Goal: Task Accomplishment & Management: Manage account settings

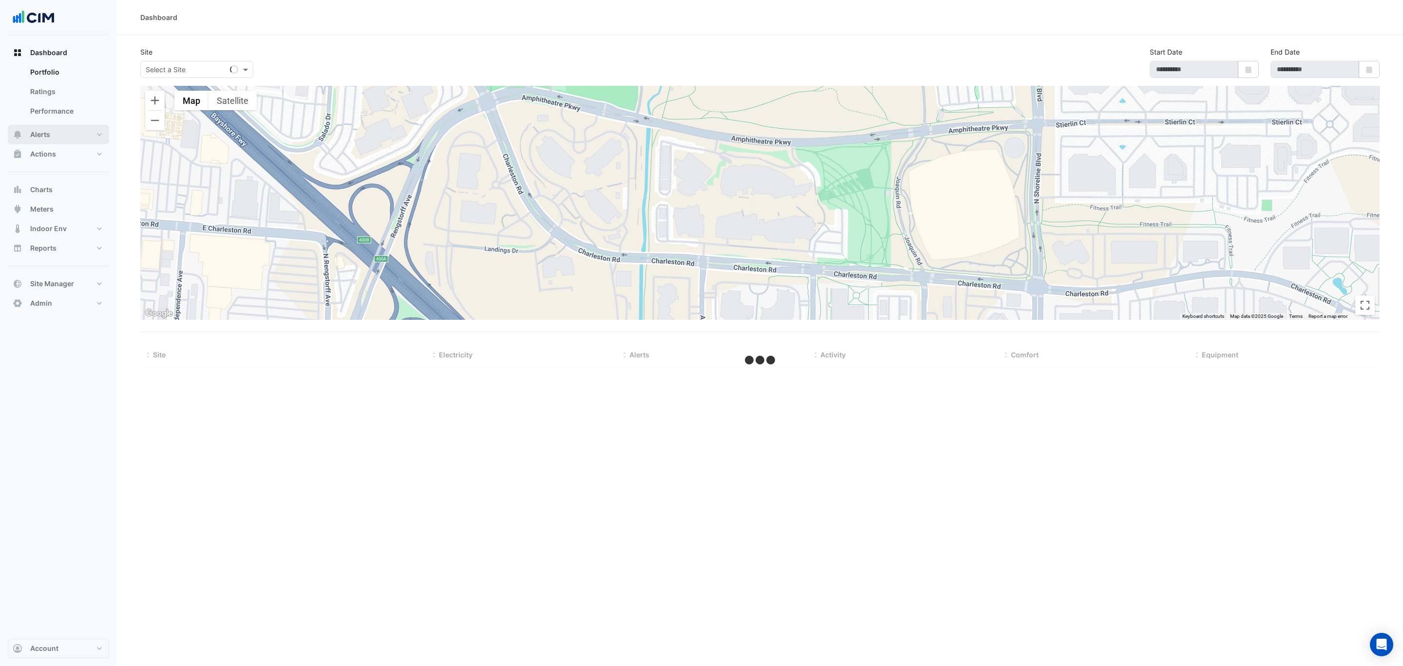
click at [69, 140] on button "Alerts" at bounding box center [58, 134] width 101 height 19
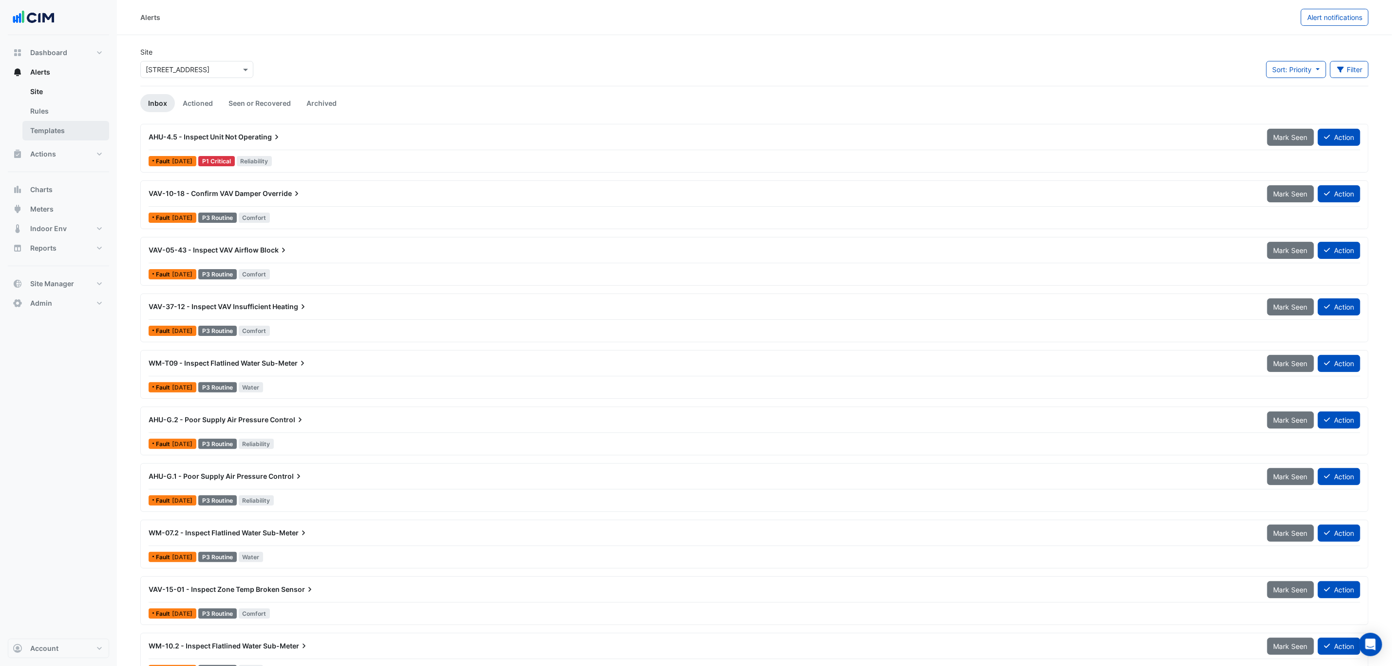
click at [73, 133] on link "Templates" at bounding box center [65, 130] width 87 height 19
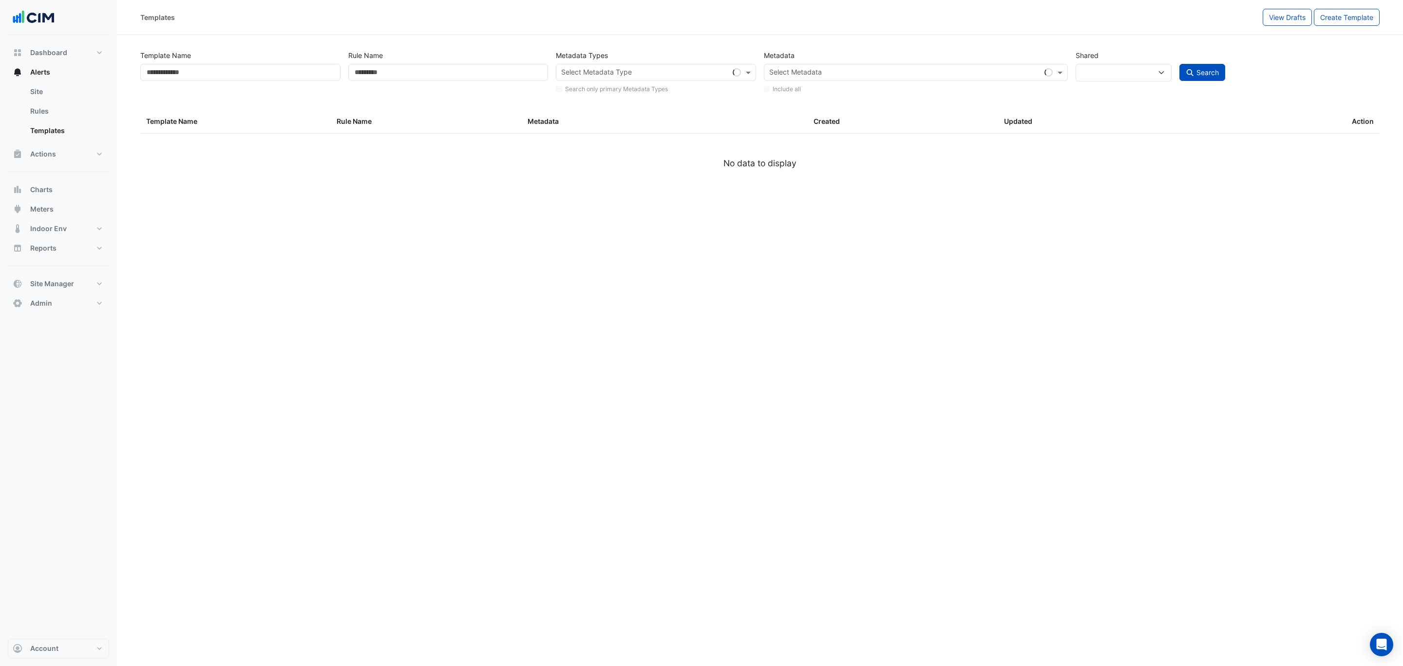
select select
select select "***"
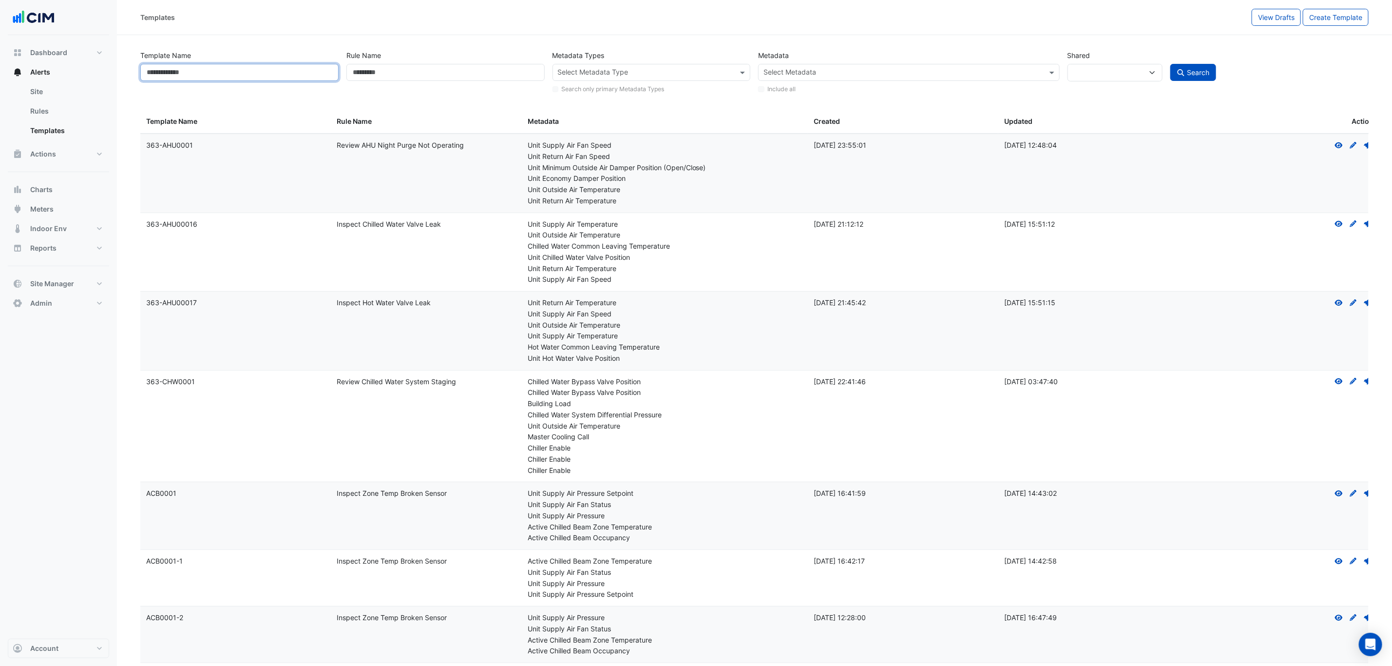
click at [189, 73] on input "Template Name" at bounding box center [239, 72] width 198 height 17
type input "*********"
click at [1170, 64] on button "Search" at bounding box center [1193, 72] width 46 height 17
select select
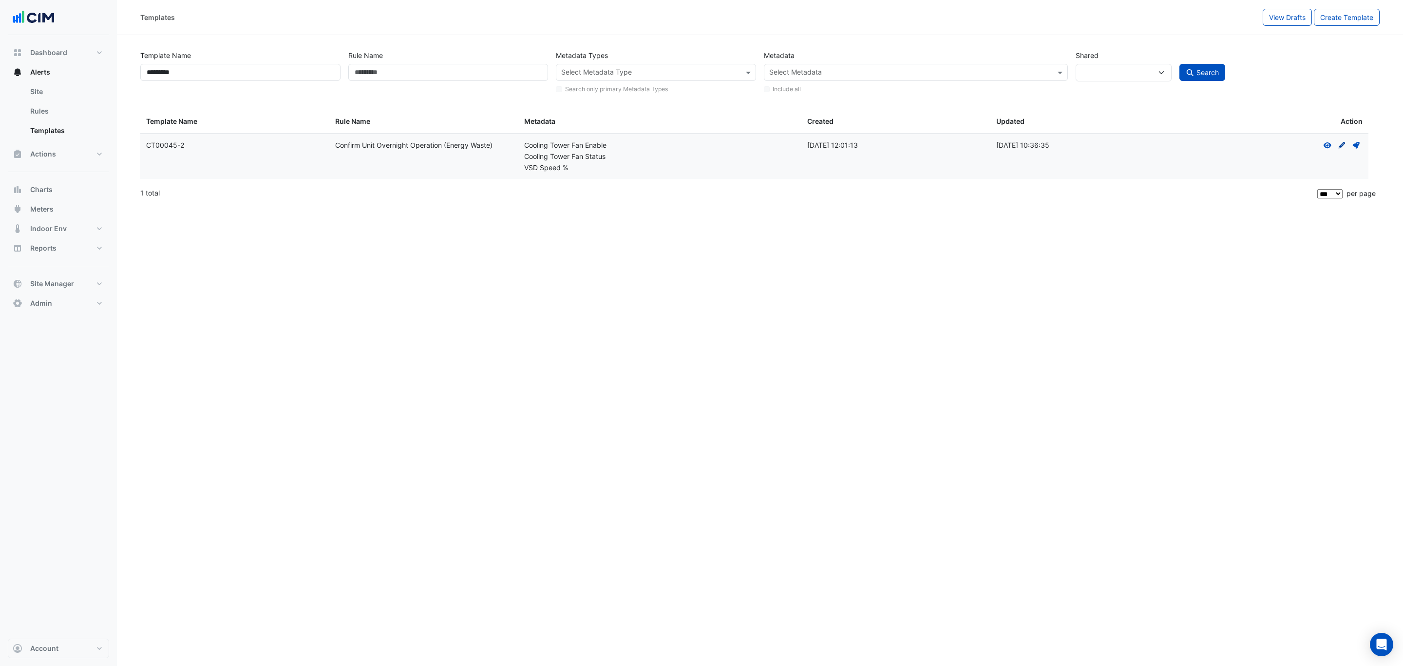
click at [1341, 145] on icon "Create Draft - to edit a template, you first need to create a draft, and then s…" at bounding box center [1342, 145] width 9 height 7
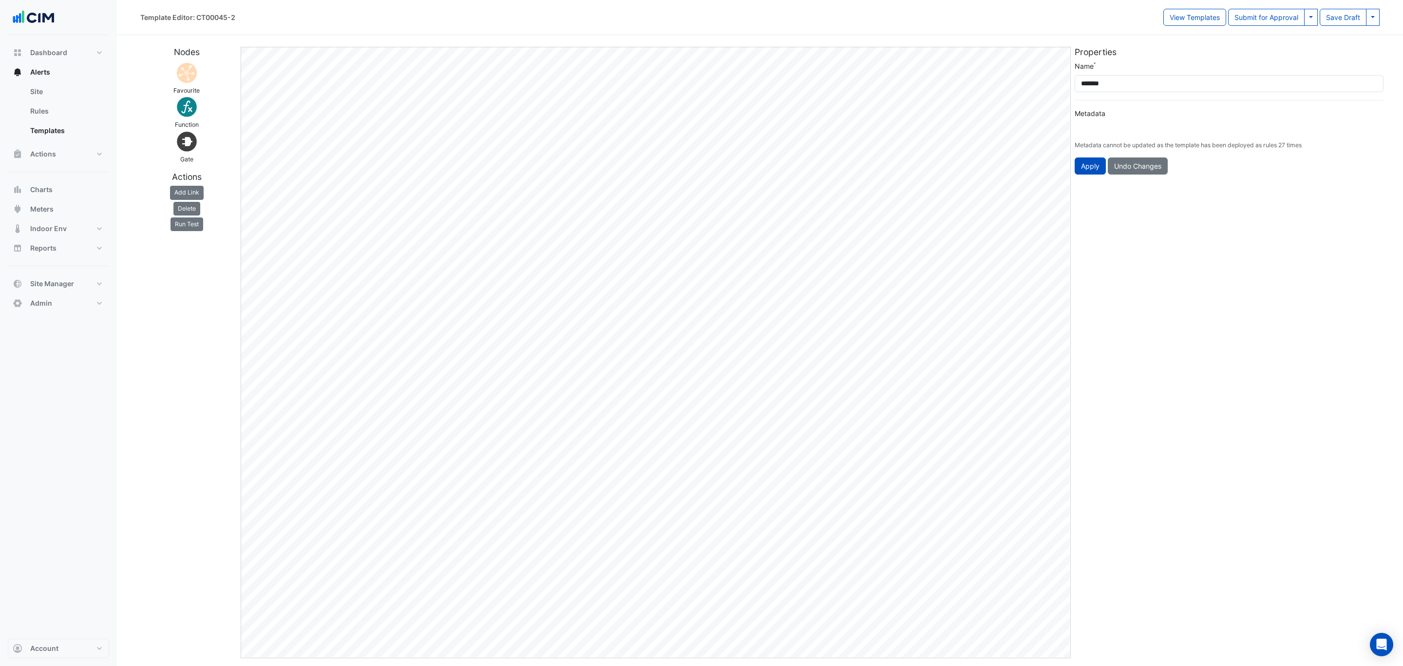
type input "**********"
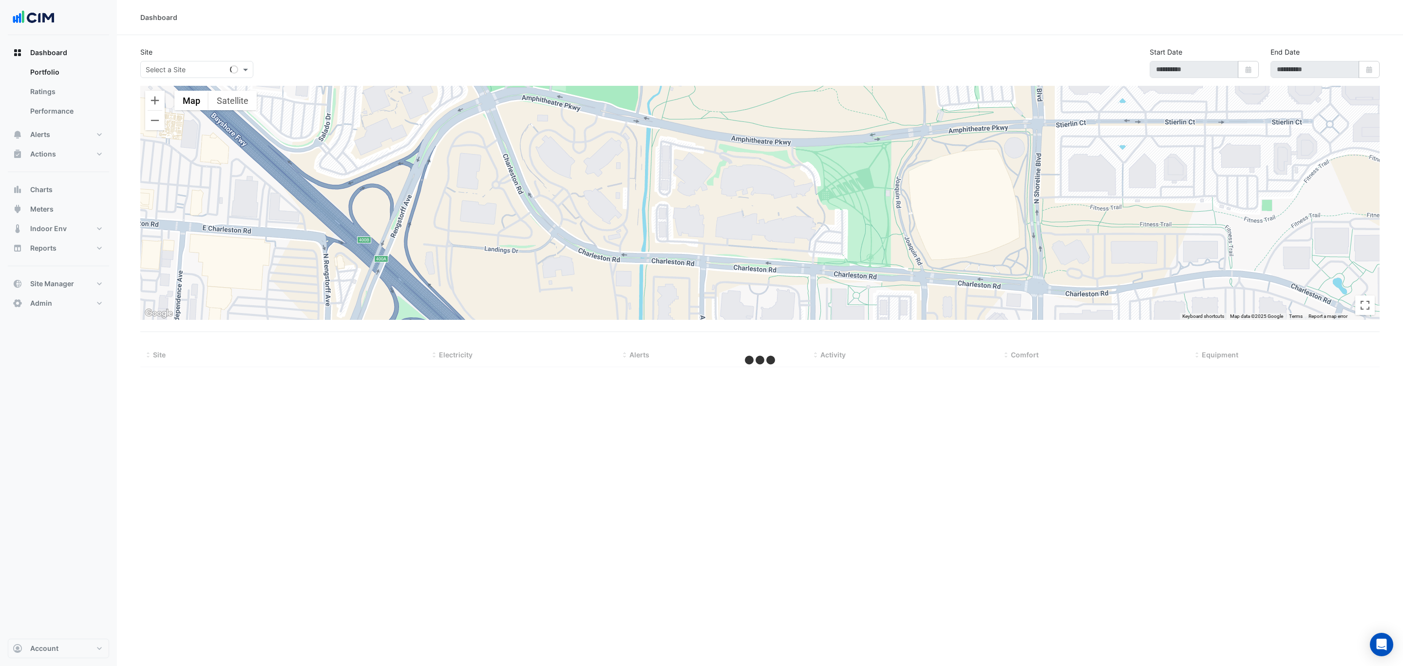
select select "***"
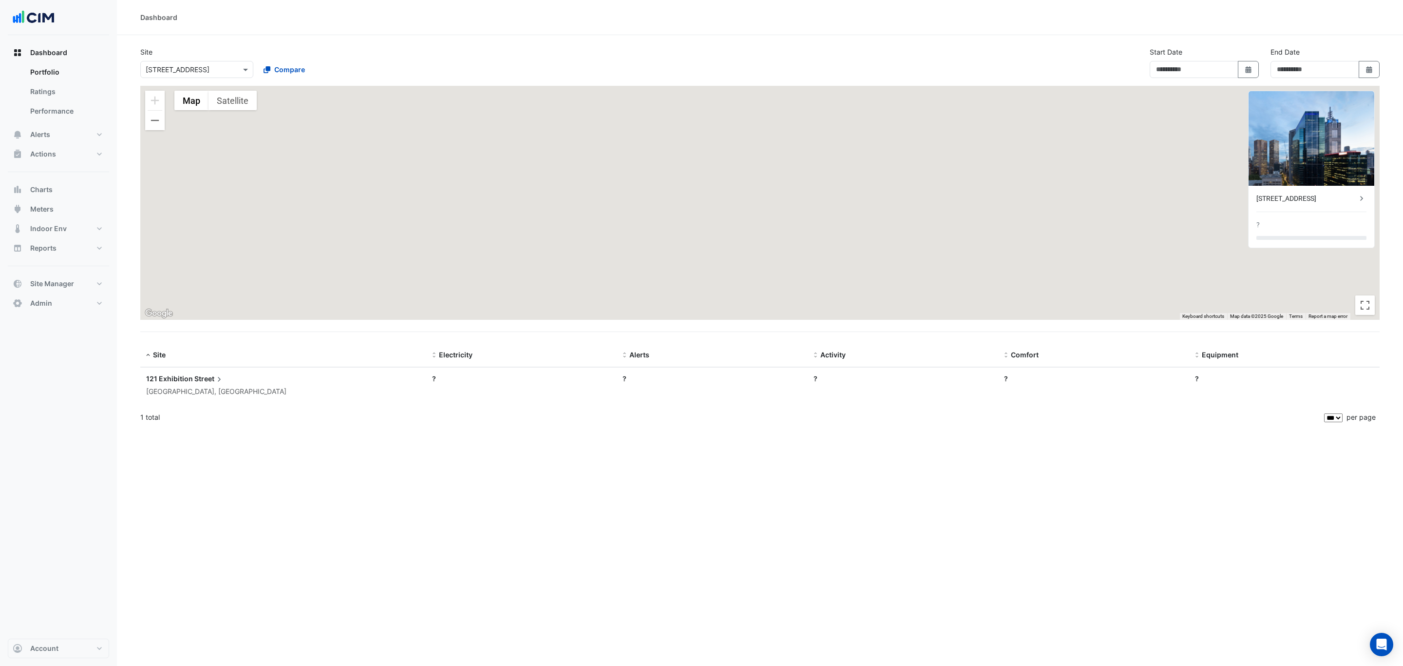
type input "**********"
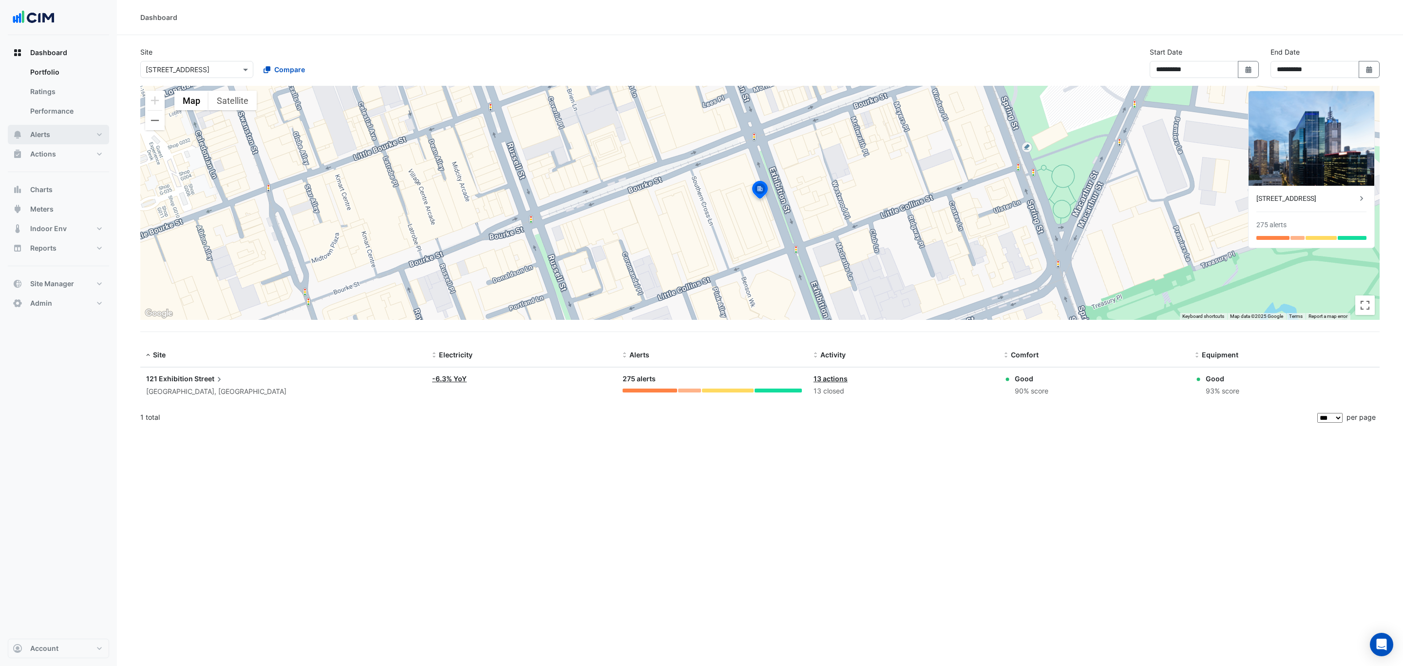
click at [68, 137] on button "Alerts" at bounding box center [58, 134] width 101 height 19
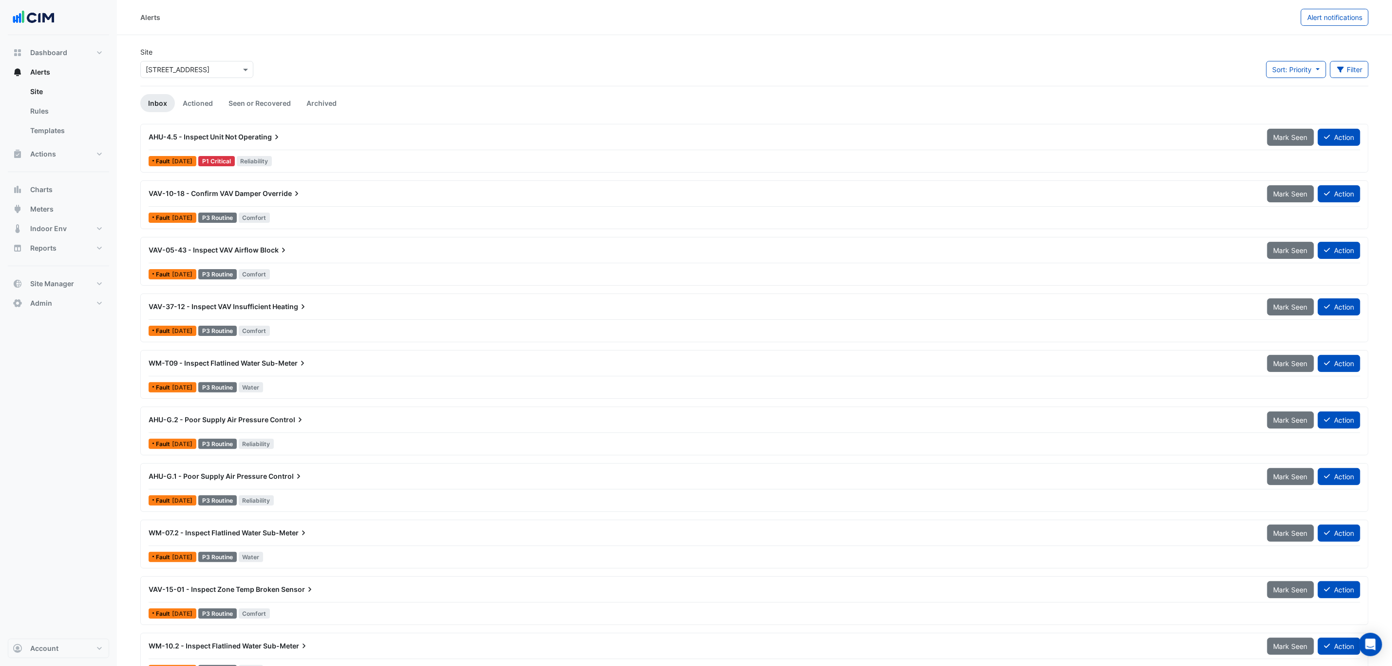
click at [193, 68] on input "text" at bounding box center [187, 70] width 83 height 10
type input "******"
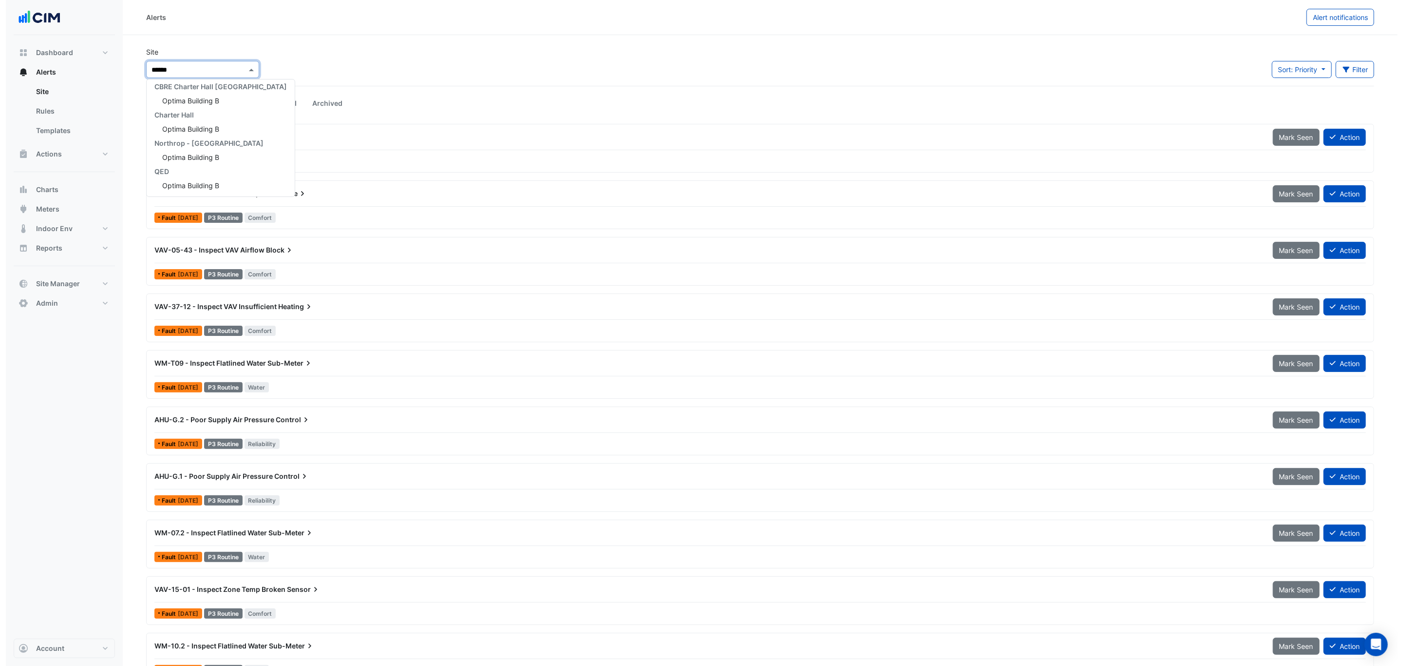
scroll to position [32, 0]
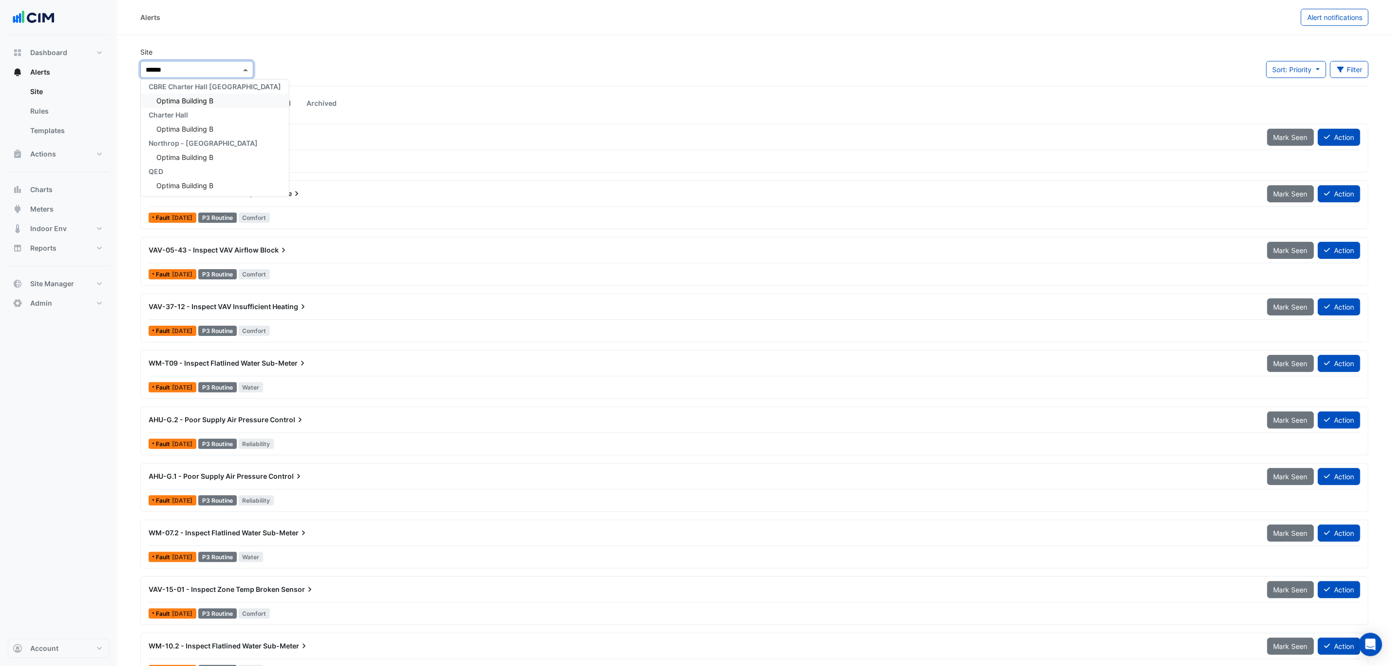
click at [191, 104] on div "Optima Building B" at bounding box center [215, 101] width 148 height 14
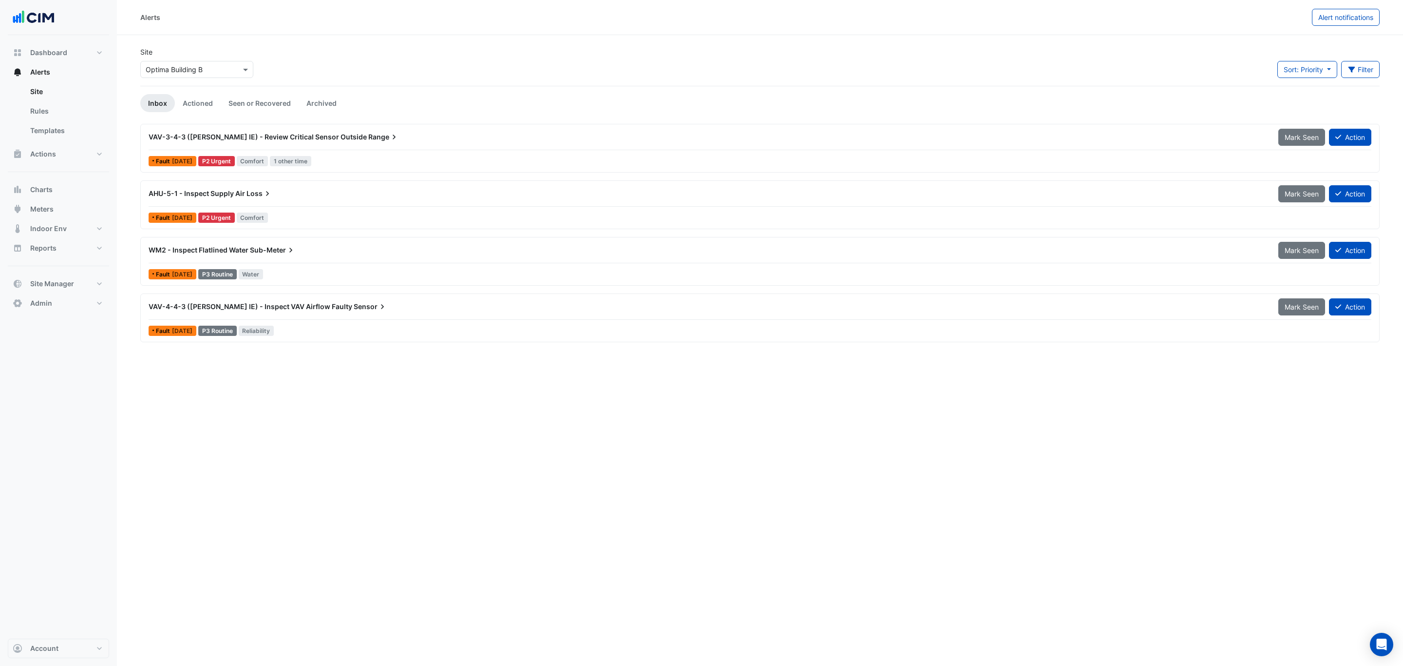
click at [324, 147] on div "VAV-3-4-3 (NABERS IE) - Review Critical Sensor Outside Range Mark Seen Action" at bounding box center [760, 139] width 1223 height 22
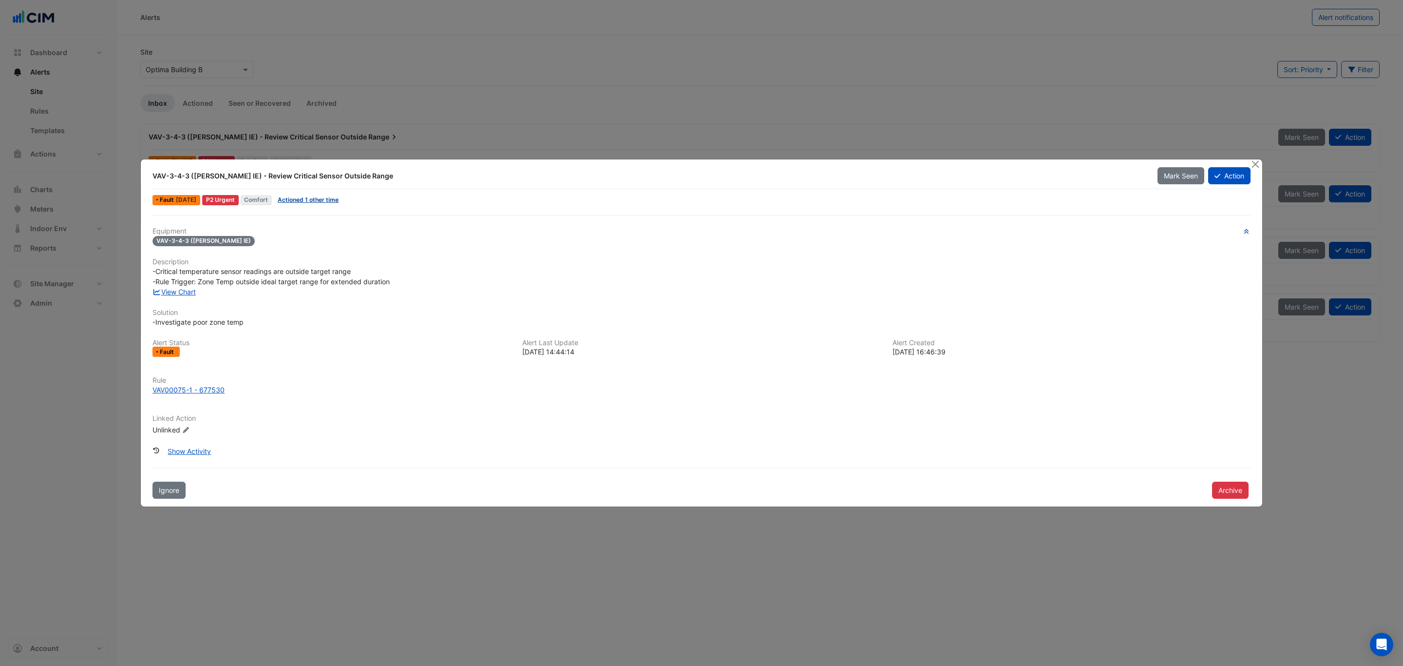
click at [333, 199] on link "Actioned 1 other time" at bounding box center [308, 199] width 61 height 7
click at [175, 291] on link "View Chart" at bounding box center [174, 292] width 43 height 8
click at [1257, 164] on button "Close" at bounding box center [1255, 164] width 10 height 10
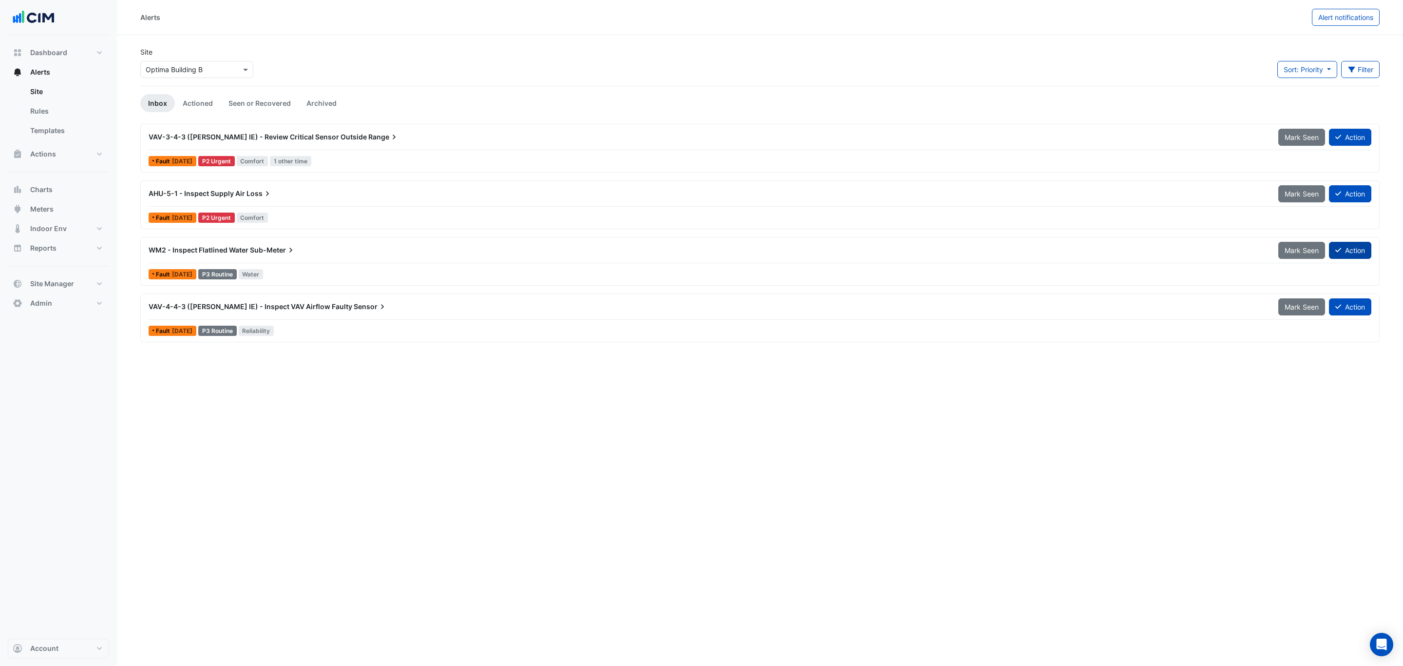
click at [1356, 249] on button "Action" at bounding box center [1350, 250] width 42 height 17
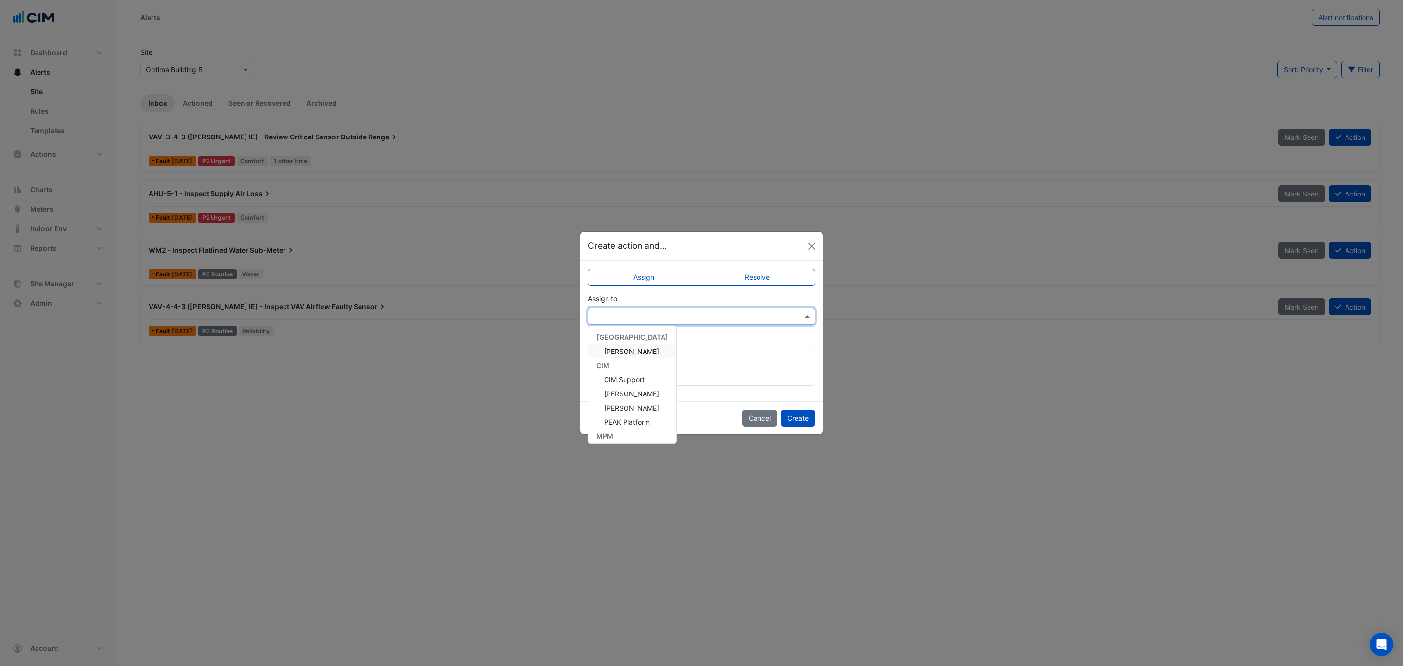
click at [702, 311] on input "text" at bounding box center [692, 316] width 197 height 10
click at [652, 337] on div "Shah Bukhari" at bounding box center [633, 338] width 88 height 14
click at [805, 417] on button "Create" at bounding box center [798, 417] width 34 height 17
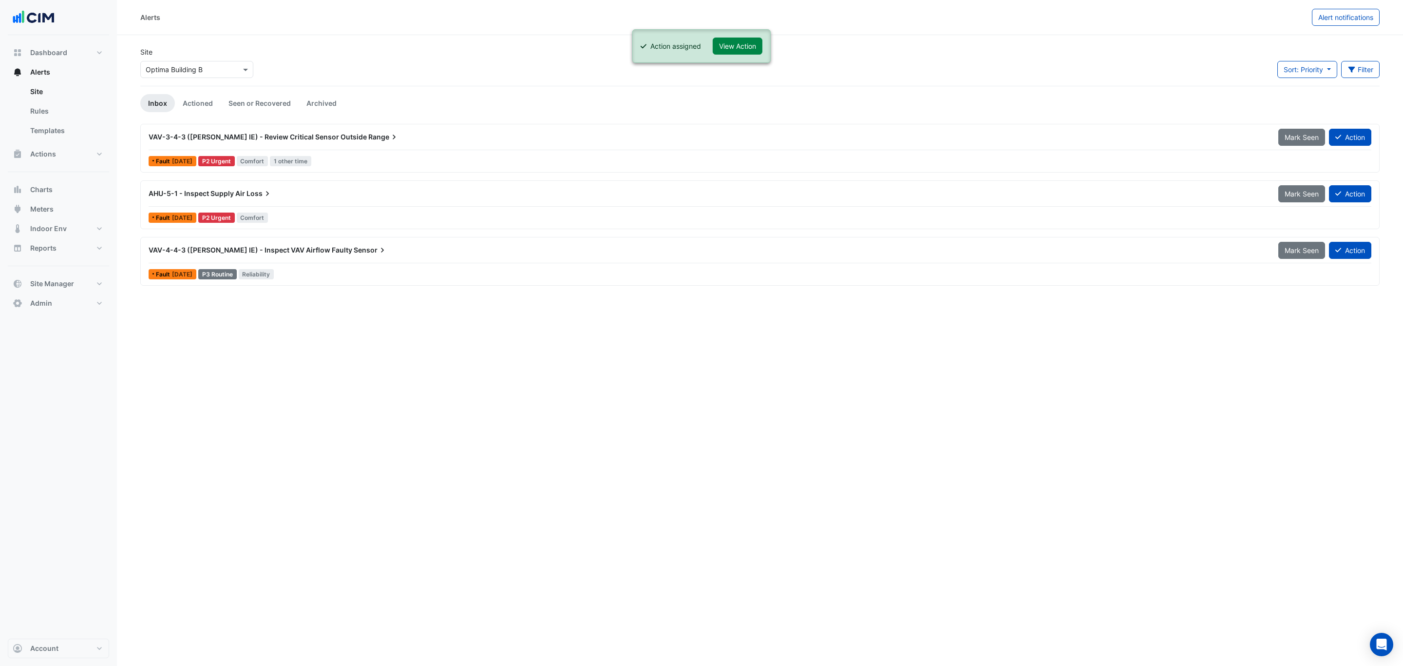
click at [332, 186] on div "AHU-5-1 - Inspect Supply Air Loss" at bounding box center [708, 194] width 1130 height 18
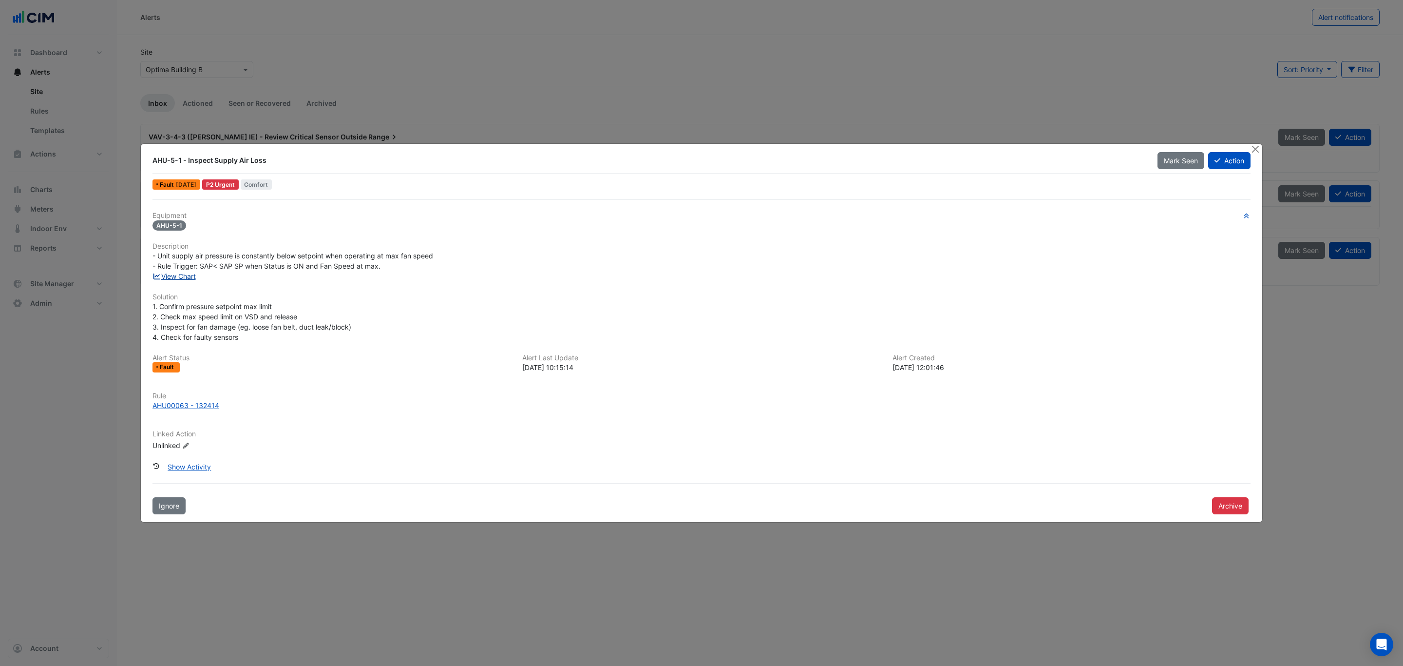
click at [192, 275] on link "View Chart" at bounding box center [174, 276] width 43 height 8
click at [396, 69] on ngb-modal-window "AHU-5-1 - Inspect Supply Air Loss Mark Seen Action Fault 5 days ago P2 Urgent C…" at bounding box center [701, 333] width 1403 height 666
click at [1253, 150] on button "Close" at bounding box center [1255, 149] width 10 height 10
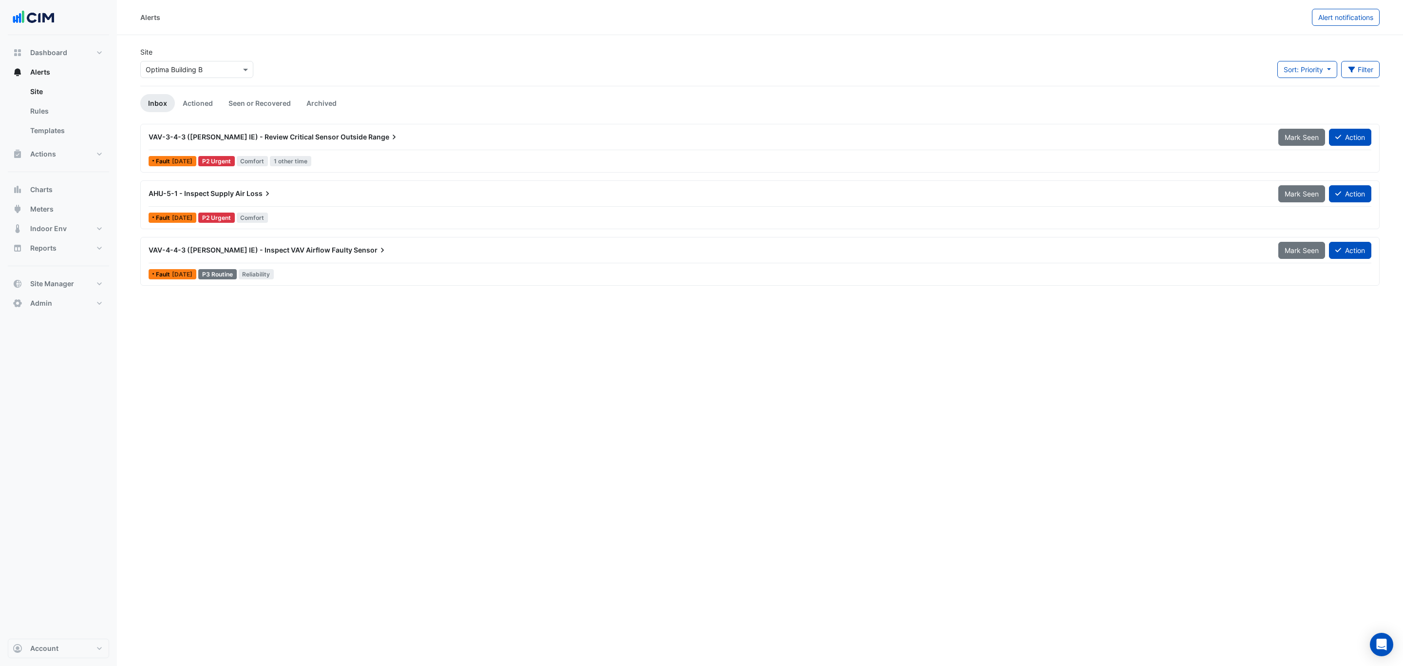
click at [308, 197] on div "AHU-5-1 - Inspect Supply Air Loss" at bounding box center [708, 194] width 1118 height 10
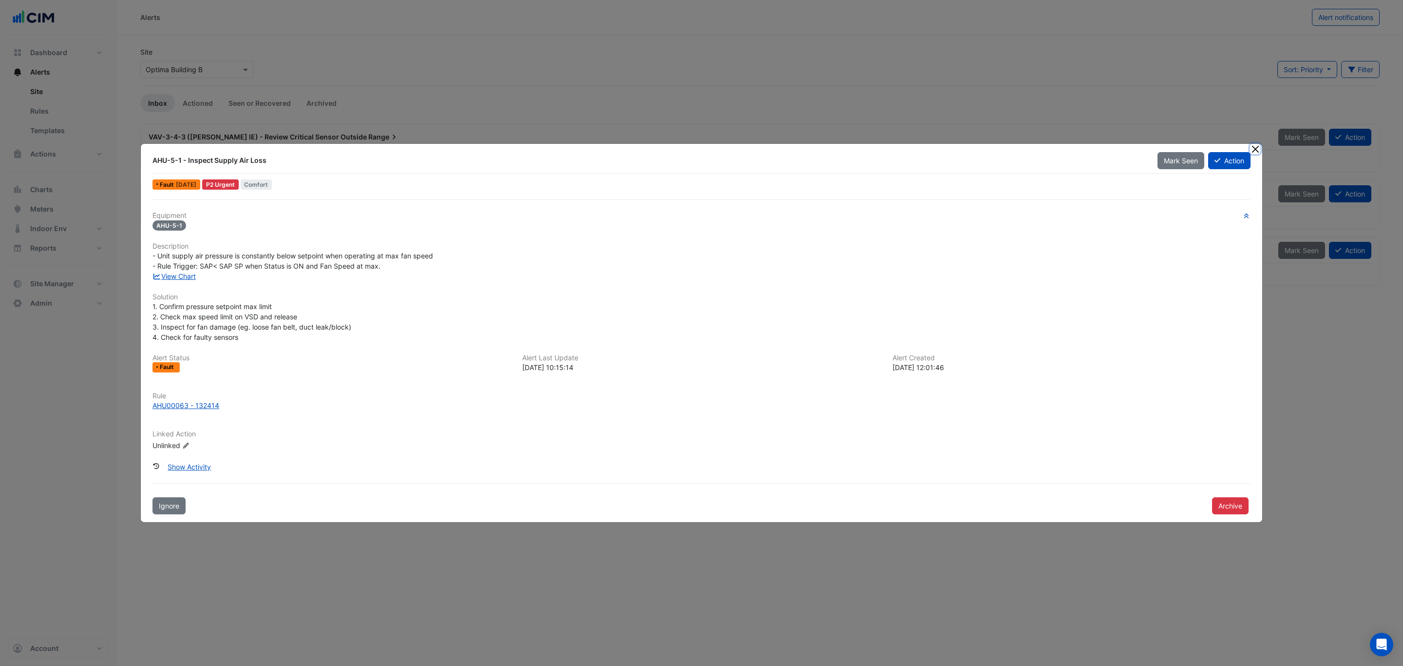
click at [1253, 148] on button "Close" at bounding box center [1255, 149] width 10 height 10
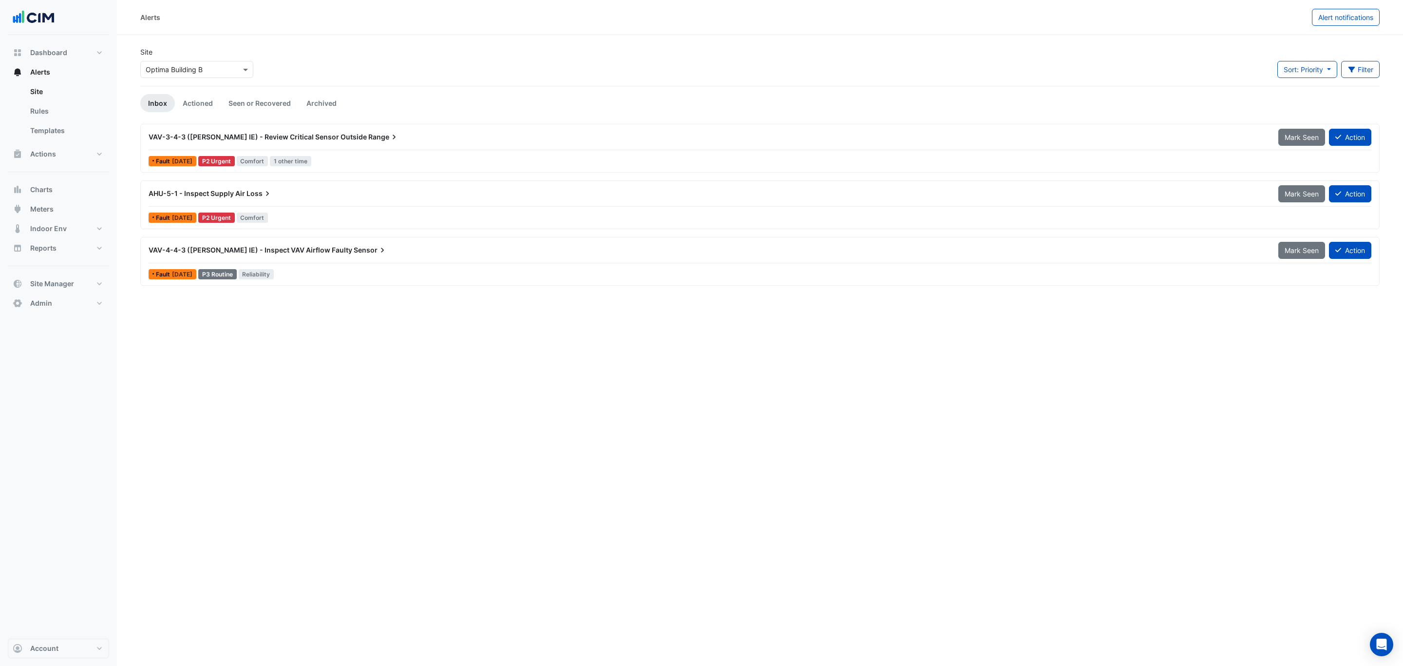
click at [281, 192] on div "AHU-5-1 - Inspect Supply Air Loss" at bounding box center [708, 194] width 1118 height 10
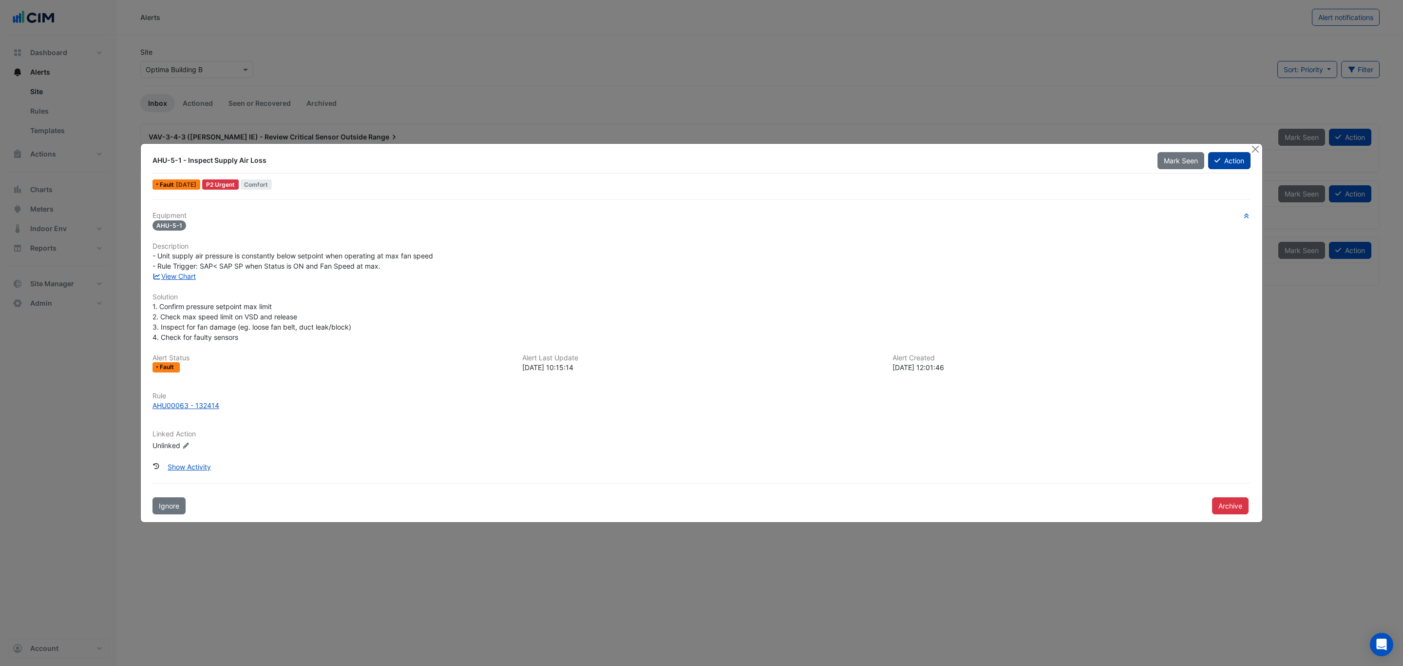
click at [1234, 166] on button "Action" at bounding box center [1230, 160] width 42 height 17
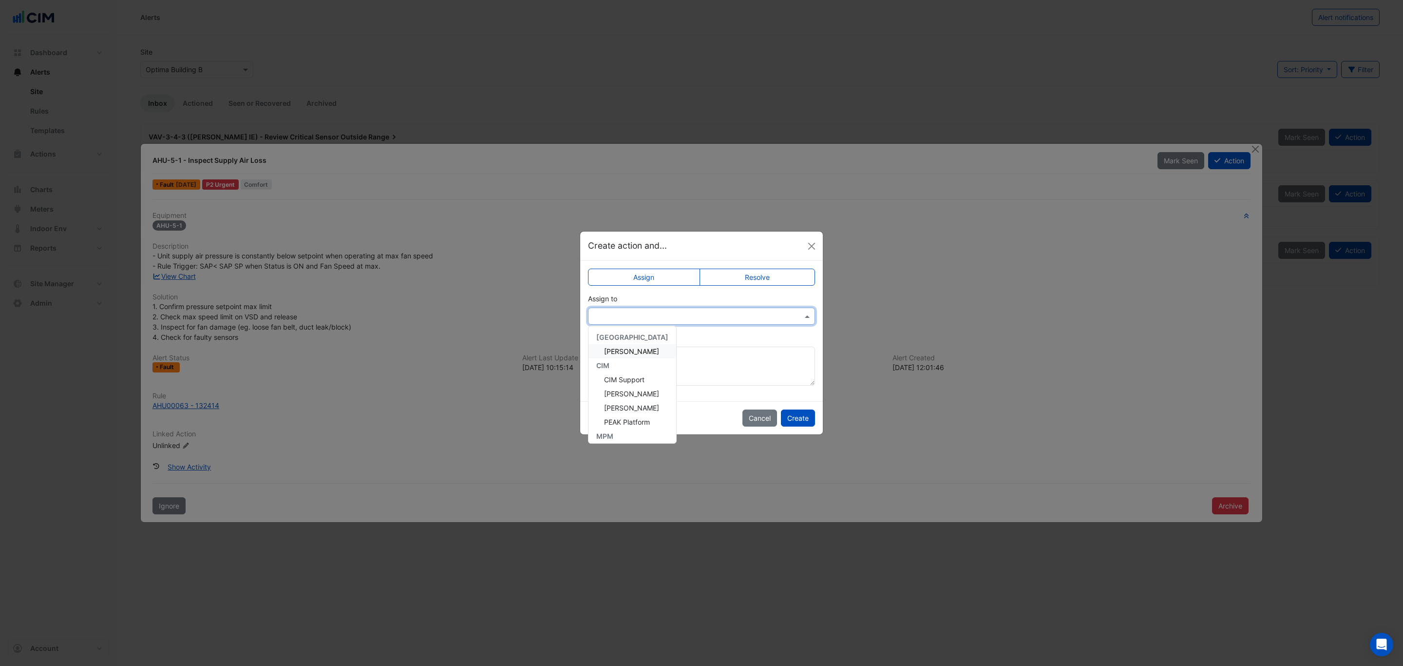
click at [684, 321] on div at bounding box center [701, 315] width 227 height 17
click at [622, 430] on span "[PERSON_NAME]" at bounding box center [631, 432] width 55 height 8
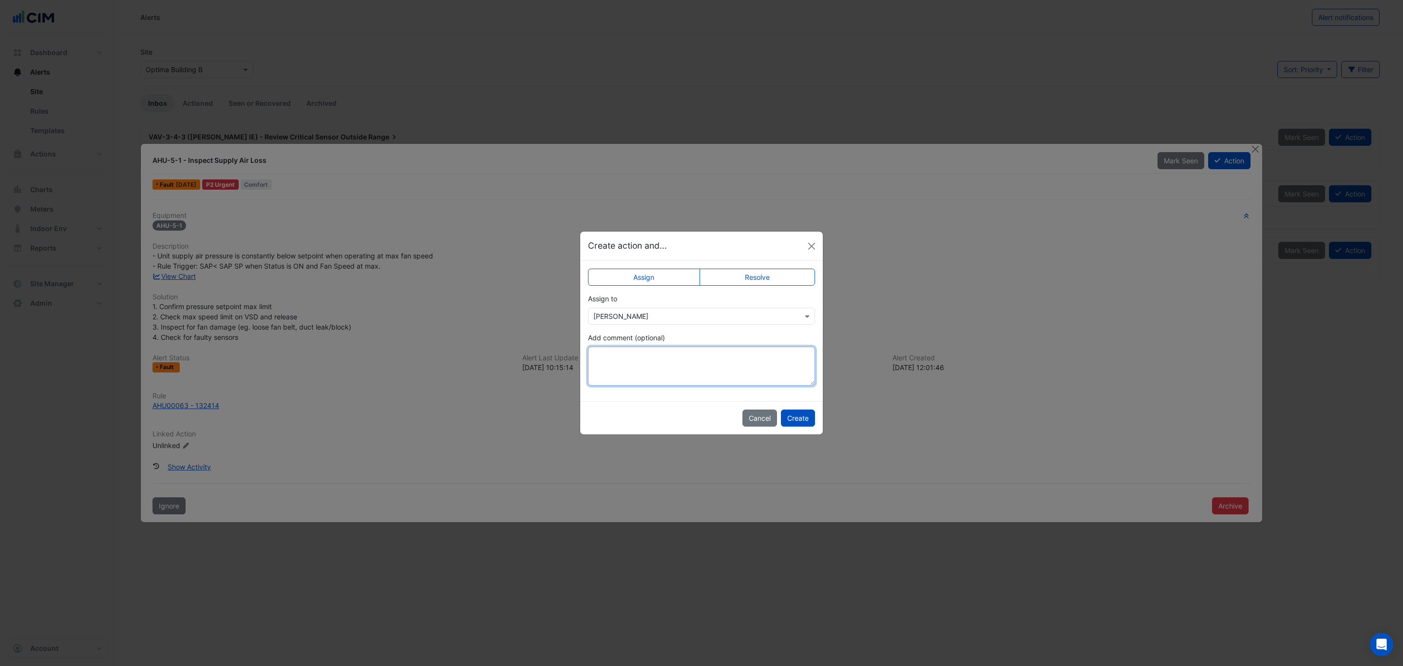
click at [680, 350] on textarea "Add comment (optional)" at bounding box center [701, 365] width 227 height 39
type textarea "**********"
click at [806, 415] on button "Create" at bounding box center [798, 417] width 34 height 17
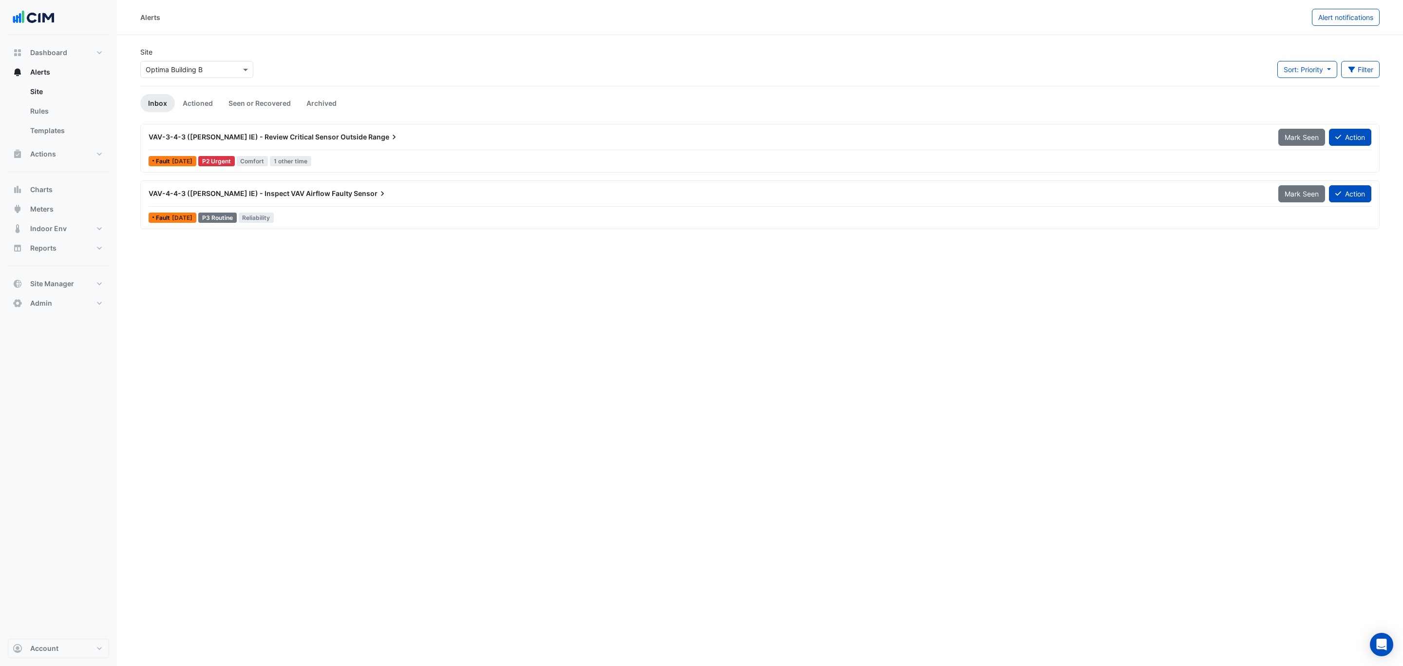
click at [332, 210] on div "VAV-4-4-3 (NABERS IE) - Inspect VAV Airflow Faulty Sensor Mark Seen Action Faul…" at bounding box center [760, 205] width 1231 height 40
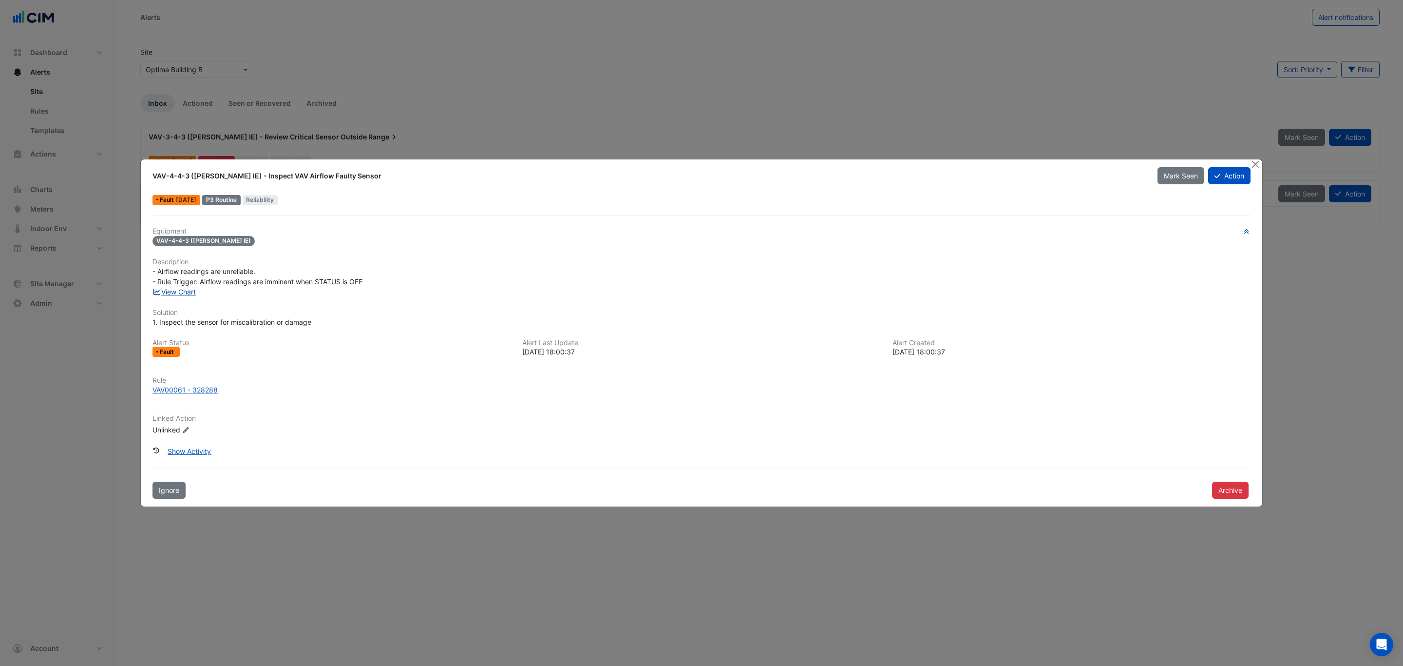
click at [182, 289] on link "View Chart" at bounding box center [174, 292] width 43 height 8
click at [1226, 180] on button "Action" at bounding box center [1230, 175] width 42 height 17
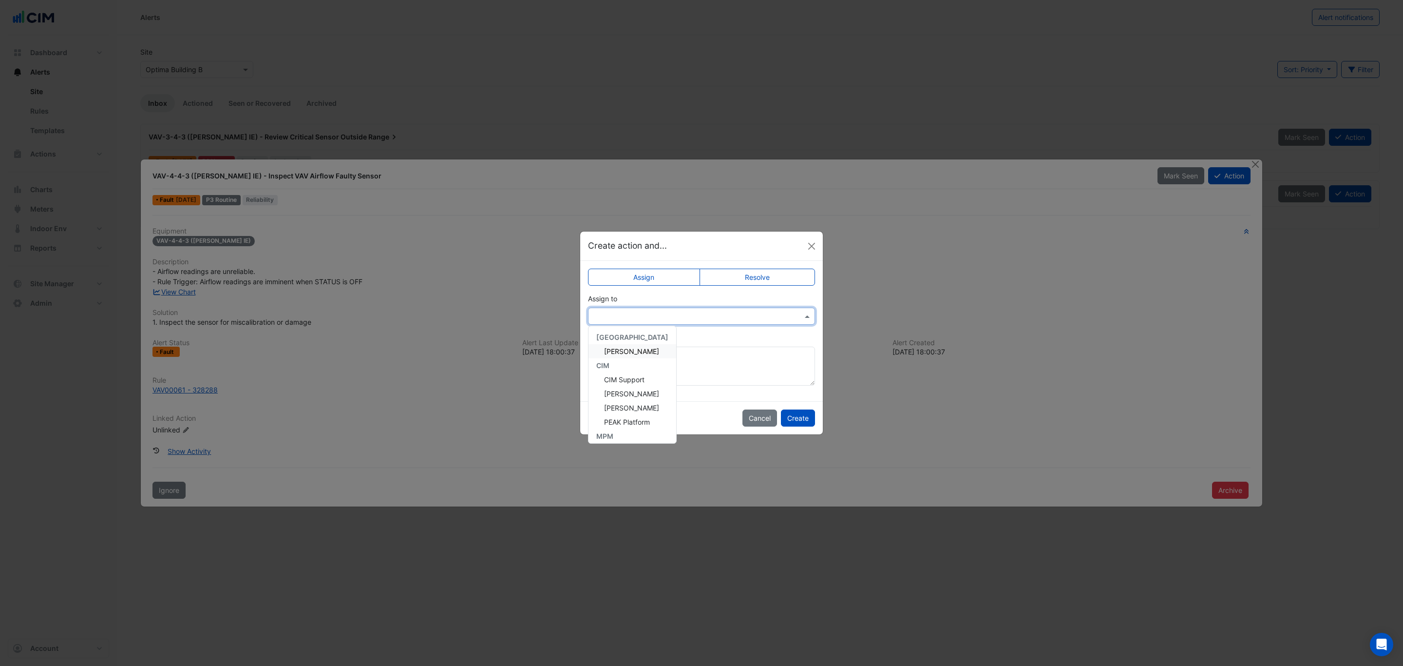
click at [630, 317] on input "text" at bounding box center [692, 316] width 197 height 10
click at [625, 433] on span "[PERSON_NAME]" at bounding box center [631, 432] width 55 height 8
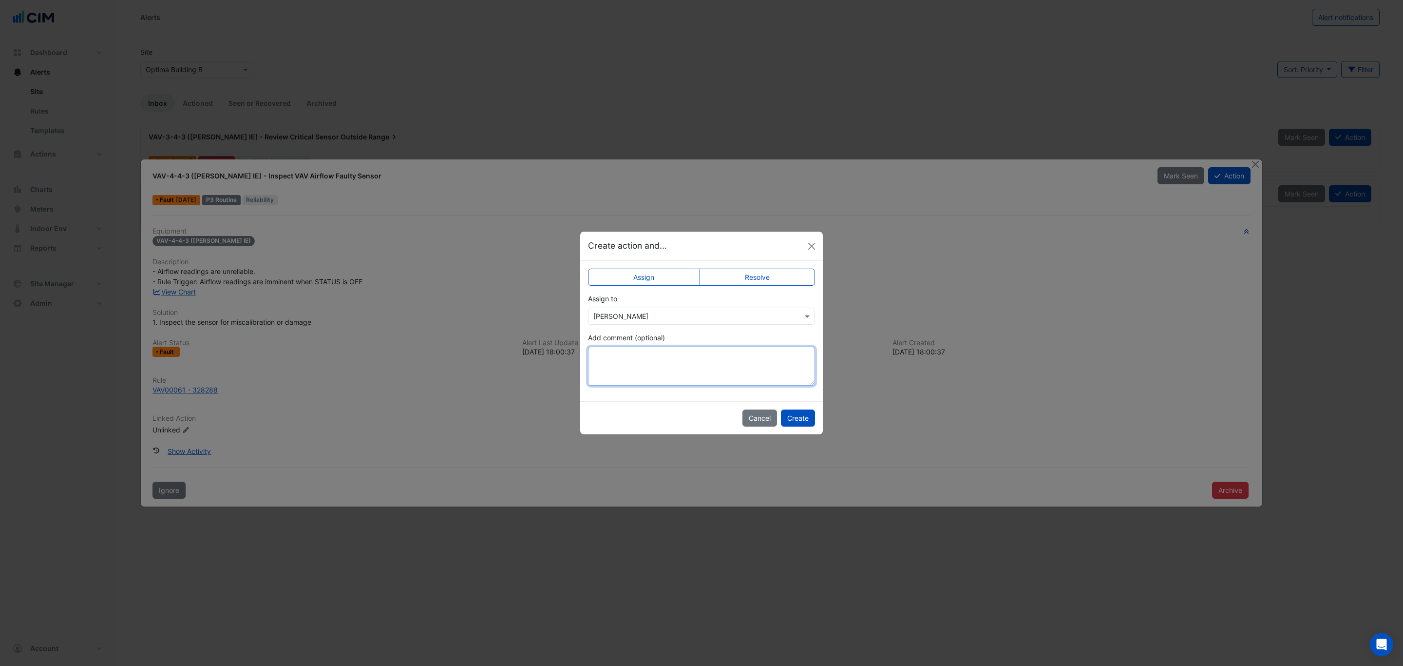
click at [687, 372] on textarea "Add comment (optional)" at bounding box center [701, 365] width 227 height 39
click at [788, 418] on button "Create" at bounding box center [798, 417] width 34 height 17
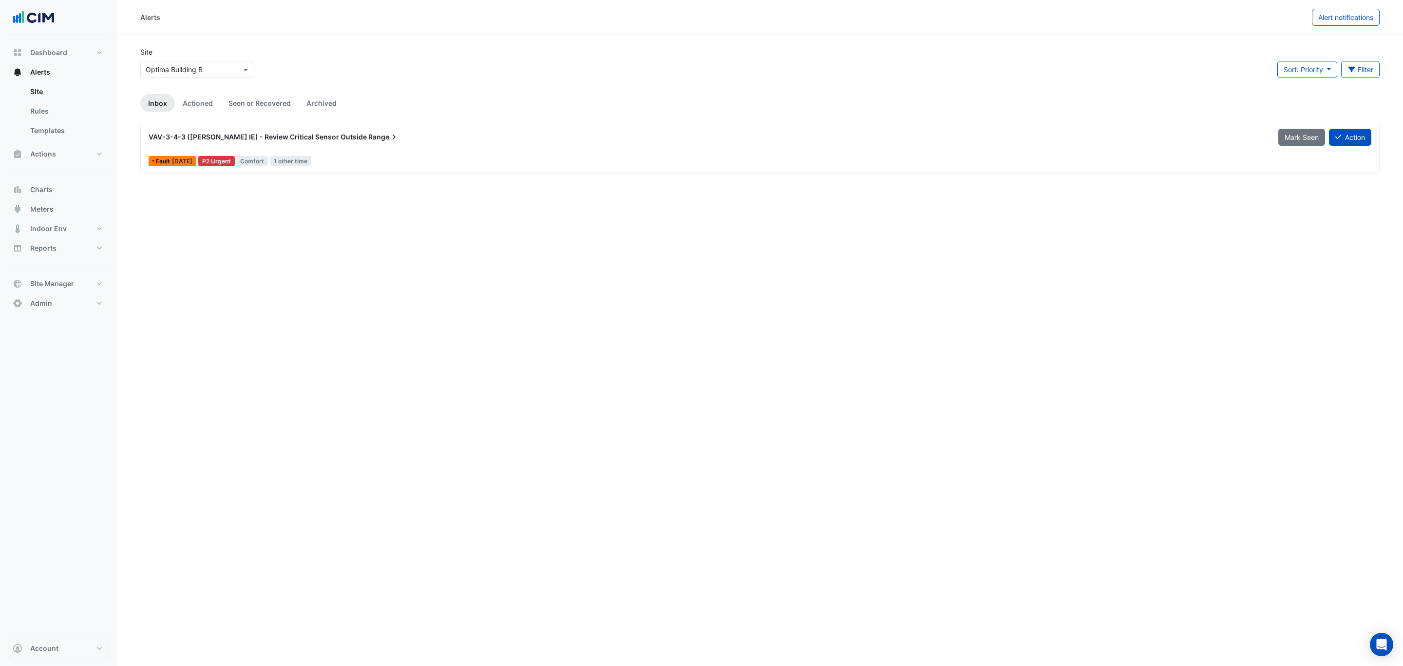
click at [203, 66] on input "text" at bounding box center [187, 70] width 83 height 10
type input "***"
click at [200, 97] on span "[STREET_ADDRESS]" at bounding box center [188, 101] width 64 height 8
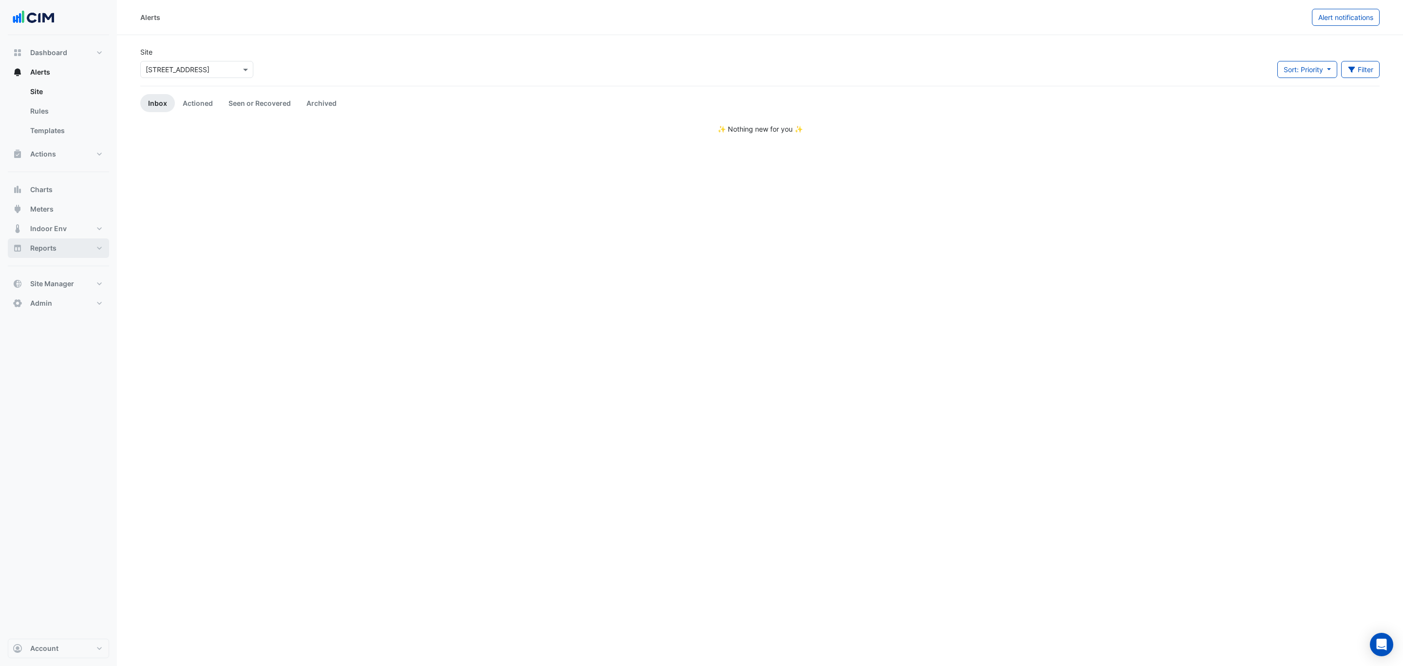
click at [39, 253] on button "Reports" at bounding box center [58, 247] width 101 height 19
select select "***"
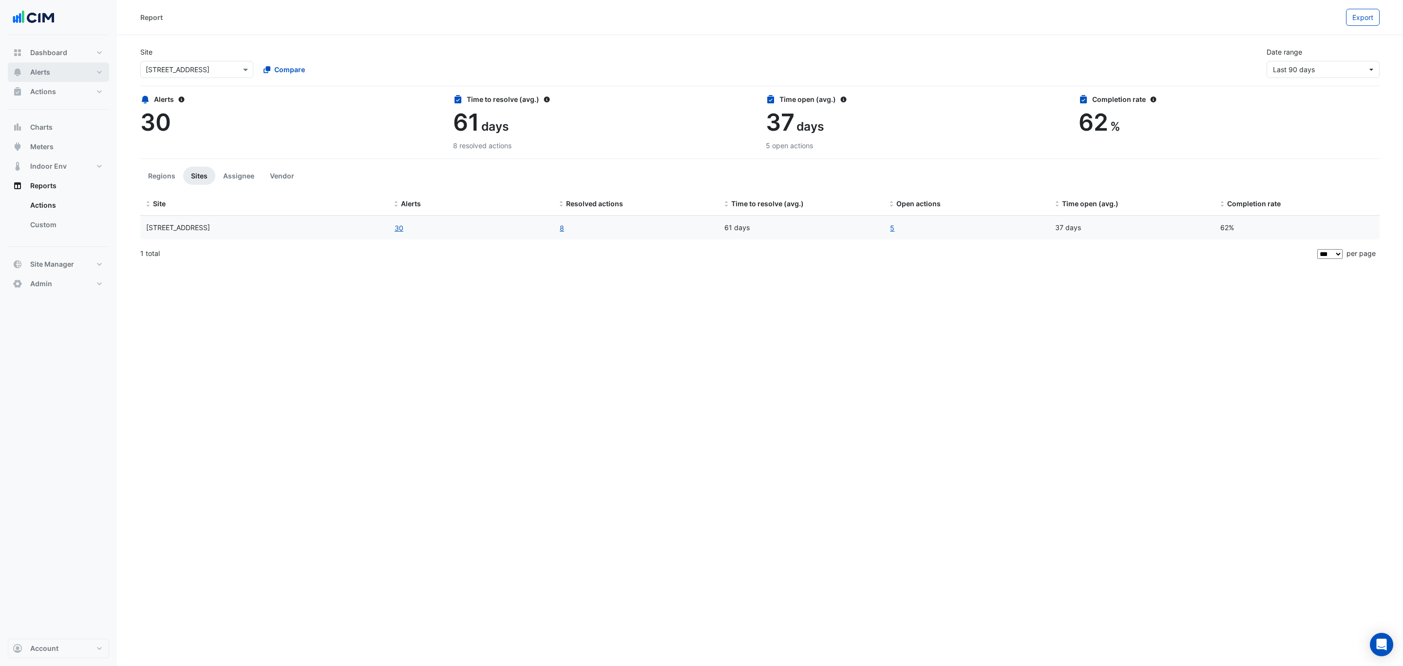
click at [59, 67] on button "Alerts" at bounding box center [58, 71] width 101 height 19
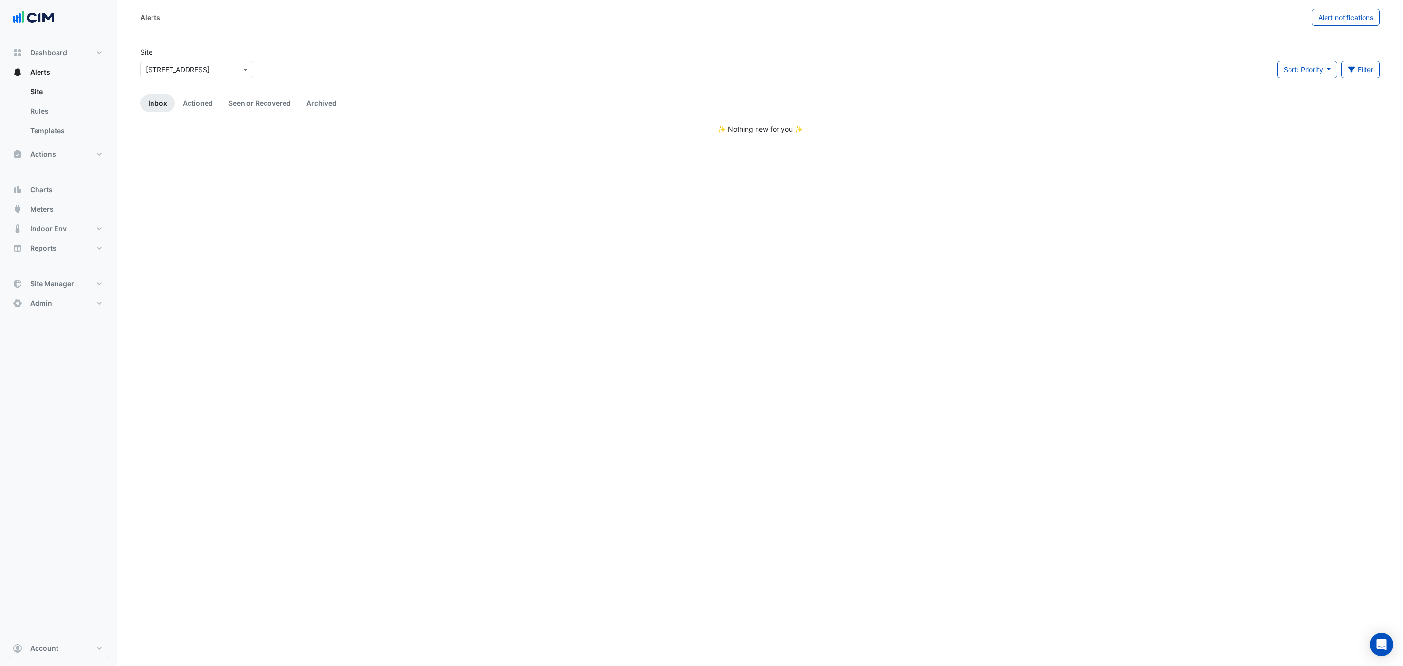
click at [177, 71] on input "text" at bounding box center [187, 70] width 83 height 10
type input "***"
click at [186, 101] on span "[STREET_ADDRESS]" at bounding box center [188, 101] width 64 height 8
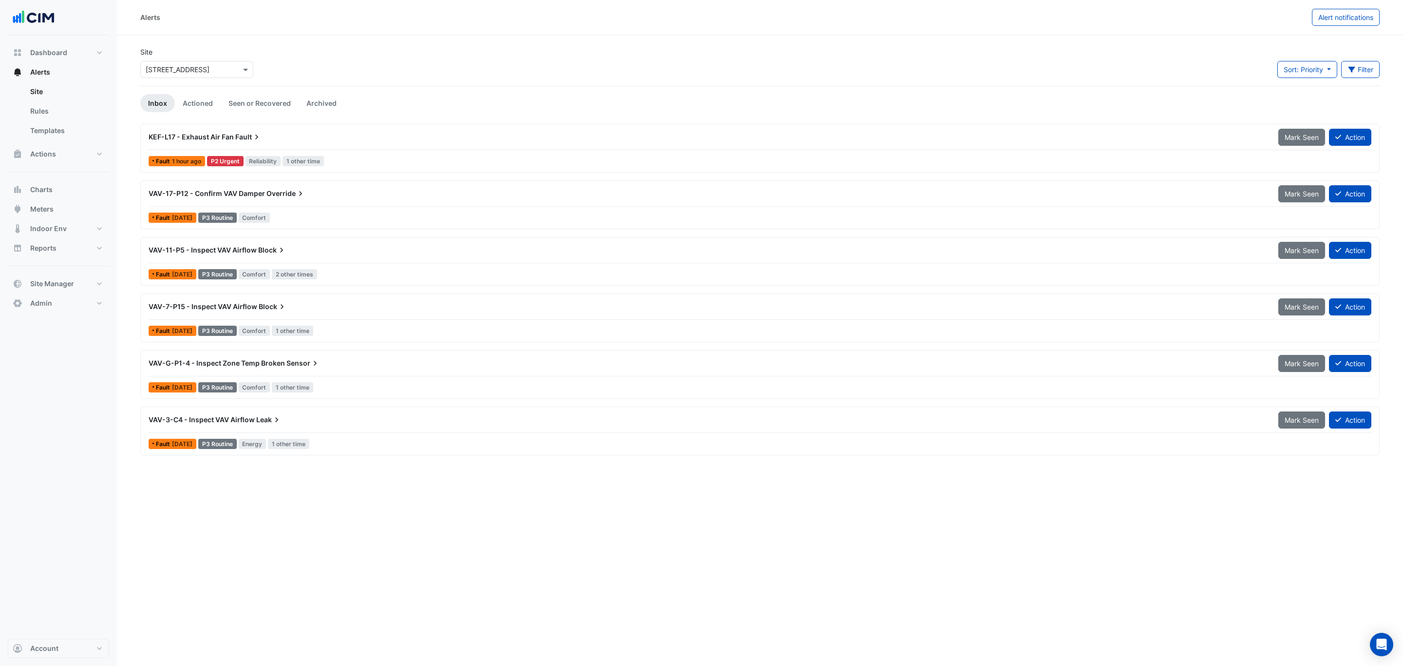
click at [335, 139] on div "KEF-L17 - Exhaust Air Fan Fault" at bounding box center [708, 137] width 1118 height 10
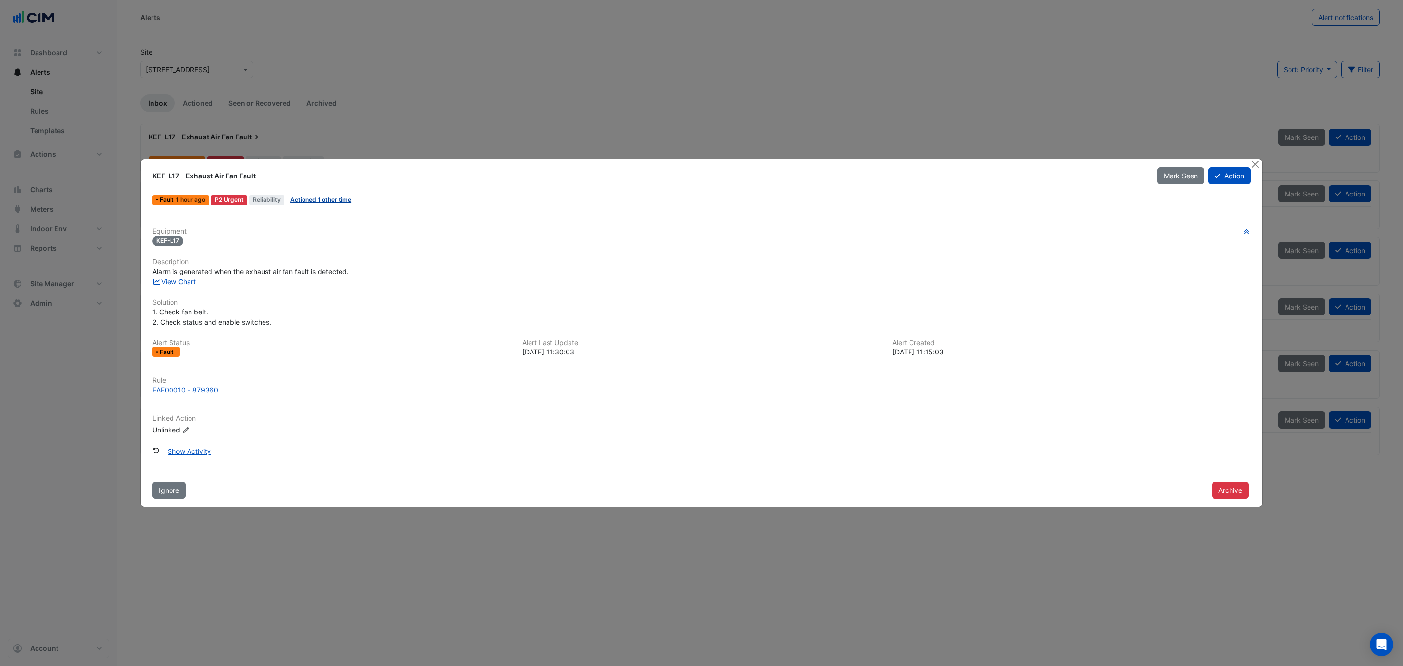
click at [312, 202] on link "Actioned 1 other time" at bounding box center [320, 199] width 61 height 7
click at [185, 278] on link "View Chart" at bounding box center [174, 281] width 43 height 8
click at [1256, 167] on button "Close" at bounding box center [1255, 164] width 10 height 10
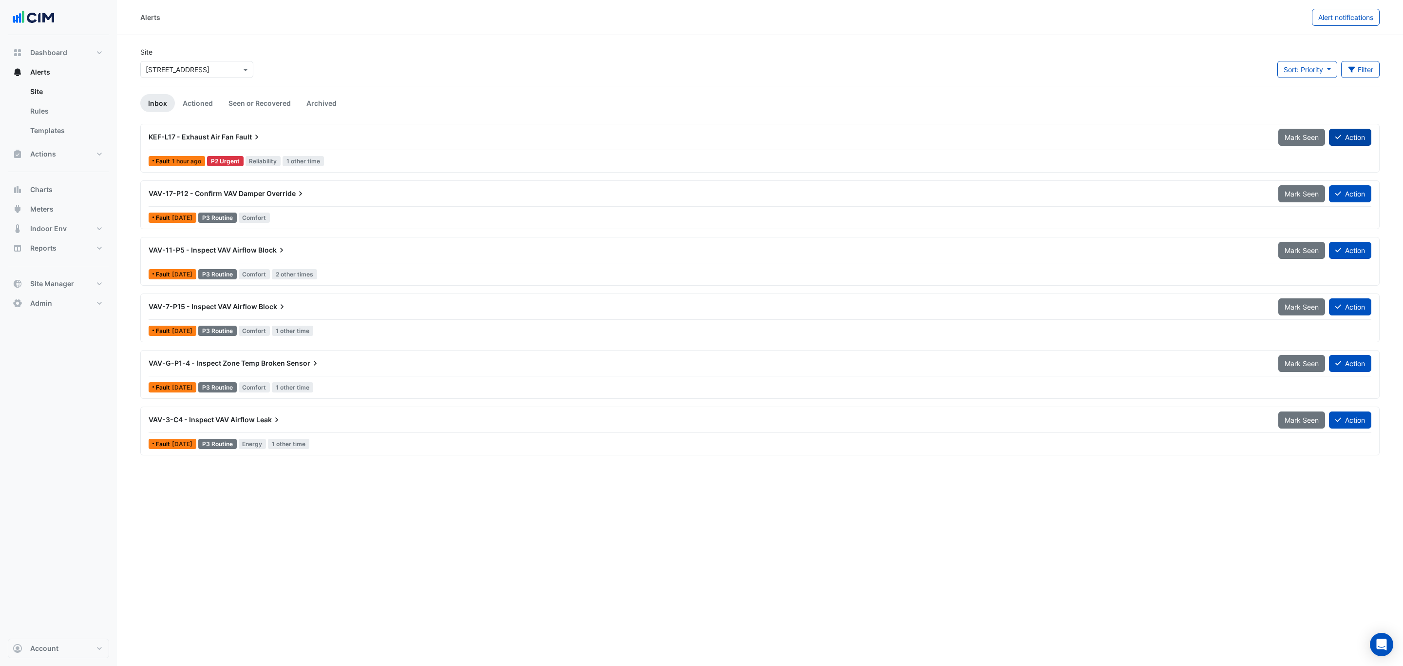
click at [1357, 142] on button "Action" at bounding box center [1350, 137] width 42 height 17
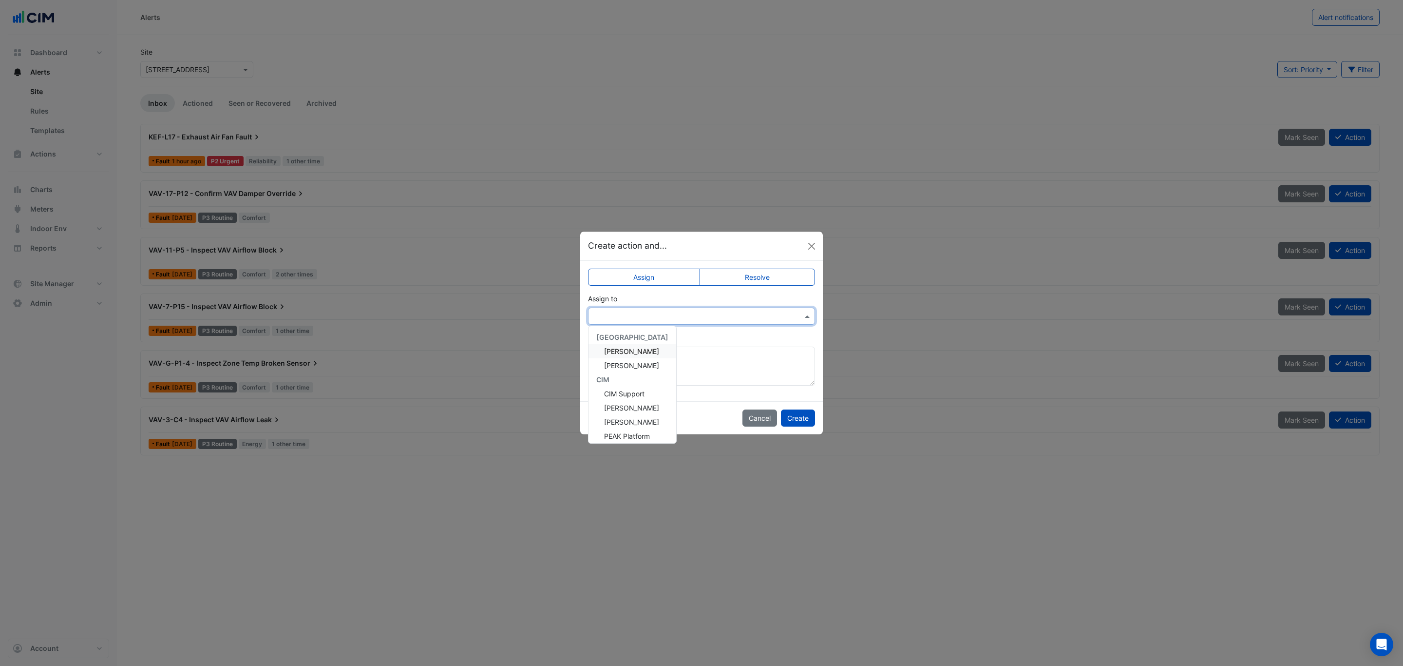
click at [647, 322] on div at bounding box center [701, 315] width 227 height 17
click at [625, 408] on span "[PERSON_NAME]" at bounding box center [631, 407] width 55 height 8
drag, startPoint x: 695, startPoint y: 344, endPoint x: 685, endPoint y: 355, distance: 15.5
click at [685, 355] on div "Add comment (optional)" at bounding box center [701, 358] width 227 height 53
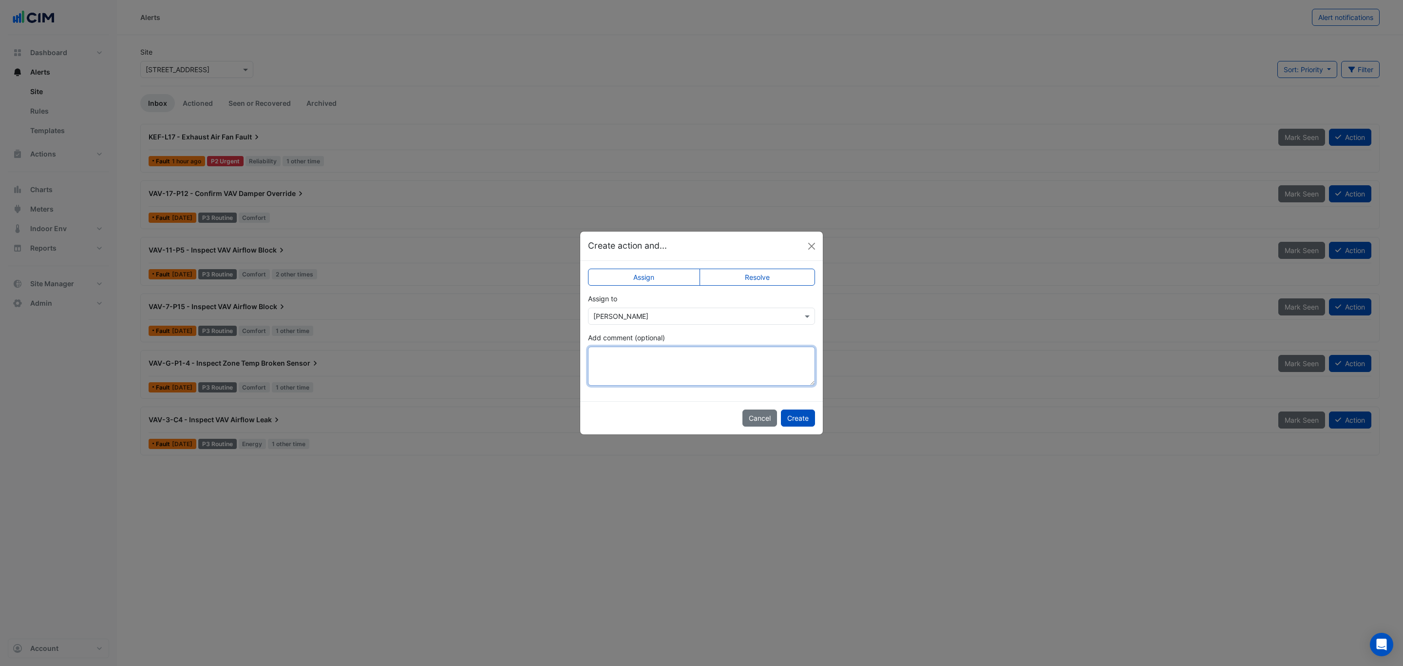
click at [685, 355] on textarea "Add comment (optional)" at bounding box center [701, 365] width 227 height 39
type textarea "**********"
click at [792, 421] on button "Create" at bounding box center [798, 417] width 34 height 17
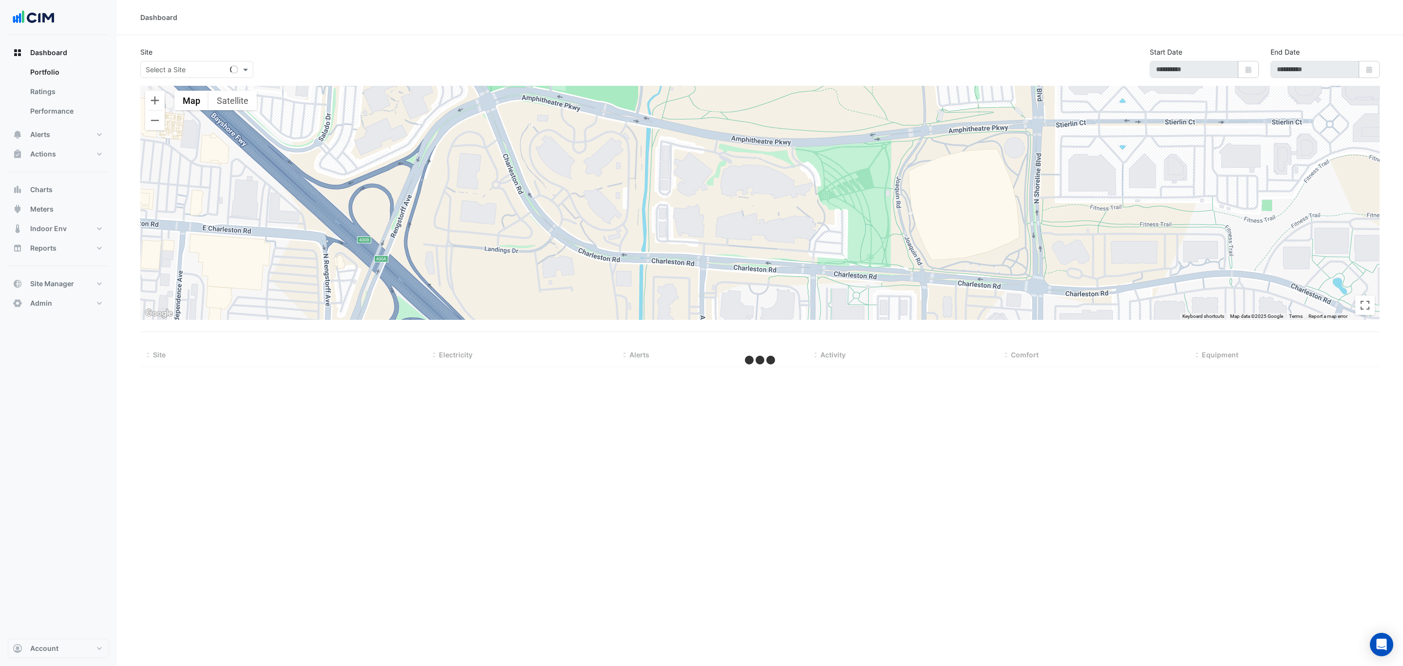
select select "***"
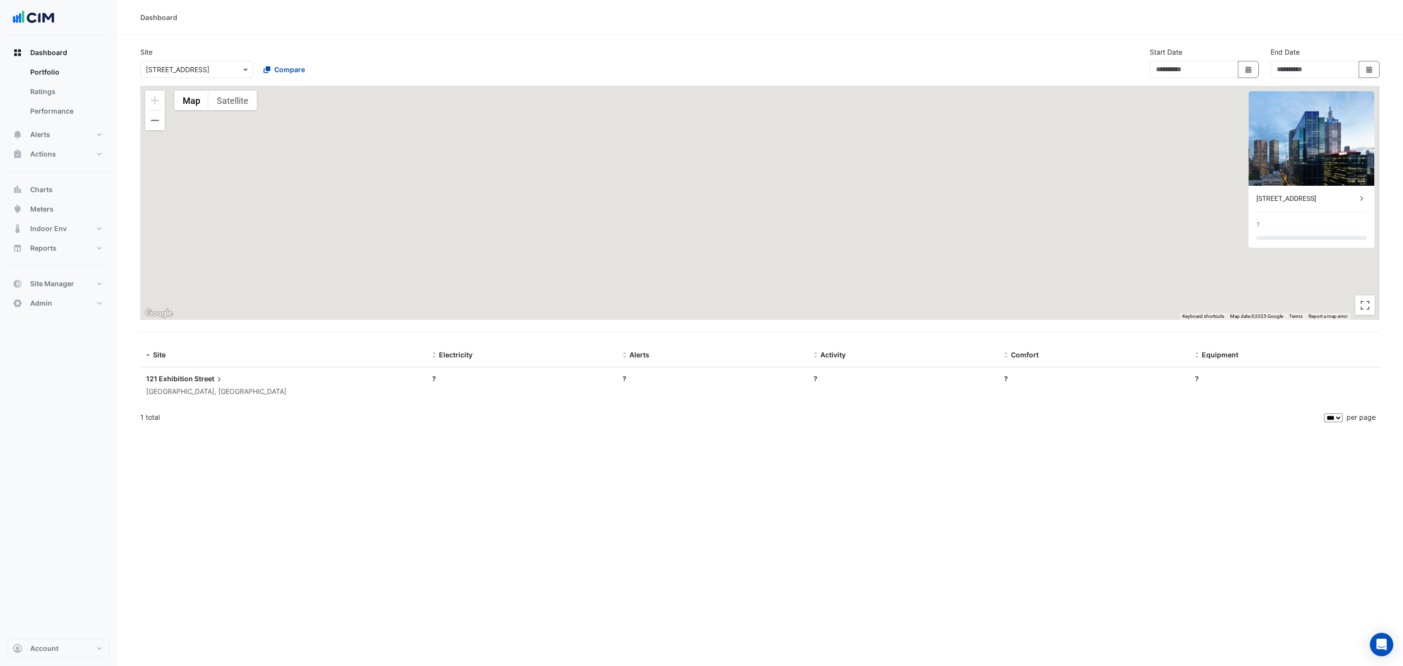
type input "**********"
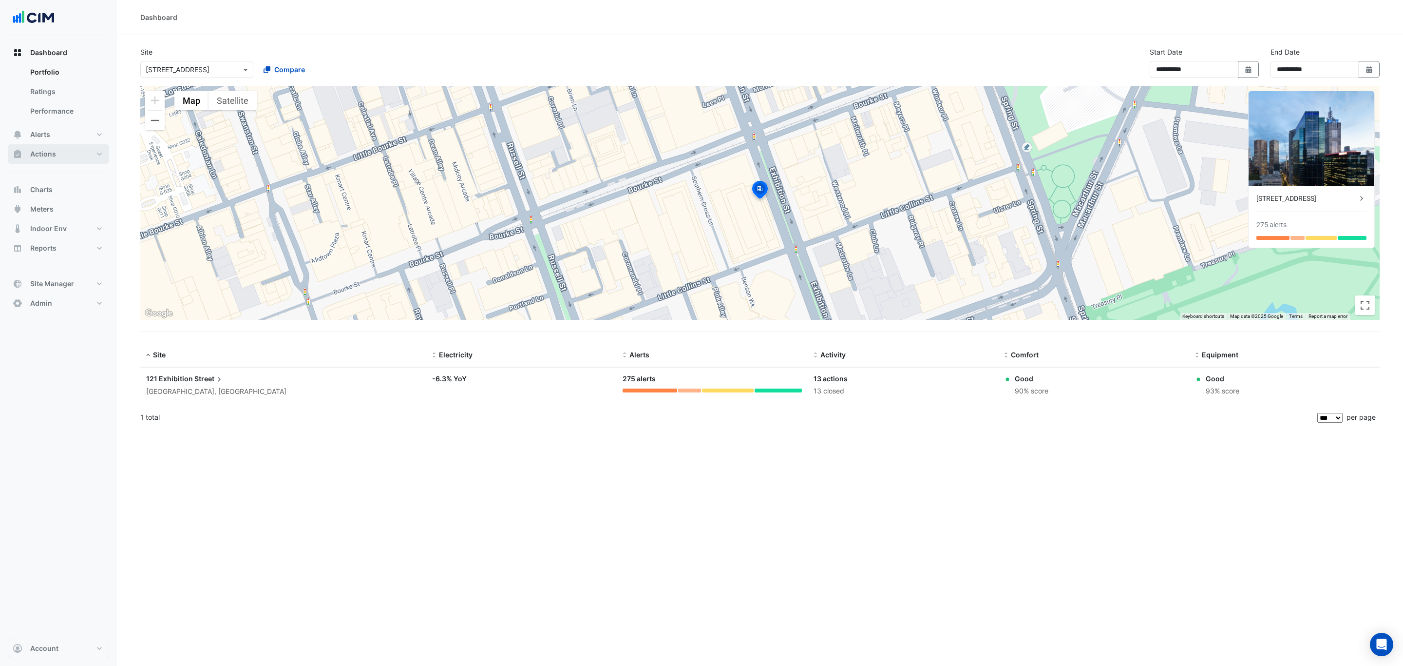
click at [68, 146] on button "Actions" at bounding box center [58, 153] width 101 height 19
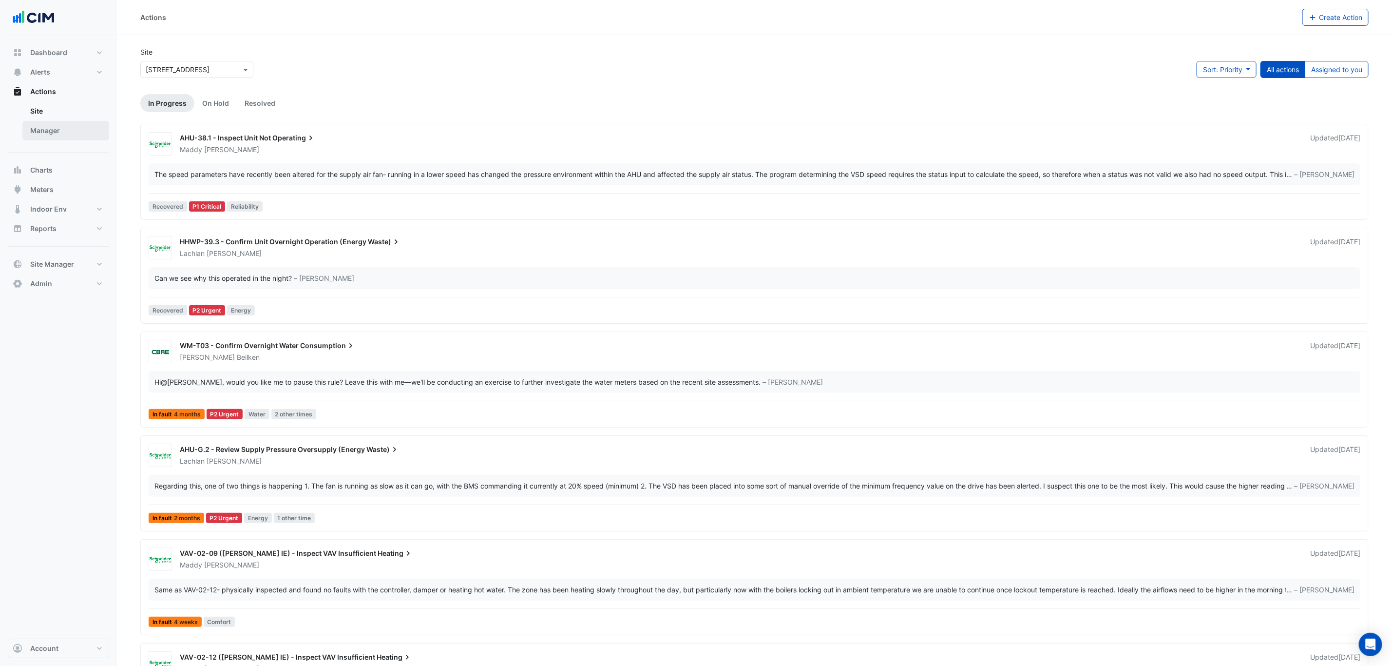
click at [77, 128] on link "Manager" at bounding box center [65, 130] width 87 height 19
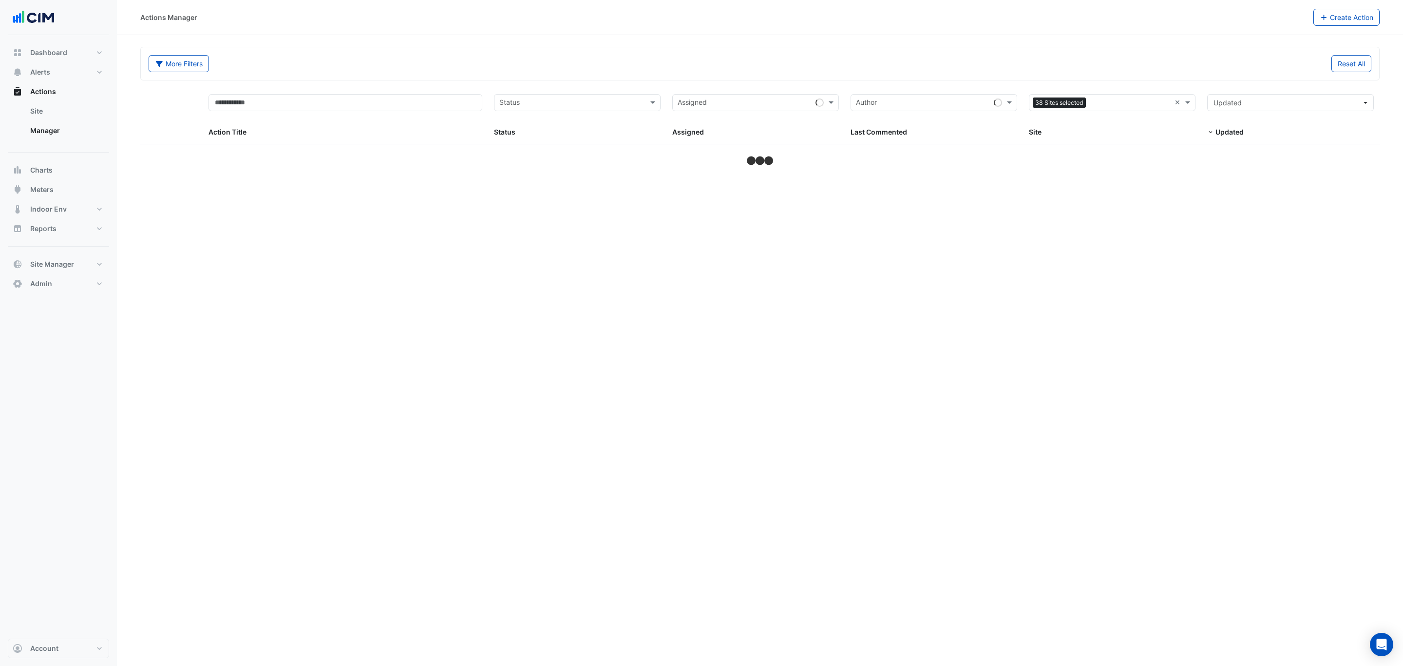
select select "***"
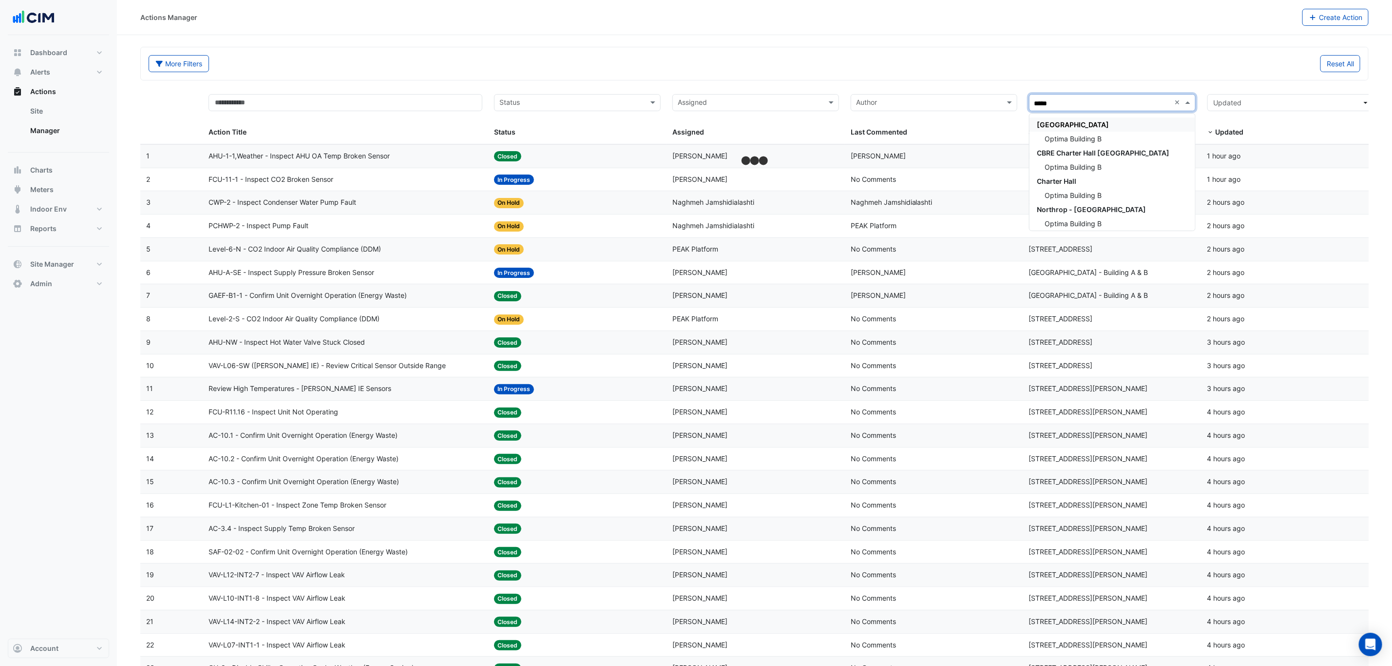
type input "******"
click at [1091, 137] on span "Optima Building B" at bounding box center [1073, 138] width 57 height 8
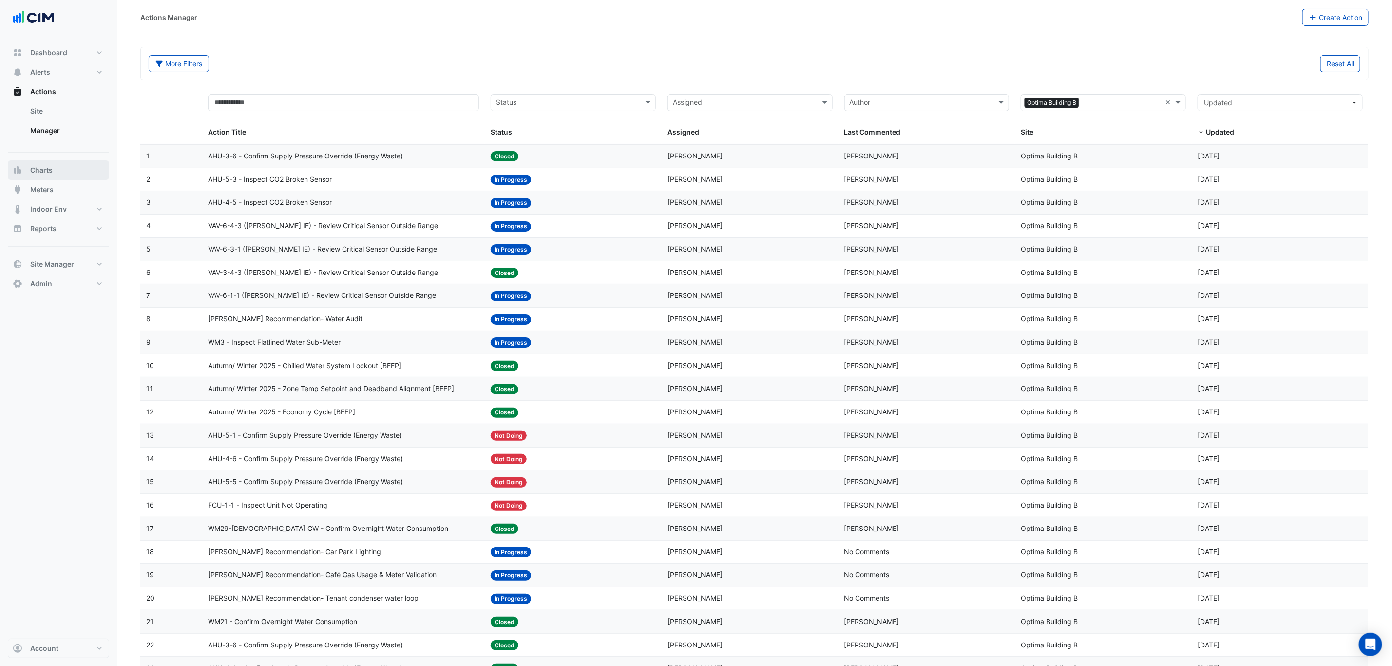
click at [53, 177] on button "Charts" at bounding box center [58, 169] width 101 height 19
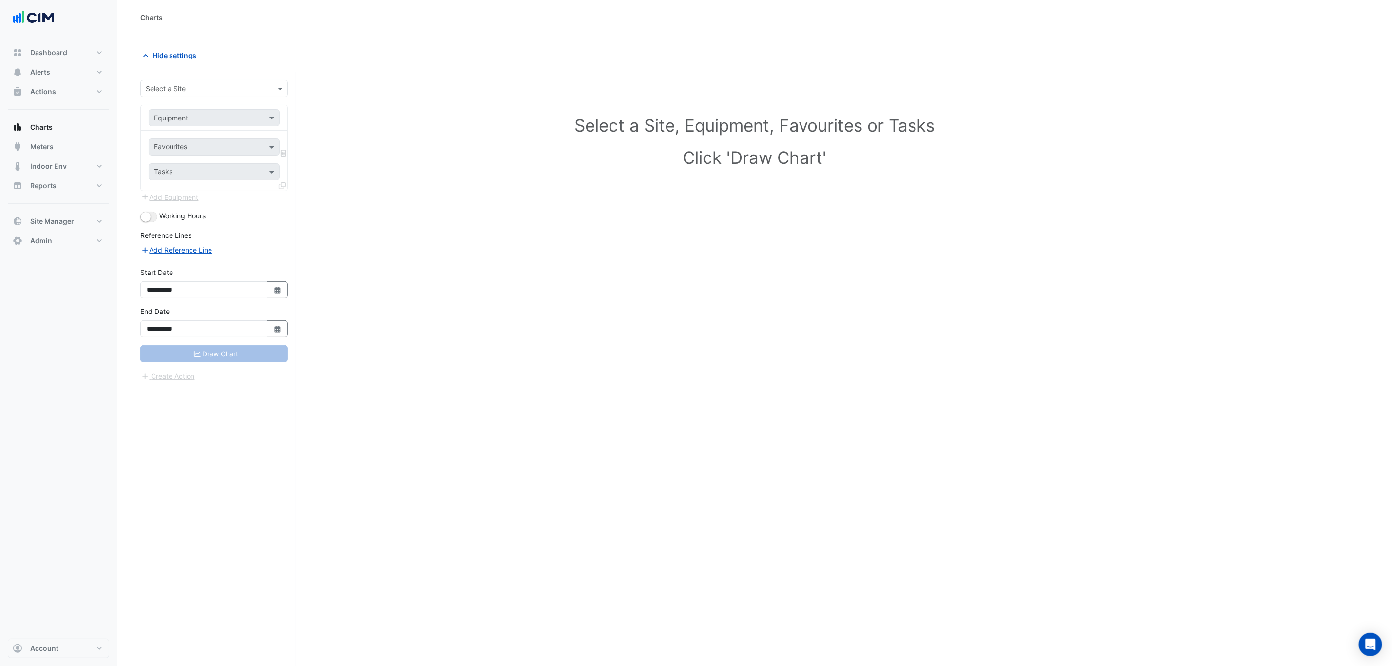
click at [192, 91] on input "text" at bounding box center [204, 89] width 117 height 10
type input "******"
click at [198, 129] on div "Optima Building B" at bounding box center [215, 124] width 148 height 14
click at [205, 121] on input "text" at bounding box center [204, 118] width 101 height 10
click at [189, 170] on div "AHU-1-2" at bounding box center [253, 168] width 209 height 14
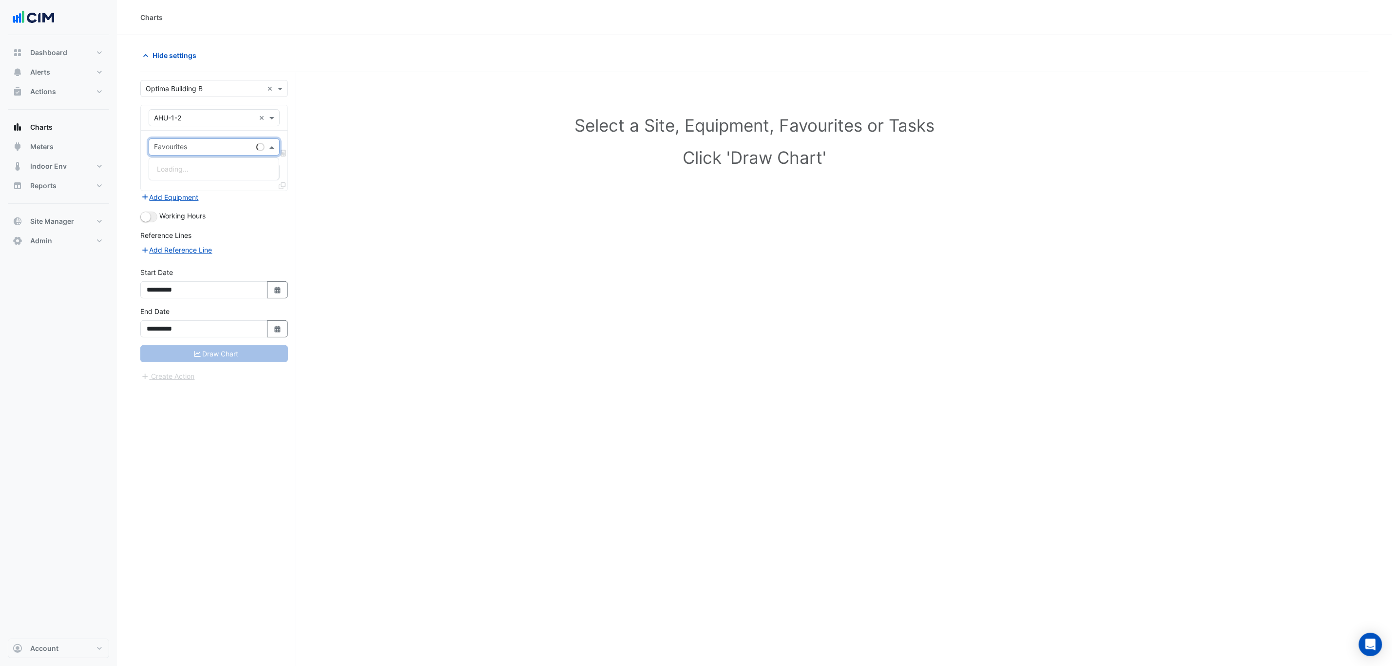
click at [205, 148] on input "text" at bounding box center [203, 148] width 98 height 10
type input "******"
drag, startPoint x: 211, startPoint y: 150, endPoint x: 132, endPoint y: 145, distance: 79.6
click at [132, 145] on section "**********" at bounding box center [754, 369] width 1275 height 668
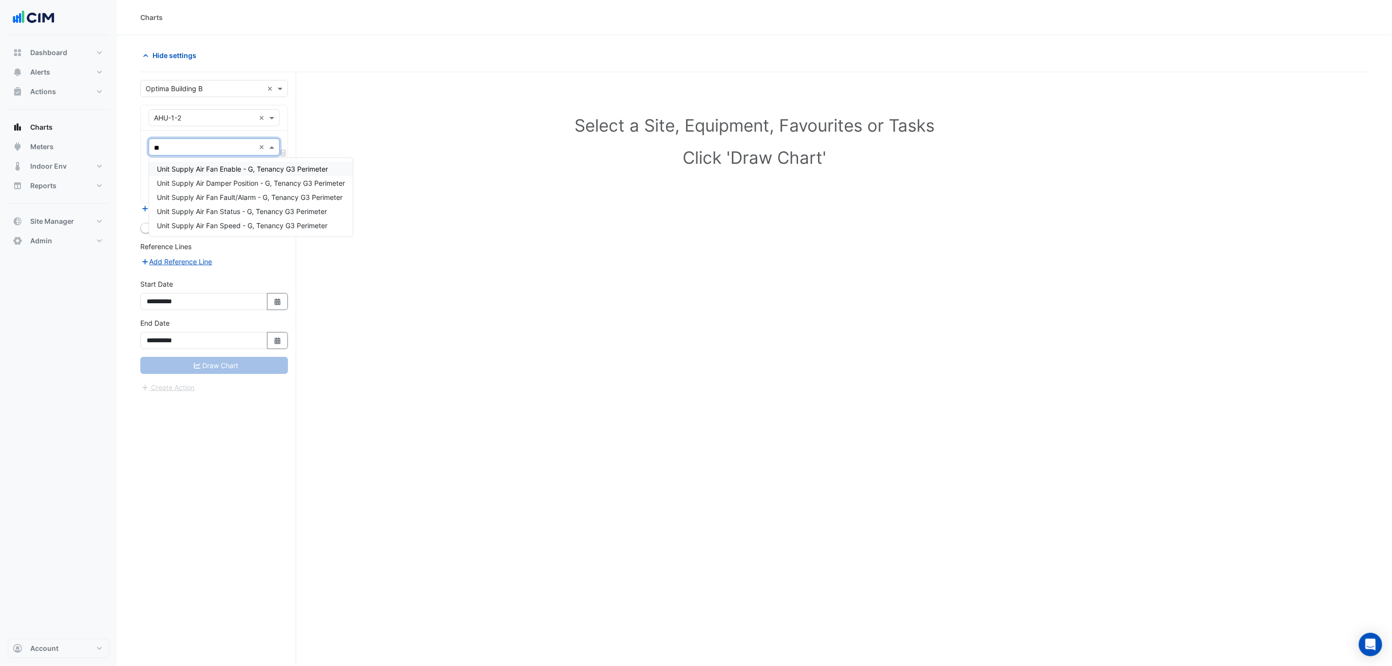
type input "***"
click at [183, 208] on span "Unit Supply Air Fan Status - G, Tenancy G3 Perimeter" at bounding box center [242, 211] width 170 height 8
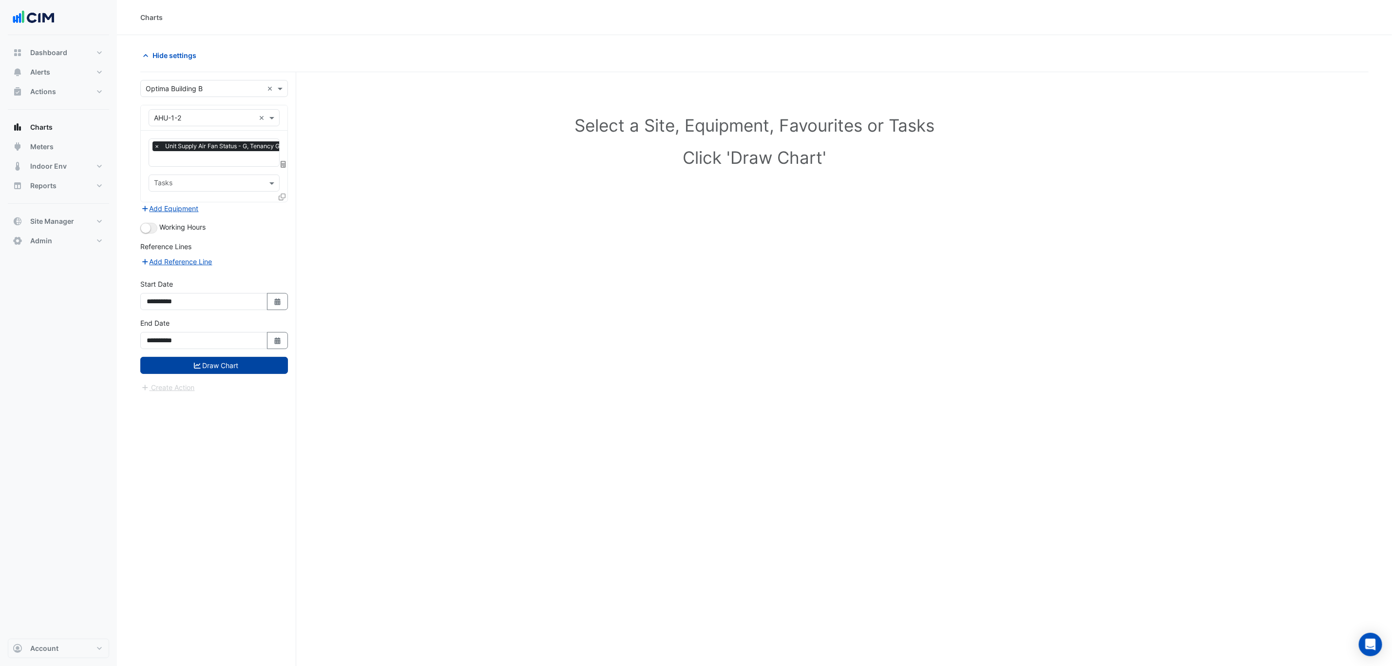
click at [202, 372] on button "Draw Chart" at bounding box center [214, 365] width 148 height 17
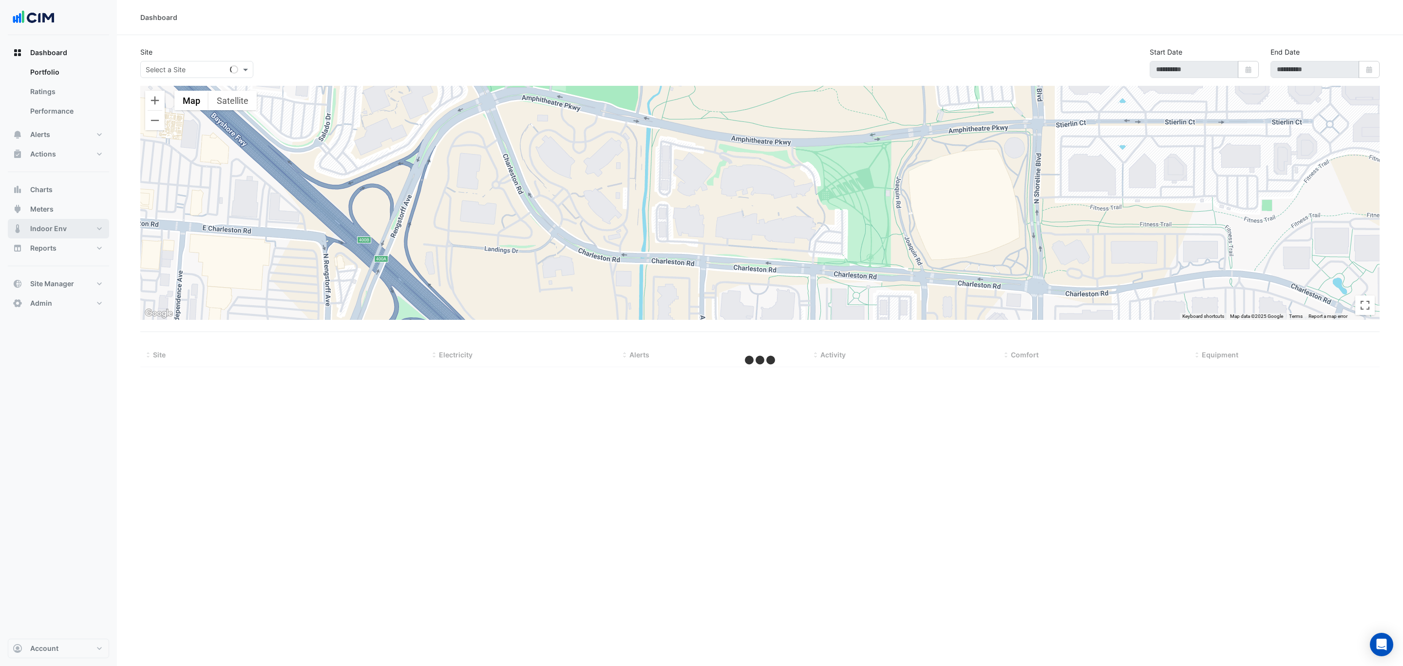
click at [54, 229] on span "Indoor Env" at bounding box center [48, 229] width 37 height 10
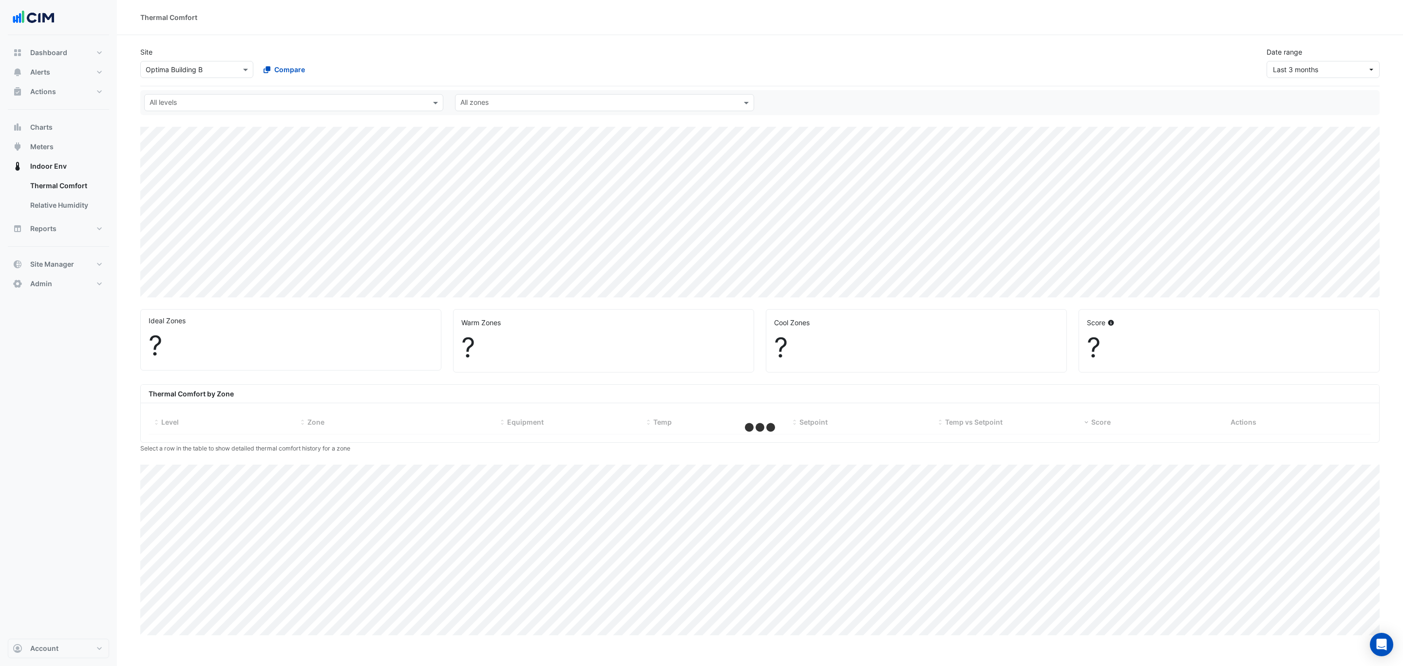
select select "***"
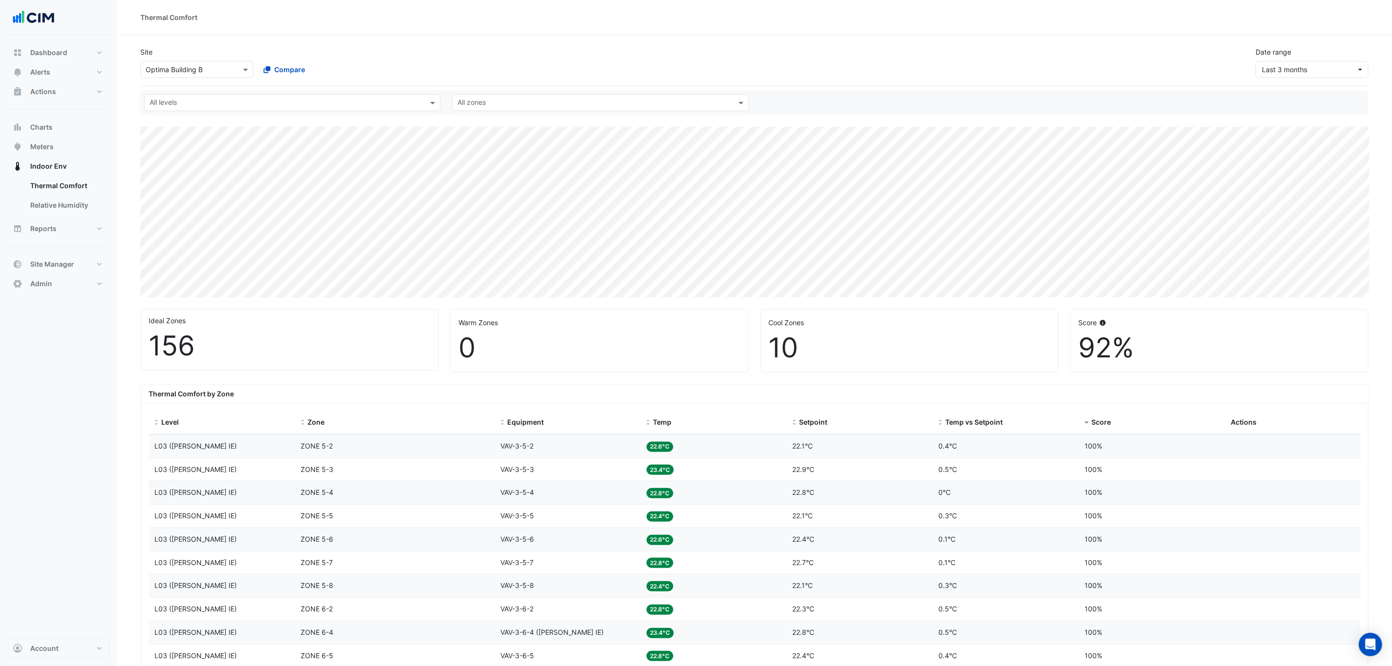
click at [930, 79] on div "Site Select a Site × Optima Building B Compare Date range Last 3 months" at bounding box center [754, 62] width 1228 height 47
click at [282, 110] on div "All levels" at bounding box center [292, 102] width 296 height 17
click at [189, 139] on div "L02 ([PERSON_NAME] IE)" at bounding box center [194, 137] width 82 height 10
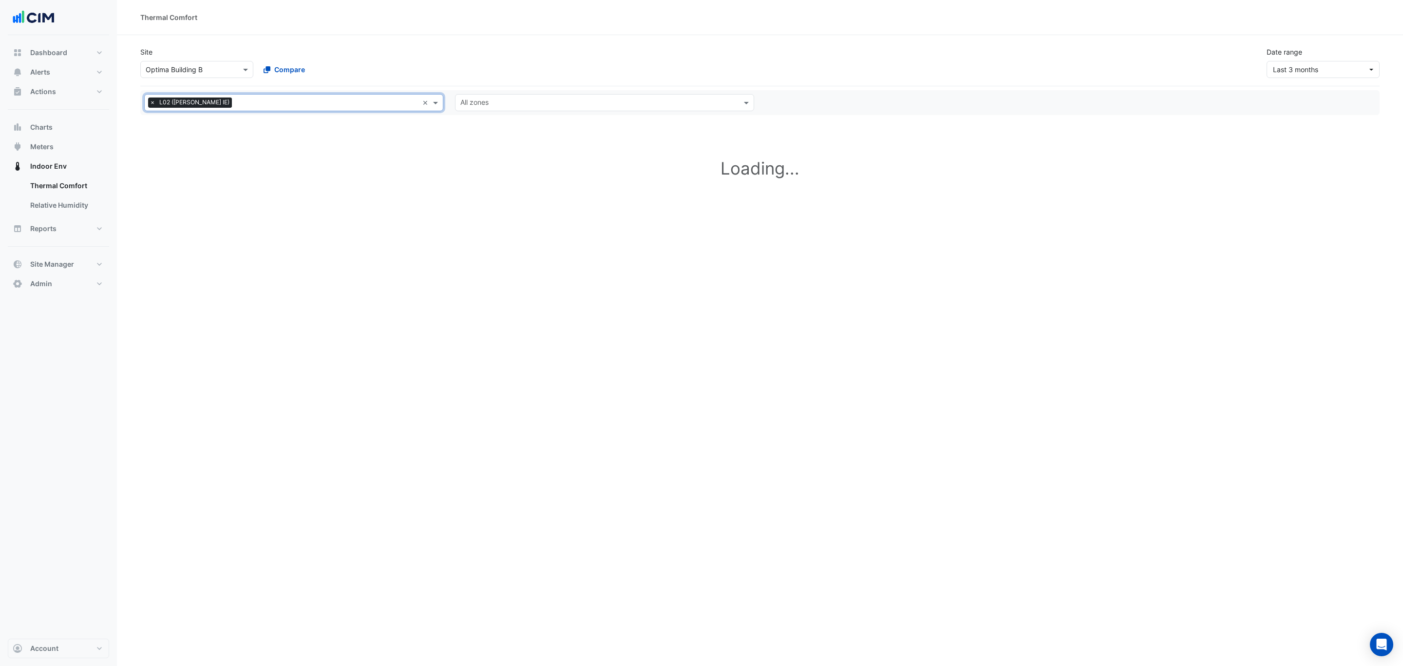
click at [236, 104] on input "text" at bounding box center [327, 103] width 183 height 10
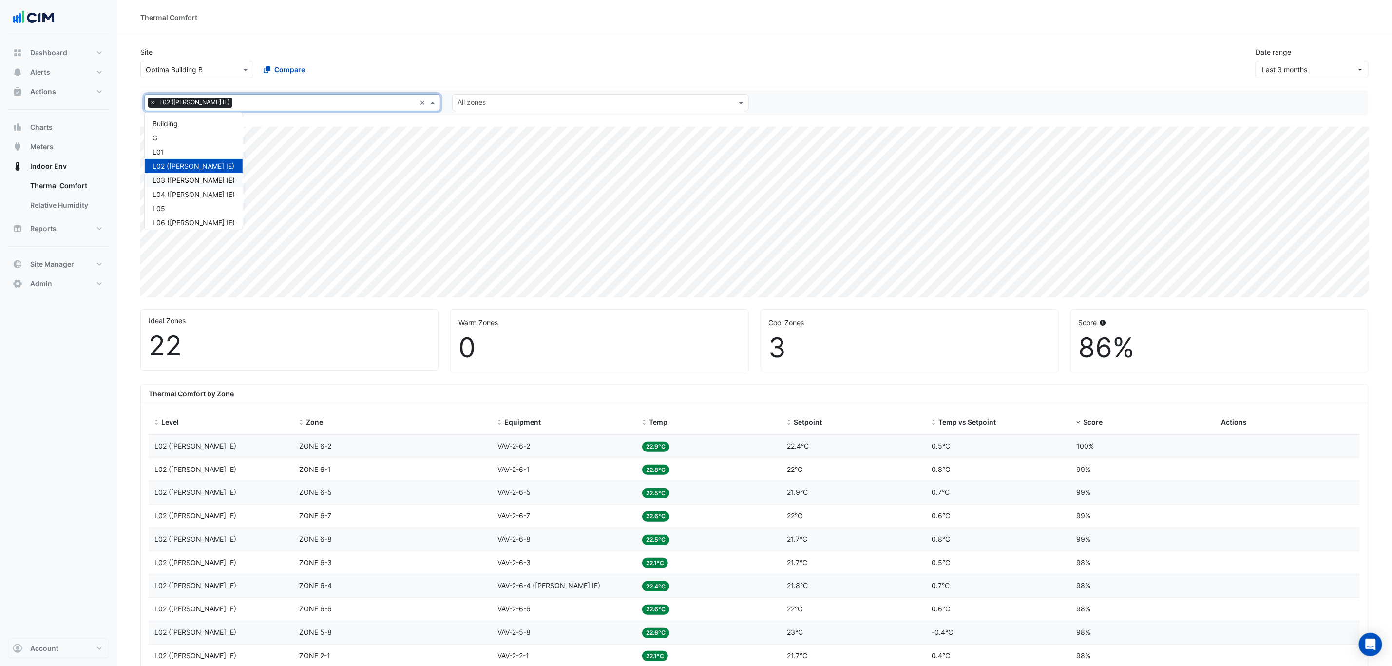
click at [180, 177] on div "L03 ([PERSON_NAME] IE)" at bounding box center [194, 180] width 82 height 10
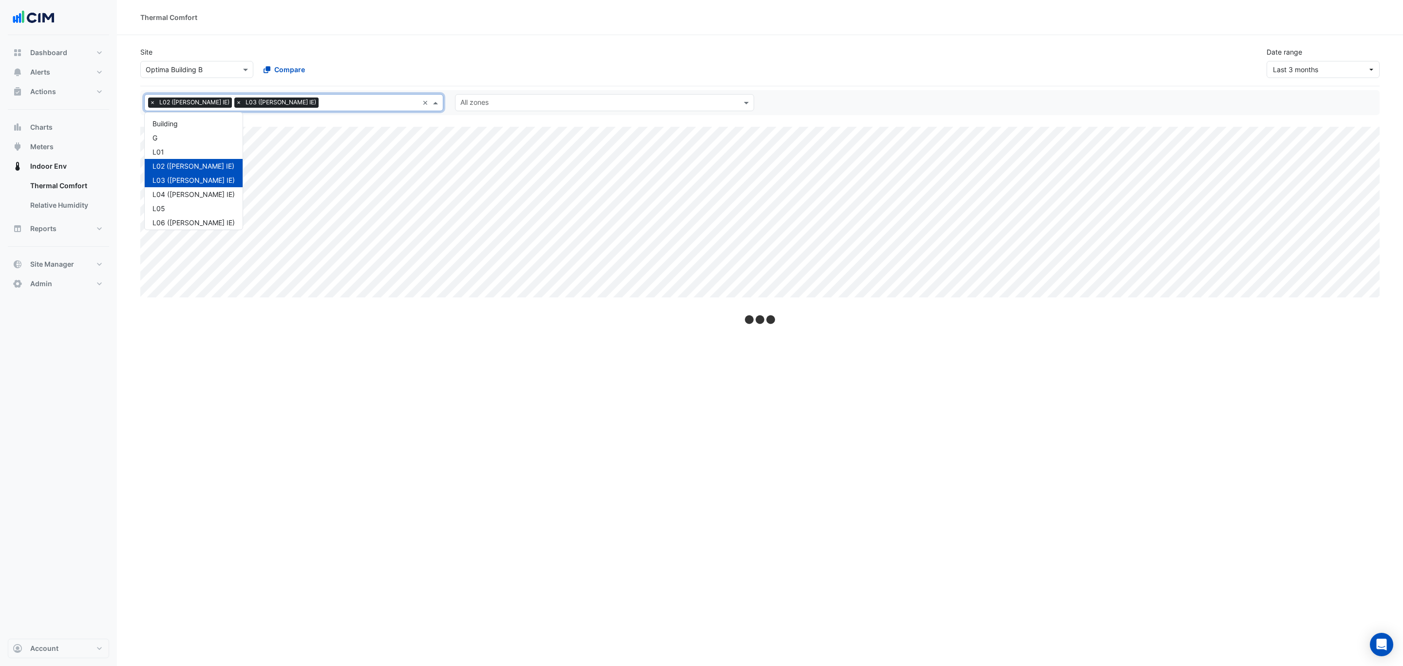
click at [323, 106] on input "text" at bounding box center [371, 103] width 96 height 10
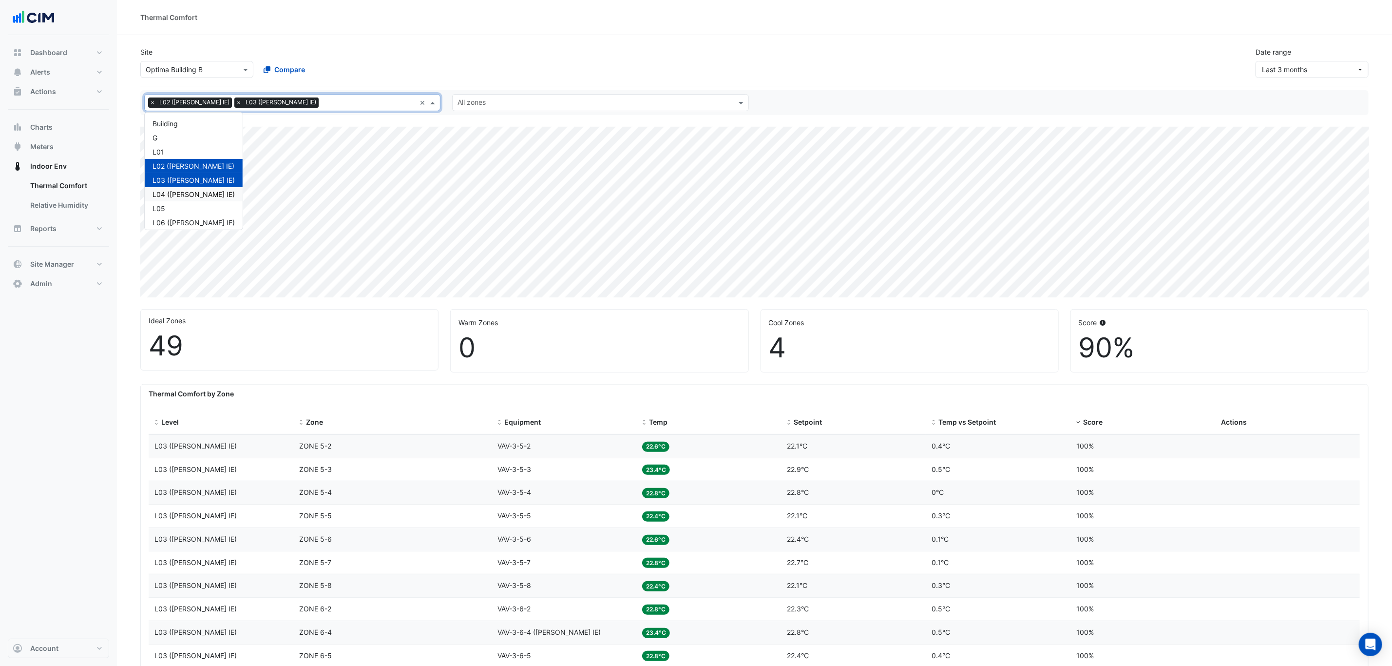
click at [183, 194] on div "L04 ([PERSON_NAME] IE)" at bounding box center [194, 194] width 82 height 10
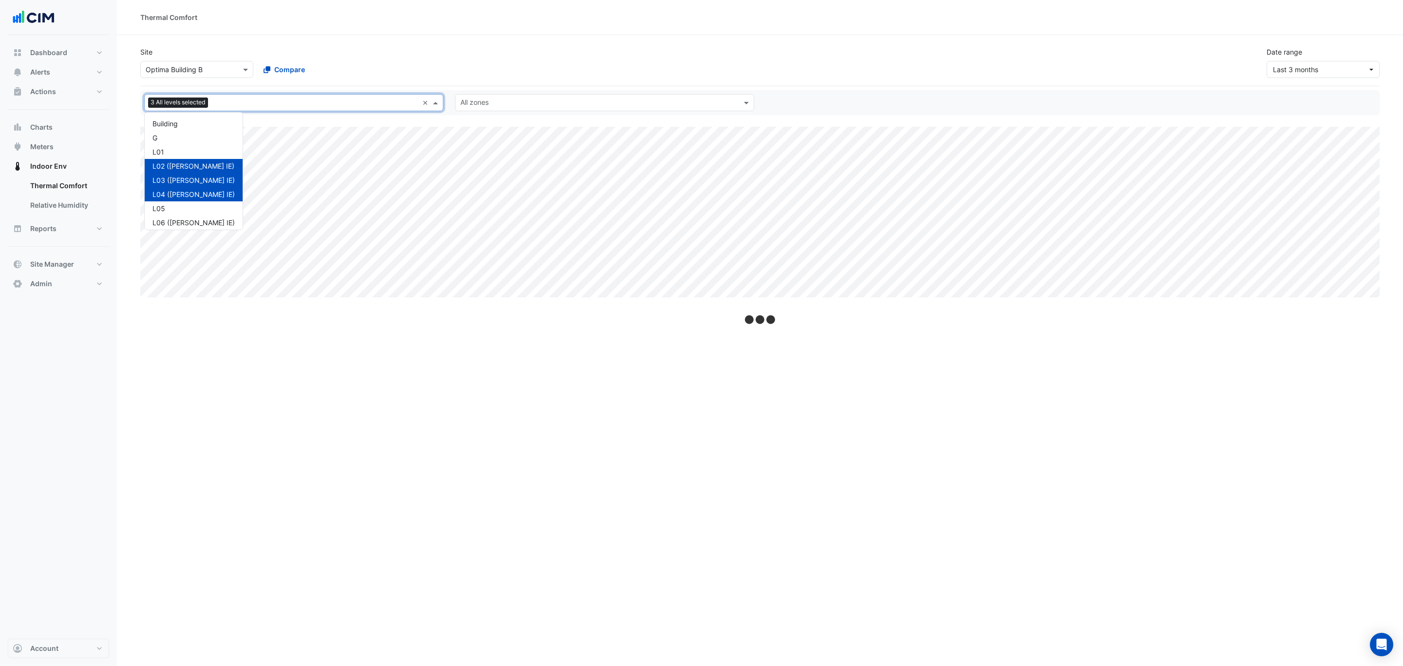
click at [286, 109] on div at bounding box center [315, 103] width 208 height 13
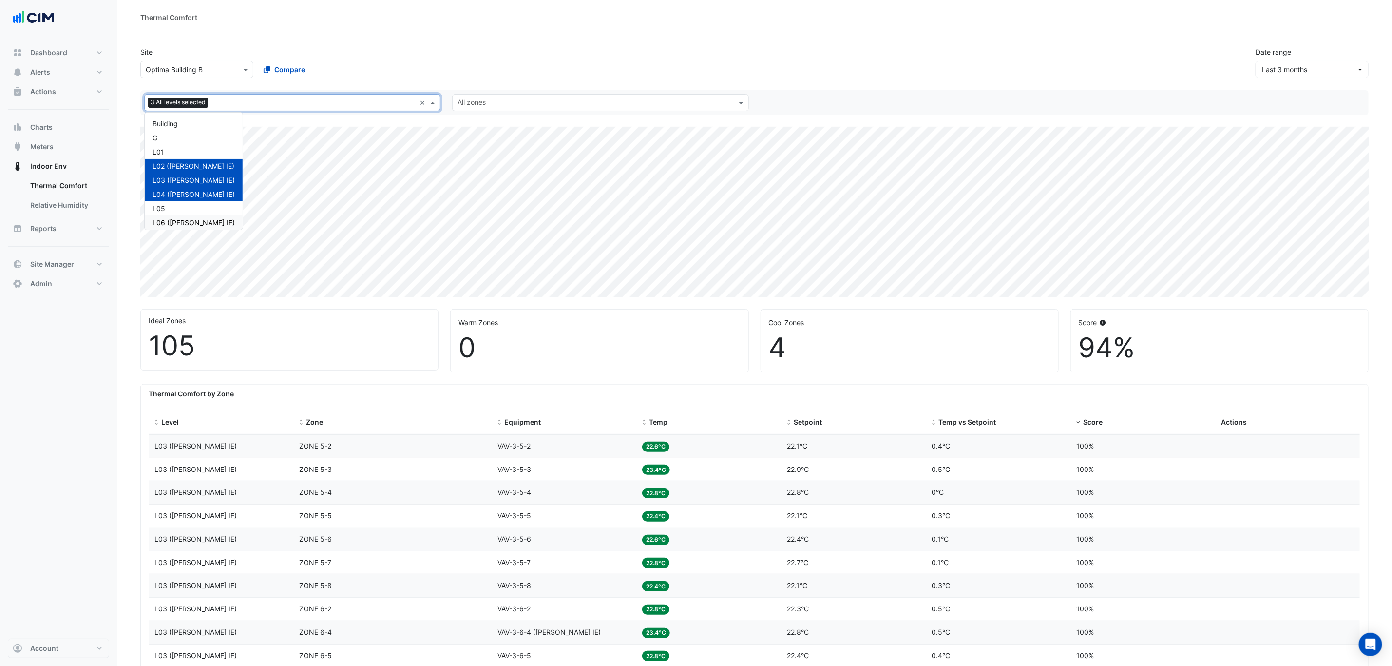
click at [185, 221] on div "L06 ([PERSON_NAME] IE)" at bounding box center [194, 222] width 82 height 10
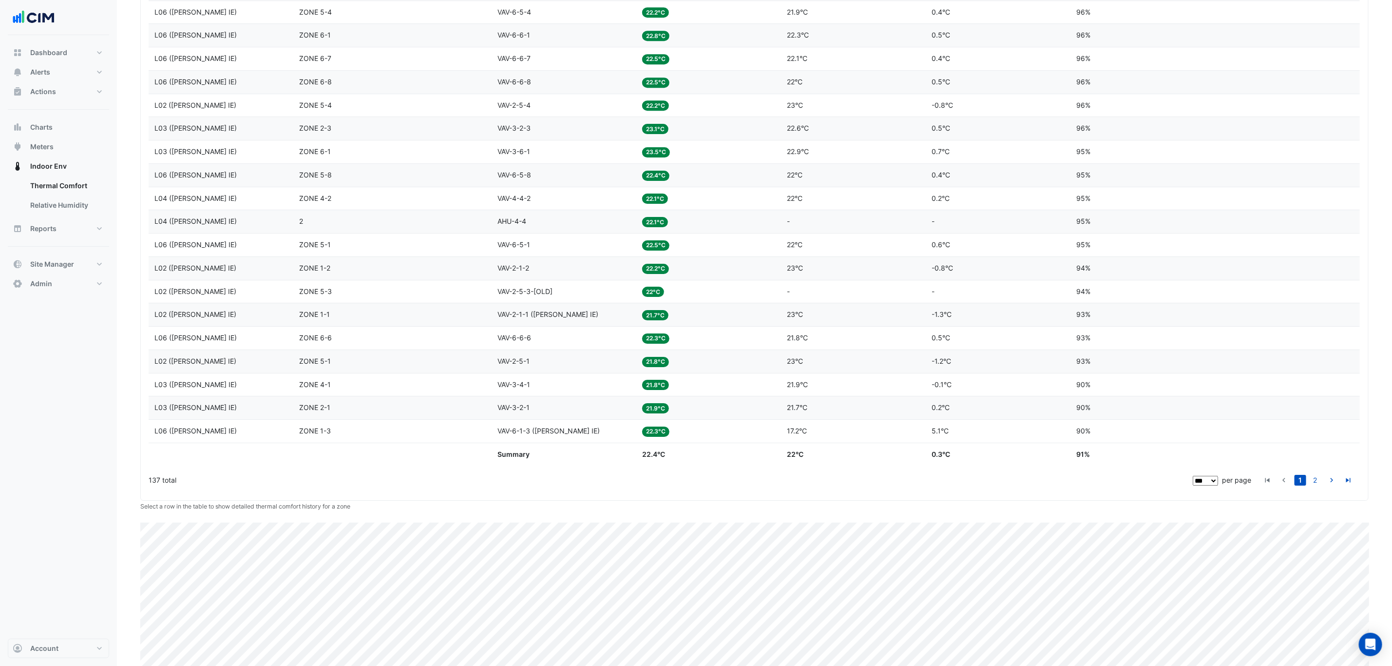
scroll to position [2325, 0]
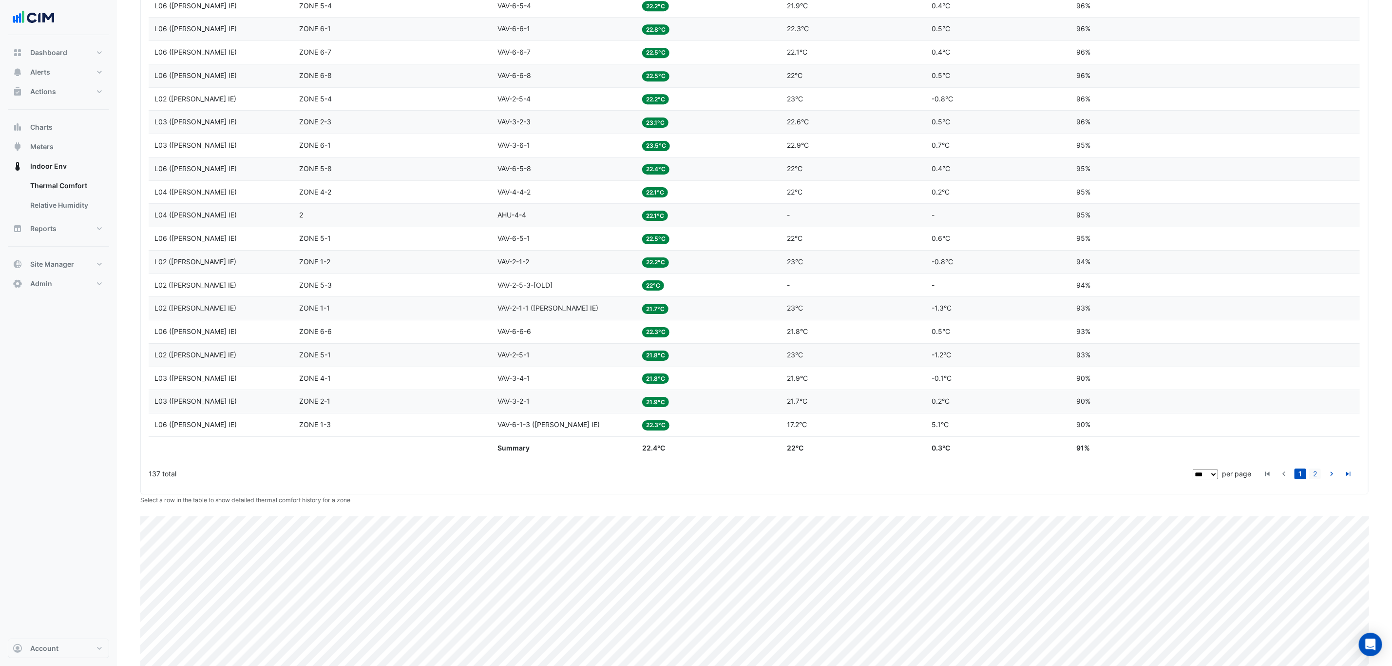
click at [1317, 479] on link "2" at bounding box center [1315, 473] width 12 height 11
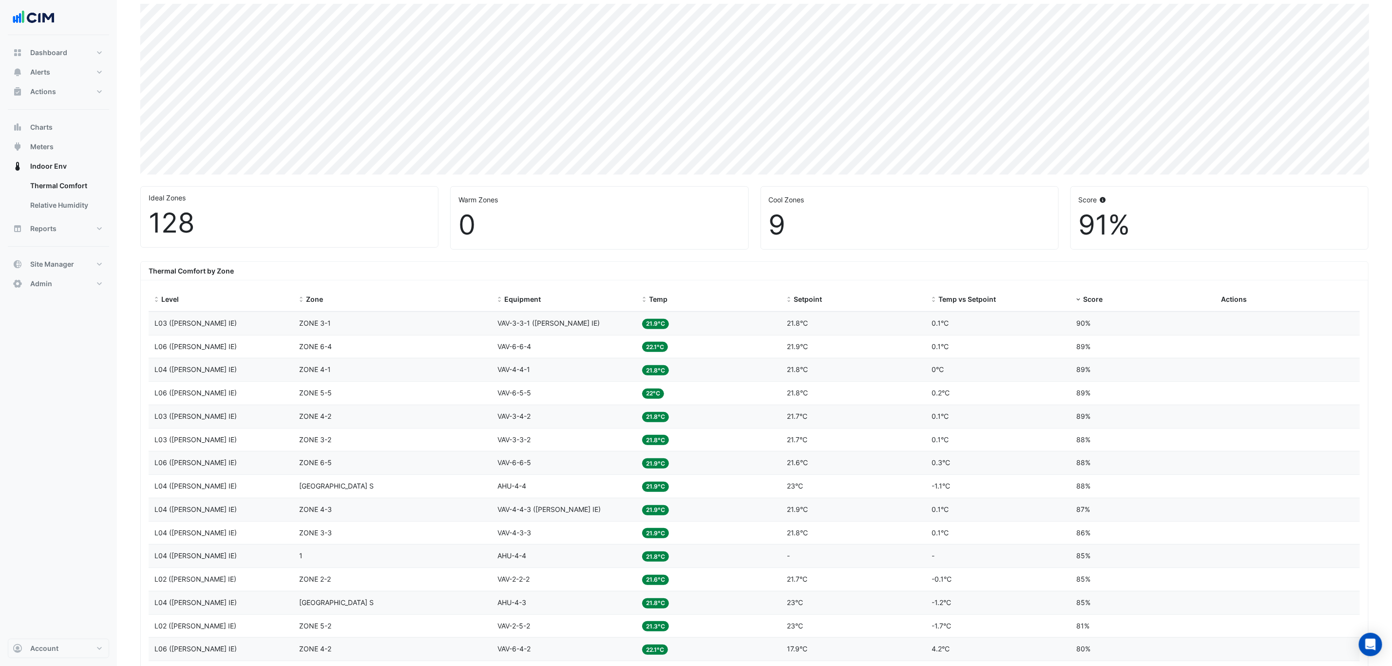
scroll to position [0, 0]
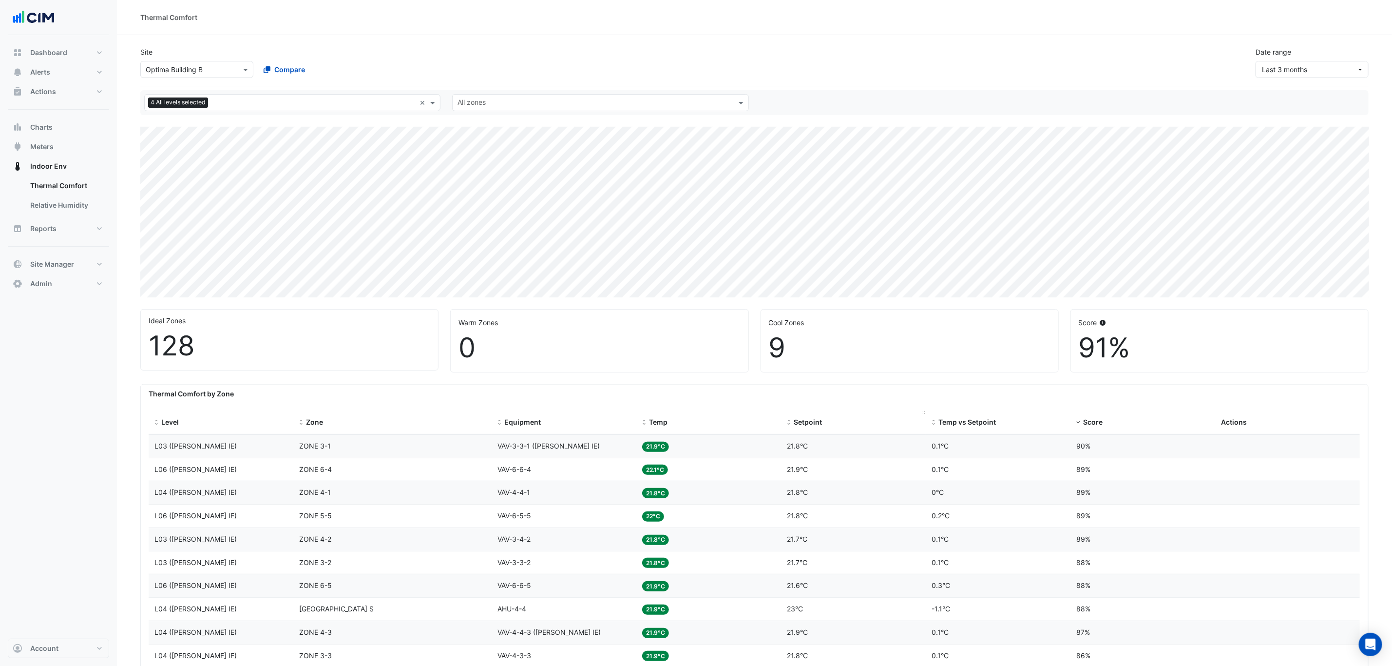
click at [810, 423] on span "Setpoint" at bounding box center [808, 422] width 28 height 8
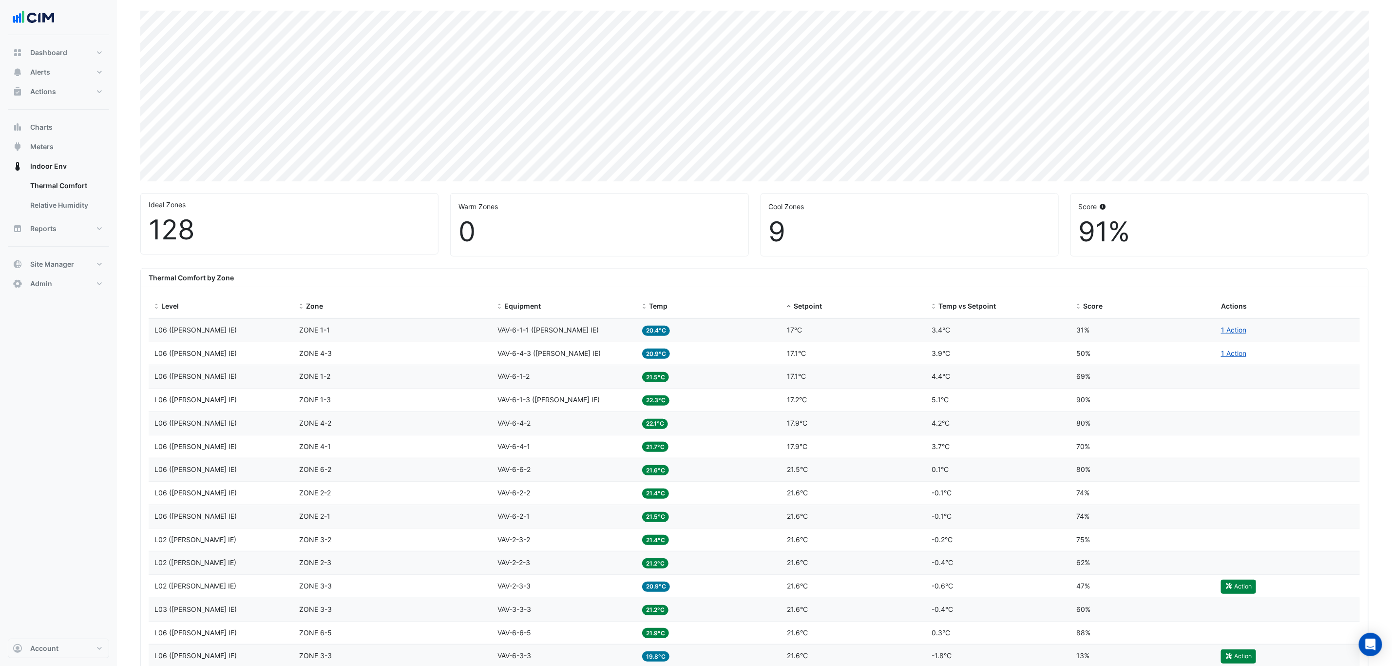
scroll to position [124, 0]
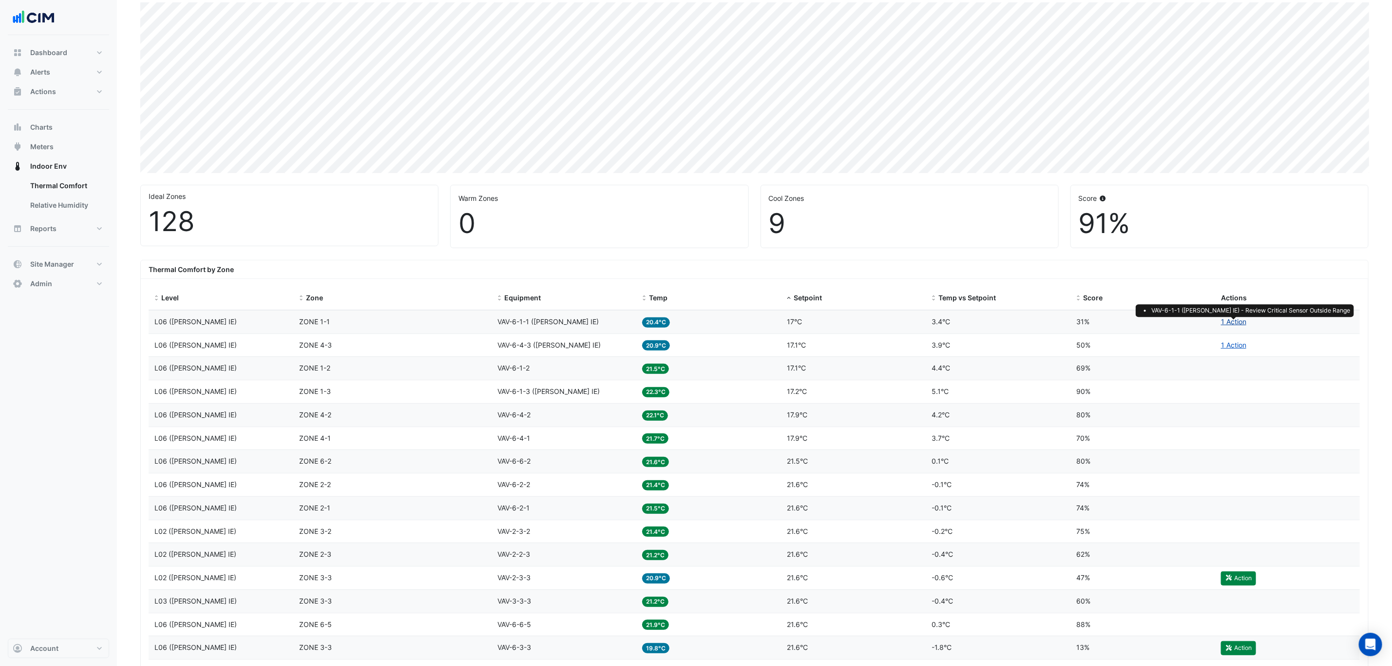
click at [1235, 323] on link "1 Action" at bounding box center [1233, 321] width 25 height 8
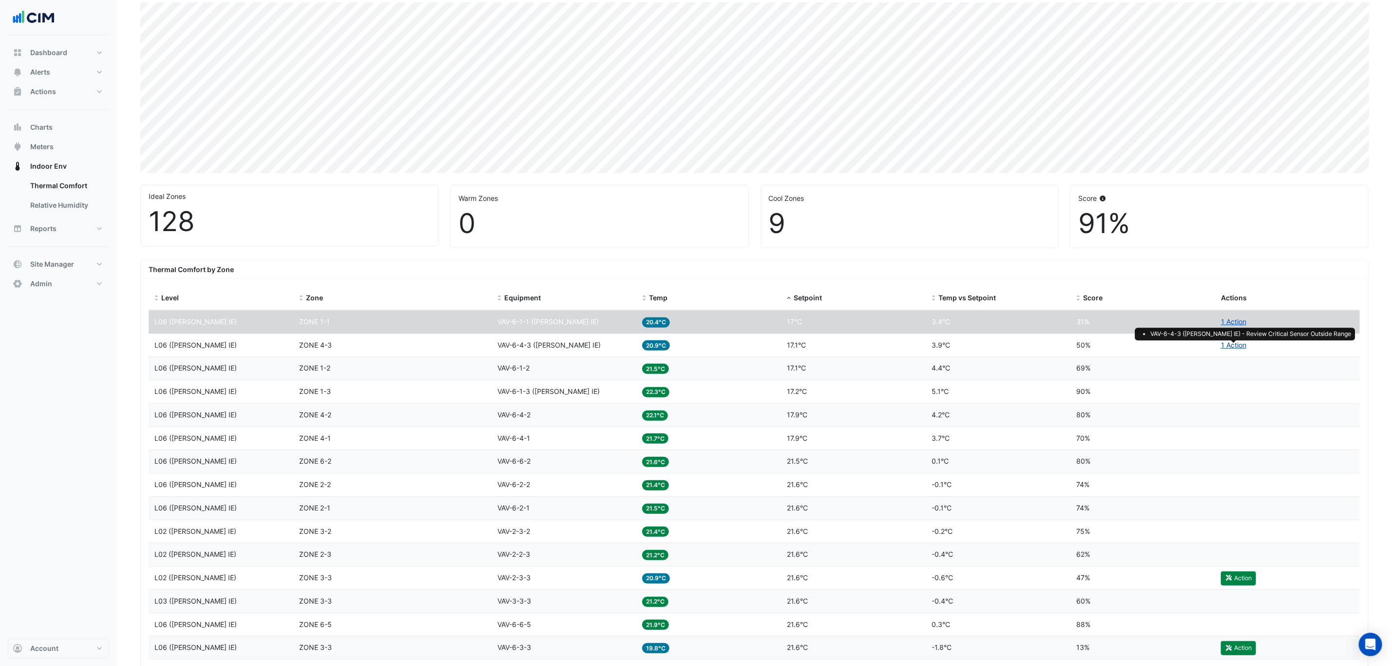
click at [1243, 346] on link "1 Action" at bounding box center [1233, 345] width 25 height 8
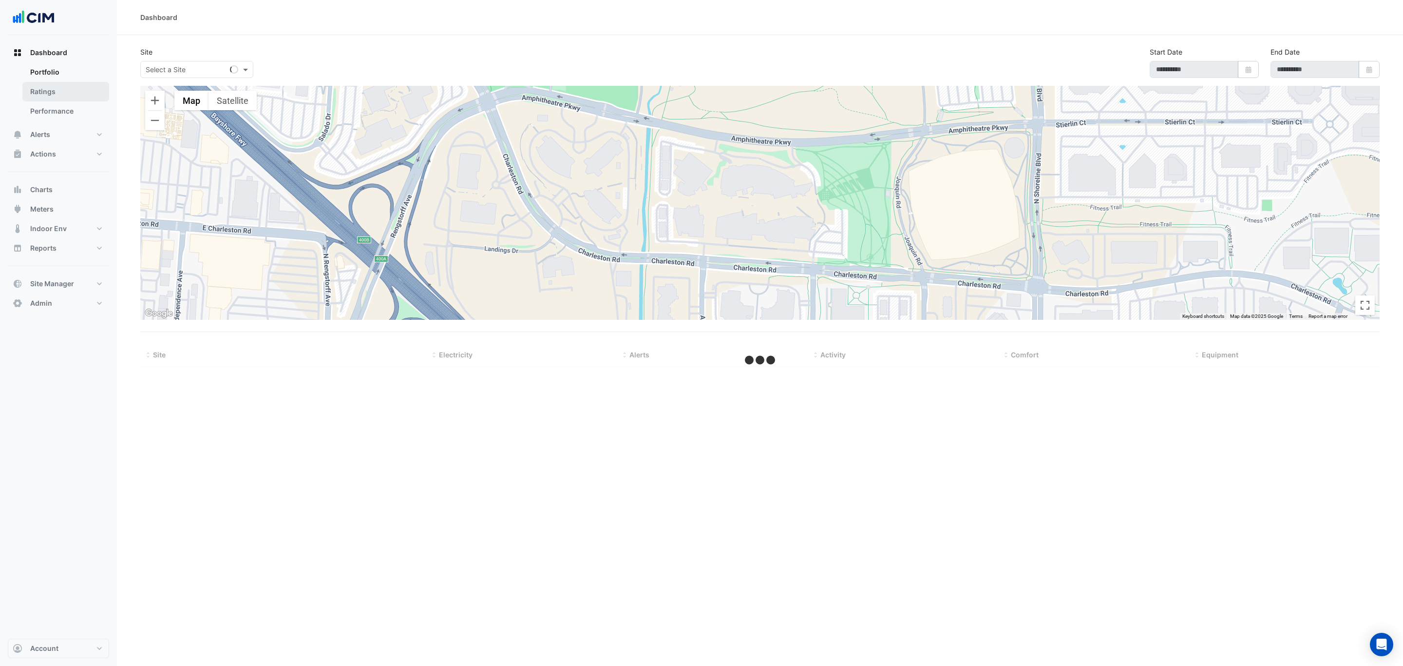
click at [63, 93] on link "Ratings" at bounding box center [65, 91] width 87 height 19
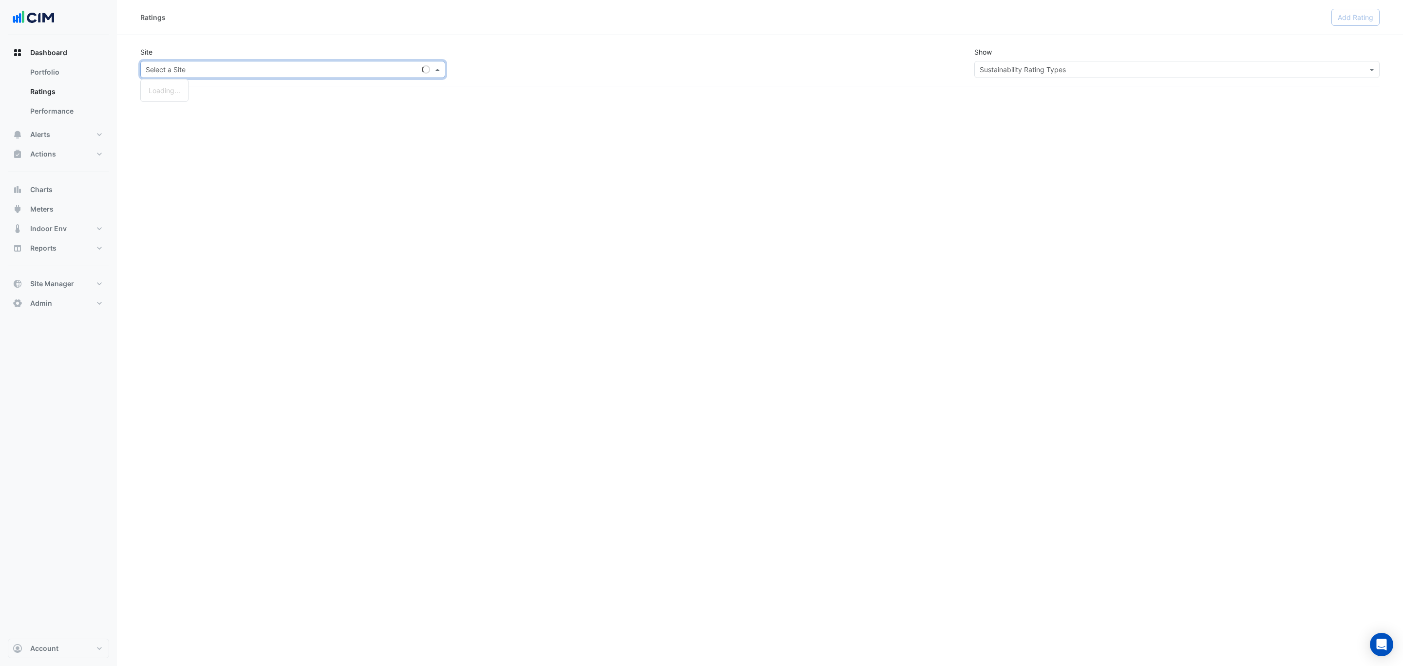
click at [322, 74] on input "text" at bounding box center [283, 70] width 275 height 10
type input "******"
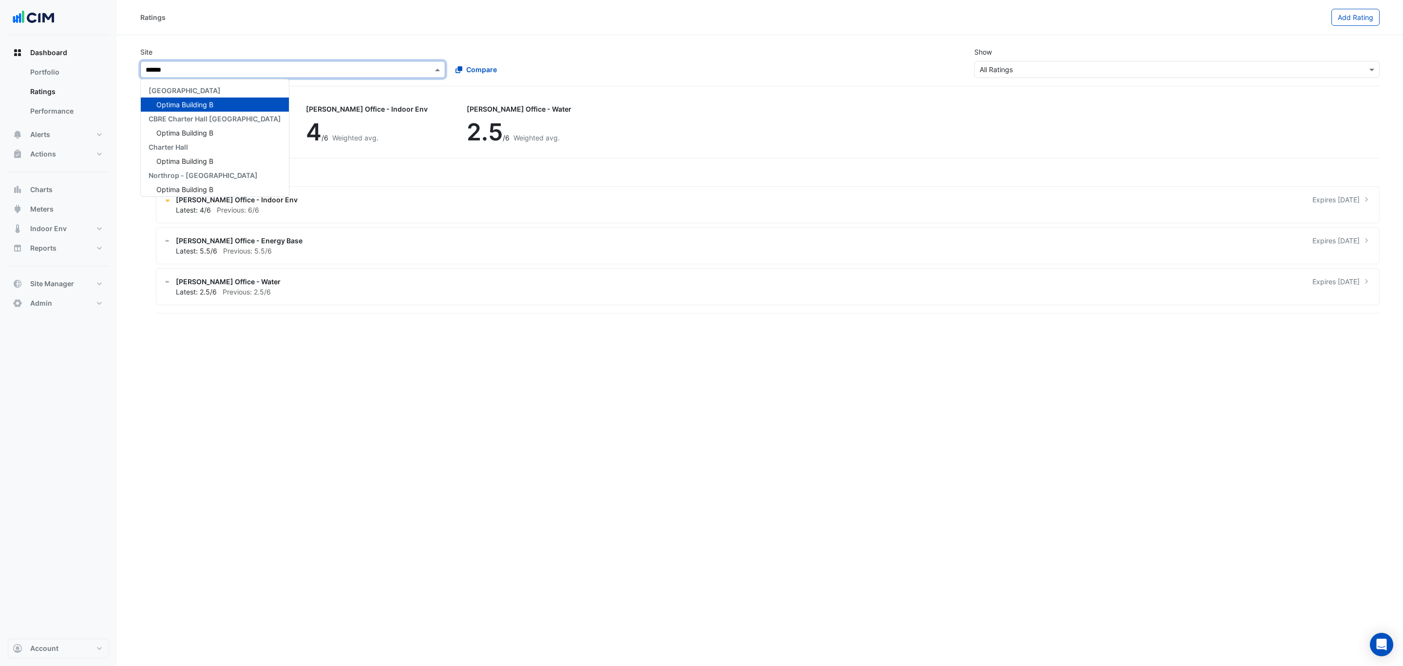
click at [196, 102] on span "Optima Building B" at bounding box center [184, 104] width 57 height 8
type input "***"
click at [180, 99] on div "[STREET_ADDRESS]" at bounding box center [215, 104] width 148 height 14
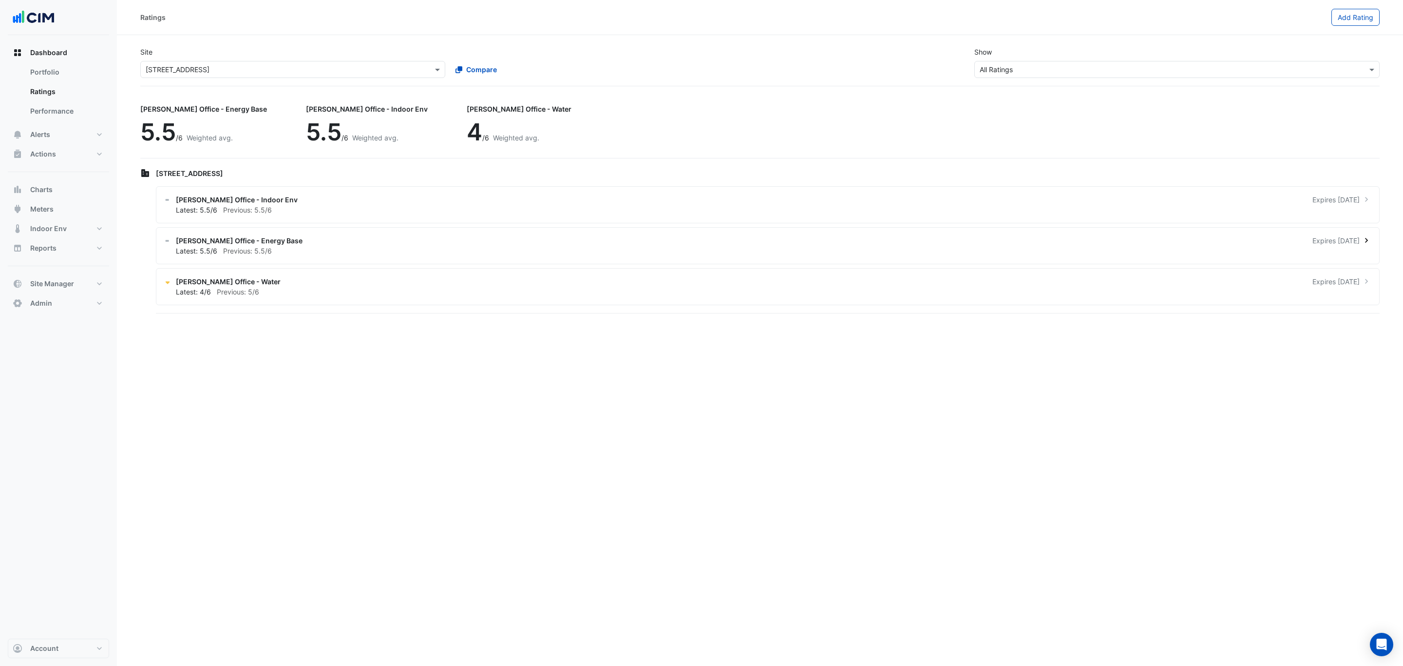
click at [338, 240] on div "NABERS Office - Energy Base Expires in 7 months" at bounding box center [774, 240] width 1196 height 10
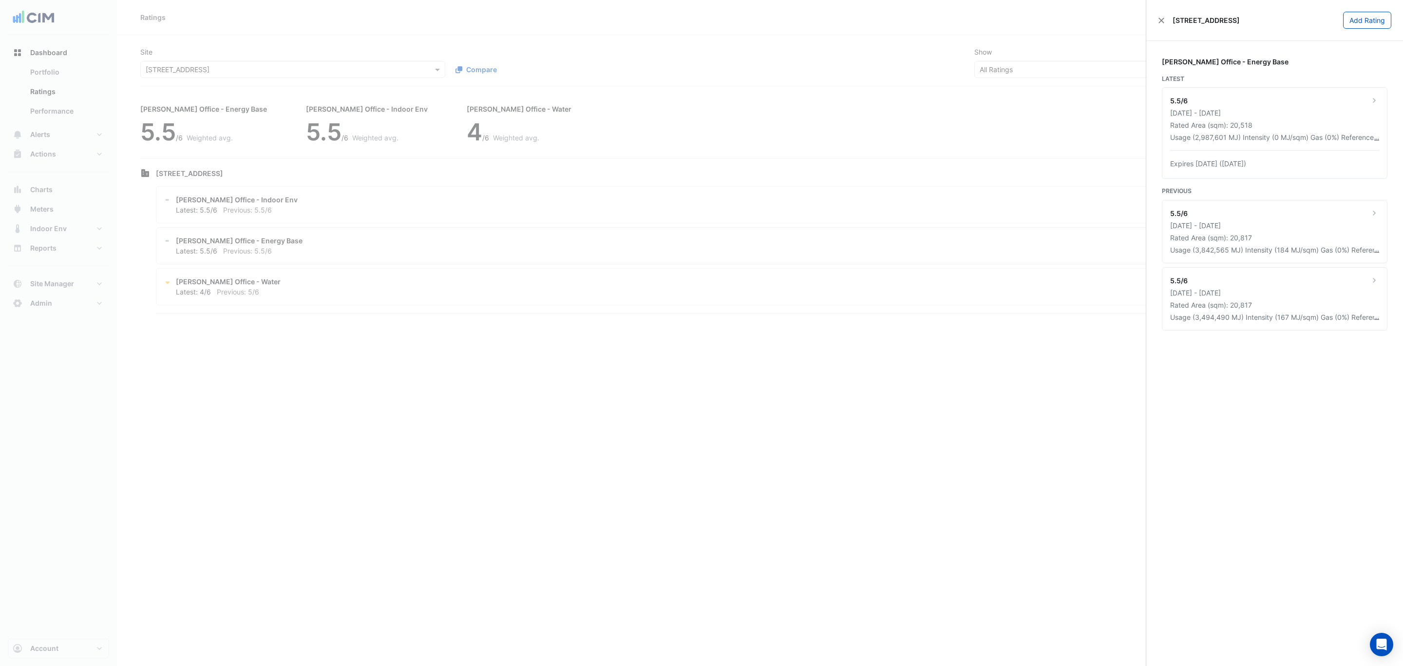
click at [524, 384] on ngb-offcanvas-backdrop at bounding box center [701, 333] width 1403 height 666
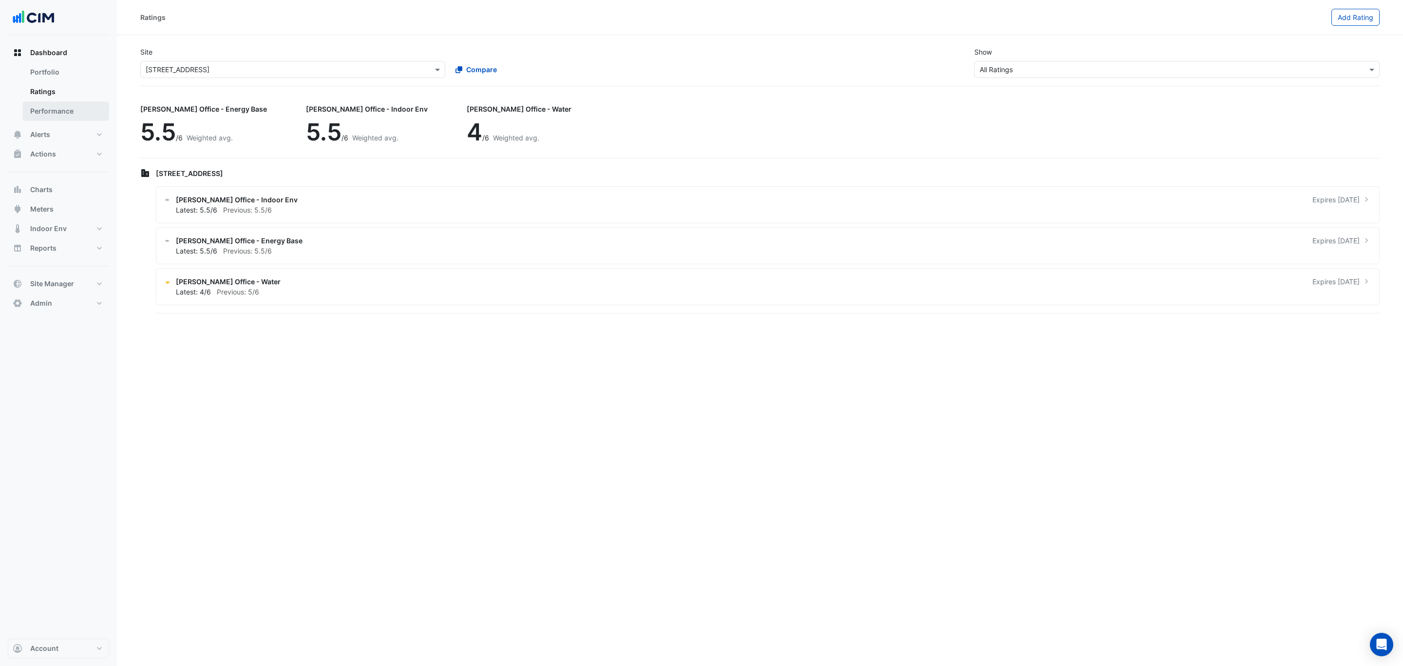
click at [71, 111] on link "Performance" at bounding box center [65, 110] width 87 height 19
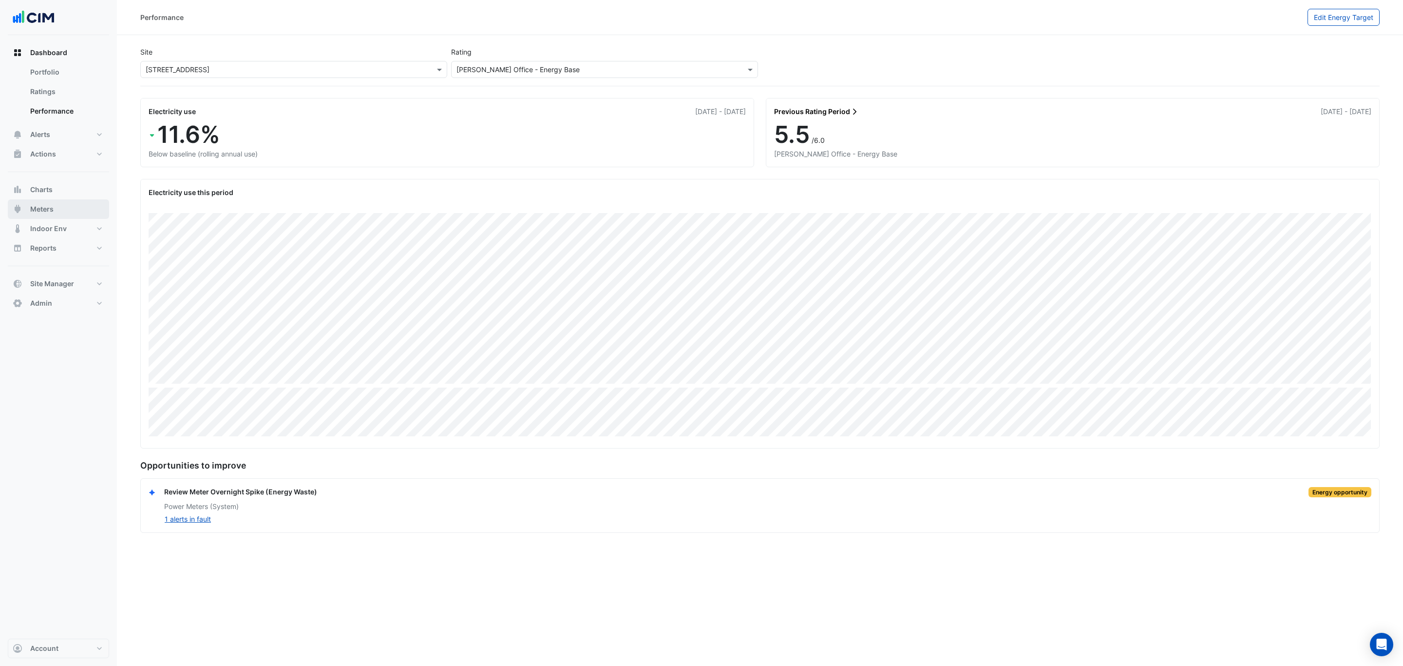
click at [51, 210] on span "Meters" at bounding box center [41, 209] width 23 height 10
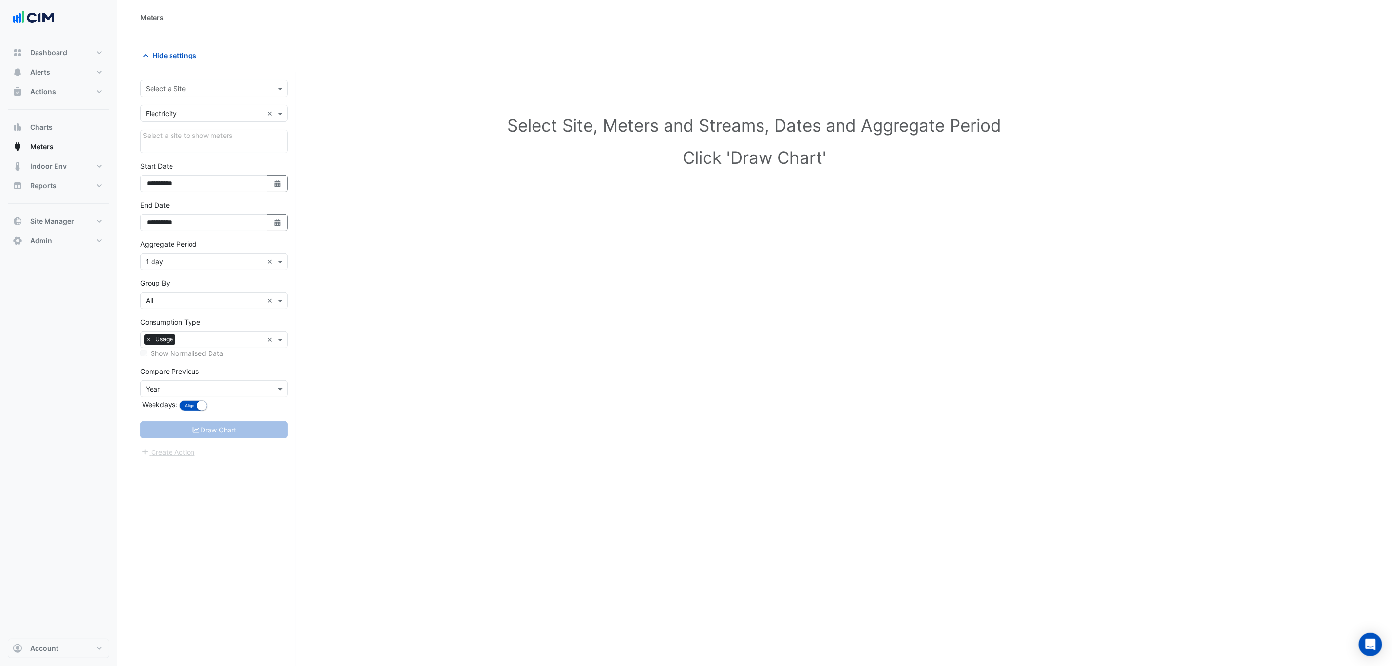
click at [206, 87] on input "text" at bounding box center [204, 89] width 117 height 10
type input "***"
click at [220, 122] on span "[STREET_ADDRESS]" at bounding box center [188, 124] width 64 height 8
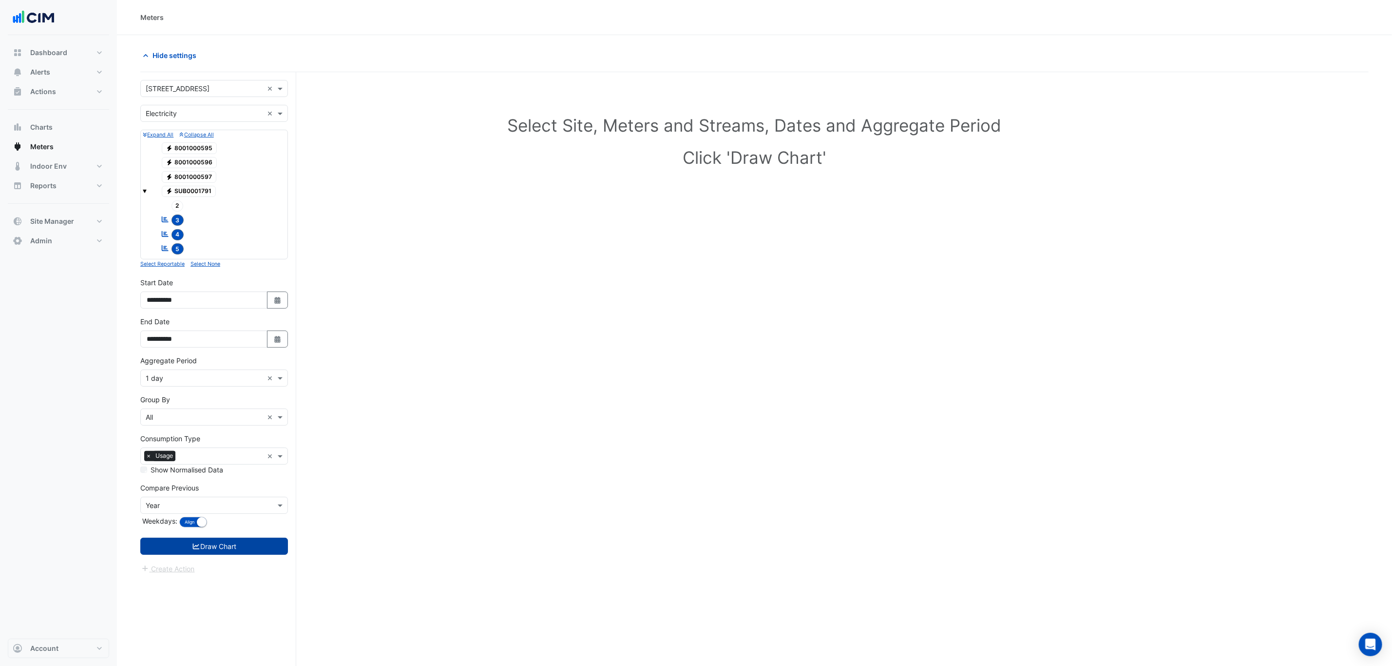
click at [212, 549] on button "Draw Chart" at bounding box center [214, 545] width 148 height 17
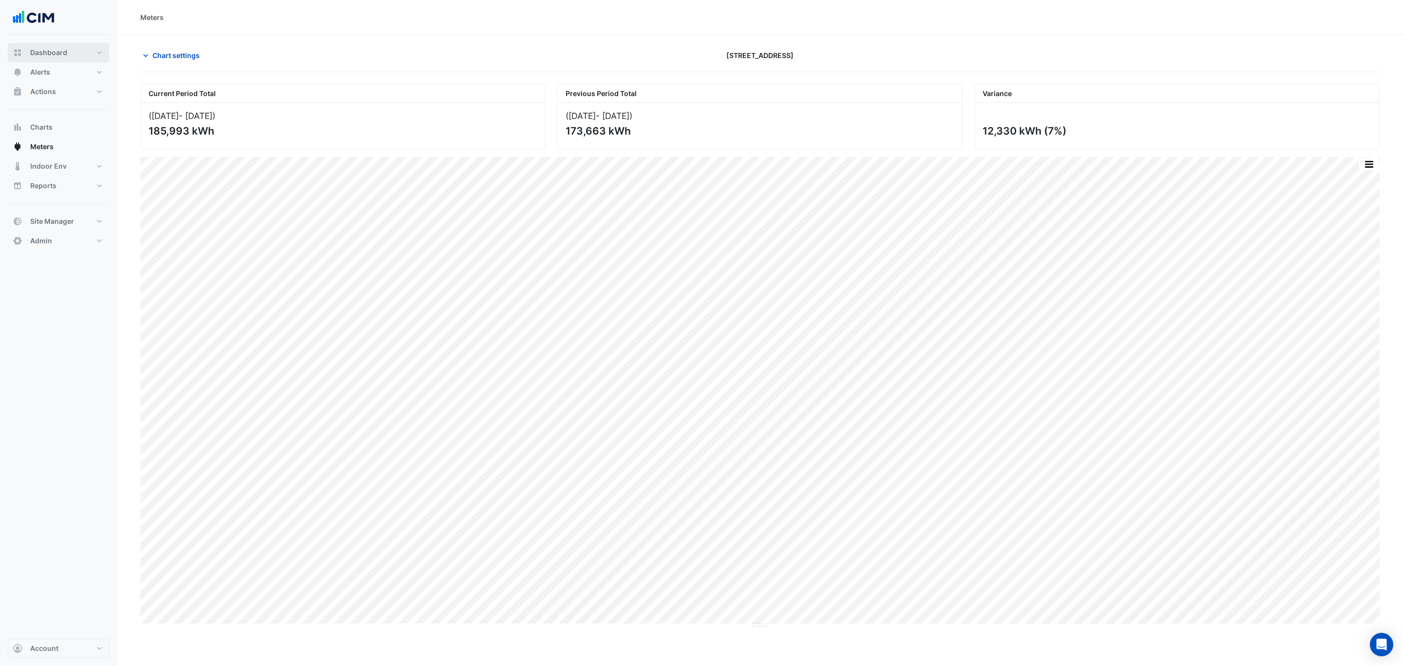
click at [73, 57] on button "Dashboard" at bounding box center [58, 52] width 101 height 19
select select "***"
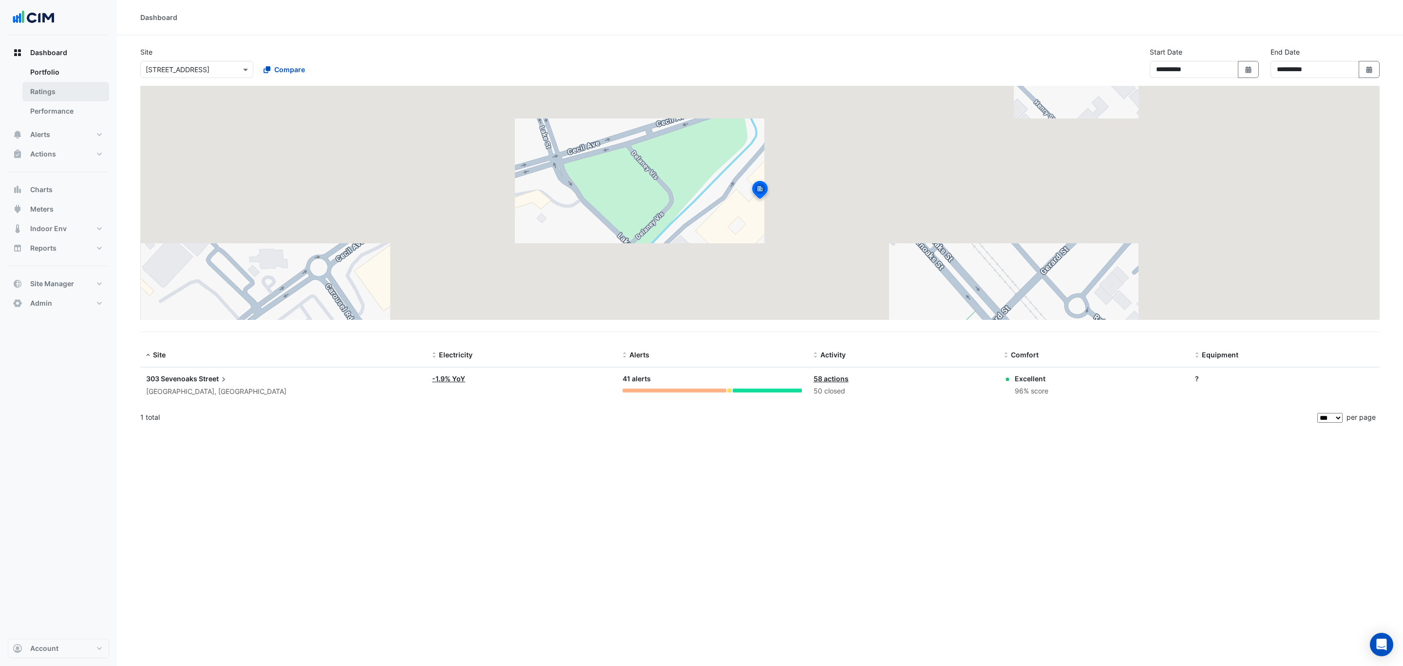
click at [72, 94] on link "Ratings" at bounding box center [65, 91] width 87 height 19
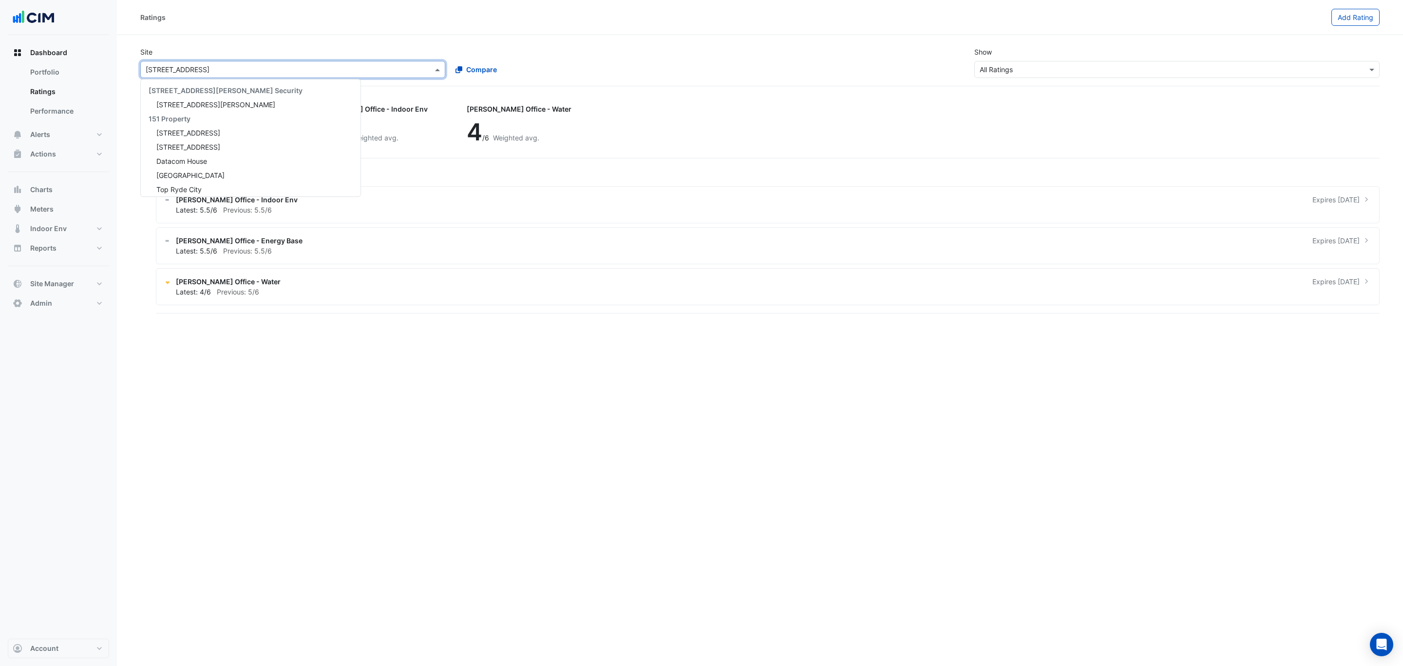
click at [215, 71] on input "text" at bounding box center [283, 70] width 275 height 10
type input "***"
click at [199, 97] on span "[STREET_ADDRESS]" at bounding box center [188, 101] width 64 height 8
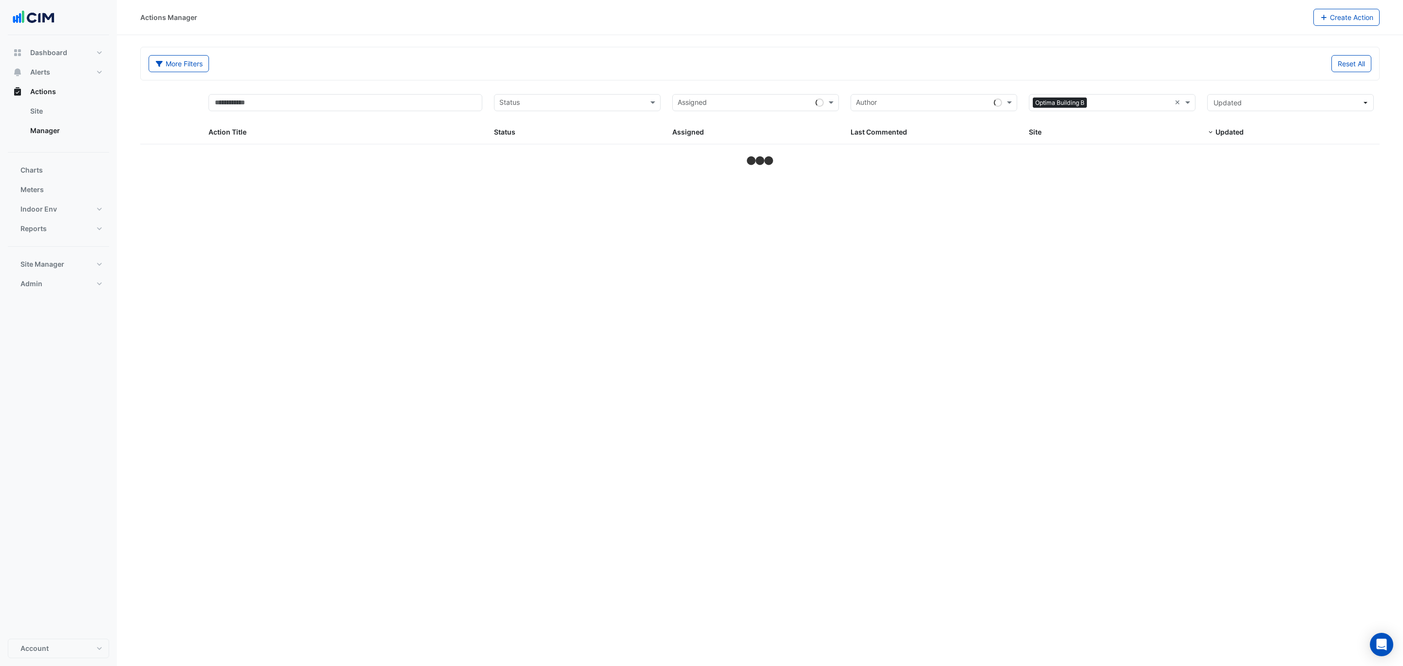
select select "***"
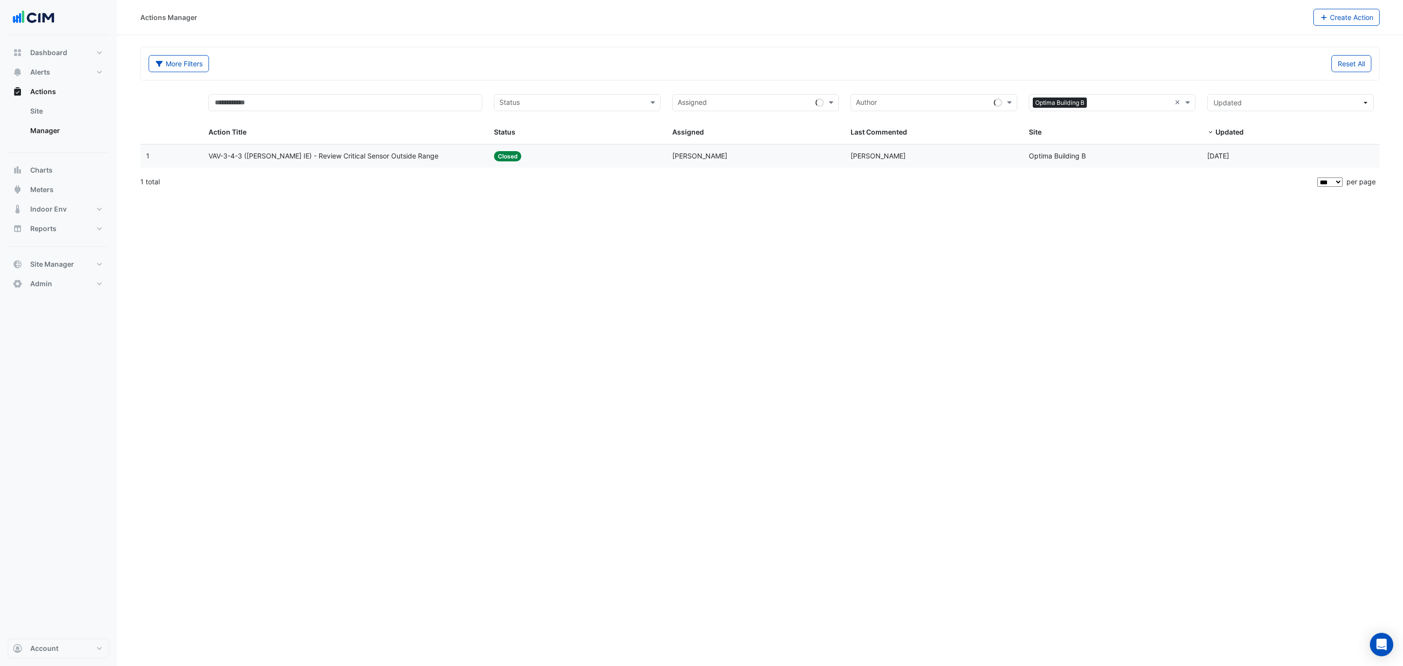
click at [390, 158] on span "VAV-3-4-3 ([PERSON_NAME] IE) - Review Critical Sensor Outside Range" at bounding box center [324, 156] width 230 height 11
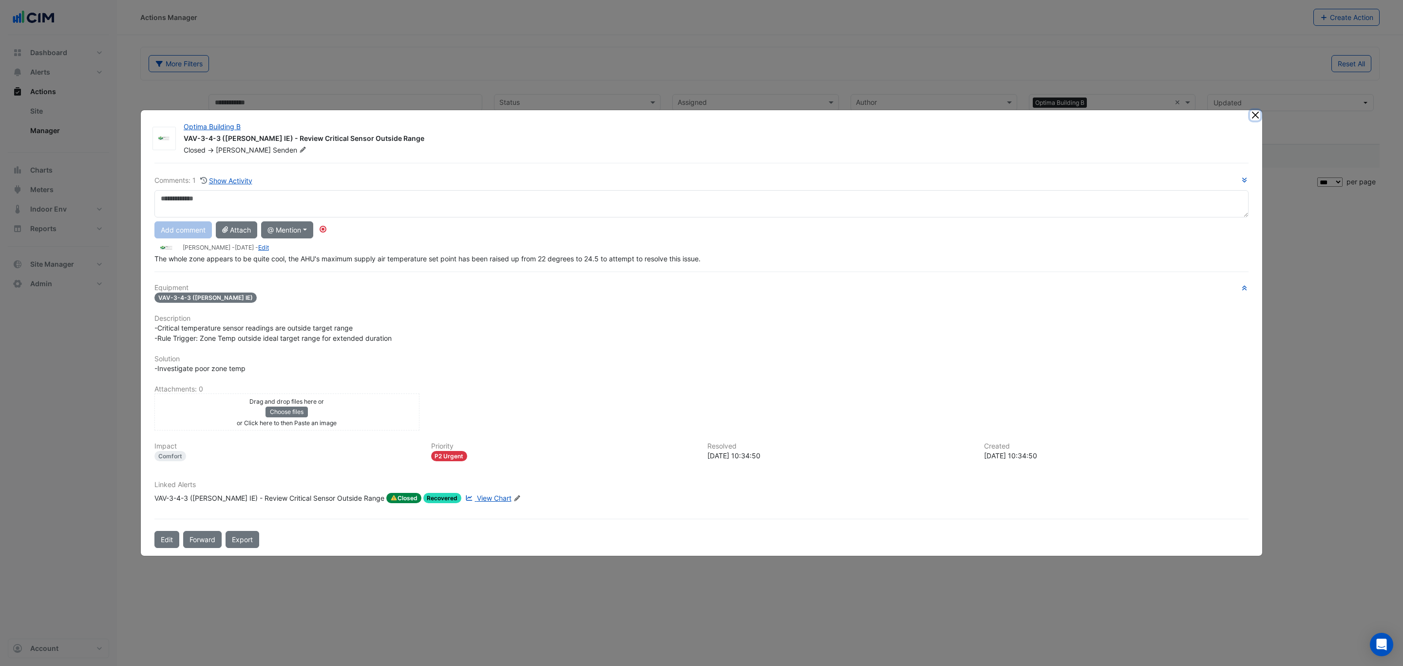
click at [1253, 115] on ngb-modal-window "Optima Building B VAV-3-4-3 ([PERSON_NAME] IE) - Review Critical Sensor Outside…" at bounding box center [701, 333] width 1403 height 666
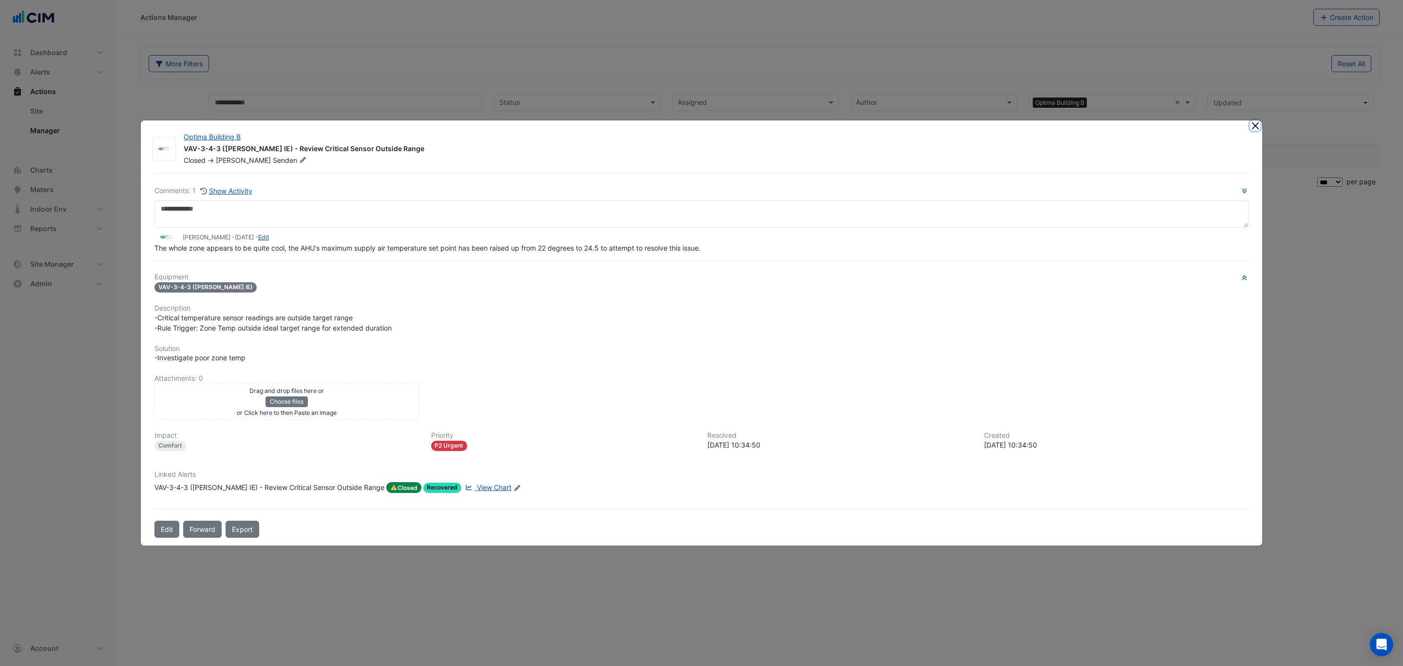
click at [1259, 128] on button "Close" at bounding box center [1255, 125] width 10 height 10
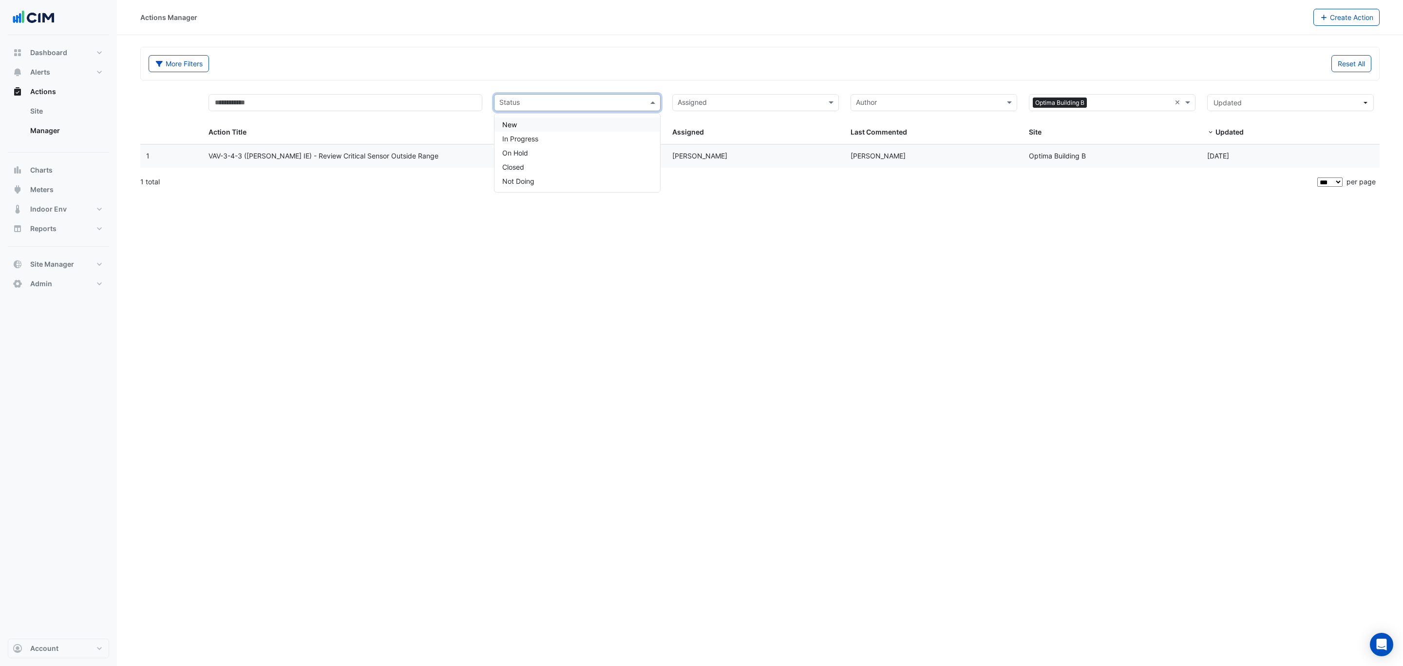
click at [567, 106] on input "text" at bounding box center [571, 103] width 145 height 11
click at [547, 141] on div "In Progress" at bounding box center [578, 139] width 166 height 14
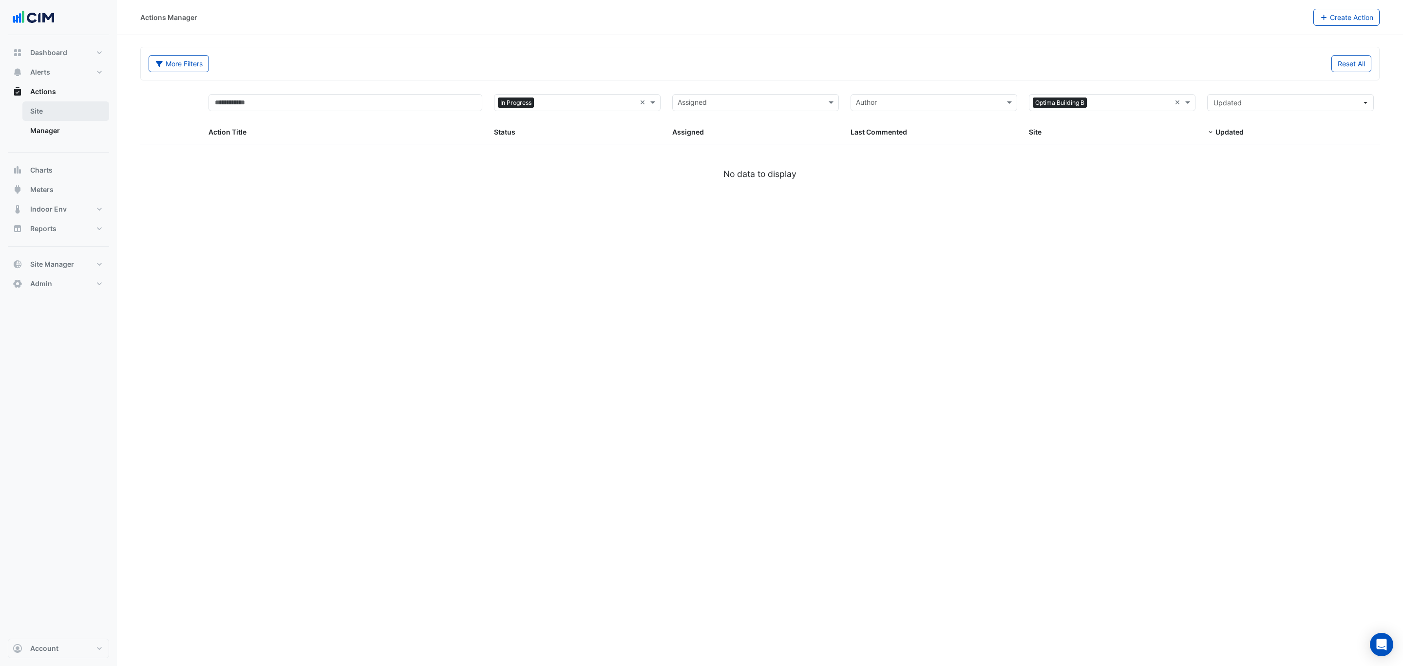
click at [57, 115] on link "Site" at bounding box center [65, 110] width 87 height 19
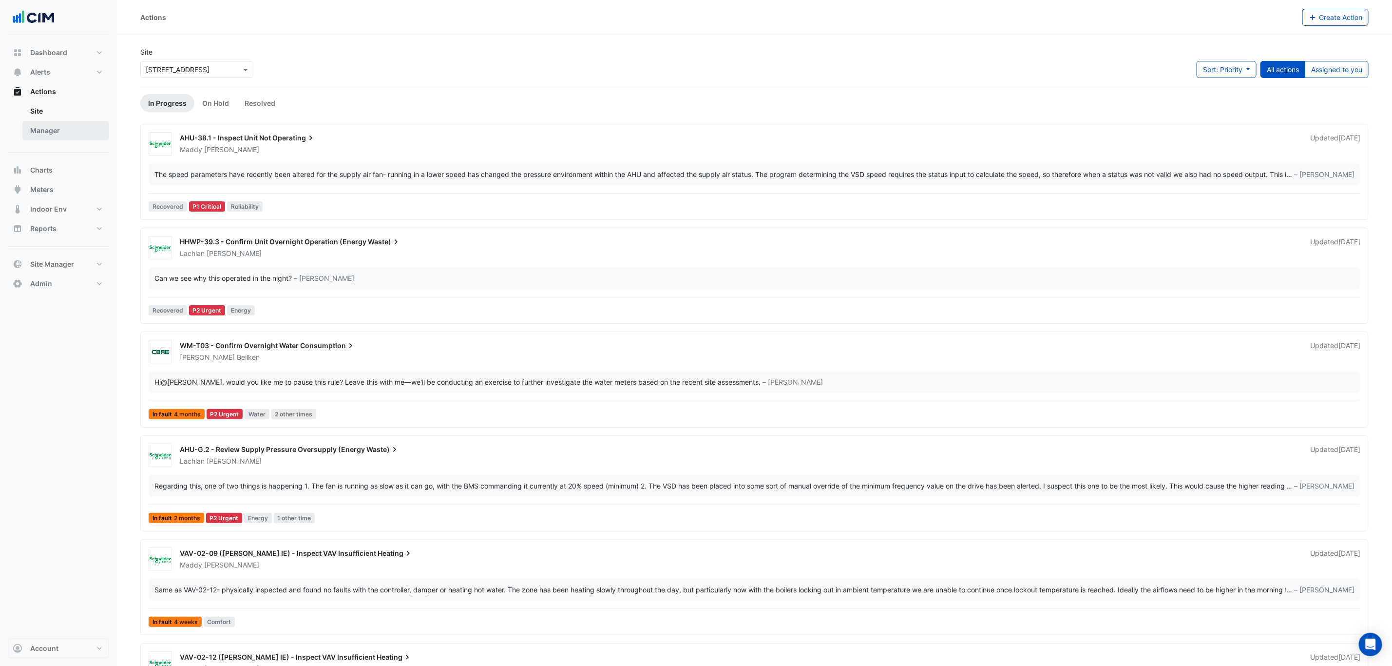
click at [58, 128] on link "Manager" at bounding box center [65, 130] width 87 height 19
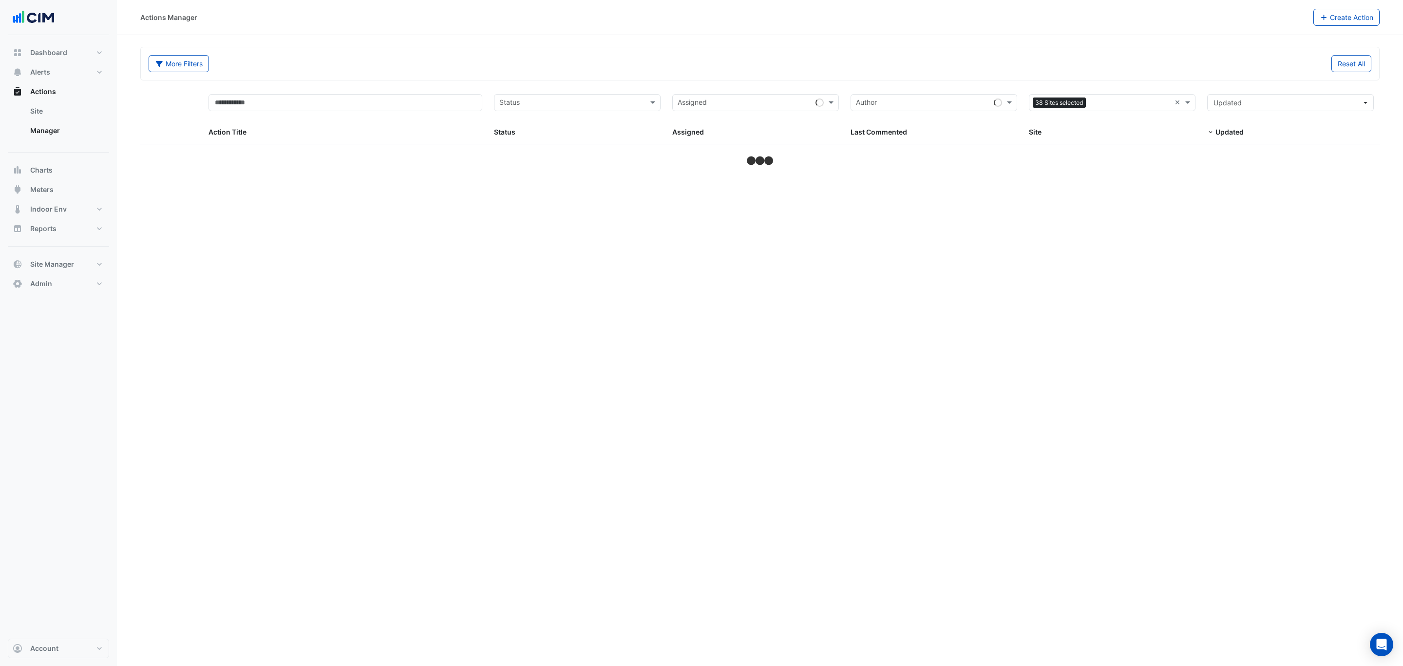
select select "***"
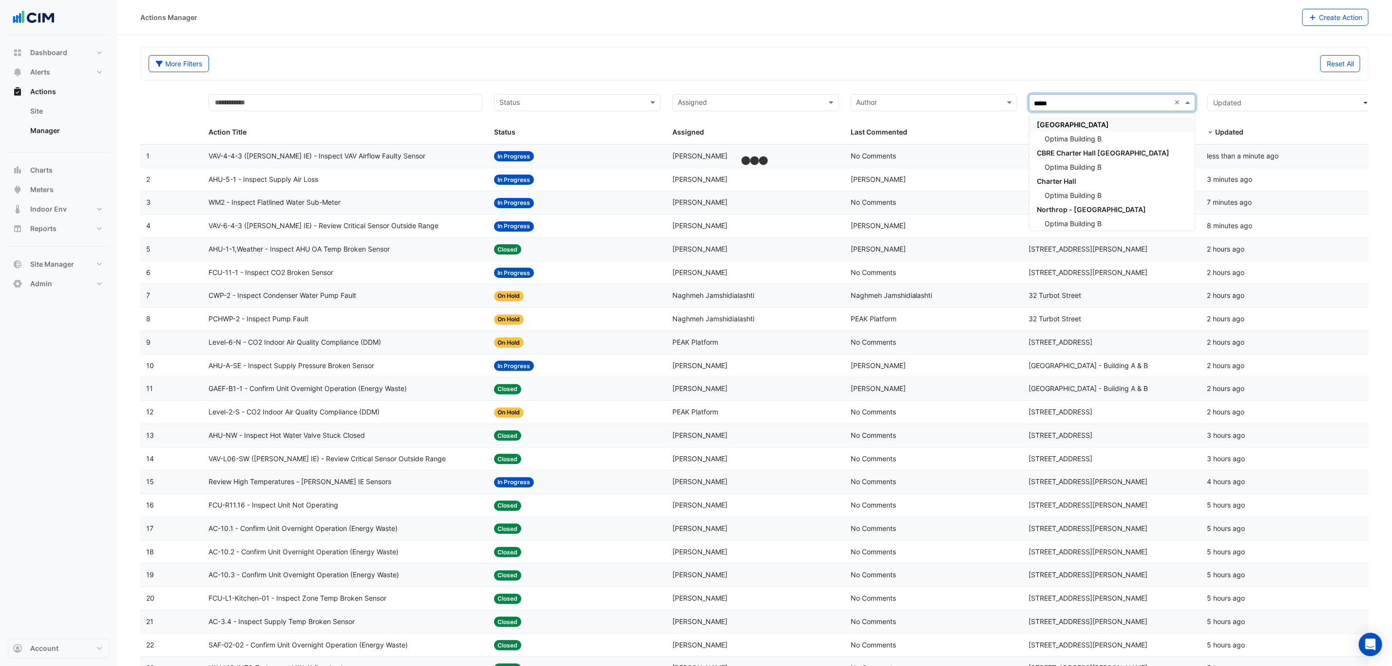
type input "******"
click at [1103, 136] on div "Optima Building B" at bounding box center [1113, 139] width 166 height 14
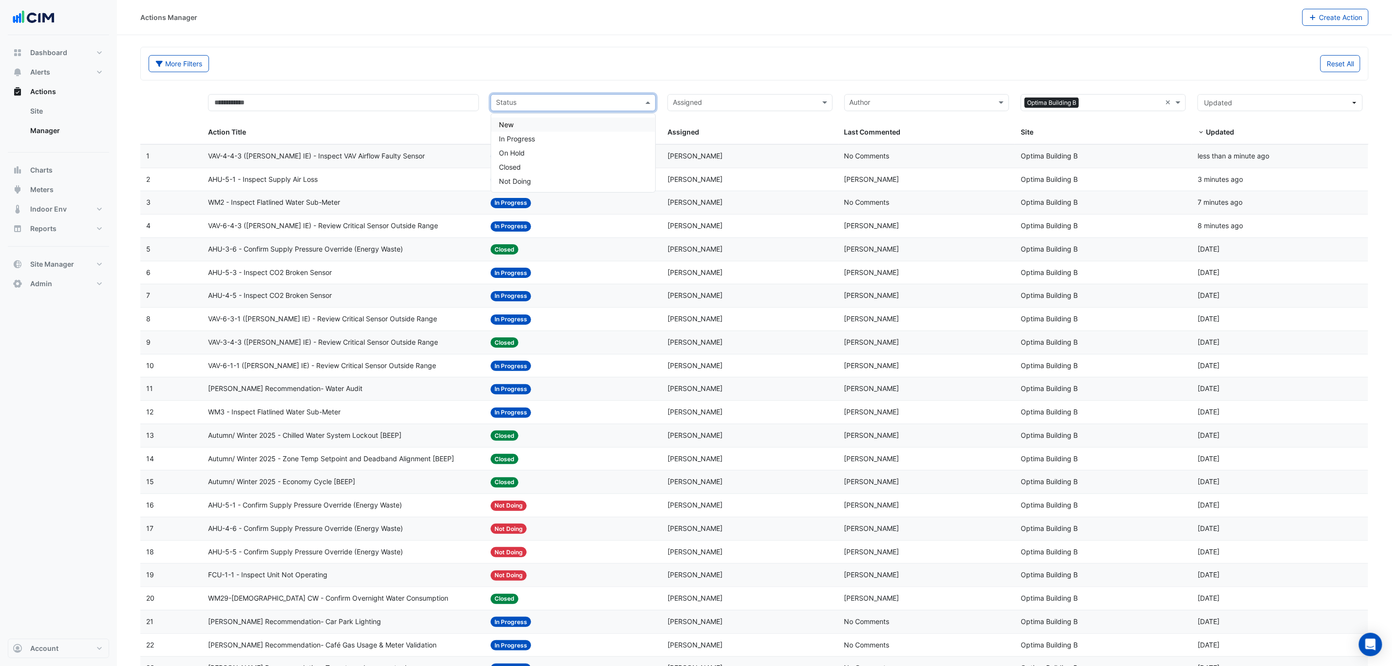
click at [595, 99] on input "text" at bounding box center [567, 103] width 143 height 11
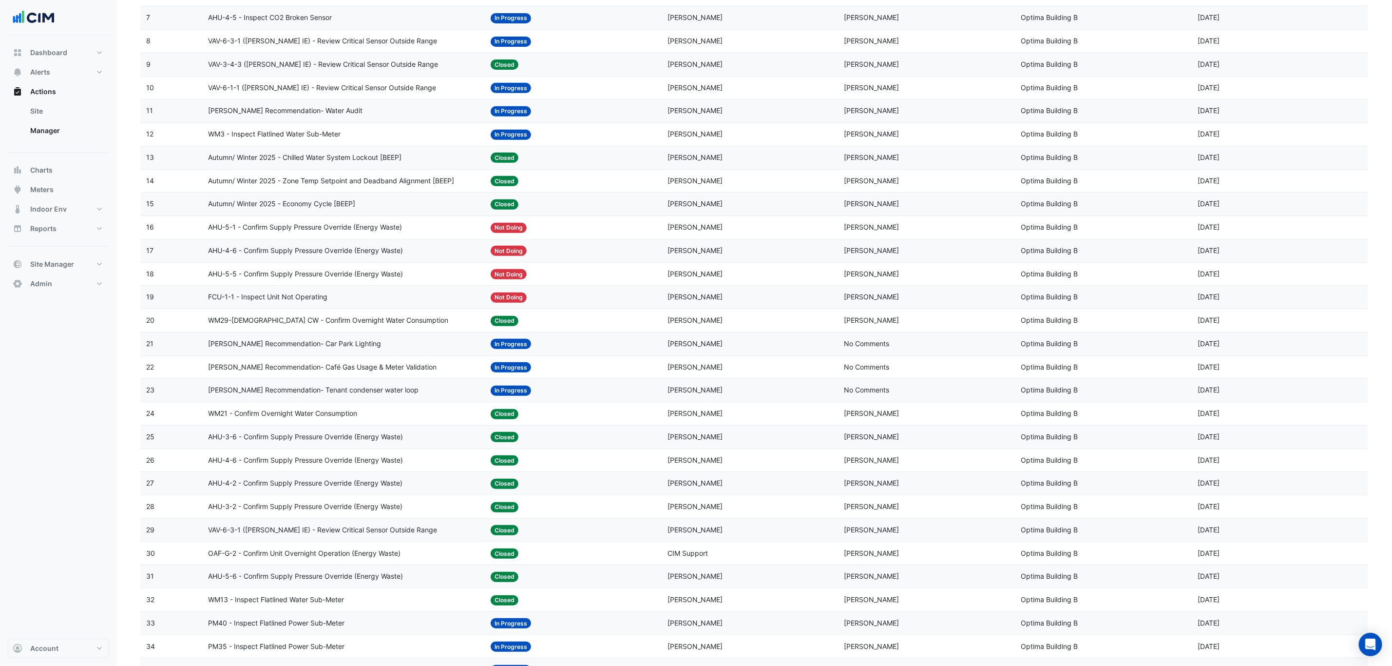
scroll to position [272, 0]
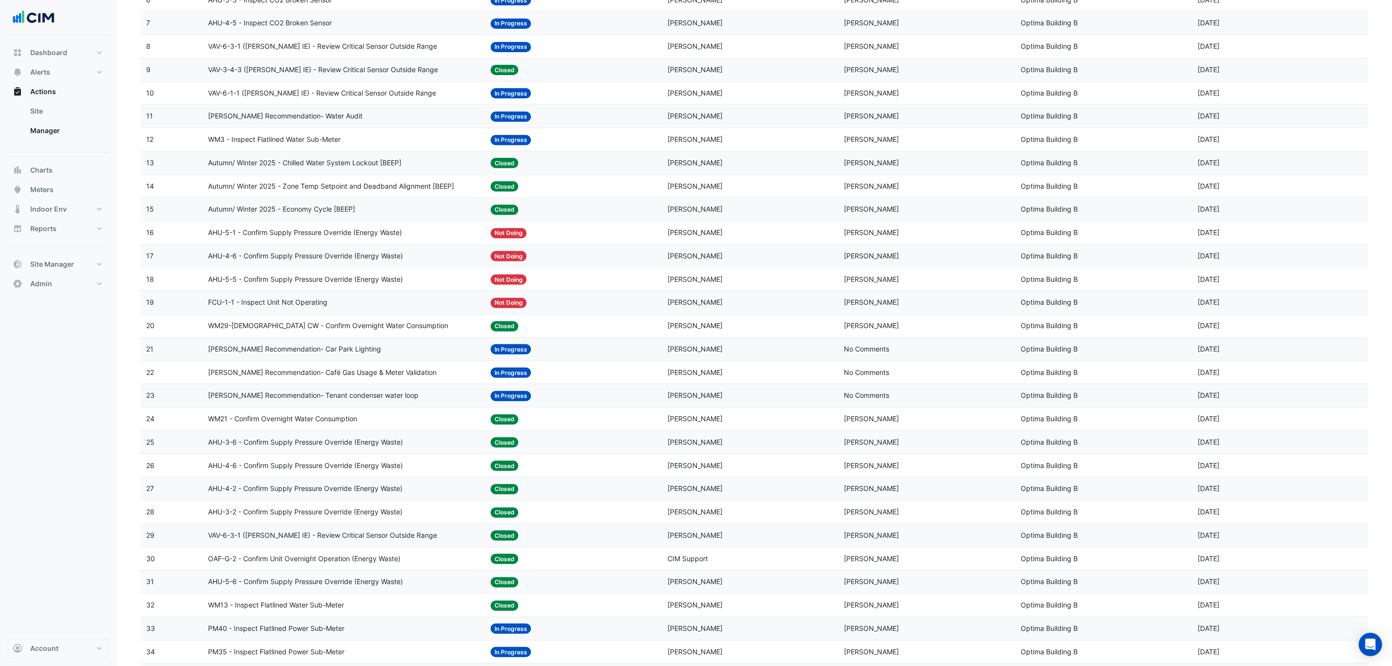
click at [423, 277] on datatable-body-cell "Action Title: AHU-5-5 - Confirm Supply Pressure Override (Energy Waste)" at bounding box center [343, 279] width 283 height 23
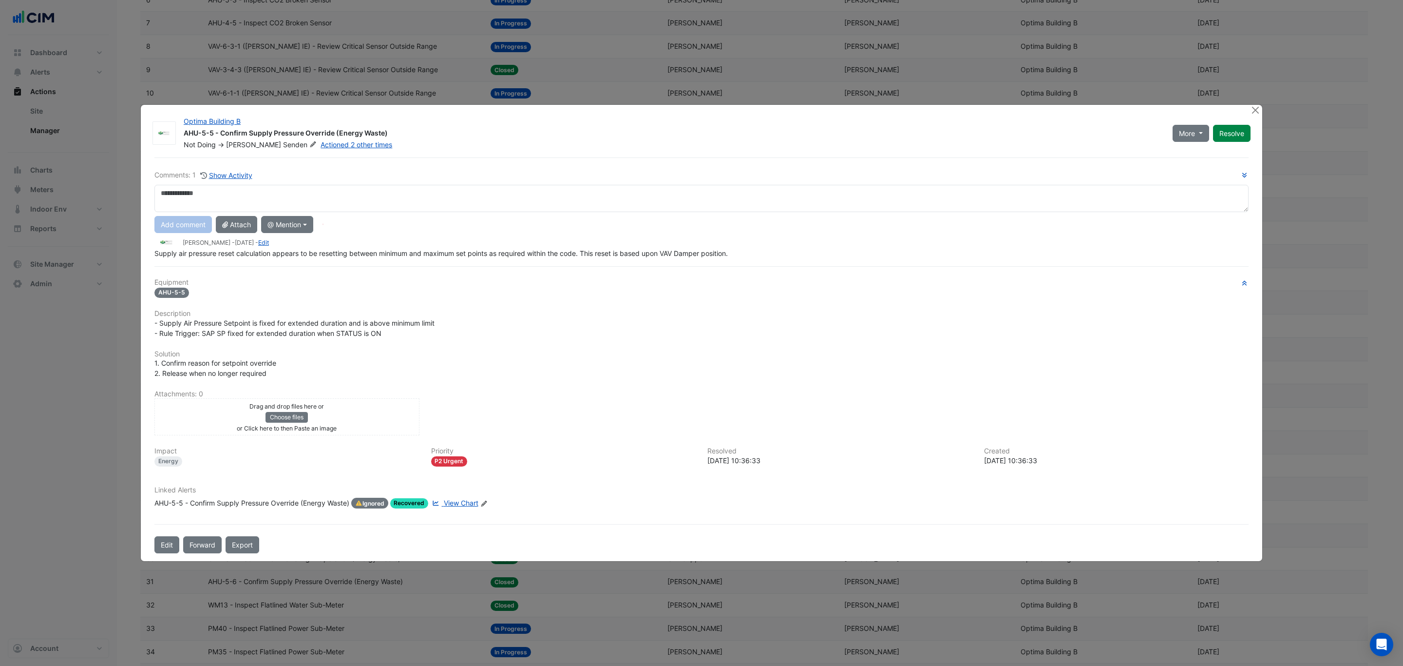
click at [457, 500] on div "Linked Alerts AHU-5-5 - Confirm Supply Pressure Override (Energy Waste) Ignored…" at bounding box center [702, 501] width 1106 height 30
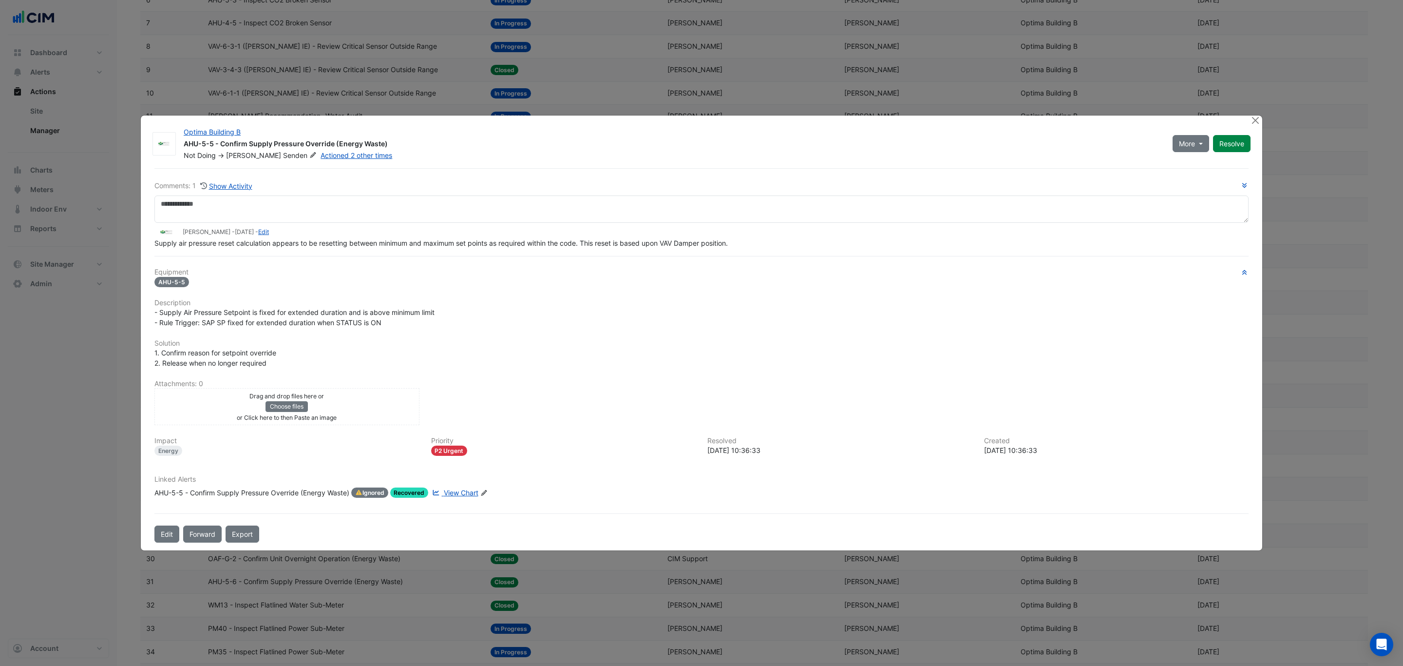
click at [464, 491] on span "View Chart" at bounding box center [461, 492] width 35 height 8
click at [1229, 148] on button "Resolve" at bounding box center [1232, 143] width 38 height 17
click at [1253, 122] on button "Close" at bounding box center [1255, 120] width 10 height 10
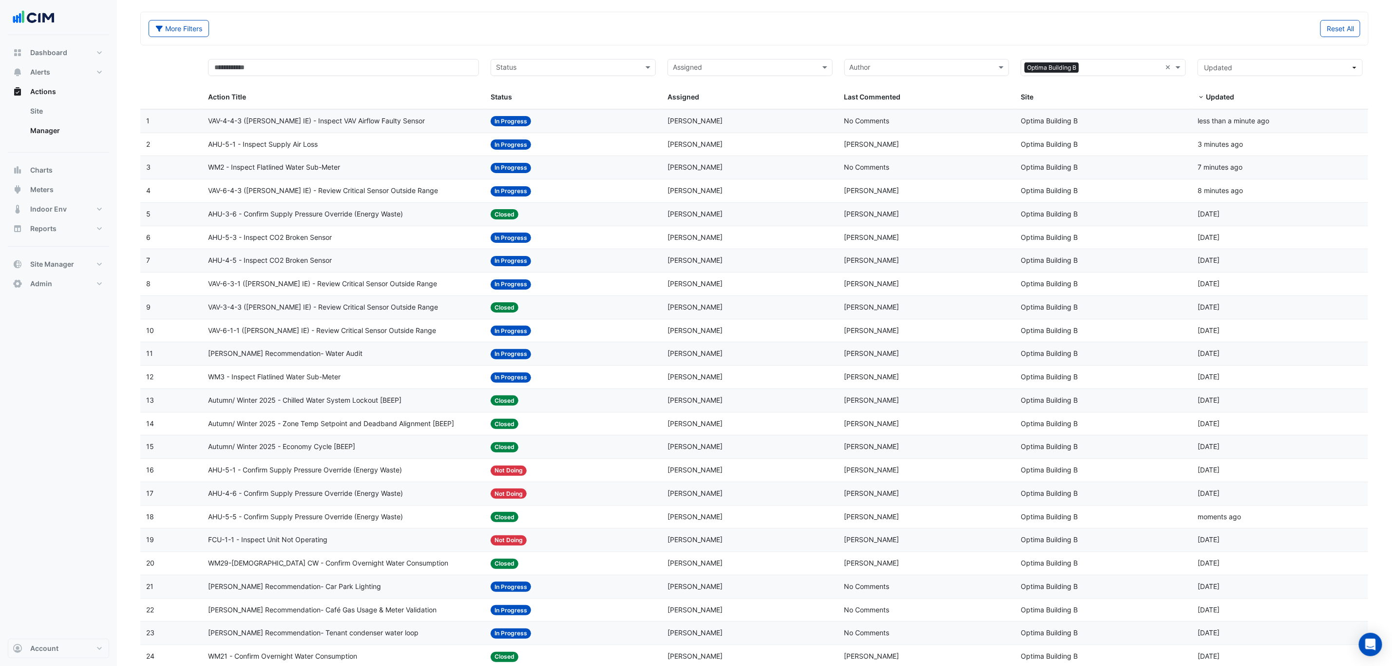
scroll to position [0, 0]
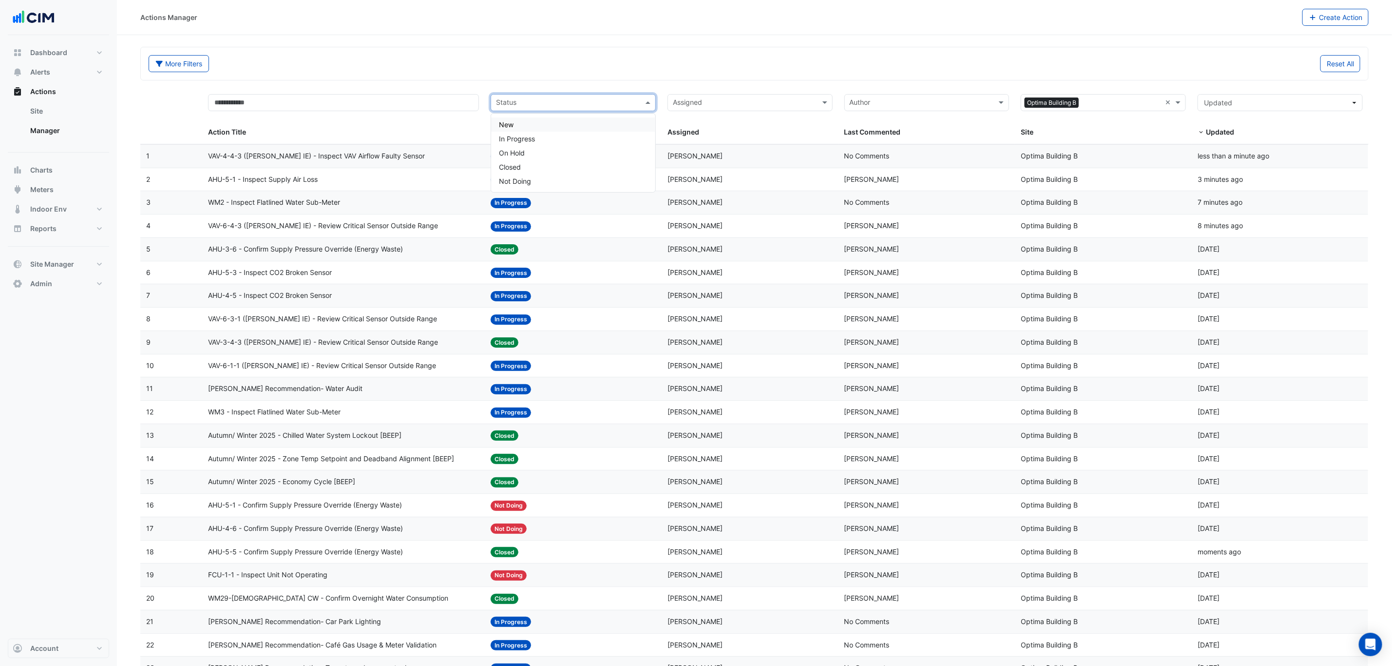
click at [596, 102] on input "text" at bounding box center [567, 103] width 143 height 11
click at [541, 30] on div "Actions Manager Create Action" at bounding box center [754, 17] width 1275 height 35
click at [595, 110] on div at bounding box center [567, 103] width 145 height 13
click at [548, 144] on div "In Progress" at bounding box center [573, 139] width 164 height 14
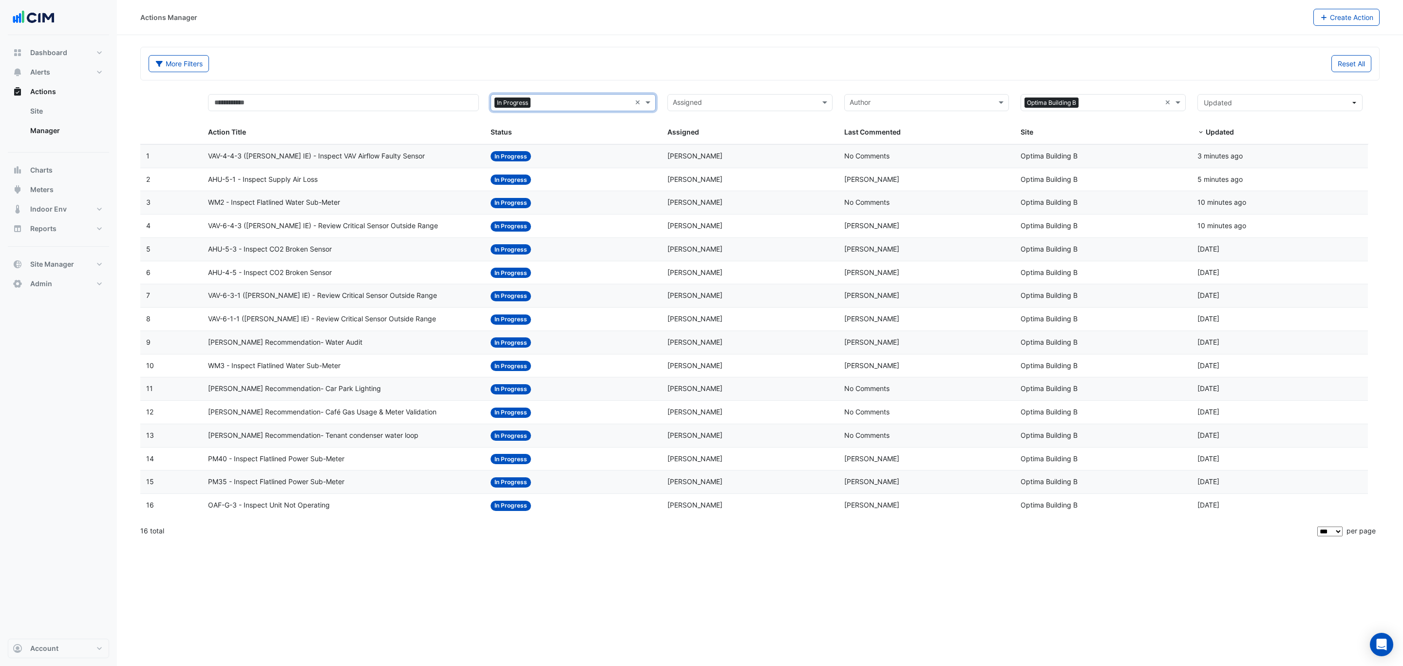
click at [408, 305] on datatable-body-cell "Action Title: VAV-6-3-1 (NABERS IE) - Review Critical Sensor Outside Range" at bounding box center [343, 295] width 283 height 23
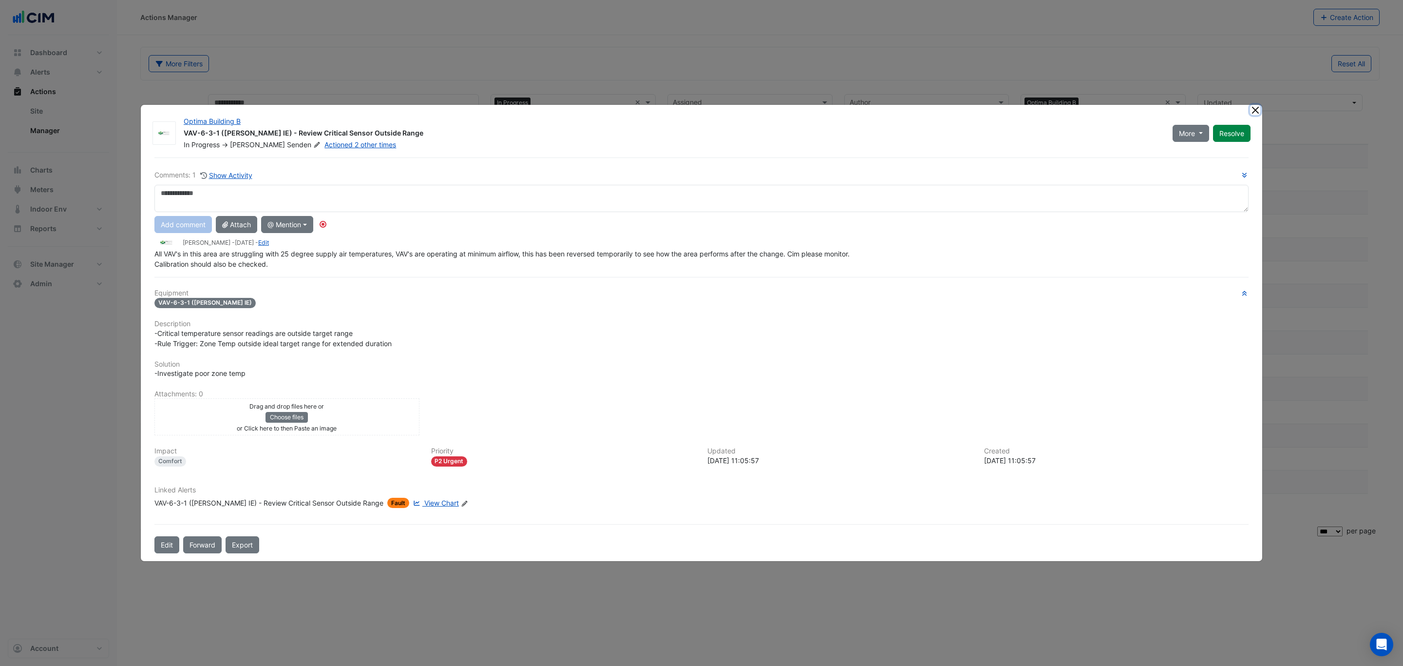
click at [1254, 111] on ngb-modal-window "Optima Building B VAV-6-3-1 (NABERS IE) - Review Critical Sensor Outside Range …" at bounding box center [701, 333] width 1403 height 666
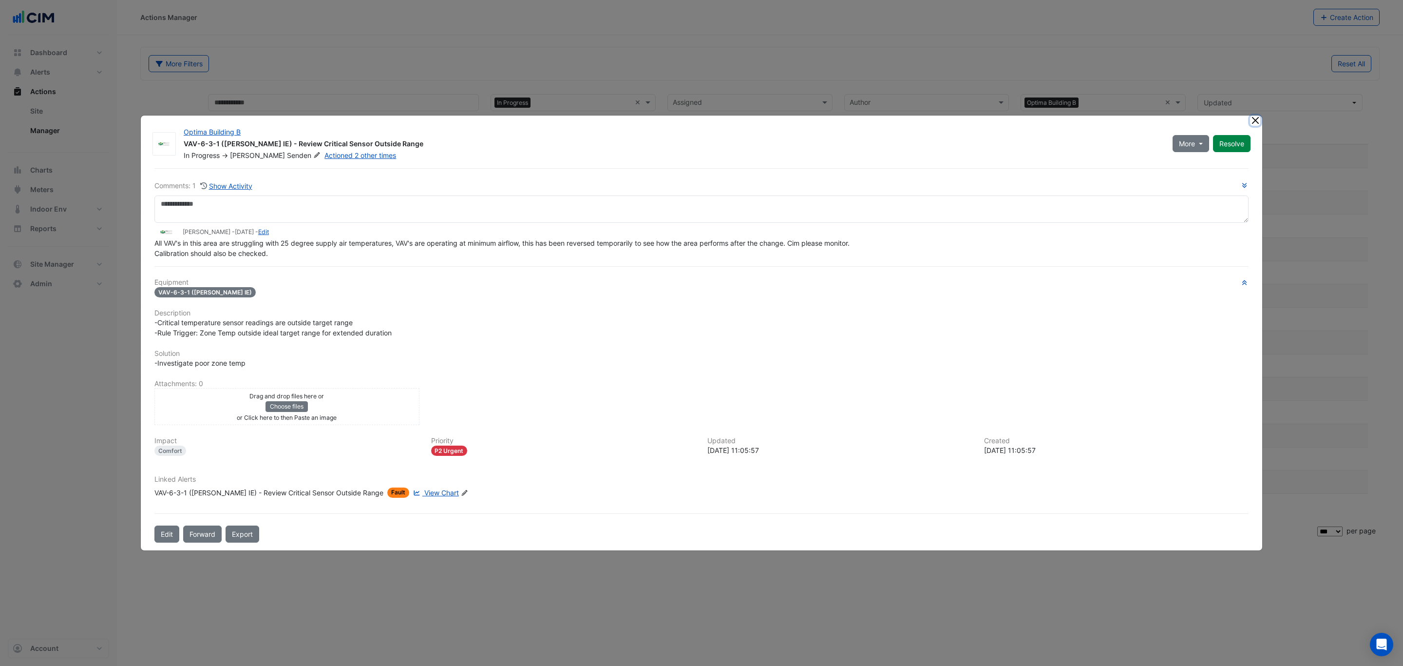
click at [1256, 118] on button "Close" at bounding box center [1255, 120] width 10 height 10
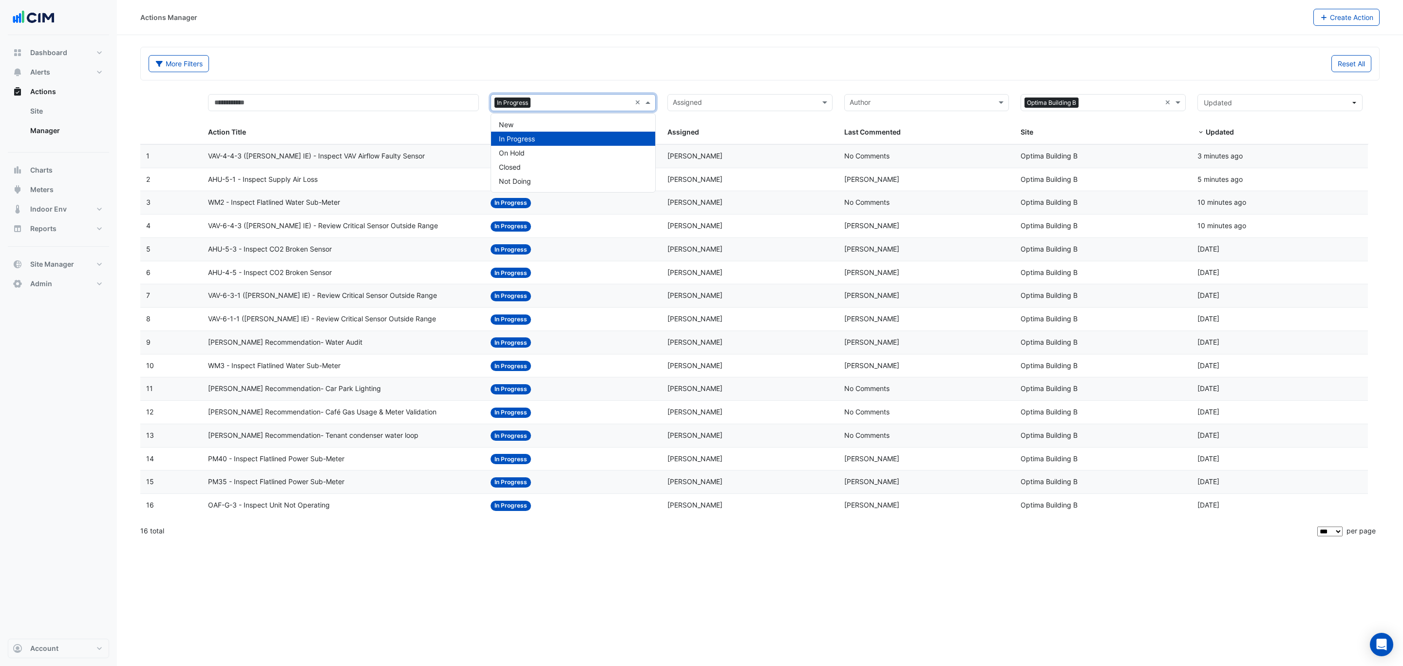
click at [595, 110] on div at bounding box center [582, 103] width 98 height 13
type input "***"
click at [565, 125] on div "Not Doing" at bounding box center [573, 124] width 164 height 14
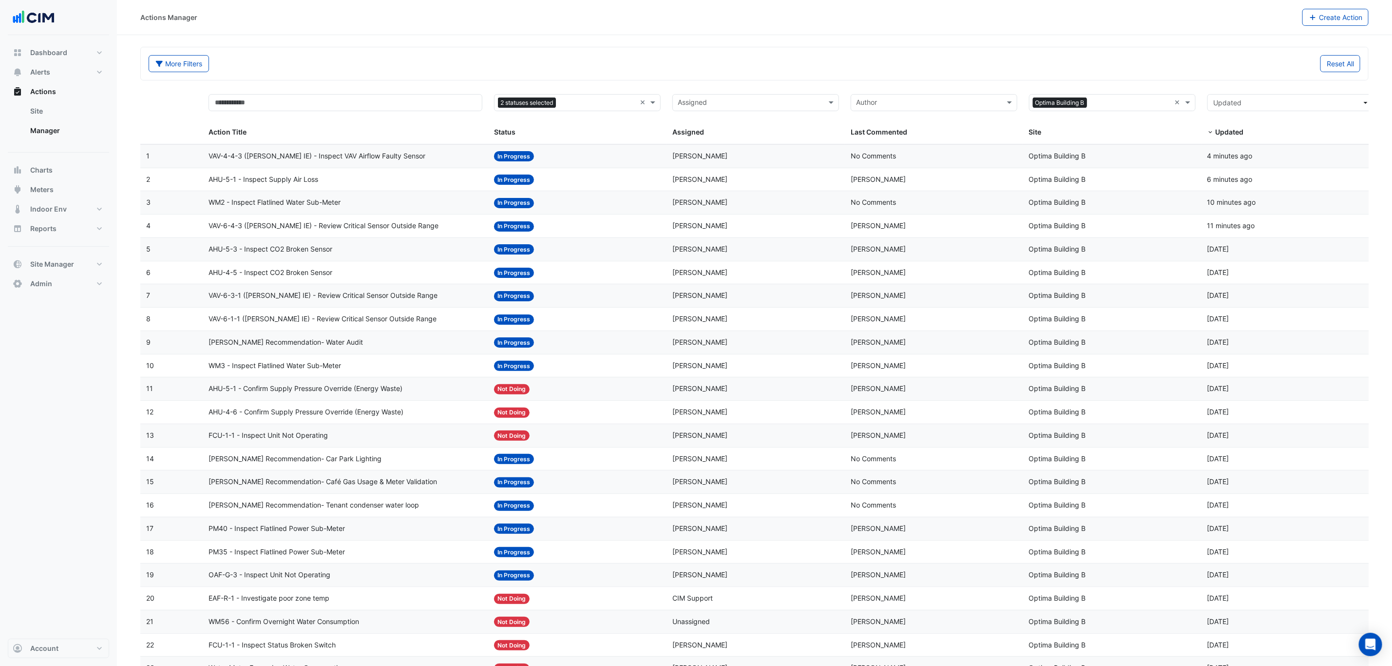
click at [449, 385] on datatable-body-cell "Action Title: AHU-5-1 - Confirm Supply Pressure Override (Energy Waste)" at bounding box center [346, 388] width 286 height 23
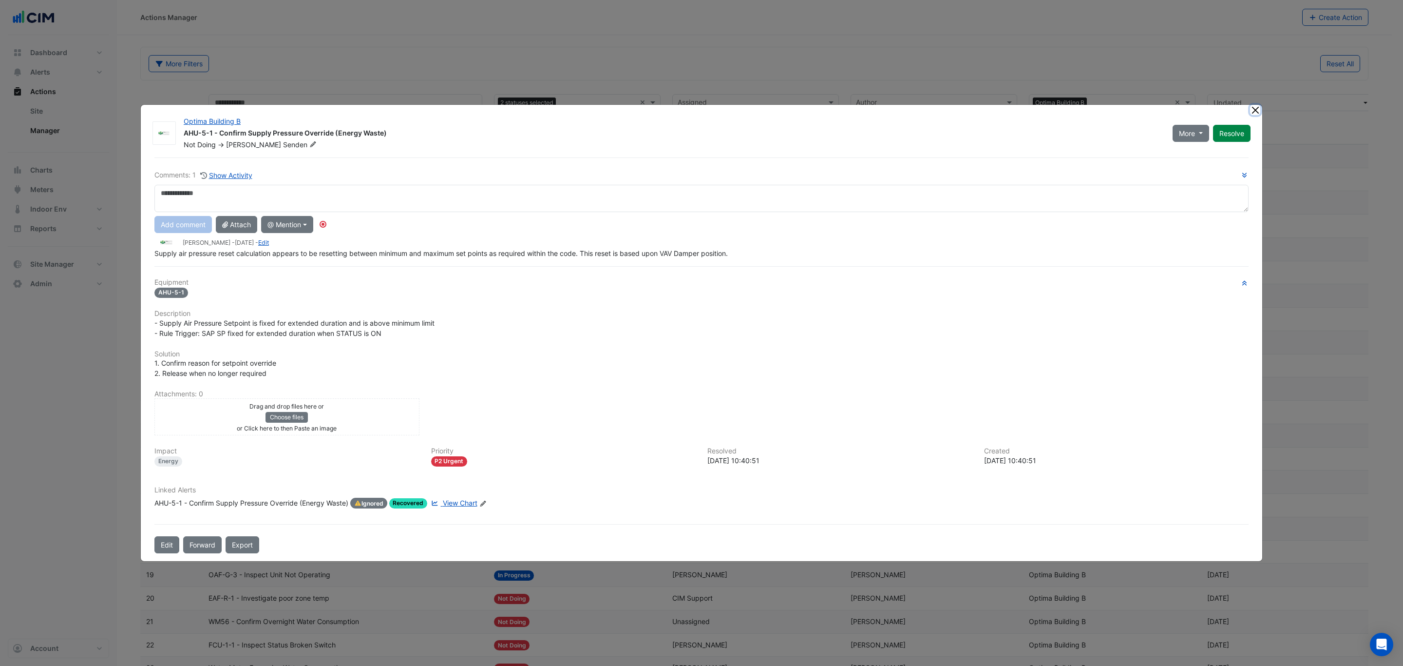
click at [1255, 115] on div "Optima Building B AHU-5-1 - Confirm Supply Pressure Override (Energy Waste) Not…" at bounding box center [701, 332] width 1123 height 457
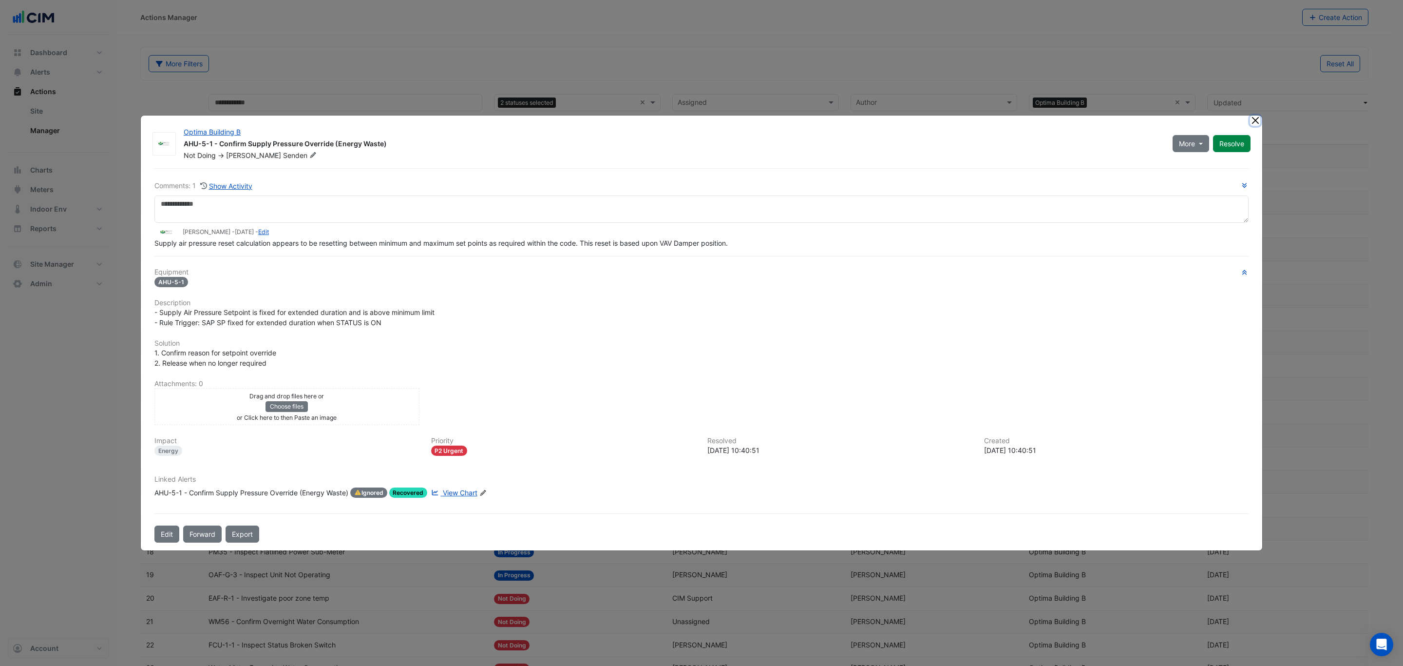
click at [1254, 122] on button "Close" at bounding box center [1255, 120] width 10 height 10
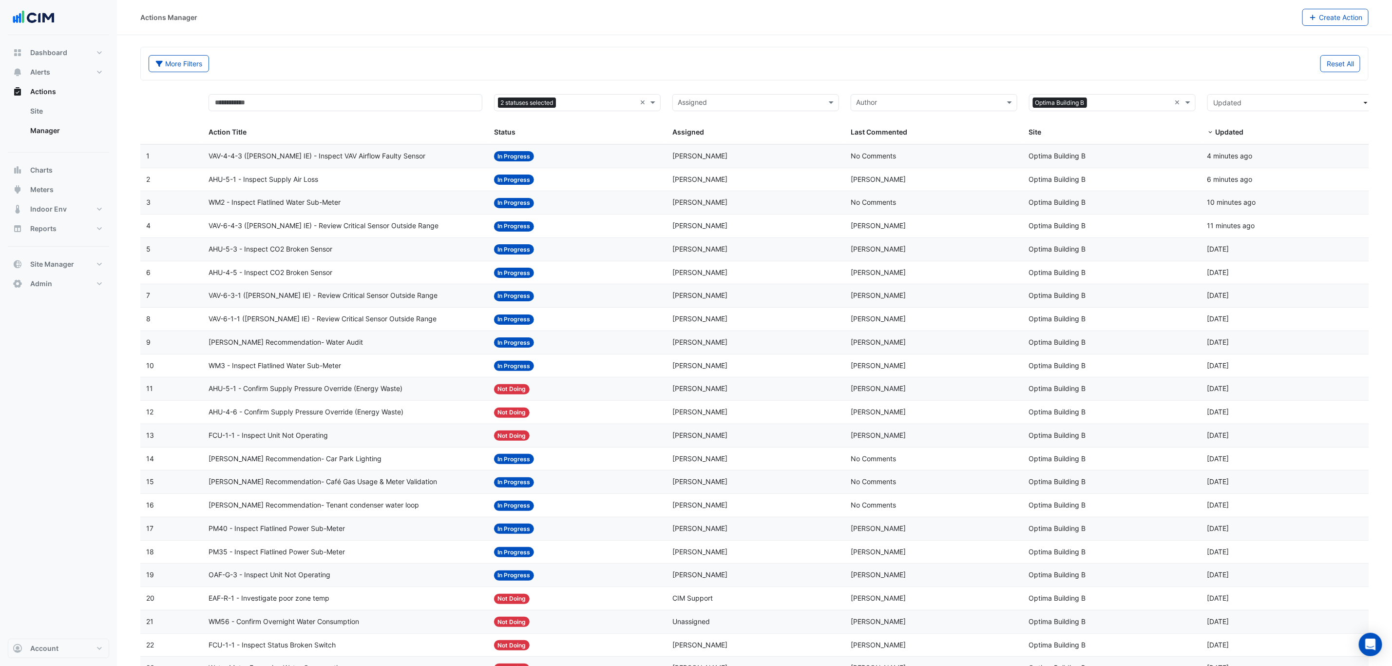
click at [471, 412] on div "AHU-4-6 - Confirm Supply Pressure Override (Energy Waste)" at bounding box center [346, 411] width 274 height 11
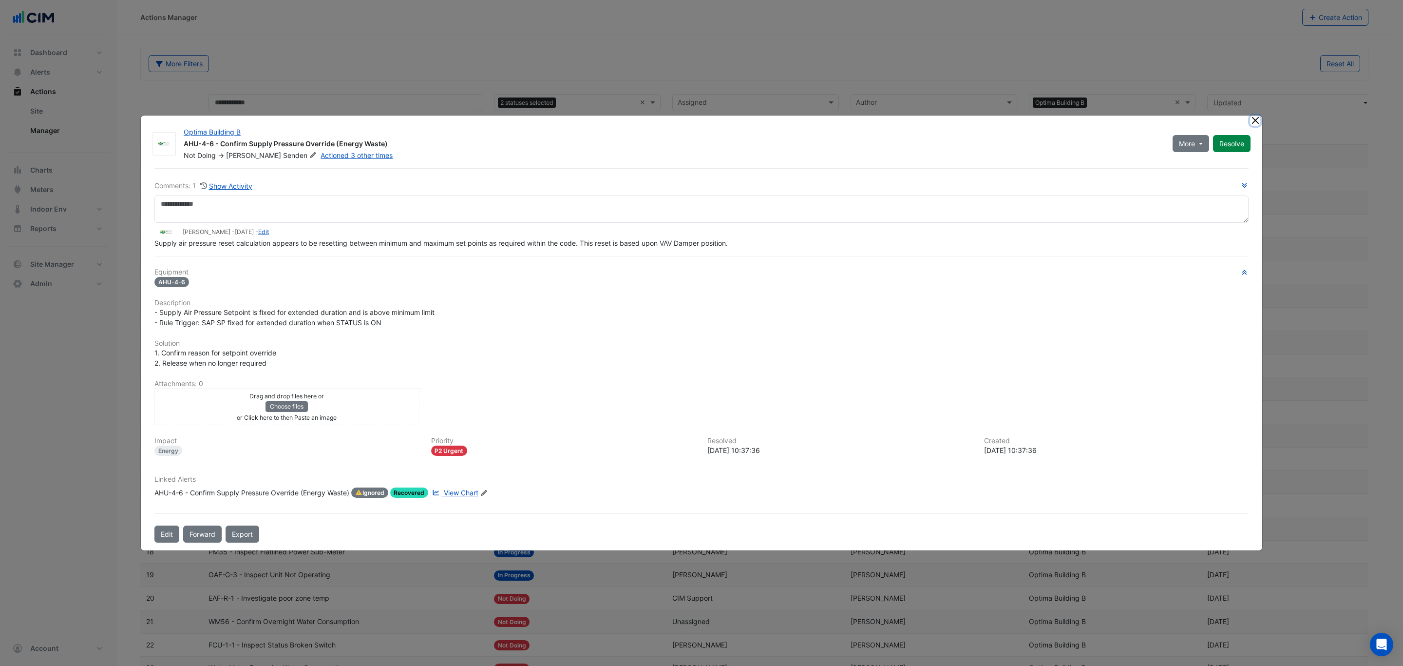
click at [1256, 110] on ngb-modal-window "Optima Building B AHU-4-6 - Confirm Supply Pressure Override (Energy Waste) Not…" at bounding box center [701, 333] width 1403 height 666
click at [1256, 122] on button "Close" at bounding box center [1255, 120] width 10 height 10
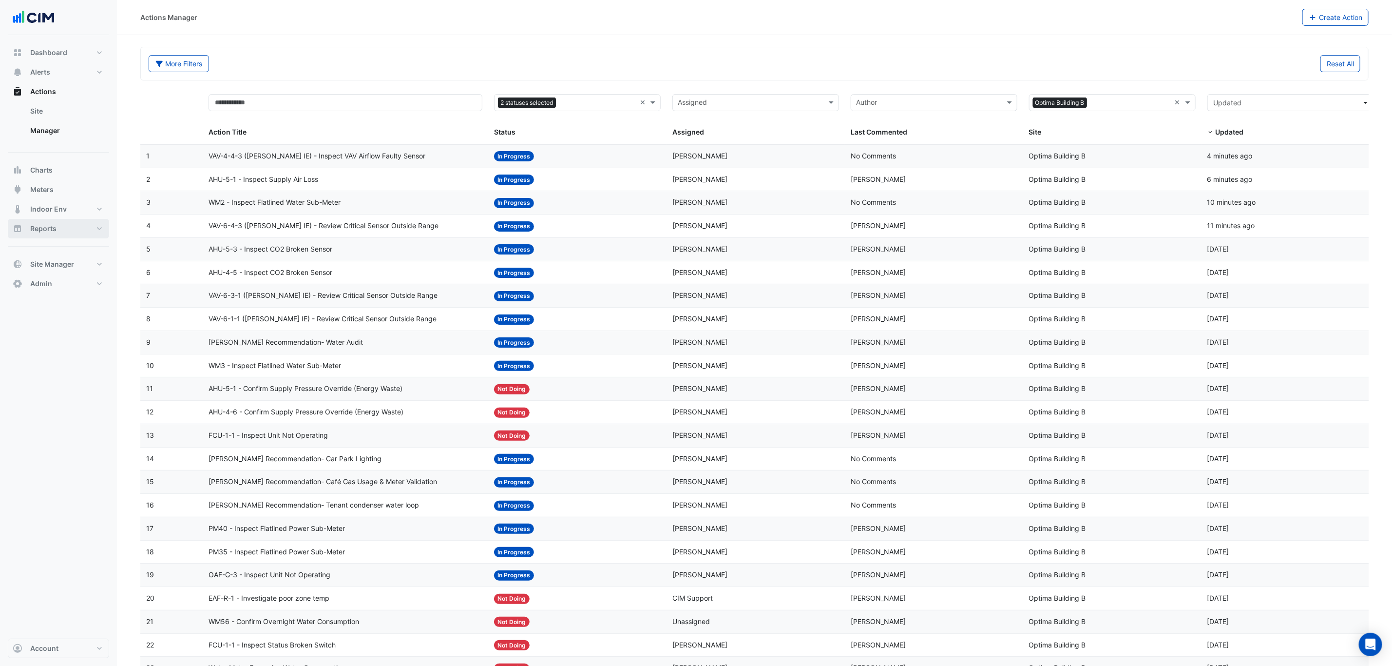
click at [74, 230] on button "Reports" at bounding box center [58, 228] width 101 height 19
select select "***"
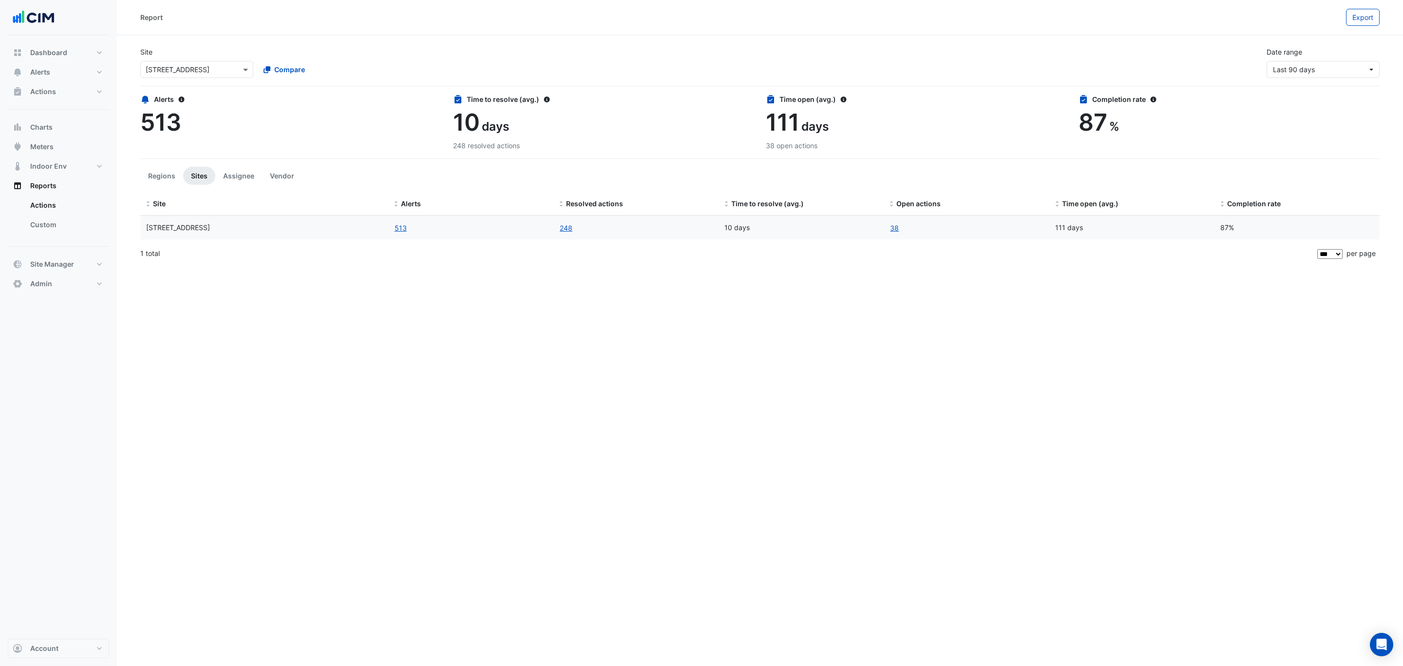
click at [212, 69] on input "text" at bounding box center [187, 70] width 83 height 10
type input "******"
click at [205, 103] on span "Optima Building B" at bounding box center [184, 100] width 57 height 8
click at [893, 233] on link "16" at bounding box center [894, 227] width 9 height 11
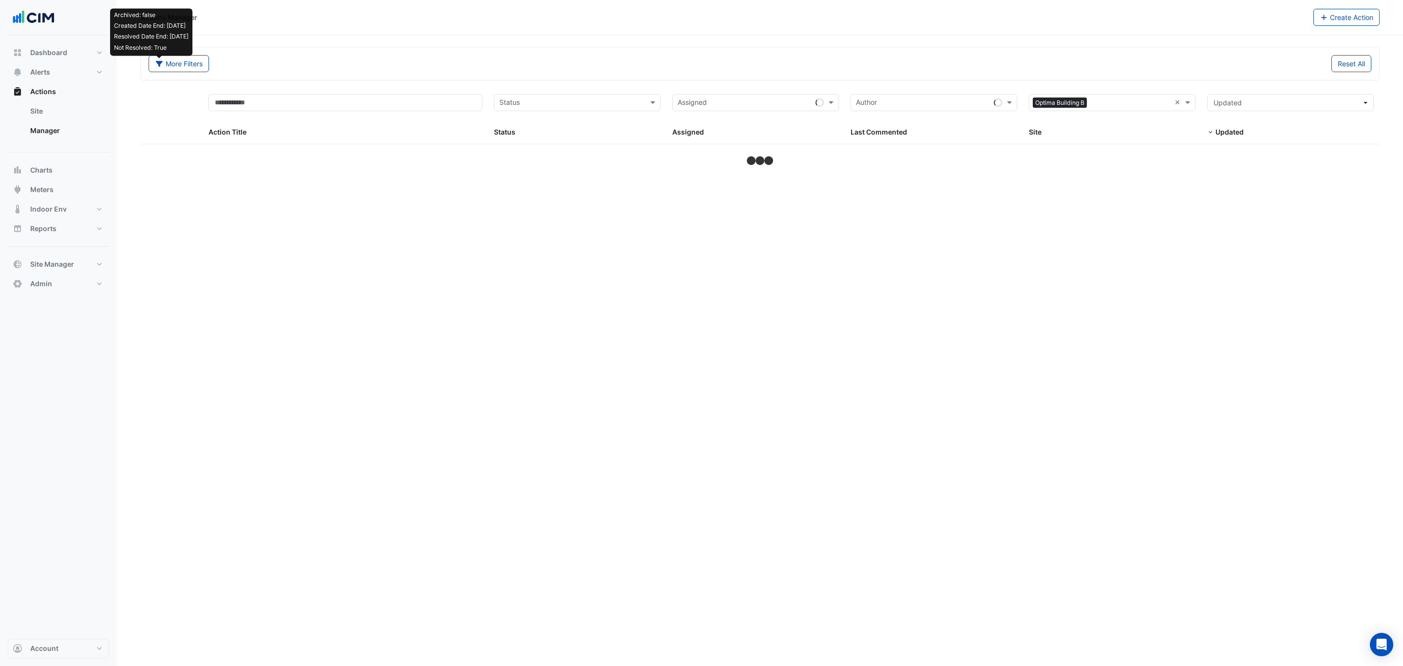
select select "***"
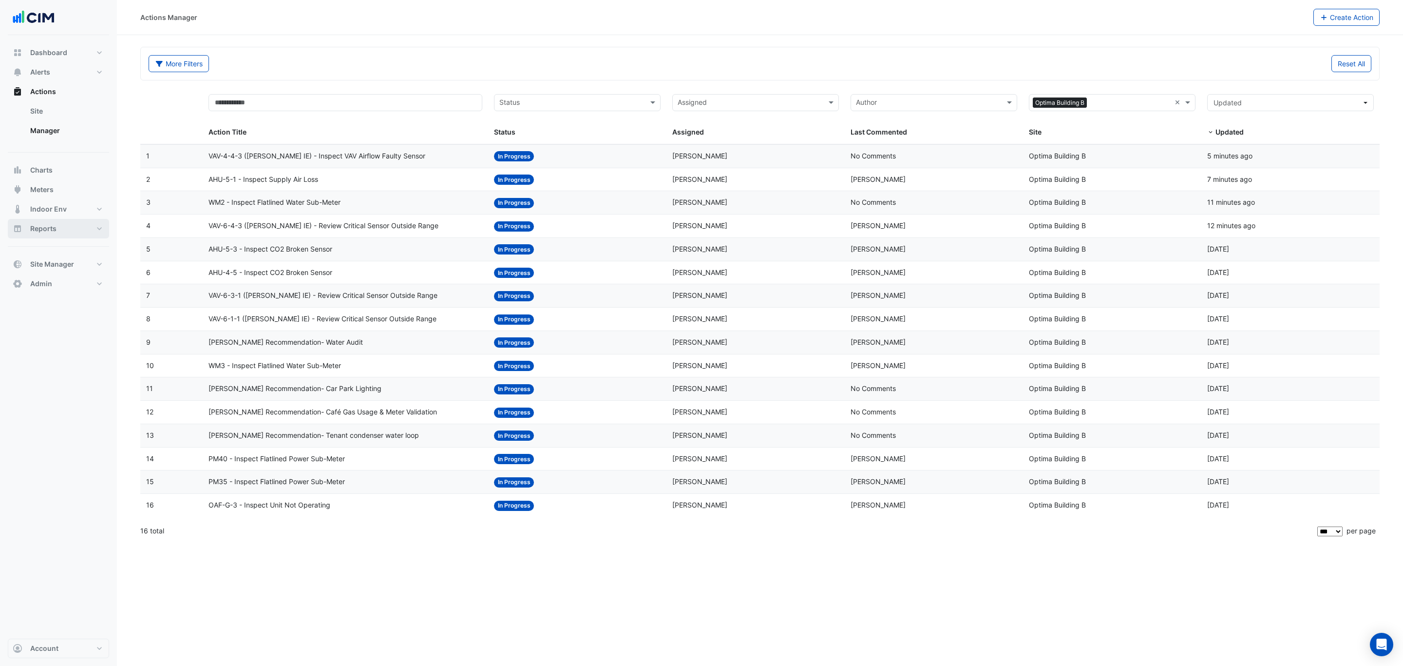
click at [38, 234] on button "Reports" at bounding box center [58, 228] width 101 height 19
select select "***"
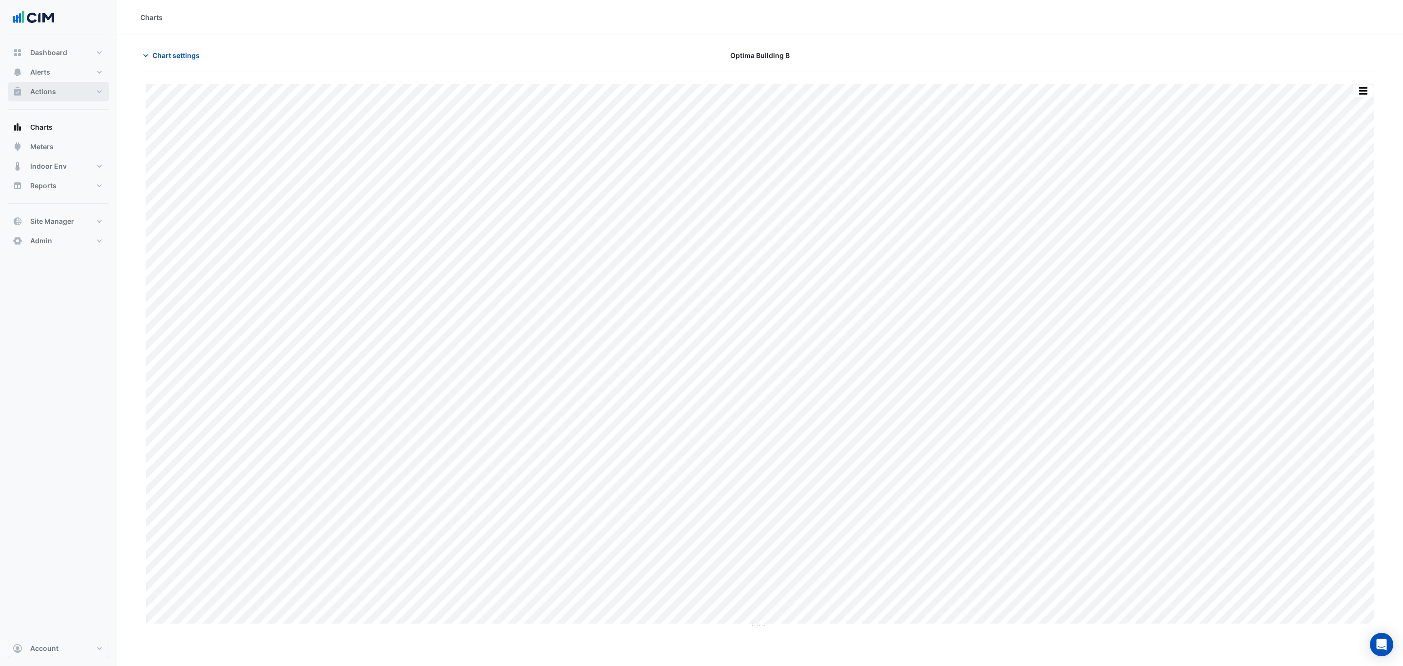
click at [76, 96] on button "Actions" at bounding box center [58, 91] width 101 height 19
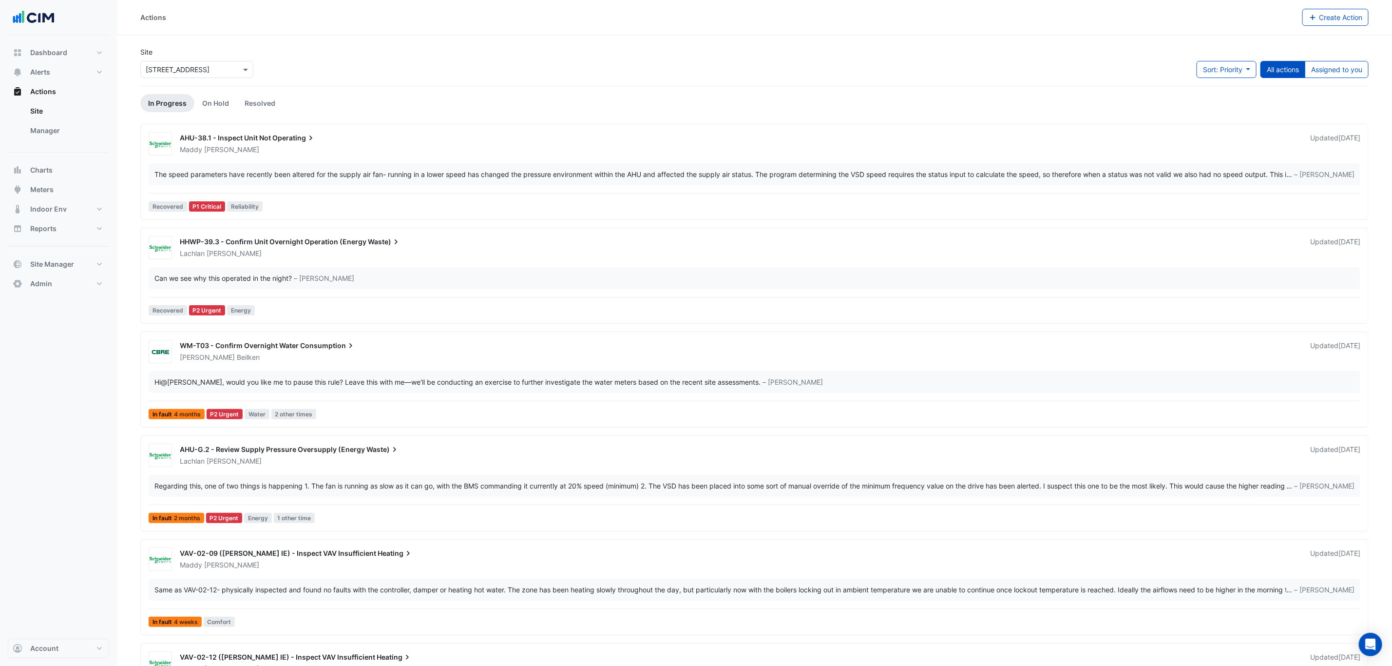
click at [192, 75] on div "Select a Site × [STREET_ADDRESS]" at bounding box center [196, 69] width 113 height 17
type input "***"
click at [195, 100] on span "[STREET_ADDRESS]" at bounding box center [188, 101] width 64 height 8
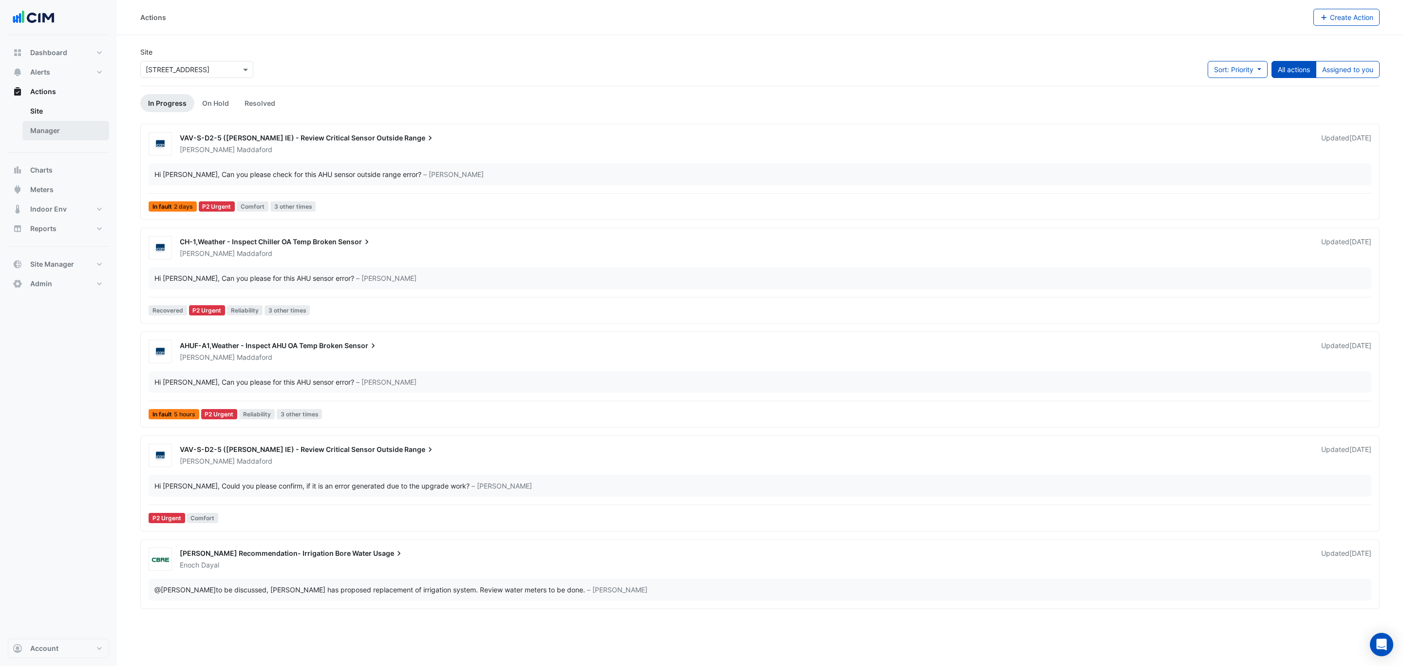
click at [63, 131] on link "Manager" at bounding box center [65, 130] width 87 height 19
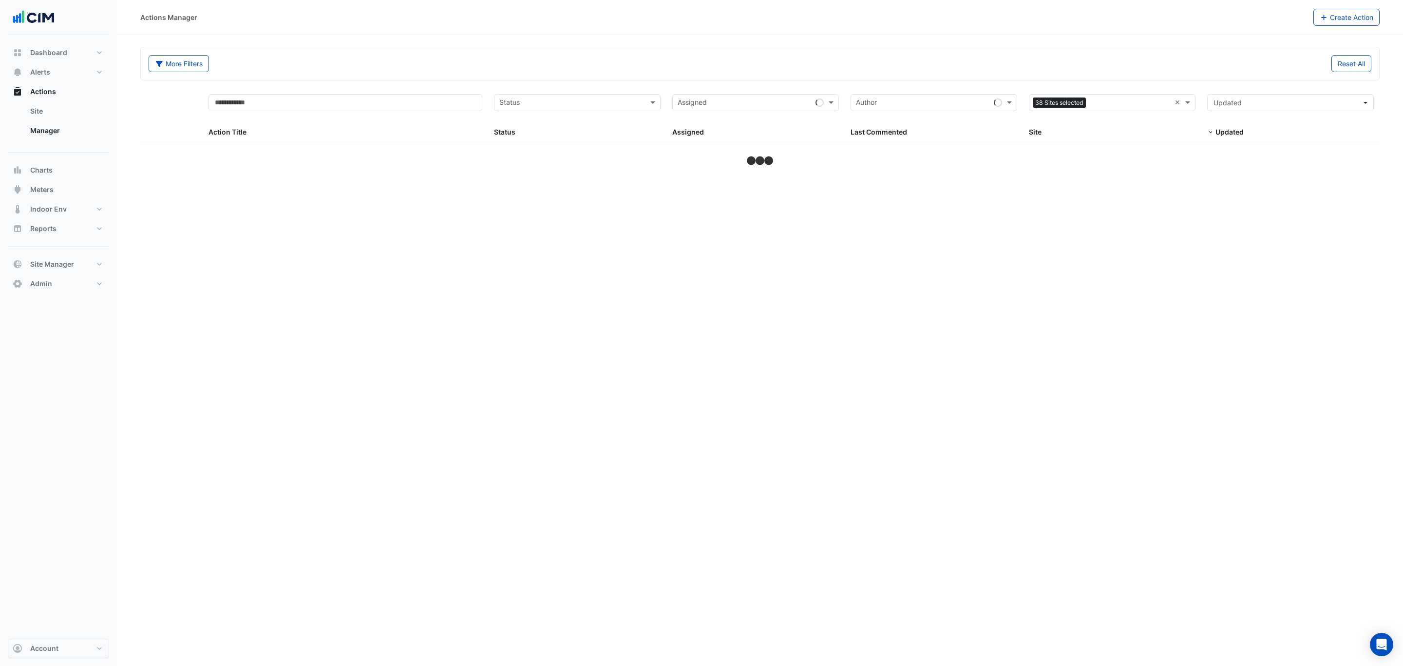
select select "***"
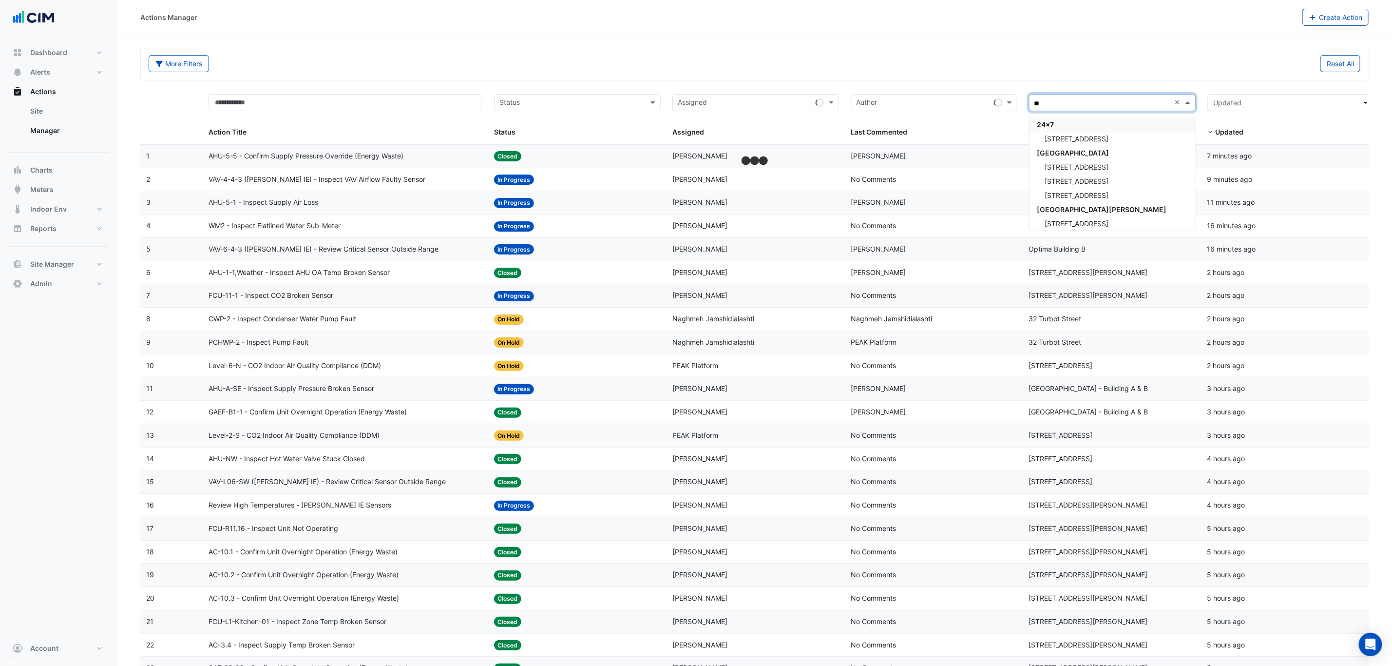
type input "***"
click at [1093, 134] on span "[STREET_ADDRESS]" at bounding box center [1077, 138] width 64 height 8
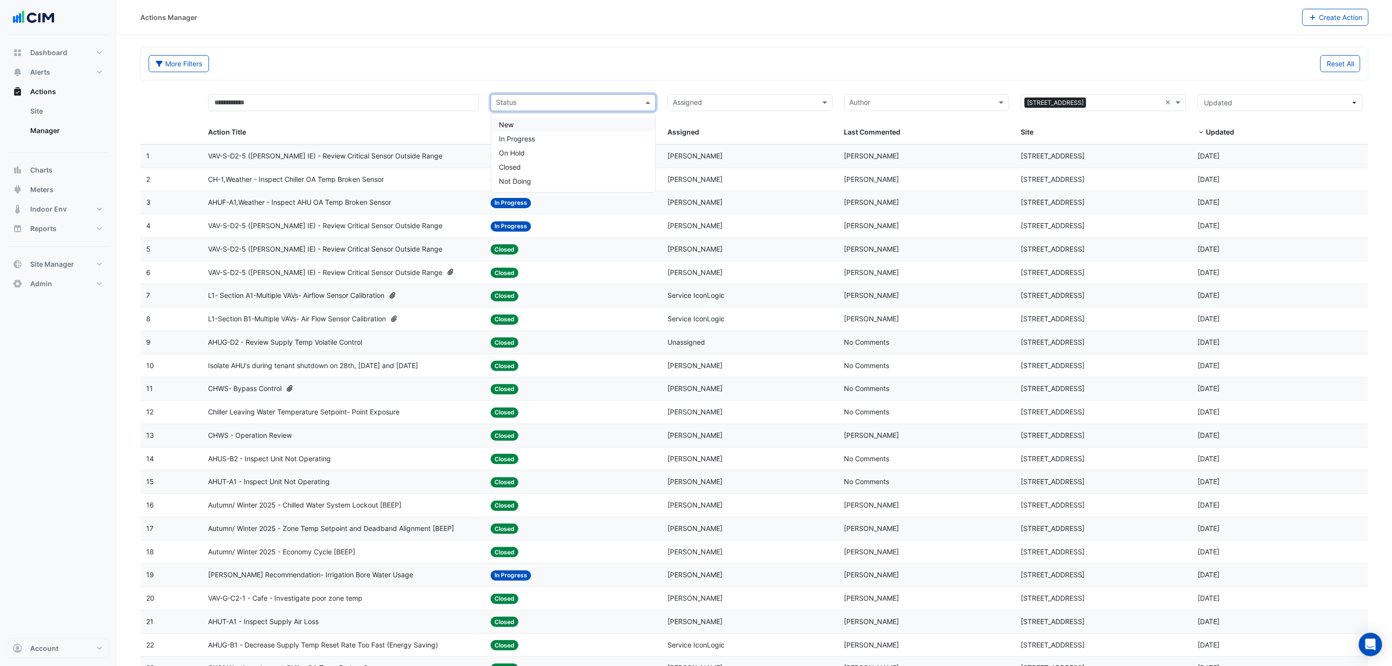
click at [594, 108] on input "text" at bounding box center [567, 103] width 143 height 11
click at [560, 138] on div "In Progress" at bounding box center [573, 139] width 164 height 14
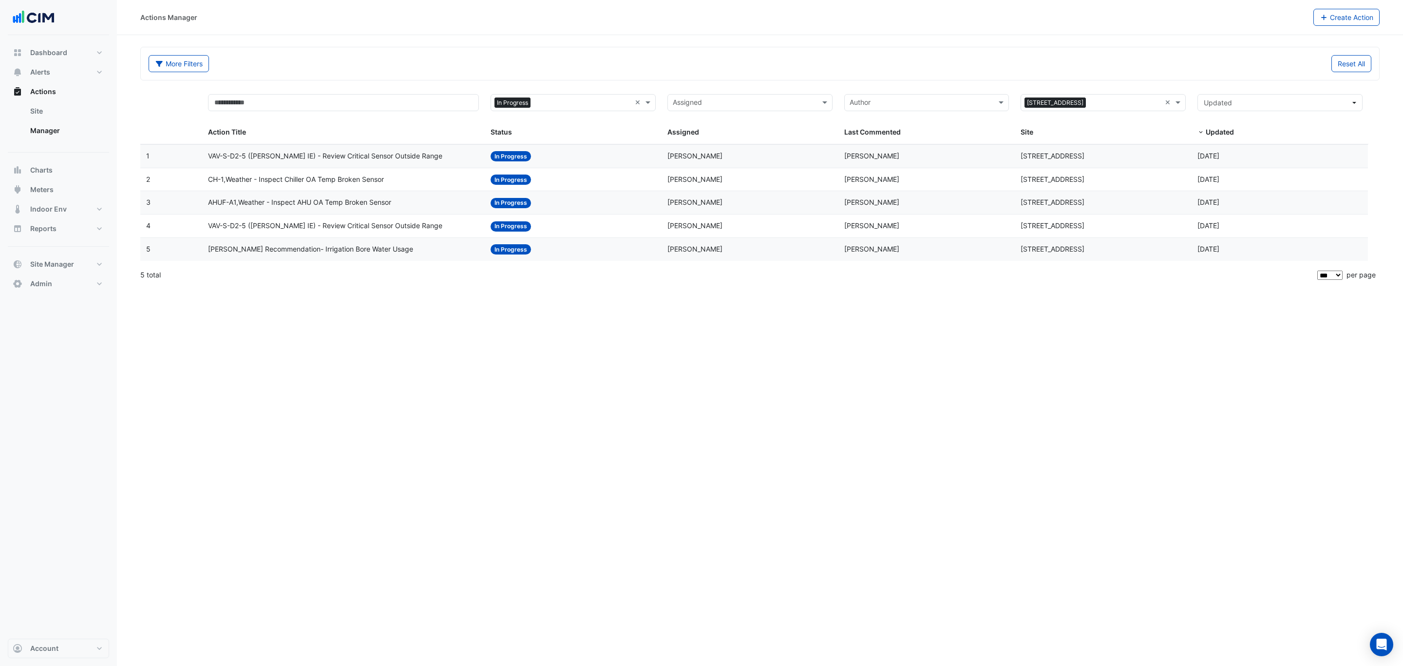
click at [416, 339] on div "Actions Manager Create Action More Filters Reset All Status × In Progress × Ass…" at bounding box center [760, 333] width 1286 height 666
click at [452, 179] on div "CH-1,Weather - Inspect Chiller OA Temp Broken Sensor" at bounding box center [343, 179] width 271 height 11
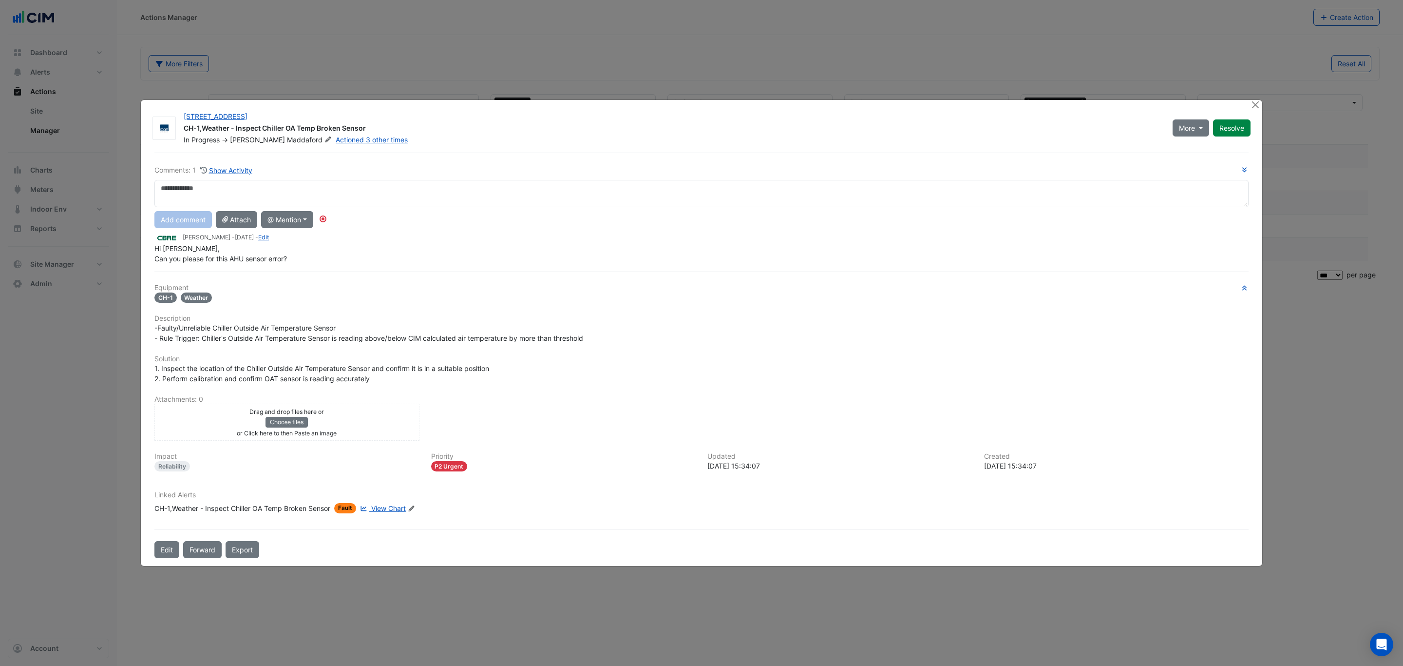
click at [373, 508] on div "Linked Alerts CH-1,Weather - Inspect Chiller OA Temp Broken Sensor Fault View C…" at bounding box center [702, 506] width 1106 height 30
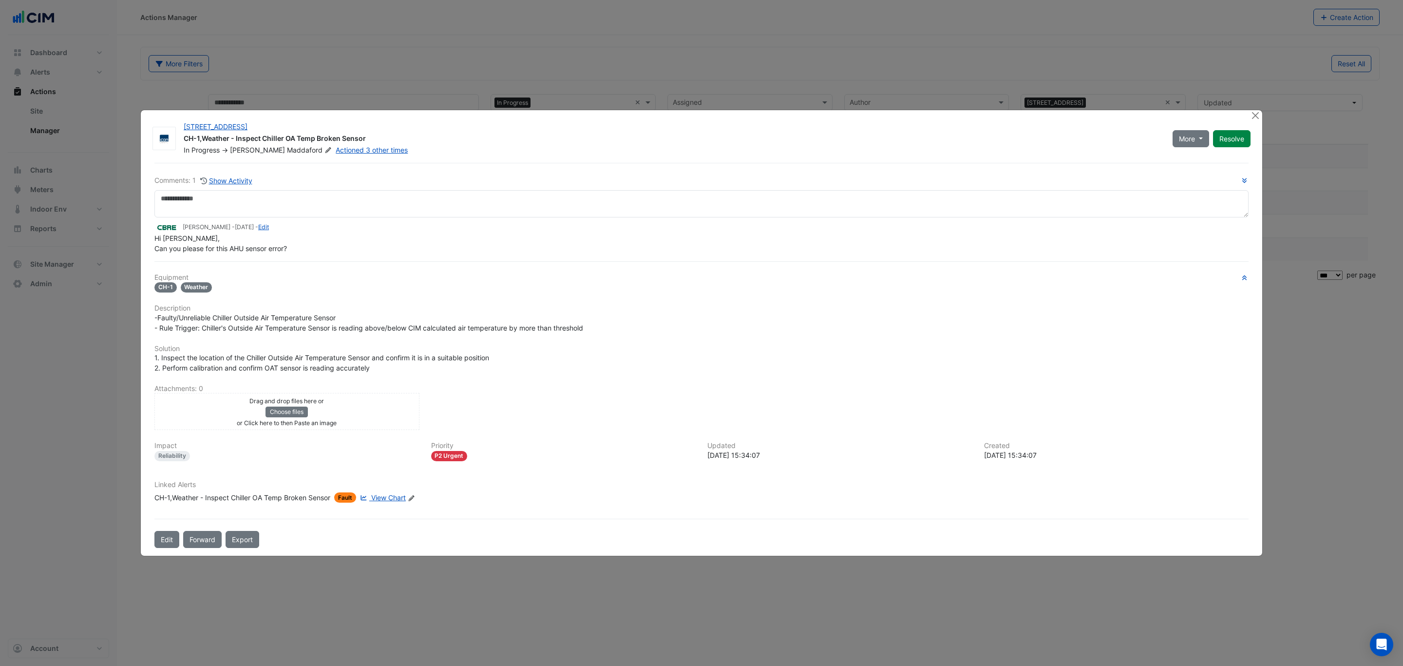
click at [398, 495] on span "View Chart" at bounding box center [388, 497] width 35 height 8
click at [297, 492] on div "CH-1,Weather - Inspect Chiller OA Temp Broken Sensor" at bounding box center [242, 497] width 176 height 10
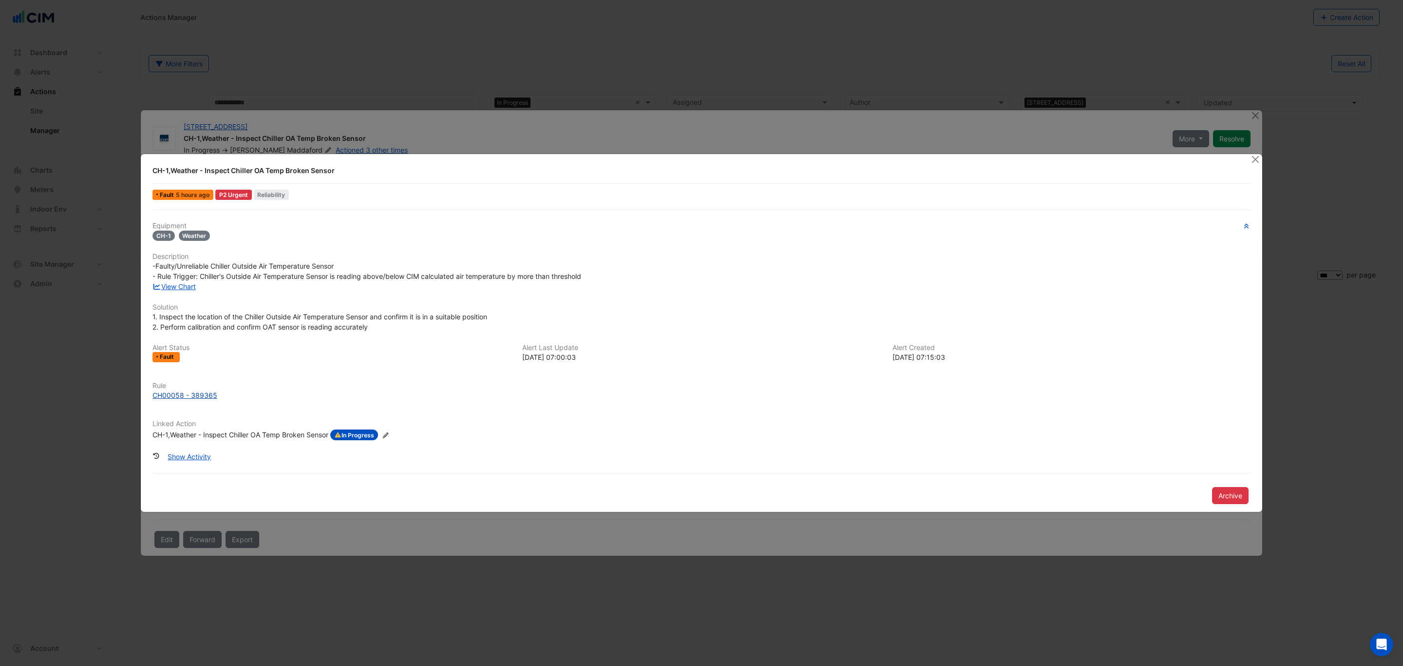
click at [186, 390] on div "CH00058 - 389365" at bounding box center [185, 395] width 65 height 10
click at [1250, 156] on button "Close" at bounding box center [1255, 159] width 10 height 10
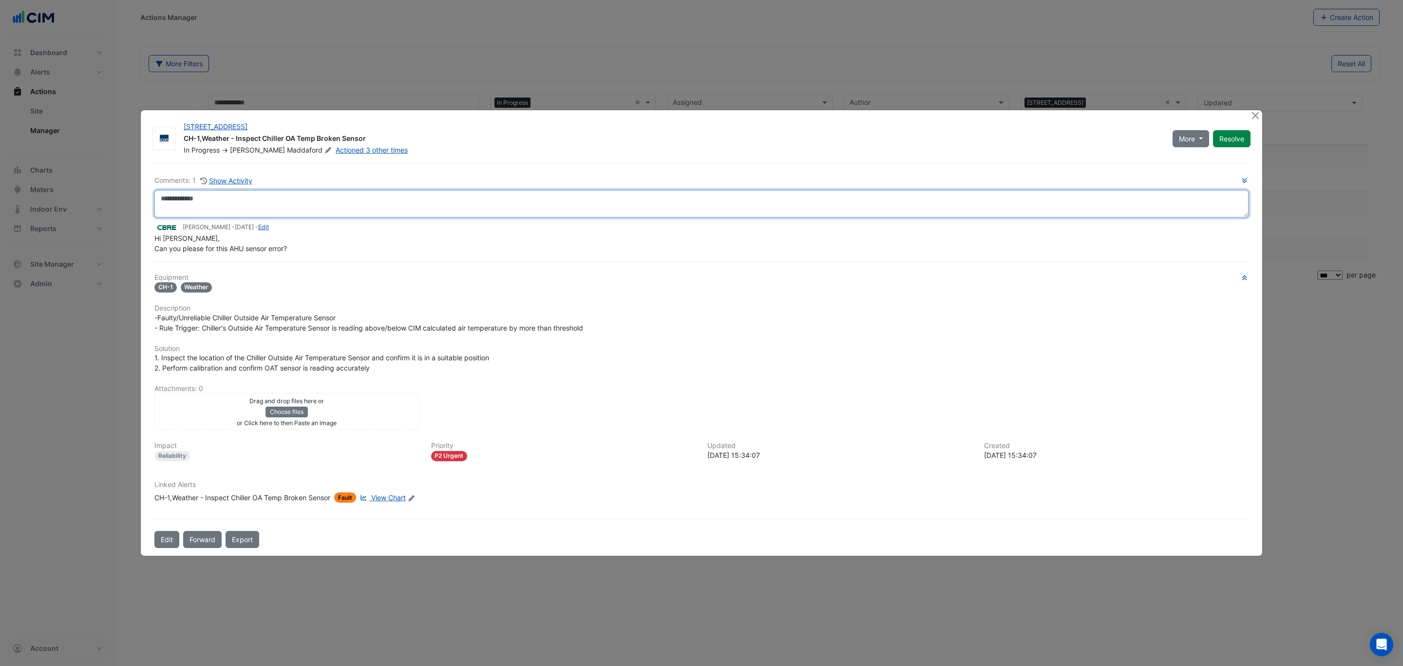
click at [230, 200] on textarea at bounding box center [701, 203] width 1094 height 27
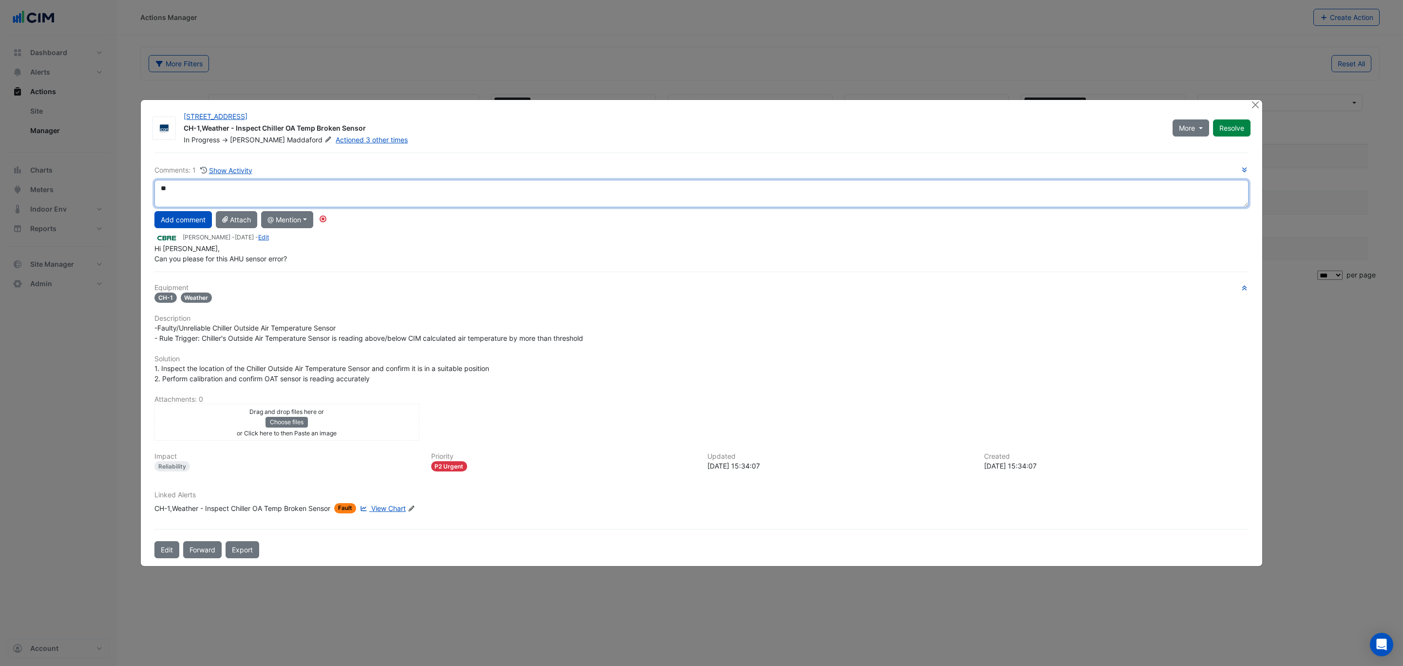
type textarea "*"
type textarea "**********"
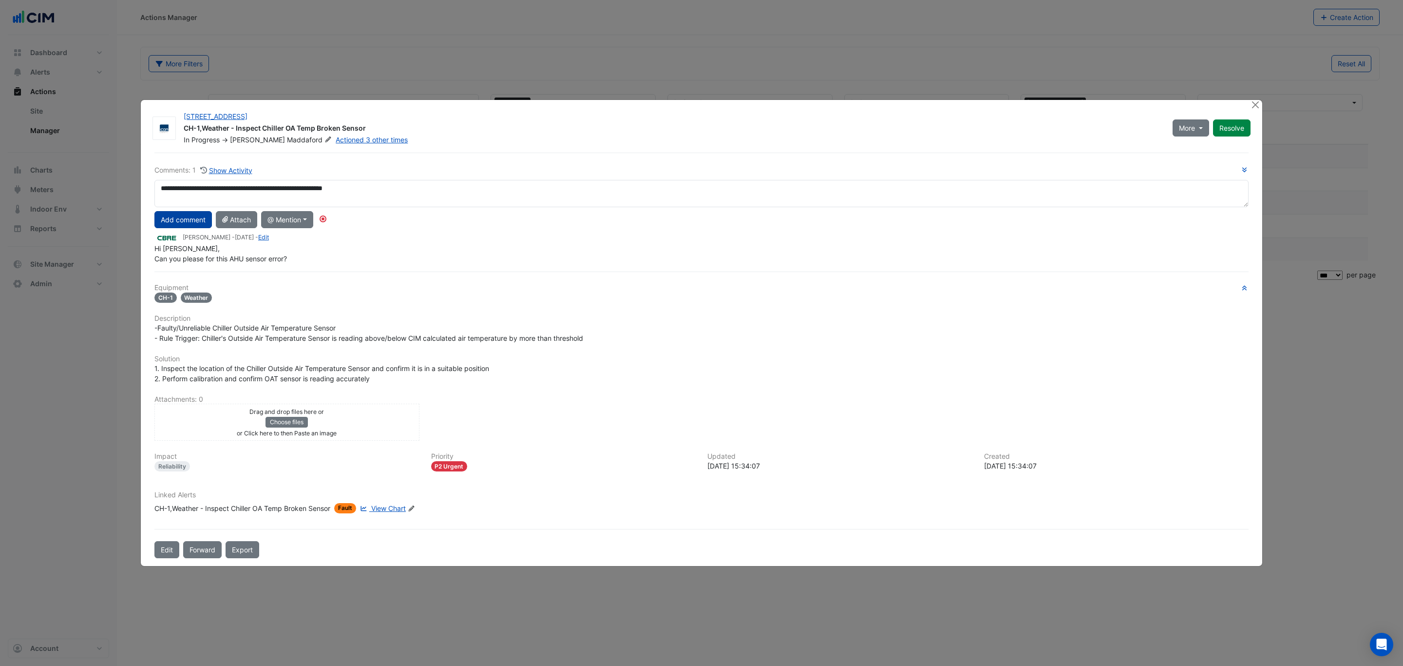
click at [176, 223] on button "Add comment" at bounding box center [183, 219] width 58 height 17
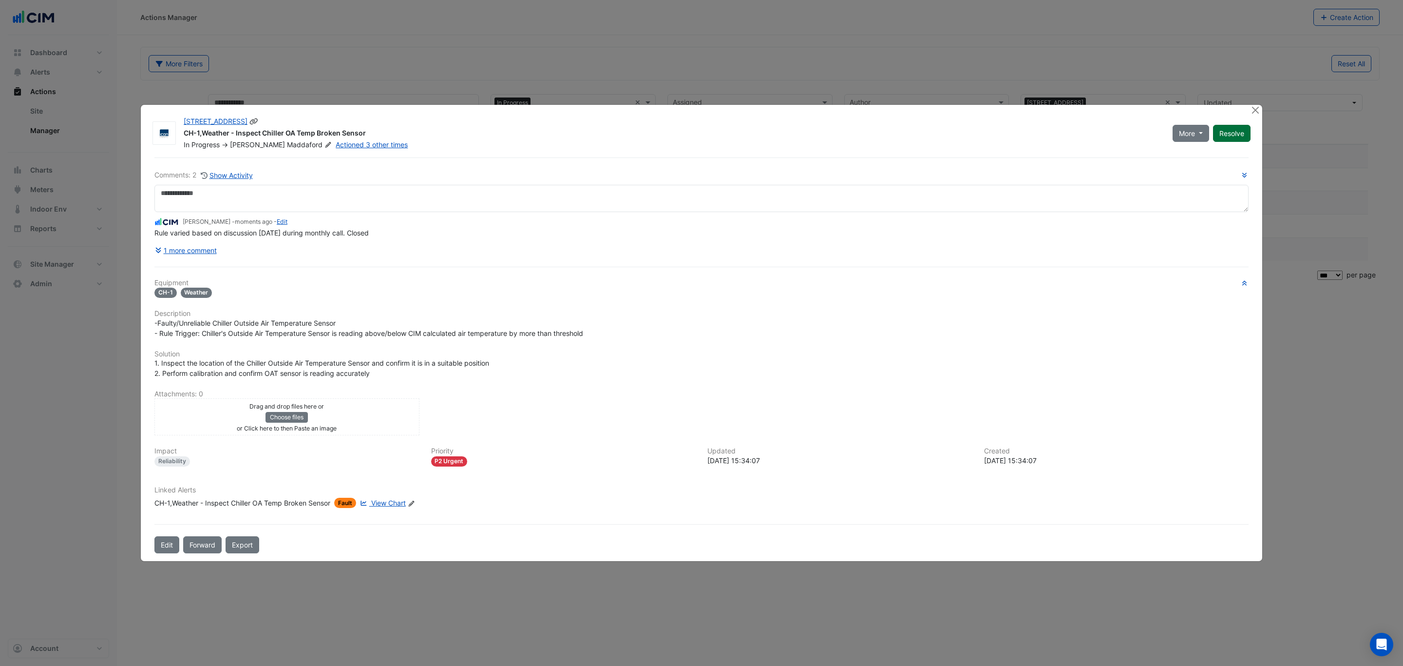
click at [1239, 133] on button "Resolve" at bounding box center [1232, 133] width 38 height 17
click at [1256, 111] on button "Close" at bounding box center [1255, 110] width 10 height 10
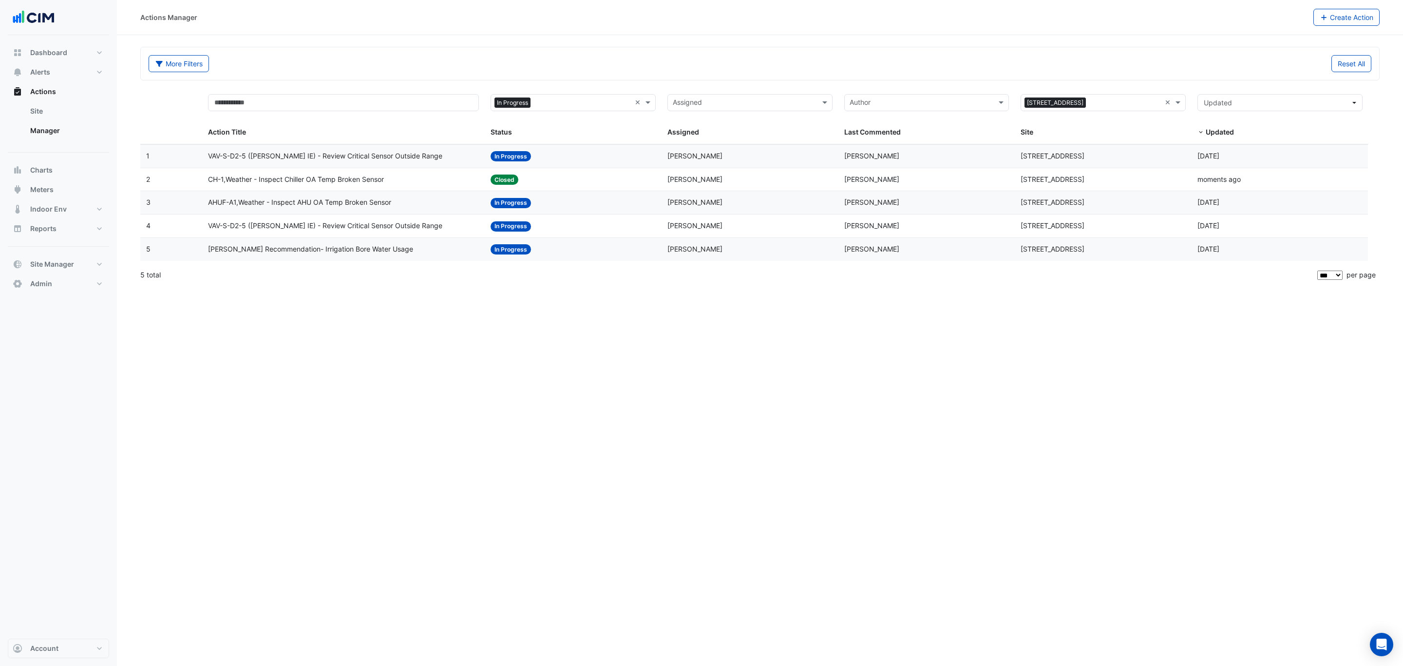
click at [344, 208] on span "AHUF-A1,Weather - Inspect AHU OA Temp Broken Sensor" at bounding box center [299, 202] width 183 height 11
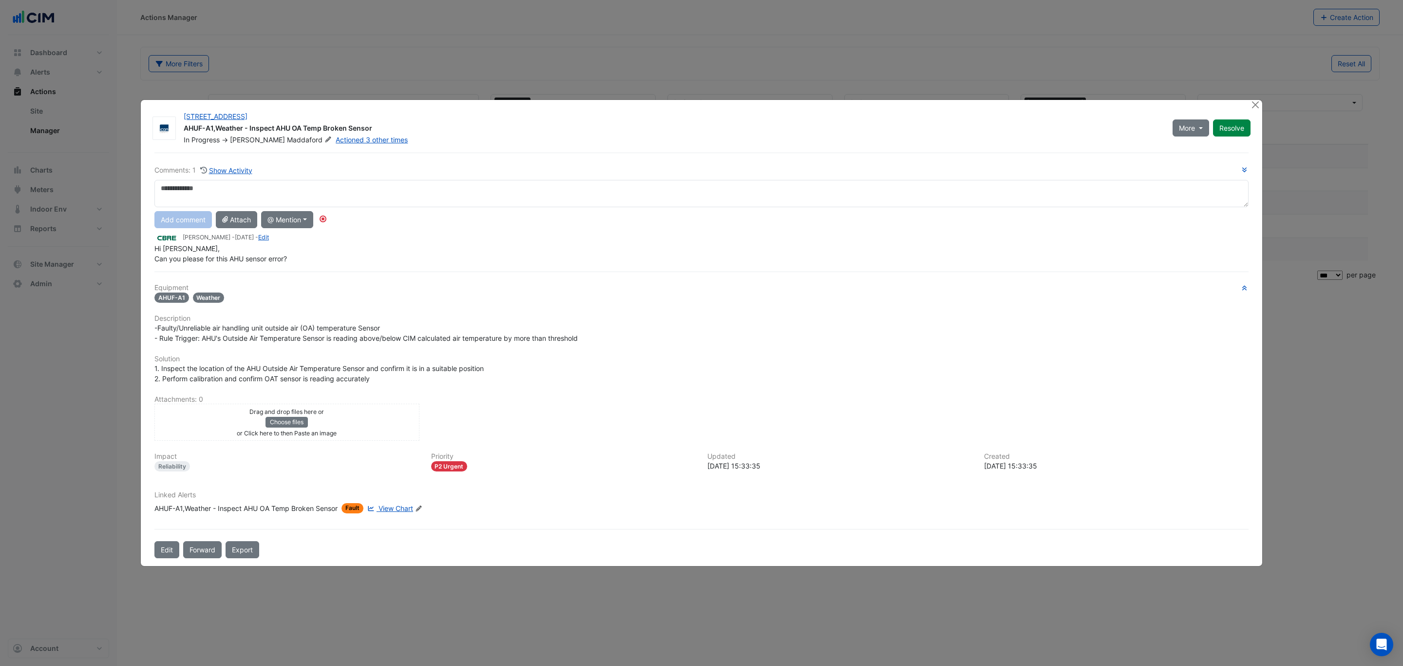
click at [392, 507] on div "Linked Alerts AHUF-A1,Weather - Inspect AHU OA Temp Broken Sensor Fault View Ch…" at bounding box center [702, 506] width 1106 height 30
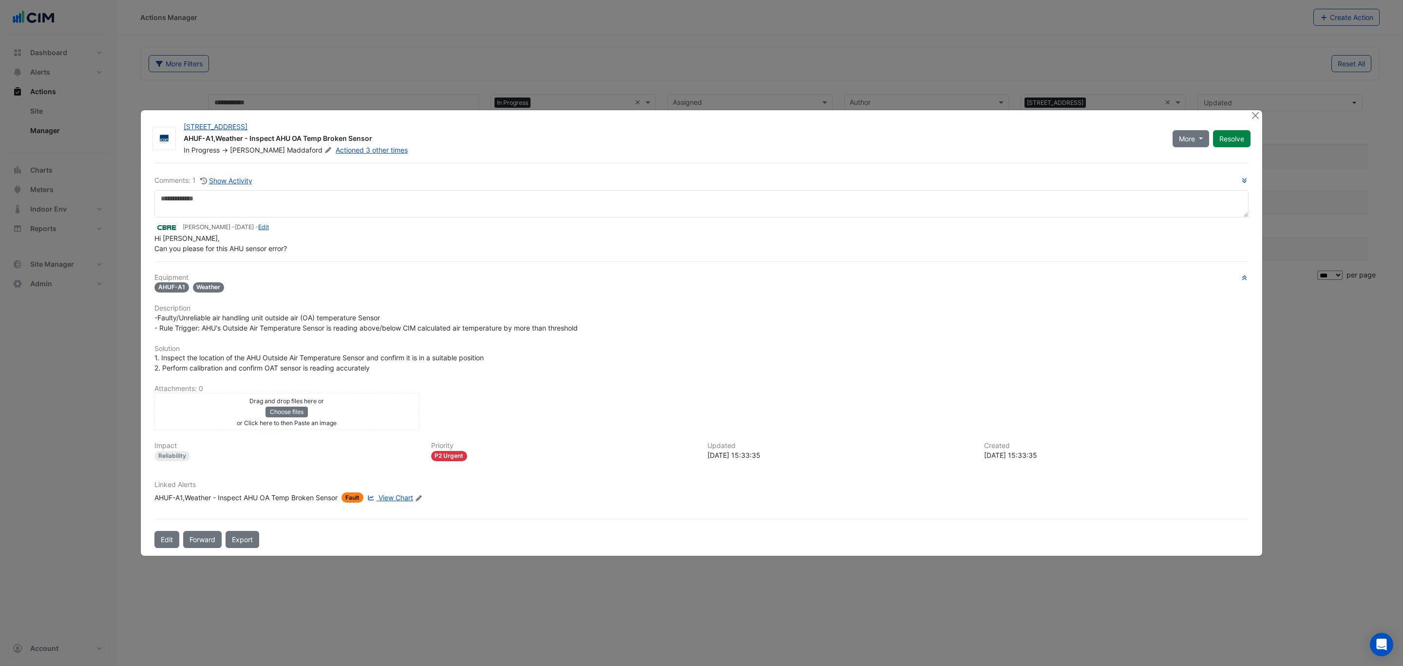
click at [397, 495] on span "View Chart" at bounding box center [396, 497] width 35 height 8
click at [1254, 117] on button "Close" at bounding box center [1255, 115] width 10 height 10
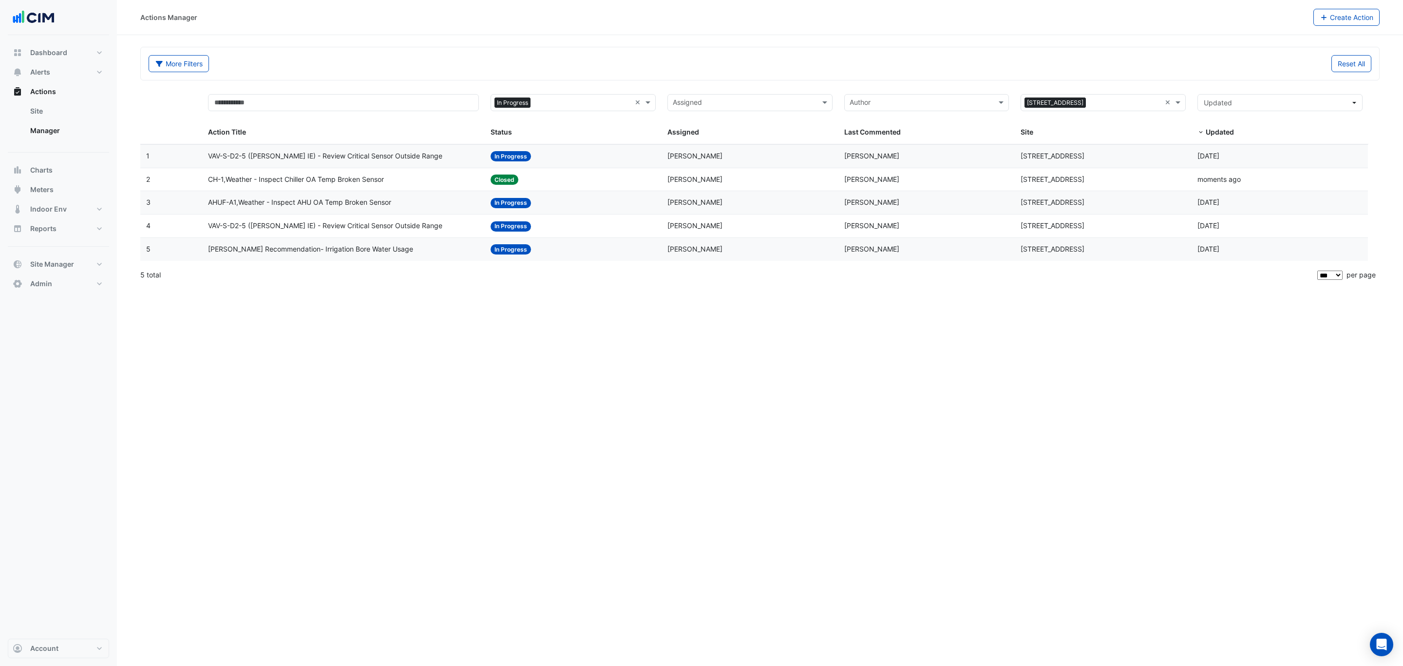
click at [420, 156] on div "VAV-S-D2-5 (NABERS IE) - Review Critical Sensor Outside Range" at bounding box center [343, 156] width 271 height 11
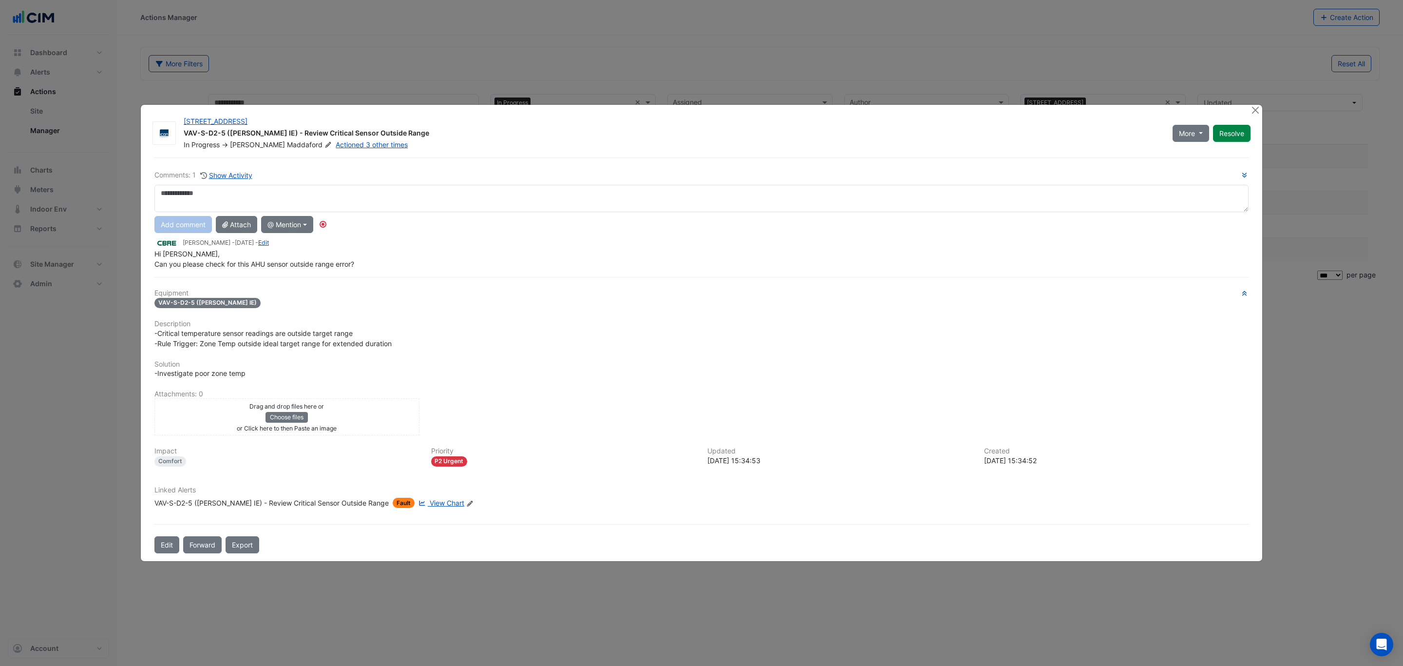
click at [430, 499] on span "View Chart" at bounding box center [447, 503] width 35 height 8
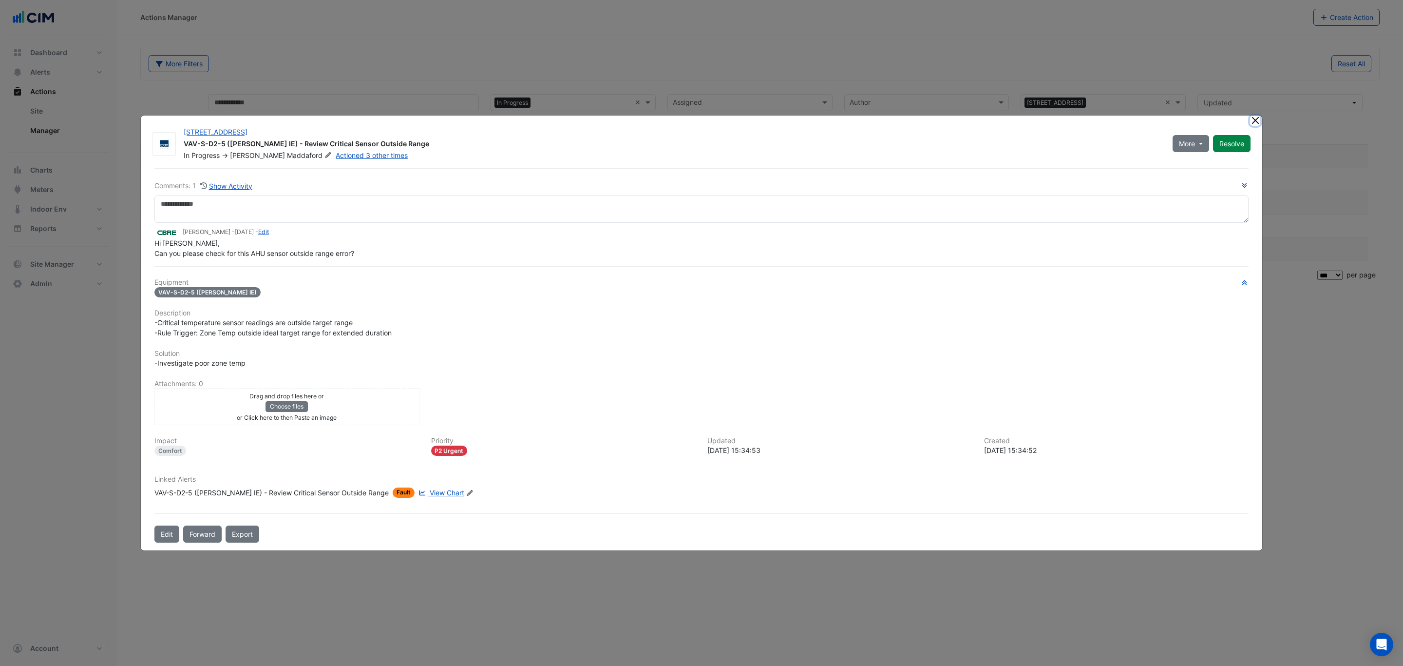
click at [1255, 120] on button "Close" at bounding box center [1255, 120] width 10 height 10
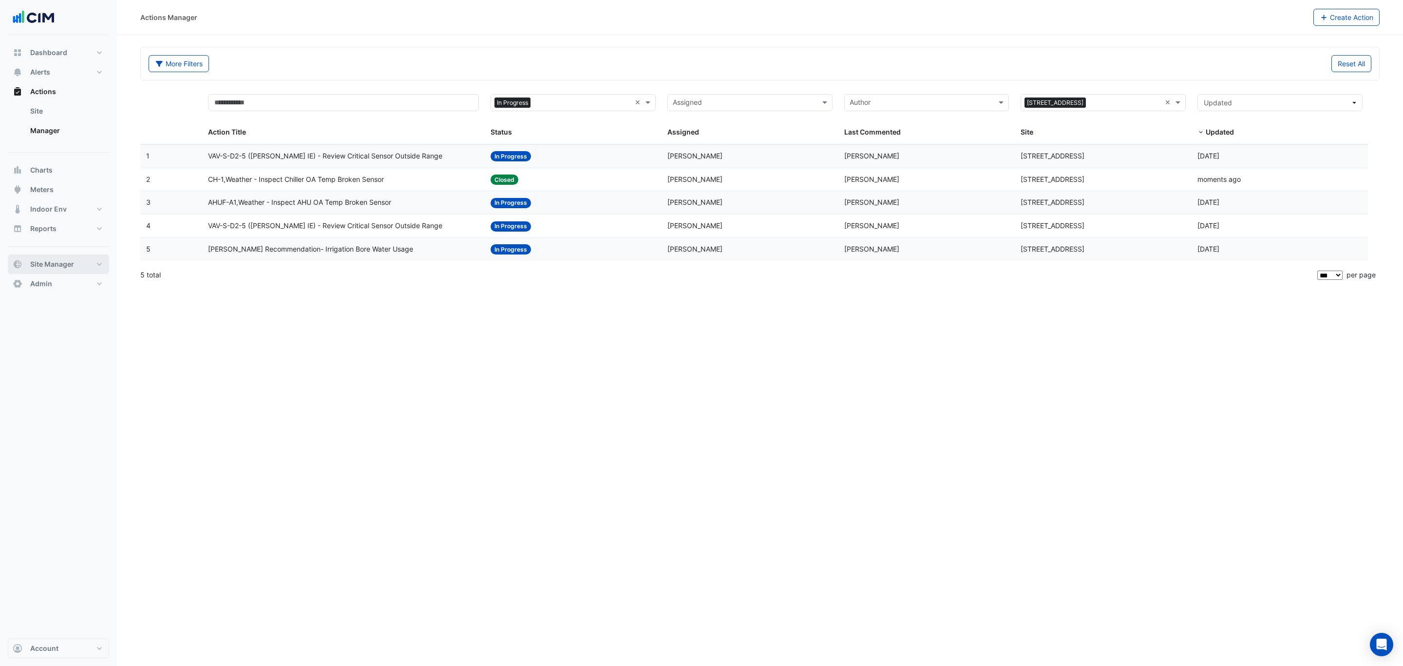
click at [73, 268] on span "Site Manager" at bounding box center [52, 264] width 44 height 10
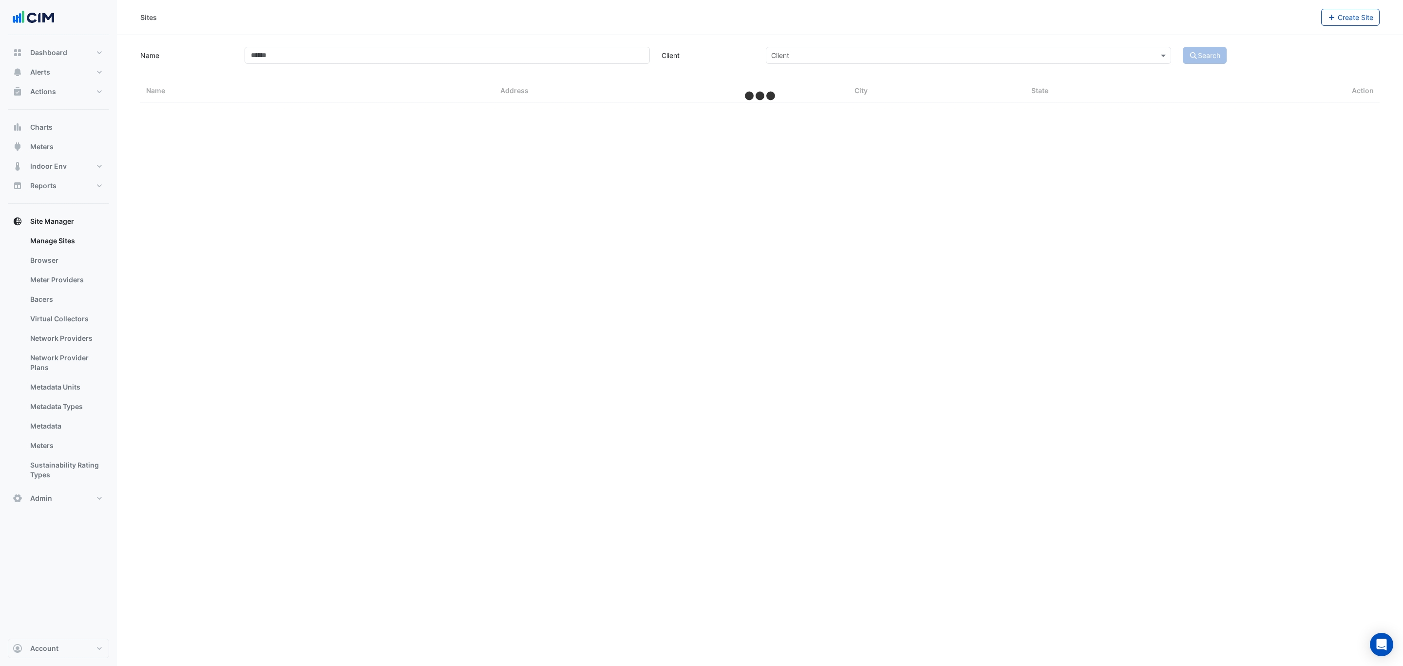
select select "***"
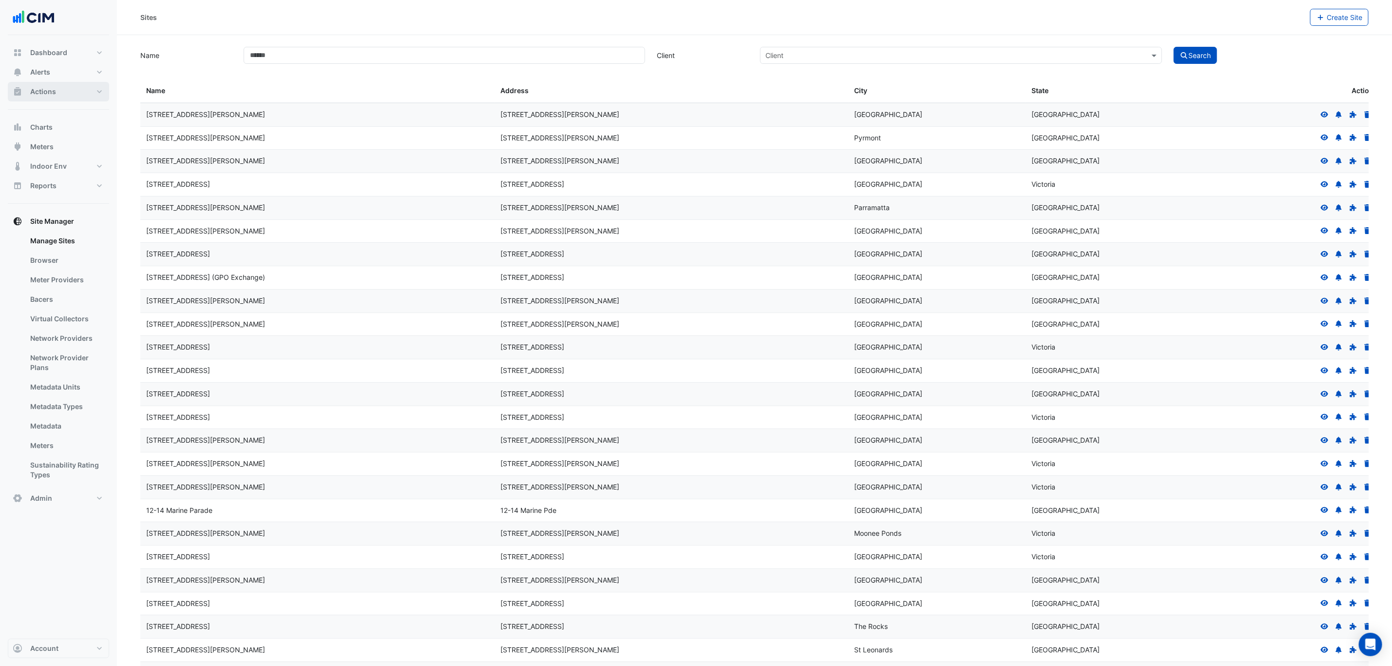
click at [72, 94] on button "Actions" at bounding box center [58, 91] width 101 height 19
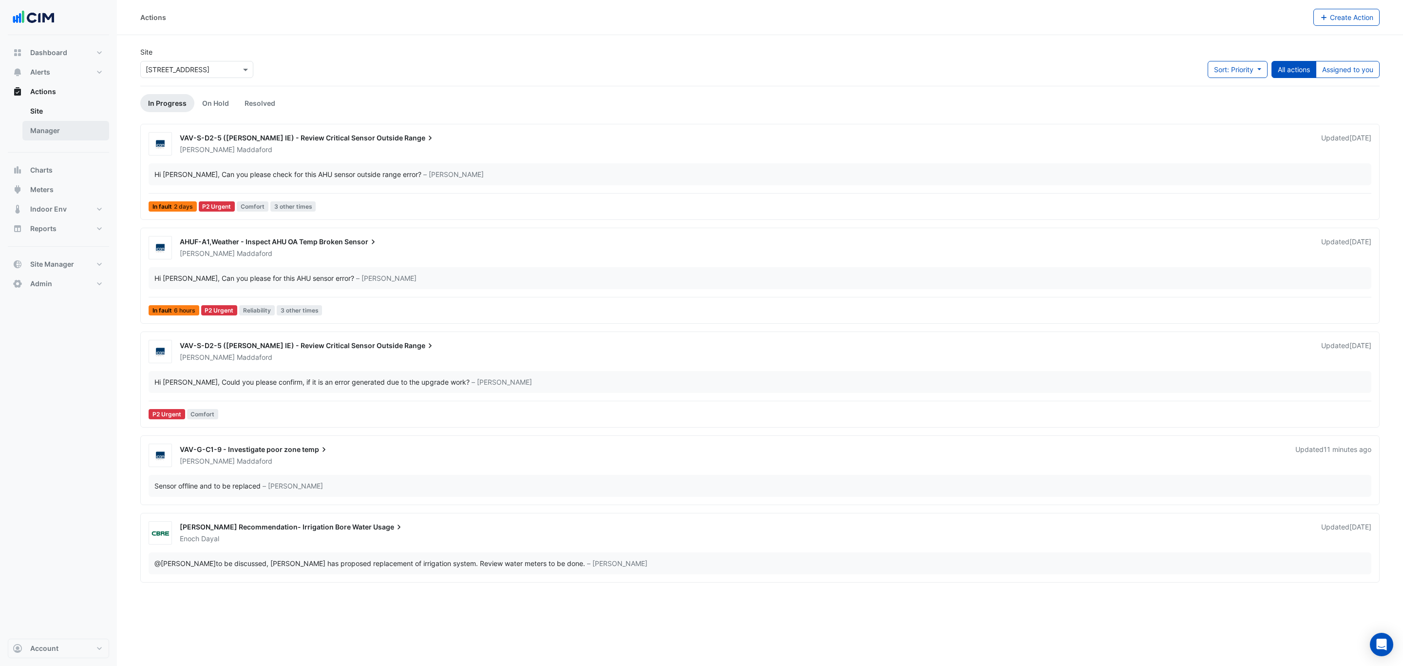
click at [65, 132] on link "Manager" at bounding box center [65, 130] width 87 height 19
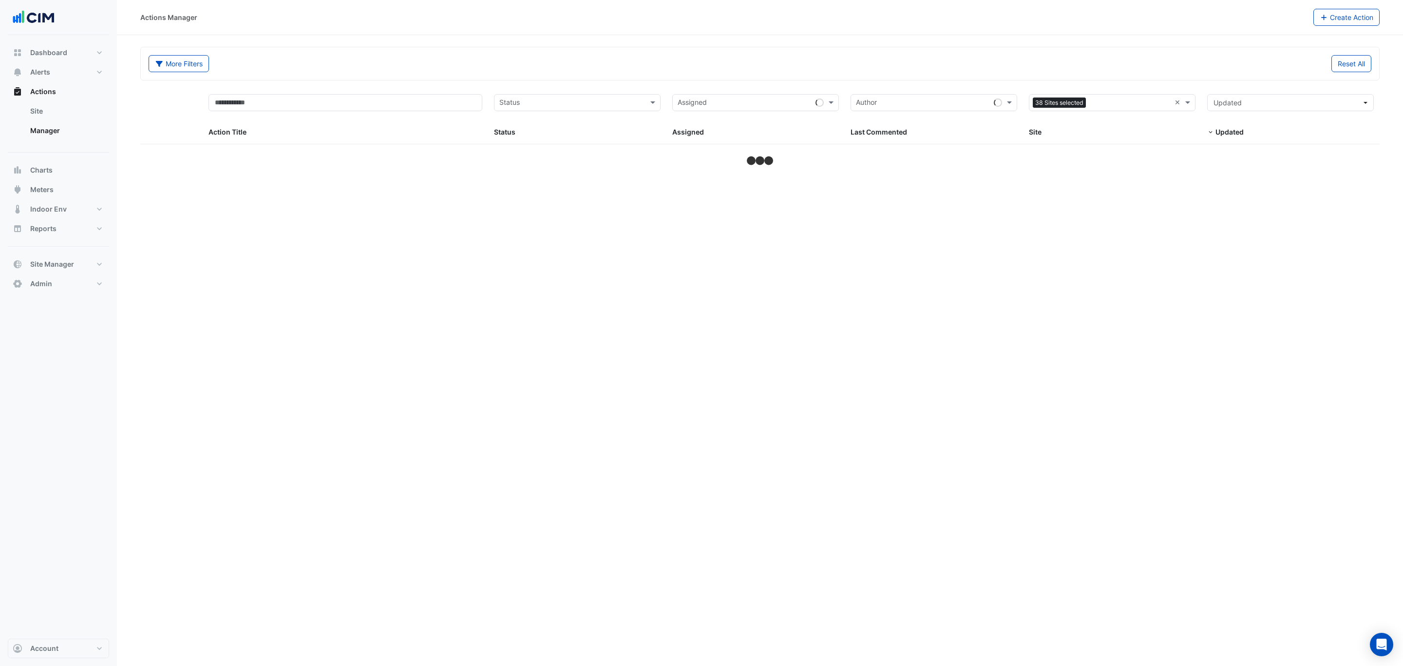
select select "***"
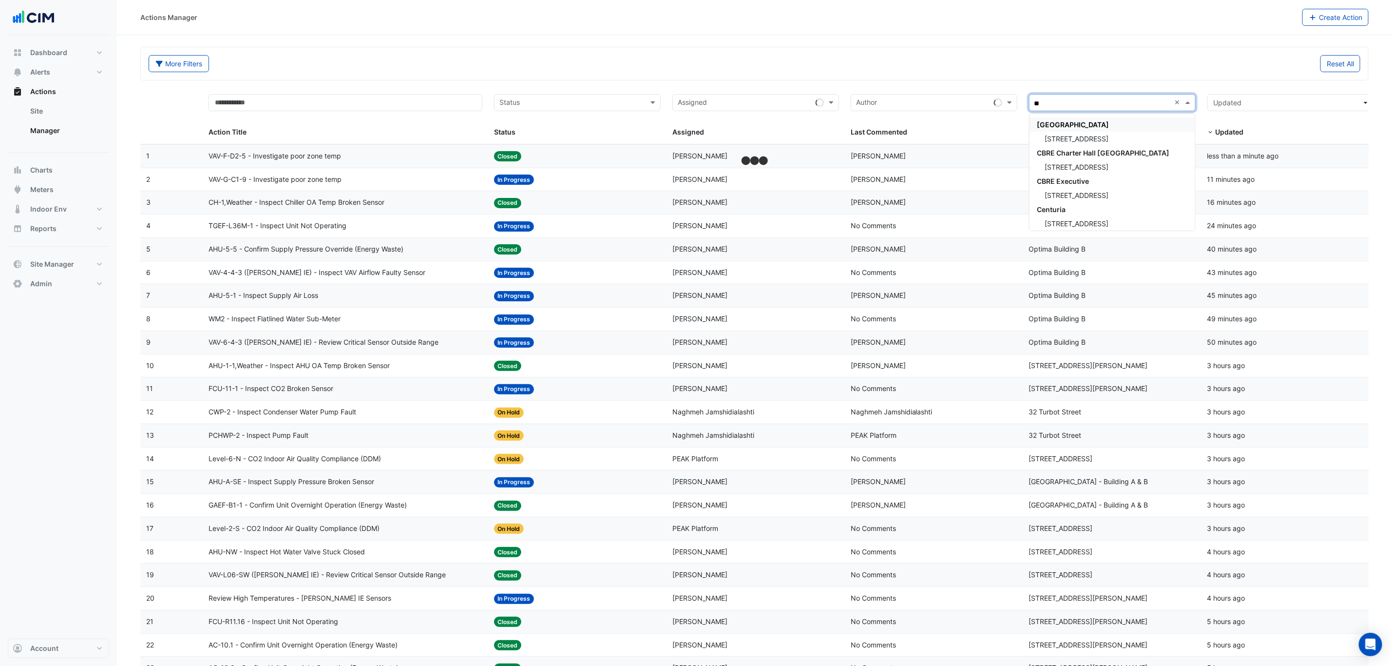
type input "***"
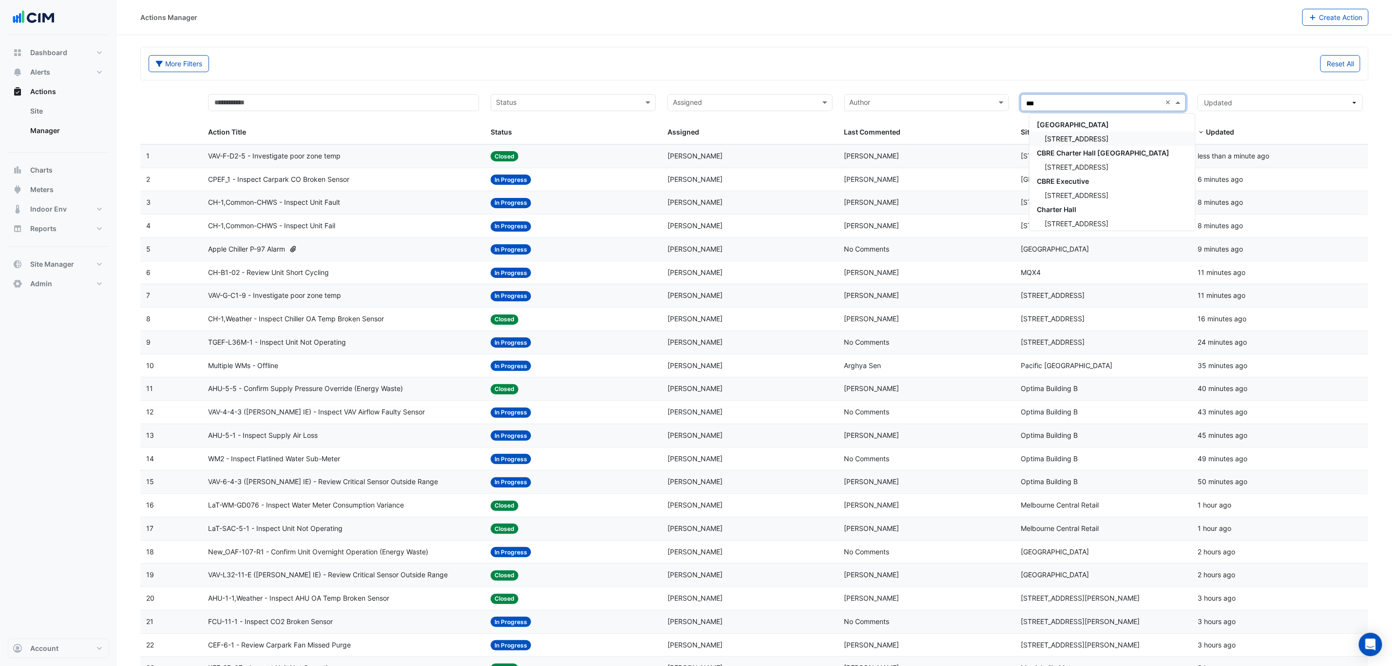
click at [1073, 139] on span "225 St Georges Terrace" at bounding box center [1077, 138] width 64 height 8
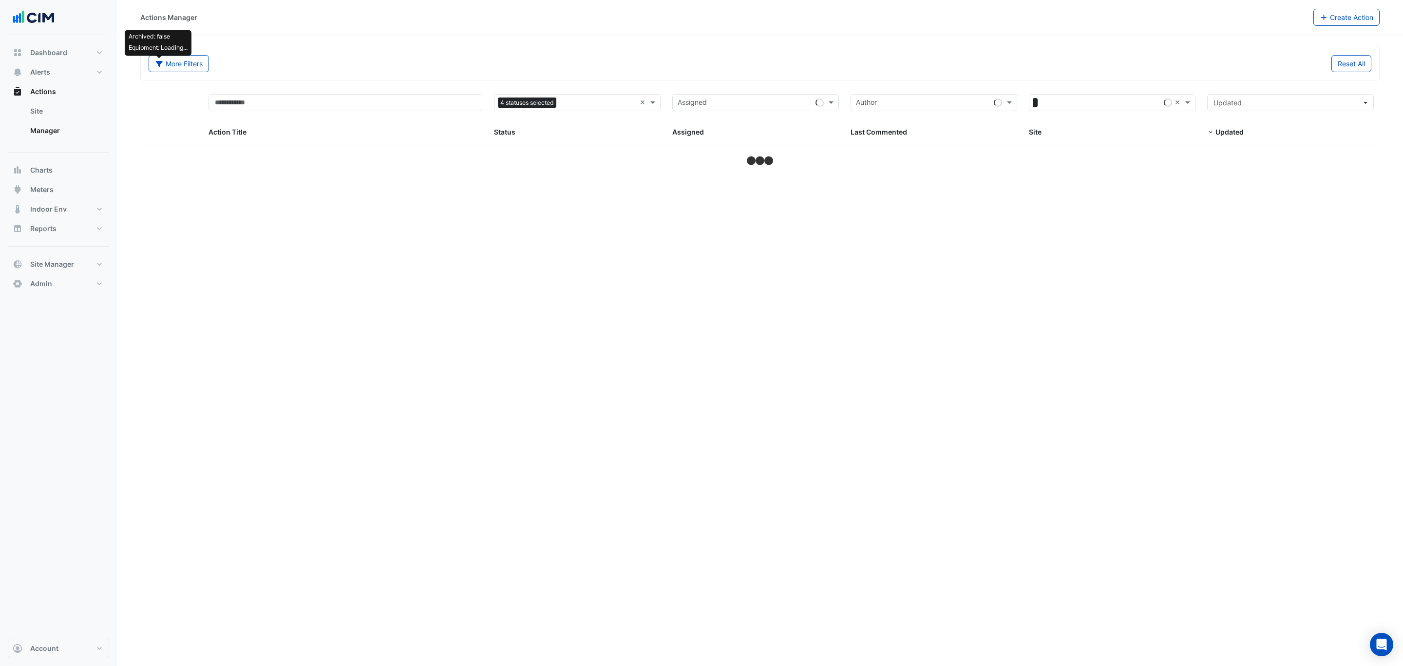
select select "***"
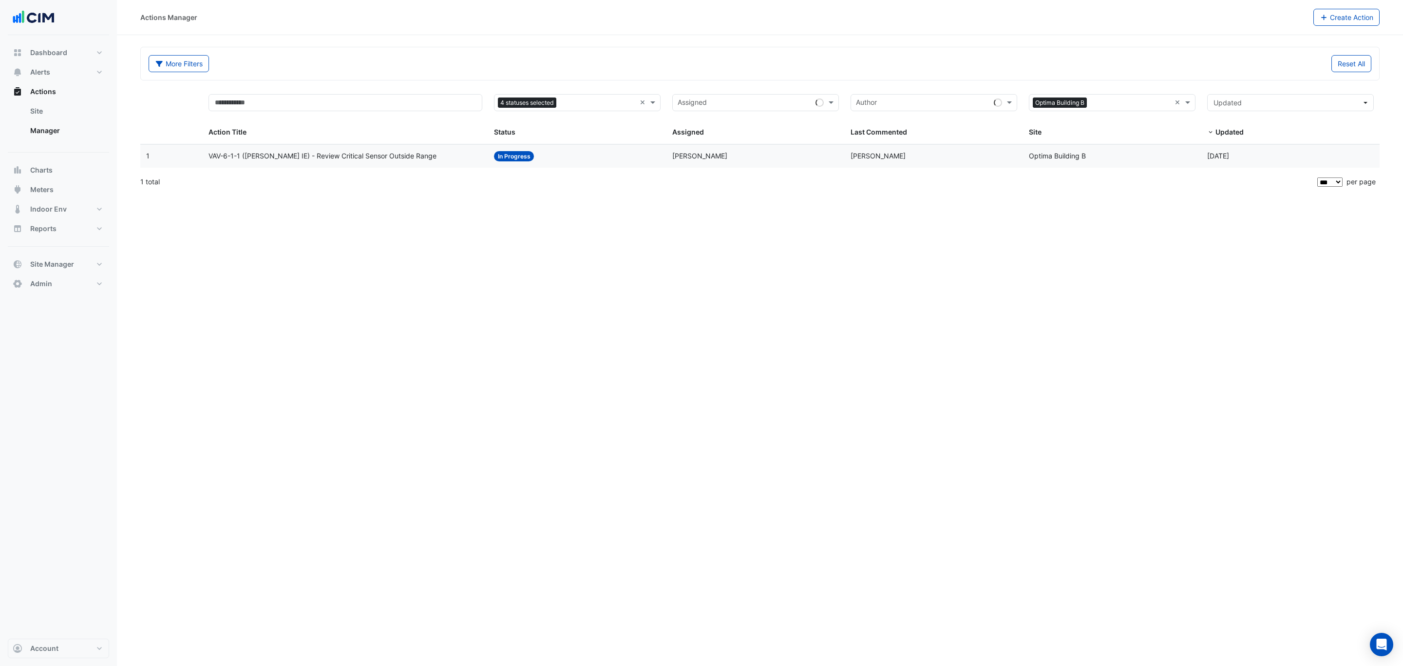
click at [581, 158] on div "Status: In Progress" at bounding box center [577, 156] width 167 height 11
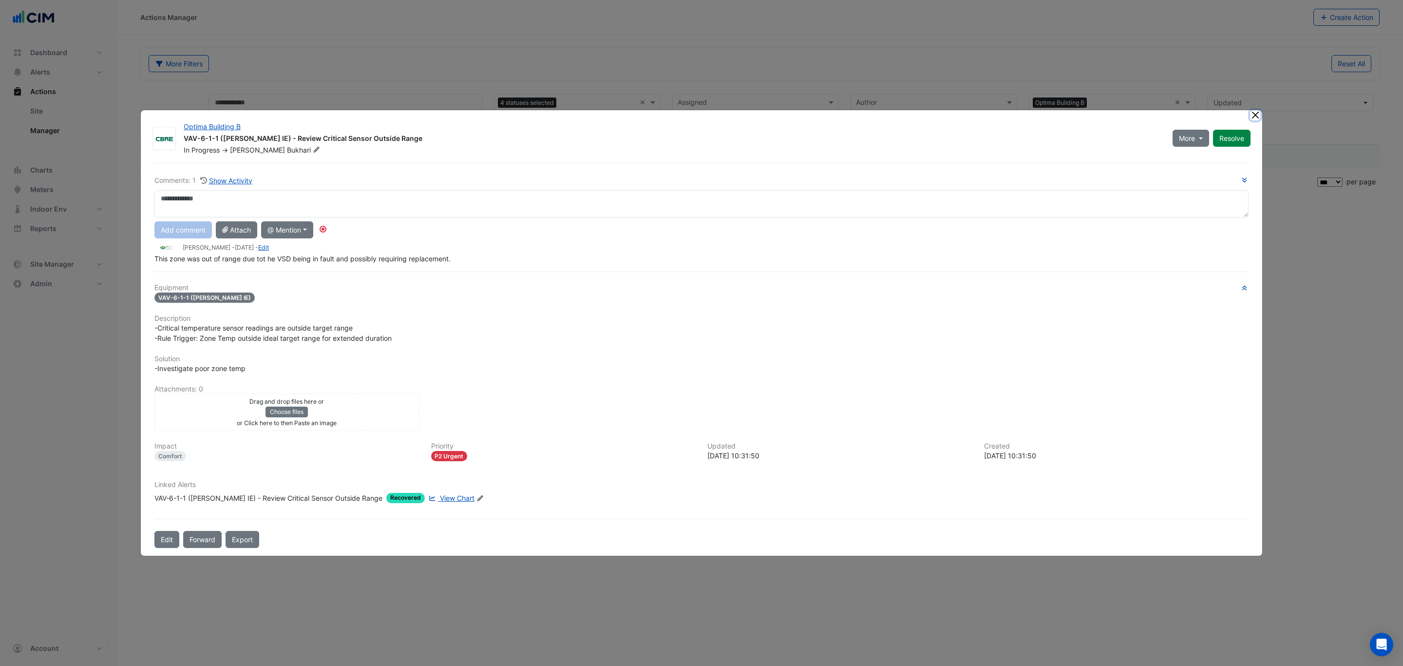
click at [1253, 117] on ngb-modal-window "Optima Building B VAV-6-1-1 ([PERSON_NAME] IE) - Review Critical Sensor Outside…" at bounding box center [701, 333] width 1403 height 666
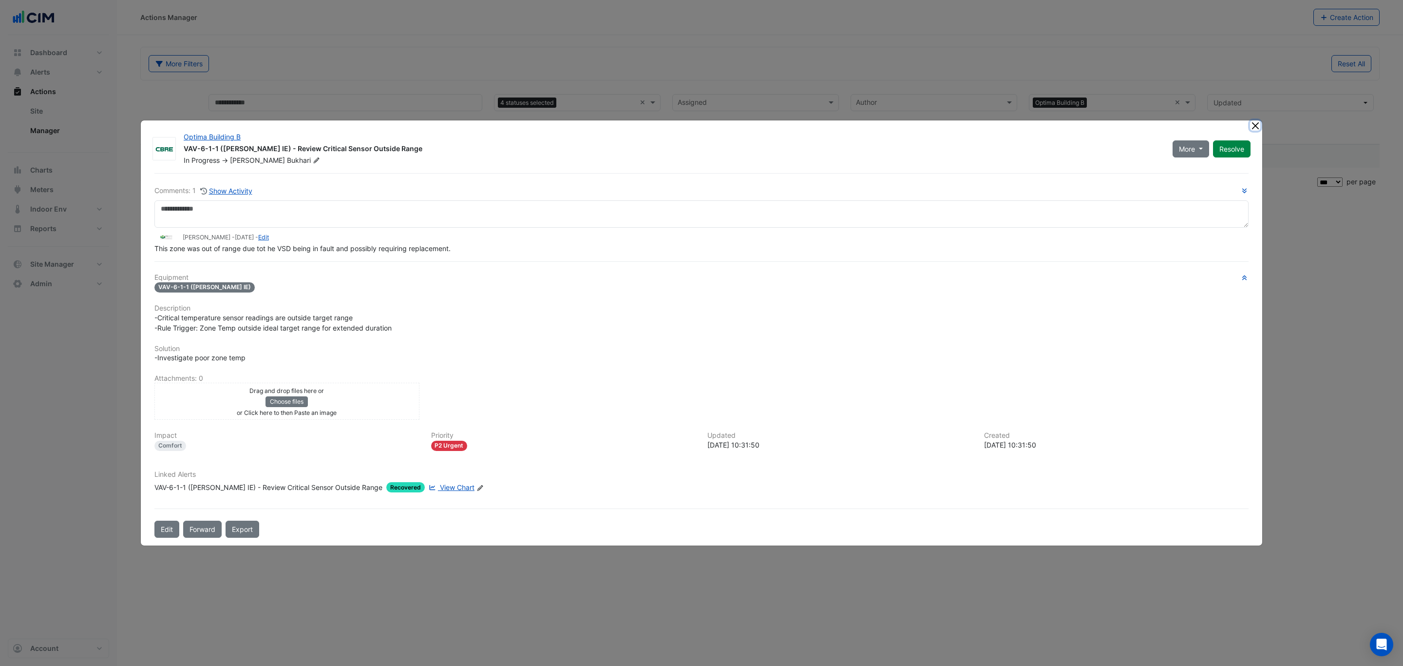
click at [1254, 129] on button "Close" at bounding box center [1255, 125] width 10 height 10
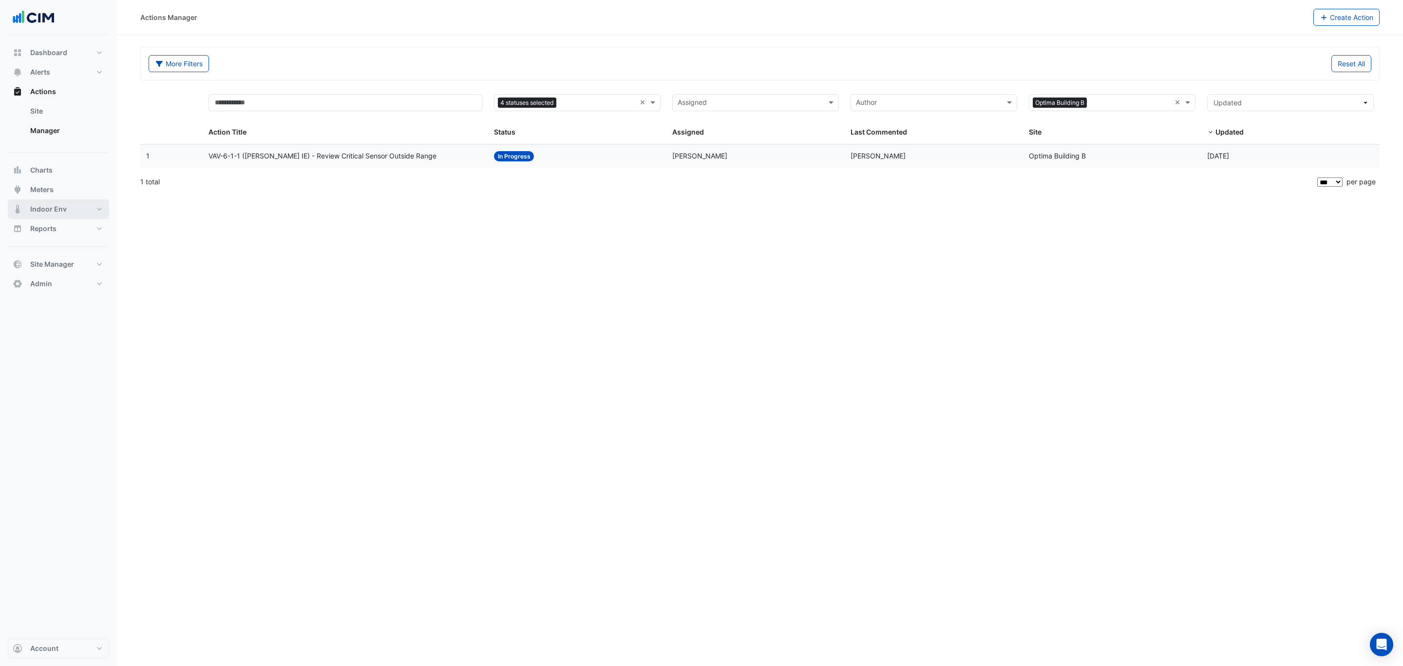
click at [58, 207] on span "Indoor Env" at bounding box center [48, 209] width 37 height 10
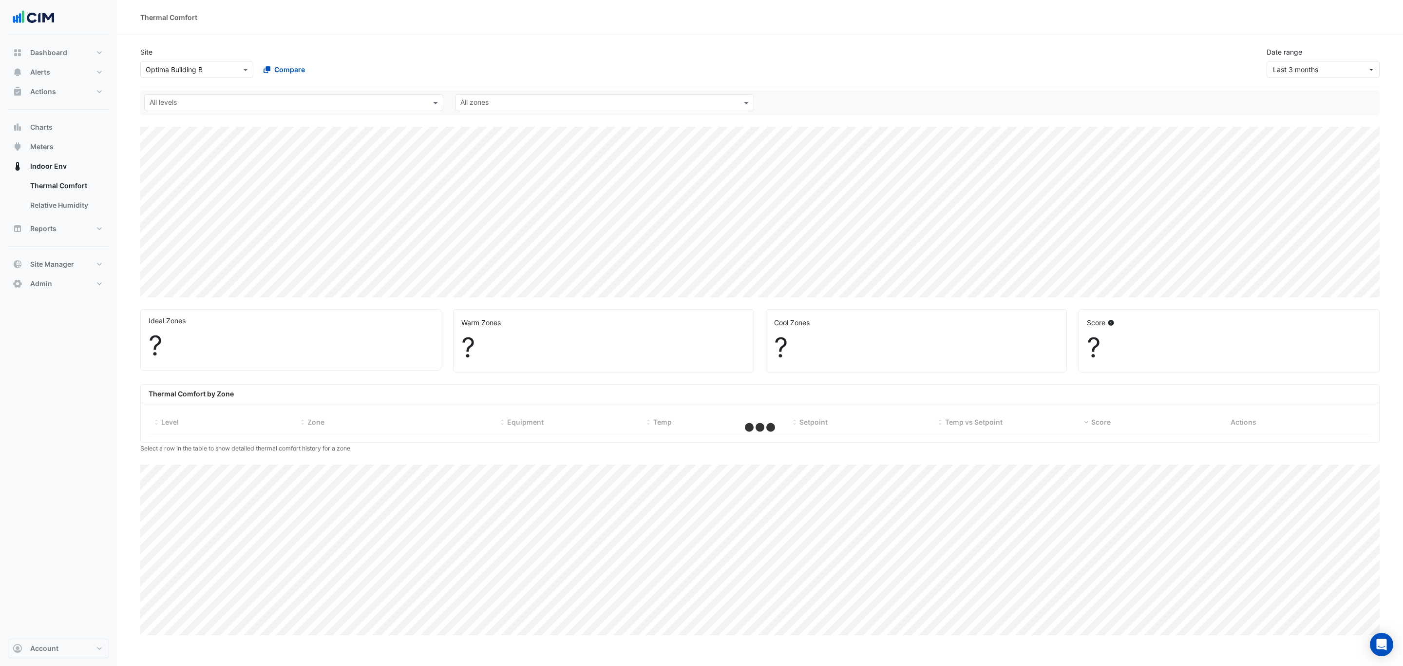
click at [215, 67] on input "text" at bounding box center [187, 70] width 83 height 10
select select "***"
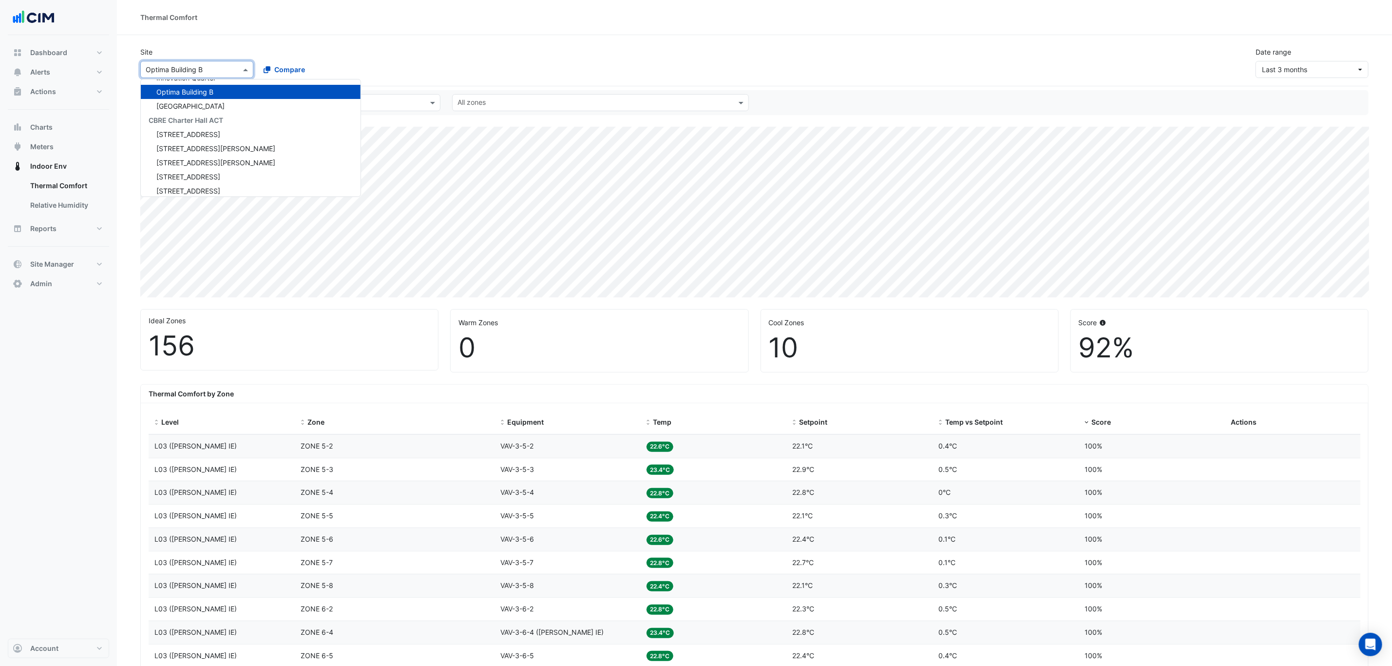
click at [215, 67] on input "text" at bounding box center [187, 70] width 83 height 10
type input "***"
click at [210, 101] on span "[STREET_ADDRESS]" at bounding box center [188, 101] width 64 height 8
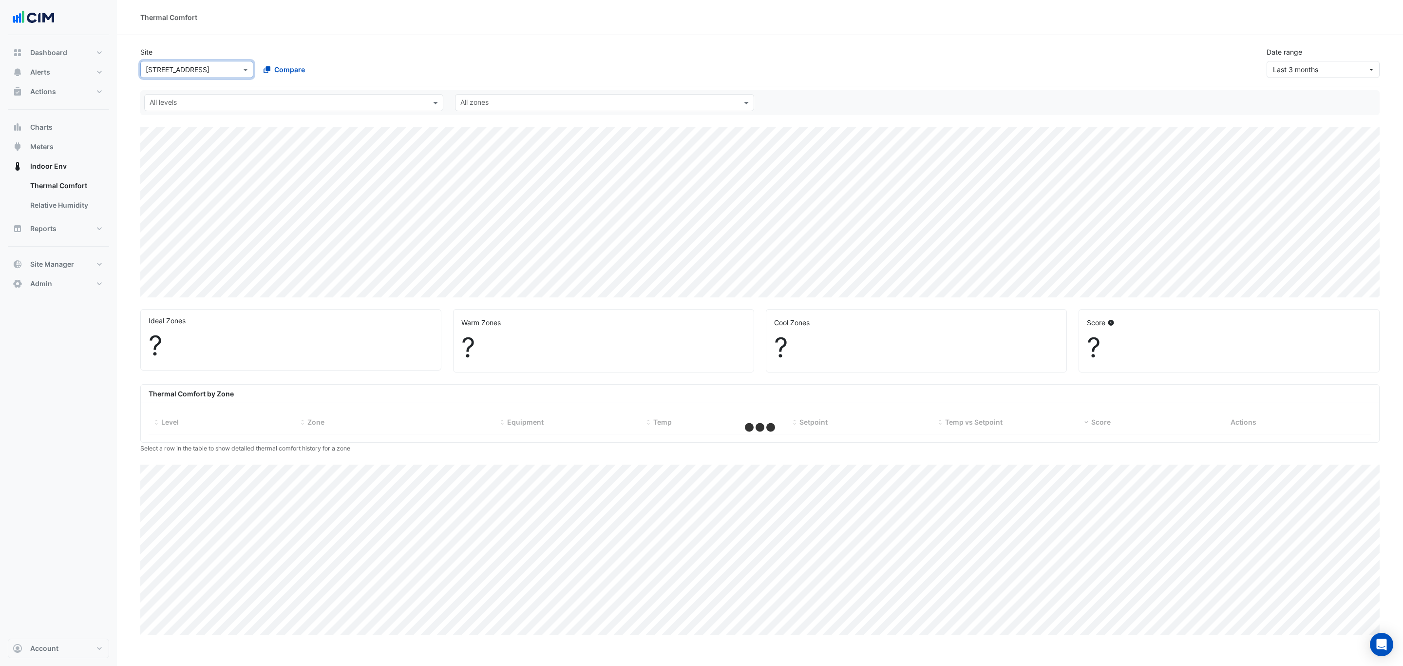
select select "***"
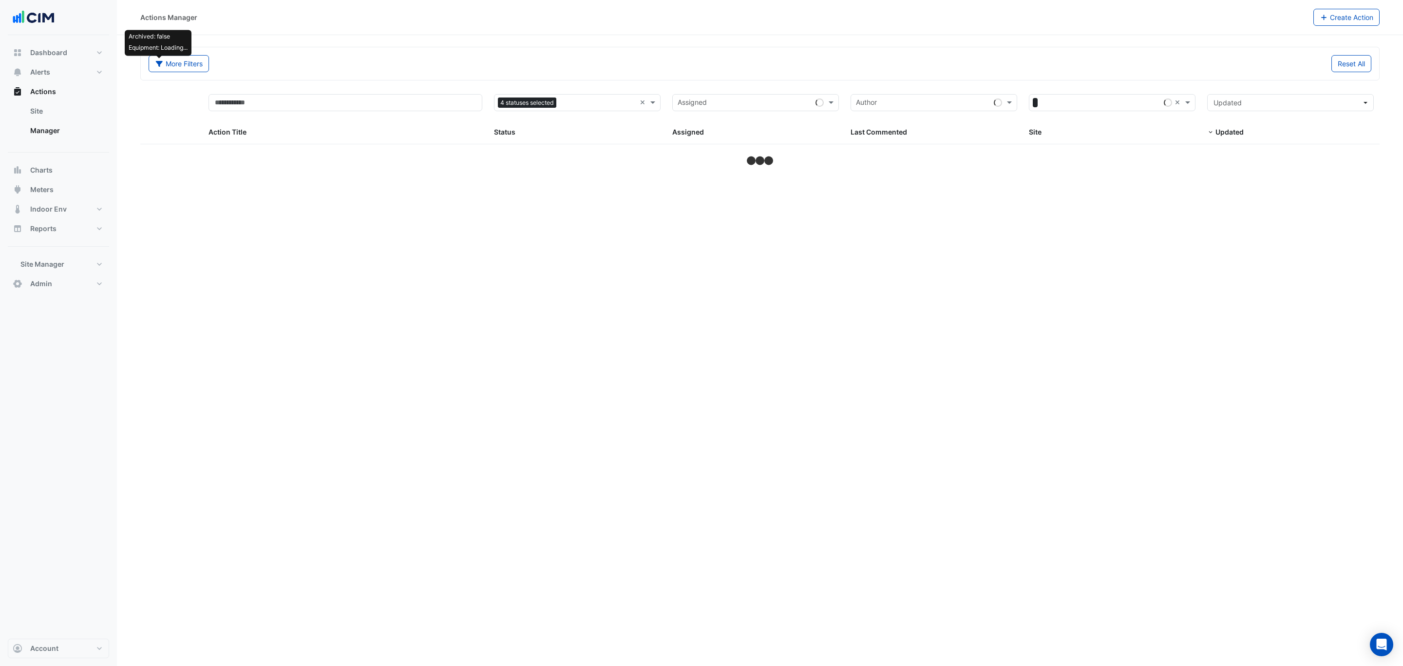
select select "***"
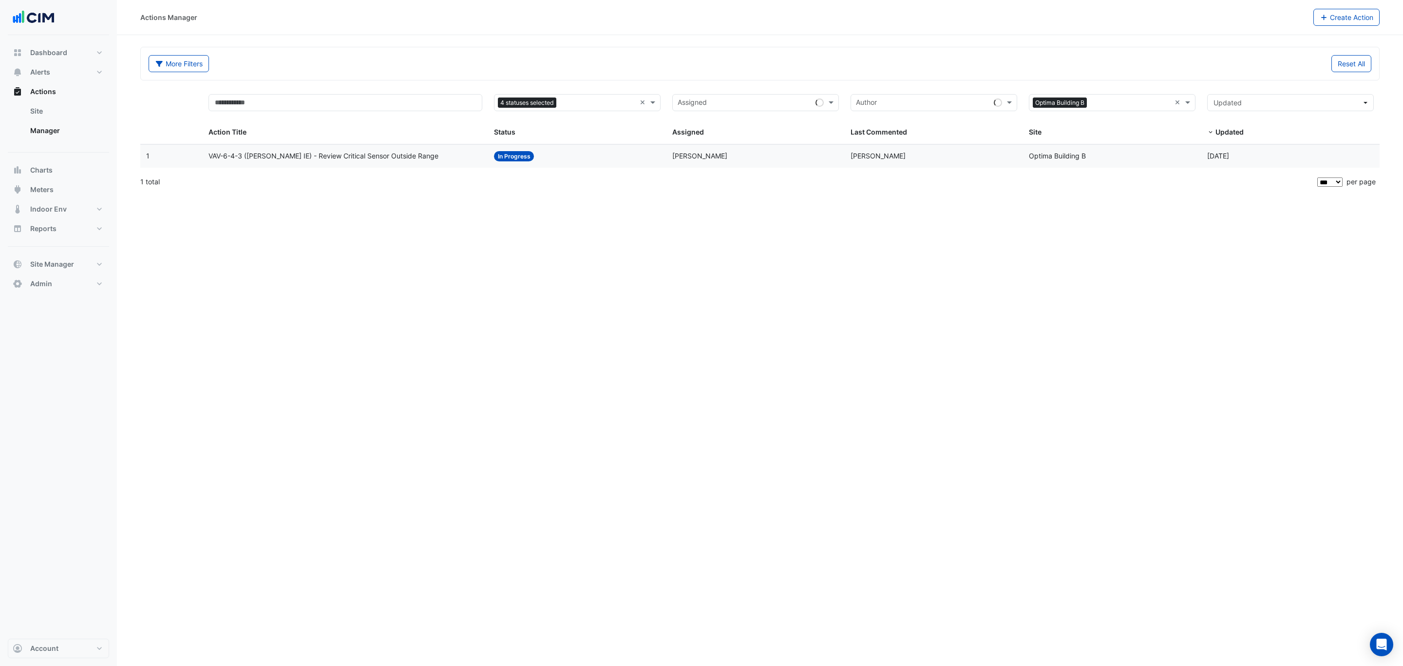
click at [1000, 156] on div "Last Commented: Karl Senden" at bounding box center [934, 156] width 167 height 11
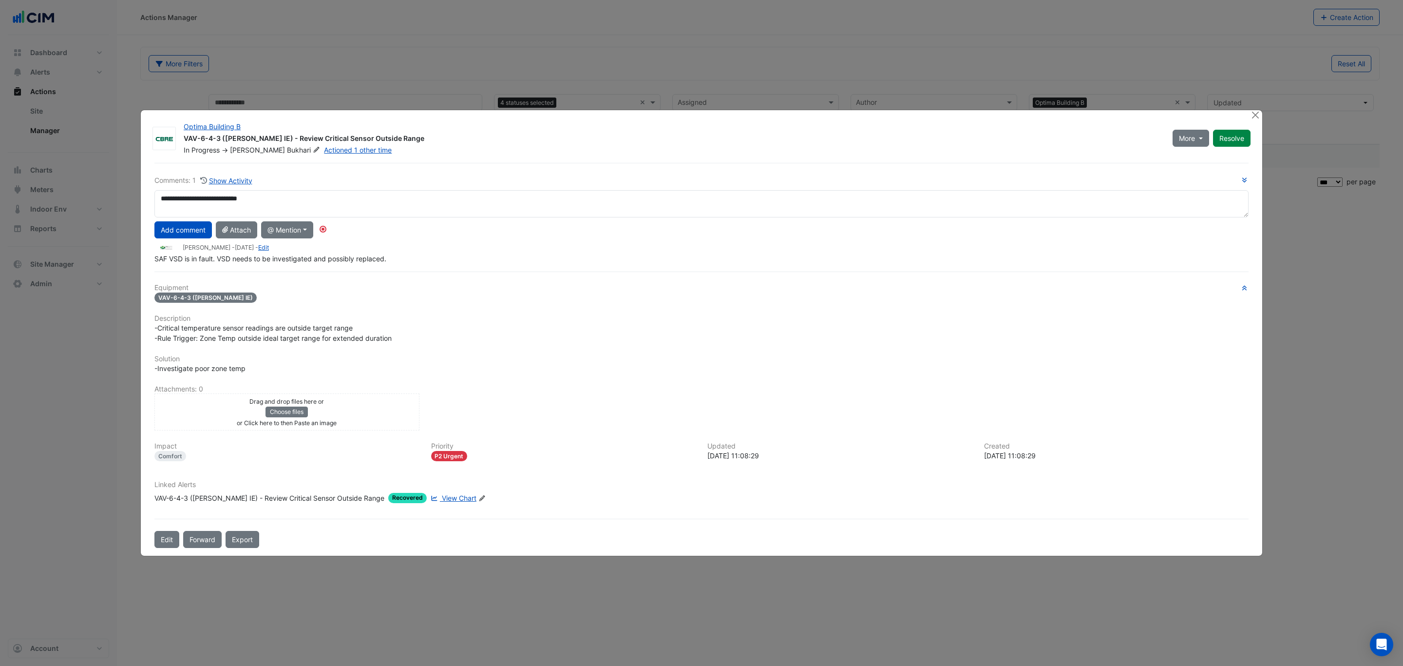
click at [208, 240] on div "**********" at bounding box center [701, 219] width 1094 height 89
type textarea "**********"
click at [183, 230] on button "Add comment" at bounding box center [183, 229] width 58 height 17
click at [1256, 117] on button "Close" at bounding box center [1255, 115] width 10 height 10
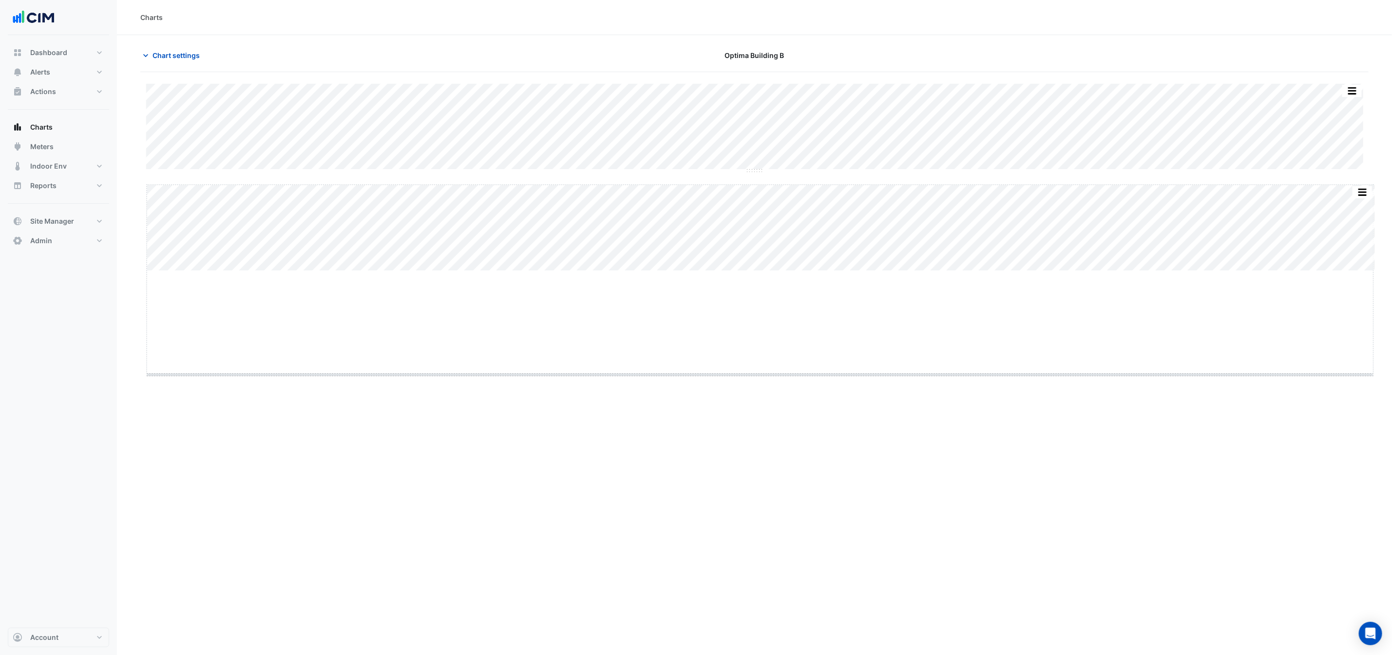
drag, startPoint x: 764, startPoint y: 270, endPoint x: 755, endPoint y: 374, distance: 104.2
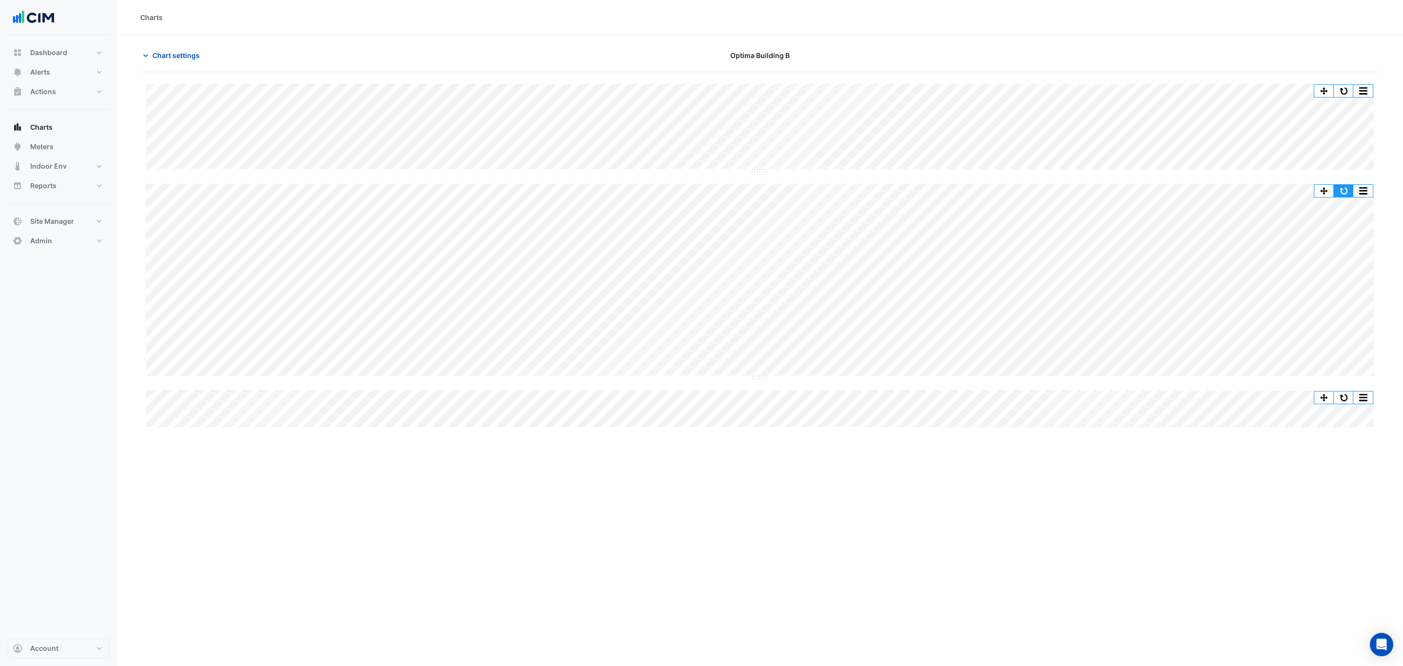
click at [1337, 195] on button "button" at bounding box center [1343, 191] width 19 height 12
click at [1346, 89] on button "button" at bounding box center [1343, 91] width 19 height 12
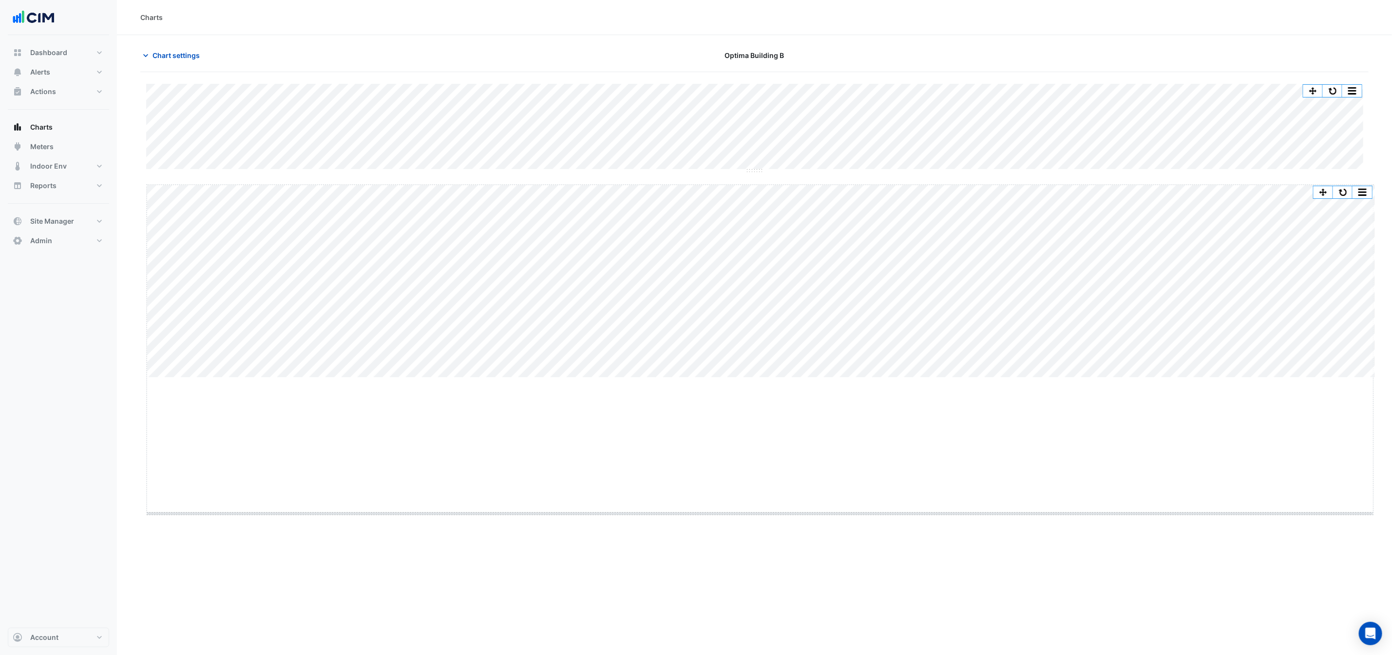
drag, startPoint x: 760, startPoint y: 377, endPoint x: 734, endPoint y: 513, distance: 138.5
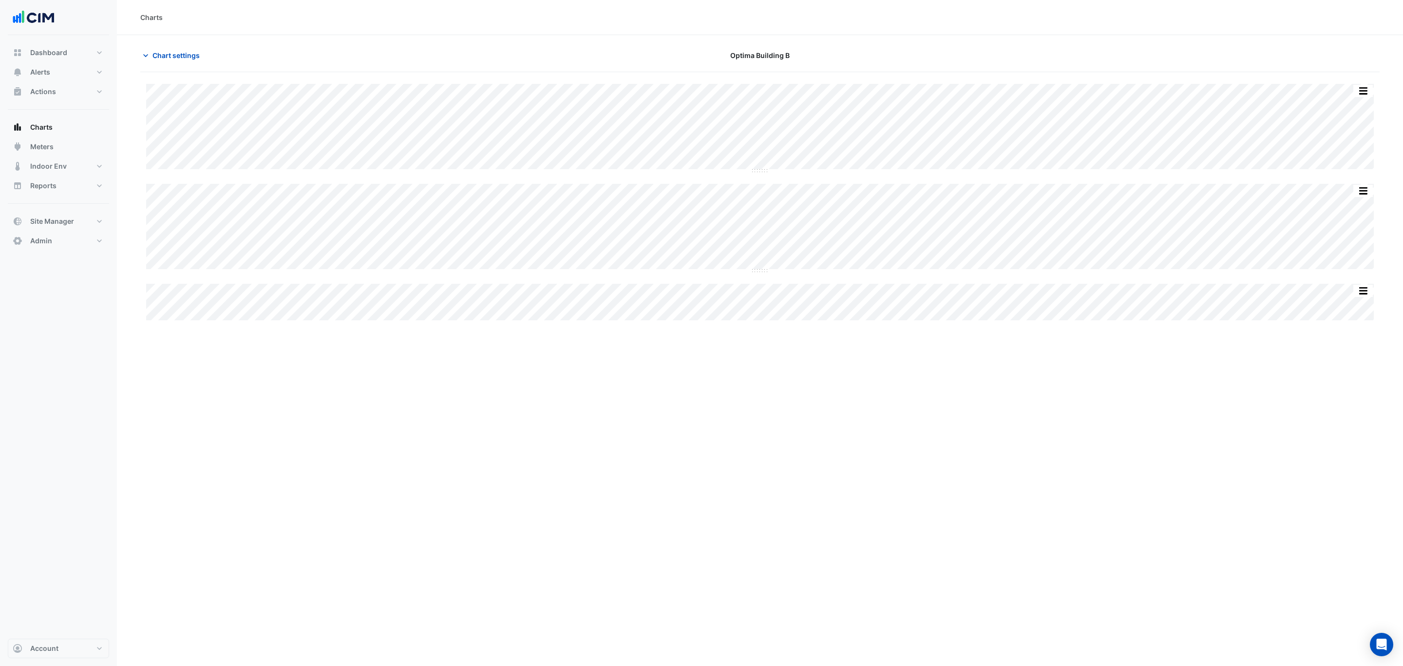
click at [758, 269] on div "Split by Equip Split All Split None Print Save as JPEG Save as PNG Pivot Data T…" at bounding box center [760, 228] width 1228 height 88
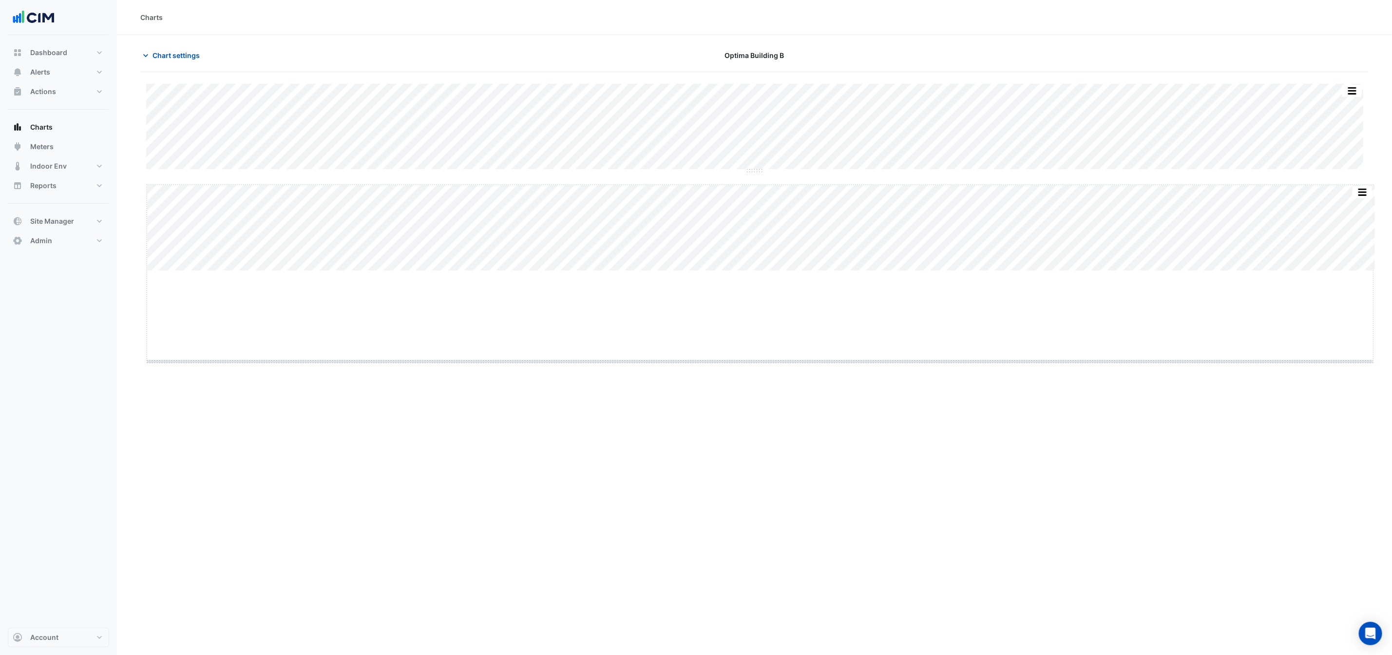
drag, startPoint x: 758, startPoint y: 269, endPoint x: 737, endPoint y: 418, distance: 150.0
drag, startPoint x: 756, startPoint y: 170, endPoint x: 750, endPoint y: 312, distance: 141.9
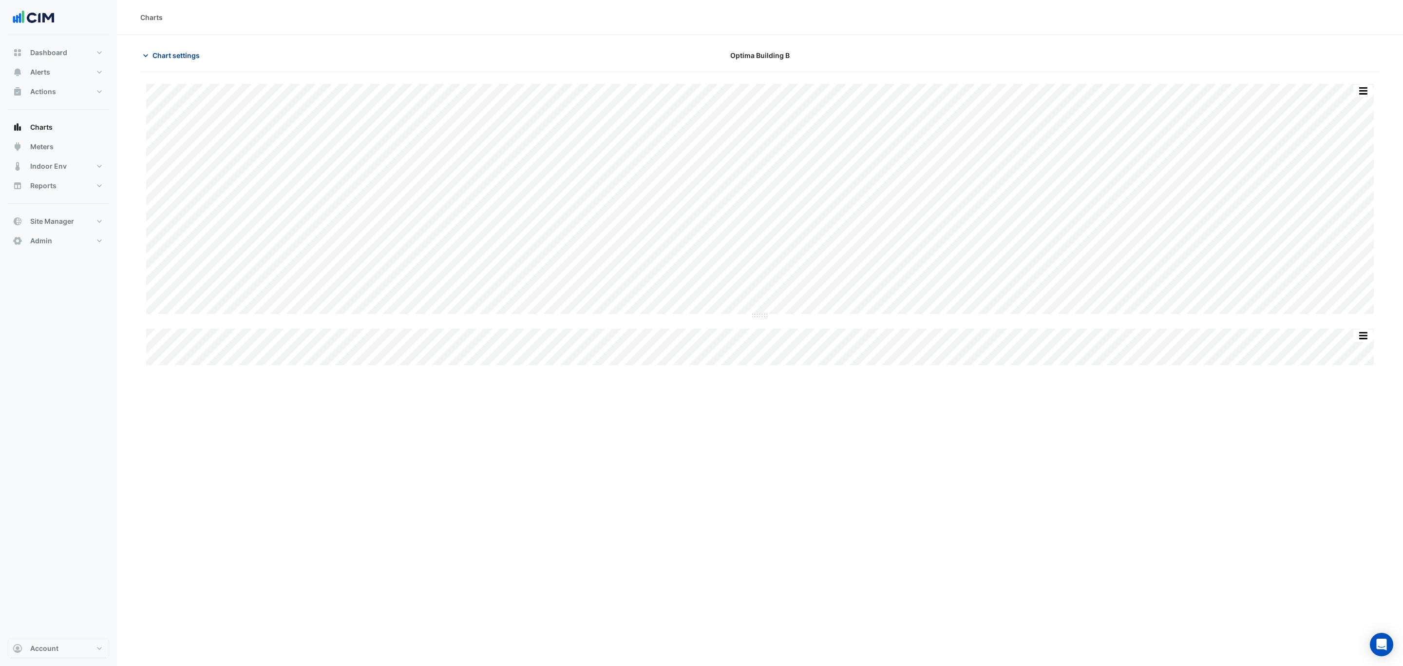
click at [158, 47] on button "Chart settings" at bounding box center [173, 55] width 66 height 17
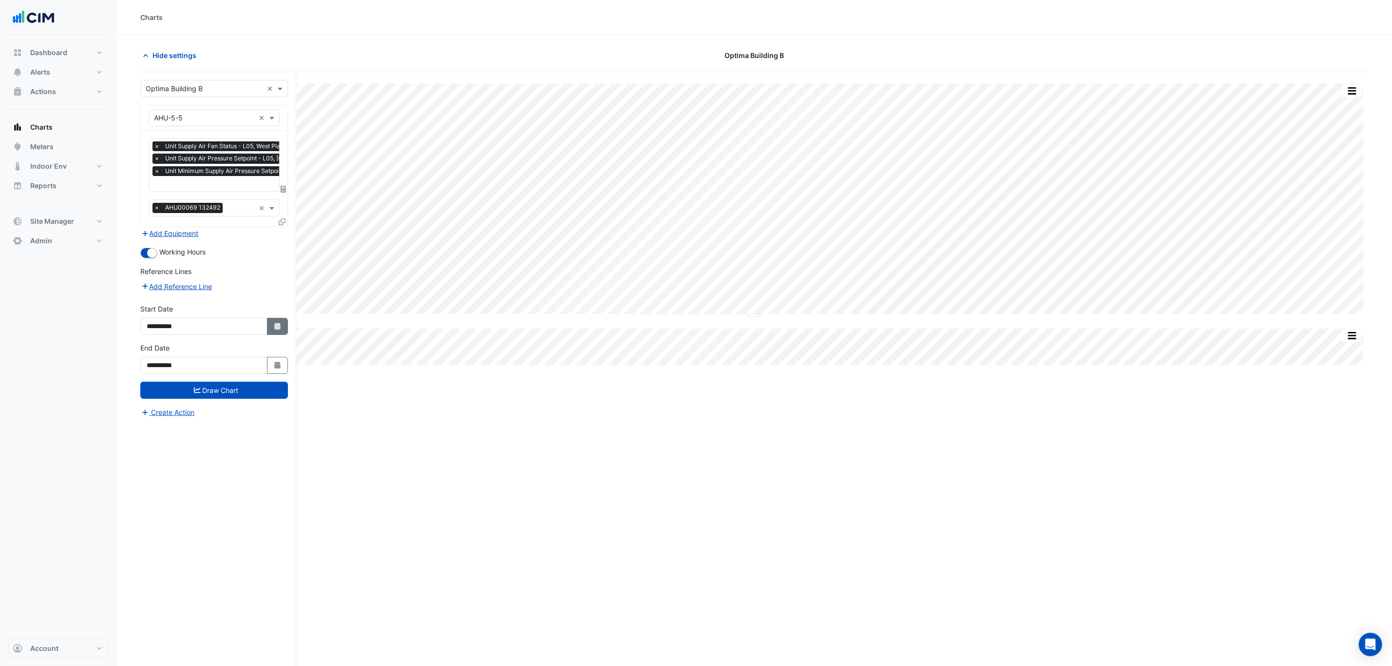
click at [272, 331] on button "Select Date" at bounding box center [277, 326] width 21 height 17
select select "*"
select select "****"
click at [153, 197] on button "Previous month" at bounding box center [157, 198] width 12 height 16
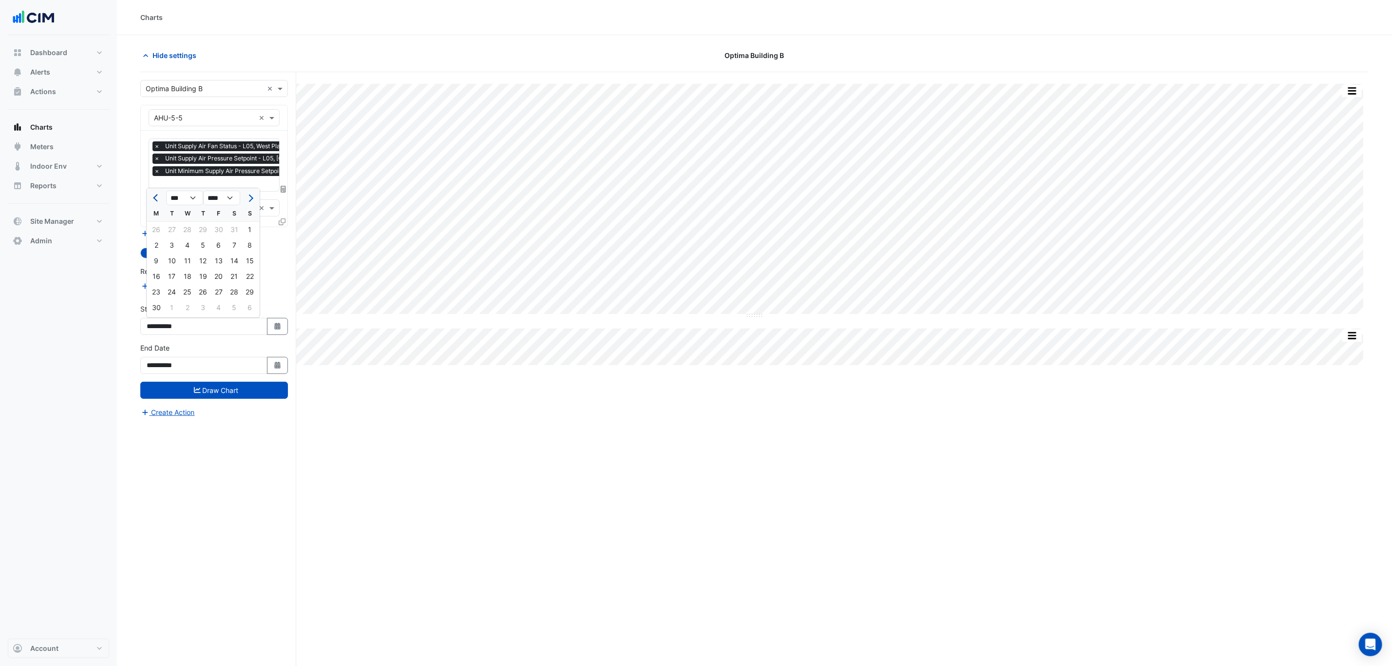
select select "*"
click at [203, 226] on div "1" at bounding box center [203, 230] width 16 height 16
type input "**********"
click at [224, 392] on button "Draw Chart" at bounding box center [214, 390] width 148 height 17
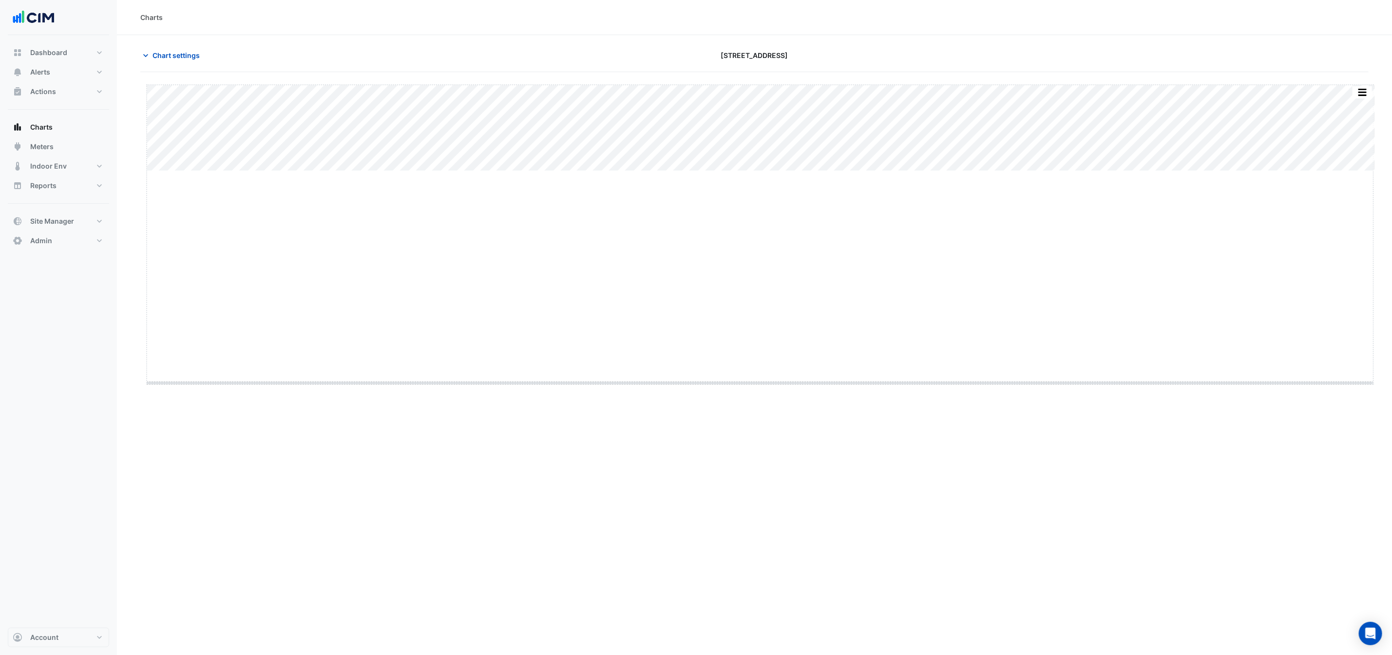
drag, startPoint x: 762, startPoint y: 173, endPoint x: 753, endPoint y: 384, distance: 212.2
click at [753, 384] on div "Charts Chart settings [STREET_ADDRESS] Split by Equip Split All Split None Prin…" at bounding box center [754, 327] width 1275 height 655
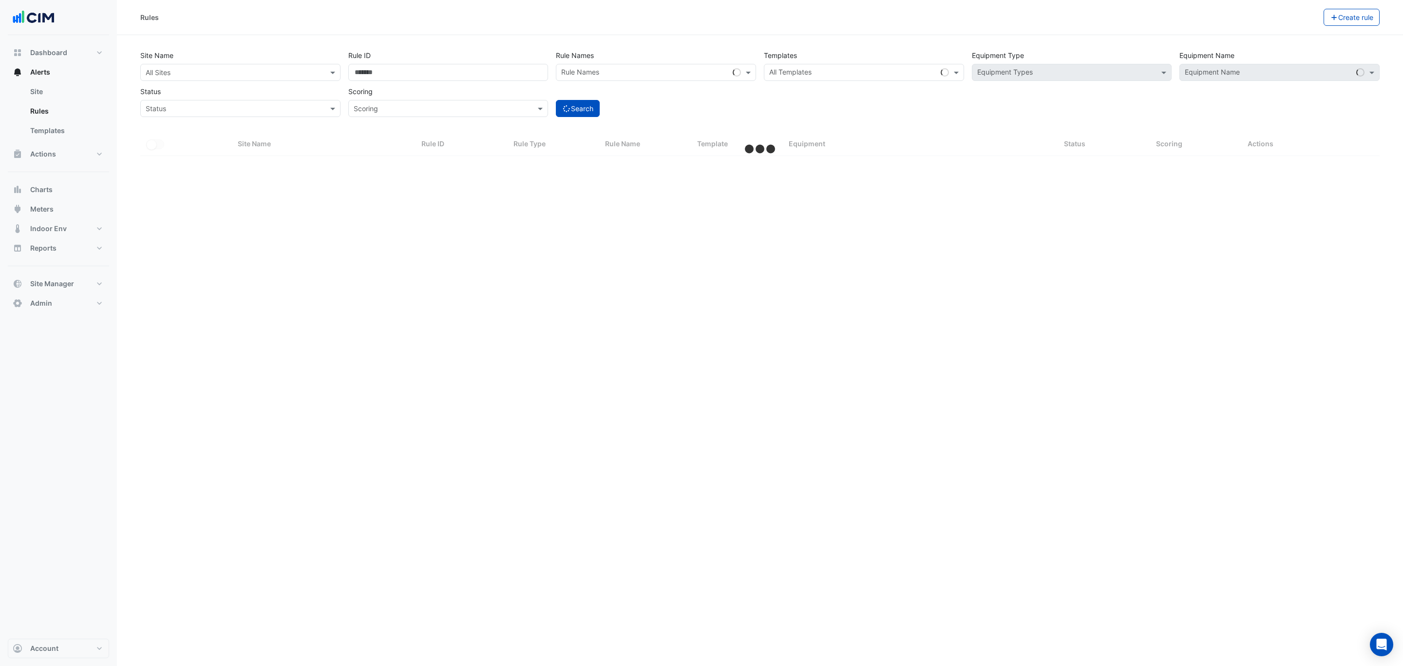
select select "***"
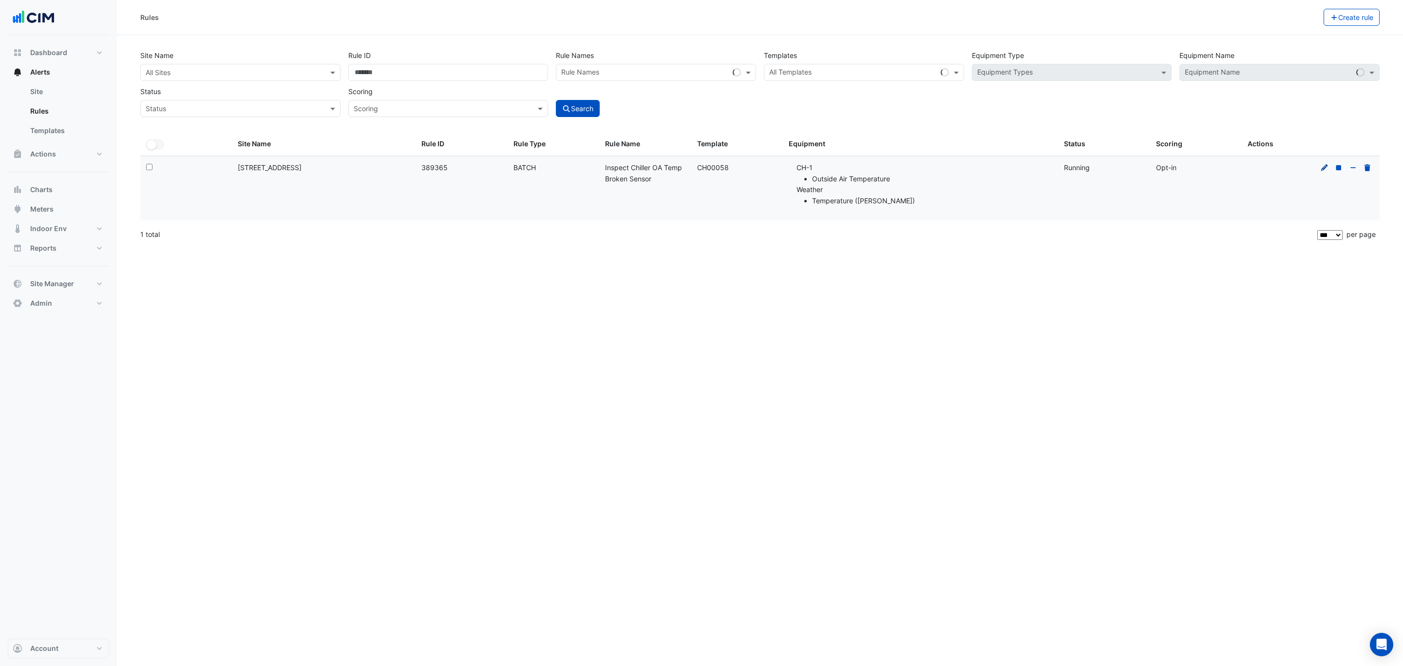
click at [1324, 166] on icon at bounding box center [1325, 167] width 9 height 7
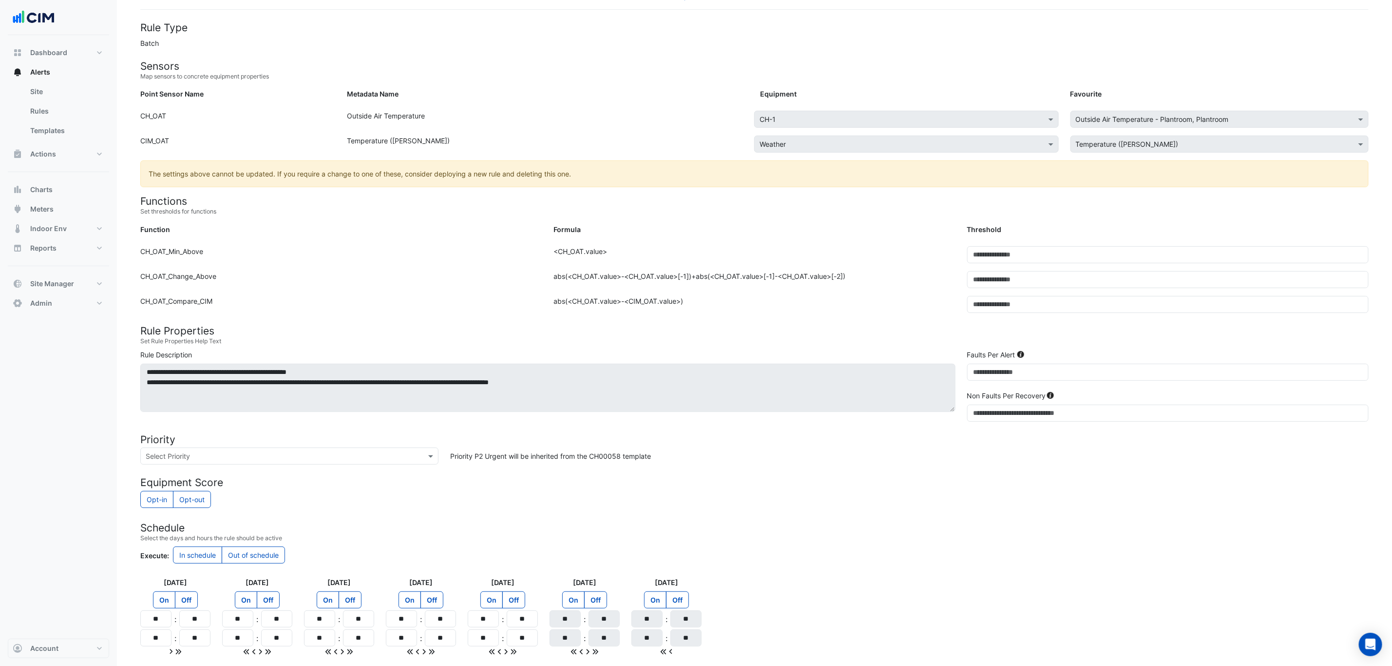
scroll to position [76, 0]
drag, startPoint x: 989, startPoint y: 304, endPoint x: 970, endPoint y: 305, distance: 19.0
click at [970, 305] on input "*" at bounding box center [1168, 304] width 402 height 17
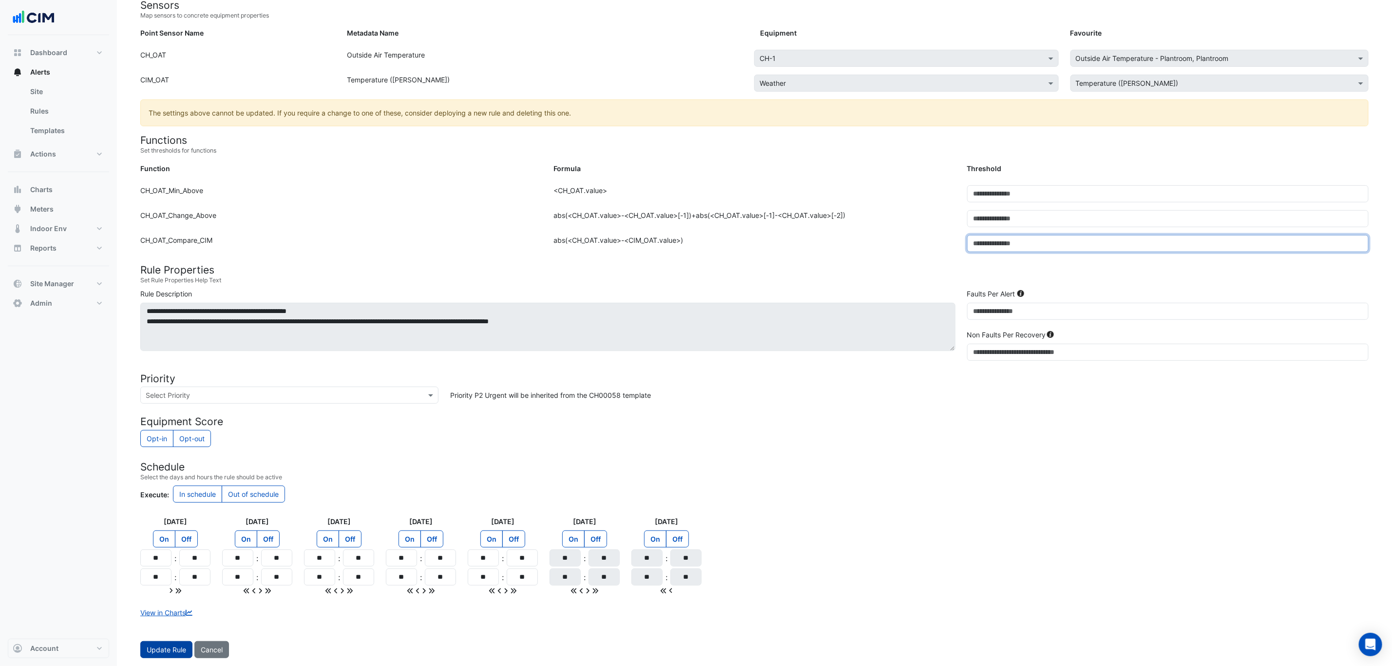
type input "**"
click at [161, 646] on button "Update Rule" at bounding box center [166, 649] width 52 height 17
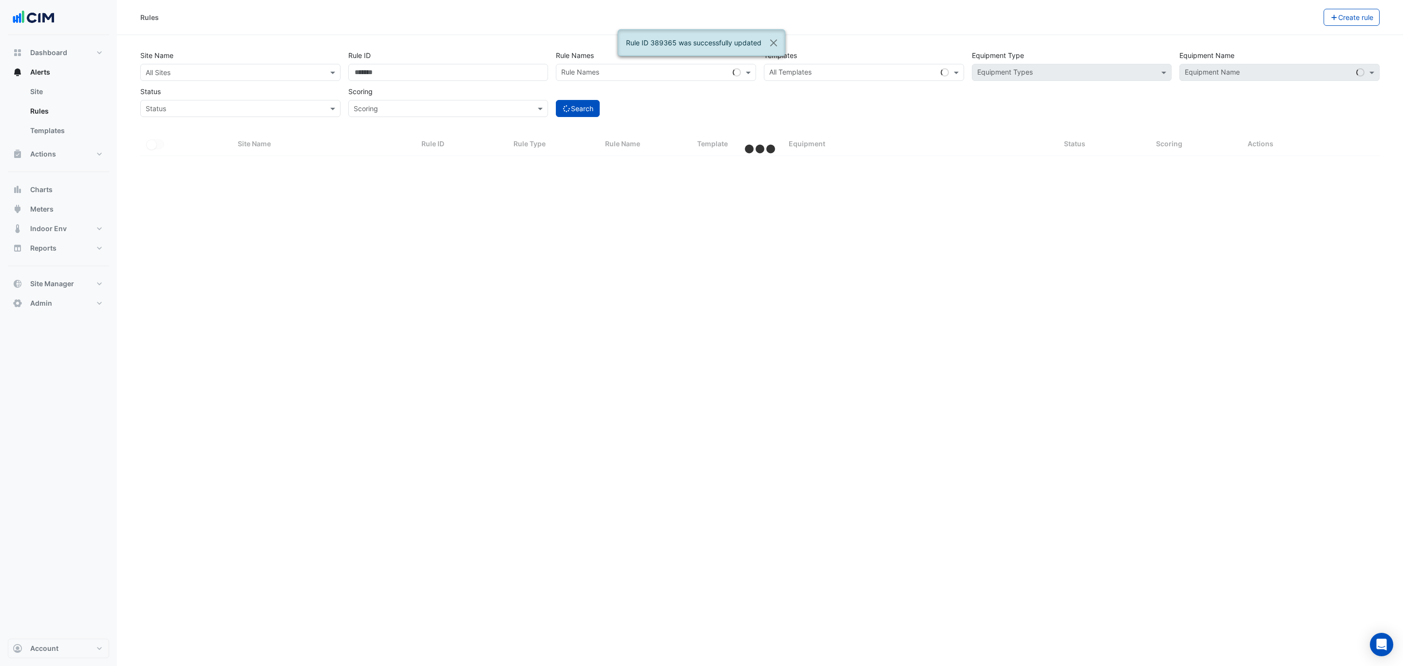
select select "***"
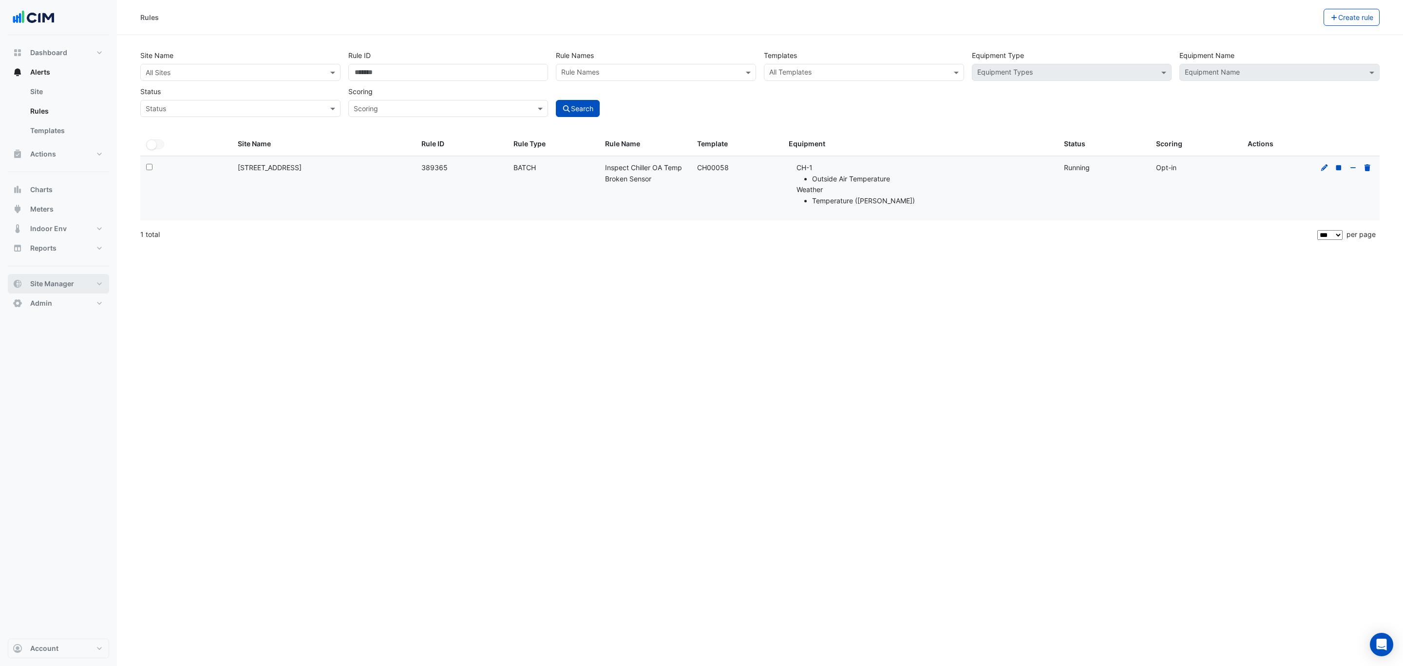
click at [60, 293] on button "Site Manager" at bounding box center [58, 283] width 101 height 19
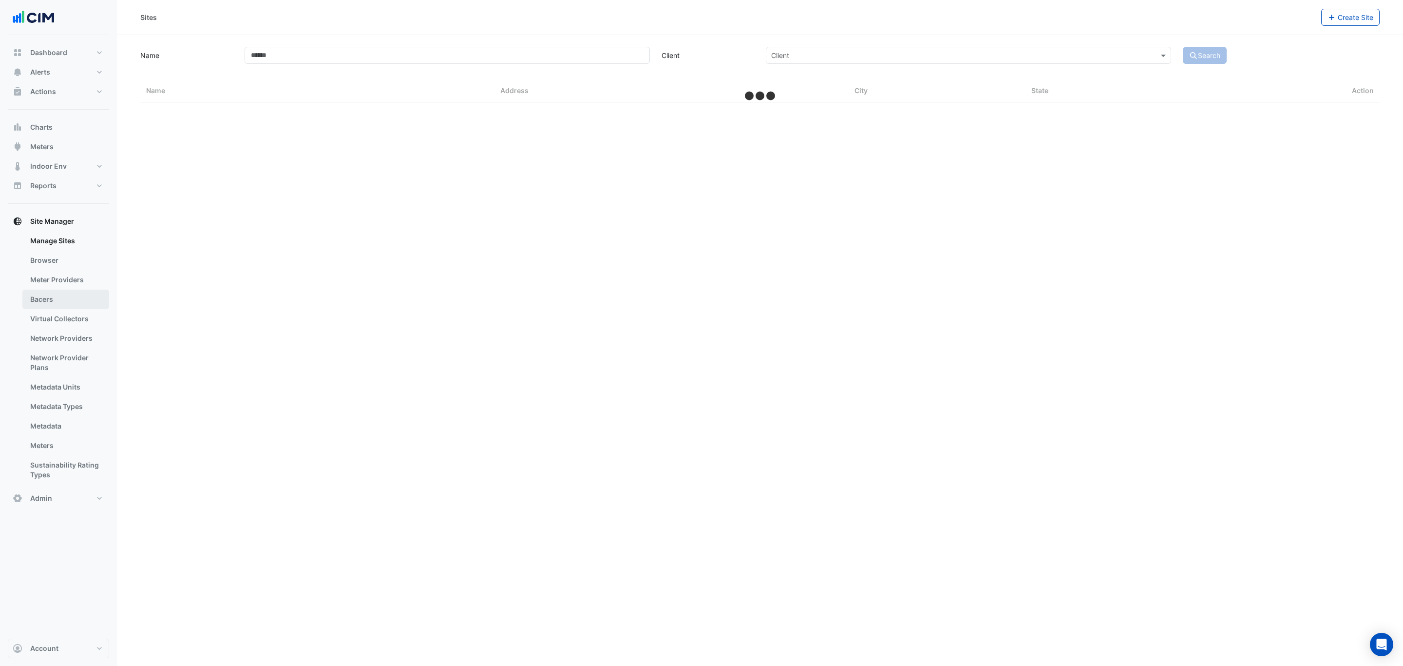
click at [39, 297] on link "Bacers" at bounding box center [65, 298] width 87 height 19
click at [496, 63] on input "text" at bounding box center [751, 63] width 590 height 10
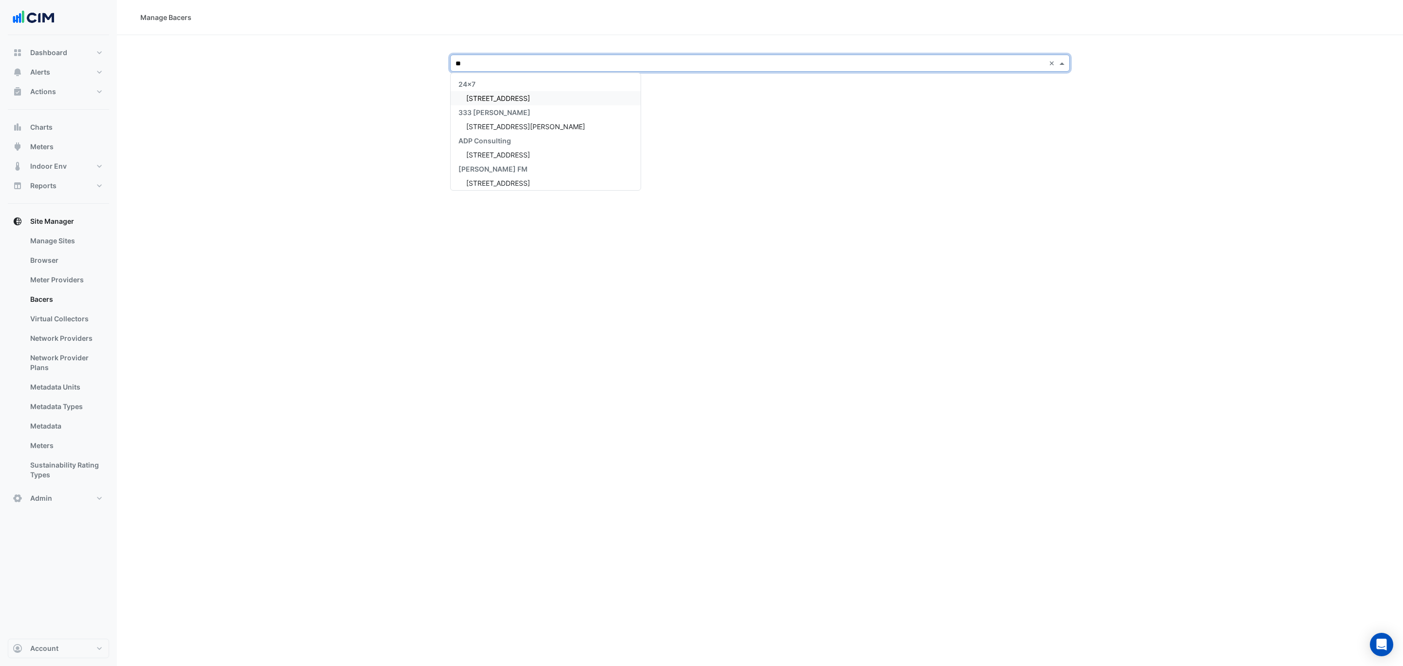
type input "***"
click at [495, 100] on span "[STREET_ADDRESS]" at bounding box center [498, 98] width 64 height 8
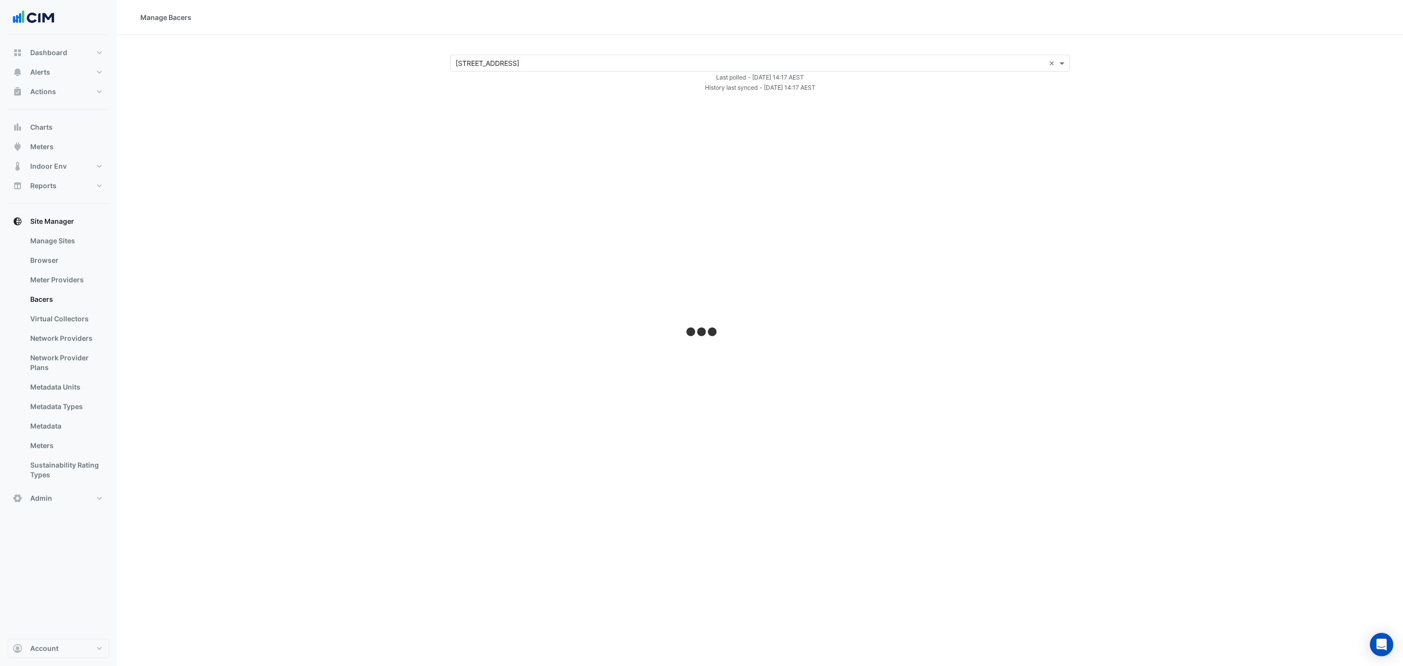
select select "***"
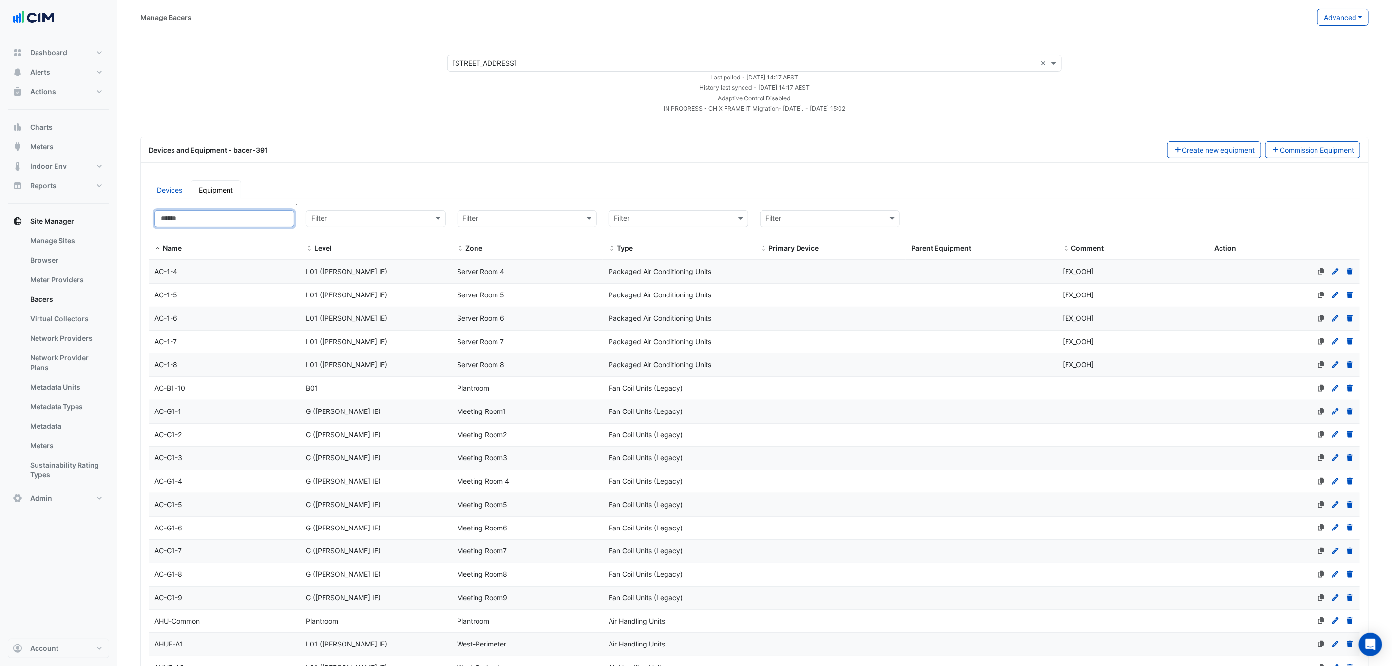
click at [266, 224] on input at bounding box center [224, 218] width 140 height 17
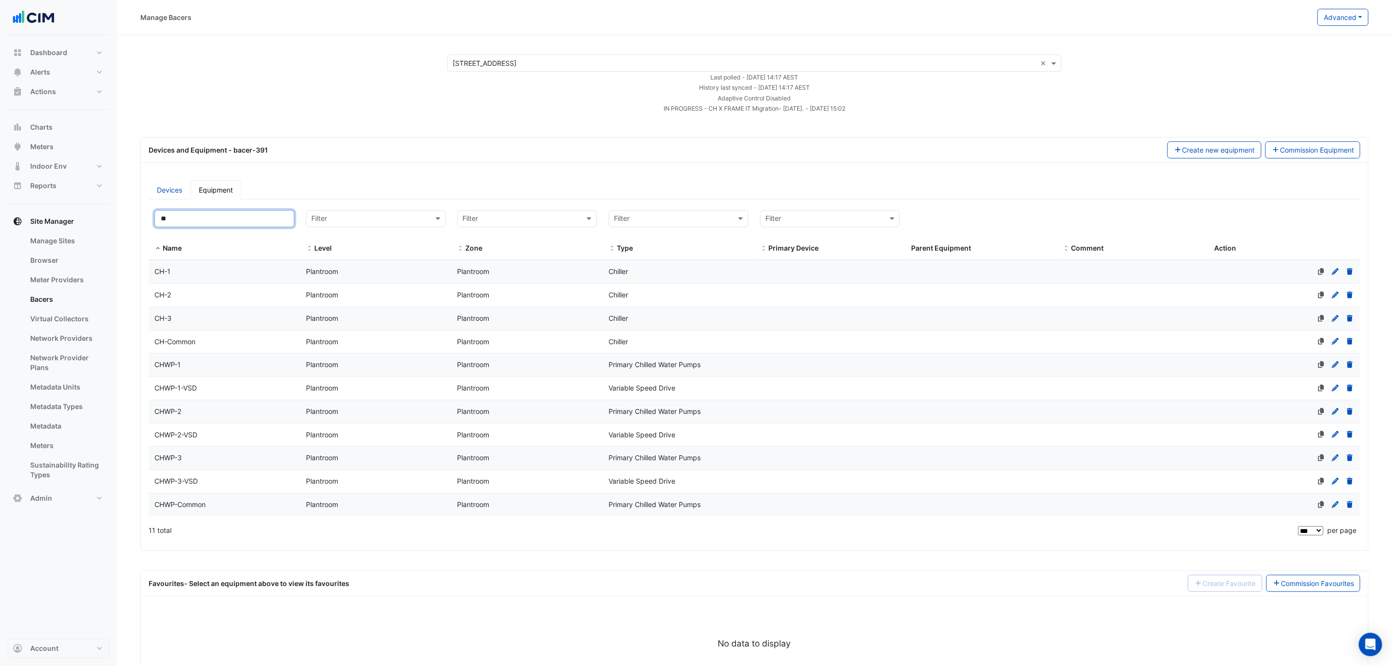
type input "**"
click at [189, 277] on div "CH-1" at bounding box center [225, 271] width 152 height 11
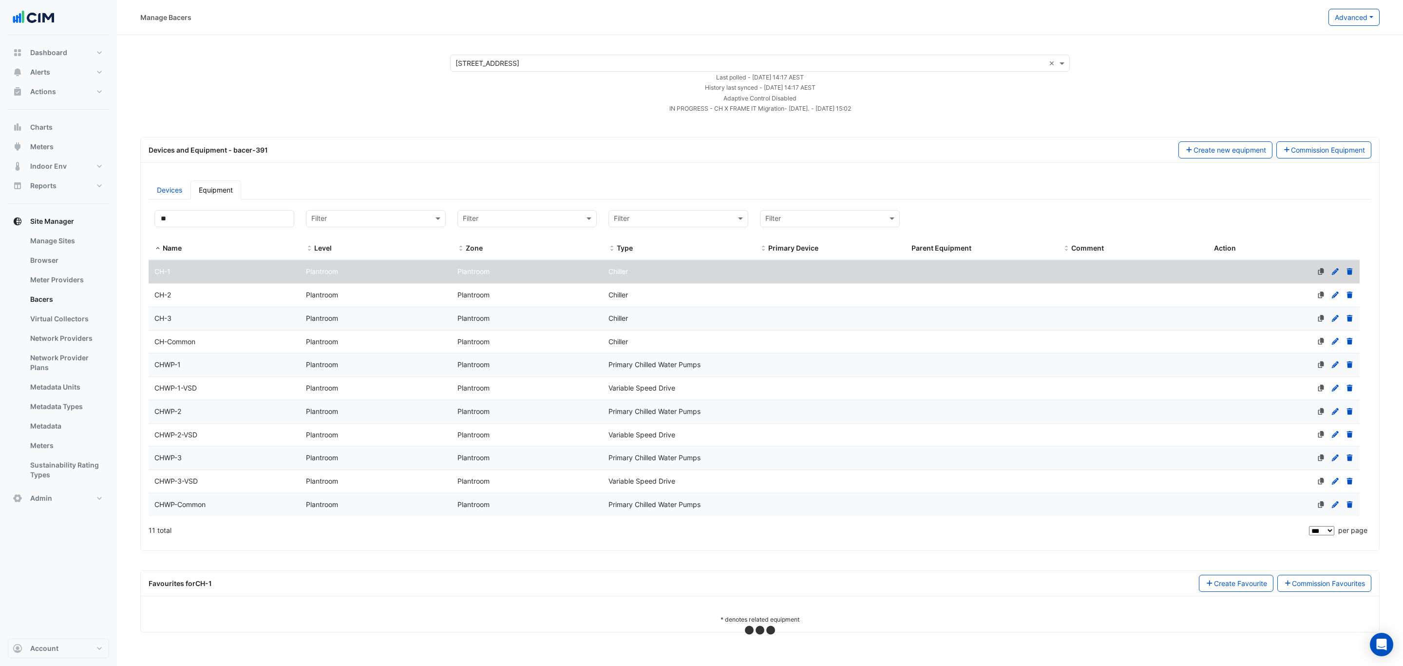
select select "***"
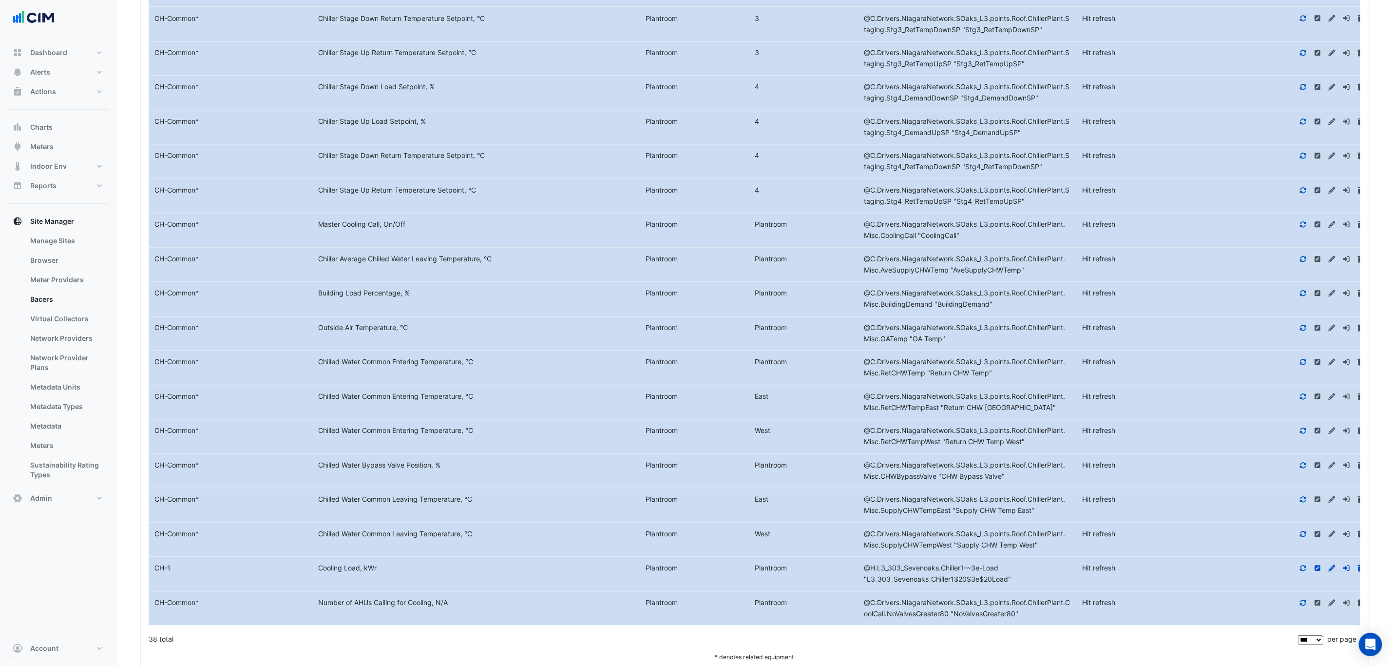
scroll to position [1350, 0]
click at [1303, 331] on icon at bounding box center [1303, 327] width 9 height 7
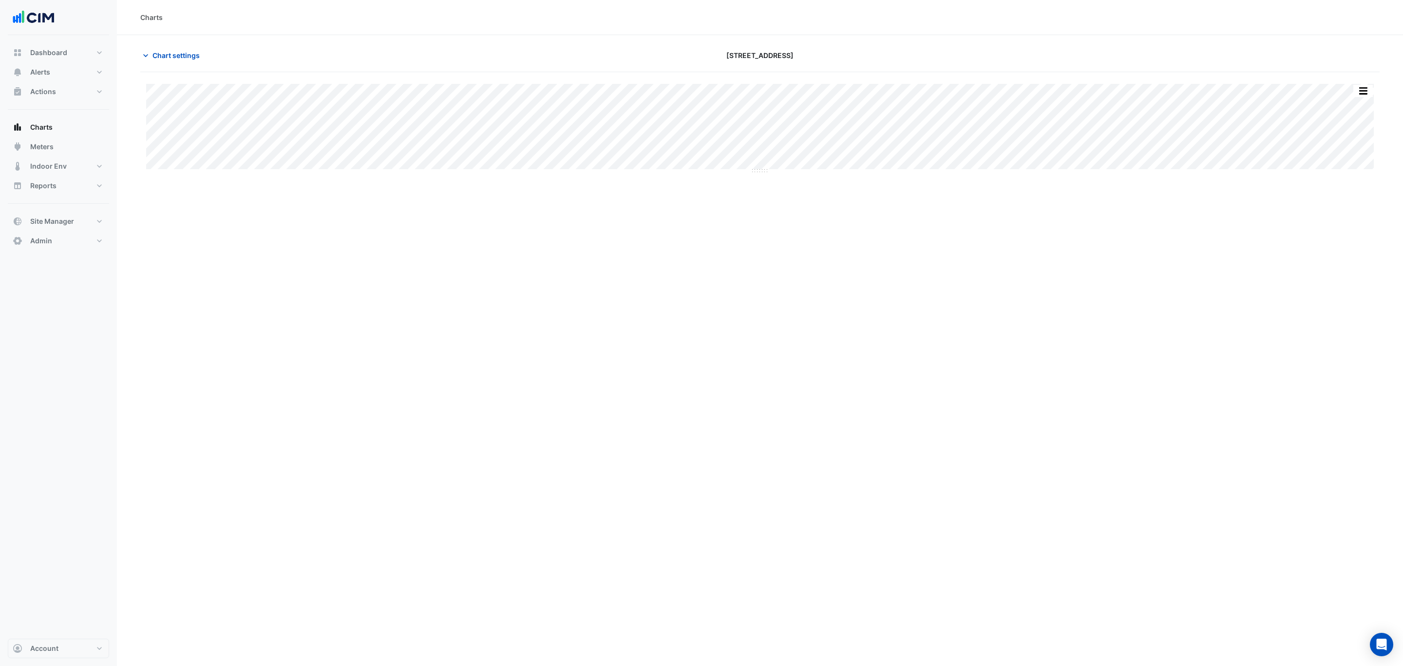
type input "**********"
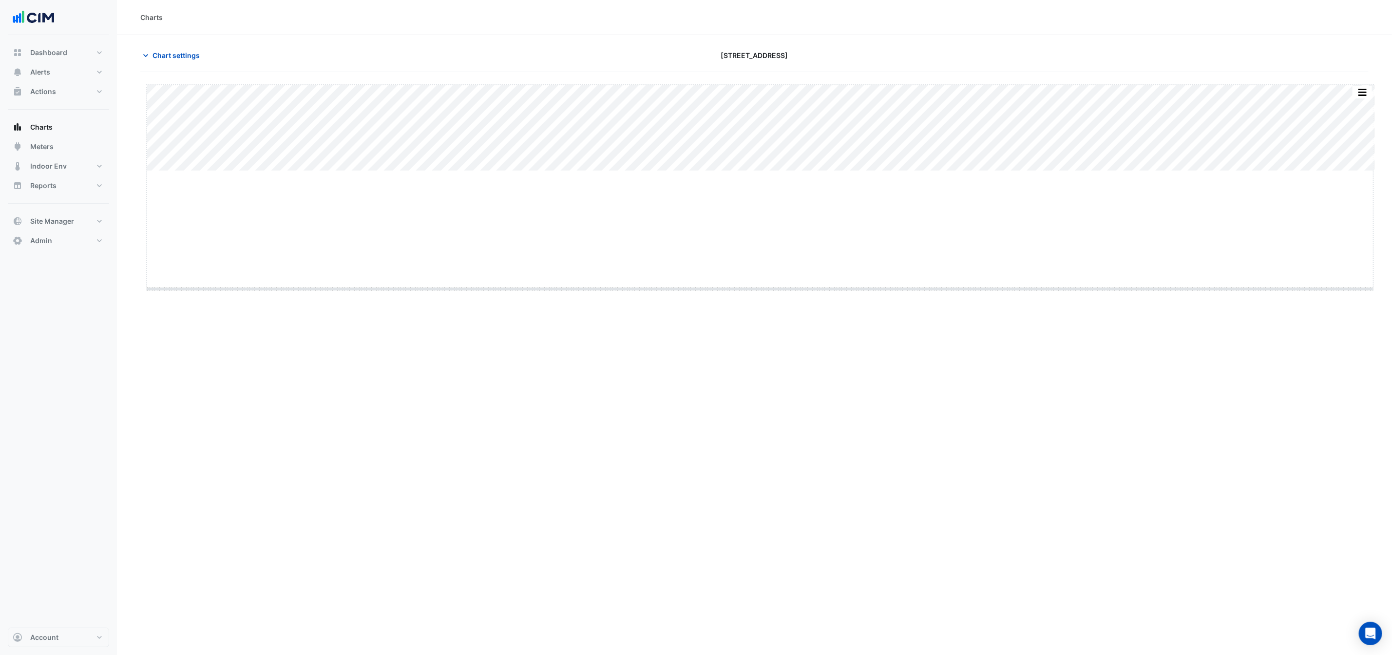
drag, startPoint x: 761, startPoint y: 172, endPoint x: 766, endPoint y: 352, distance: 180.9
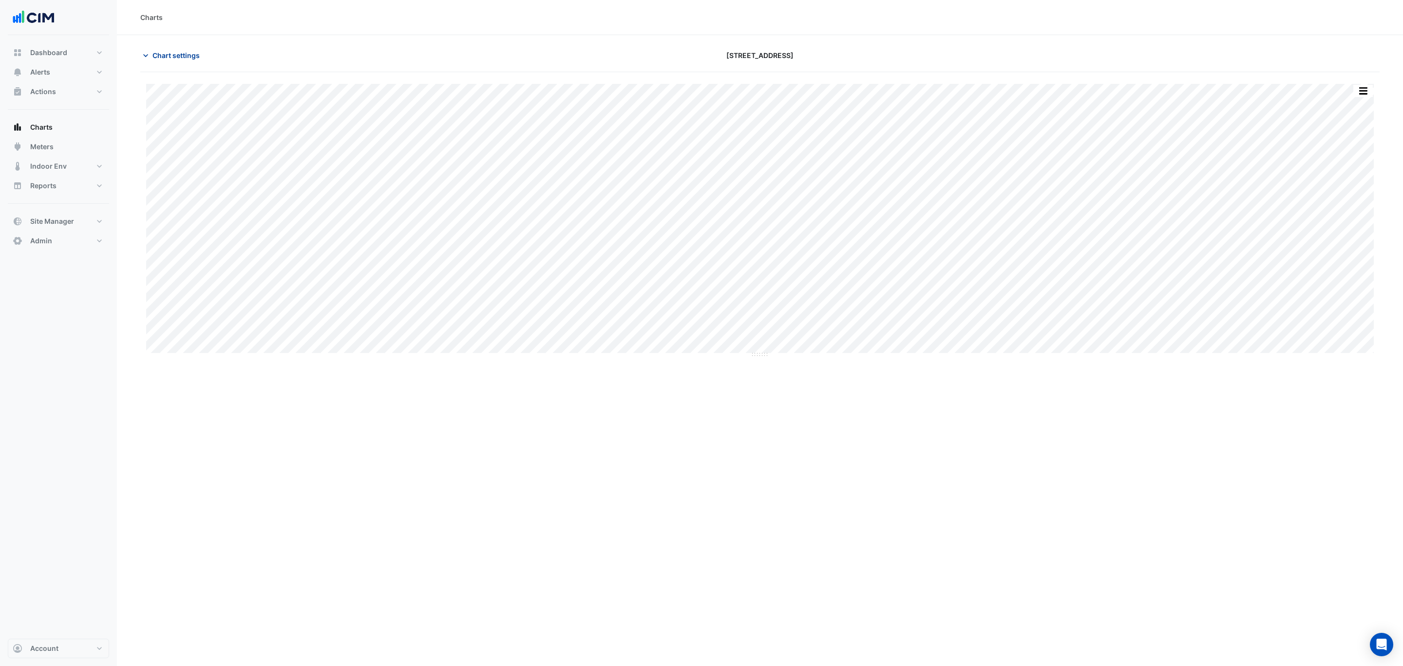
click at [188, 58] on span "Chart settings" at bounding box center [176, 55] width 47 height 10
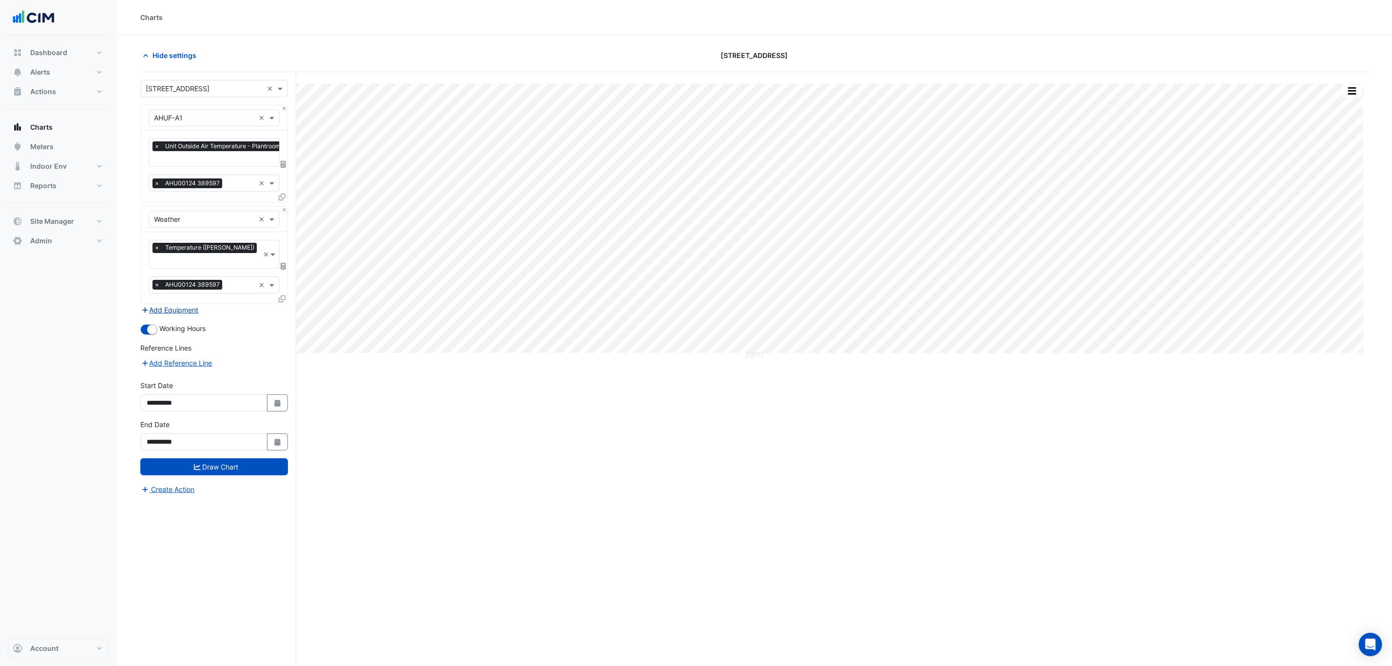
click at [193, 304] on button "Add Equipment" at bounding box center [169, 309] width 59 height 11
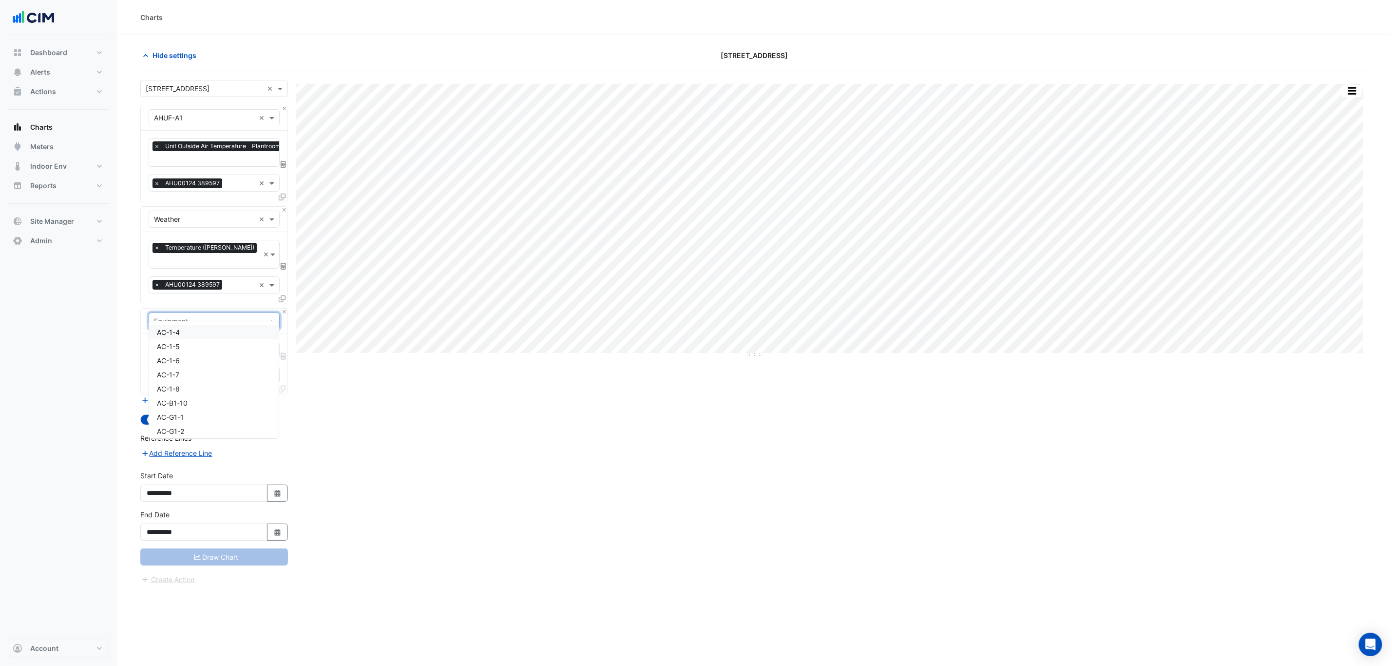
click at [215, 316] on input "text" at bounding box center [204, 321] width 101 height 10
type input "**"
click at [214, 333] on div "CH-1" at bounding box center [214, 332] width 130 height 14
click at [206, 346] on input "text" at bounding box center [203, 351] width 98 height 10
type input "***"
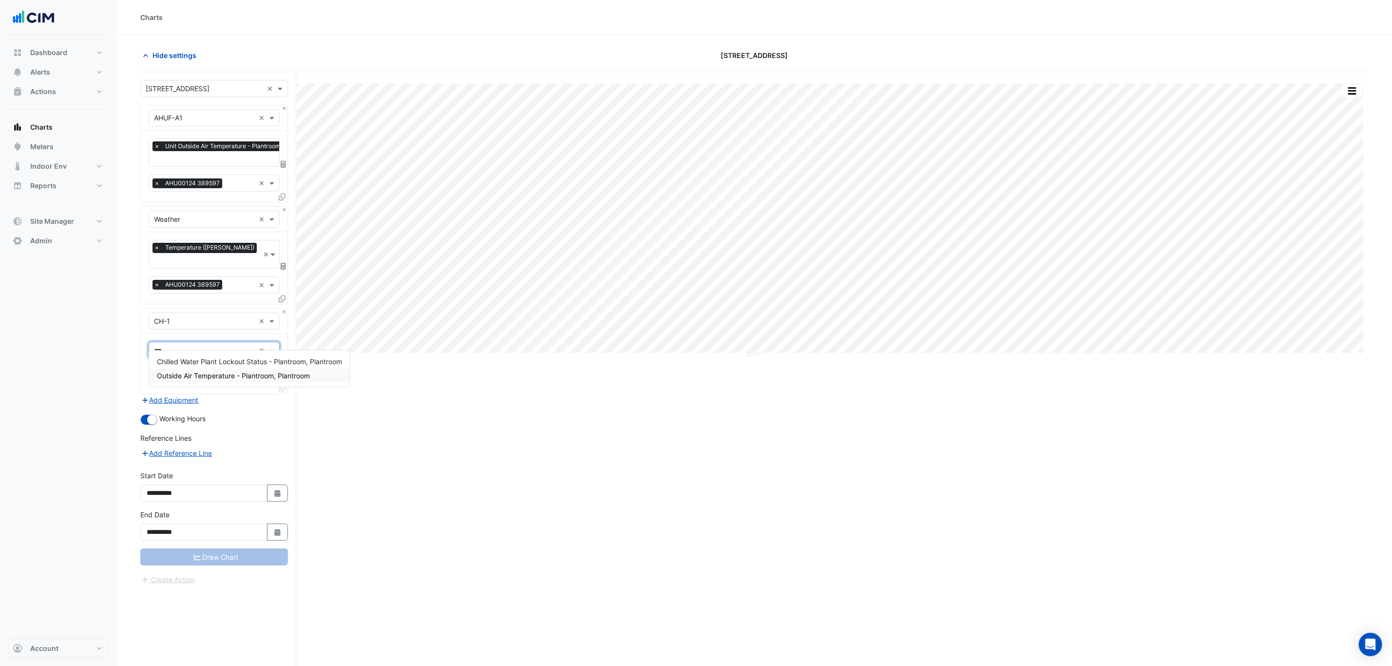
click at [210, 372] on span "Outside Air Temperature - Plantroom, Plantroom" at bounding box center [233, 375] width 153 height 8
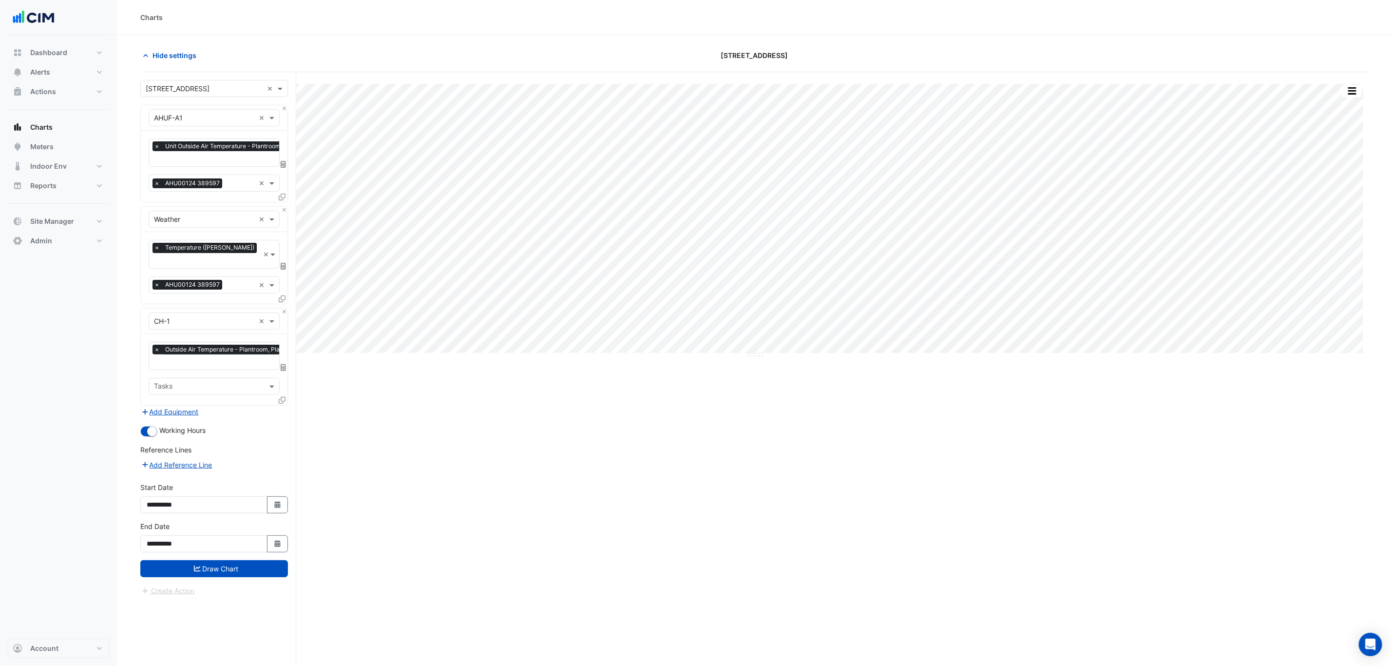
click at [242, 444] on div "Reference Lines" at bounding box center [214, 451] width 148 height 14
click at [229, 560] on button "Draw Chart" at bounding box center [214, 568] width 148 height 17
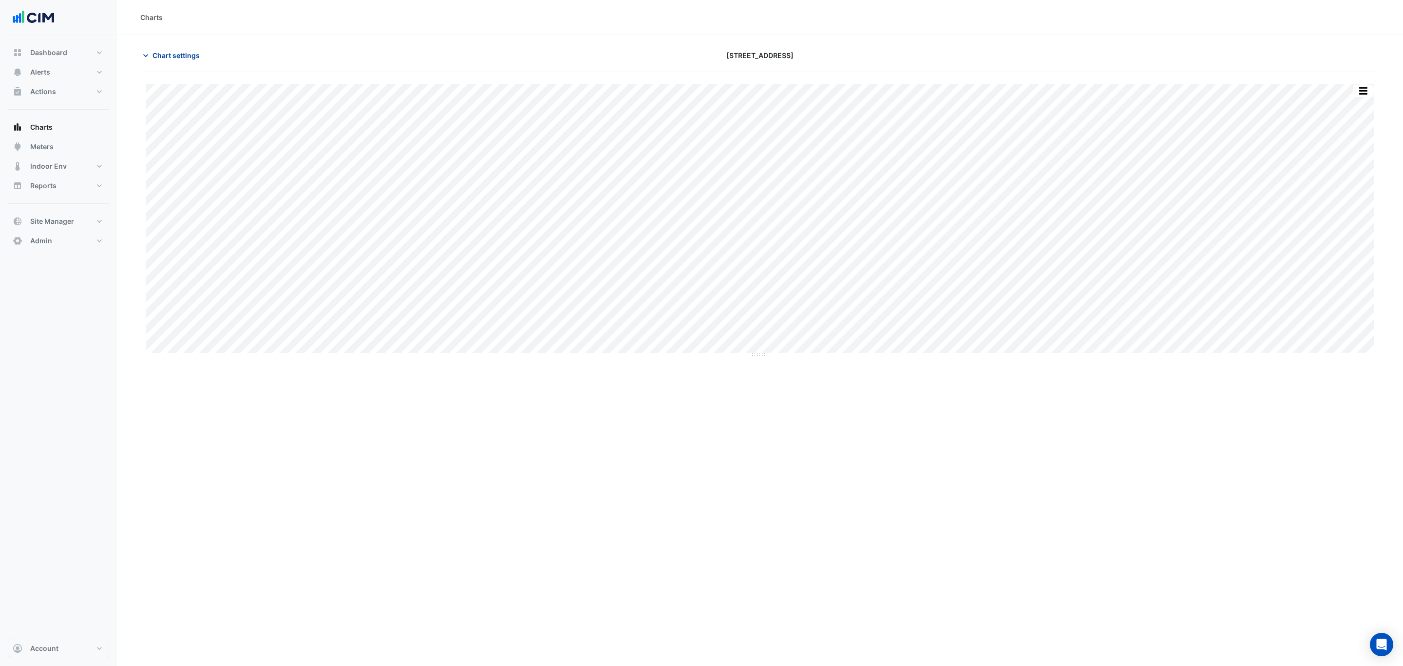
click at [156, 58] on span "Chart settings" at bounding box center [176, 55] width 47 height 10
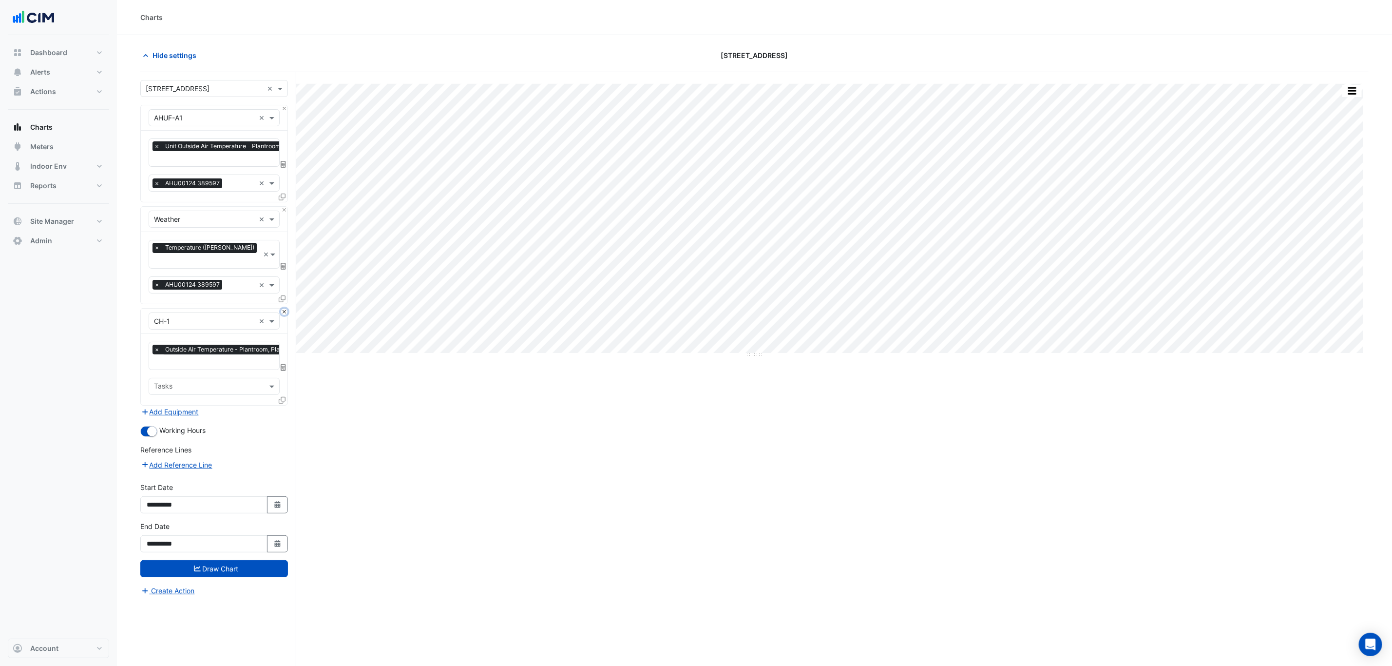
click at [284, 308] on button "Close" at bounding box center [284, 311] width 6 height 6
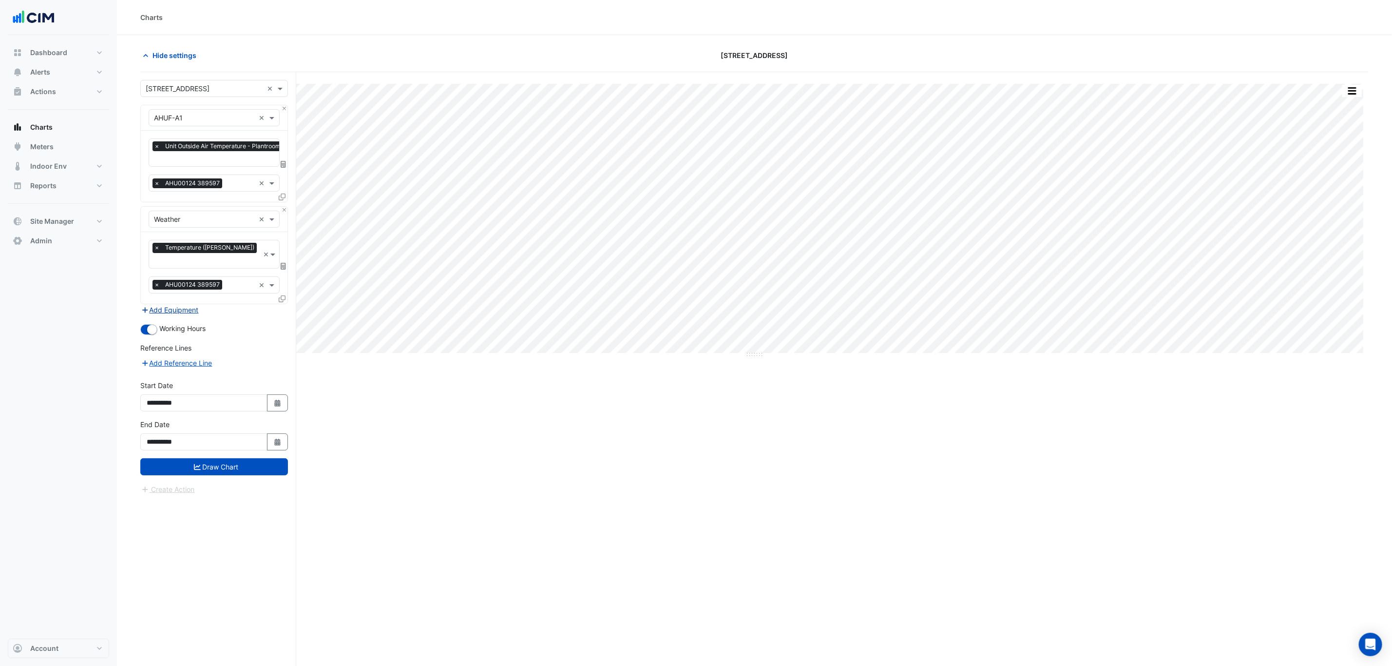
click at [192, 304] on button "Add Equipment" at bounding box center [169, 309] width 59 height 11
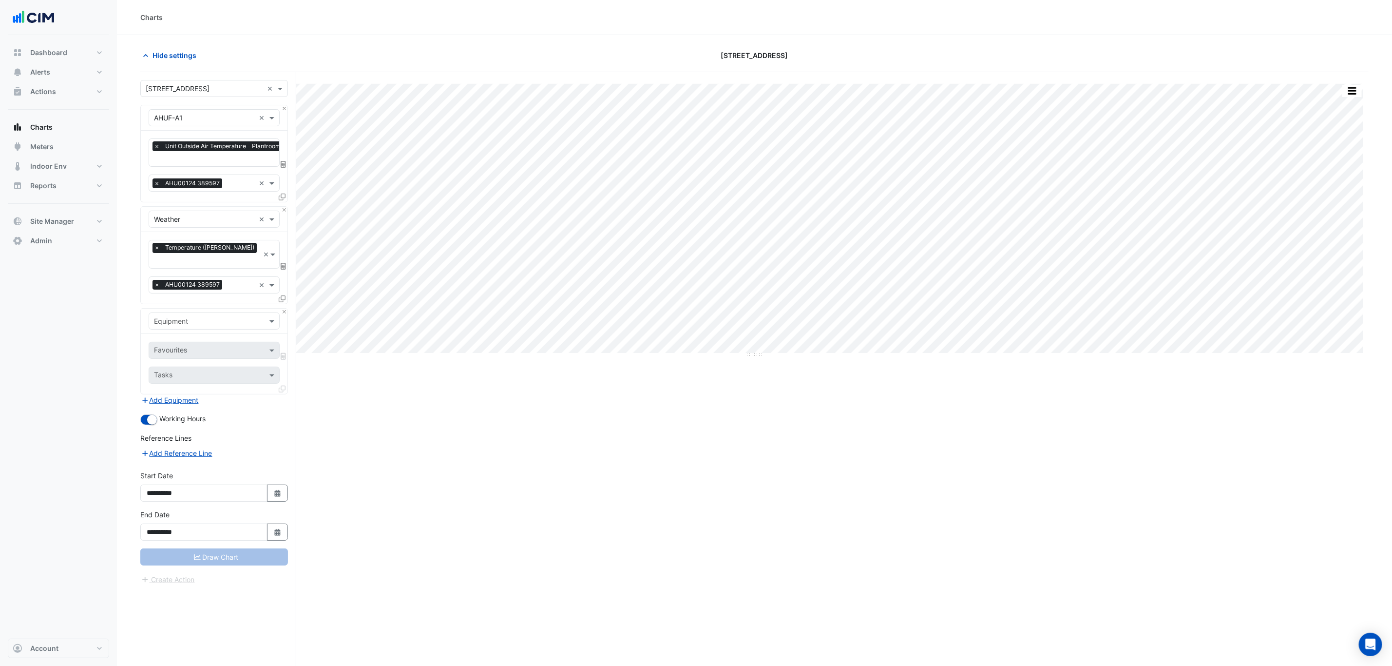
click at [194, 316] on input "text" at bounding box center [204, 321] width 101 height 10
type input "**********"
click at [193, 332] on span "VAV-F-D2-5" at bounding box center [176, 332] width 38 height 8
click at [186, 346] on input "text" at bounding box center [203, 351] width 98 height 10
type input "****"
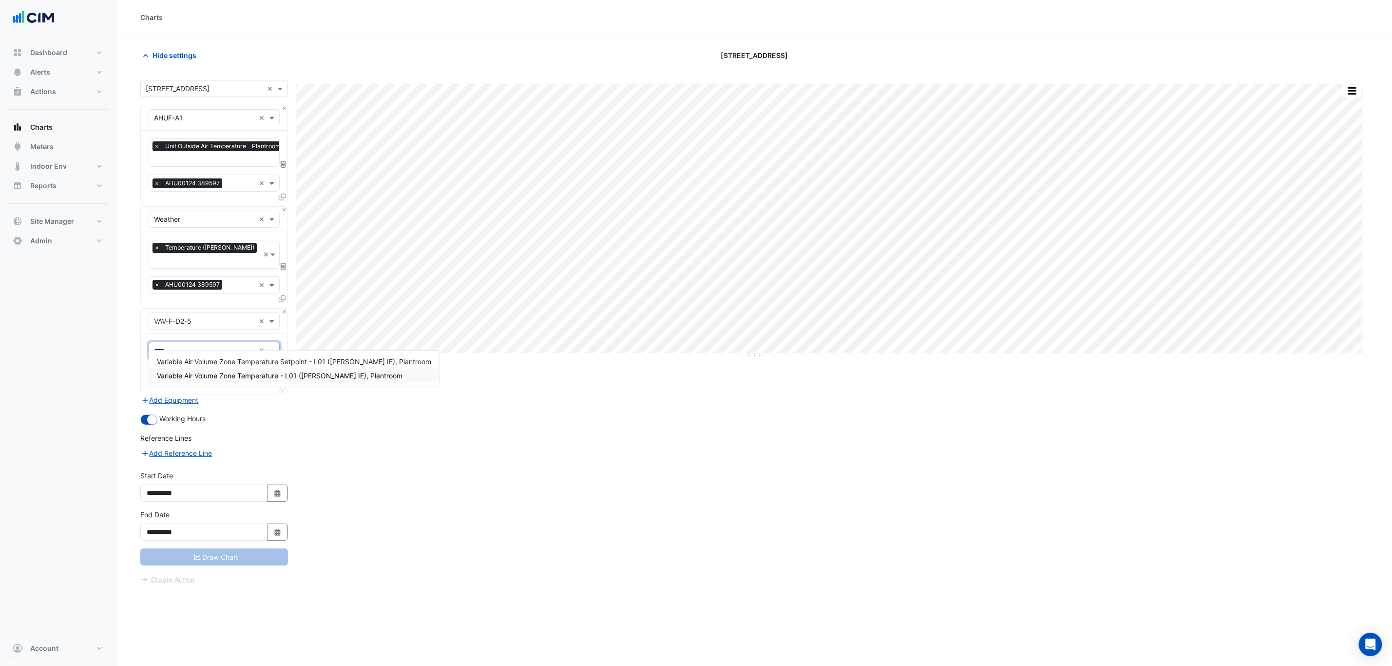
click at [193, 376] on span "Variable Air Volume Zone Temperature - L01 (NABERS IE), Plantroom" at bounding box center [280, 375] width 246 height 8
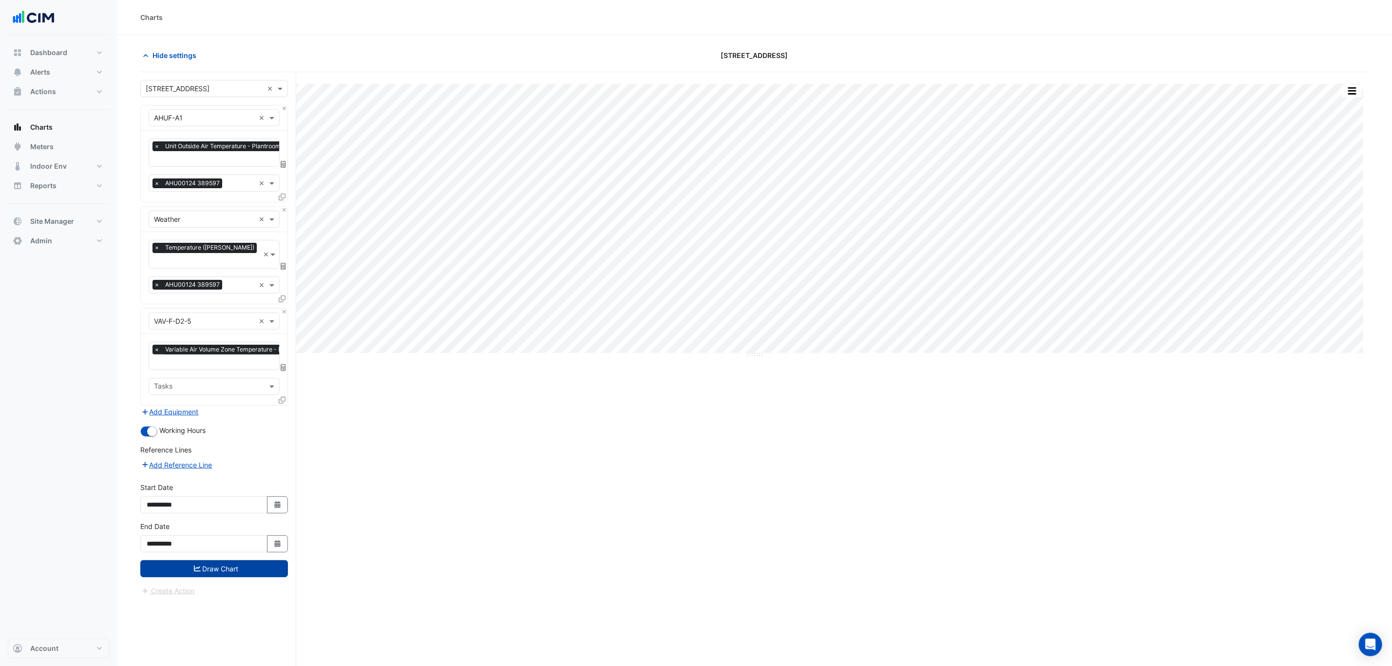
click at [213, 560] on button "Draw Chart" at bounding box center [214, 568] width 148 height 17
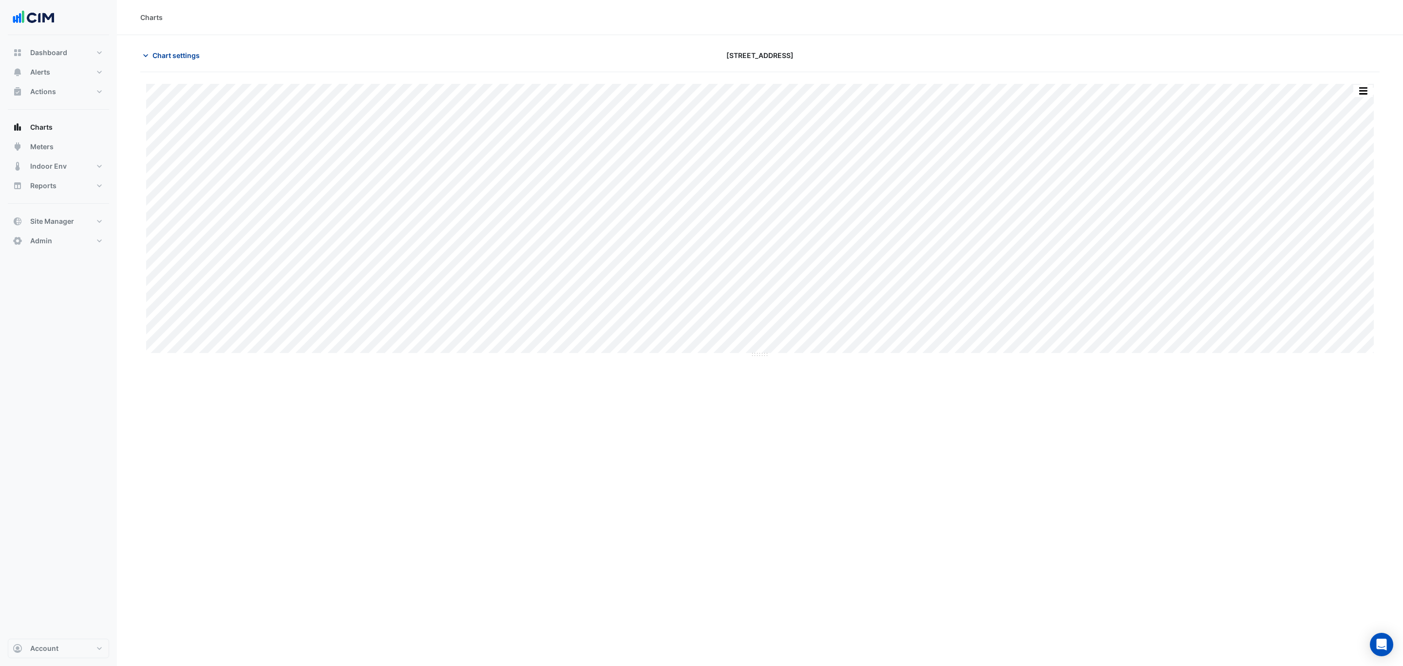
click at [181, 62] on button "Chart settings" at bounding box center [173, 55] width 66 height 17
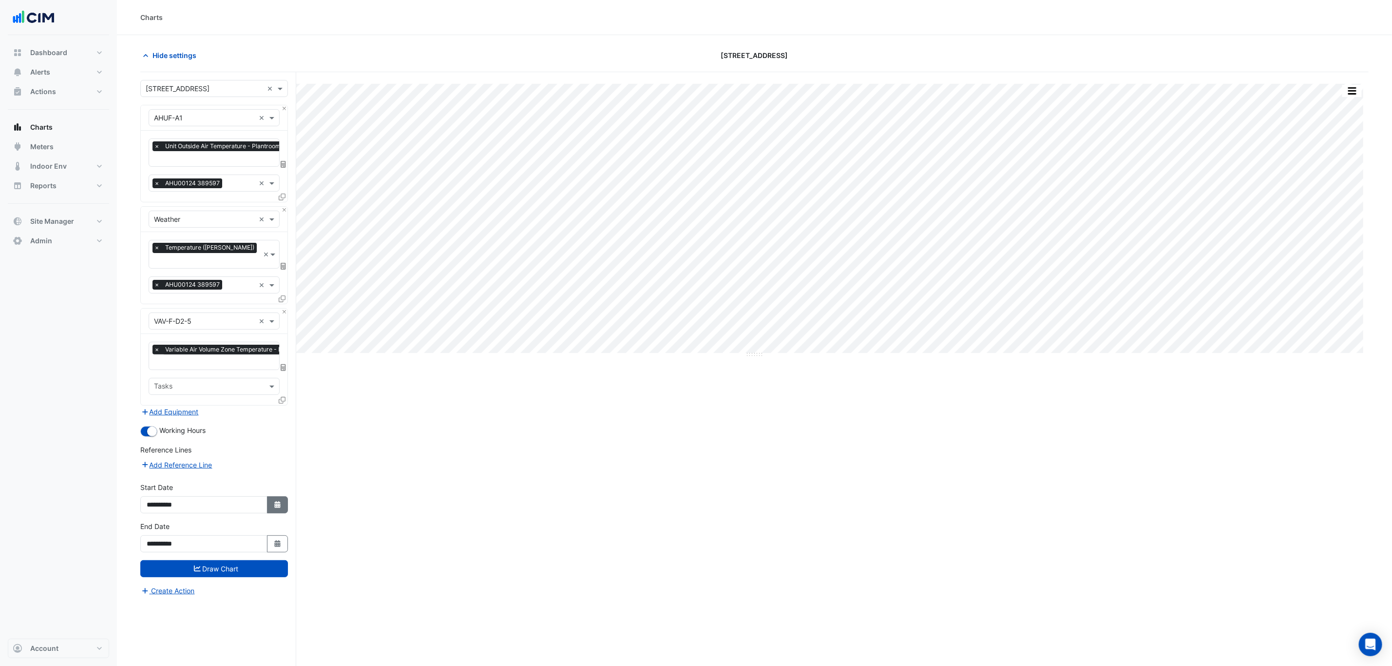
click at [273, 501] on icon "Select Date" at bounding box center [277, 504] width 9 height 7
select select "*"
select select "****"
click at [156, 364] on span "Previous month" at bounding box center [156, 366] width 7 height 7
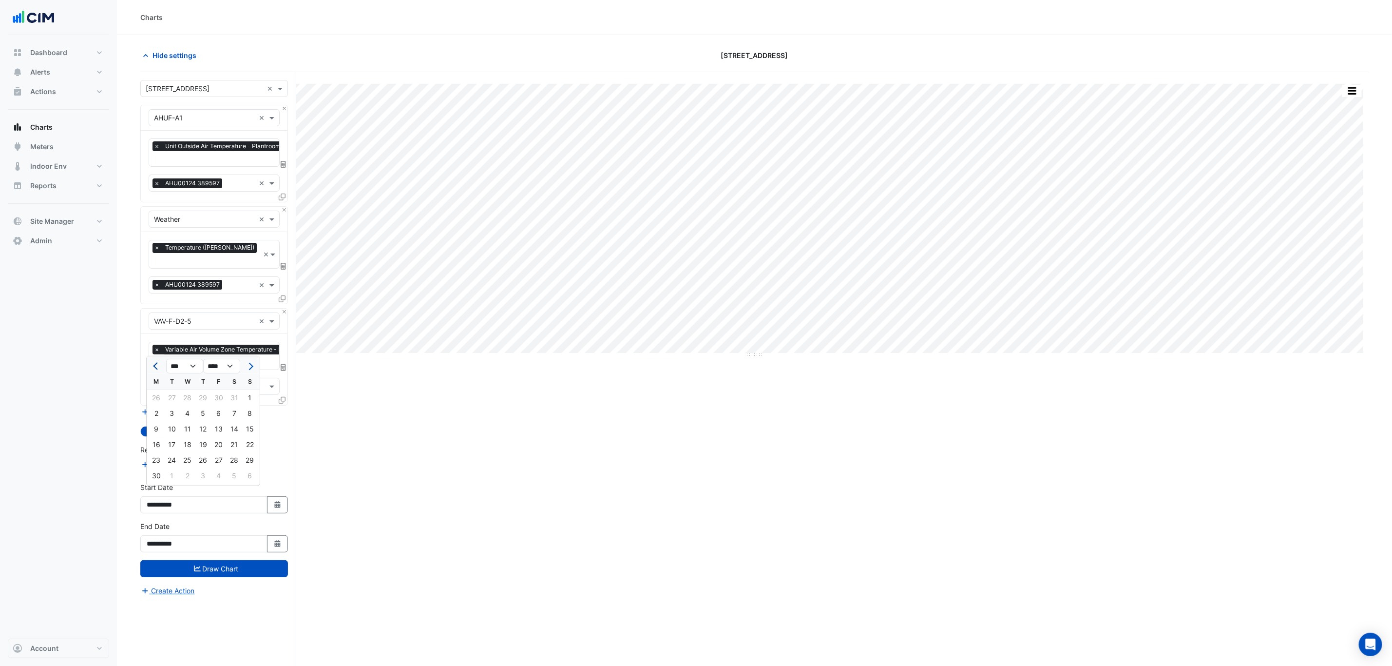
click at [156, 364] on span "Previous month" at bounding box center [156, 366] width 7 height 7
select select "*"
click at [203, 397] on div "1" at bounding box center [203, 398] width 16 height 16
type input "**********"
click at [227, 560] on button "Draw Chart" at bounding box center [214, 568] width 148 height 17
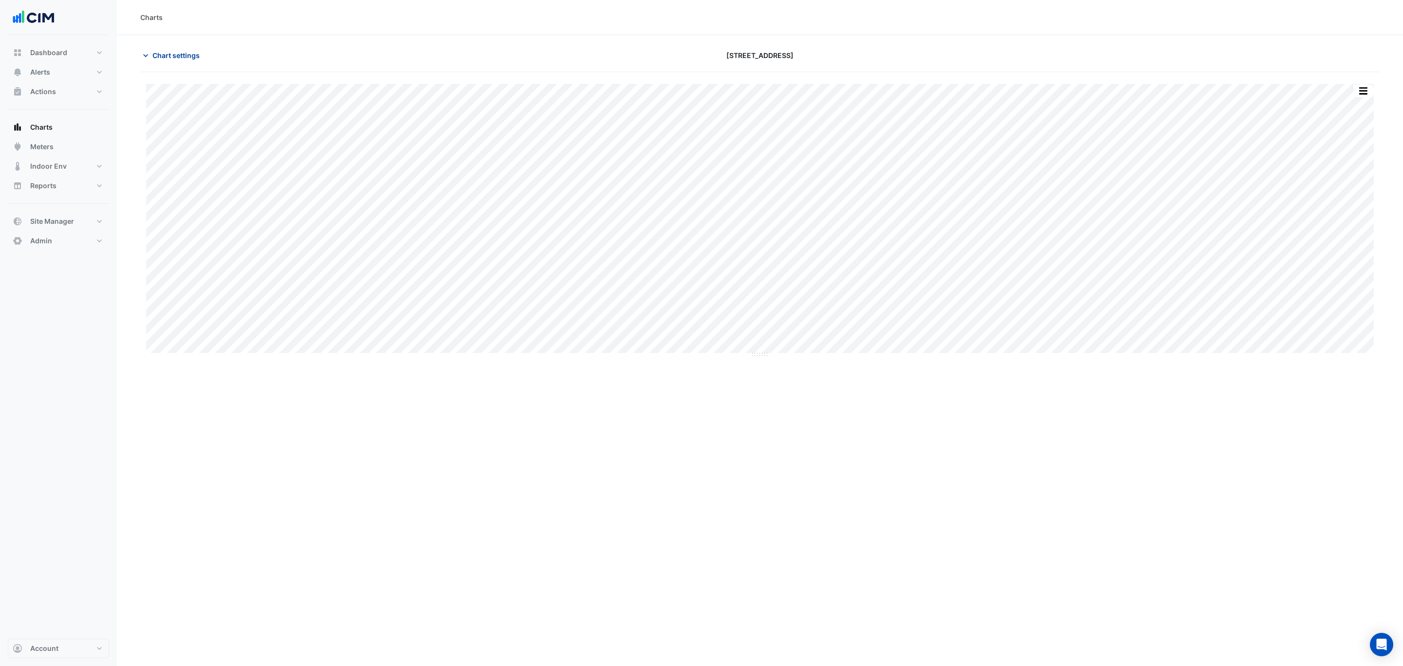
click at [171, 55] on span "Chart settings" at bounding box center [176, 55] width 47 height 10
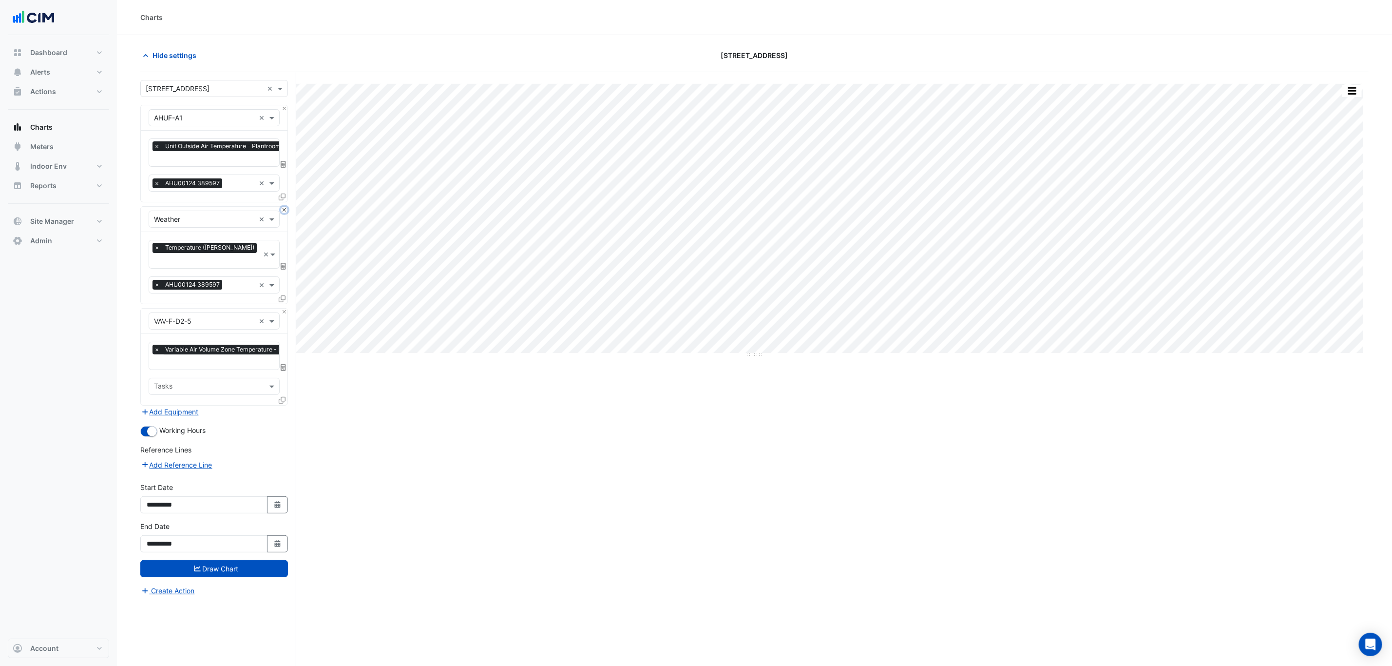
click at [284, 212] on button "Close" at bounding box center [284, 210] width 6 height 6
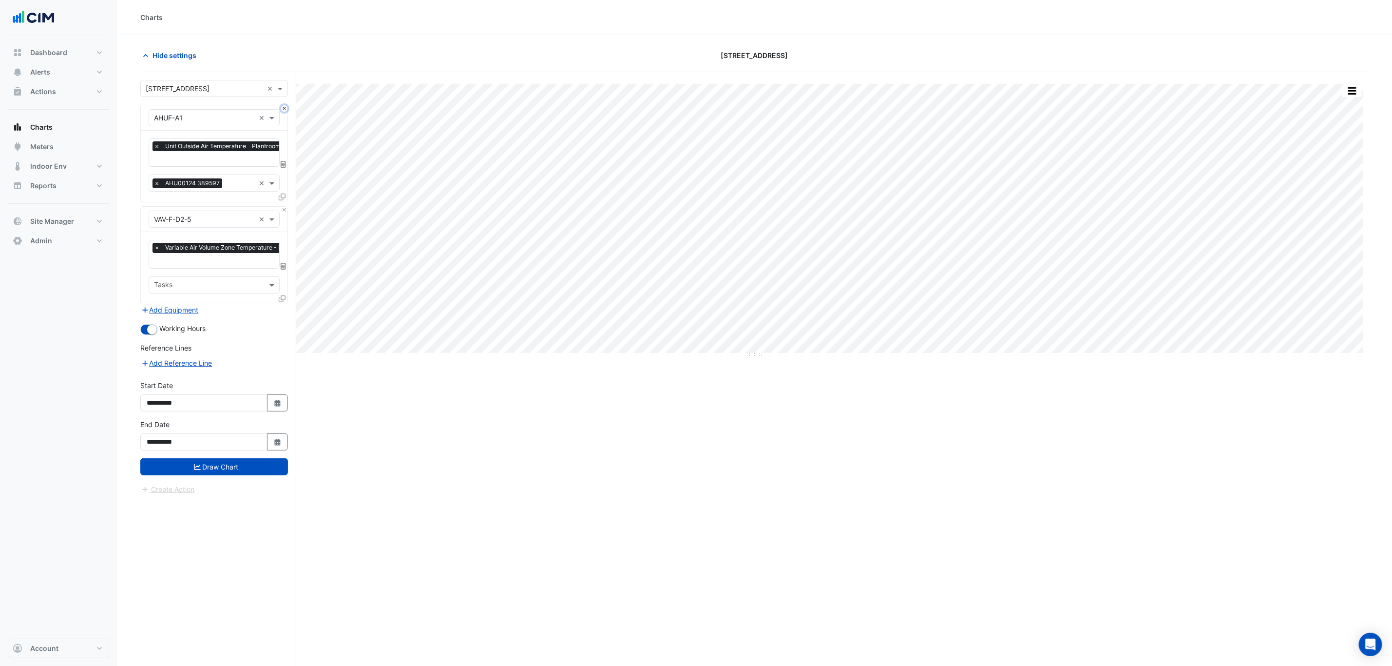
click at [284, 107] on button "Close" at bounding box center [284, 108] width 6 height 6
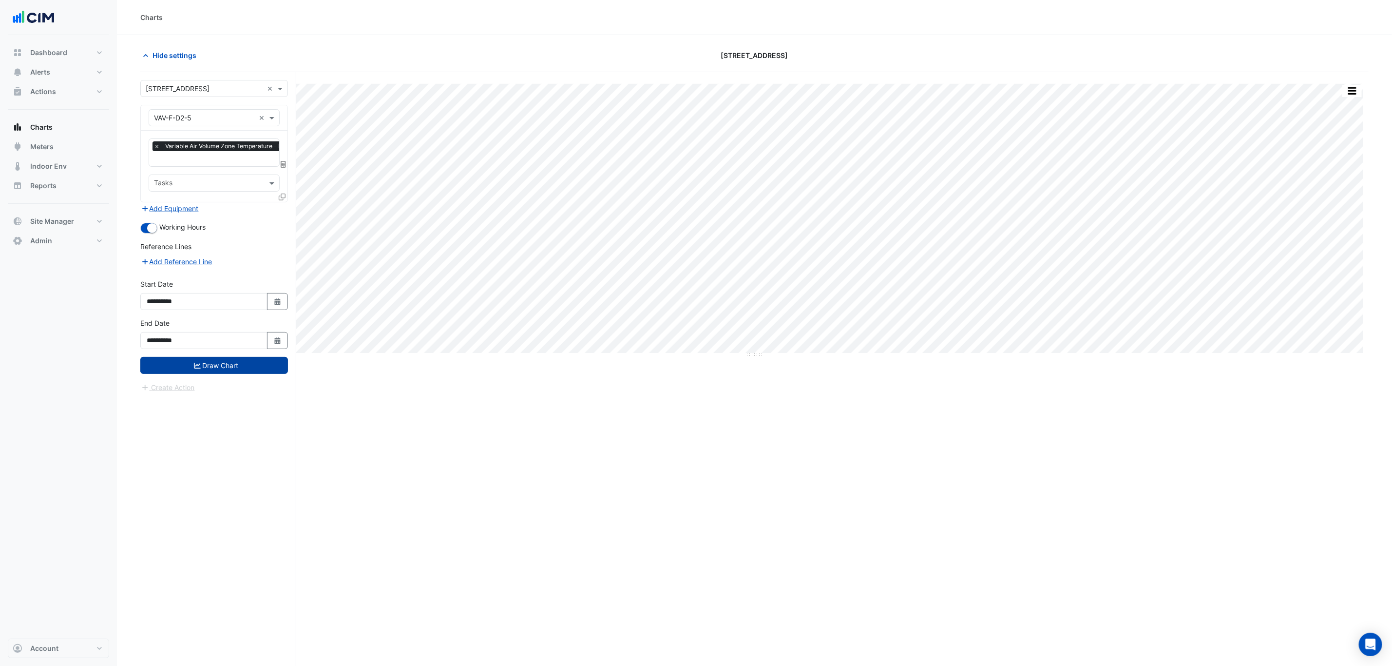
click at [207, 365] on button "Draw Chart" at bounding box center [214, 365] width 148 height 17
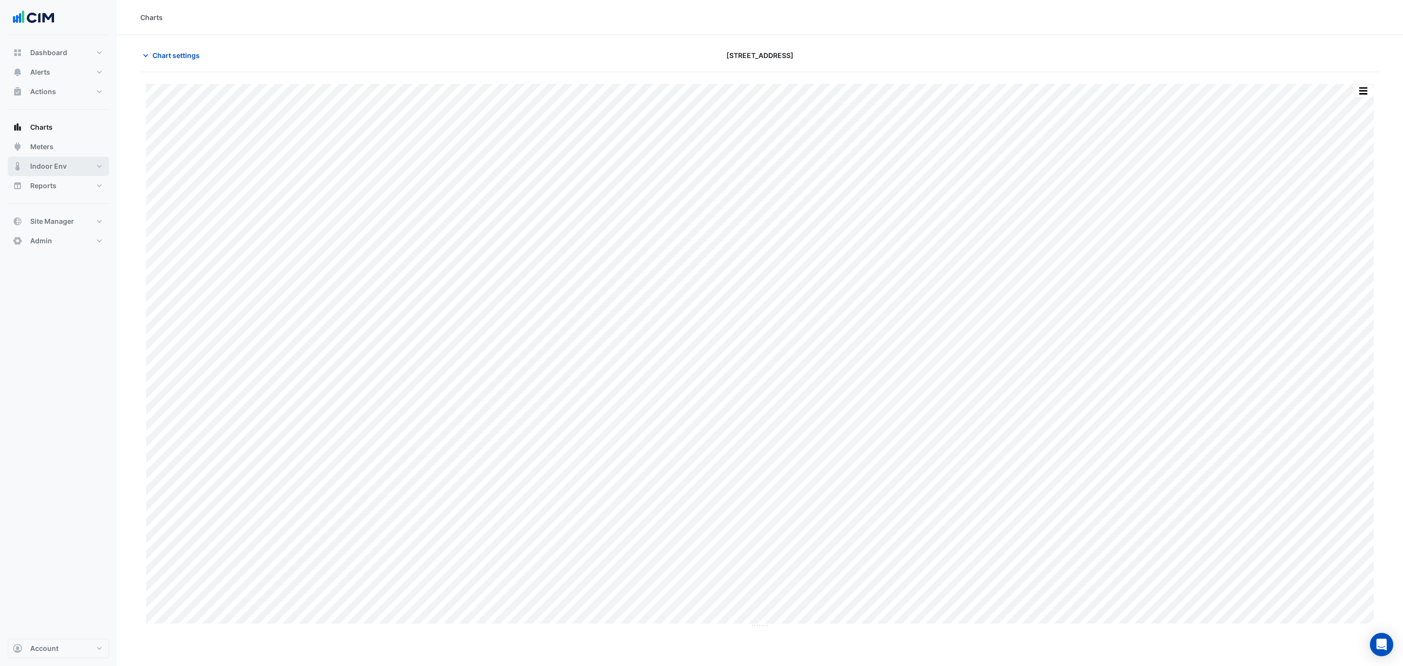
click at [66, 166] on button "Indoor Env" at bounding box center [58, 165] width 101 height 19
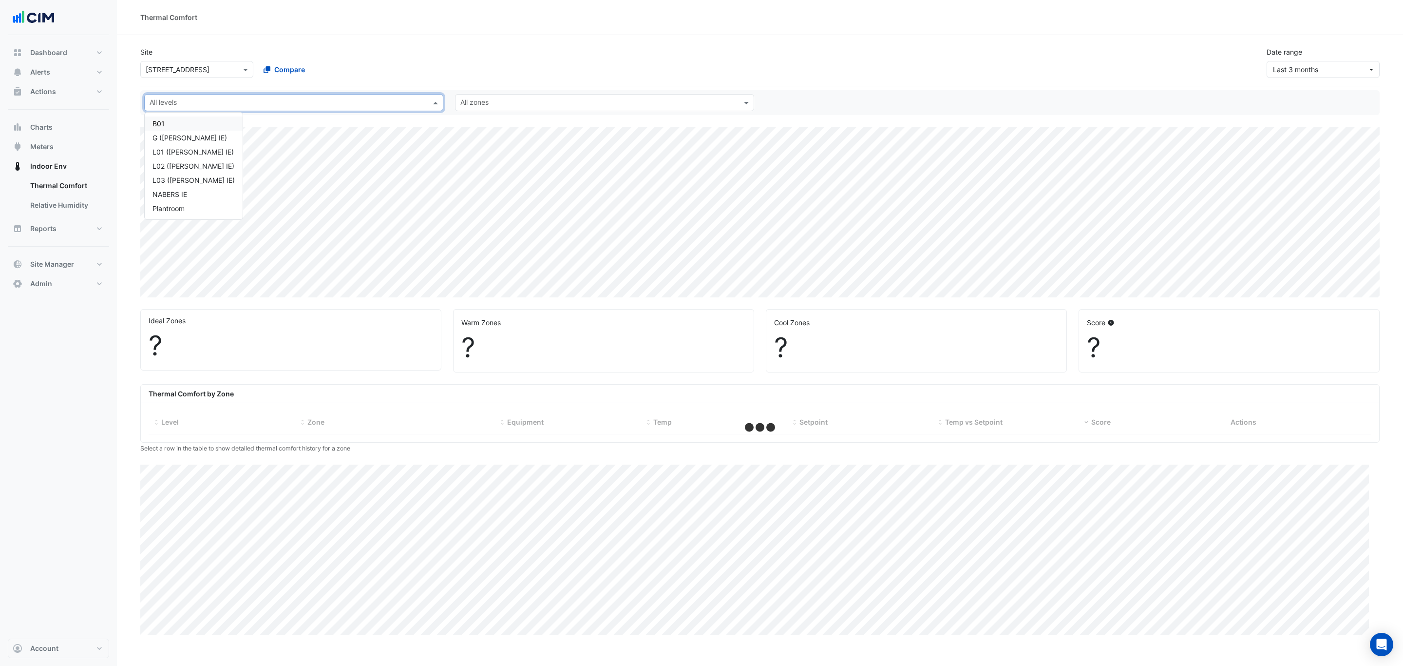
click at [216, 101] on input "text" at bounding box center [288, 103] width 277 height 10
select select "***"
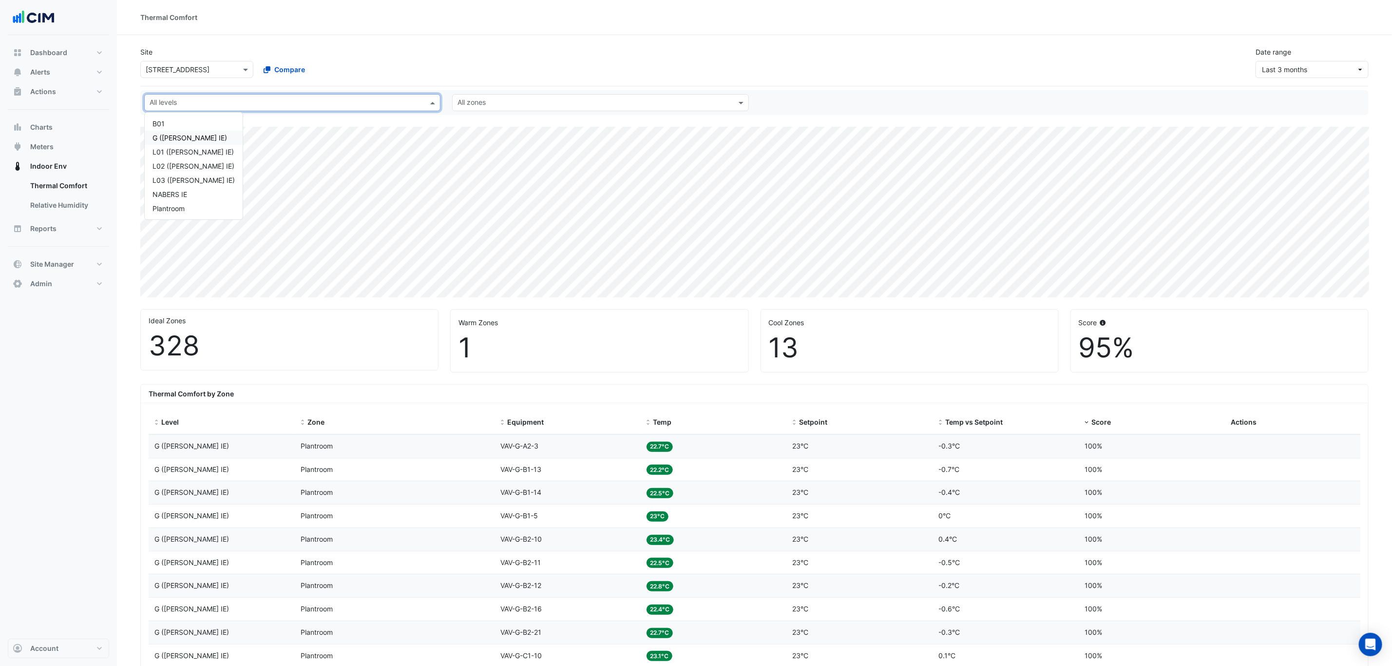
click at [375, 45] on div "Site Select a Site × [STREET_ADDRESS] Compare Date range Last 3 months" at bounding box center [754, 58] width 1240 height 39
click at [667, 421] on span "Temp" at bounding box center [662, 422] width 19 height 8
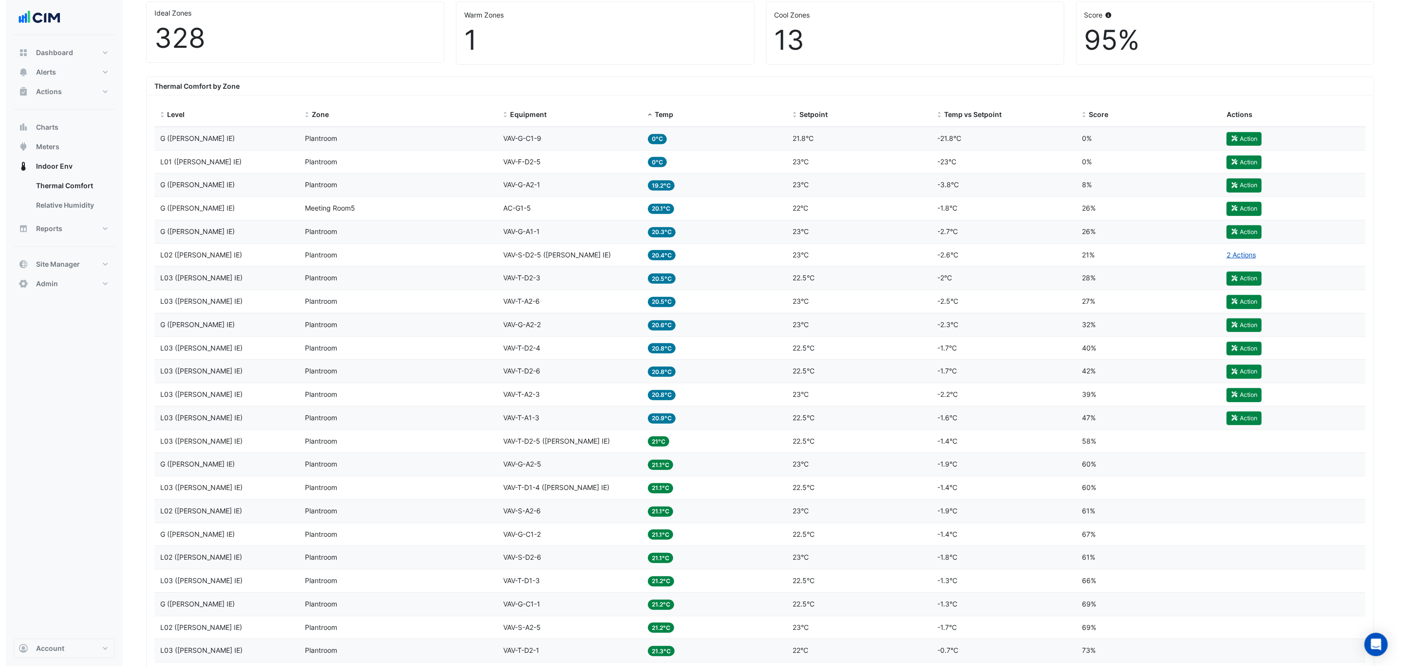
scroll to position [308, 0]
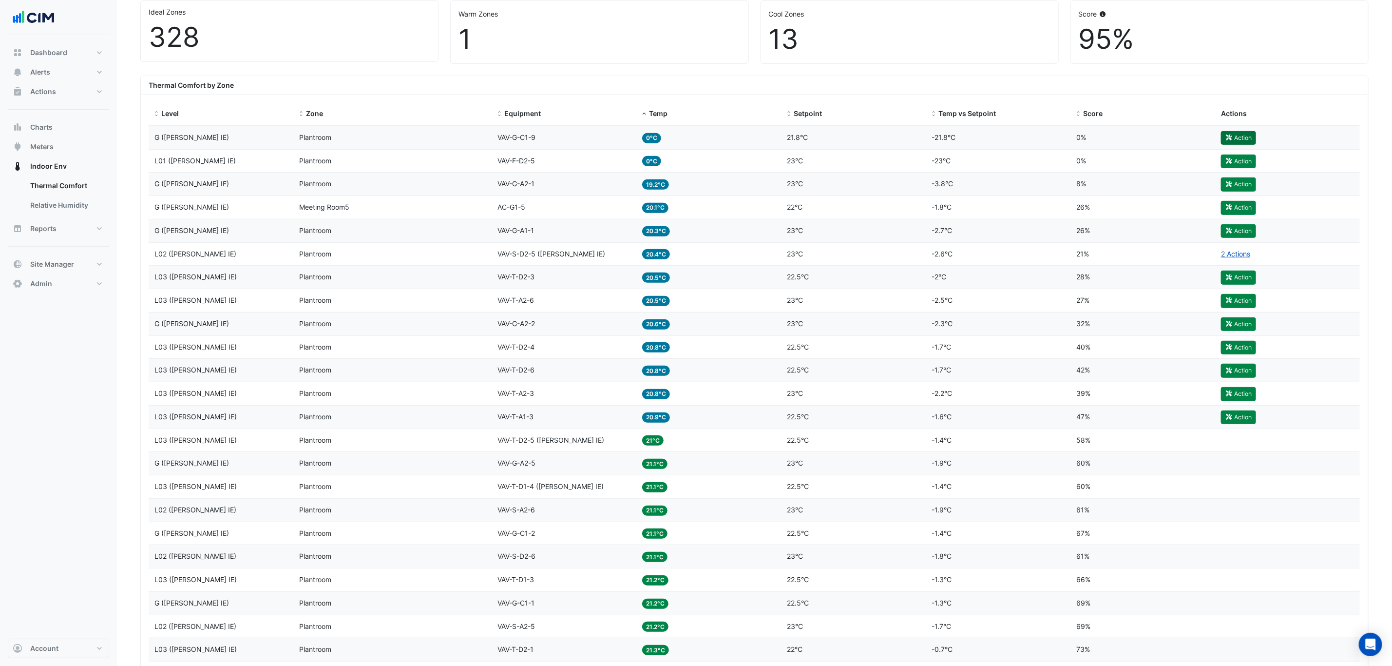
click at [1231, 134] on button "Action" at bounding box center [1238, 138] width 35 height 14
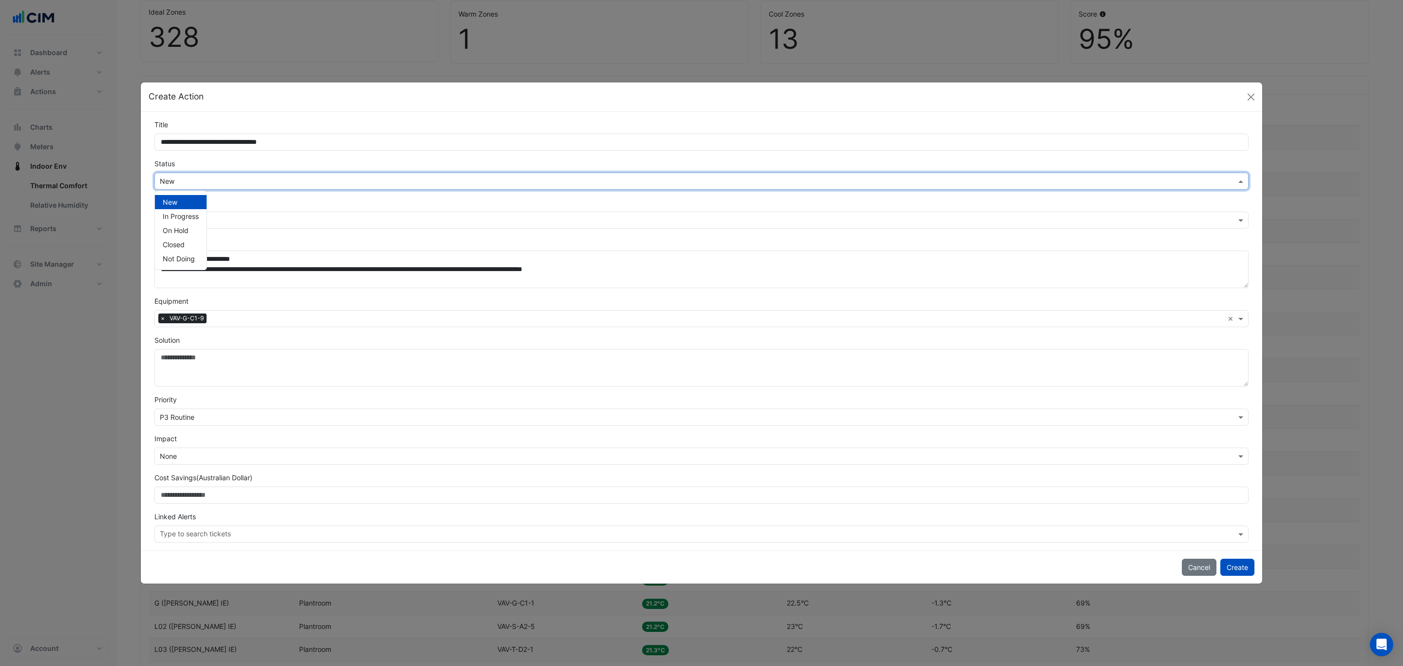
click at [303, 176] on input "text" at bounding box center [692, 181] width 1064 height 10
click at [170, 216] on span "In Progress" at bounding box center [181, 216] width 36 height 8
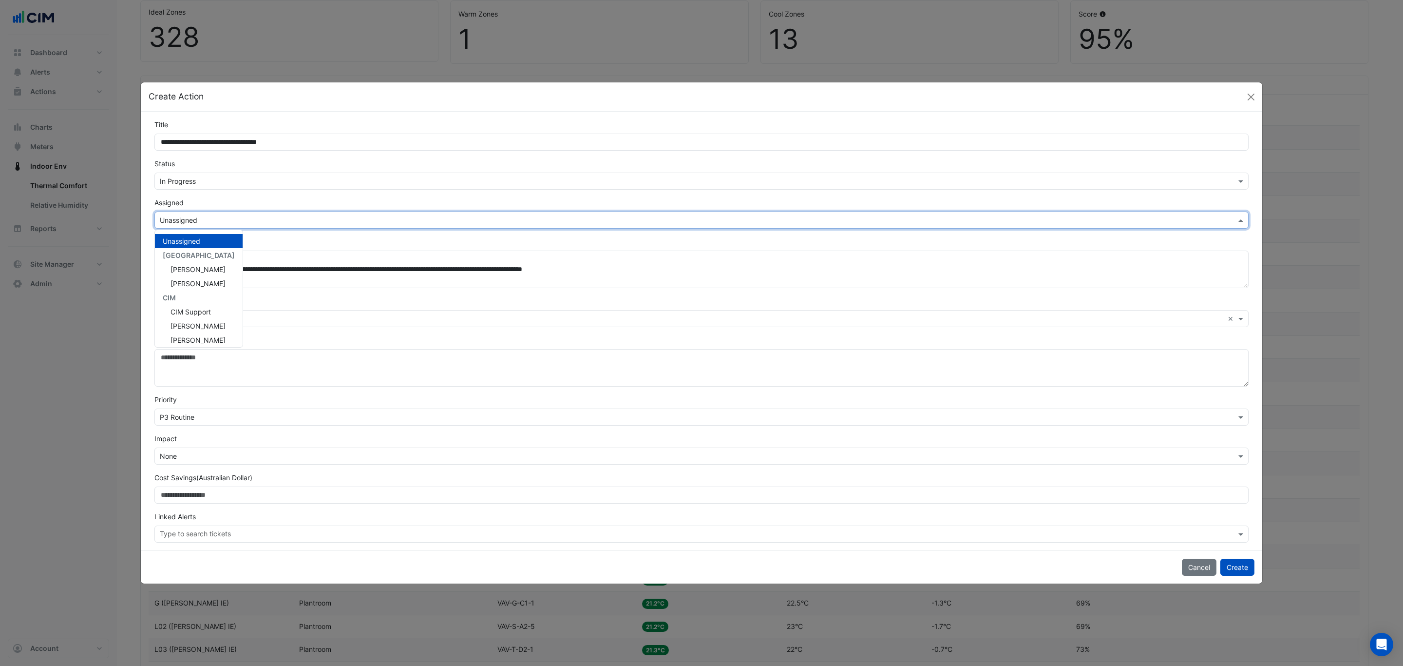
click at [189, 224] on input "text" at bounding box center [692, 220] width 1064 height 10
click at [204, 284] on span "Jeff Maddaford" at bounding box center [198, 288] width 55 height 8
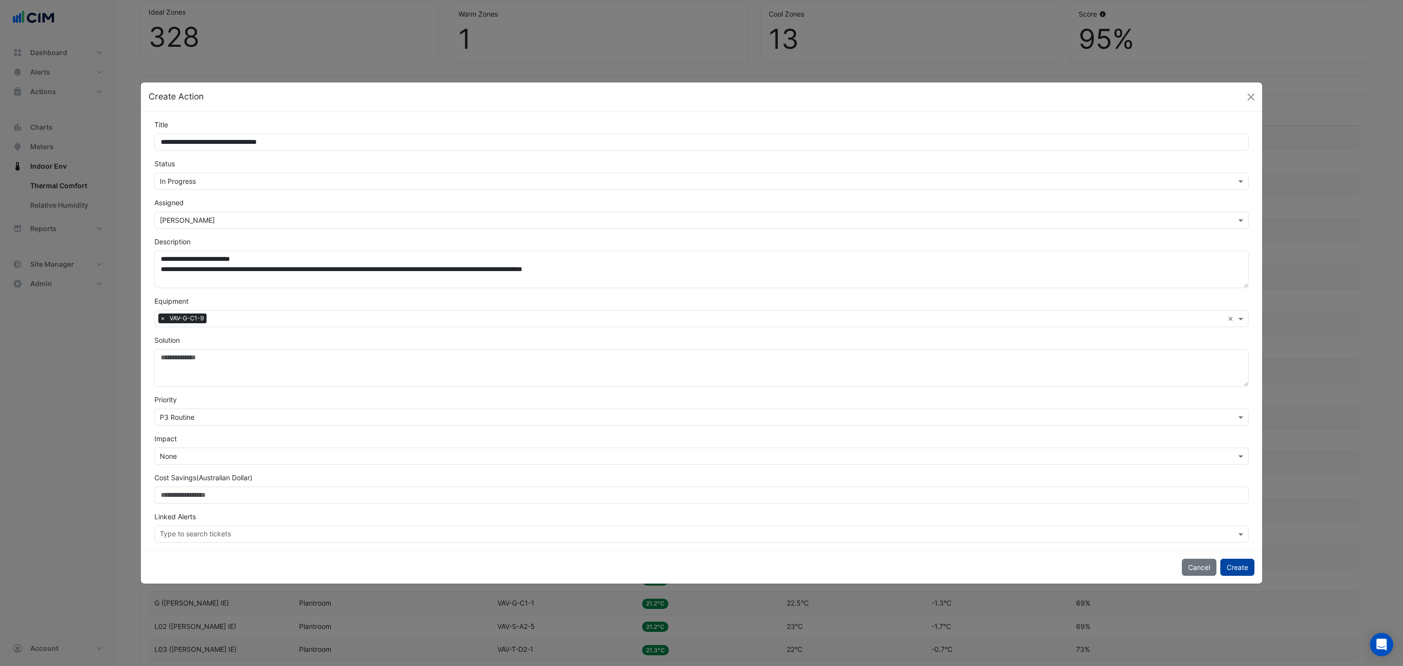
click at [1234, 574] on button "Create" at bounding box center [1238, 566] width 34 height 17
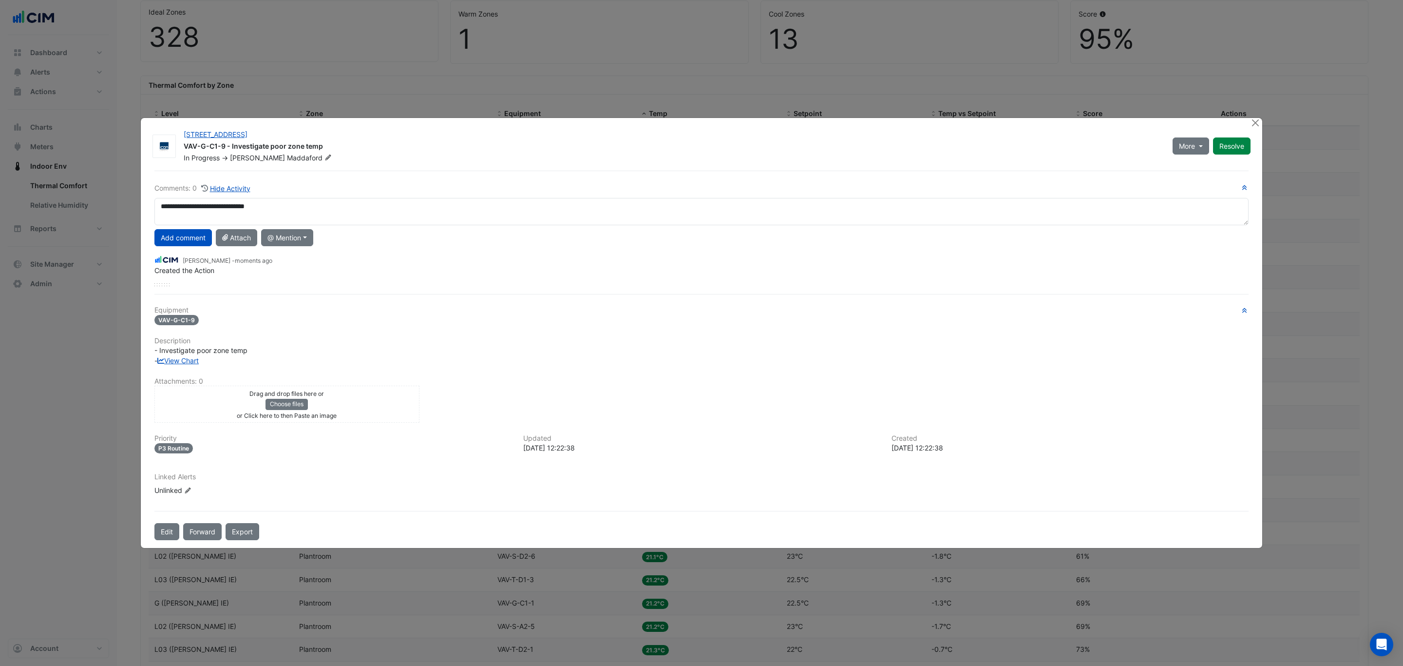
click at [173, 215] on textarea "**********" at bounding box center [701, 211] width 1094 height 27
type textarea "**********"
click at [172, 236] on button "Add comment" at bounding box center [183, 237] width 58 height 17
click at [1259, 127] on div at bounding box center [1256, 122] width 12 height 11
click at [1256, 124] on button "Close" at bounding box center [1255, 122] width 10 height 10
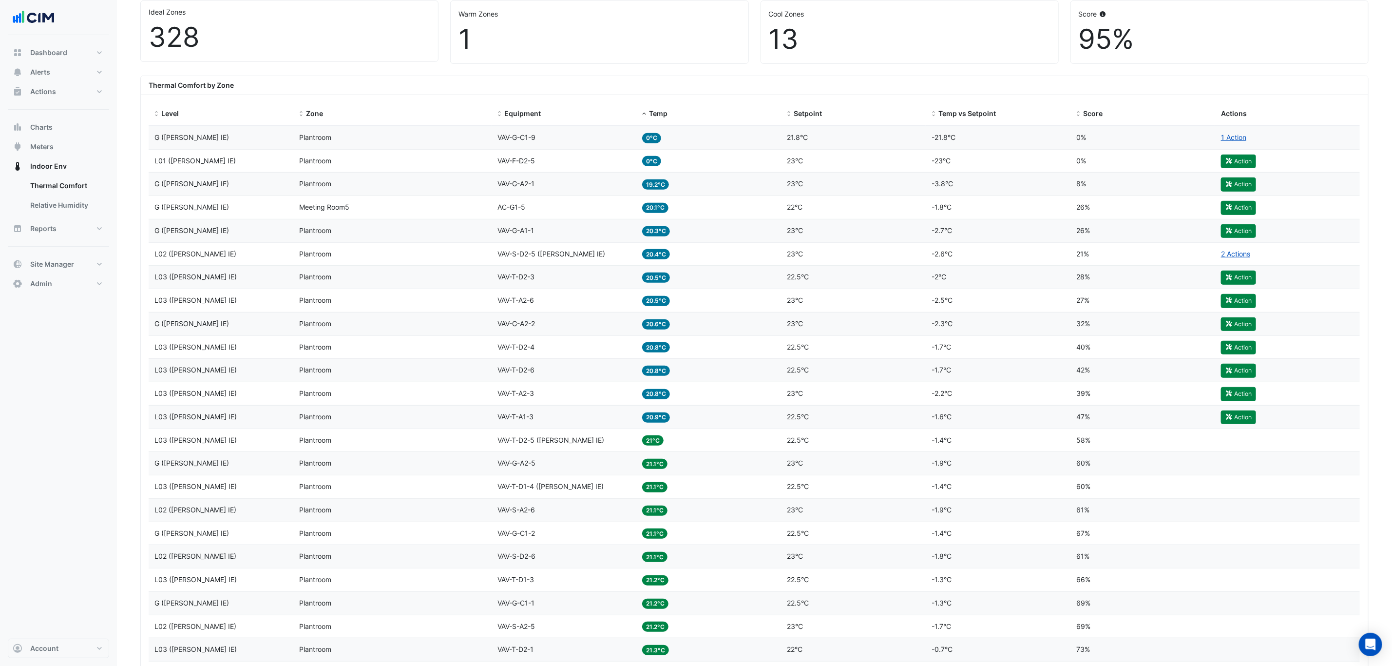
click at [537, 165] on div "Equipment VAV-F-D2-5" at bounding box center [564, 160] width 133 height 11
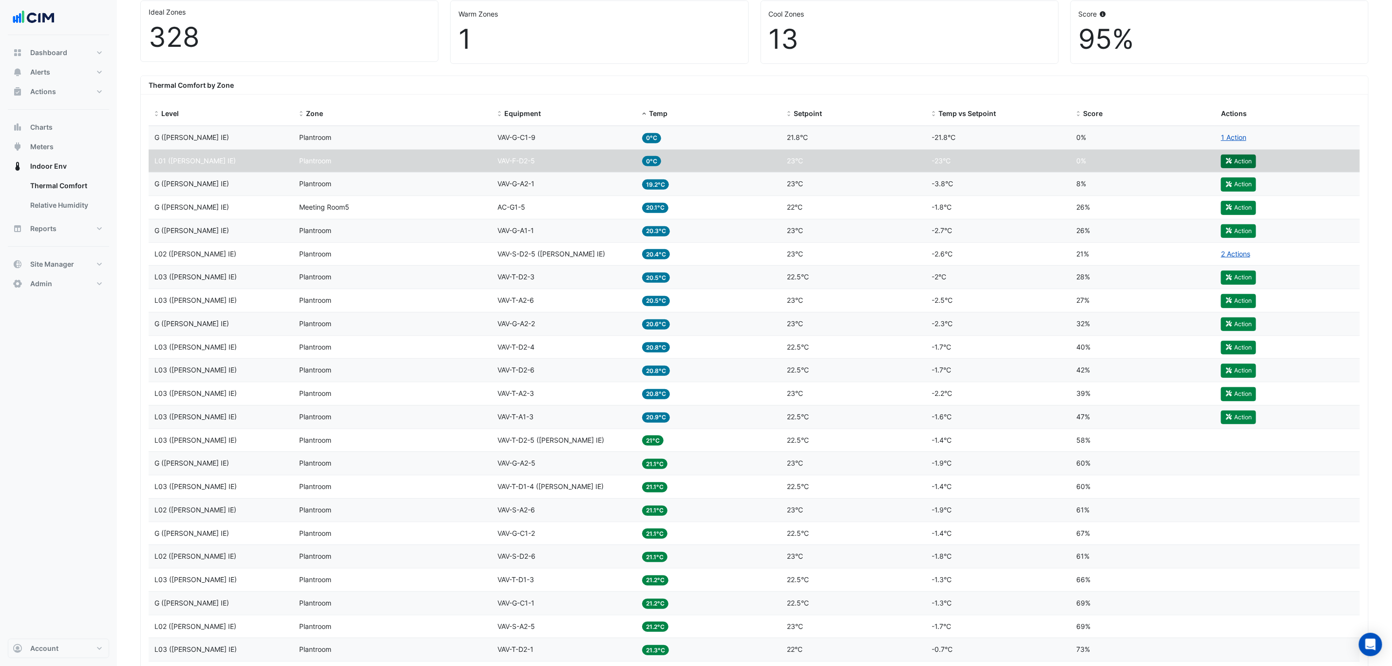
click at [1247, 167] on button "Action" at bounding box center [1238, 161] width 35 height 14
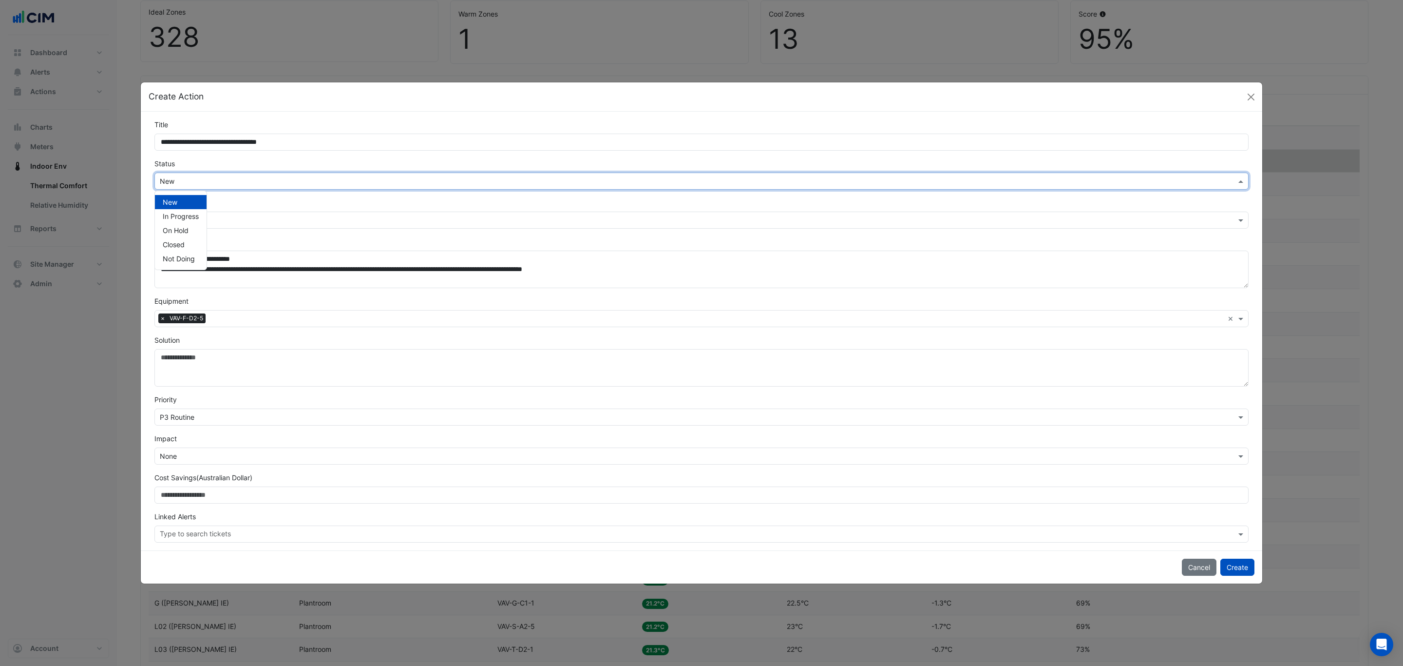
click at [256, 176] on input "text" at bounding box center [692, 181] width 1064 height 10
click at [174, 212] on span "In Progress" at bounding box center [181, 216] width 36 height 8
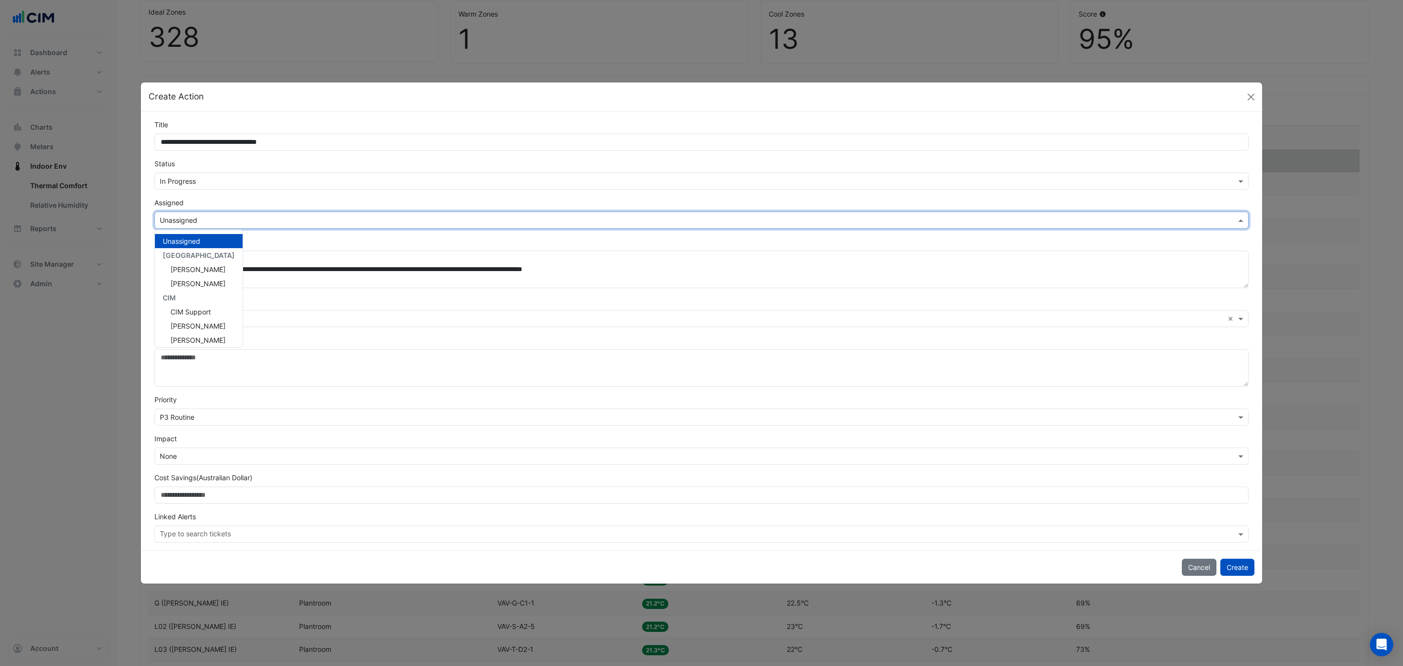
click at [186, 218] on input "text" at bounding box center [692, 220] width 1064 height 10
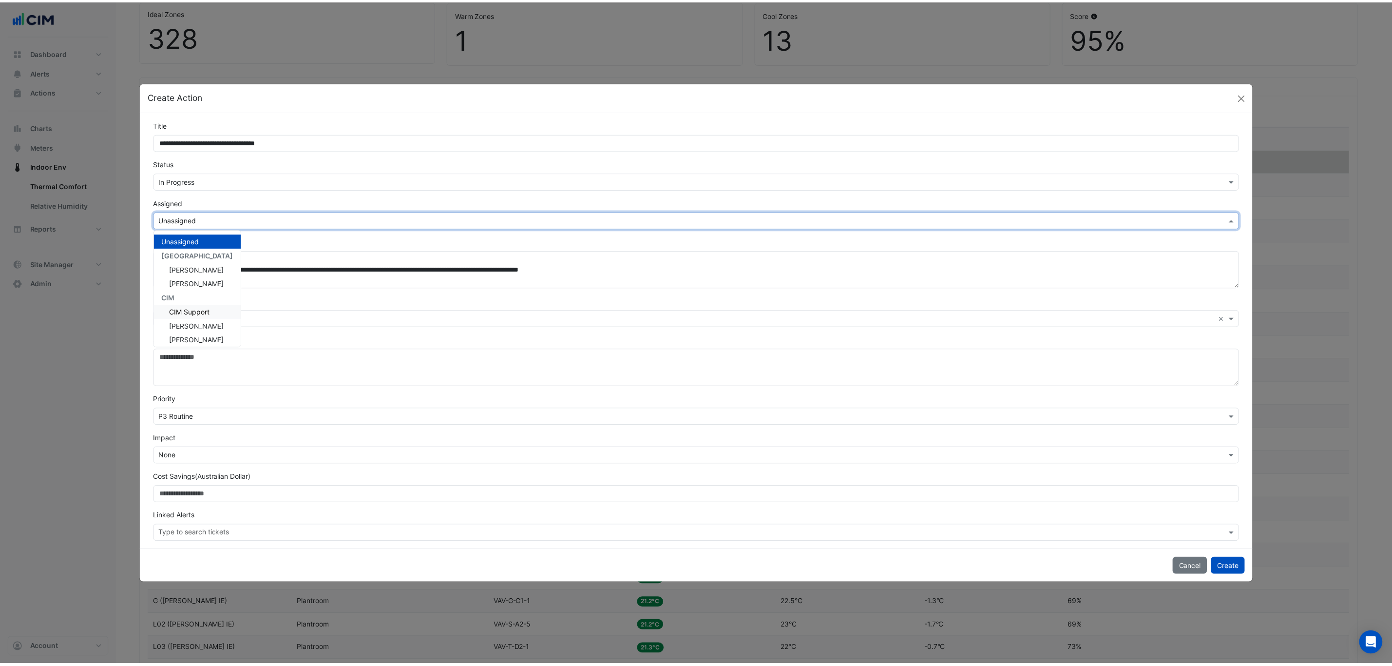
scroll to position [102, 0]
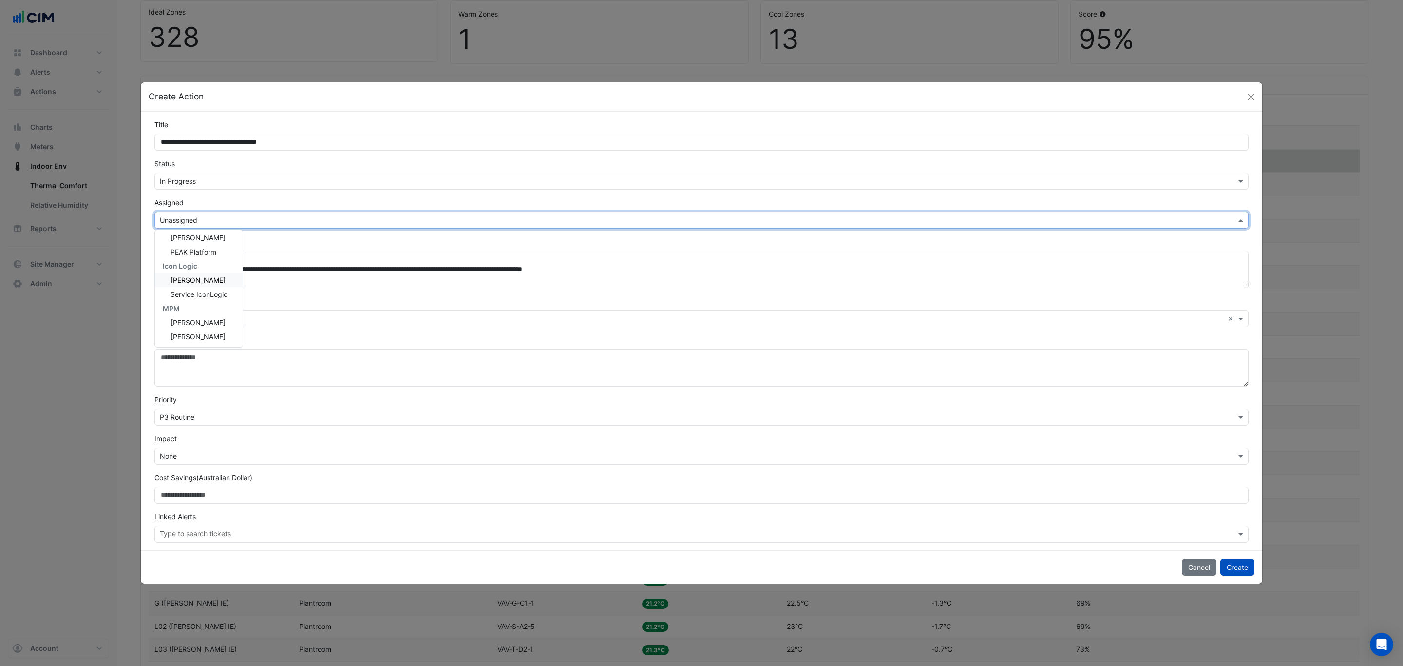
click at [218, 281] on span "[PERSON_NAME]" at bounding box center [198, 280] width 55 height 8
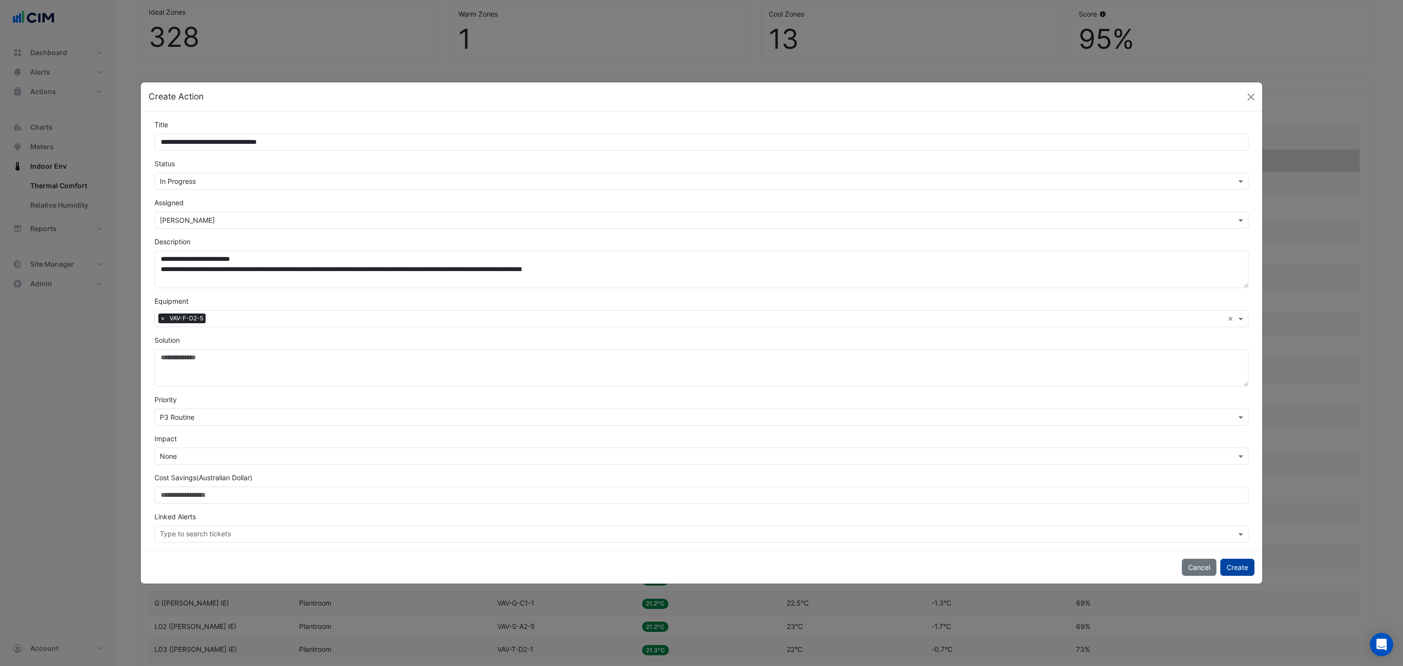
click at [1236, 568] on button "Create" at bounding box center [1238, 566] width 34 height 17
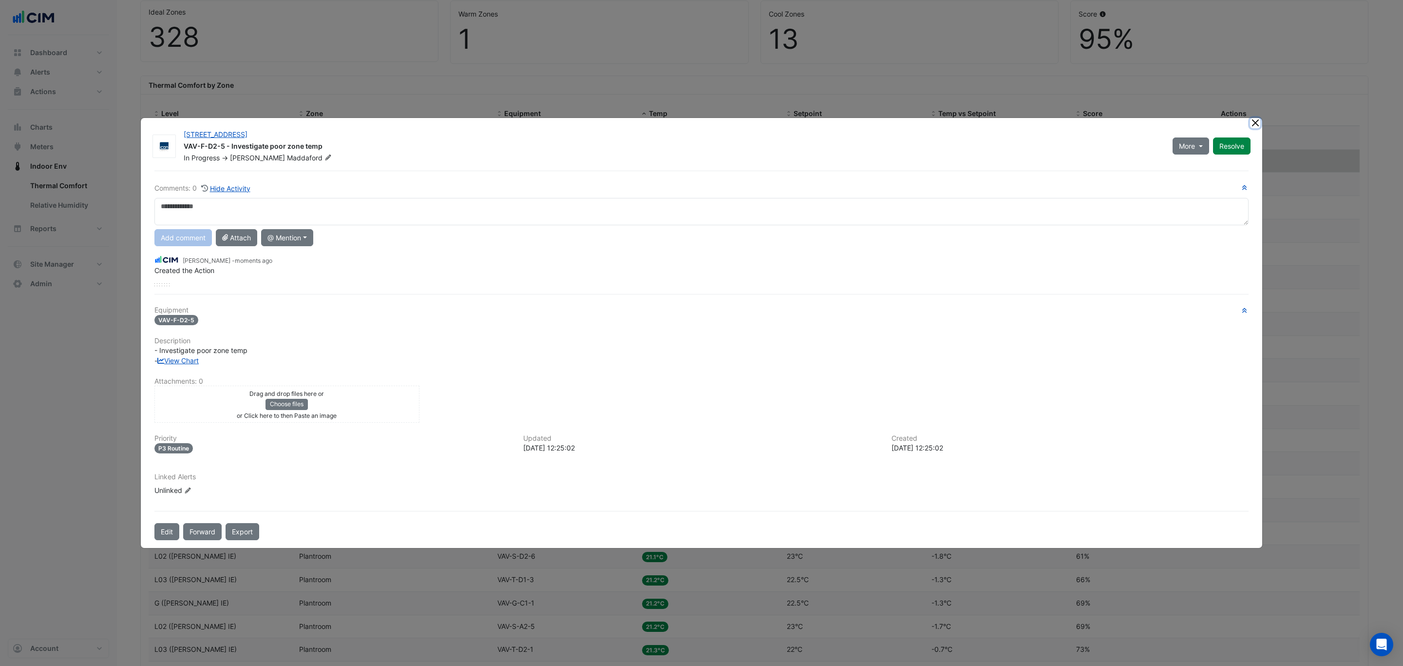
click at [1257, 120] on ngb-modal-window "303 Sevenoaks Street VAV-F-D2-5 - Investigate poor zone temp In Progress -> Jef…" at bounding box center [701, 333] width 1403 height 666
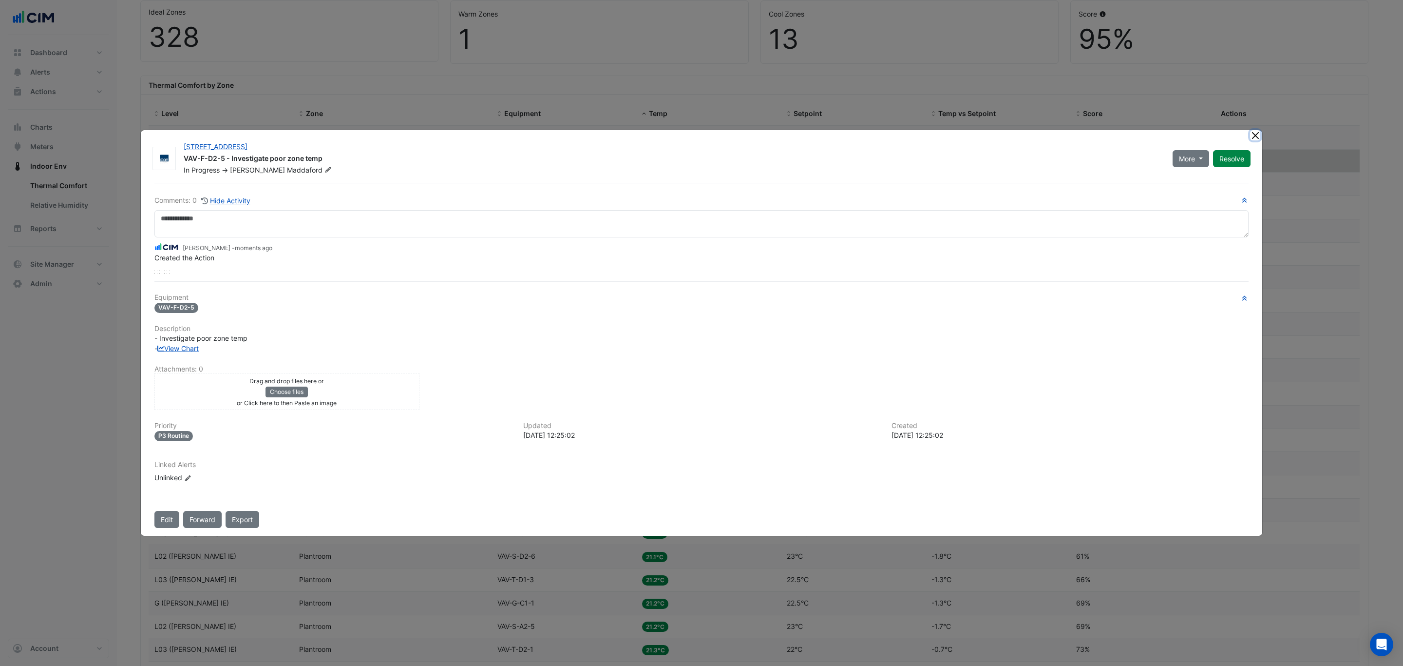
click at [1251, 133] on button "Close" at bounding box center [1255, 135] width 10 height 10
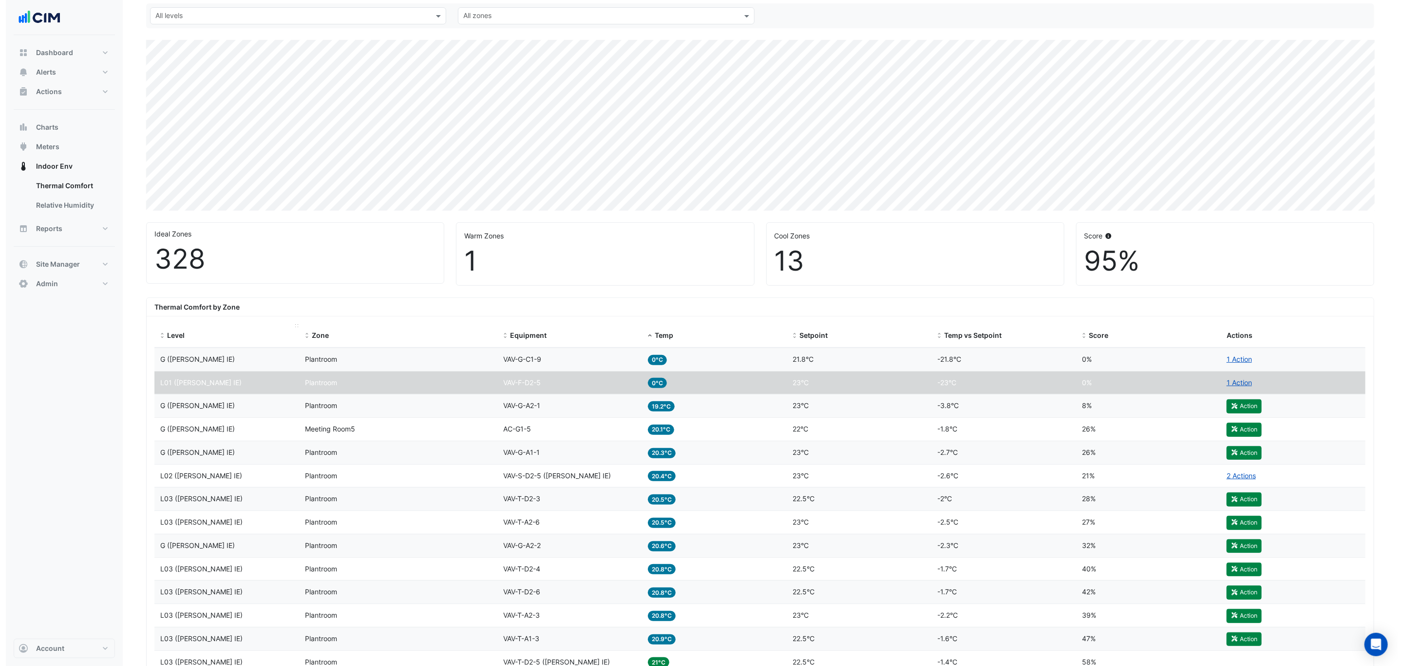
scroll to position [0, 0]
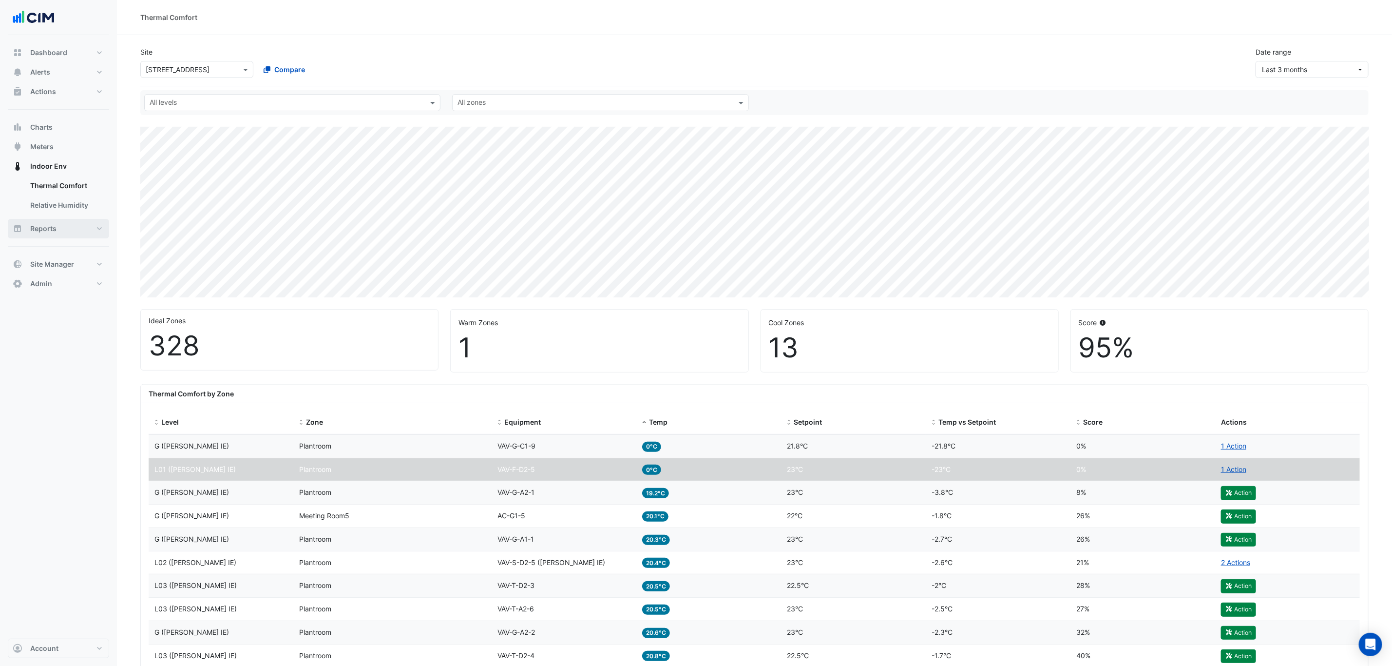
click at [56, 233] on button "Reports" at bounding box center [58, 228] width 101 height 19
select select "***"
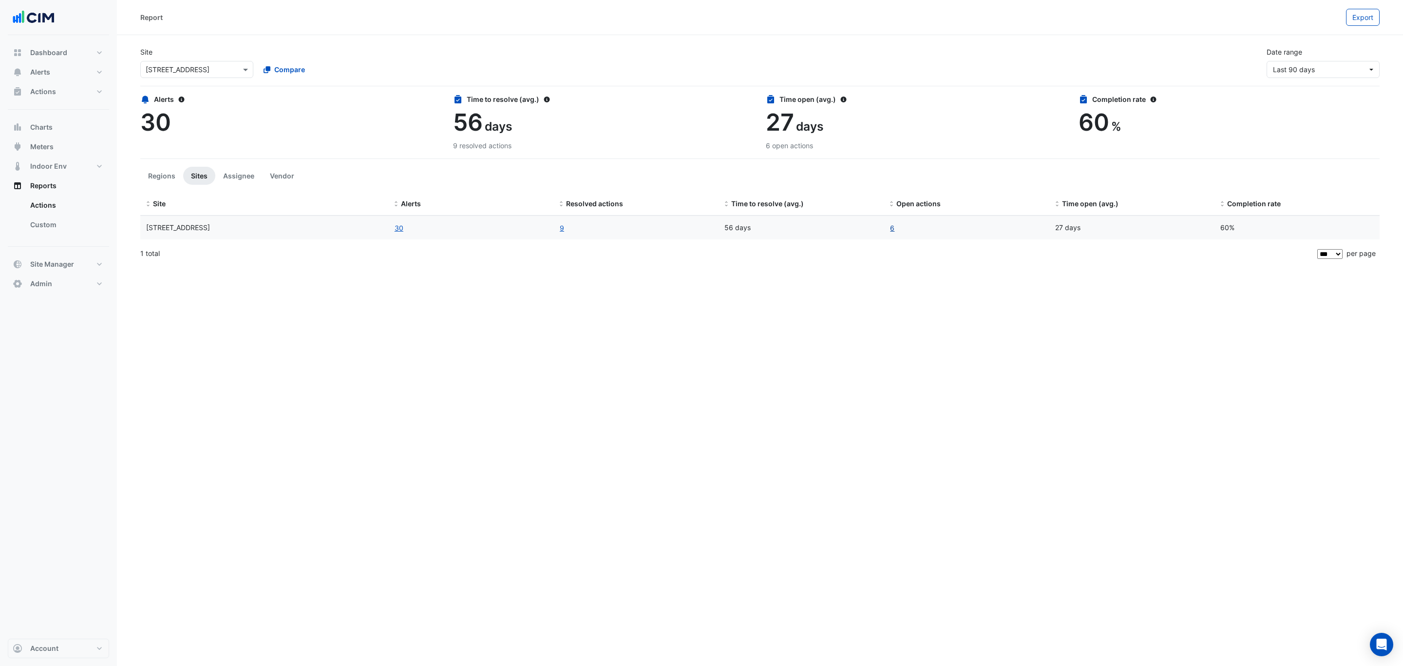
click at [892, 232] on link "6" at bounding box center [892, 227] width 5 height 11
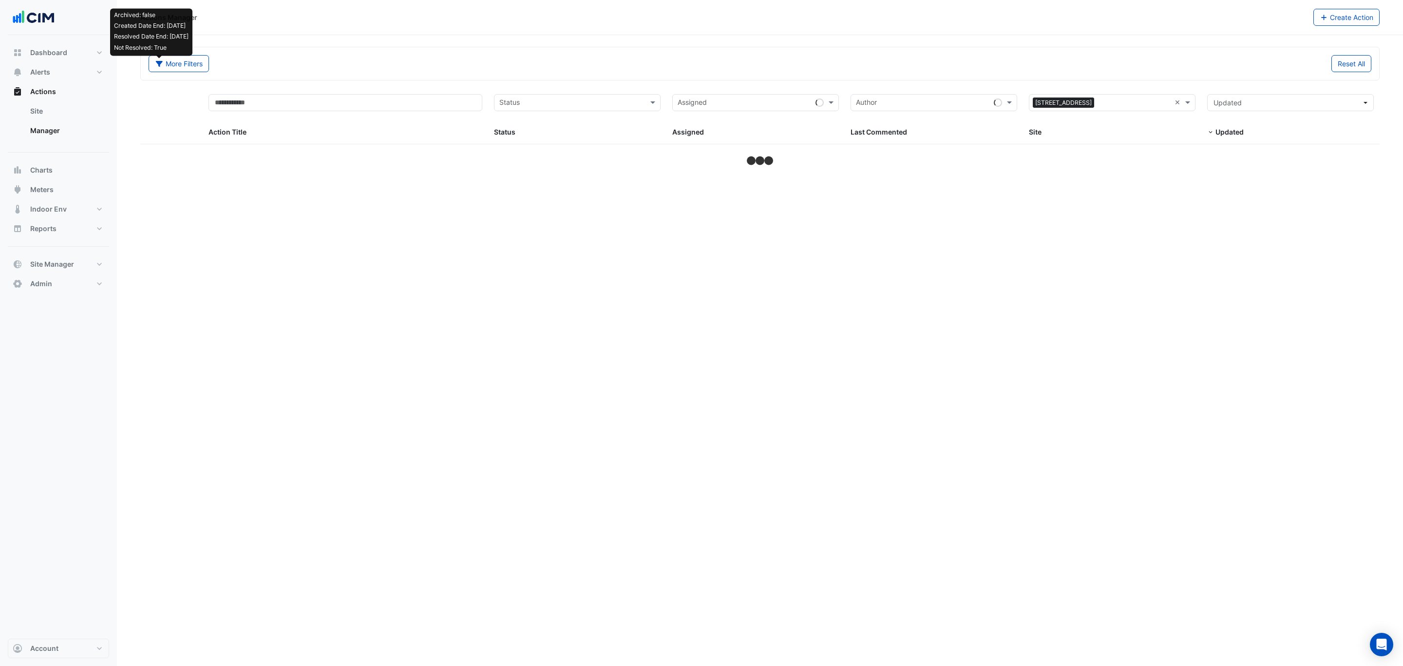
select select "***"
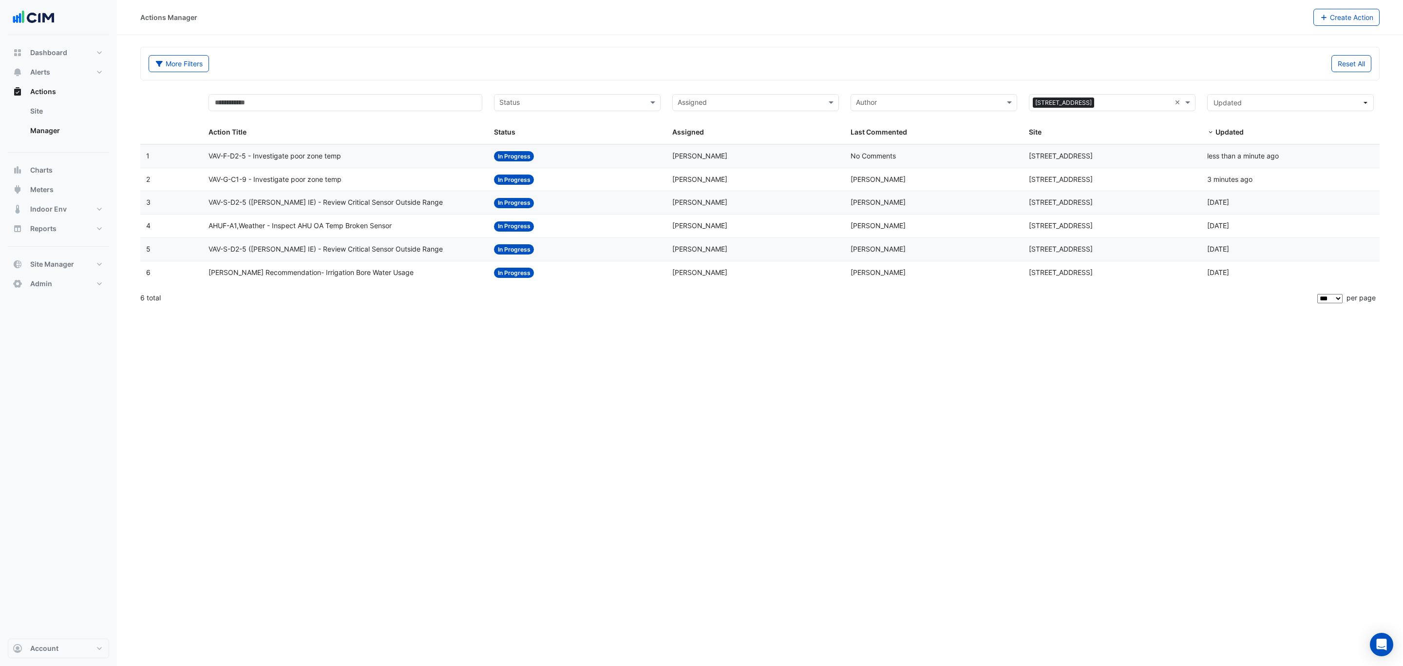
click at [433, 224] on div "AHUF-A1,Weather - Inspect AHU OA Temp Broken Sensor" at bounding box center [346, 225] width 274 height 11
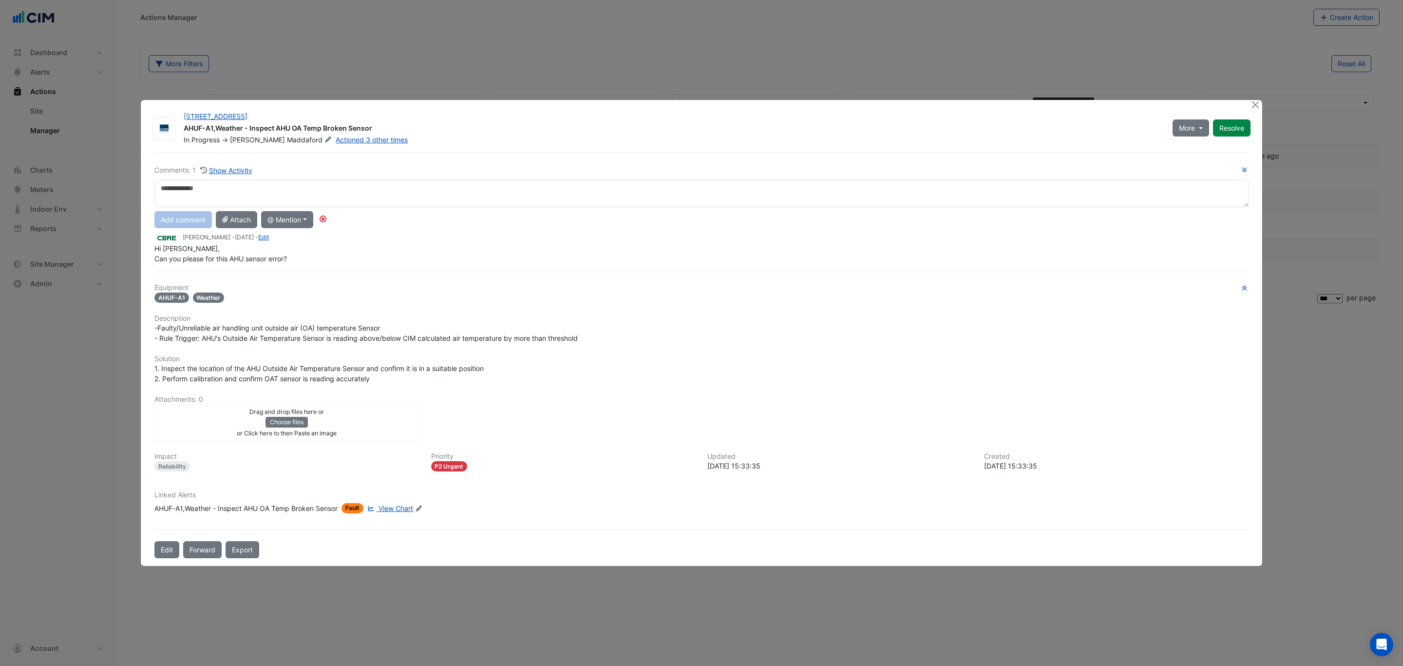
click at [238, 502] on div "Linked Alerts AHUF-A1,Weather - Inspect AHU OA Temp Broken Sensor Fault View Ch…" at bounding box center [702, 506] width 1106 height 30
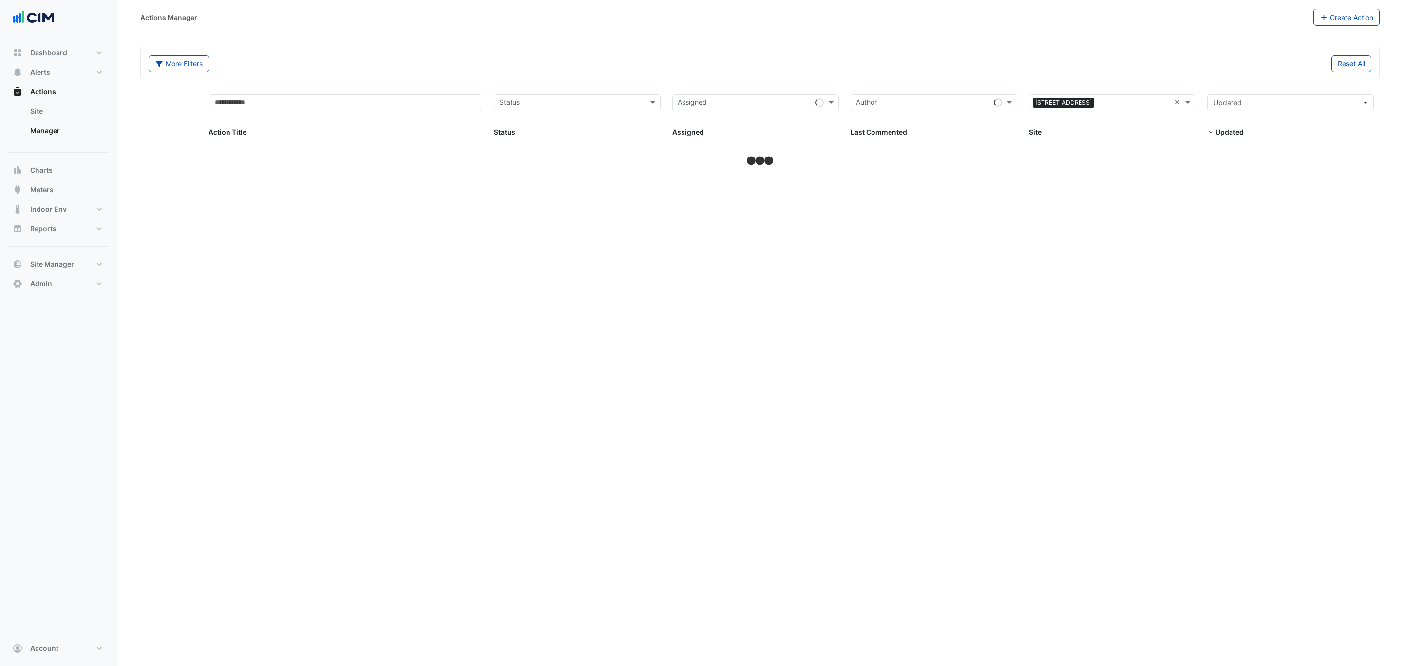
select select "***"
click at [628, 160] on div "Status: Closed" at bounding box center [577, 156] width 167 height 11
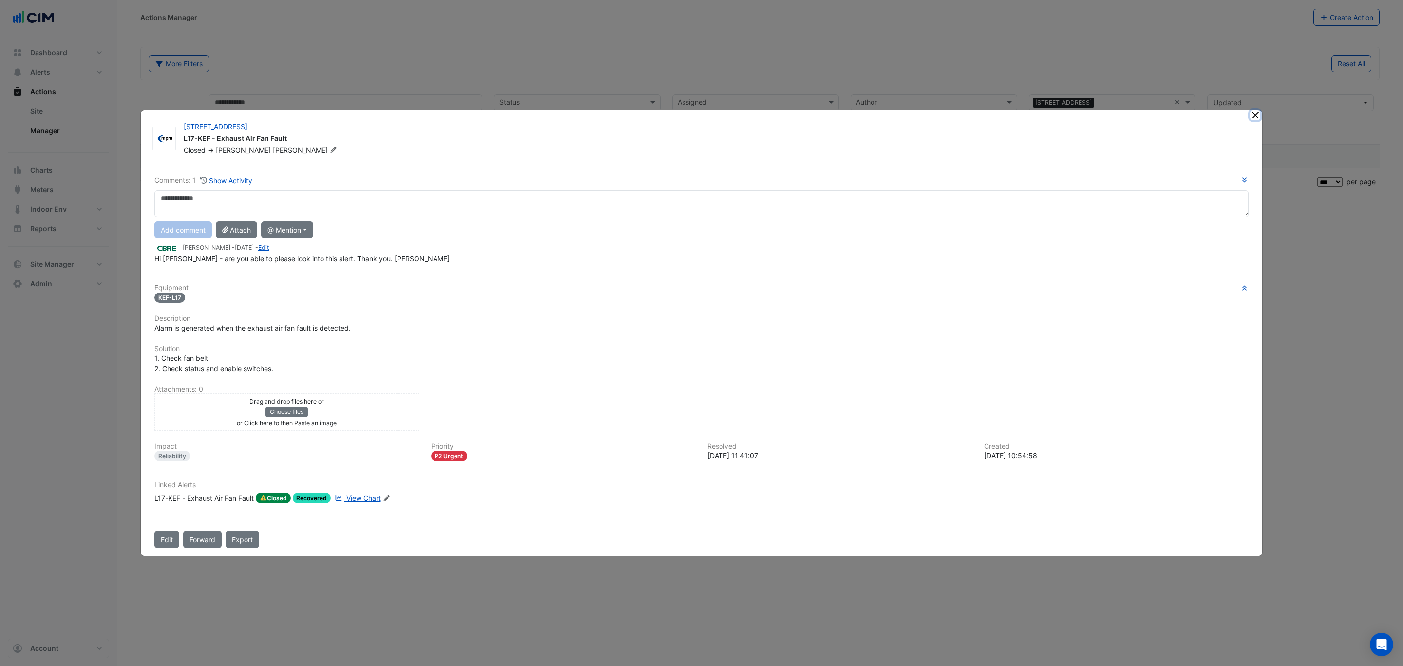
click at [1253, 113] on ngb-modal-window "225 St Georges Terrace L17-KEF - Exhaust Air Fan Fault Closed -> Scott Hobbs Co…" at bounding box center [701, 333] width 1403 height 666
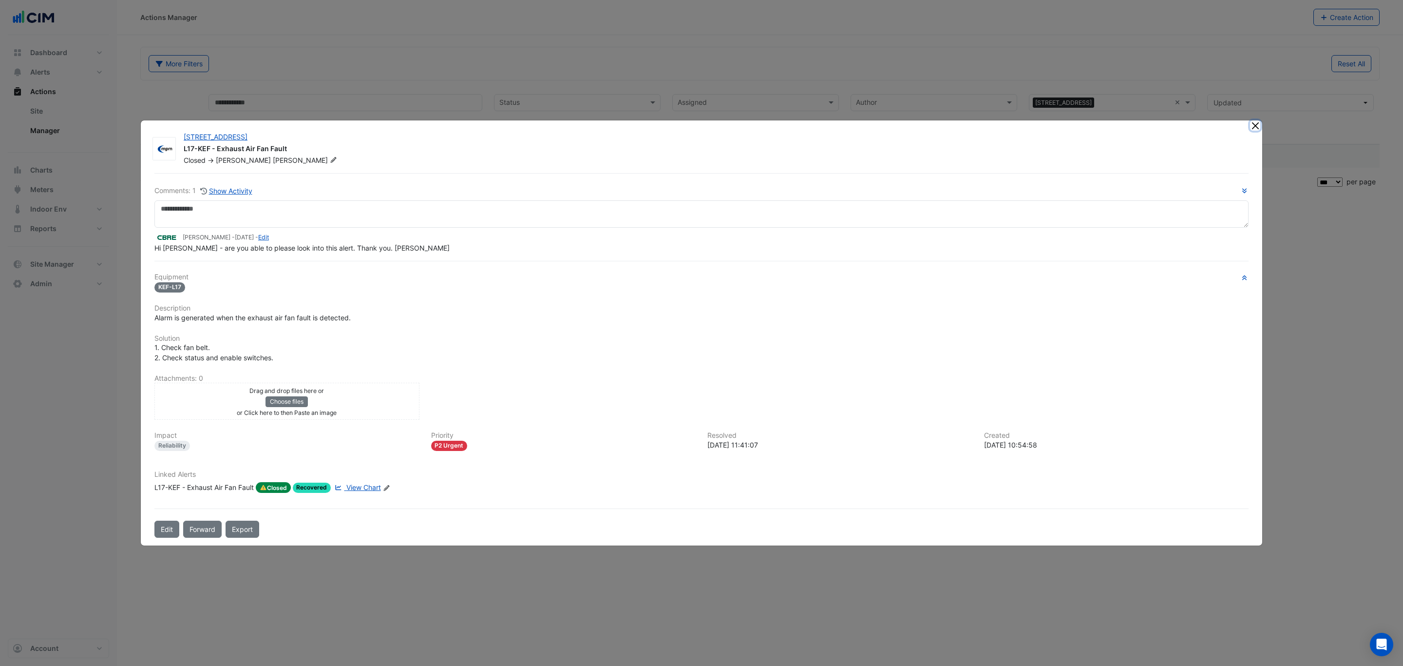
click at [1255, 129] on button "Close" at bounding box center [1255, 125] width 10 height 10
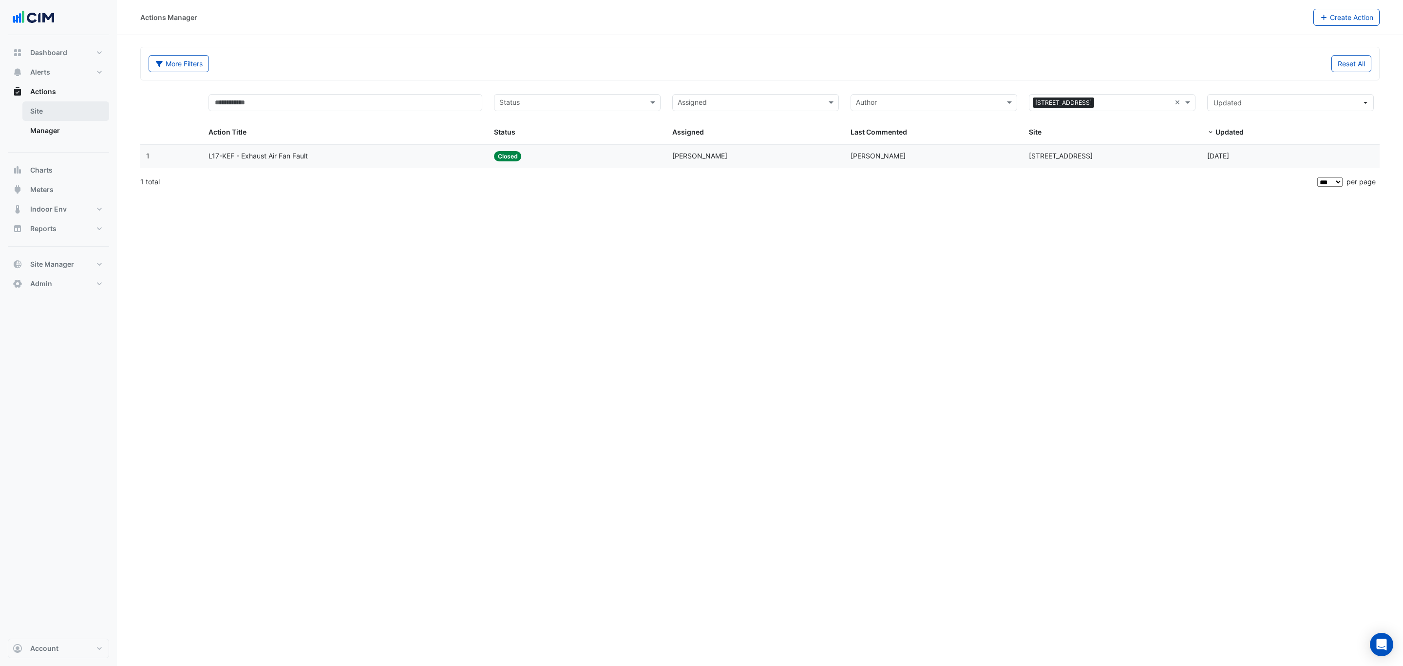
click at [57, 102] on link "Site" at bounding box center [65, 110] width 87 height 19
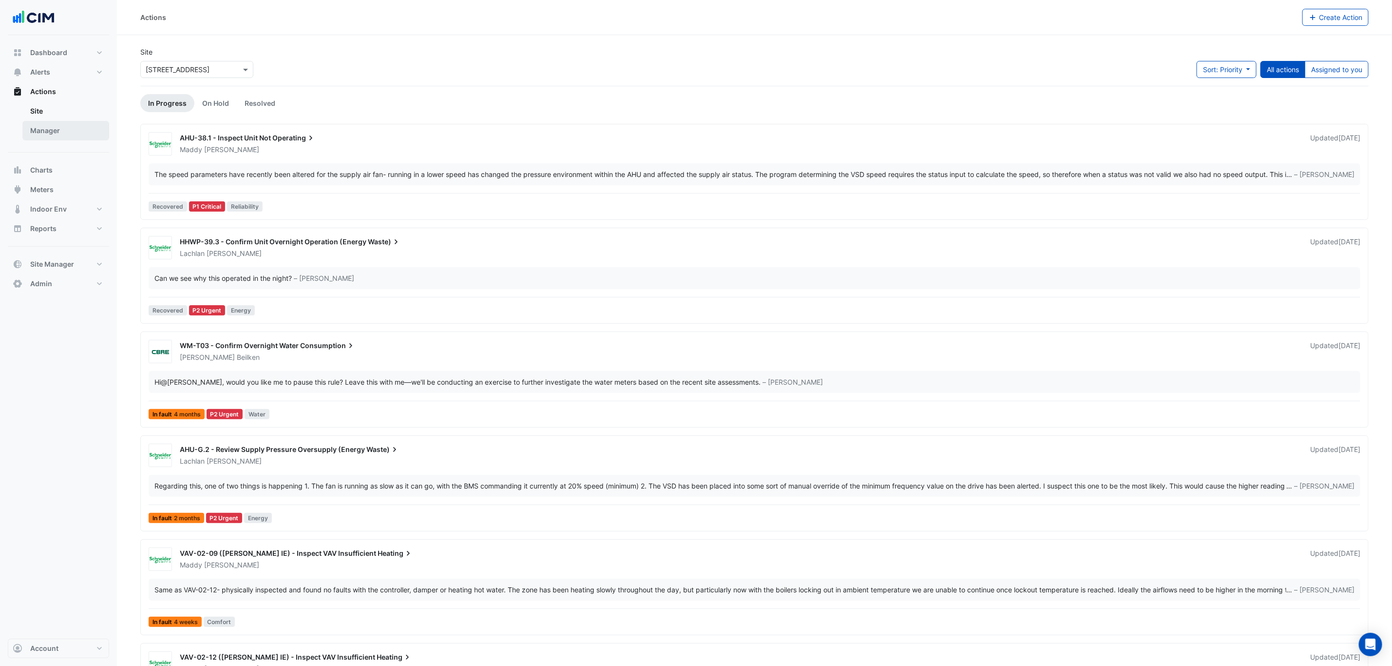
click at [57, 132] on link "Manager" at bounding box center [65, 130] width 87 height 19
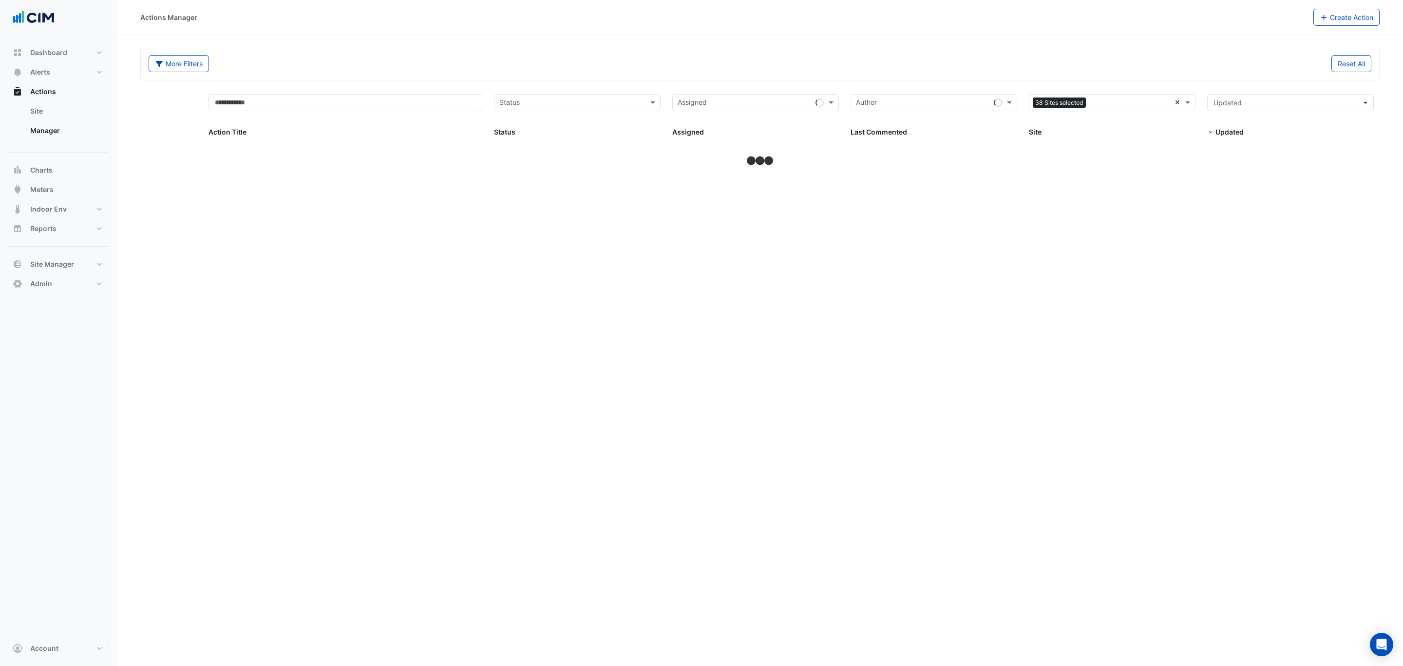
select select "***"
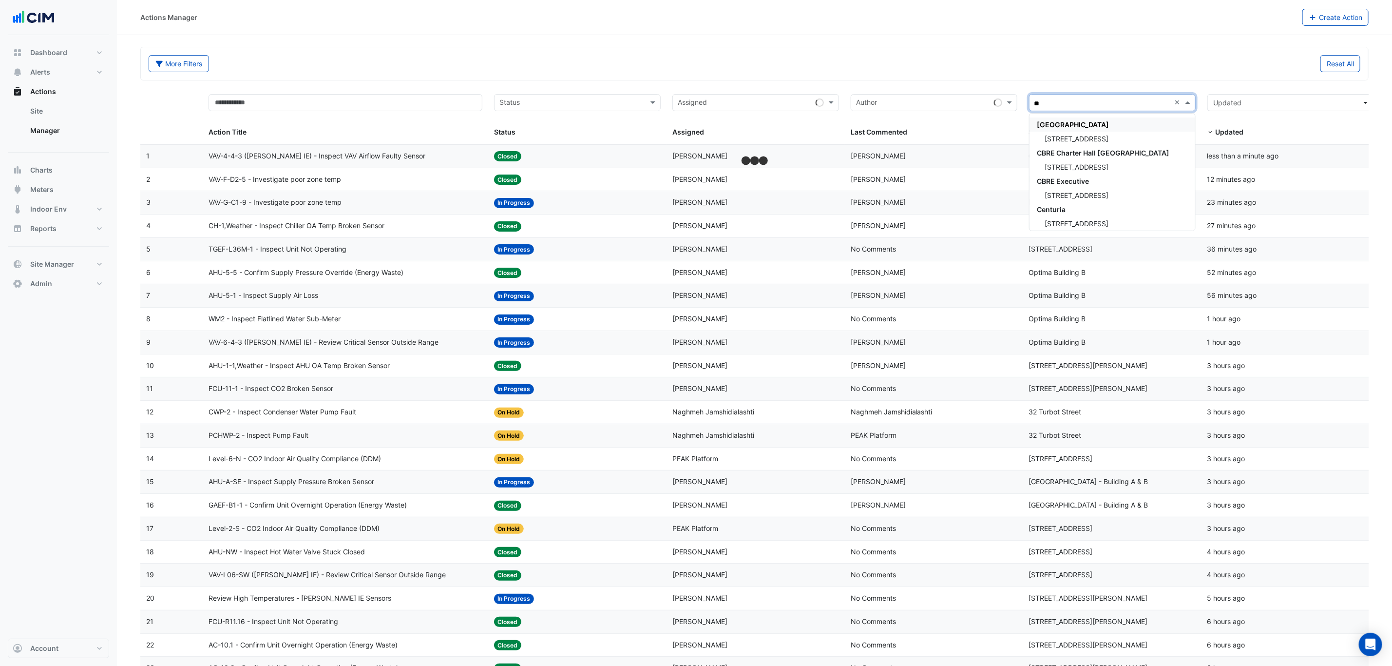
type input "***"
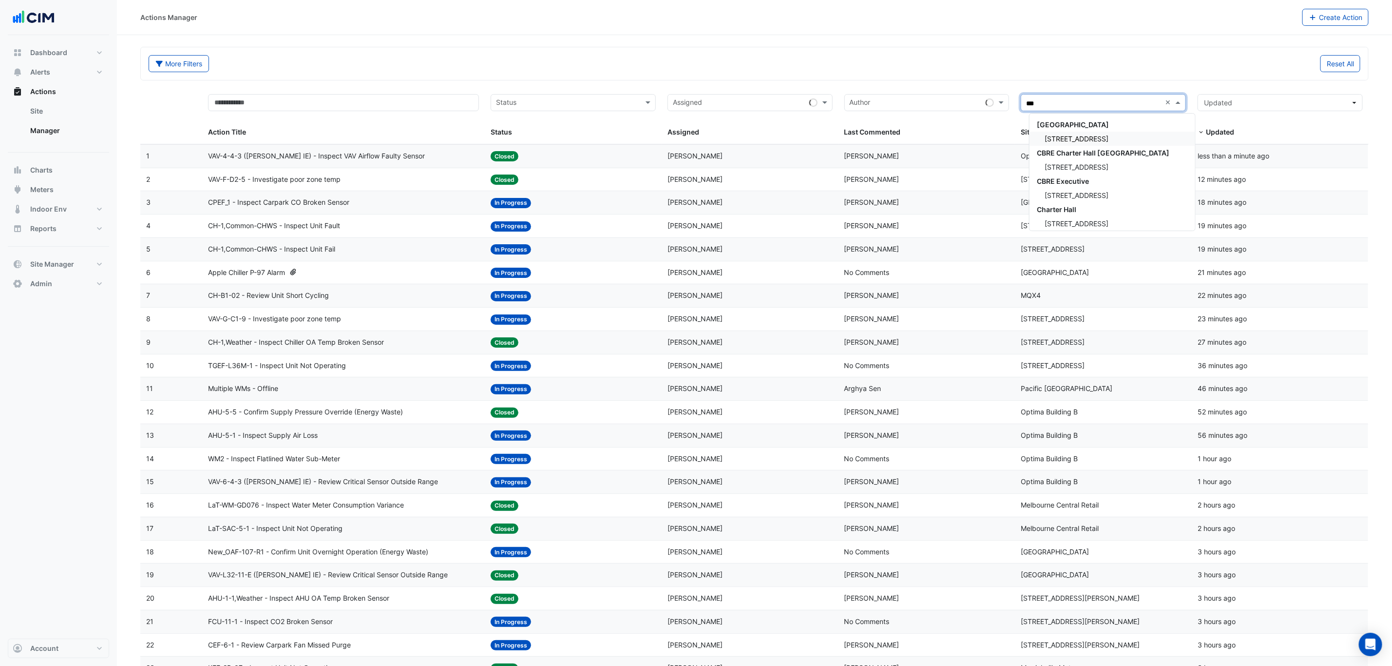
click at [1055, 137] on span "225 St Georges Terrace" at bounding box center [1077, 138] width 64 height 8
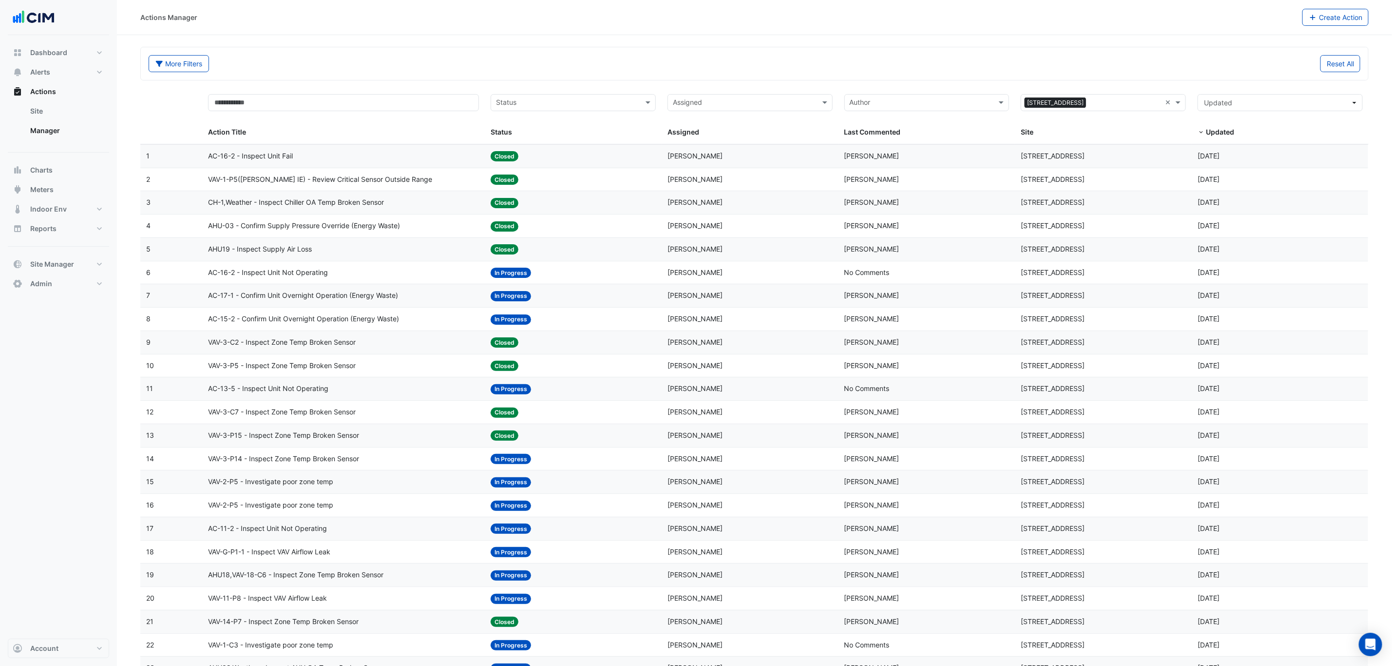
click at [379, 273] on div "AC-16-2 - Inspect Unit Not Operating" at bounding box center [343, 272] width 271 height 11
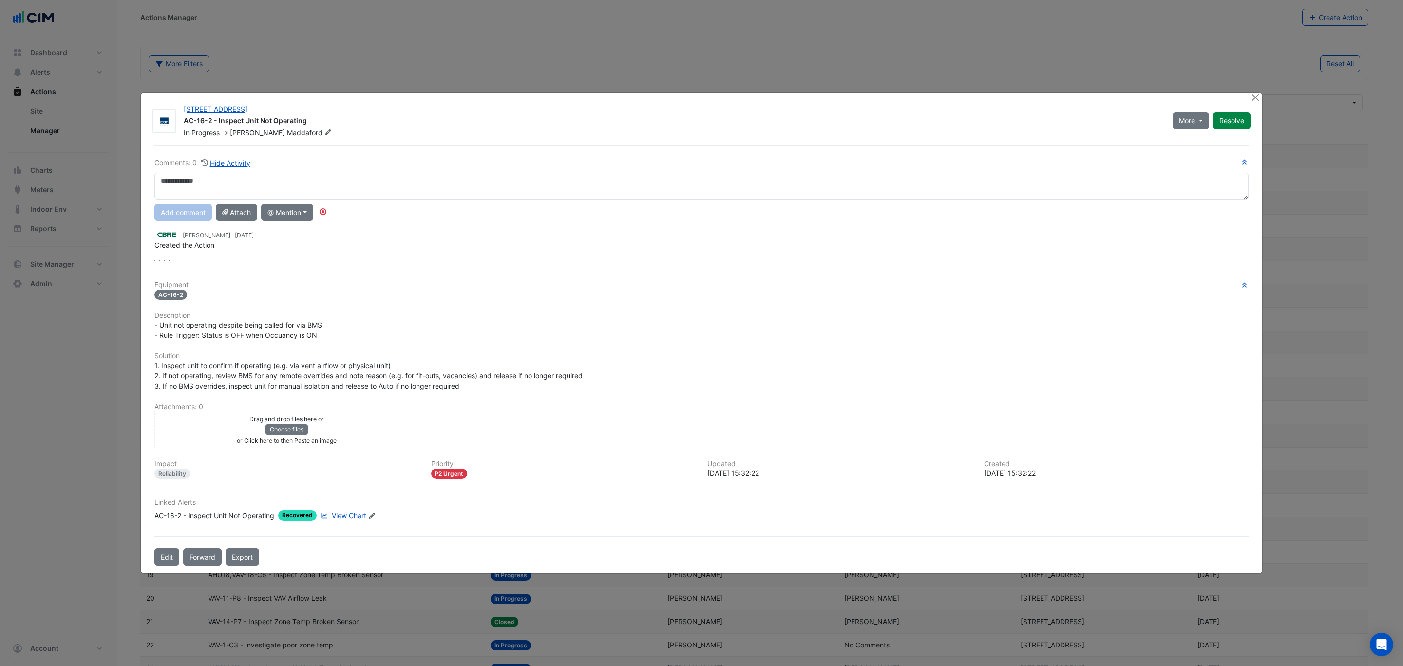
click at [345, 510] on div "Linked Alerts AC-16-2 - Inspect Unit Not Operating Recovered View Chart Edit Li…" at bounding box center [702, 513] width 1106 height 30
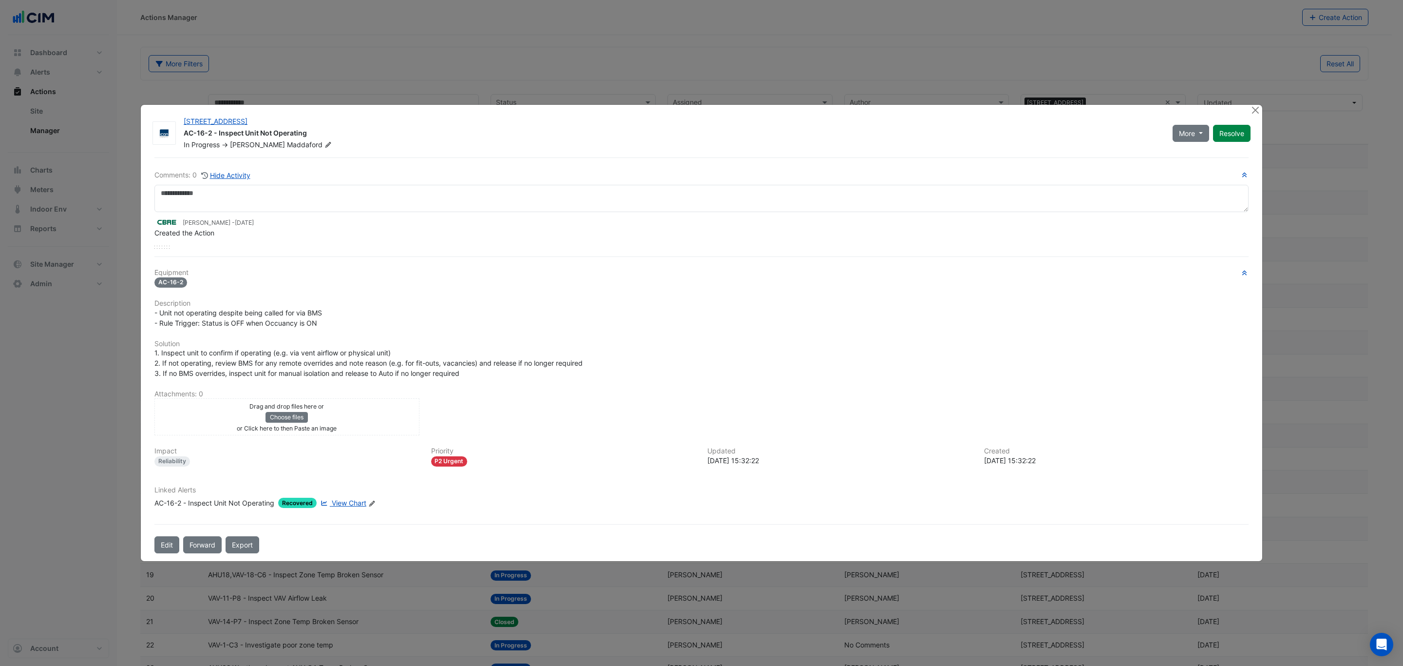
click at [348, 499] on span "View Chart" at bounding box center [349, 503] width 35 height 8
click at [1254, 108] on button "Close" at bounding box center [1255, 110] width 10 height 10
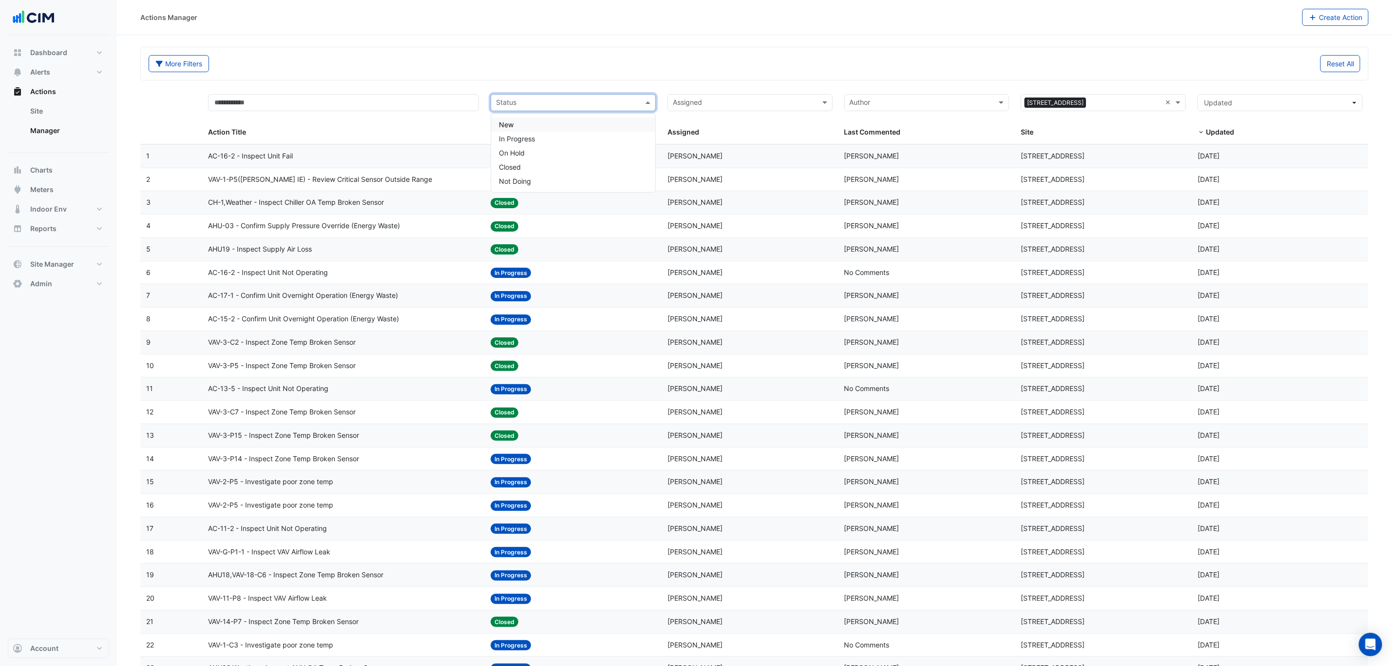
click at [579, 107] on input "text" at bounding box center [567, 103] width 143 height 11
click at [538, 137] on div "In Progress" at bounding box center [573, 139] width 164 height 14
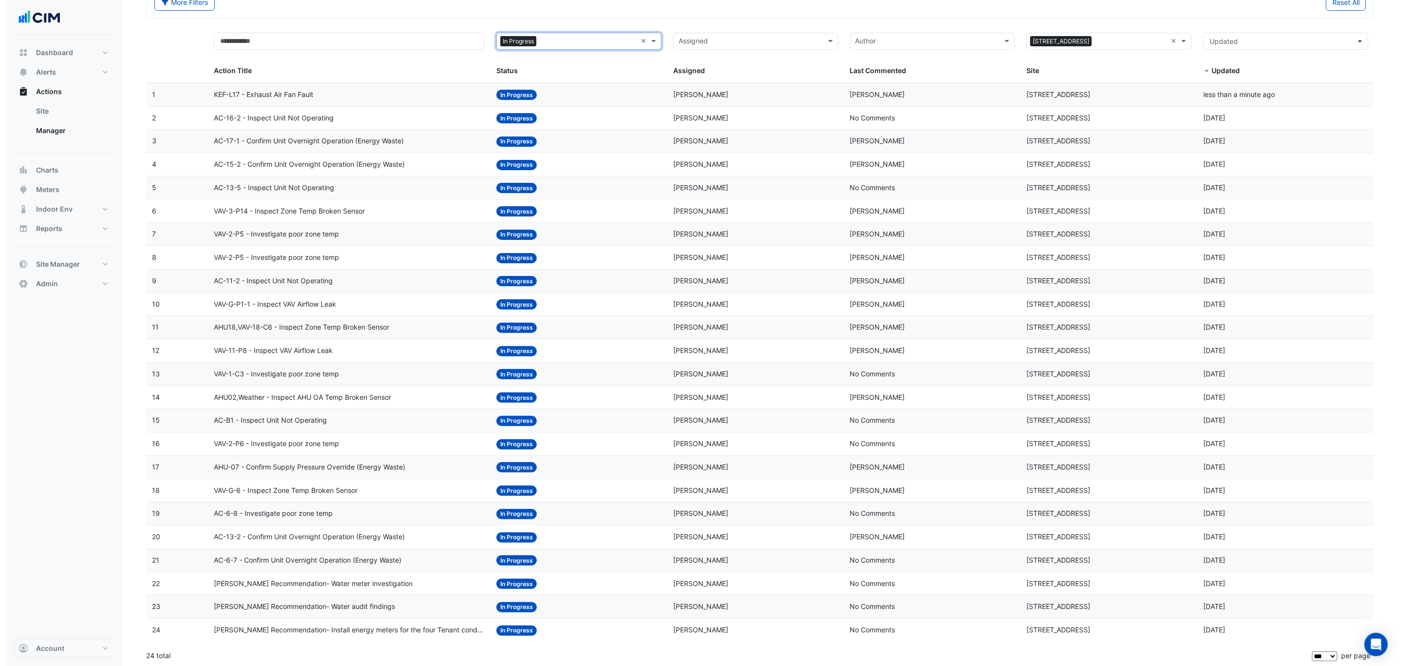
scroll to position [71, 0]
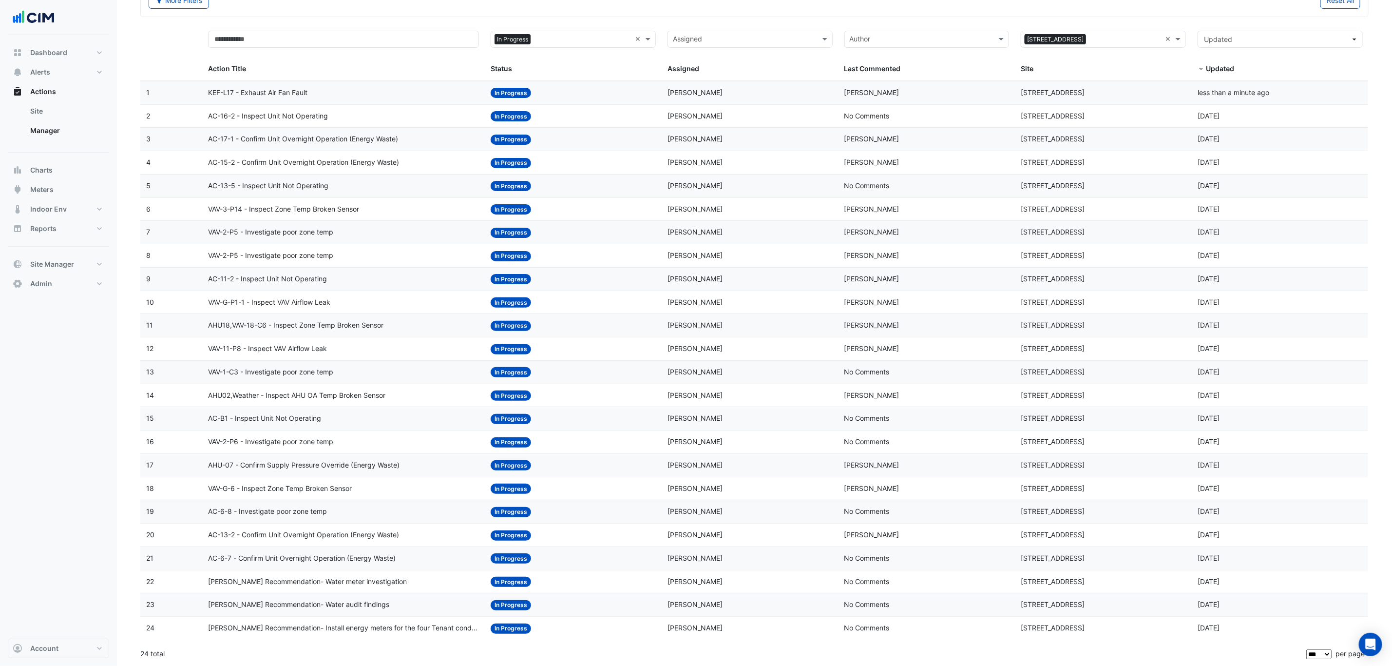
click at [314, 392] on span "AHU02,Weather - Inspect AHU OA Temp Broken Sensor" at bounding box center [296, 395] width 177 height 11
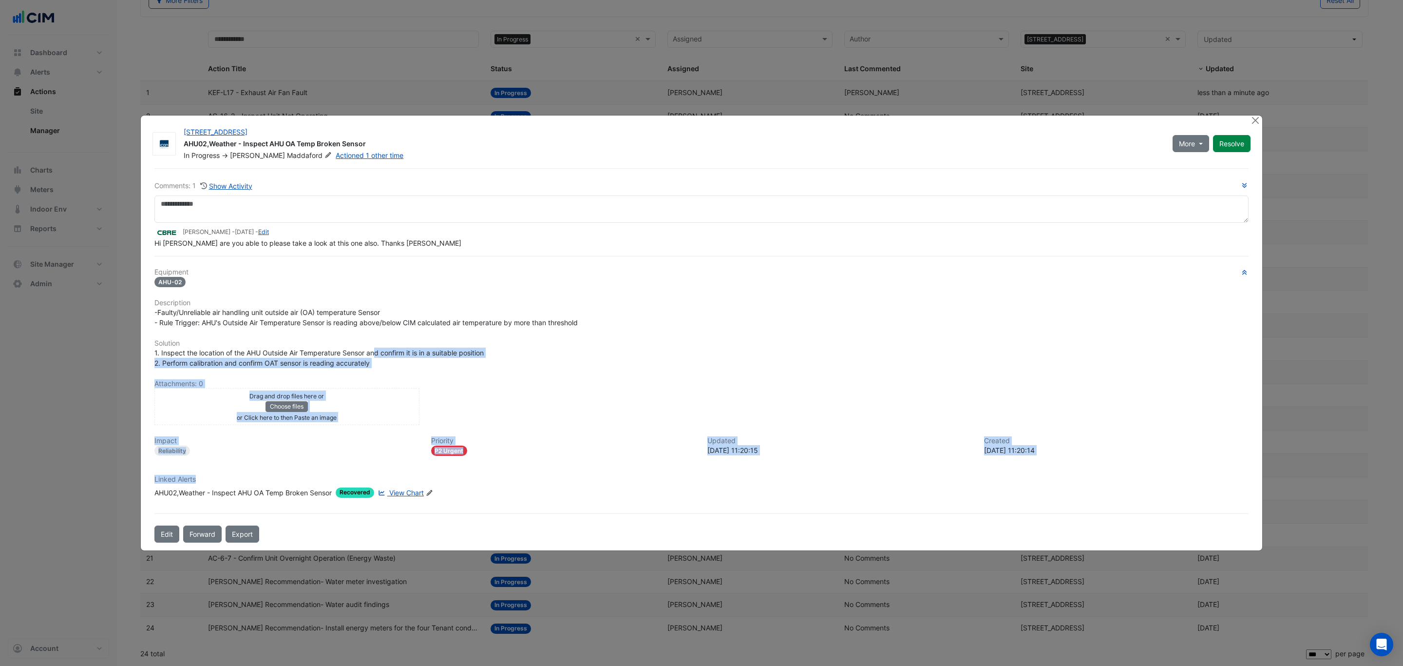
drag, startPoint x: 335, startPoint y: 480, endPoint x: 376, endPoint y: 354, distance: 132.4
click at [376, 354] on div "Equipment AHU-02 Description -Faulty/Unreliable air handling unit outside air (…" at bounding box center [701, 386] width 1094 height 237
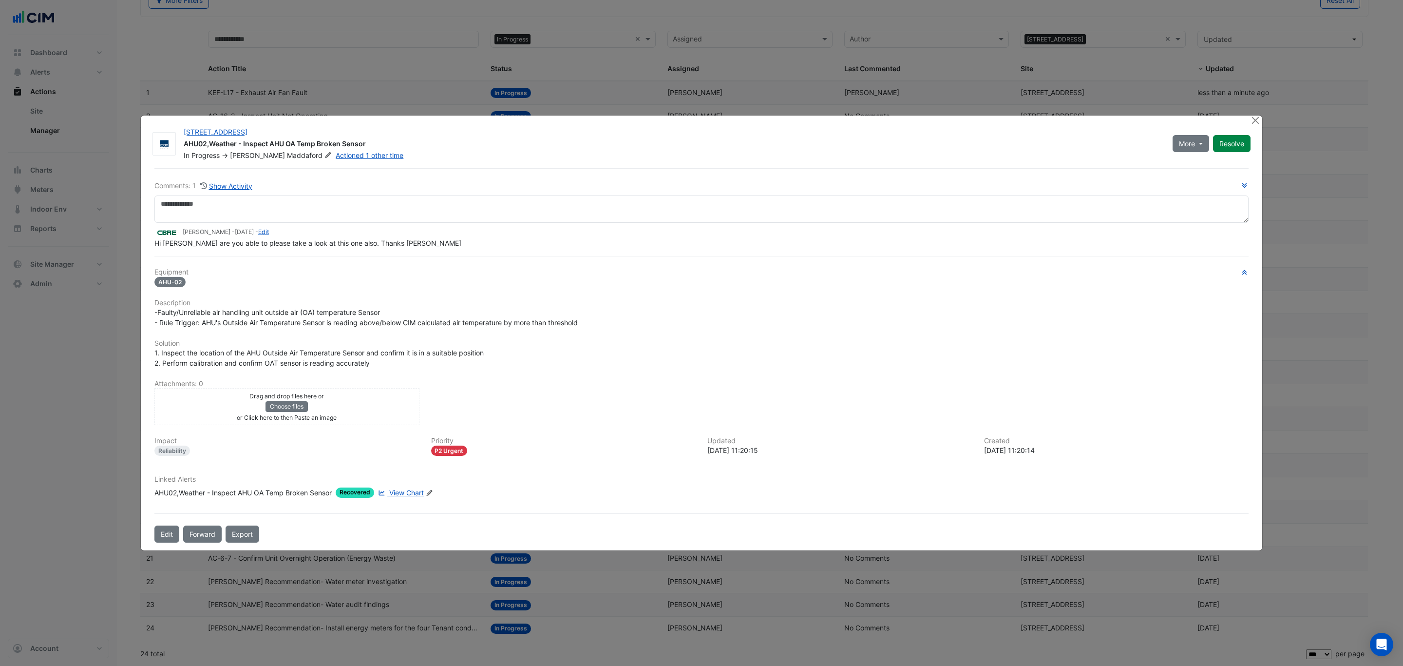
click at [326, 194] on div "Comments: 1 Show Activity Maria Buck - 1 month and 25 days ago - Edit Hi Jeff a…" at bounding box center [701, 214] width 1094 height 68
click at [323, 158] on fa-icon at bounding box center [328, 156] width 11 height 10
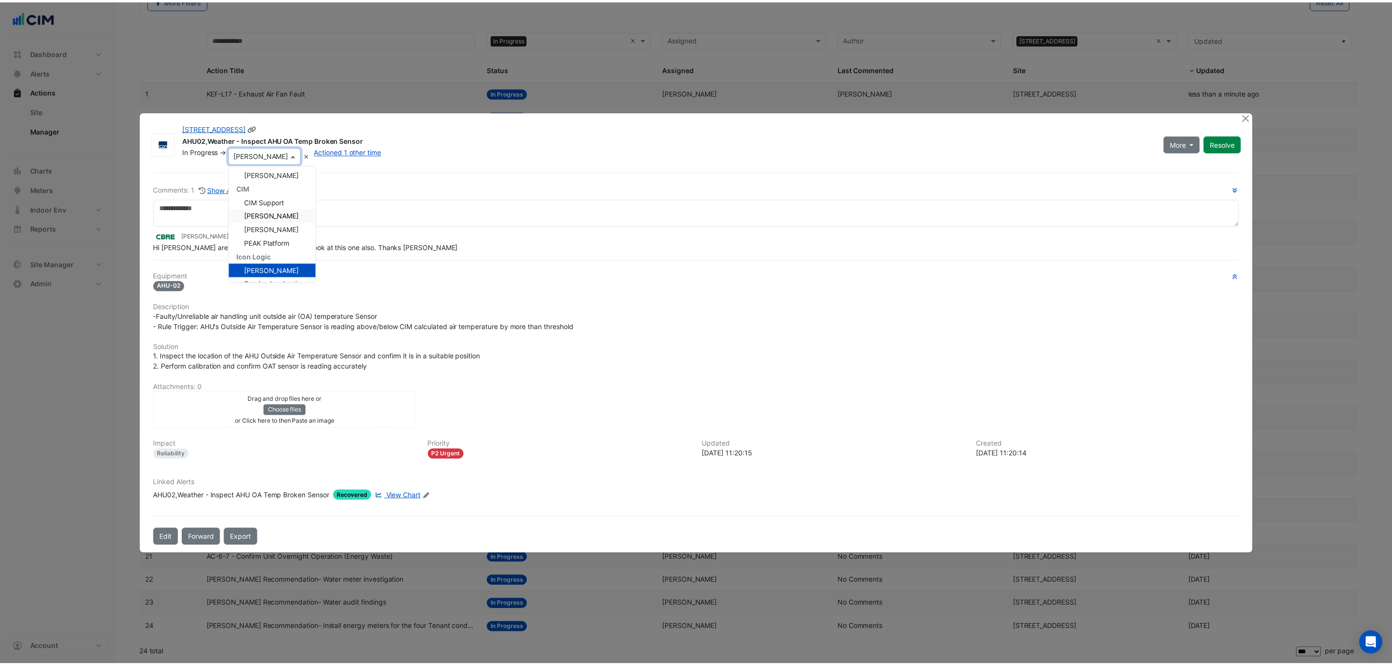
scroll to position [41, 0]
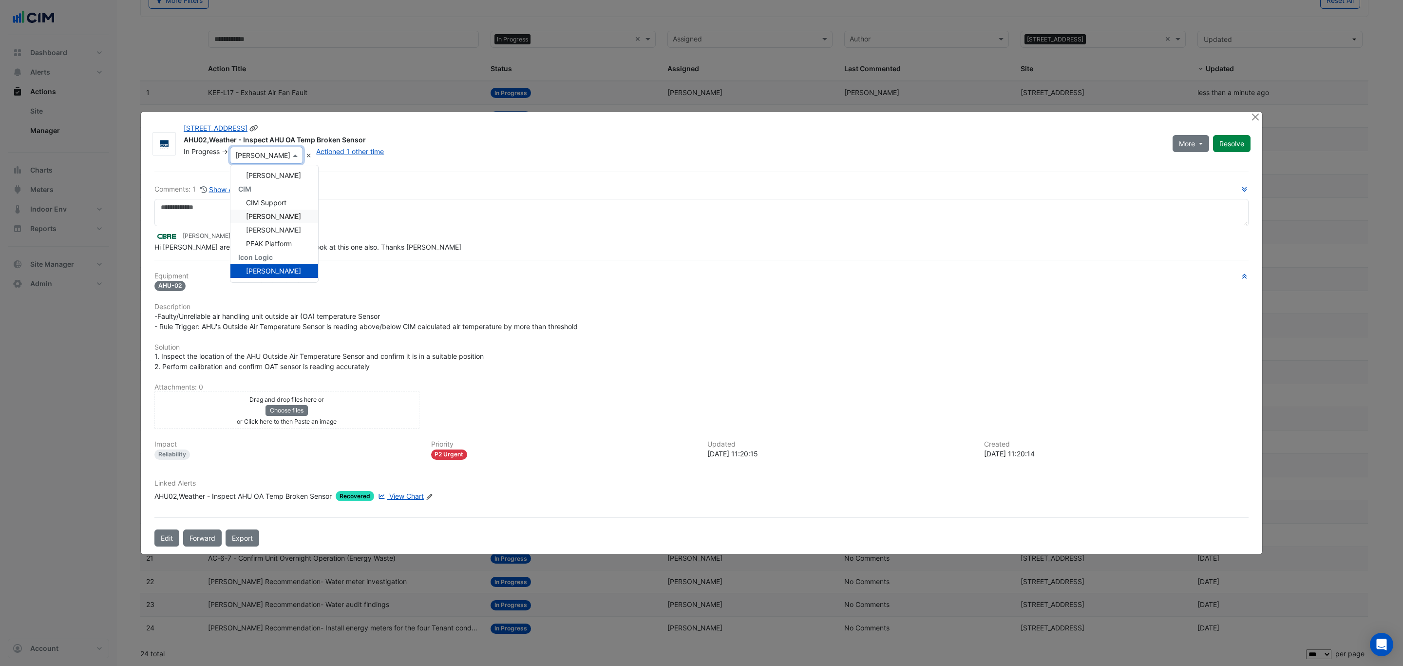
click at [287, 215] on span "[PERSON_NAME]" at bounding box center [273, 216] width 55 height 8
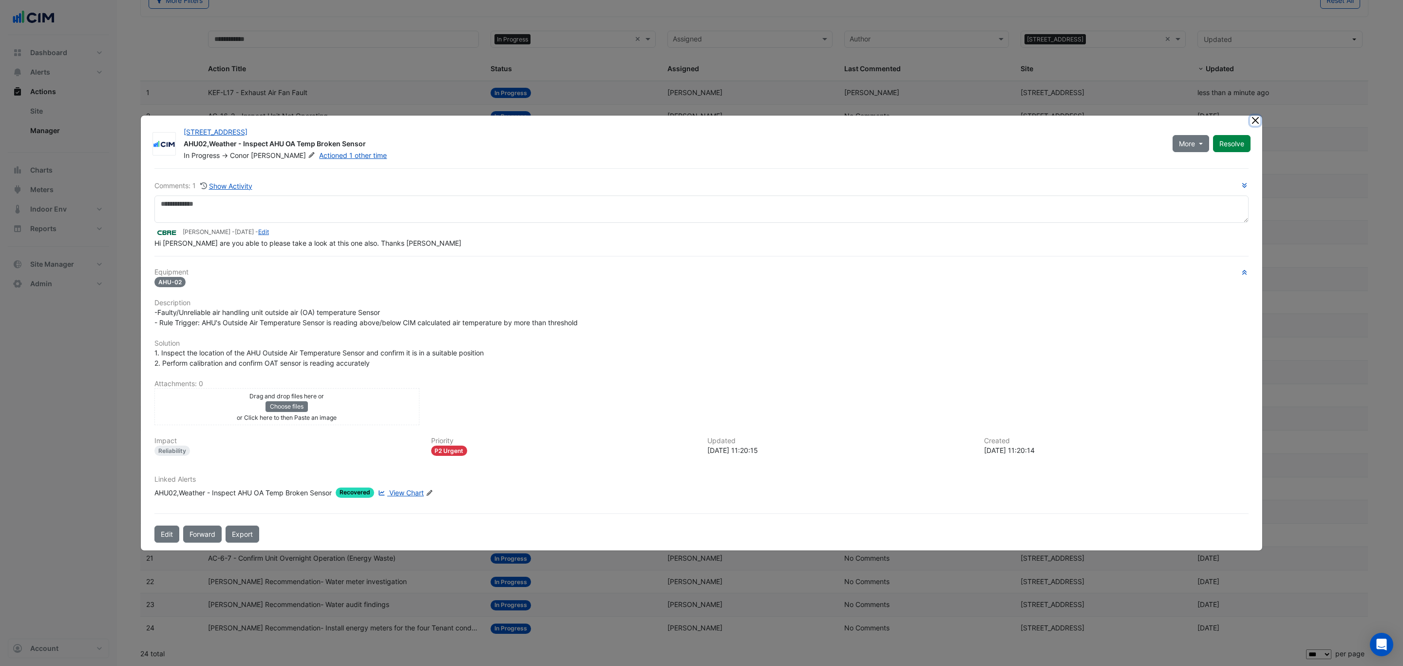
click at [1253, 123] on button "Close" at bounding box center [1255, 120] width 10 height 10
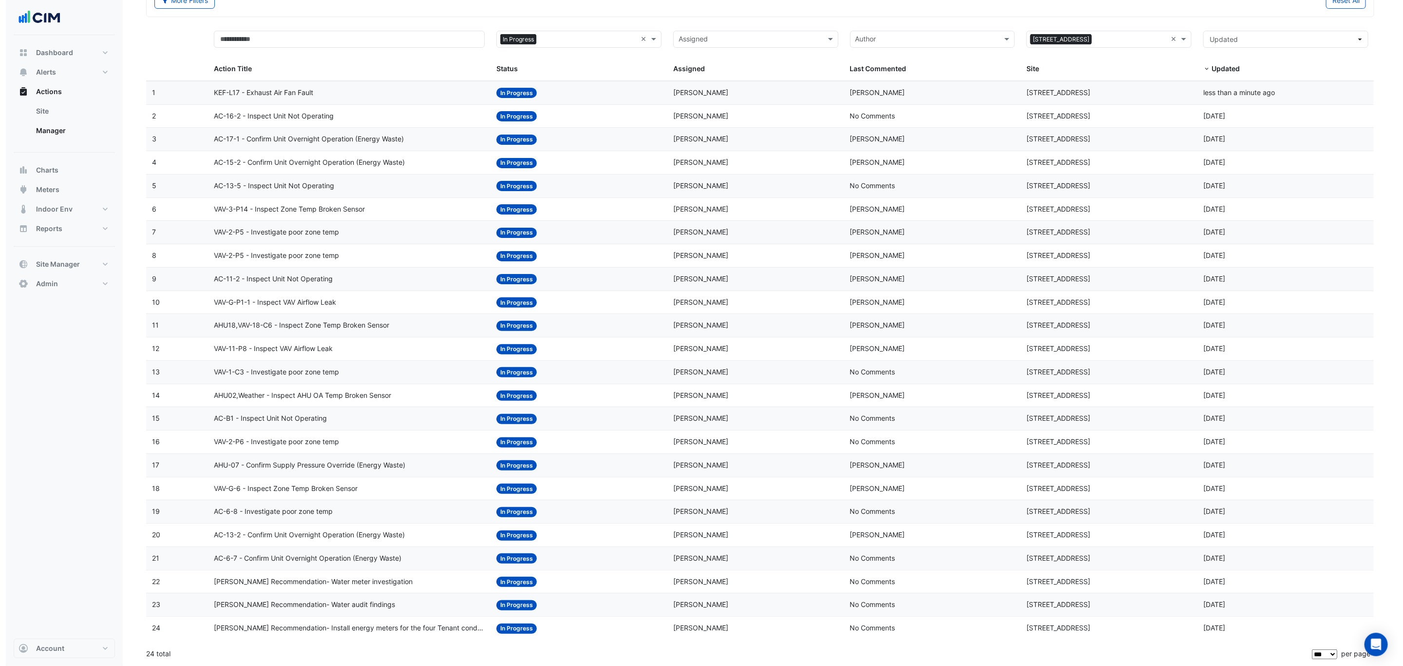
scroll to position [0, 0]
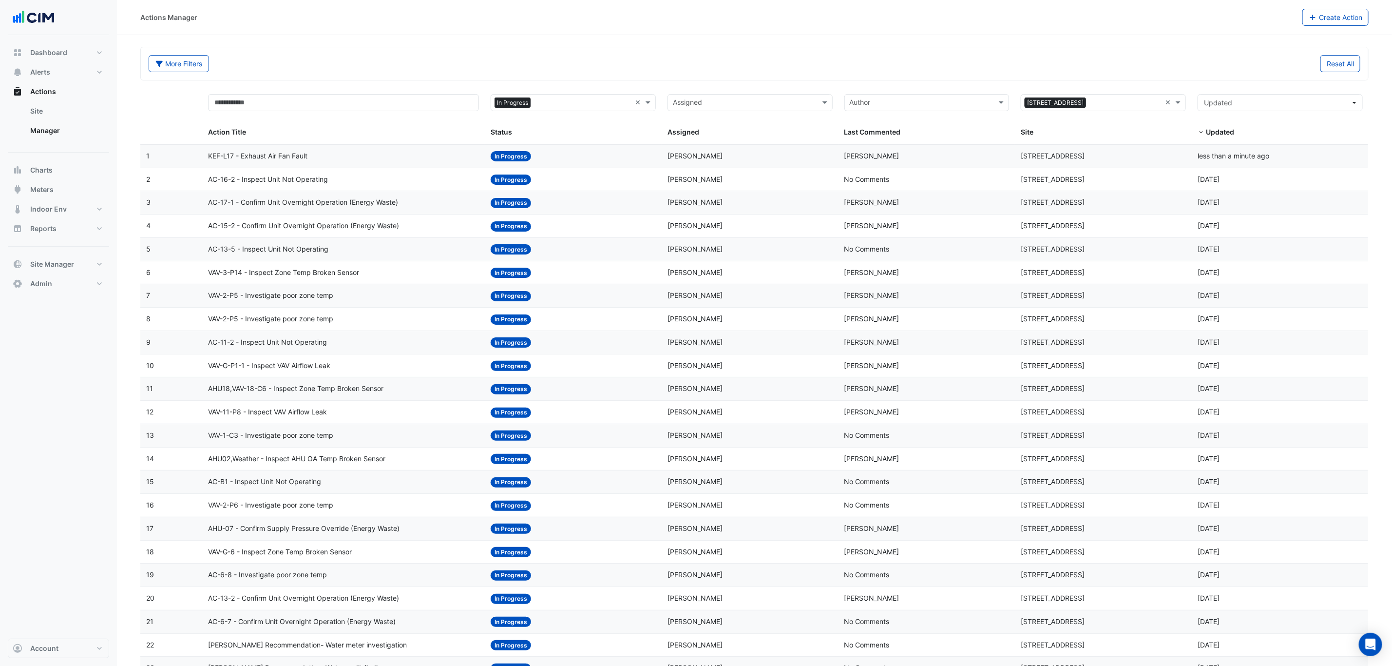
click at [438, 204] on div "AC-17-1 - Confirm Unit Overnight Operation (Energy Waste)" at bounding box center [343, 202] width 271 height 11
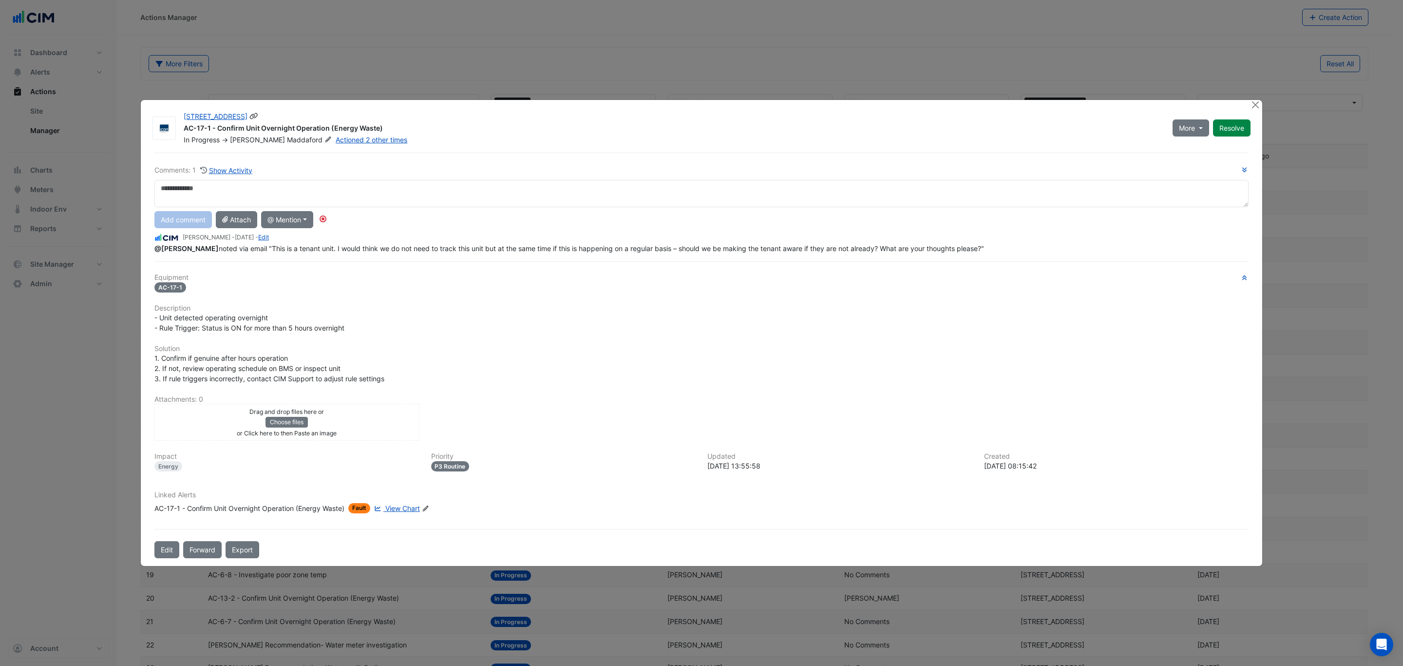
click at [285, 139] on div "225 St Georges Terrace AC-17-1 - Confirm Unit Overnight Operation (Energy Waste…" at bounding box center [672, 128] width 989 height 33
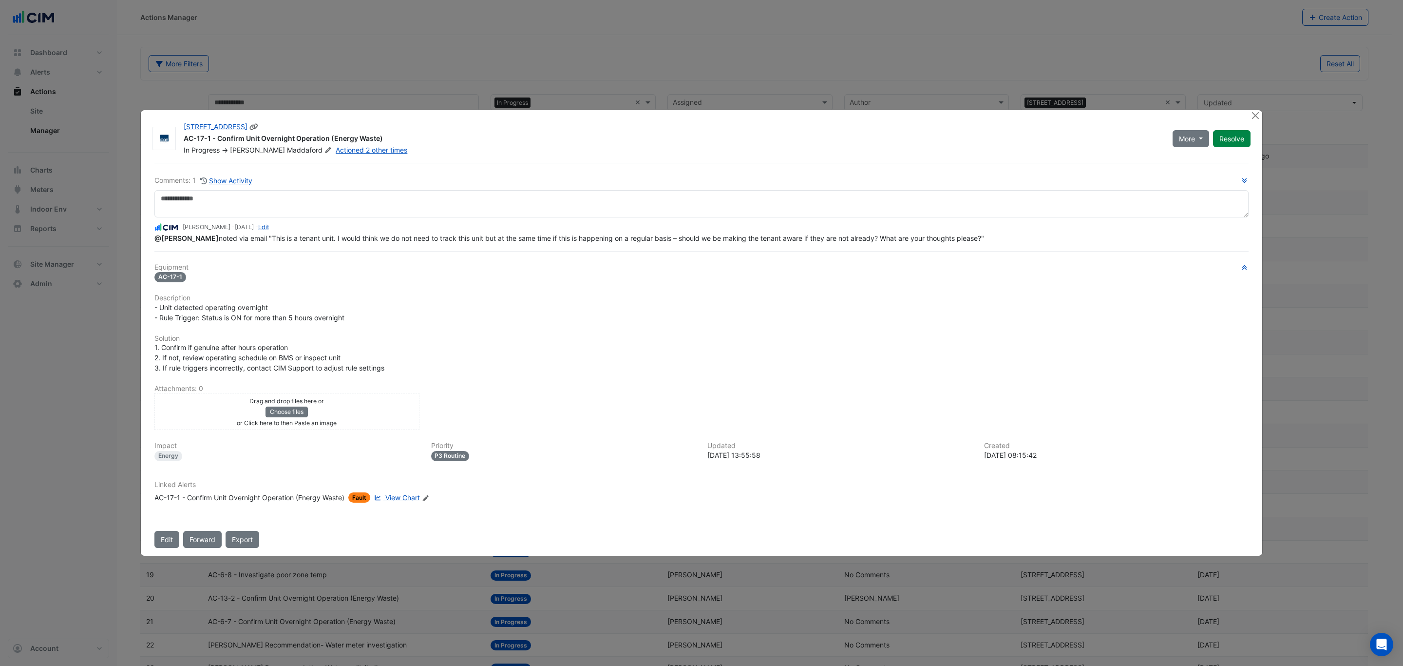
click at [325, 148] on icon at bounding box center [328, 150] width 7 height 6
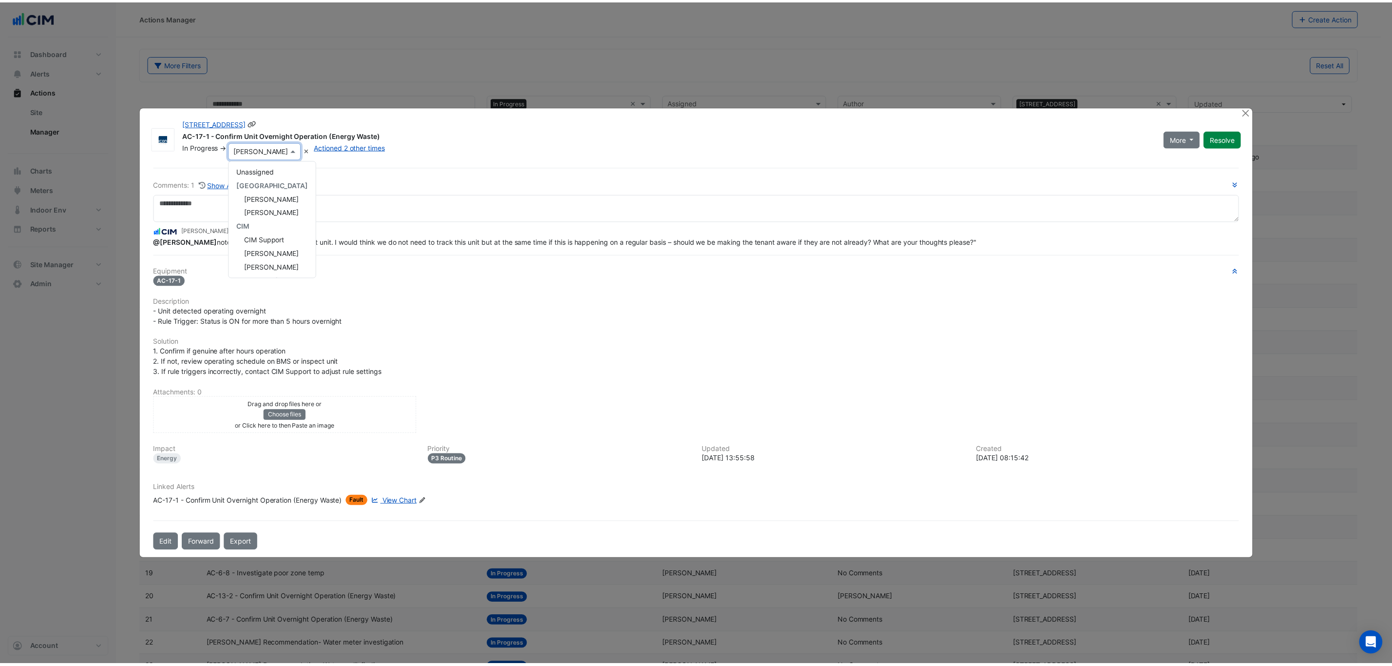
scroll to position [82, 0]
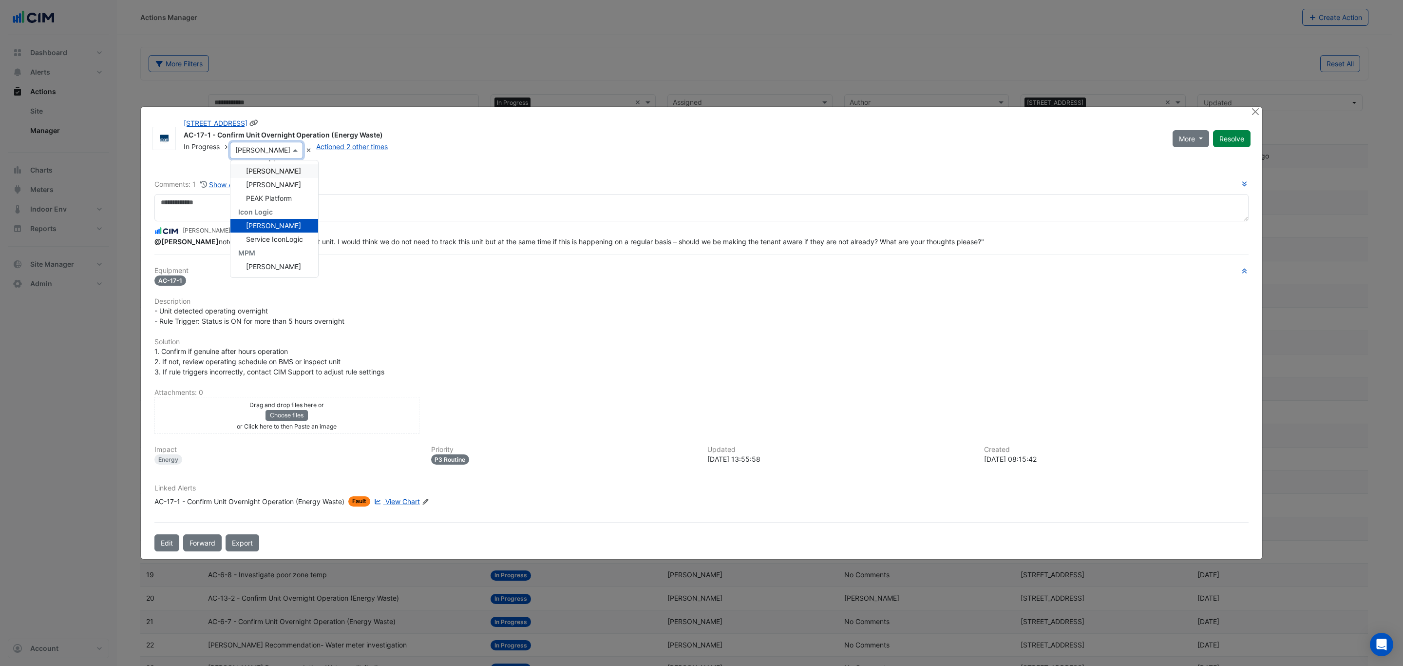
click at [278, 174] on span "[PERSON_NAME]" at bounding box center [273, 171] width 55 height 8
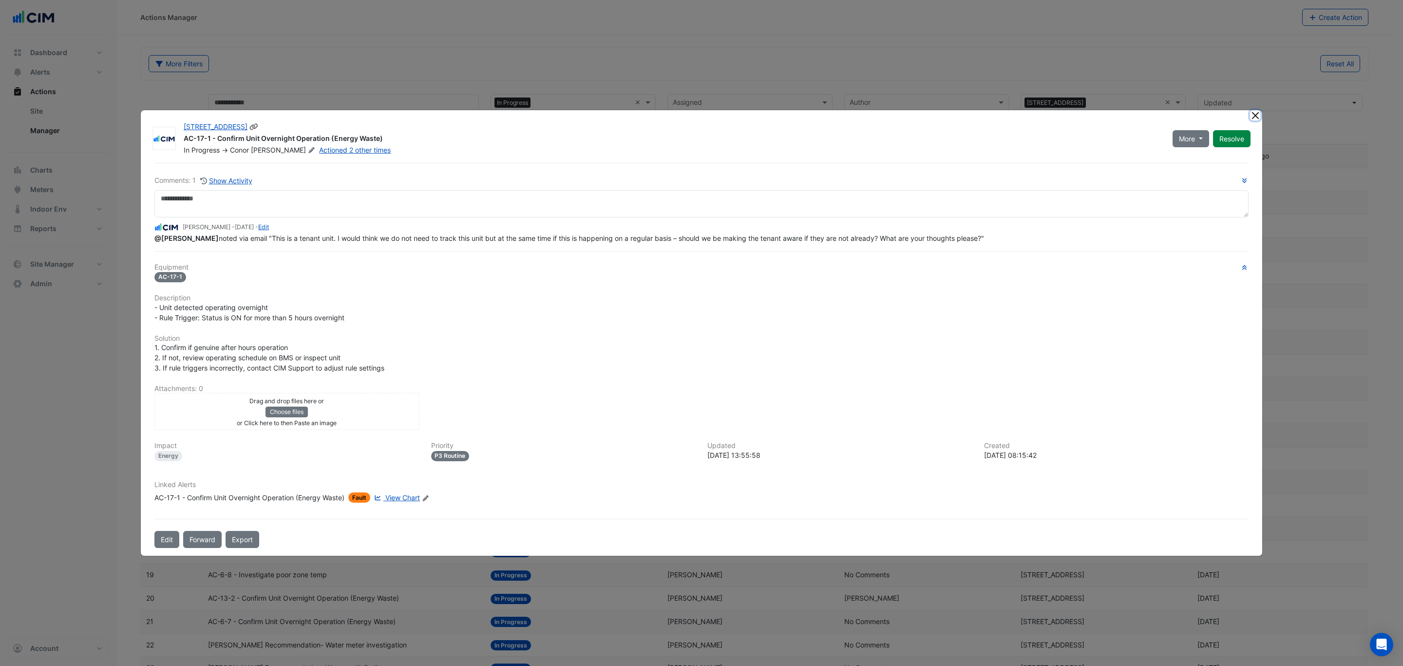
click at [1257, 115] on button "Close" at bounding box center [1255, 115] width 10 height 10
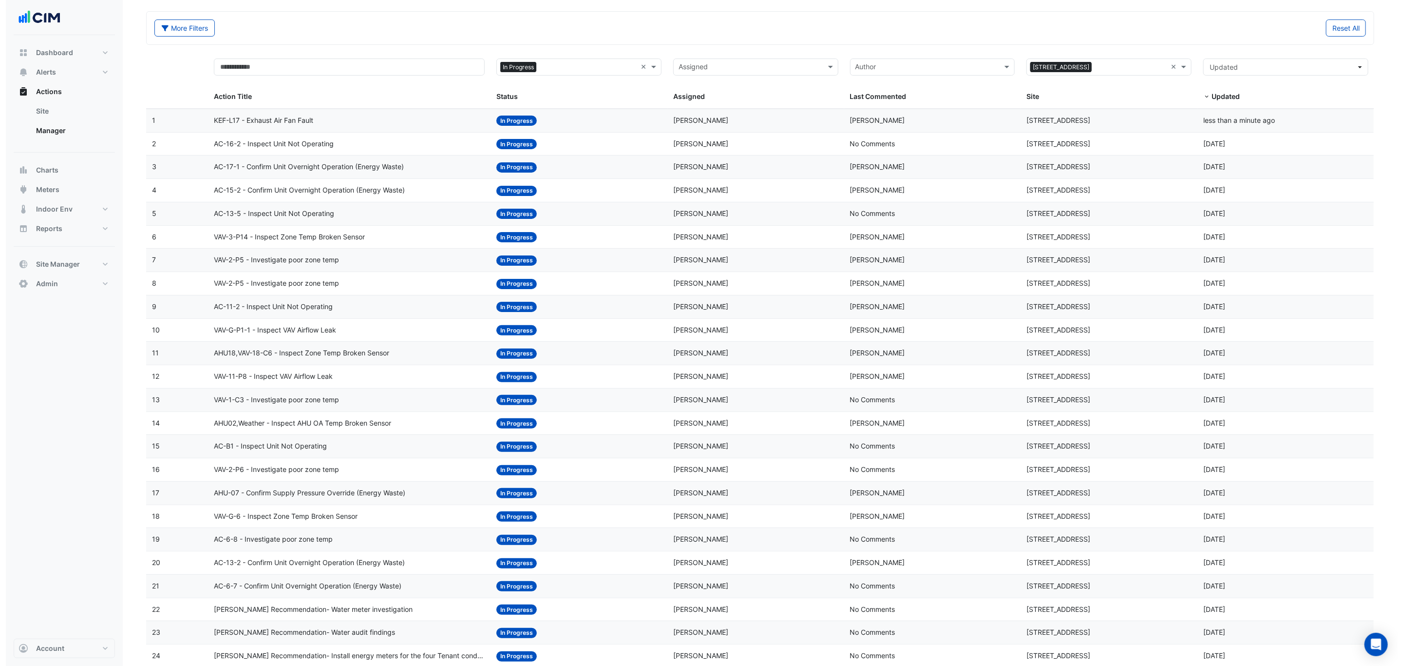
scroll to position [71, 0]
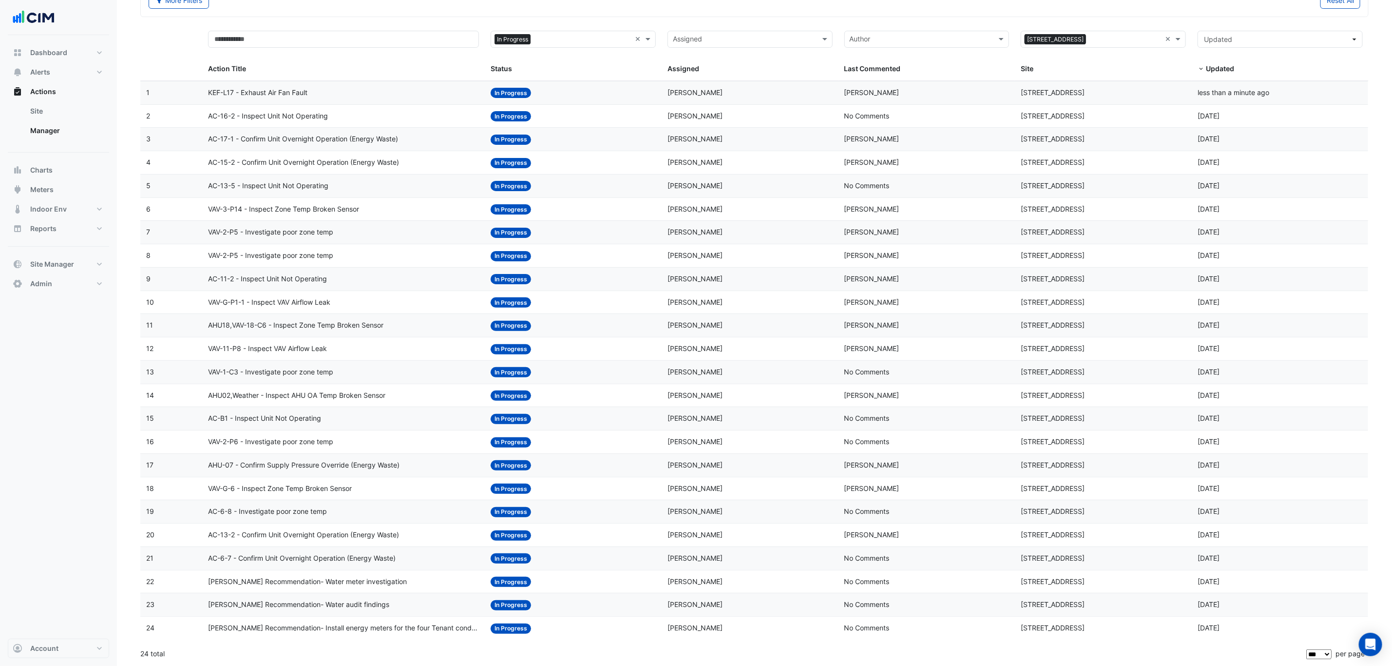
click at [360, 373] on div "VAV-1-C3 - Investigate poor zone temp" at bounding box center [343, 371] width 271 height 11
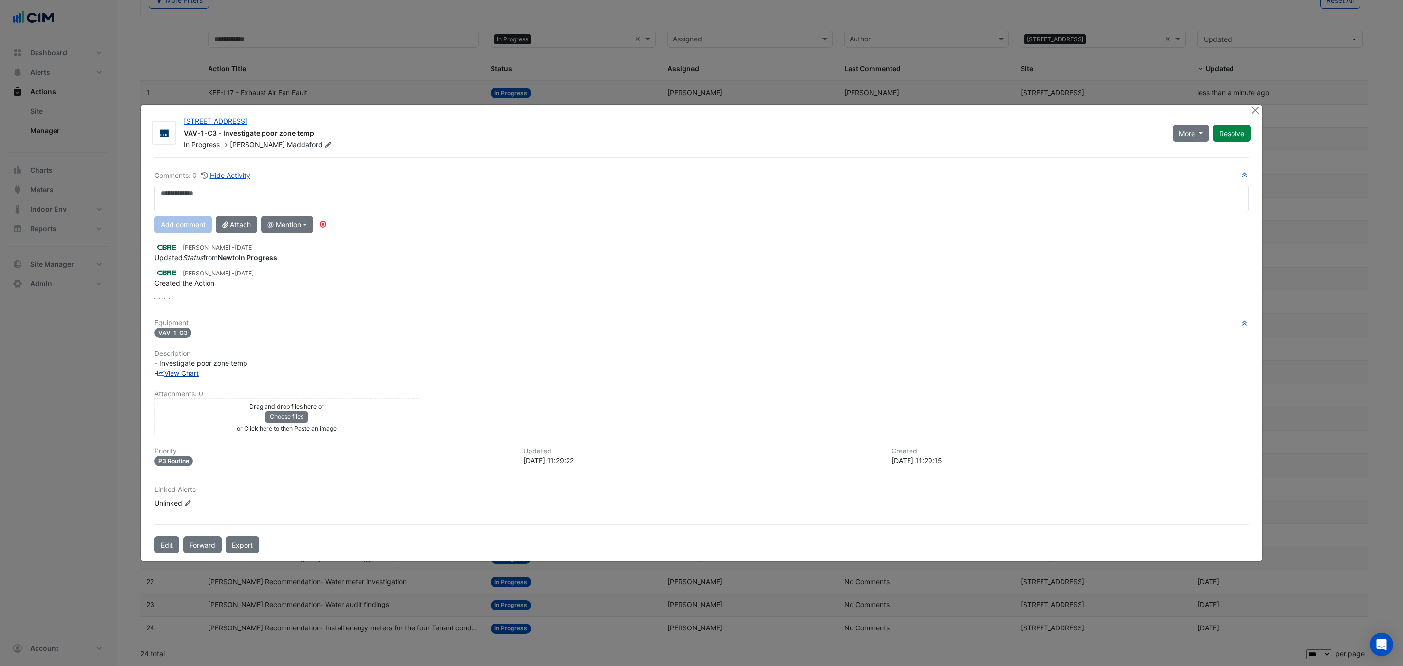
click at [177, 373] on div "Equipment VAV-1-C3 Description - Investigate poor zone temp - View Chart Attach…" at bounding box center [701, 417] width 1094 height 197
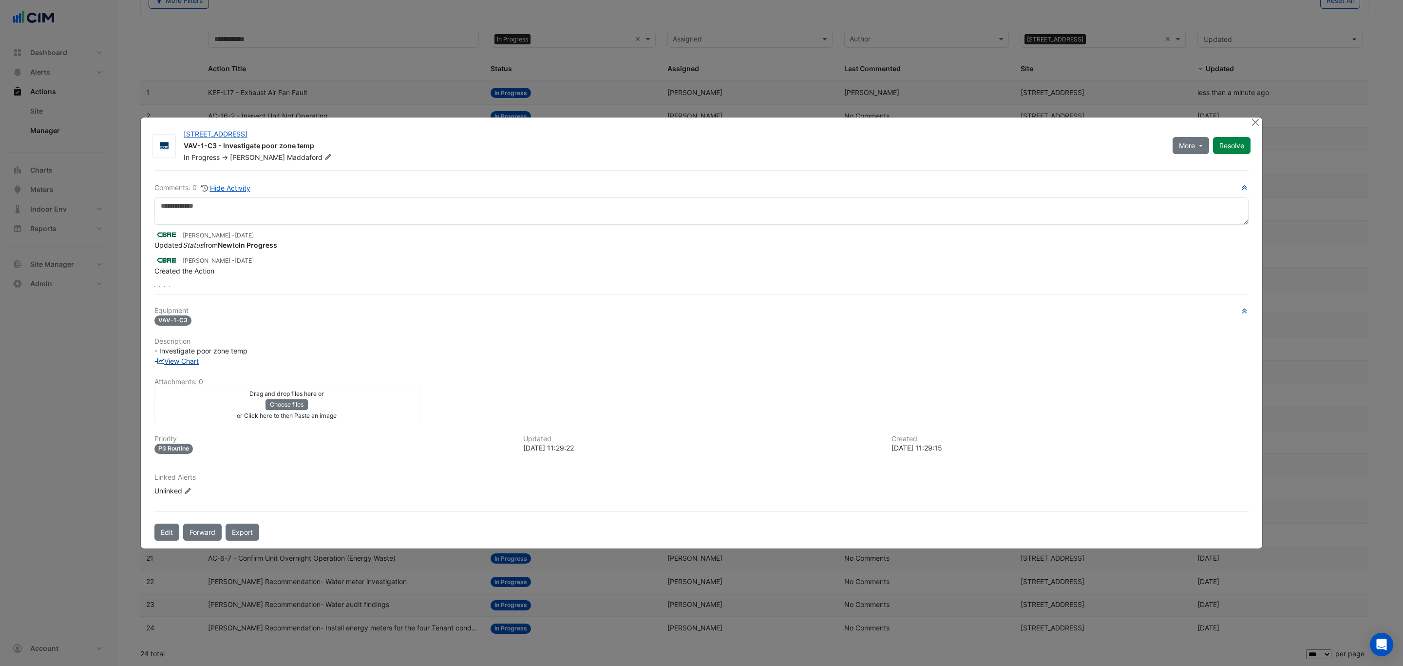
click at [177, 362] on link "View Chart" at bounding box center [177, 361] width 41 height 8
click at [1253, 125] on button "Close" at bounding box center [1255, 122] width 10 height 10
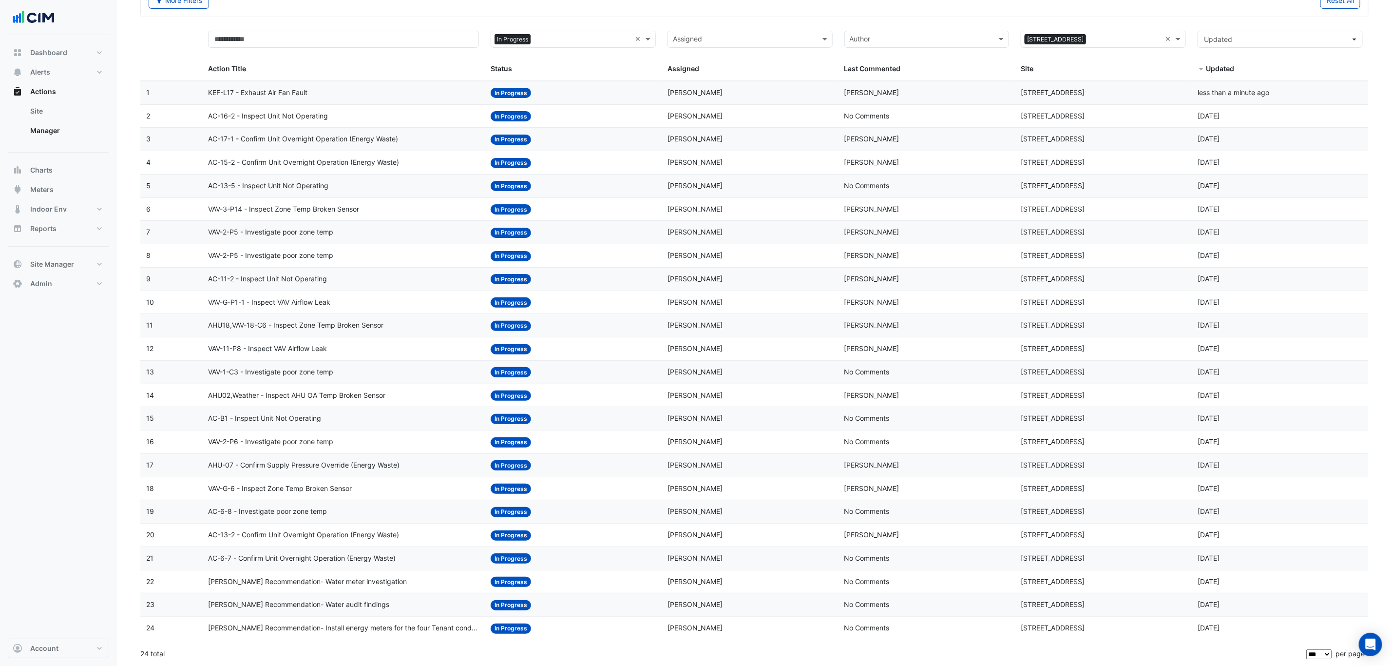
click at [353, 367] on div "VAV-1-C3 - Investigate poor zone temp" at bounding box center [343, 371] width 271 height 11
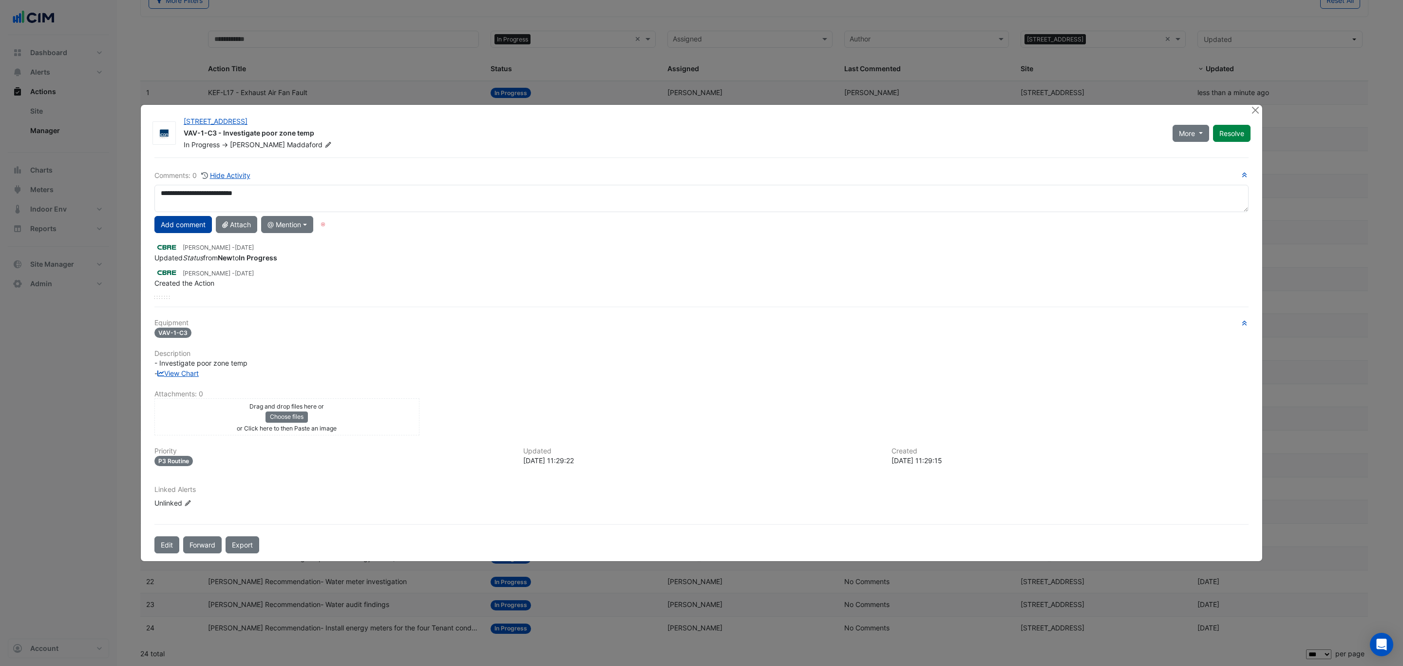
type textarea "**********"
click at [186, 227] on button "Add comment" at bounding box center [183, 224] width 58 height 17
click at [325, 144] on icon at bounding box center [328, 144] width 7 height 6
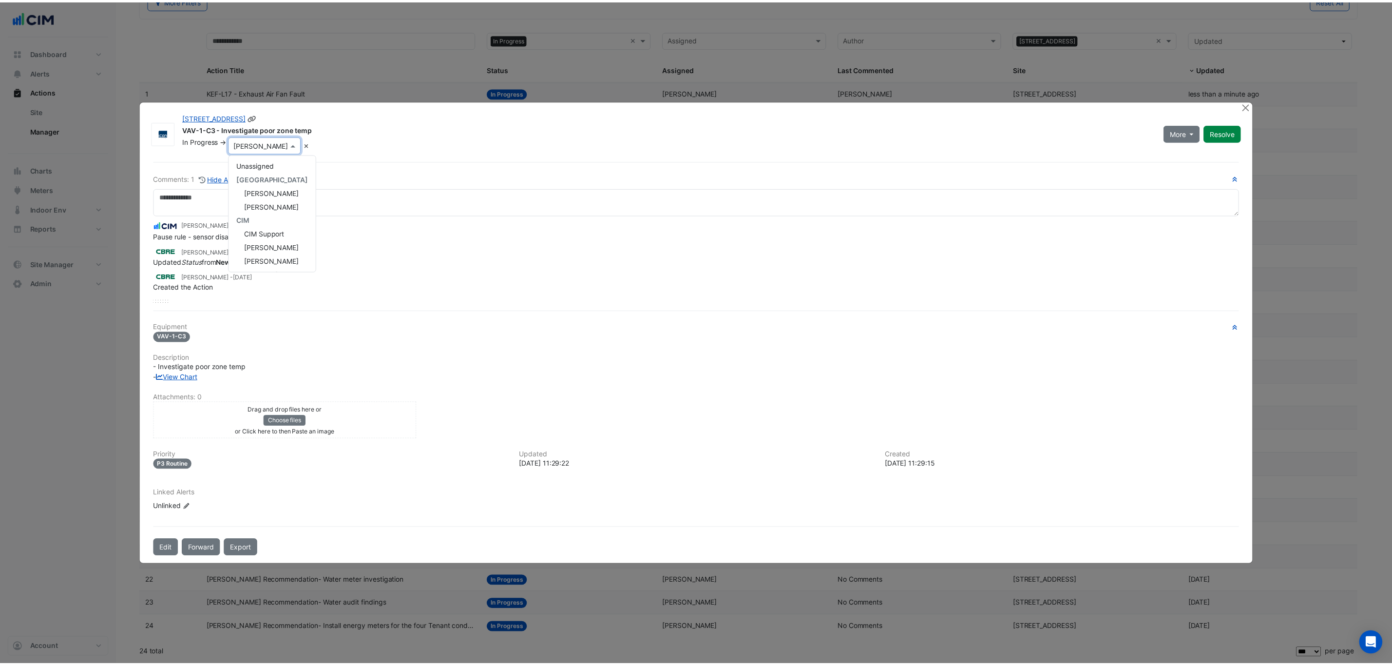
scroll to position [82, 0]
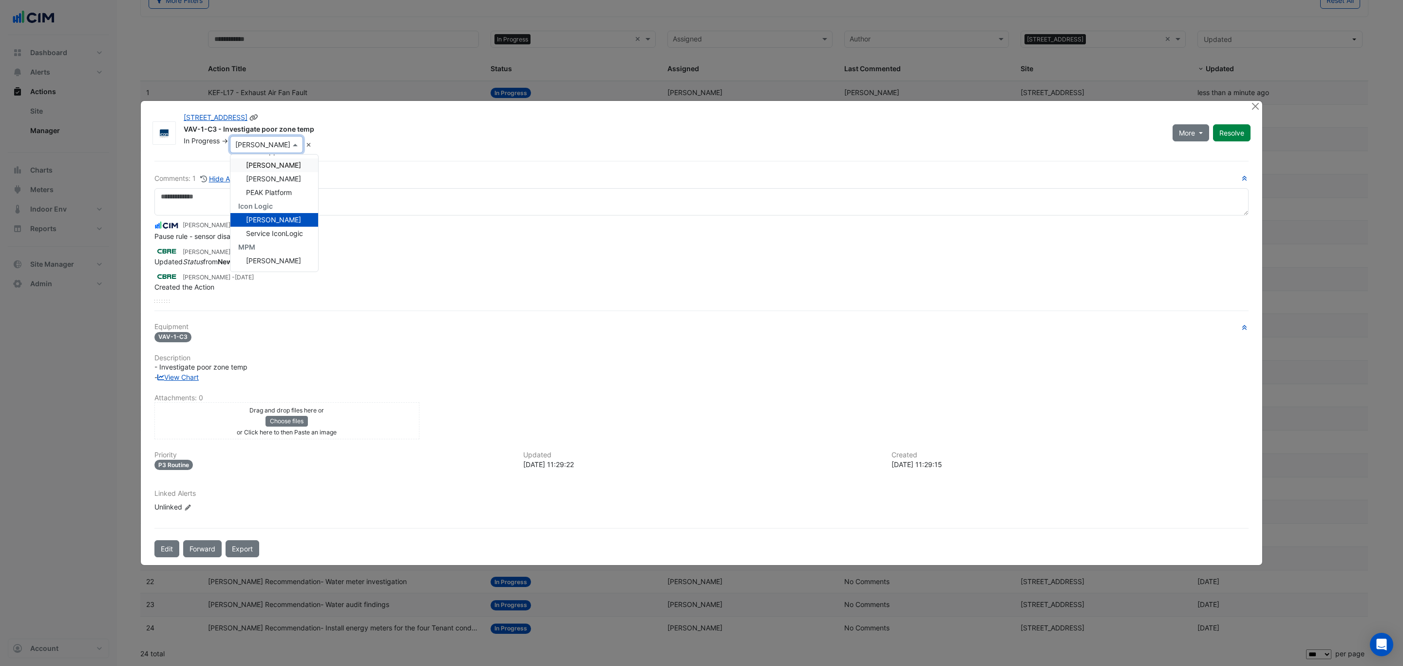
click at [286, 169] on span "[PERSON_NAME]" at bounding box center [273, 165] width 55 height 8
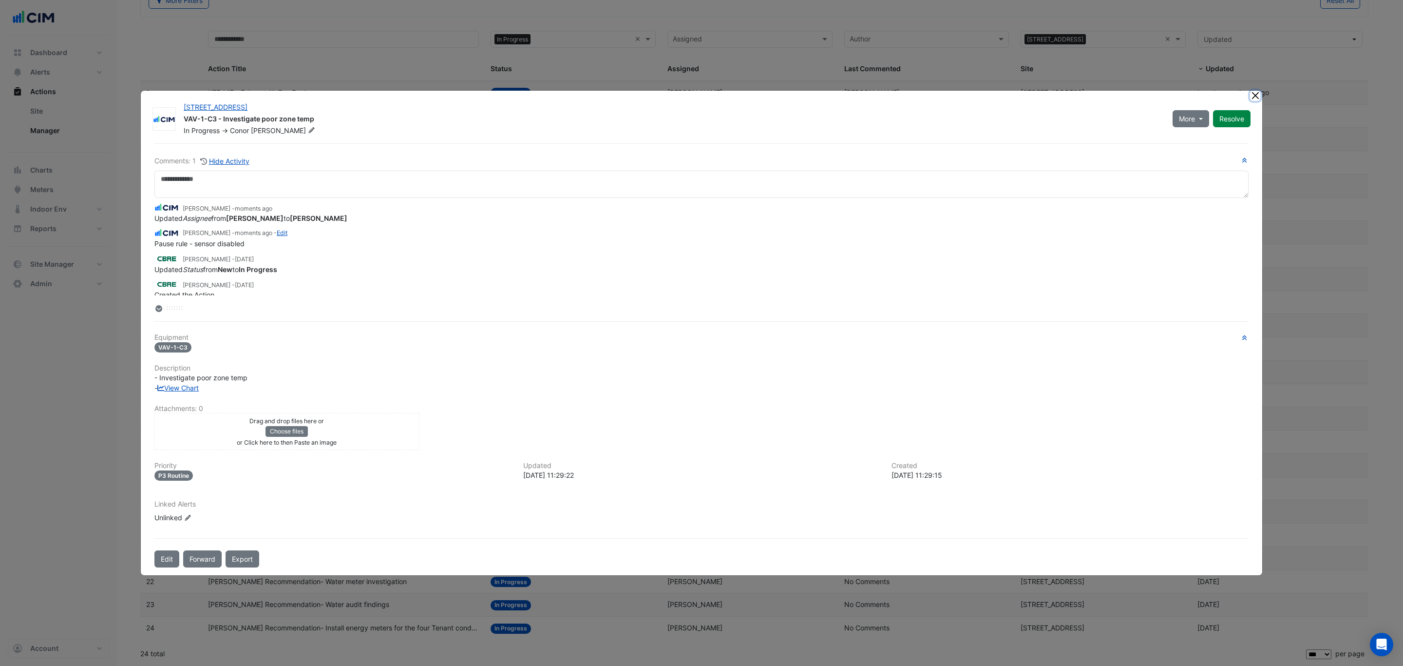
click at [1253, 98] on button "Close" at bounding box center [1255, 96] width 10 height 10
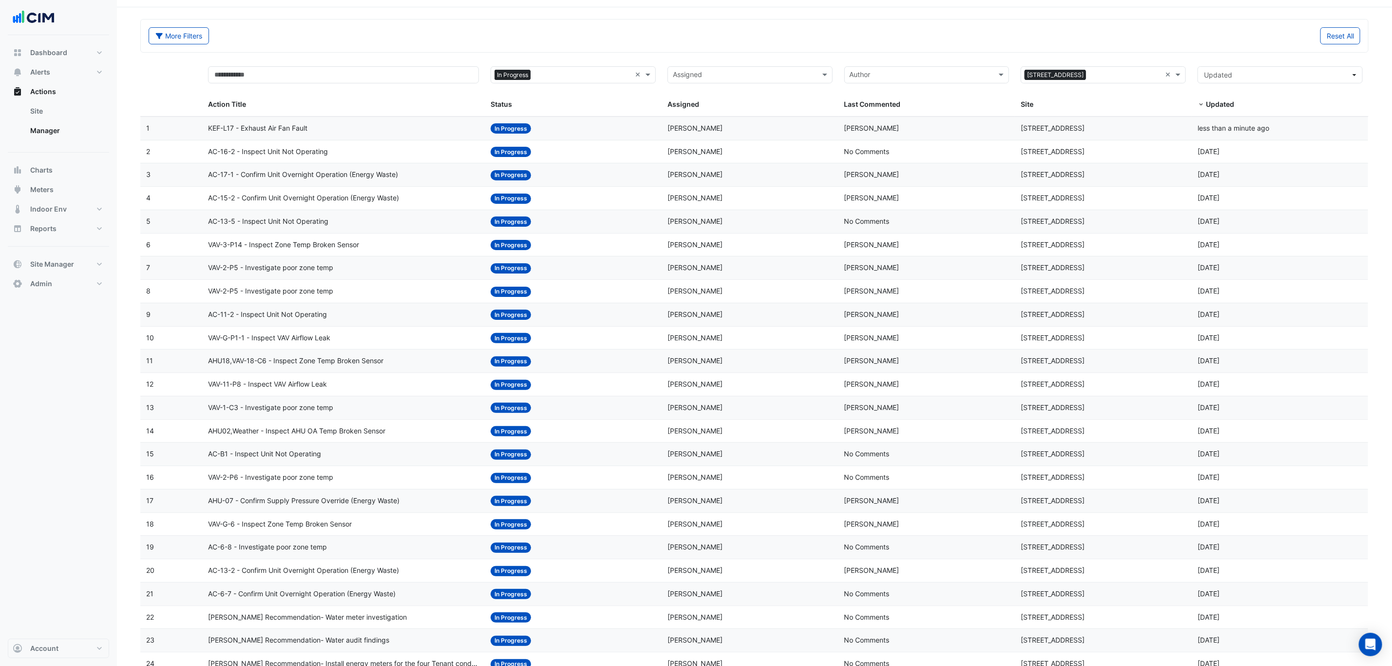
scroll to position [71, 0]
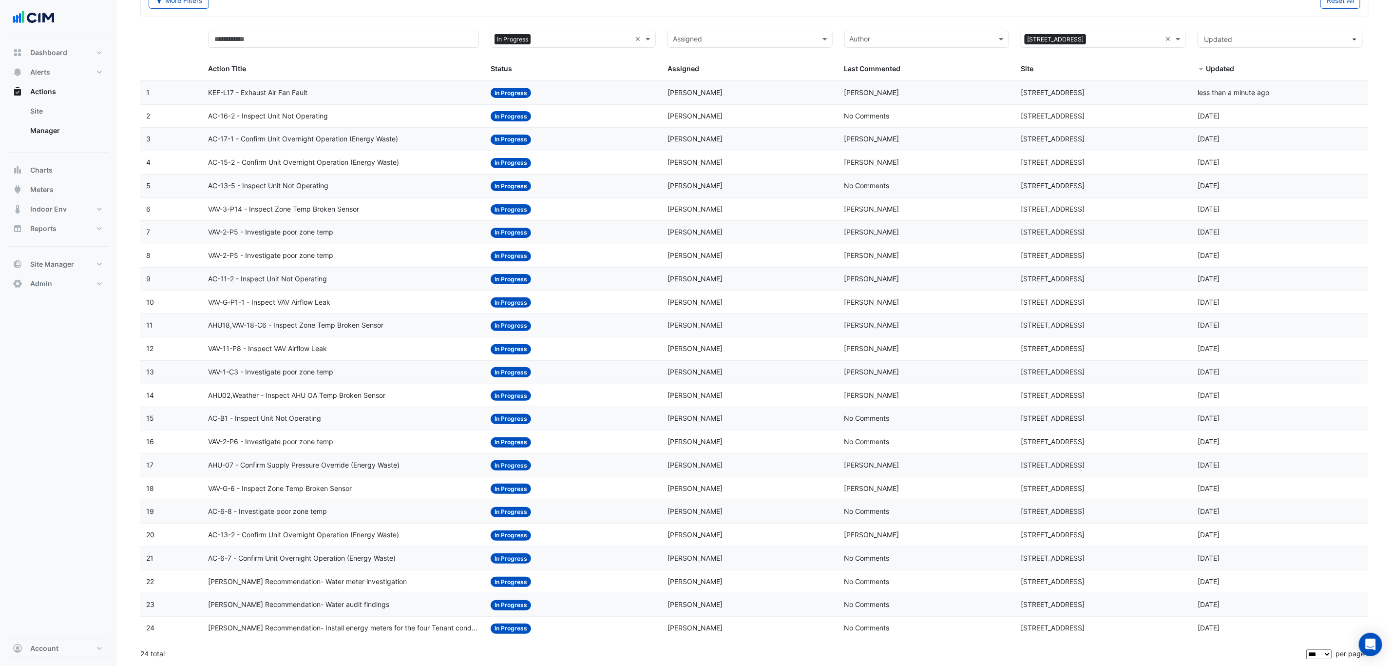
click at [391, 583] on div "[PERSON_NAME] Recommendation- Water meter investigation" at bounding box center [343, 581] width 271 height 11
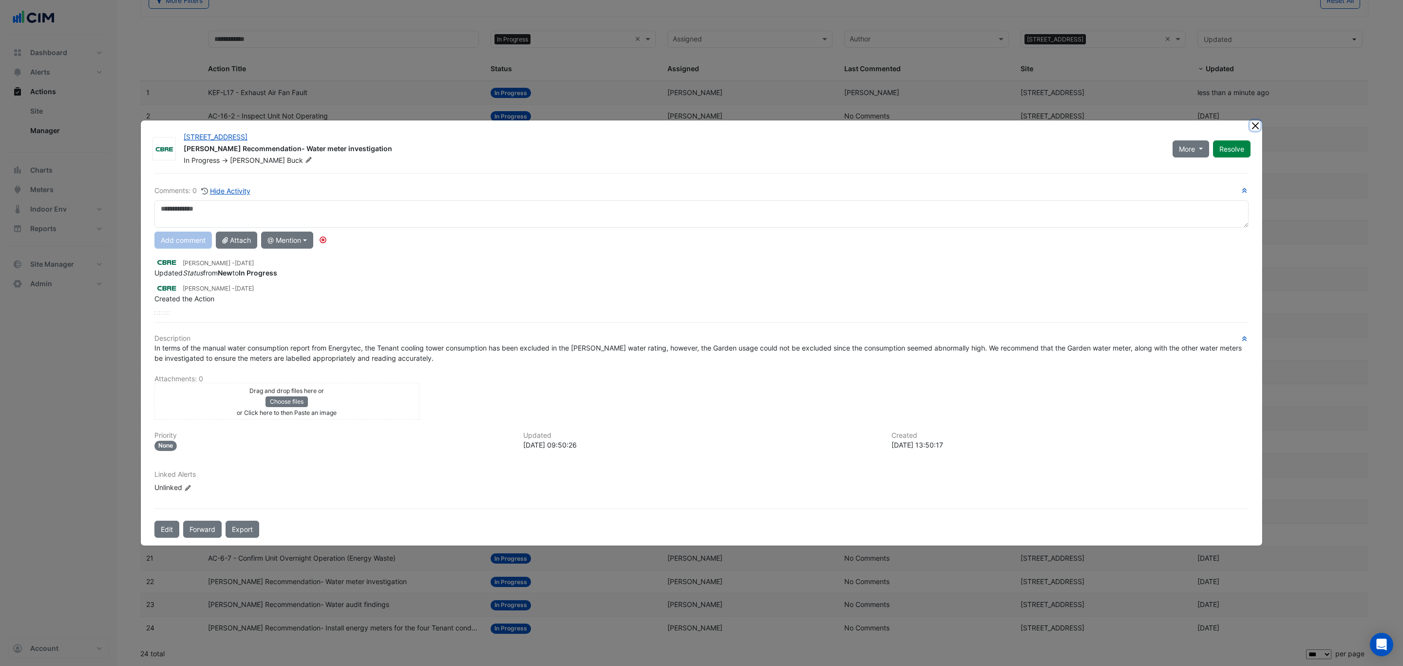
click at [1253, 123] on ngb-modal-window "225 St Georges Terrace NABERS Recommendation- Water meter investigation In Prog…" at bounding box center [701, 333] width 1403 height 666
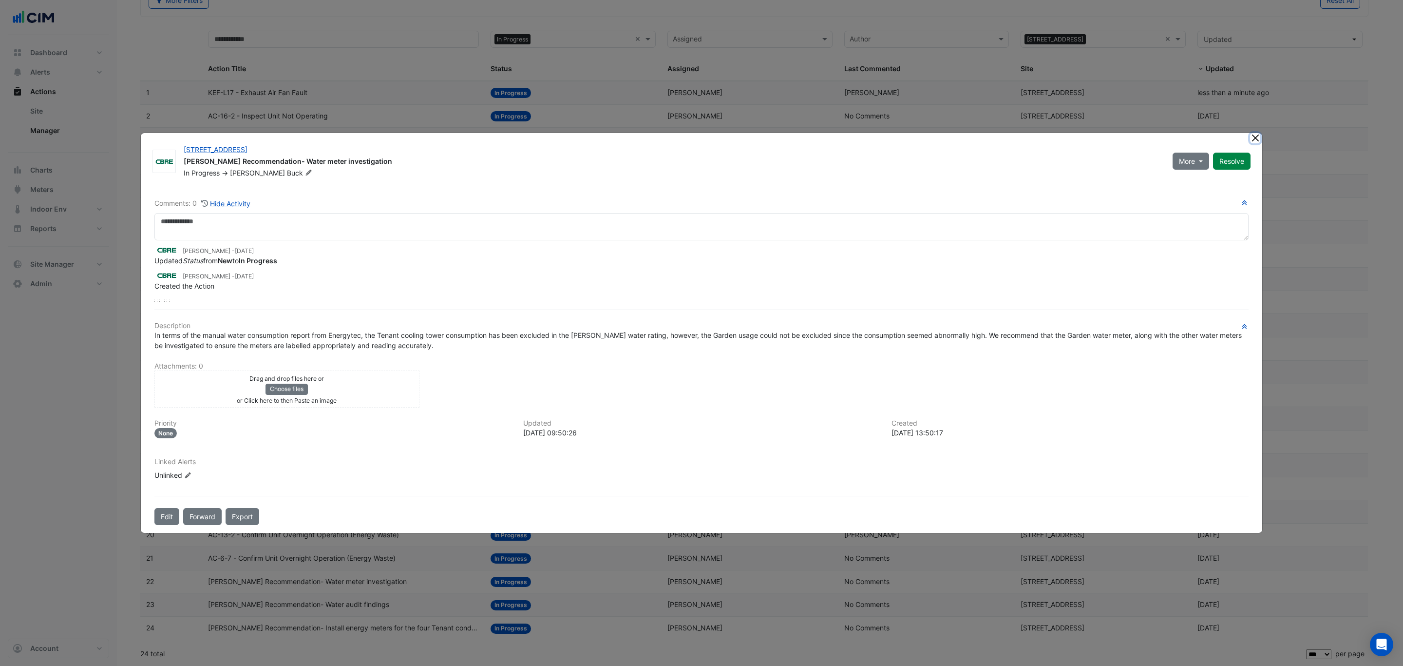
click at [1255, 140] on button "Close" at bounding box center [1255, 138] width 10 height 10
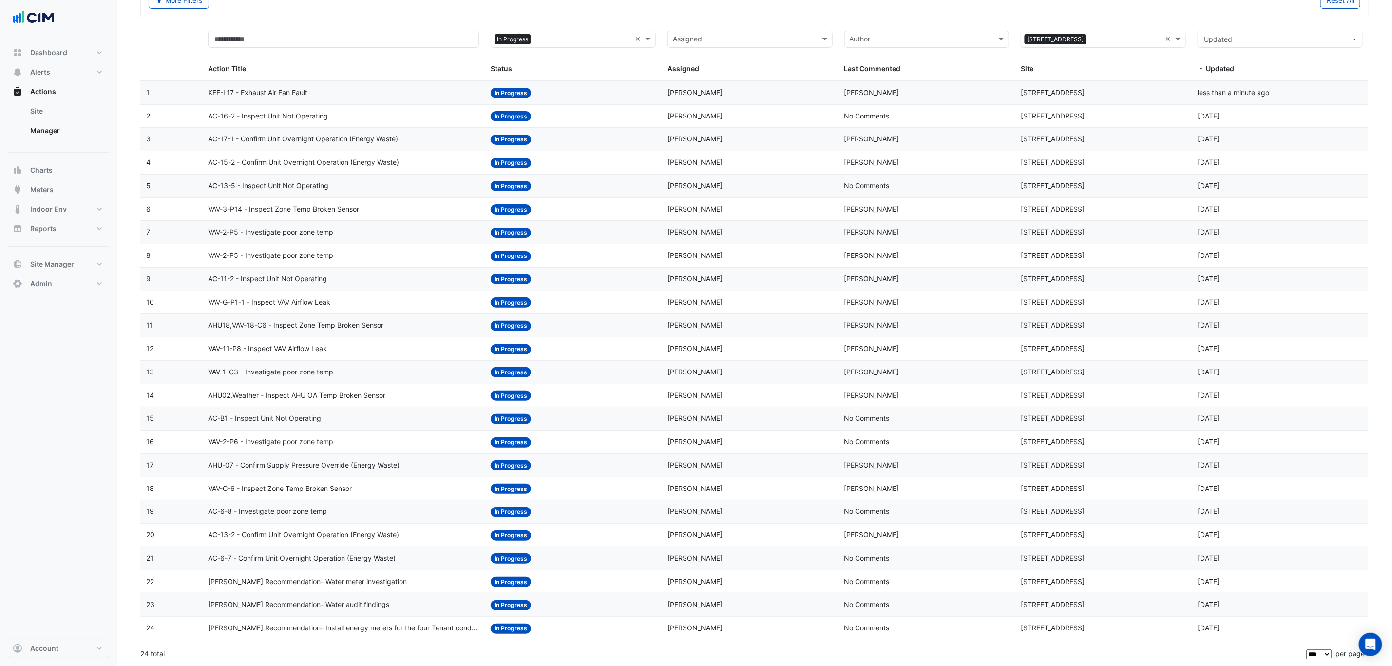
click at [341, 602] on span "[PERSON_NAME] Recommendation- Water audit findings" at bounding box center [298, 604] width 181 height 11
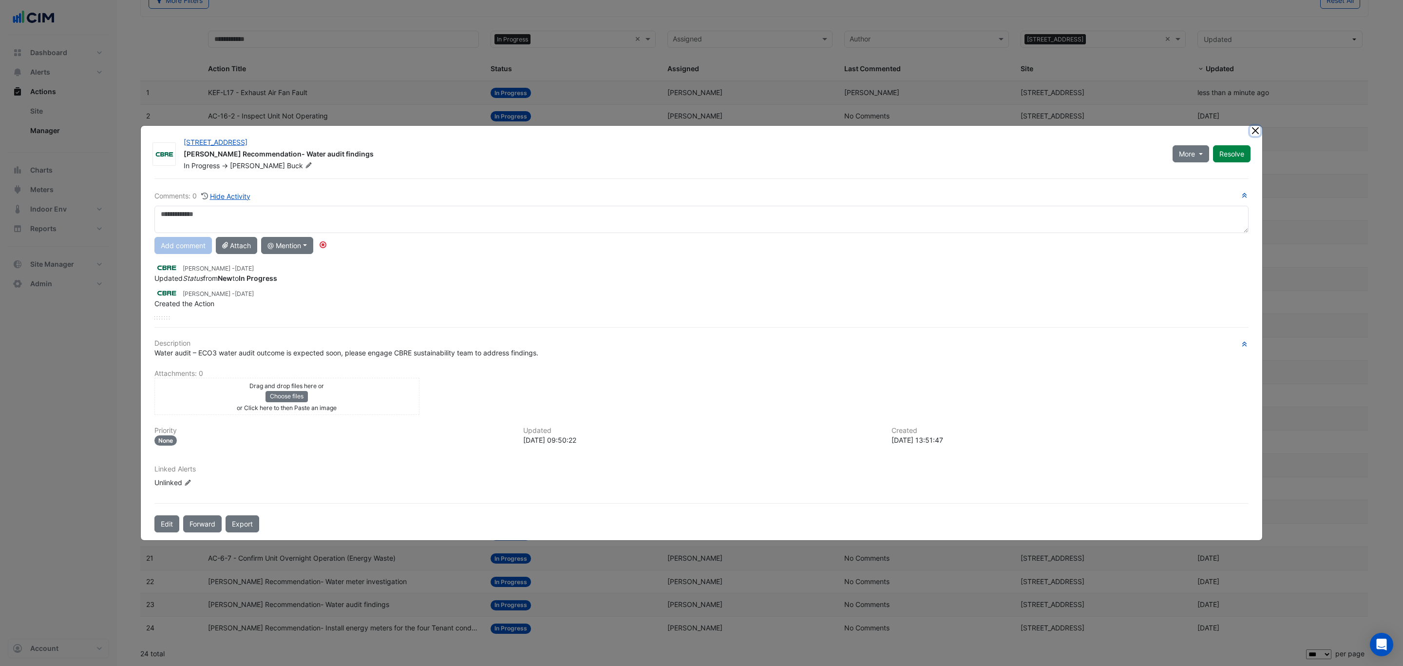
click at [1257, 134] on ngb-modal-window "225 St Georges Terrace NABERS Recommendation- Water audit findings In Progress …" at bounding box center [701, 333] width 1403 height 666
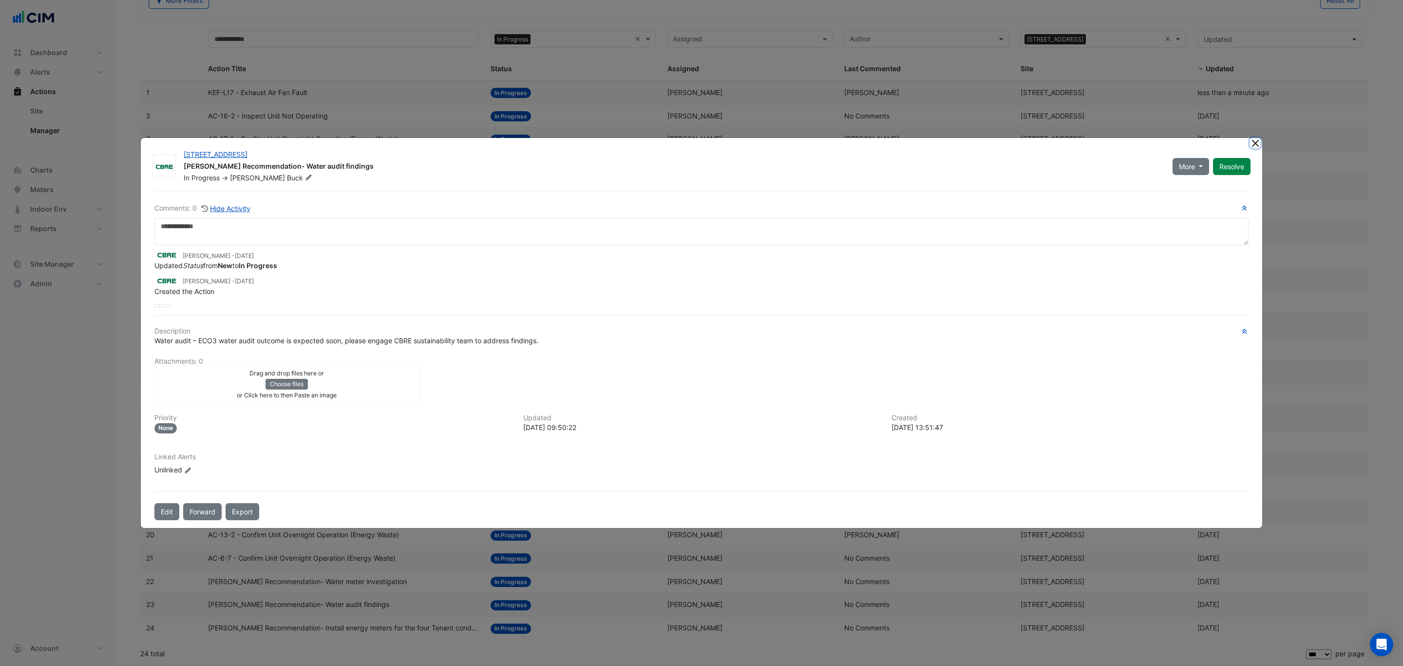
click at [1255, 143] on button "Close" at bounding box center [1255, 143] width 10 height 10
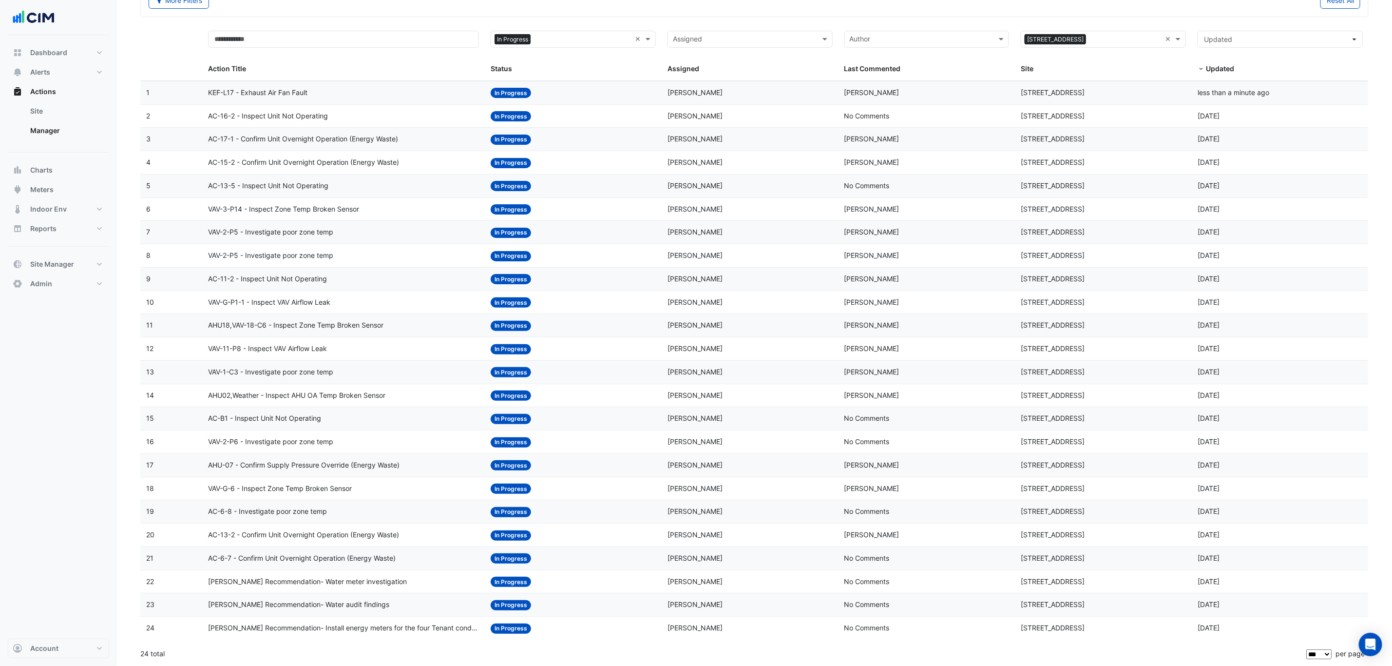
click at [418, 628] on span "NABERS Recommendation- Install energy meters for the four Tenant condenser wate…" at bounding box center [343, 627] width 271 height 11
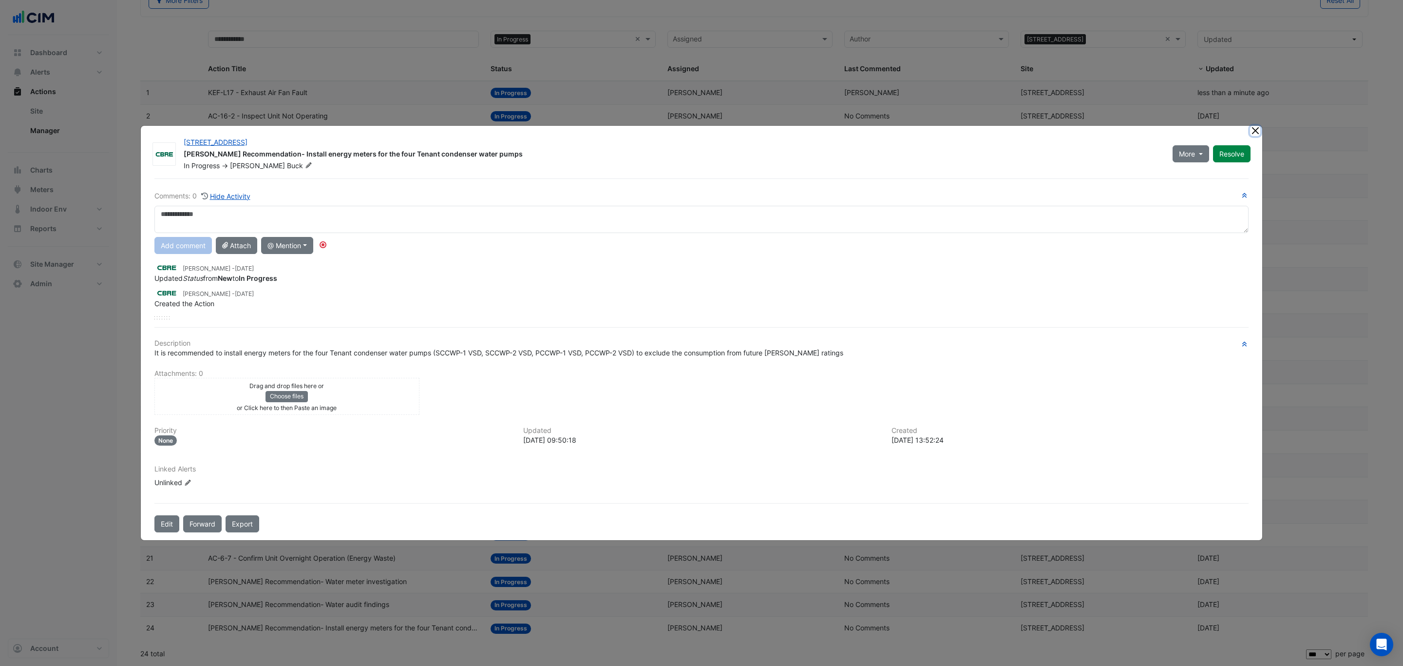
click at [1253, 134] on ngb-modal-window "225 St Georges Terrace NABERS Recommendation- Install energy meters for the fou…" at bounding box center [701, 333] width 1403 height 666
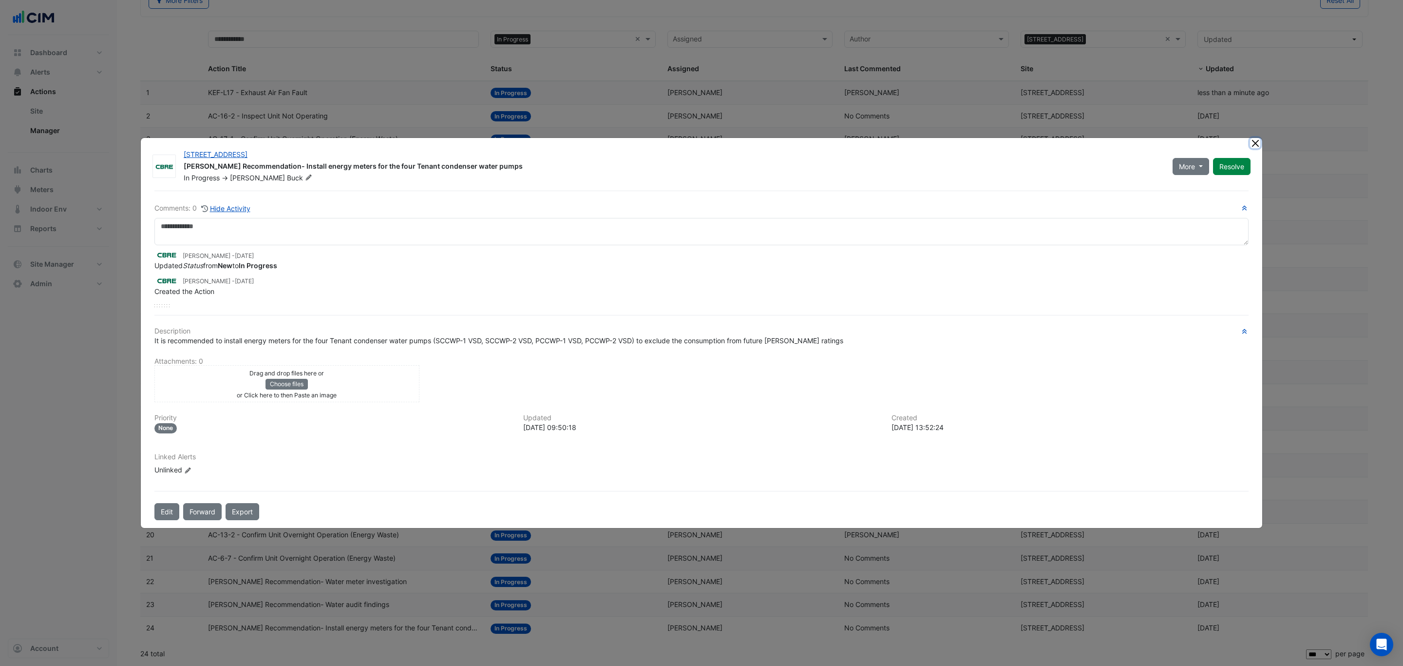
click at [1255, 147] on button "Close" at bounding box center [1255, 143] width 10 height 10
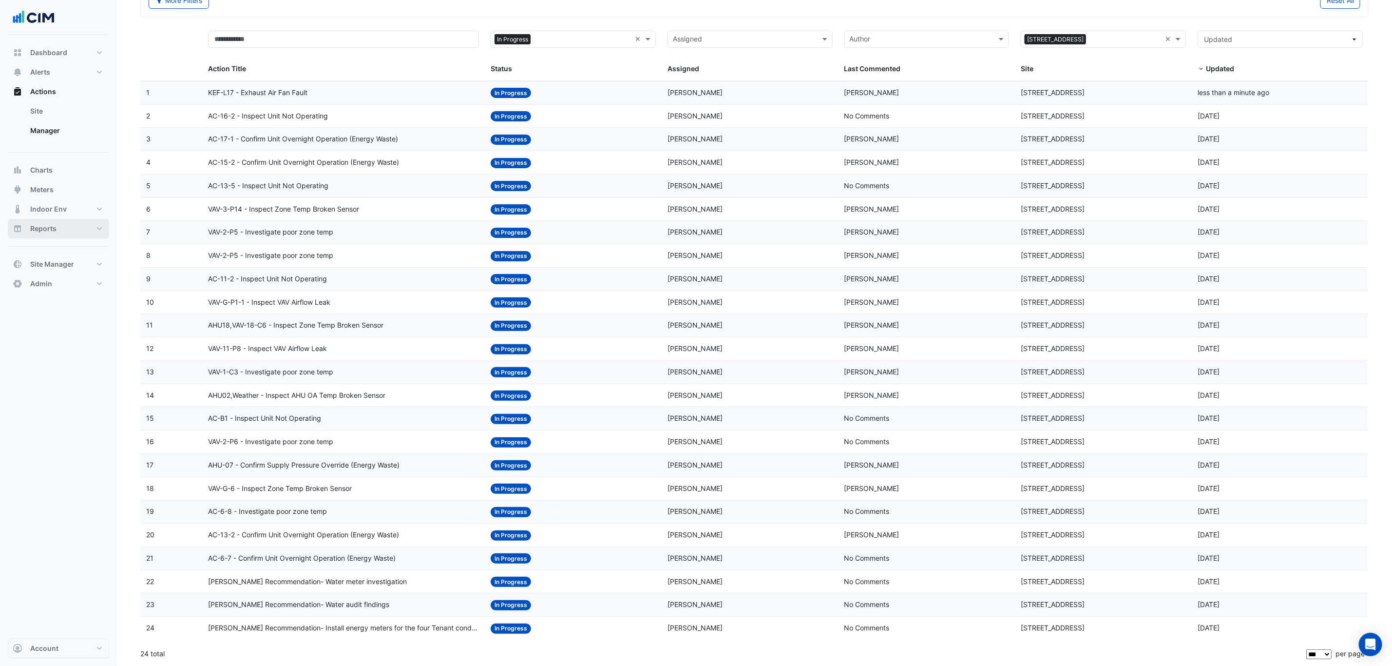
click at [48, 236] on button "Reports" at bounding box center [58, 228] width 101 height 19
select select "***"
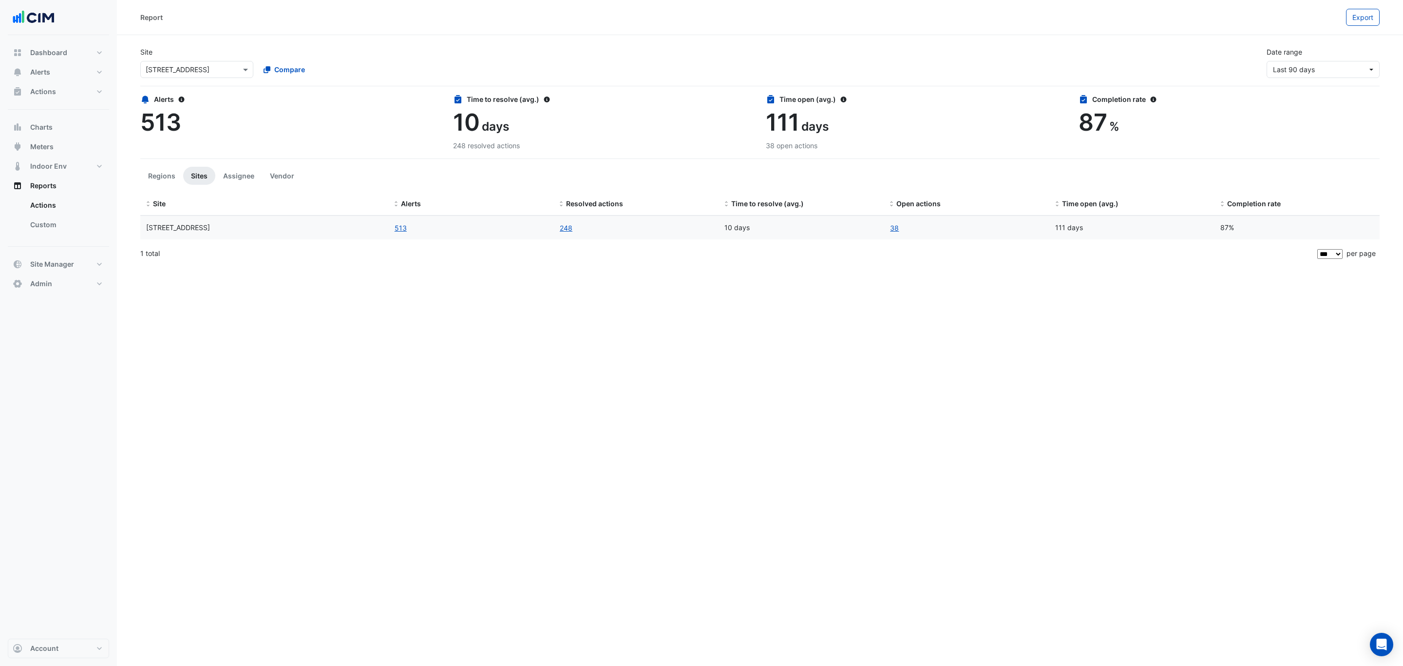
click at [196, 71] on input "text" at bounding box center [187, 70] width 83 height 10
type input "***"
click at [197, 103] on span "[STREET_ADDRESS]" at bounding box center [188, 104] width 64 height 8
click at [63, 172] on button "Indoor Env" at bounding box center [58, 165] width 101 height 19
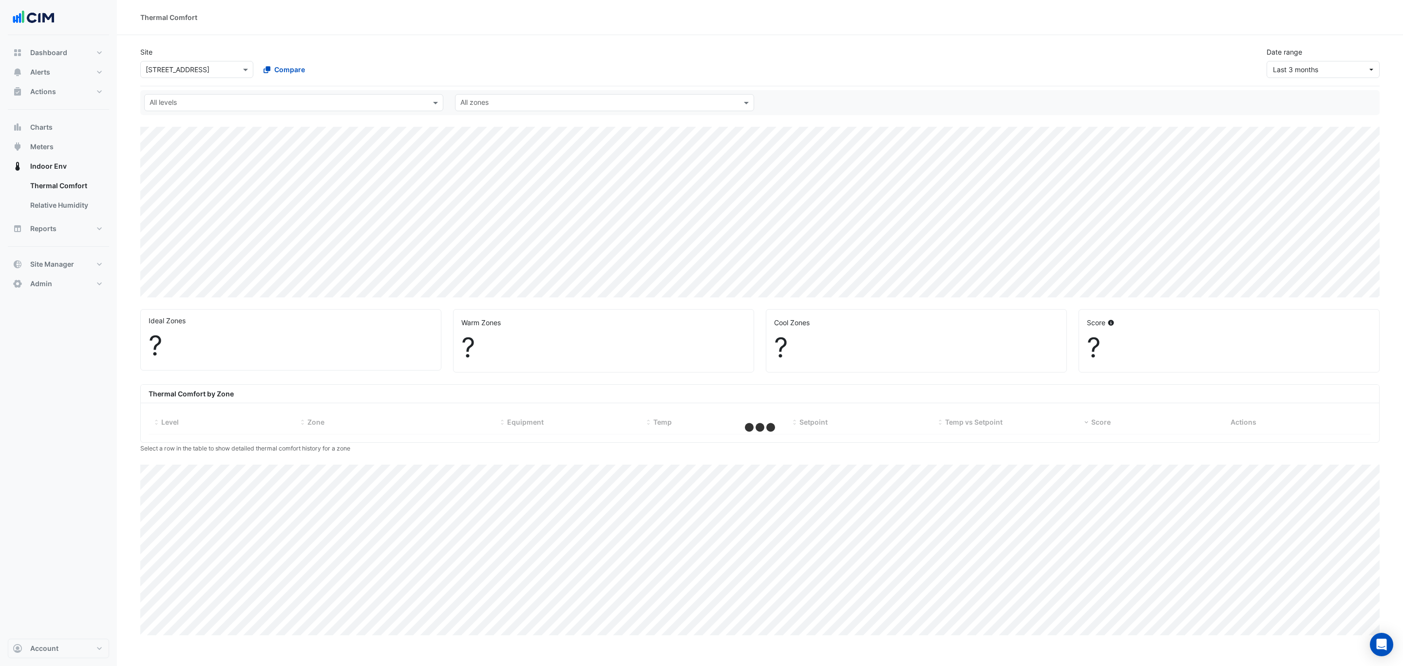
select select "***"
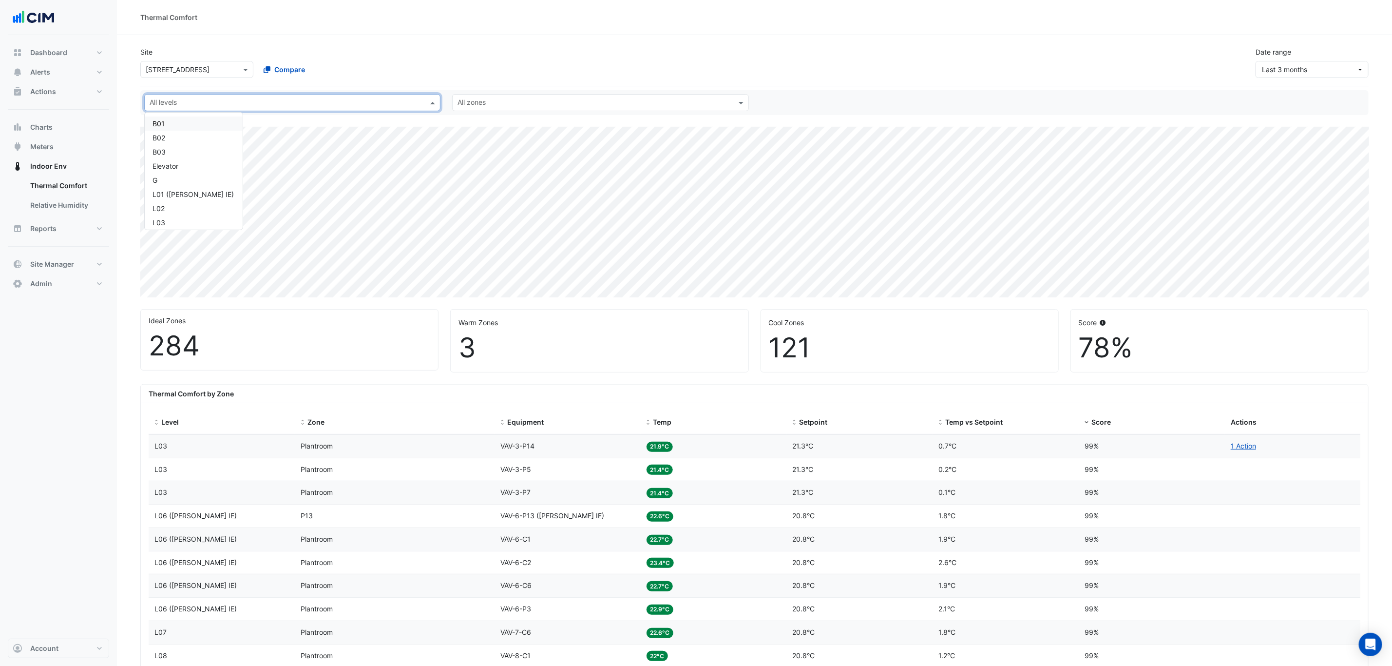
click at [300, 103] on input "text" at bounding box center [287, 103] width 274 height 10
click at [662, 421] on span "Temp" at bounding box center [662, 422] width 19 height 8
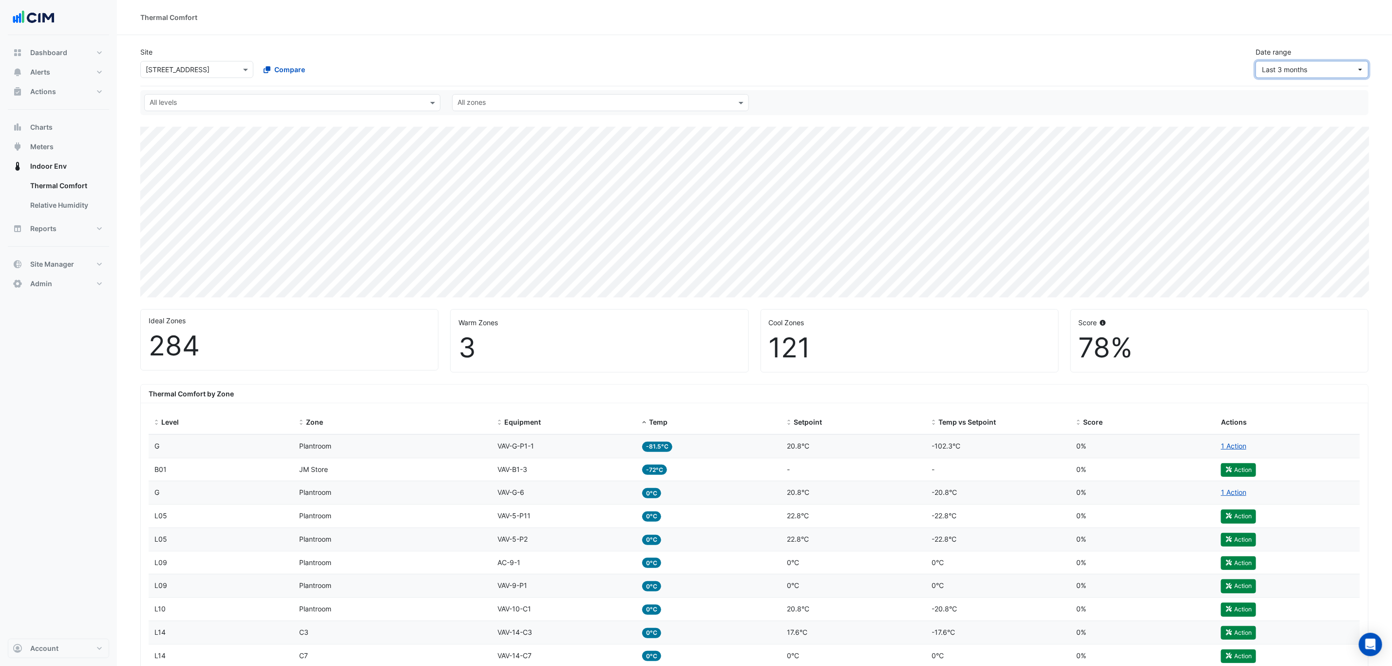
click at [1314, 66] on span "Last 3 months" at bounding box center [1309, 69] width 95 height 10
click at [1297, 96] on div "Yesterday 26 Aug" at bounding box center [1314, 91] width 100 height 10
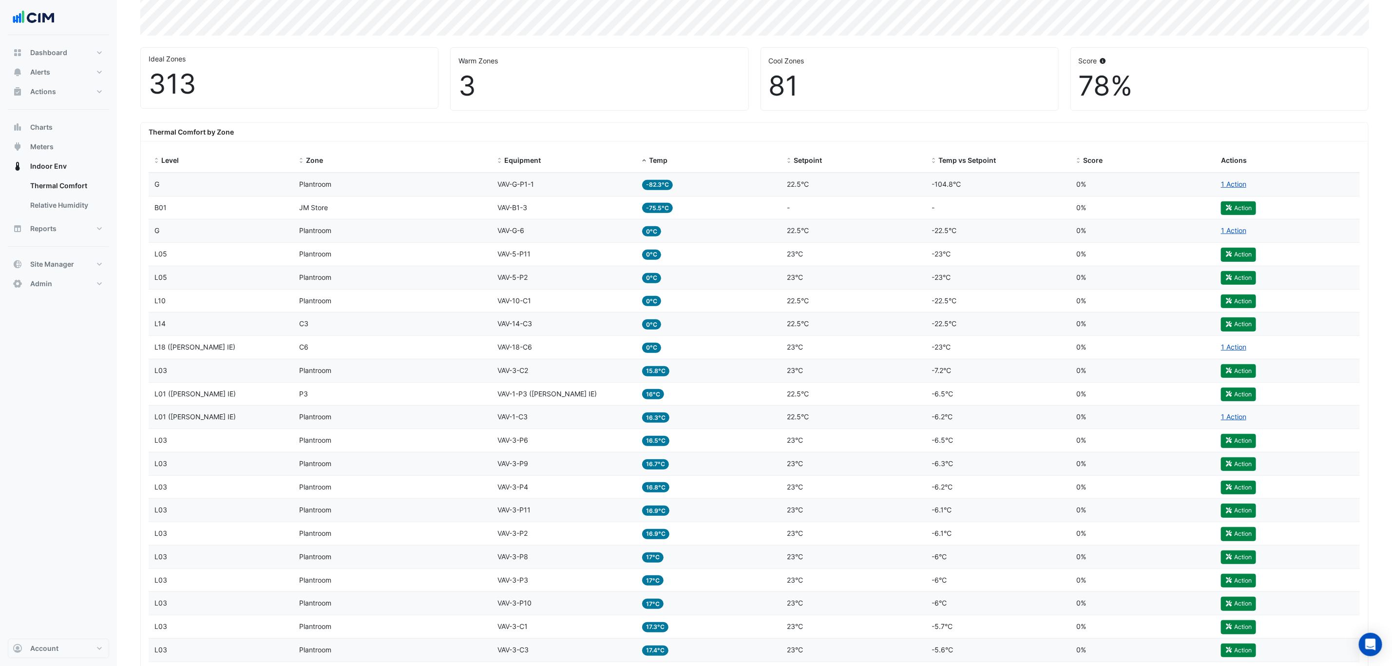
scroll to position [262, 0]
click at [545, 283] on div "Equipment VAV-5-P2" at bounding box center [564, 276] width 133 height 11
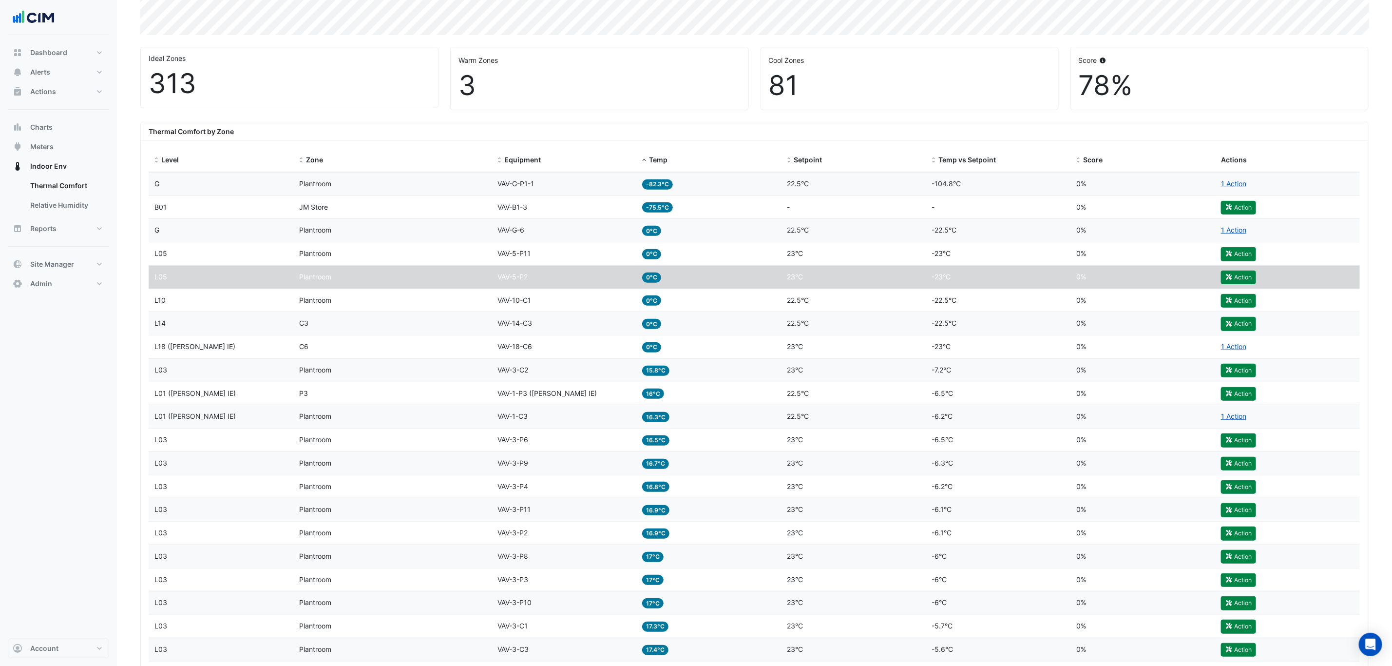
click at [582, 253] on div "Equipment VAV-5-P11" at bounding box center [564, 253] width 133 height 11
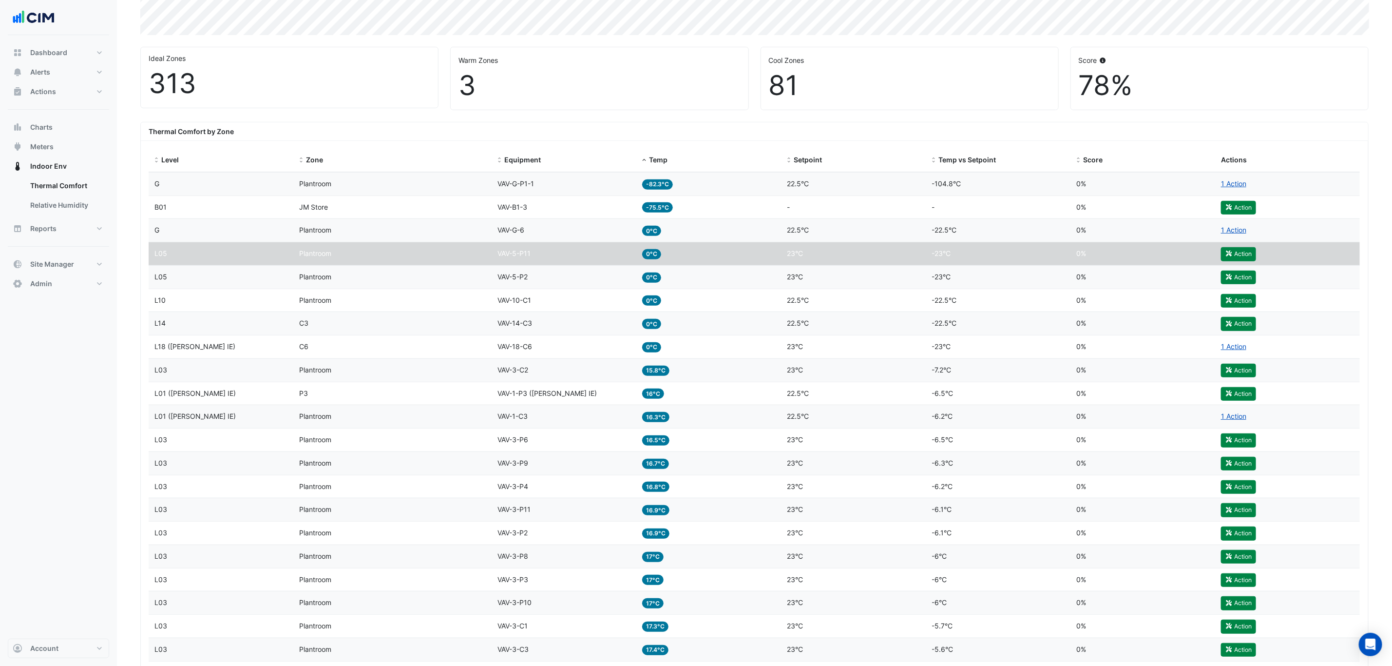
click at [560, 278] on div "Equipment VAV-5-P2" at bounding box center [564, 276] width 133 height 11
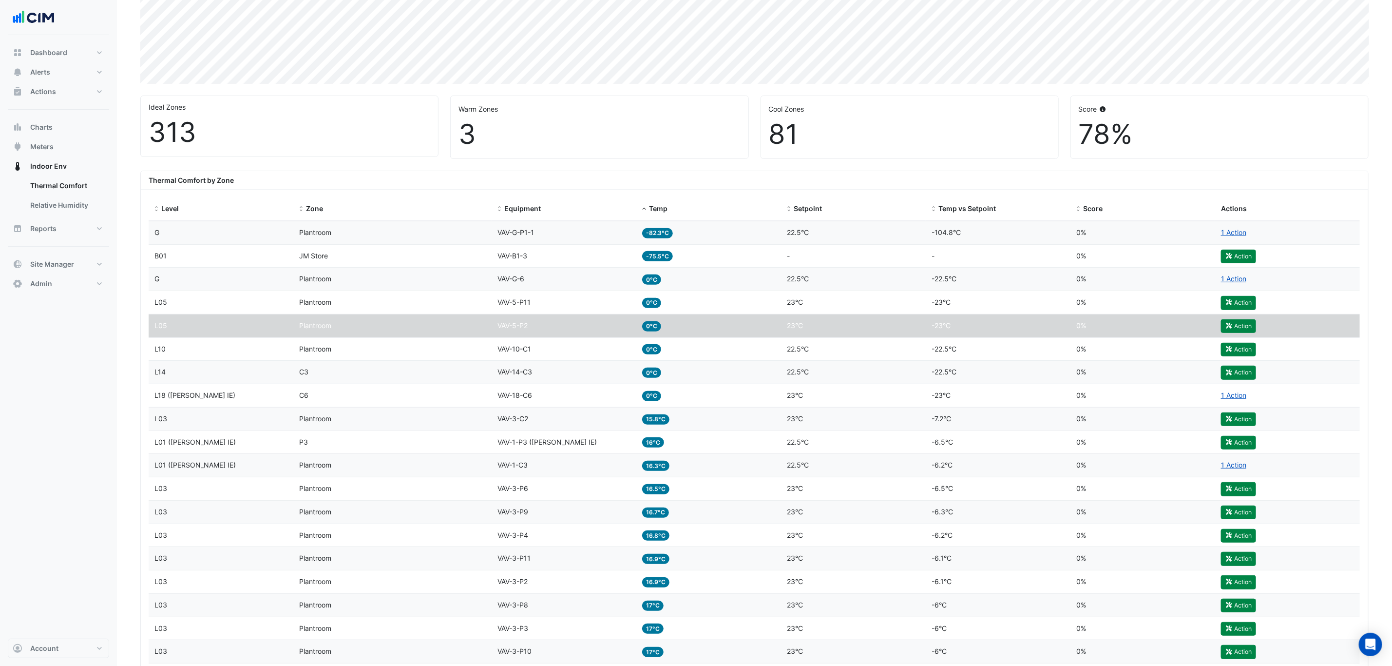
scroll to position [212, 0]
click at [873, 449] on div "Setpoint 22.5°C" at bounding box center [853, 443] width 133 height 11
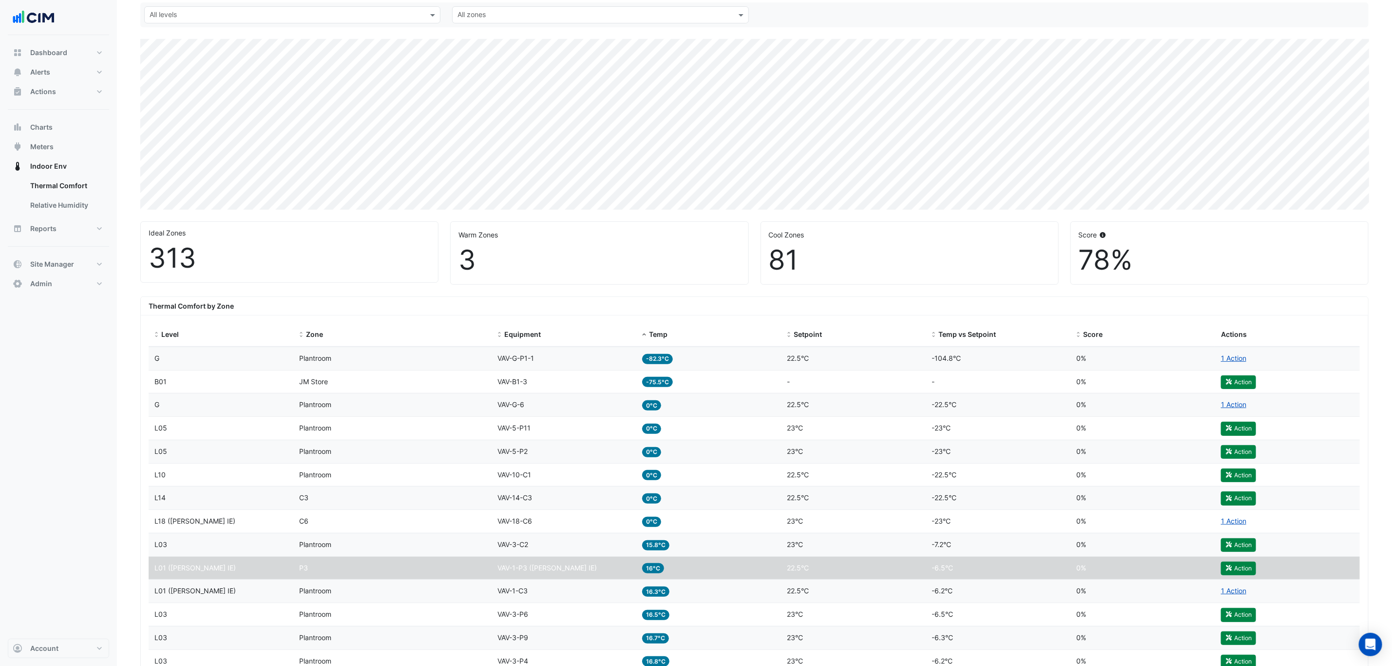
scroll to position [0, 0]
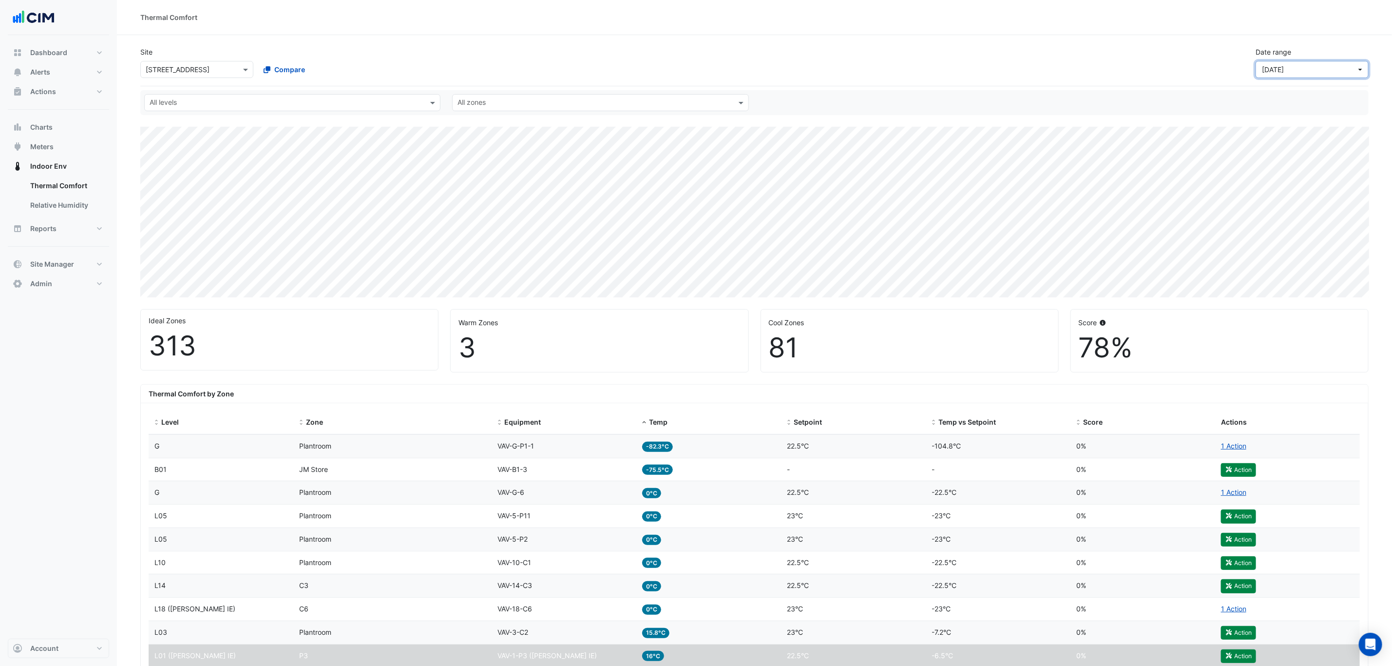
click at [1283, 66] on span "Yesterday" at bounding box center [1273, 69] width 22 height 8
click at [1310, 190] on div "Last 3 months May - Jul" at bounding box center [1314, 193] width 100 height 10
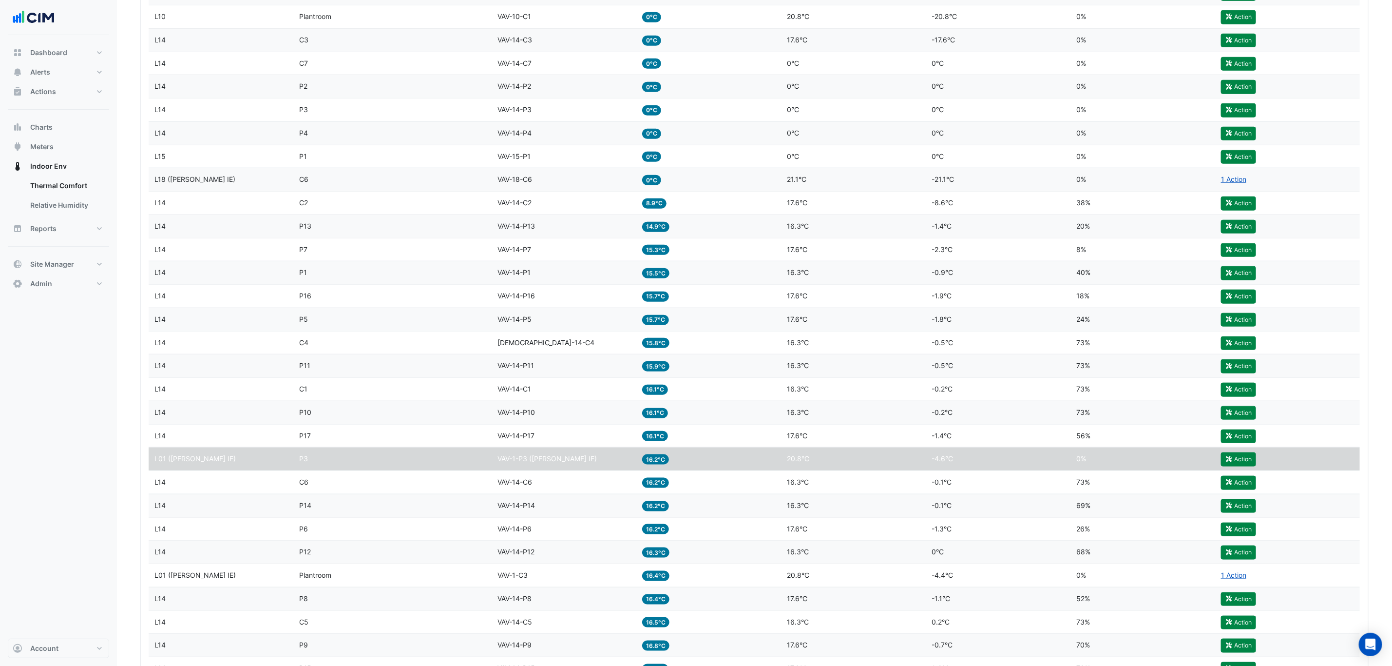
scroll to position [591, 0]
click at [1237, 467] on button "Action" at bounding box center [1238, 460] width 35 height 14
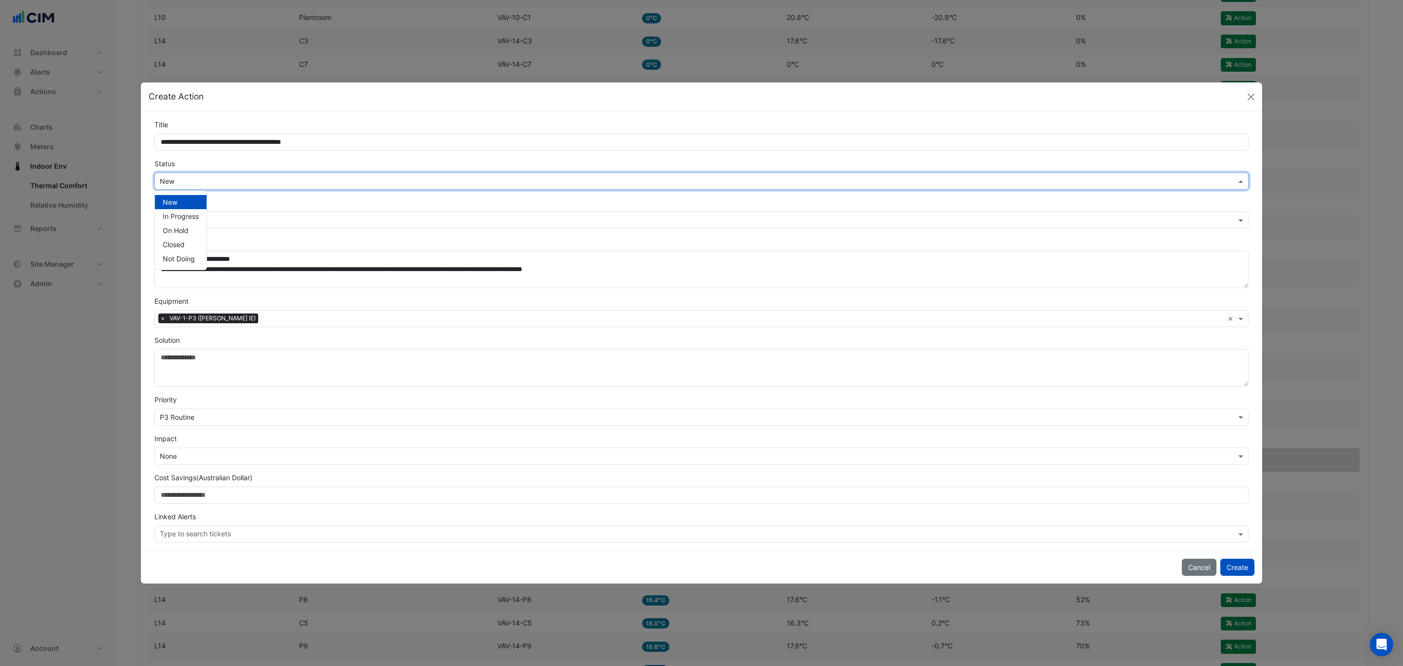
click at [328, 178] on input "text" at bounding box center [692, 181] width 1064 height 10
click at [170, 220] on div "In Progress" at bounding box center [181, 216] width 52 height 14
click at [217, 221] on input "text" at bounding box center [692, 220] width 1064 height 10
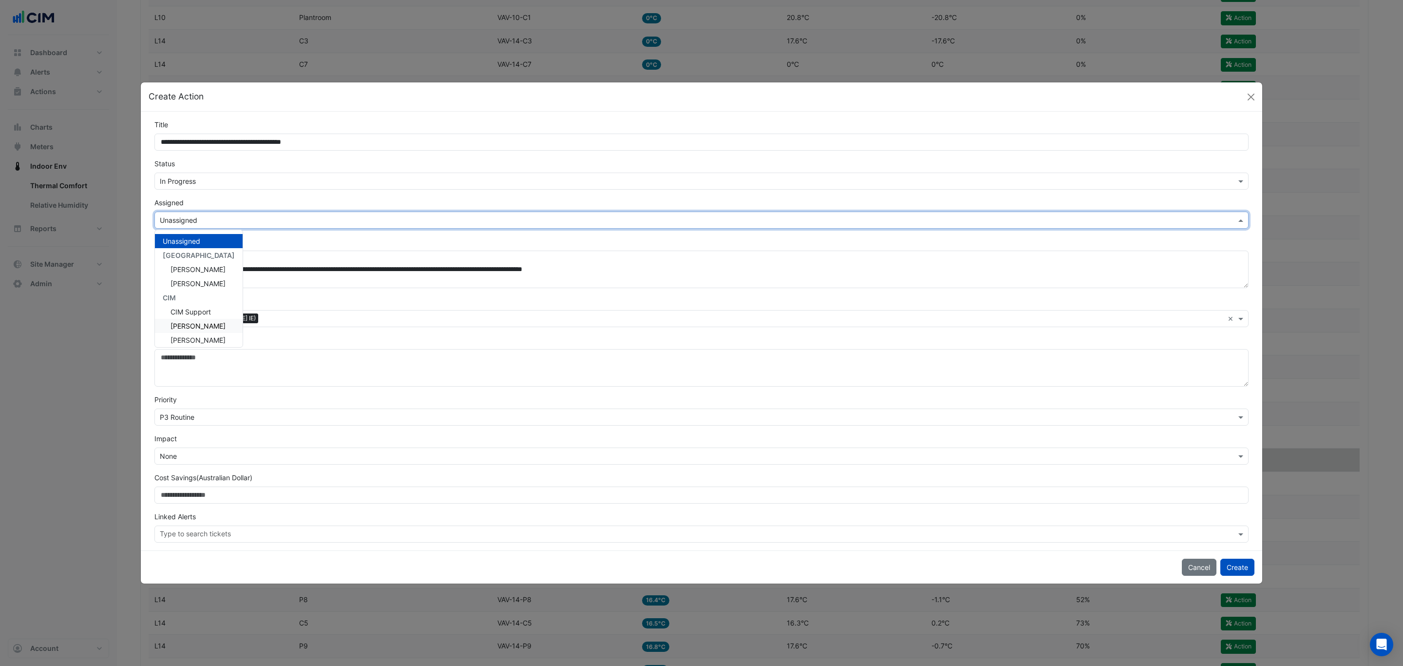
click at [190, 323] on span "Conor Deane" at bounding box center [198, 326] width 55 height 8
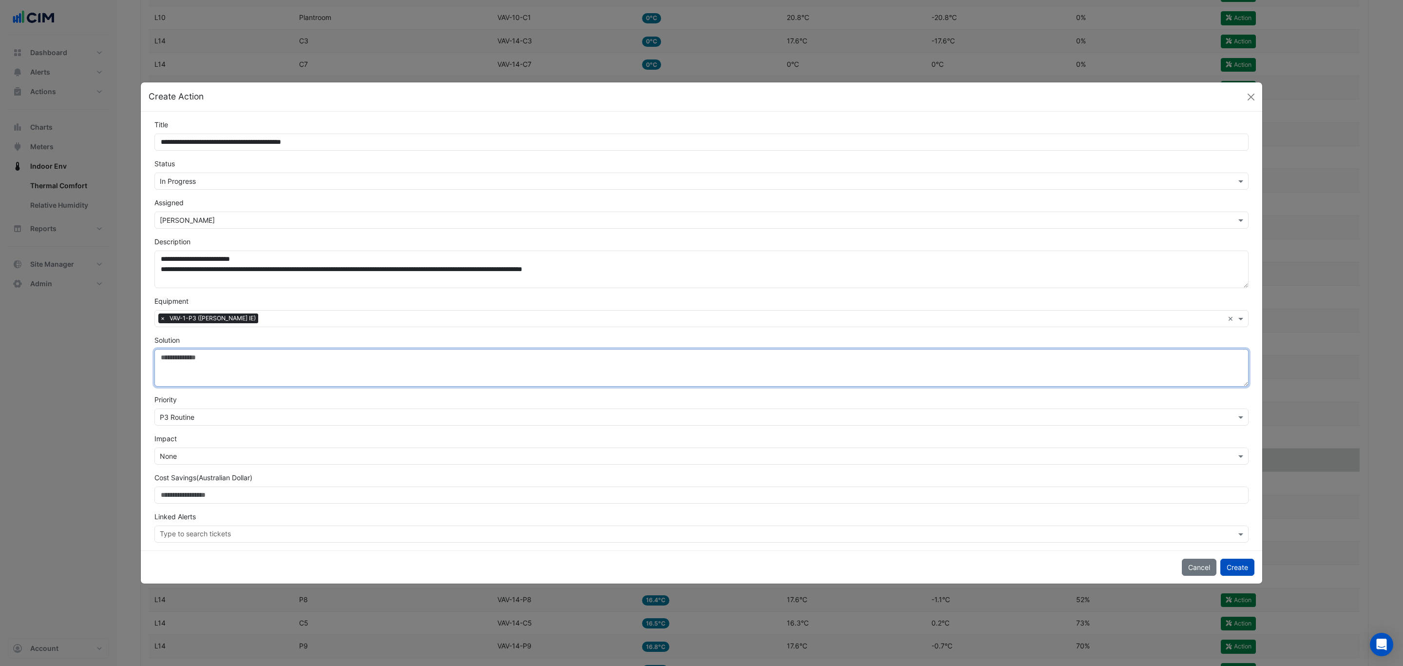
click at [205, 358] on textarea "Solution" at bounding box center [701, 368] width 1094 height 38
type textarea "*"
type textarea "**********"
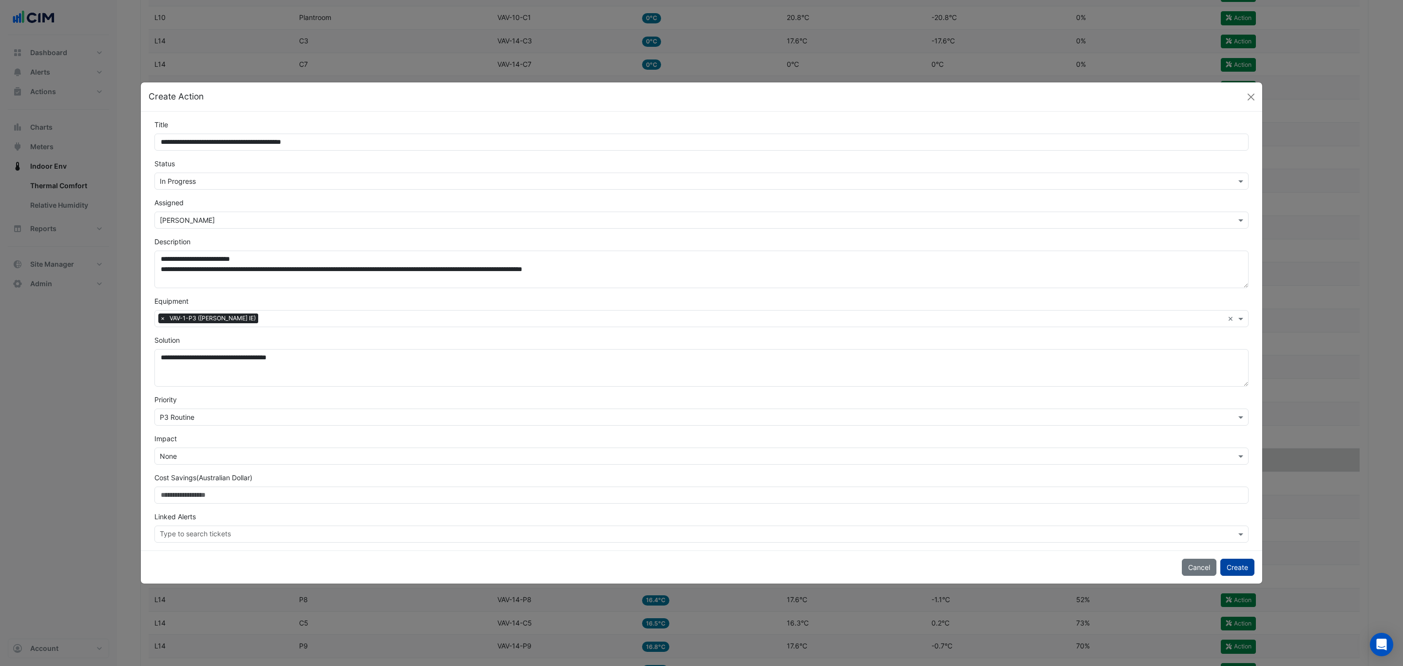
click at [1235, 566] on button "Create" at bounding box center [1238, 566] width 34 height 17
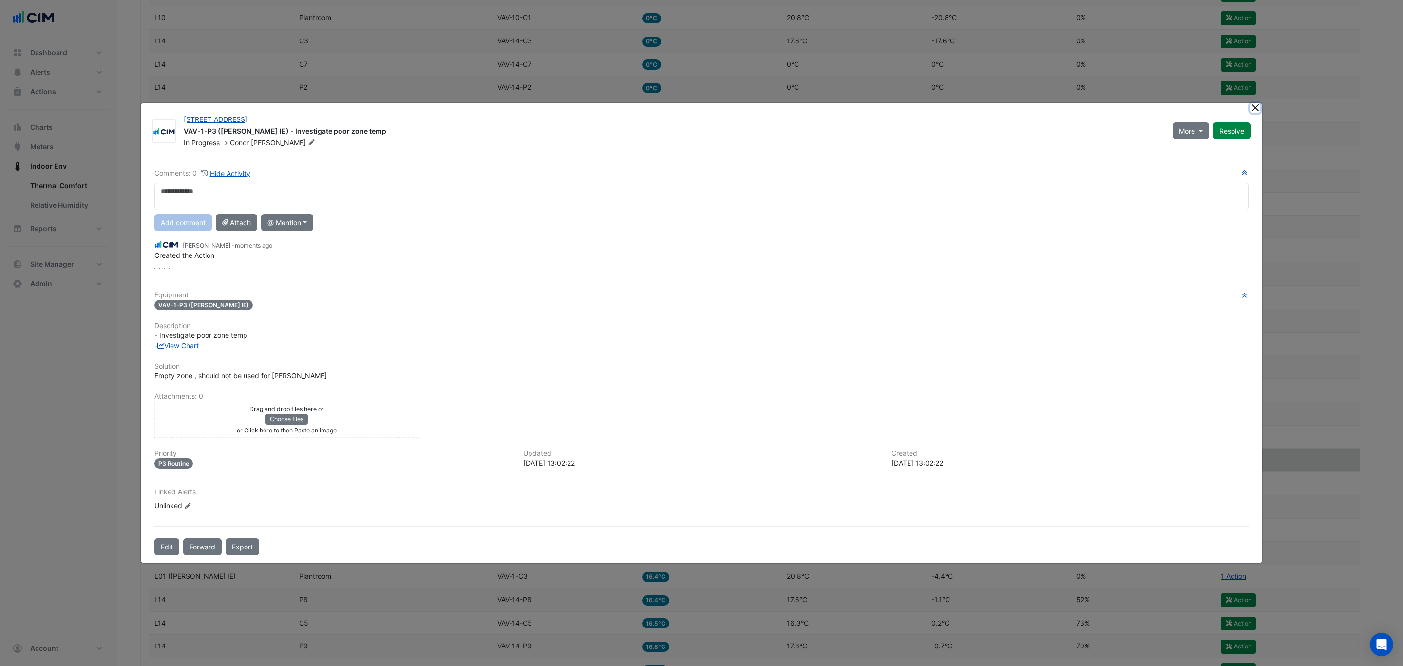
click at [1259, 104] on ngb-modal-window "225 St Georges Terrace VAV-1-P3 (NABERS IE) - Investigate poor zone temp In Pro…" at bounding box center [701, 333] width 1403 height 666
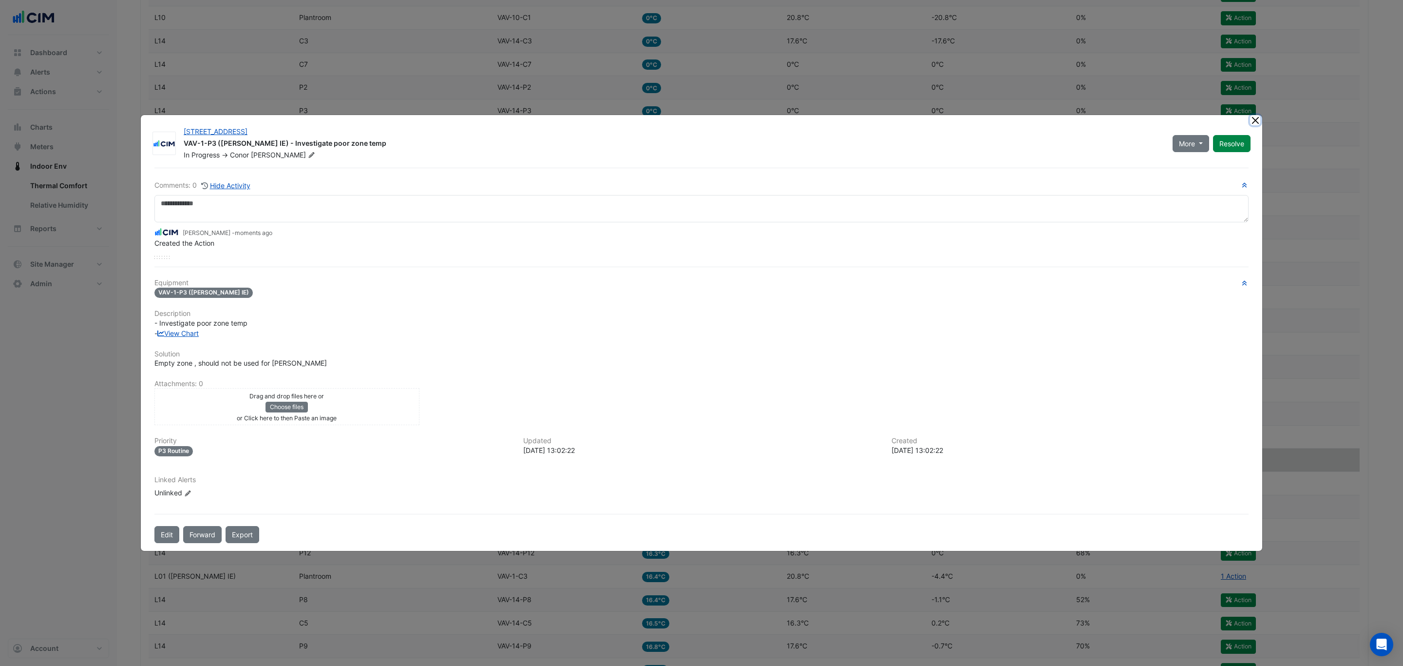
click at [1255, 120] on button "Close" at bounding box center [1255, 120] width 10 height 10
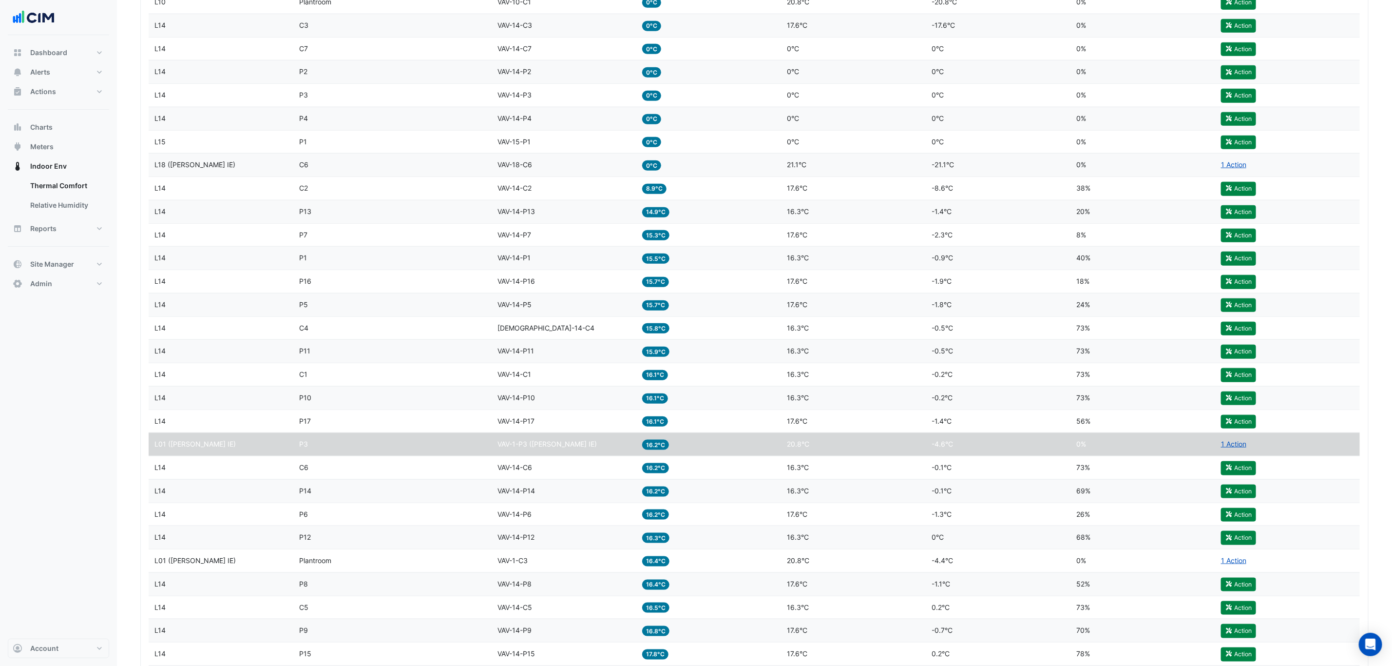
scroll to position [607, 0]
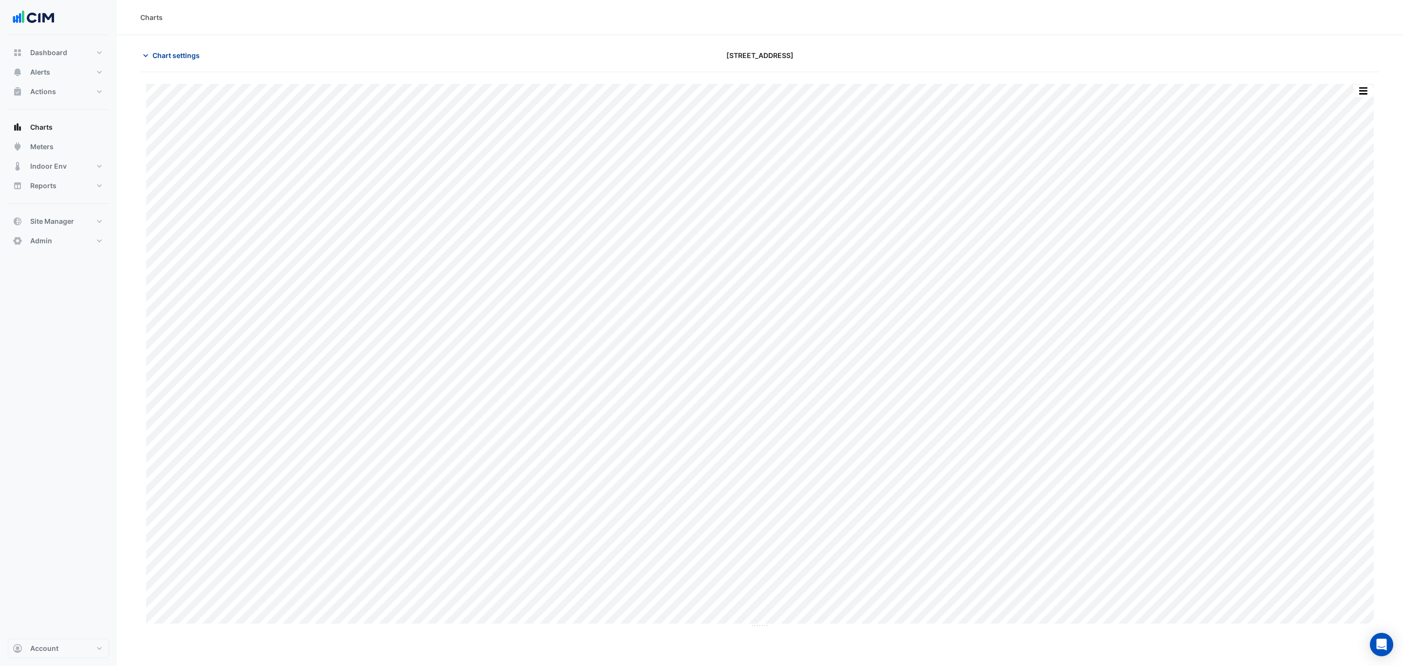
click at [165, 50] on button "Chart settings" at bounding box center [173, 55] width 66 height 17
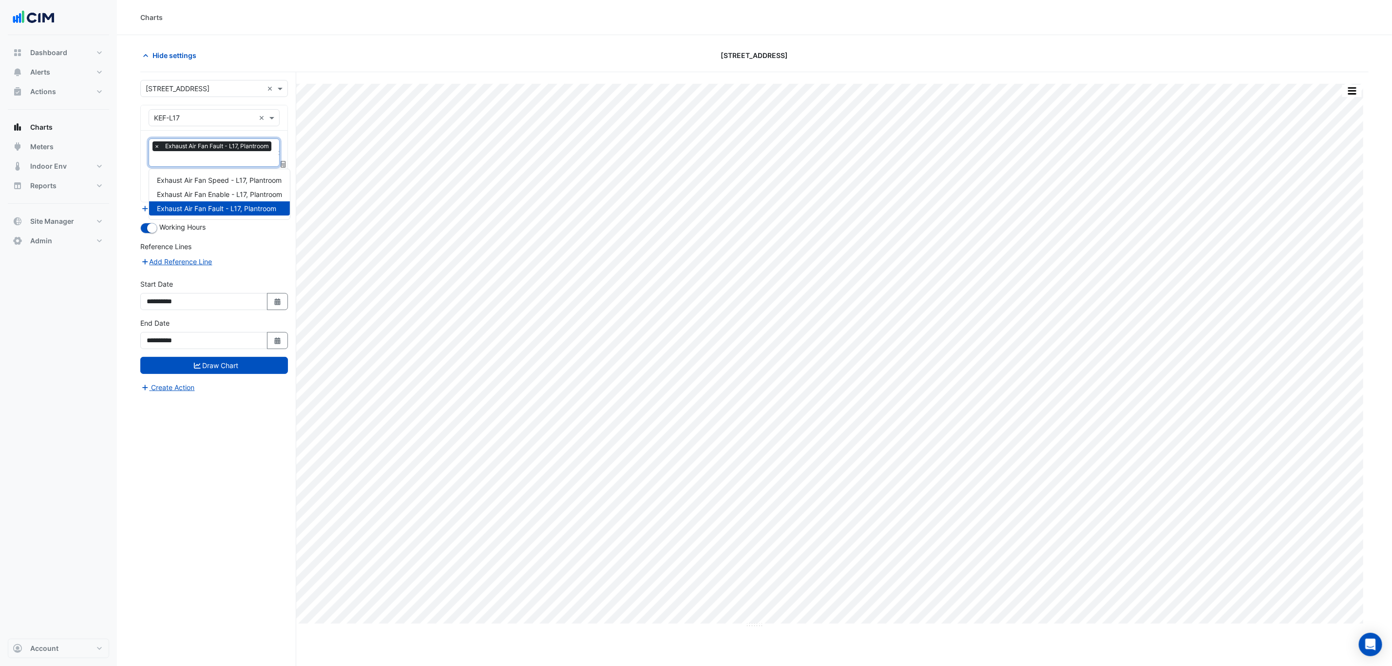
click at [202, 156] on input "text" at bounding box center [214, 159] width 120 height 10
click at [205, 178] on span "Exhaust Air Fan Speed - L17, Plantroom" at bounding box center [219, 180] width 125 height 8
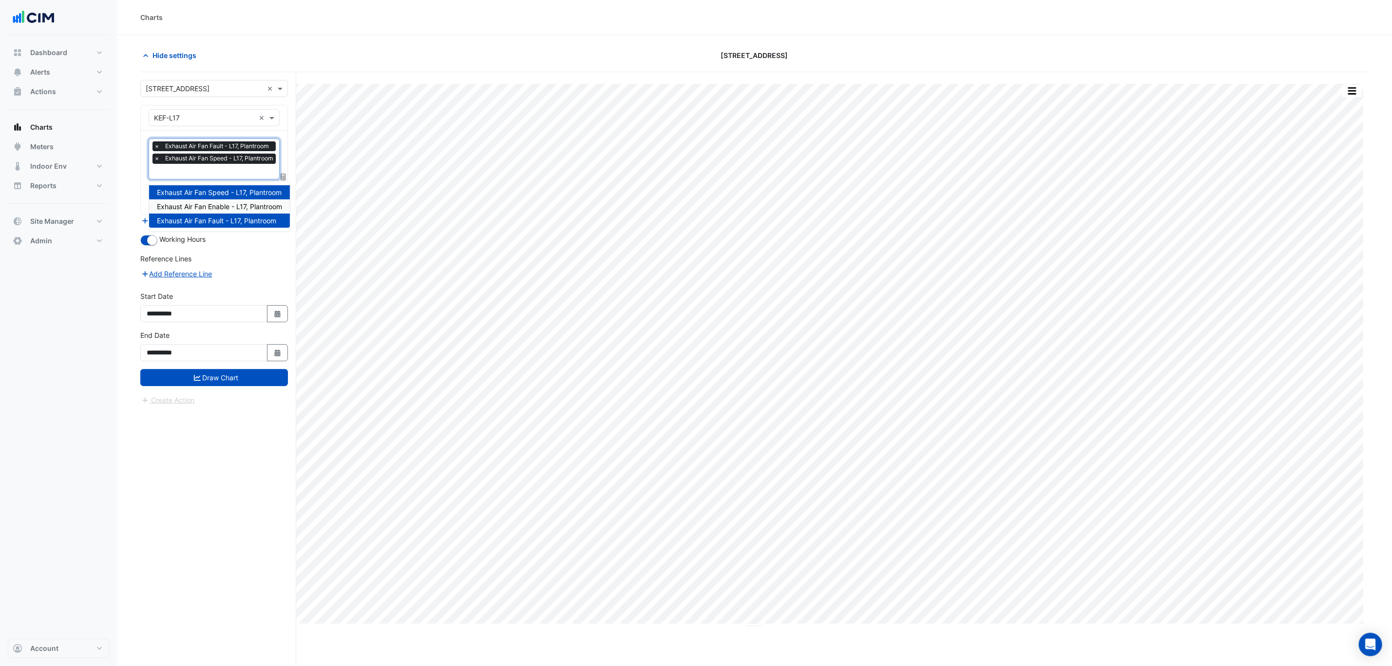
drag, startPoint x: 215, startPoint y: 170, endPoint x: 211, endPoint y: 210, distance: 39.7
click at [211, 210] on body "Exhaust Air Fan Speed - L17, Plantroom Exhaust Air Fan Enable - L17, Plantroom …" at bounding box center [696, 351] width 1392 height 703
click at [211, 210] on div "Favourites × Exhaust Air Fan Fault - L17, Plantroom × Exhaust Air Fan Speed - L…" at bounding box center [214, 173] width 147 height 84
click at [227, 171] on input "text" at bounding box center [214, 172] width 124 height 10
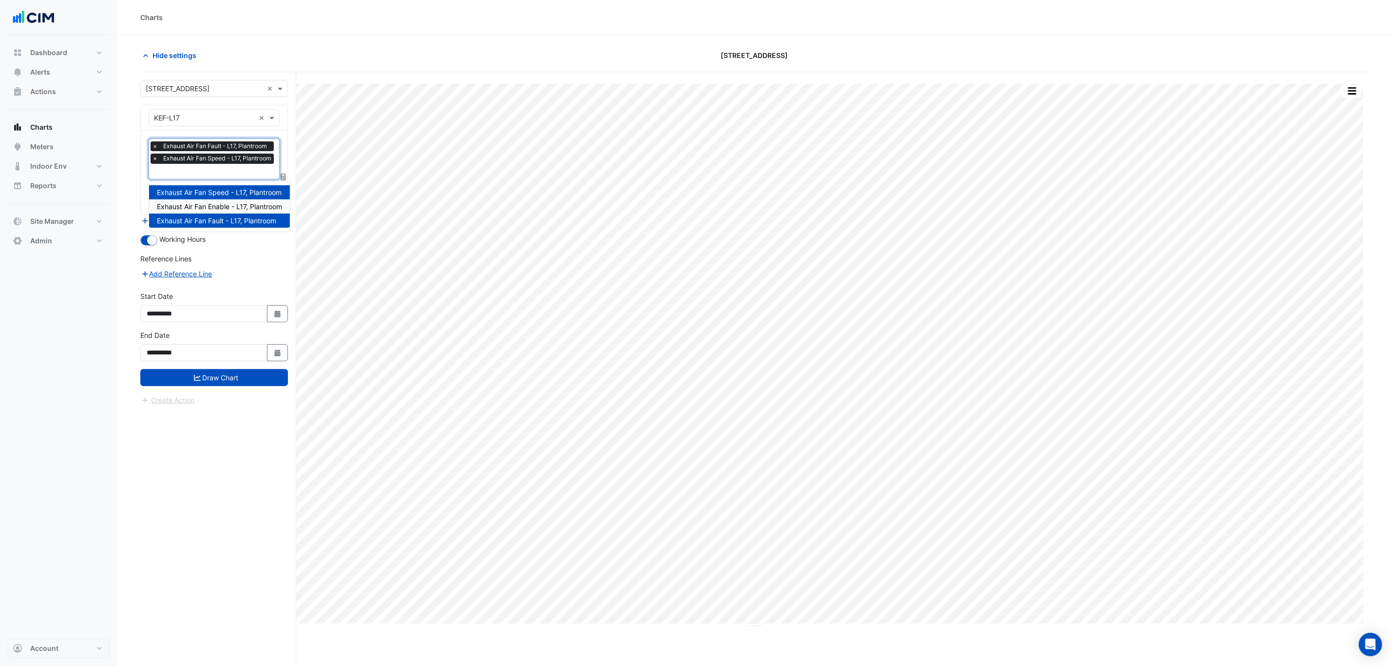
click at [223, 208] on span "Exhaust Air Fan Enable - L17, Plantroom" at bounding box center [219, 206] width 125 height 8
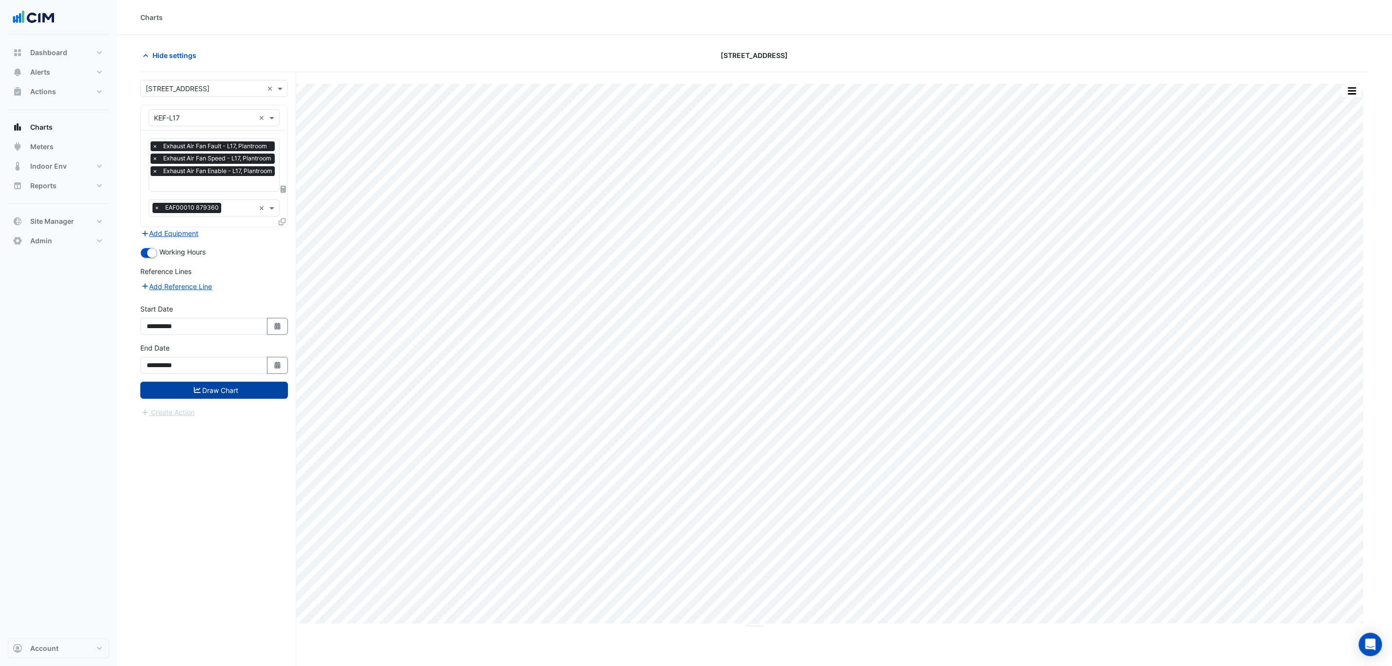
click at [230, 389] on button "Draw Chart" at bounding box center [214, 390] width 148 height 17
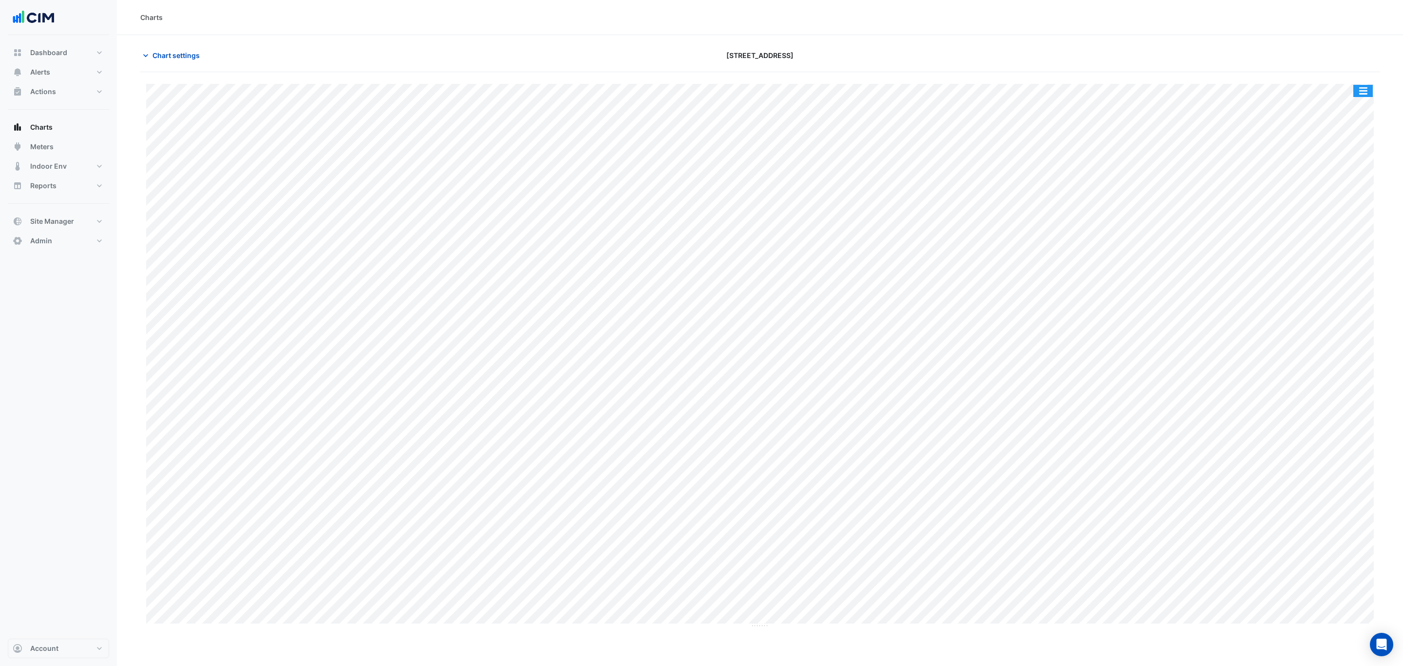
click at [1365, 88] on button "button" at bounding box center [1363, 91] width 19 height 12
click at [1341, 110] on div "Split by Unit" at bounding box center [1344, 108] width 58 height 18
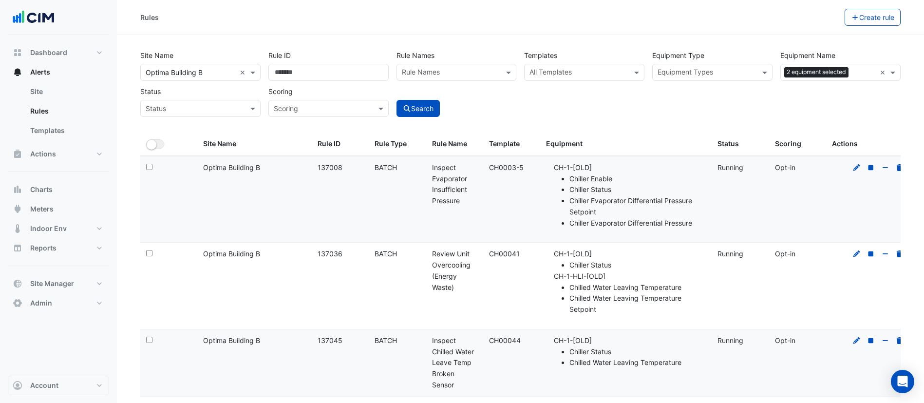
select select "***"
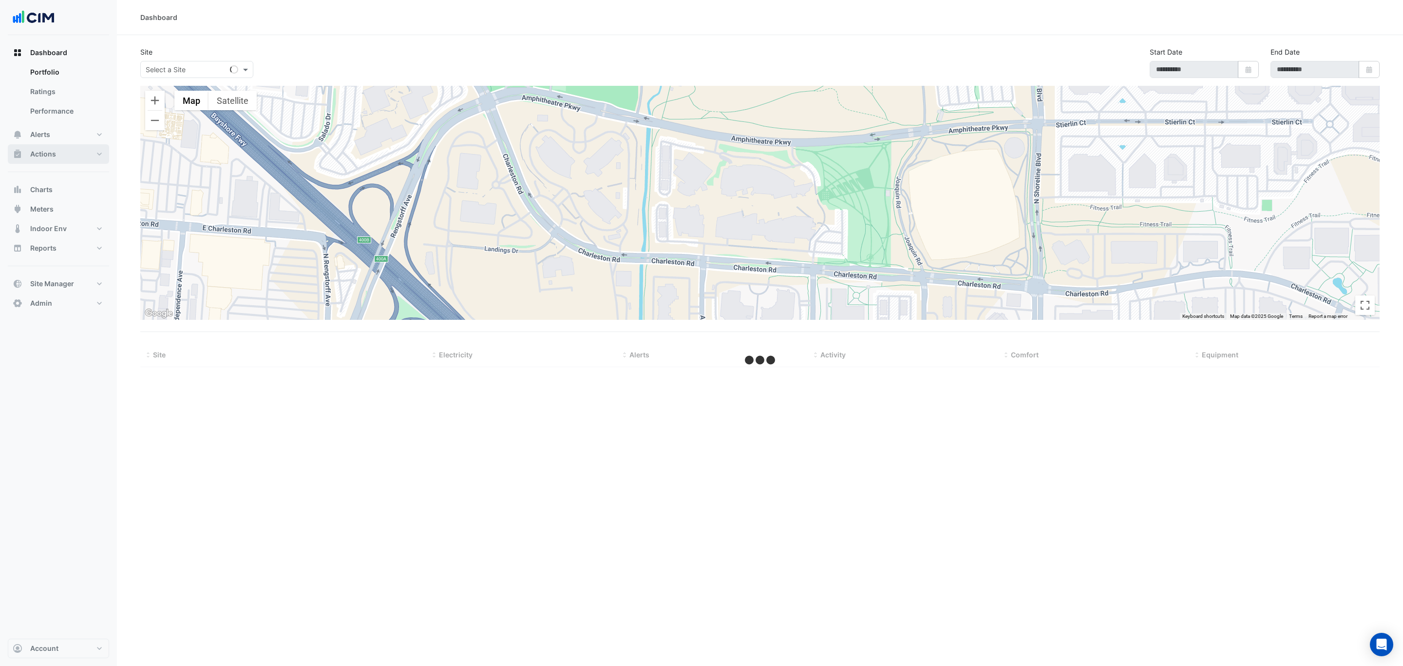
click at [57, 153] on button "Actions" at bounding box center [58, 153] width 101 height 19
click at [64, 128] on link "Manager" at bounding box center [65, 130] width 87 height 19
click at [54, 128] on link "Manager" at bounding box center [65, 130] width 87 height 19
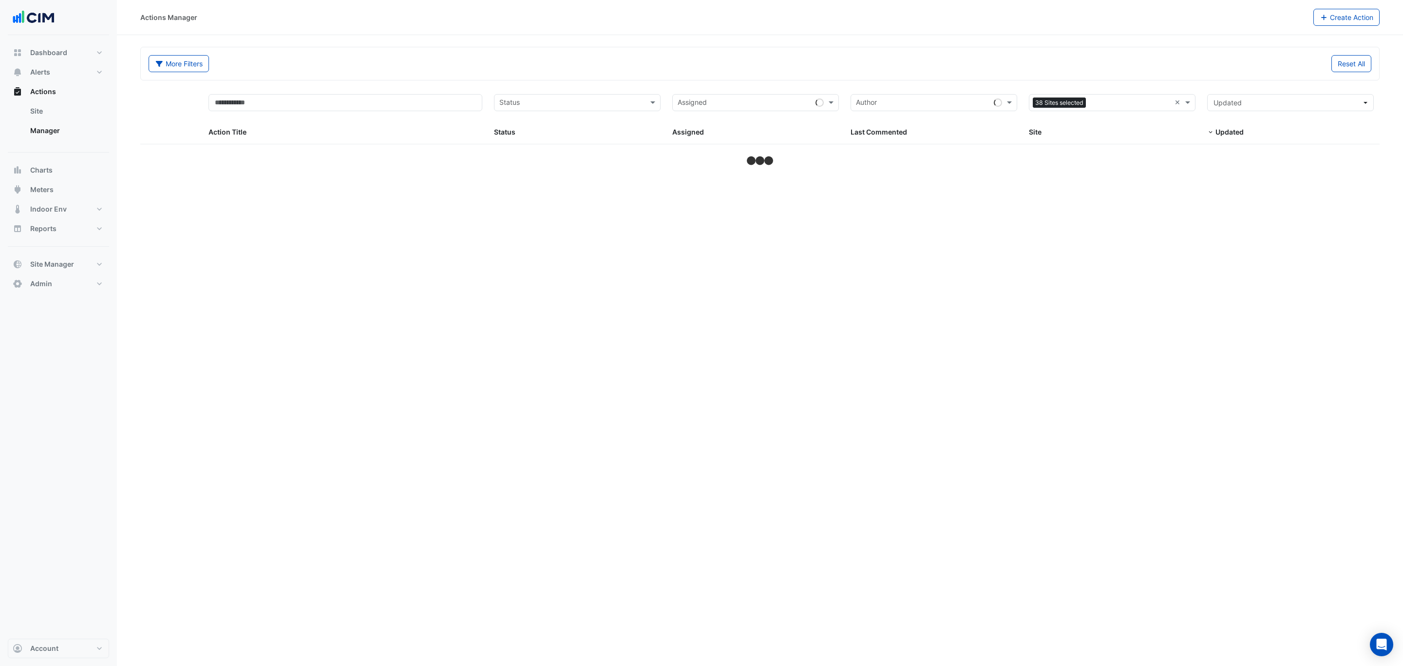
select select "***"
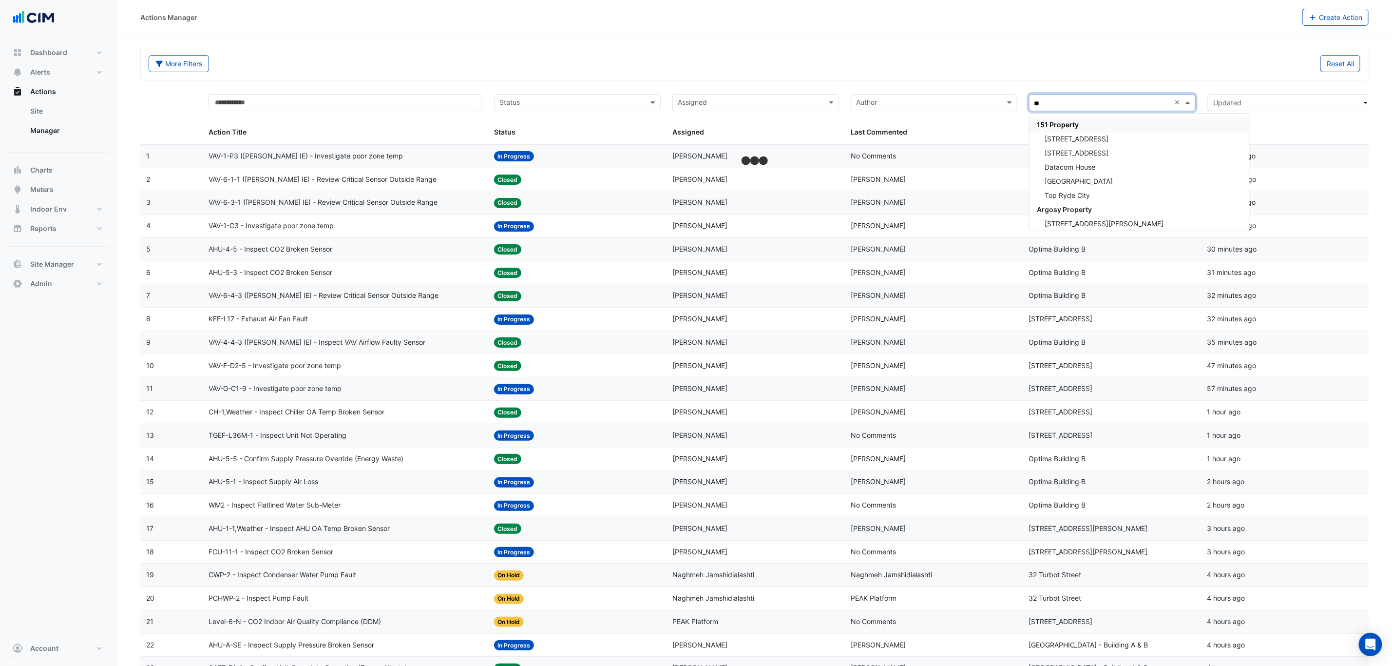
type input "***"
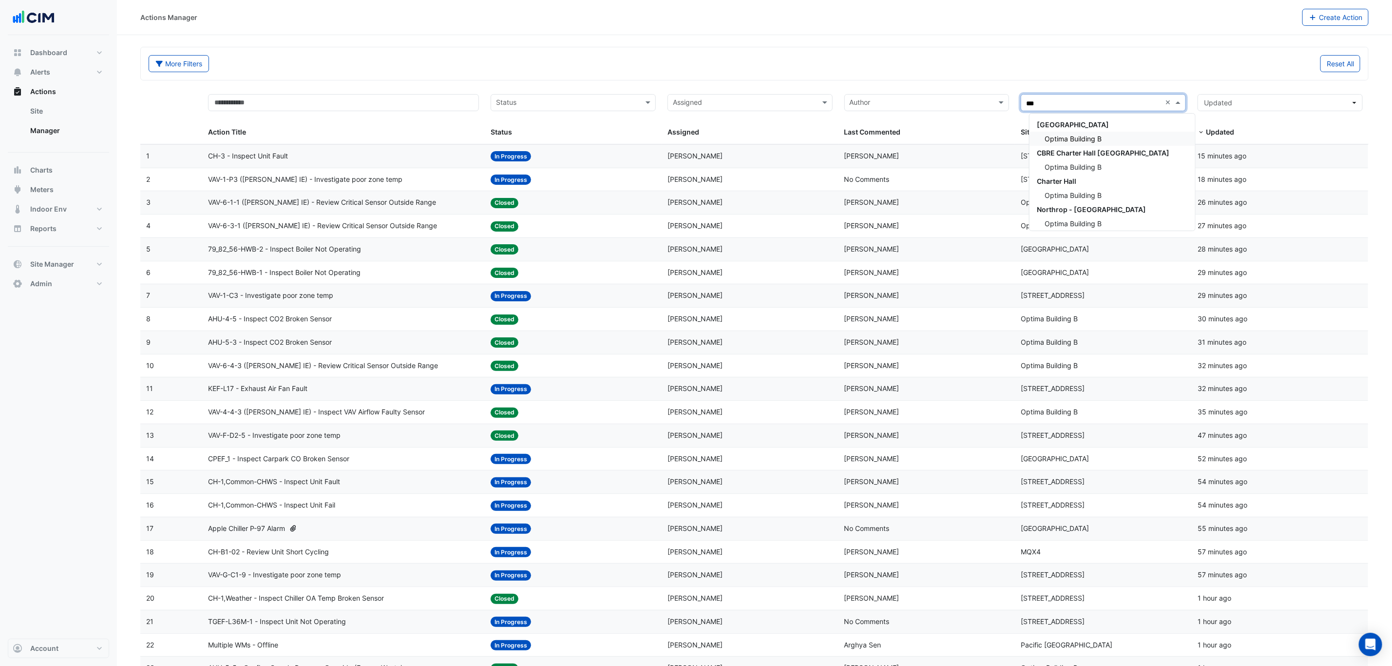
click at [1126, 132] on div "Optima Building B" at bounding box center [1113, 139] width 166 height 14
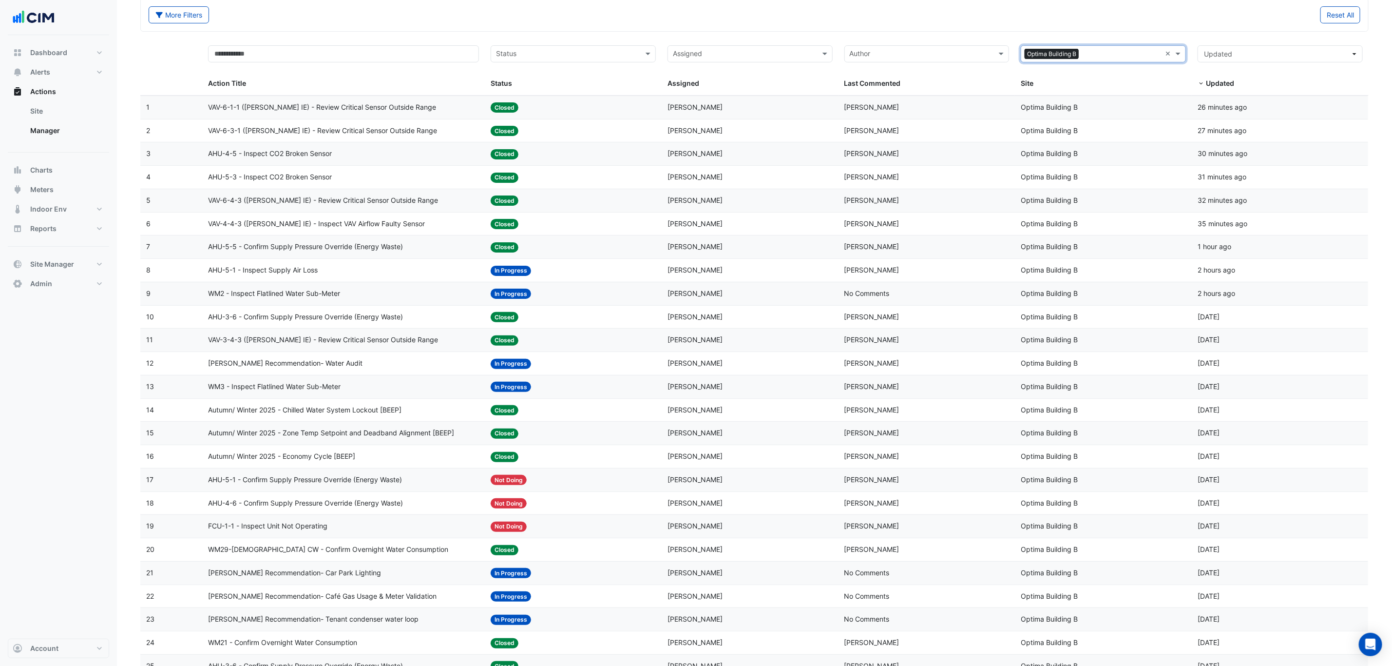
scroll to position [73, 0]
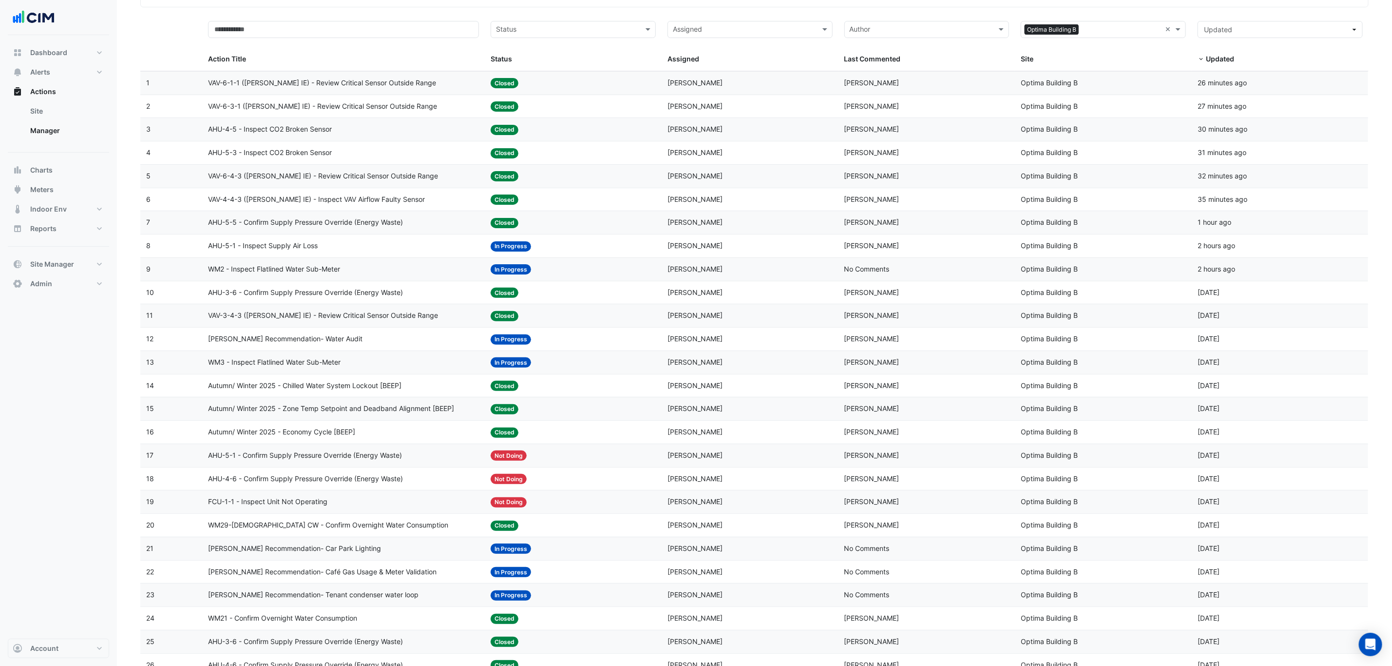
click at [618, 458] on div "Status: Not Doing" at bounding box center [573, 455] width 165 height 11
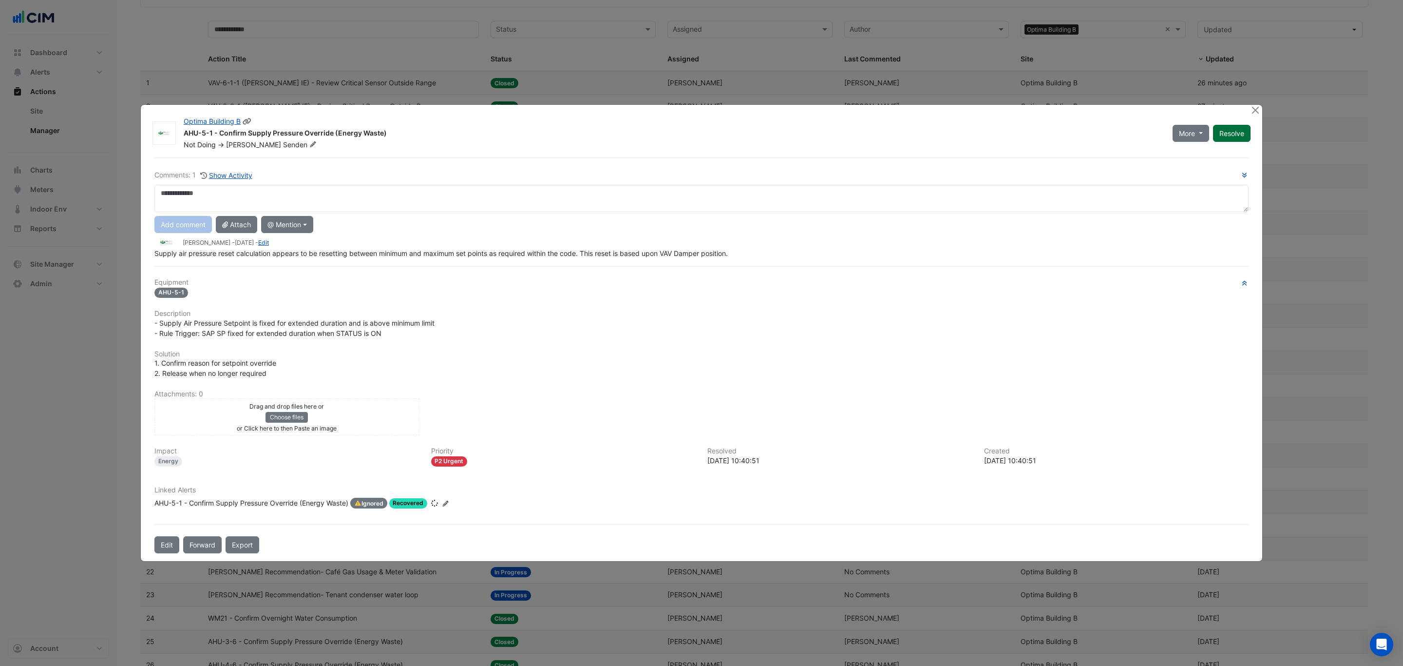
click at [1243, 129] on button "Resolve" at bounding box center [1232, 133] width 38 height 17
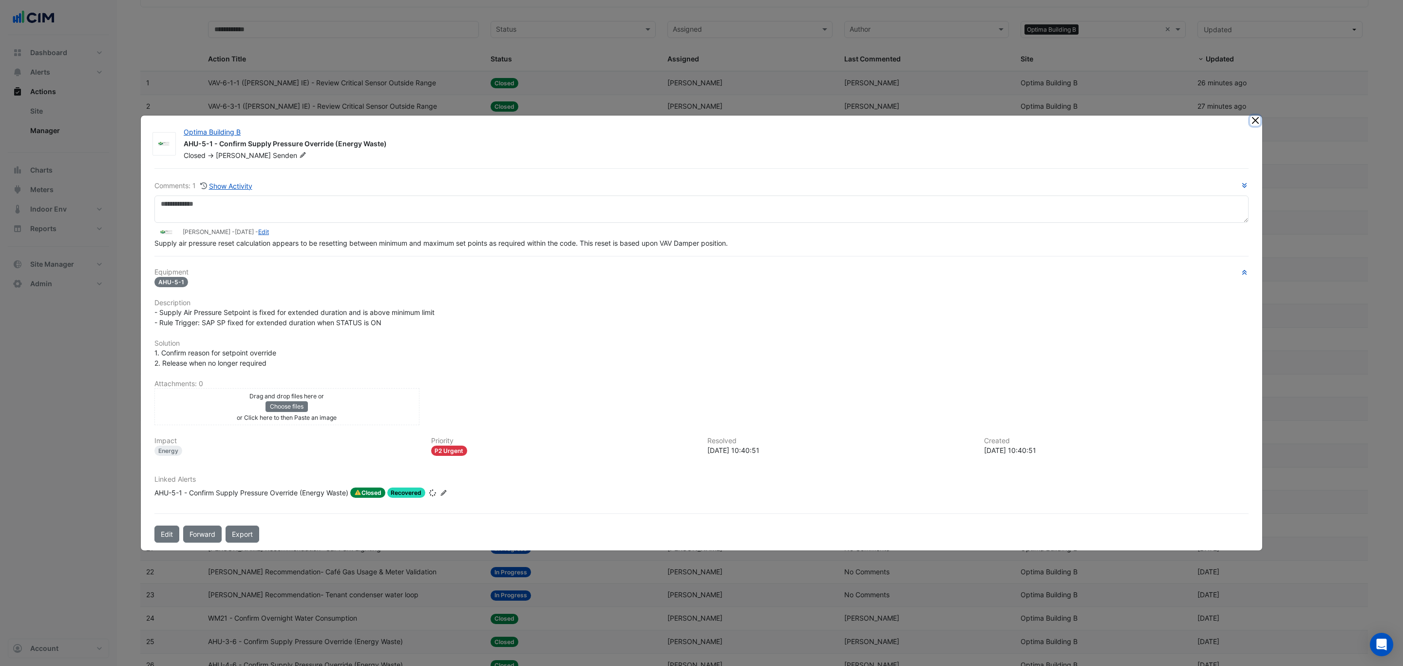
click at [1259, 121] on button "Close" at bounding box center [1255, 120] width 10 height 10
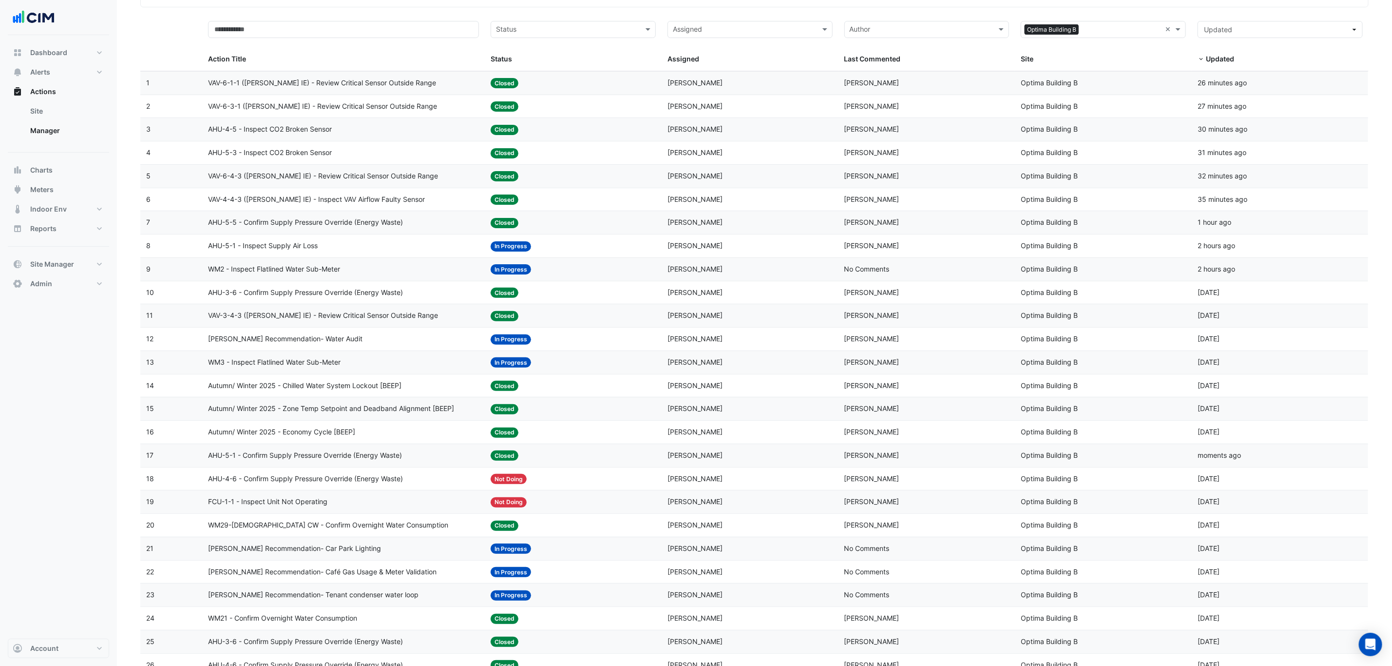
click at [560, 484] on div "Status: Not Doing" at bounding box center [573, 478] width 165 height 11
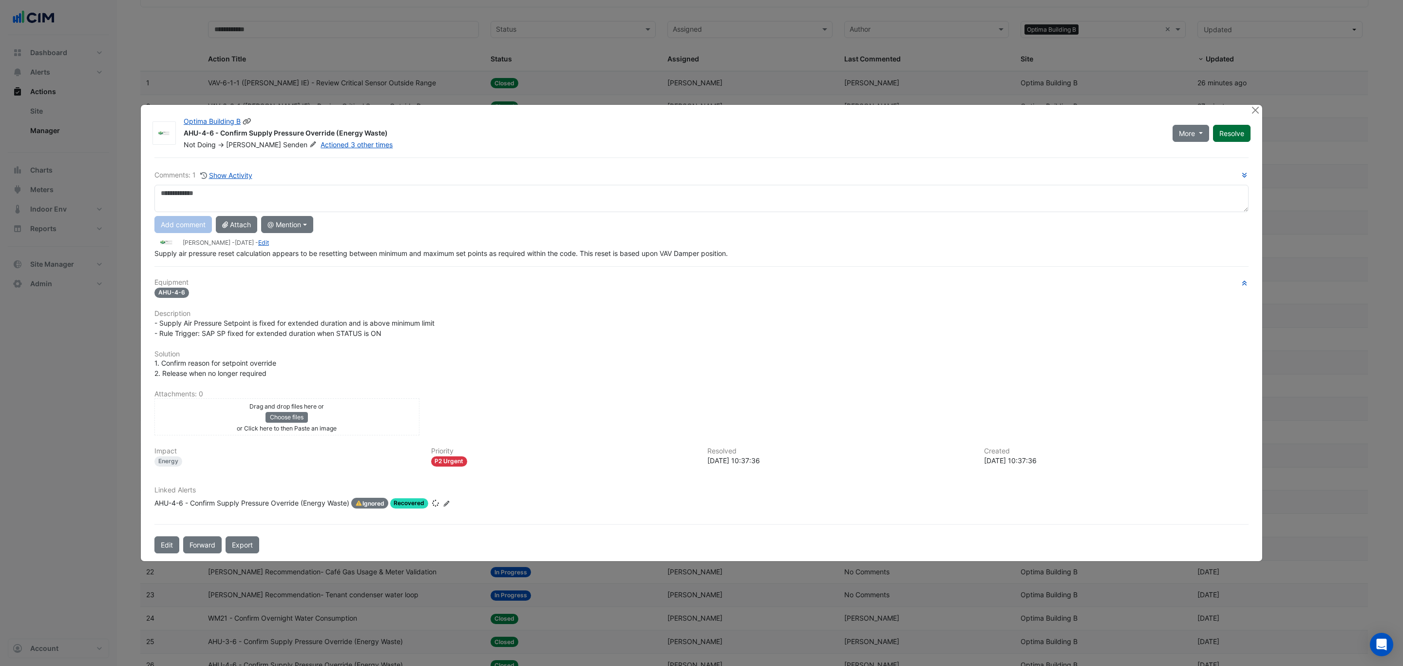
click at [1243, 128] on button "Resolve" at bounding box center [1232, 133] width 38 height 17
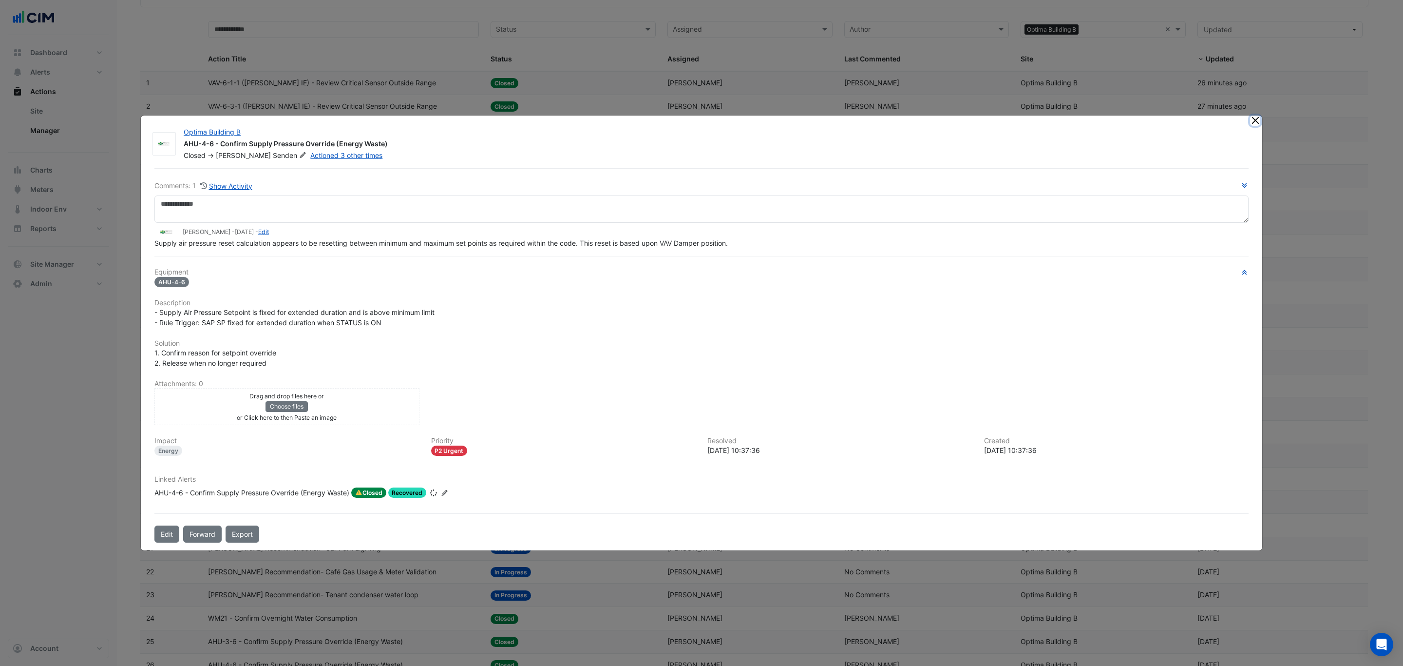
click at [1253, 116] on button "Close" at bounding box center [1255, 120] width 10 height 10
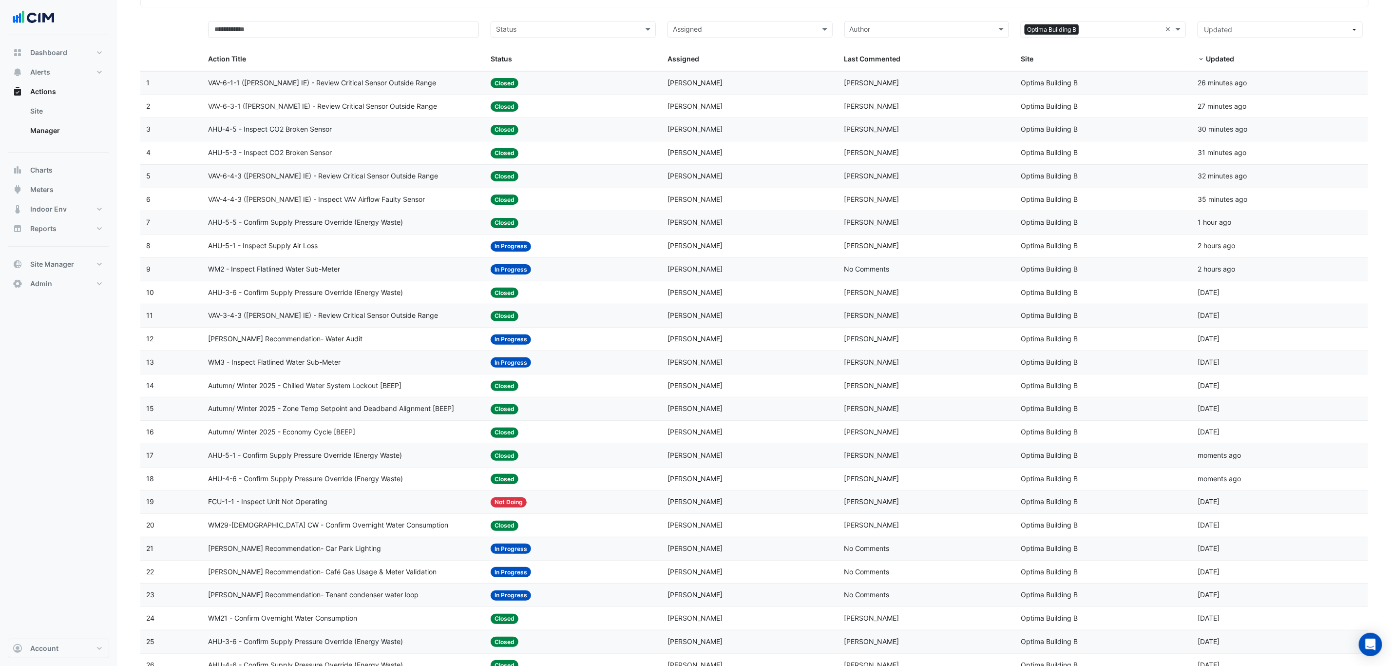
scroll to position [146, 0]
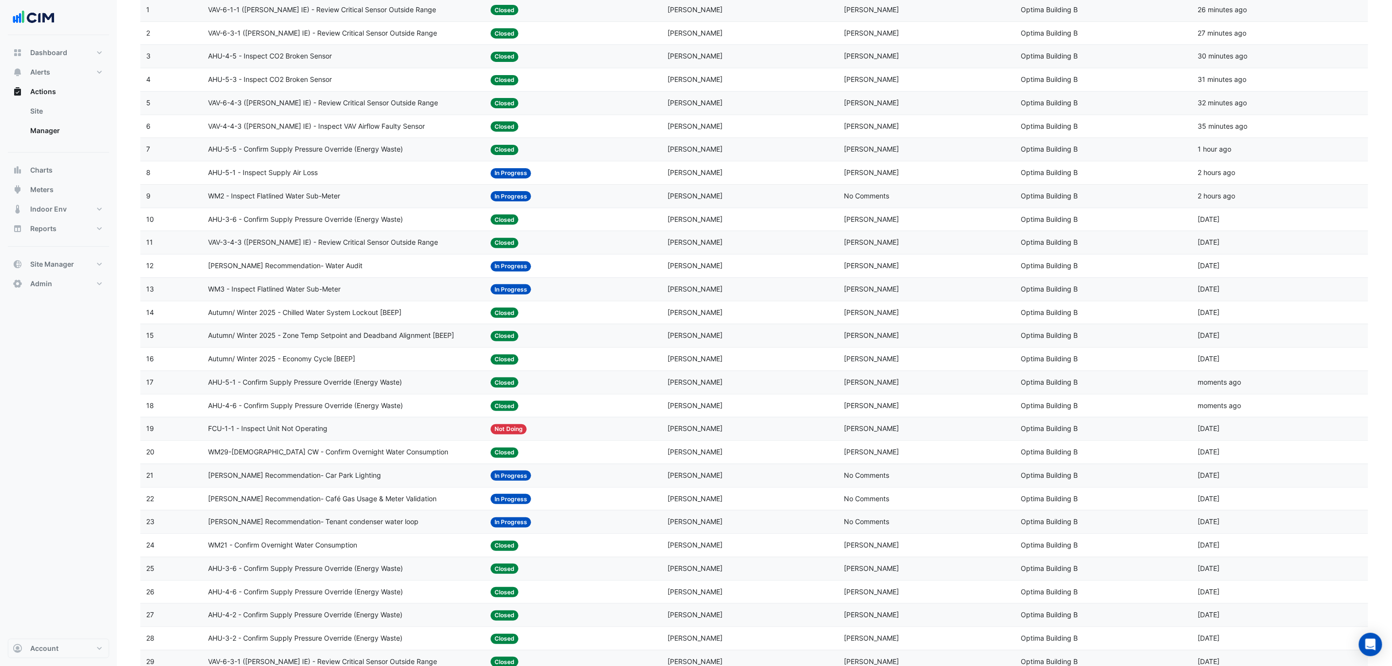
click at [549, 434] on div "Status: Not Doing" at bounding box center [573, 428] width 165 height 11
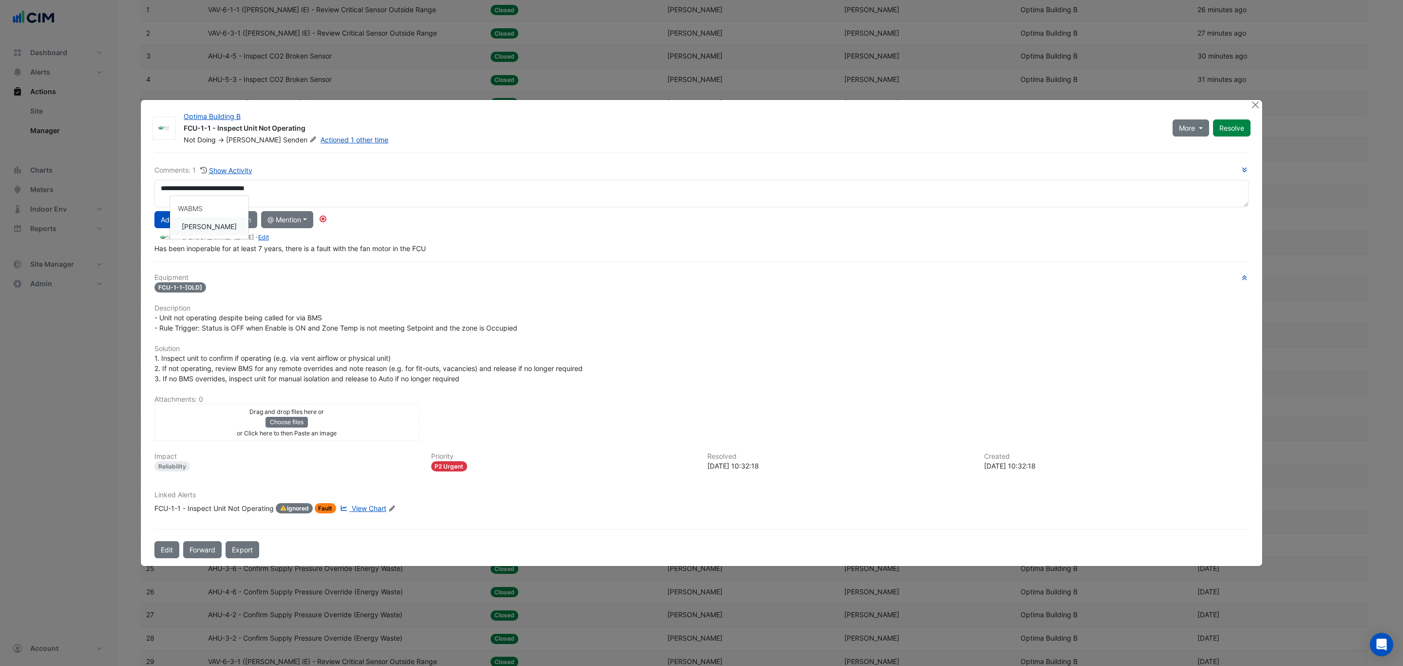
click at [219, 224] on div "**********" at bounding box center [701, 209] width 1094 height 89
type textarea "**********"
click at [189, 223] on button "Add comment" at bounding box center [183, 219] width 58 height 17
click at [230, 508] on div "FCU-1-1 - Inspect Unit Not Operating" at bounding box center [213, 508] width 119 height 11
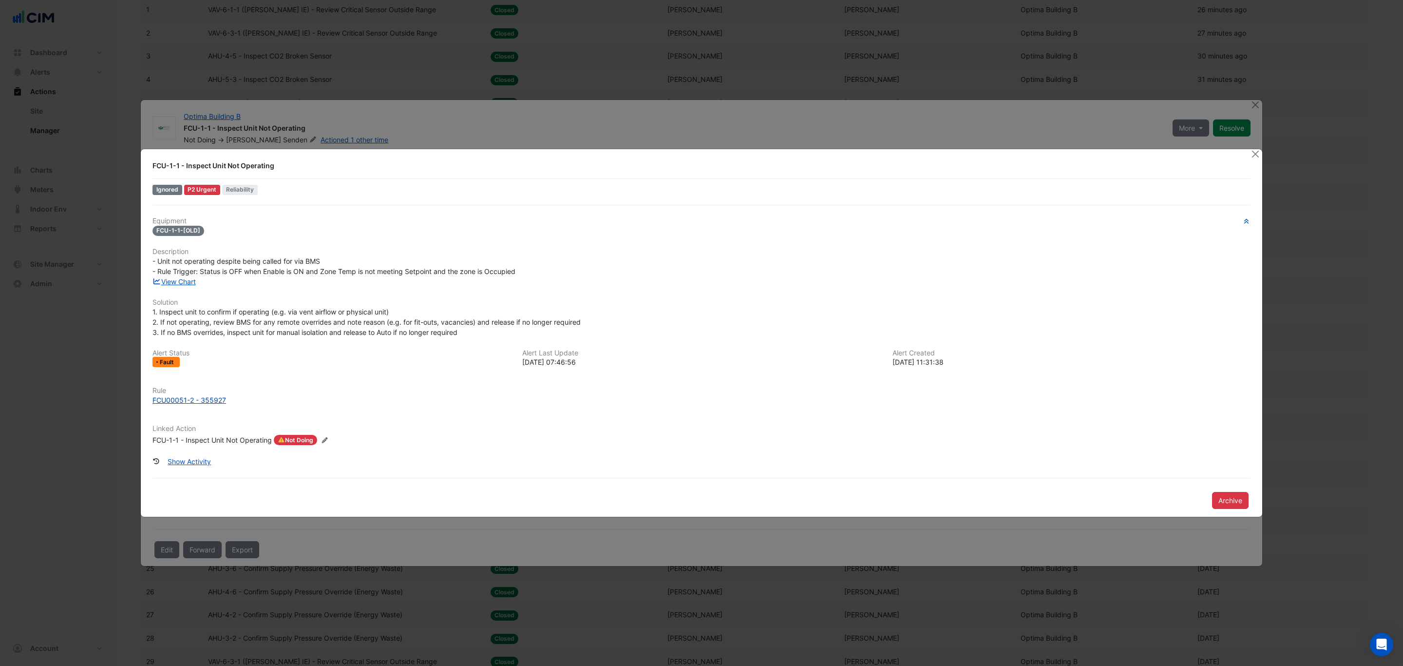
click at [213, 397] on div "FCU00051-2 - 355927" at bounding box center [190, 400] width 74 height 10
click at [1250, 153] on button "Close" at bounding box center [1255, 154] width 10 height 10
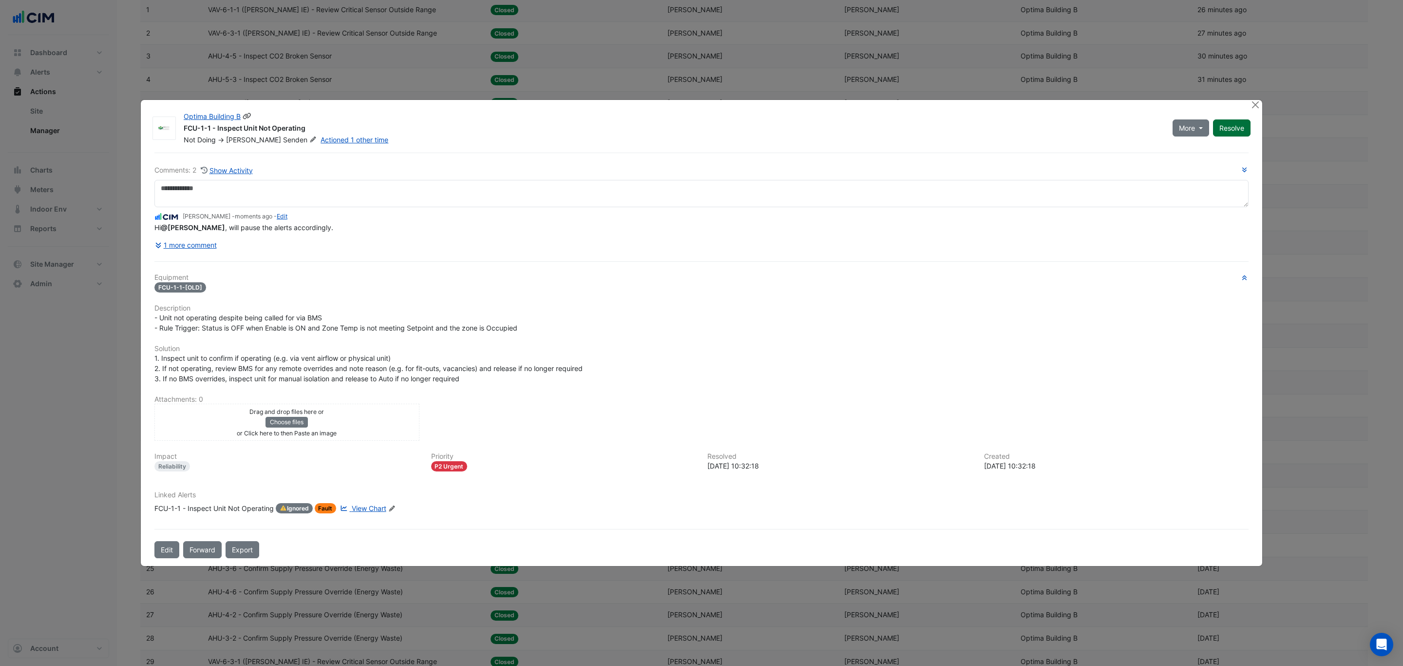
click at [1246, 132] on button "Resolve" at bounding box center [1232, 127] width 38 height 17
click at [1255, 103] on button "Close" at bounding box center [1255, 105] width 10 height 10
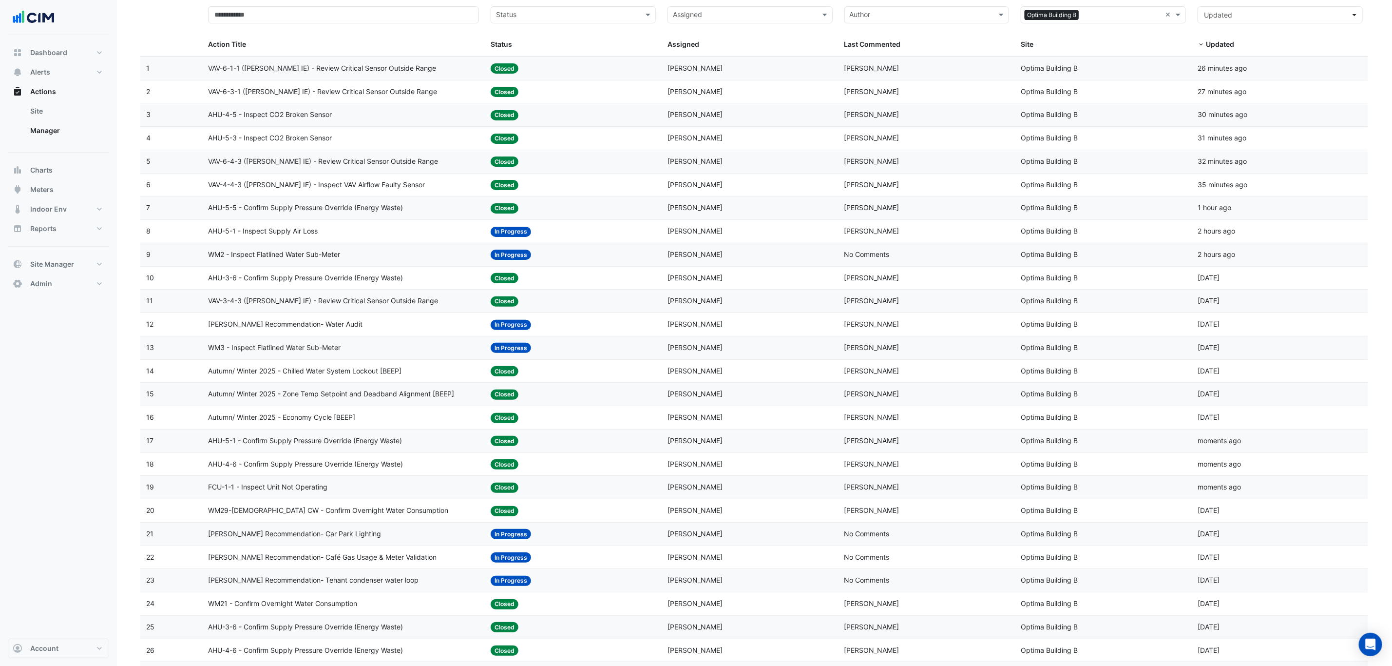
scroll to position [0, 0]
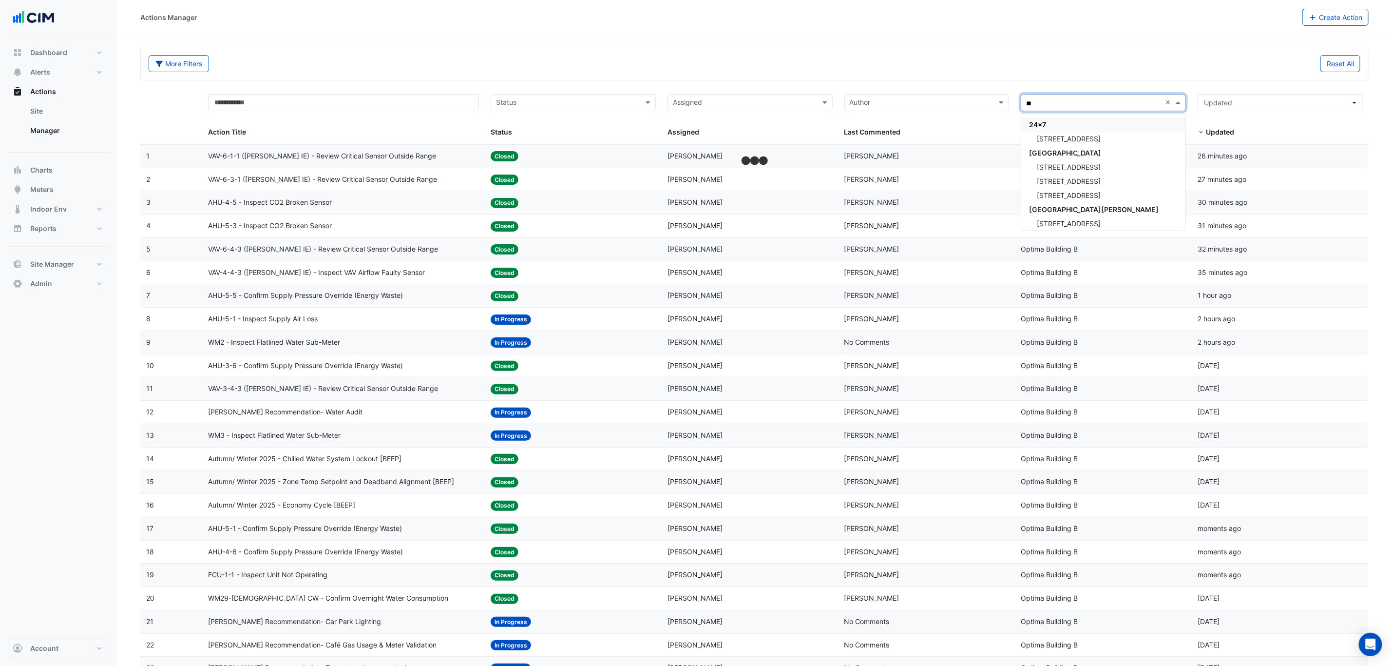
type input "***"
click at [1113, 132] on div "303 Sevenoaks Street" at bounding box center [1103, 139] width 164 height 14
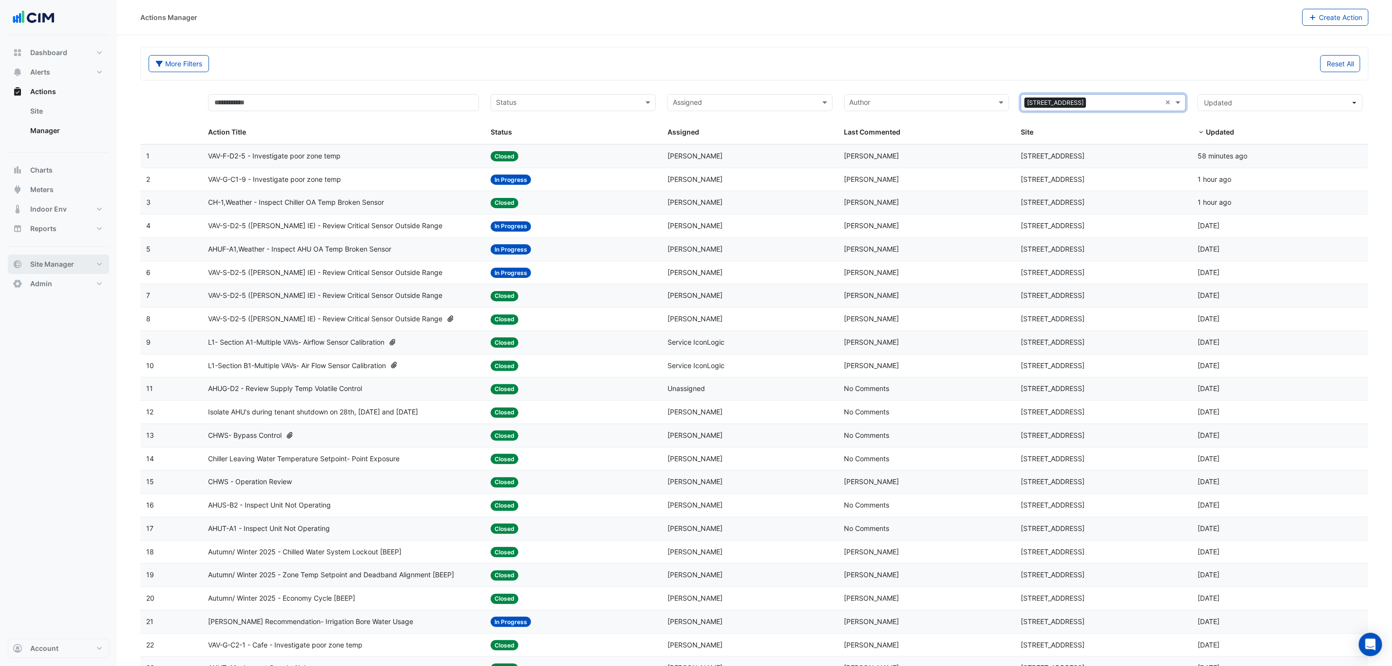
click at [67, 264] on span "Site Manager" at bounding box center [52, 264] width 44 height 10
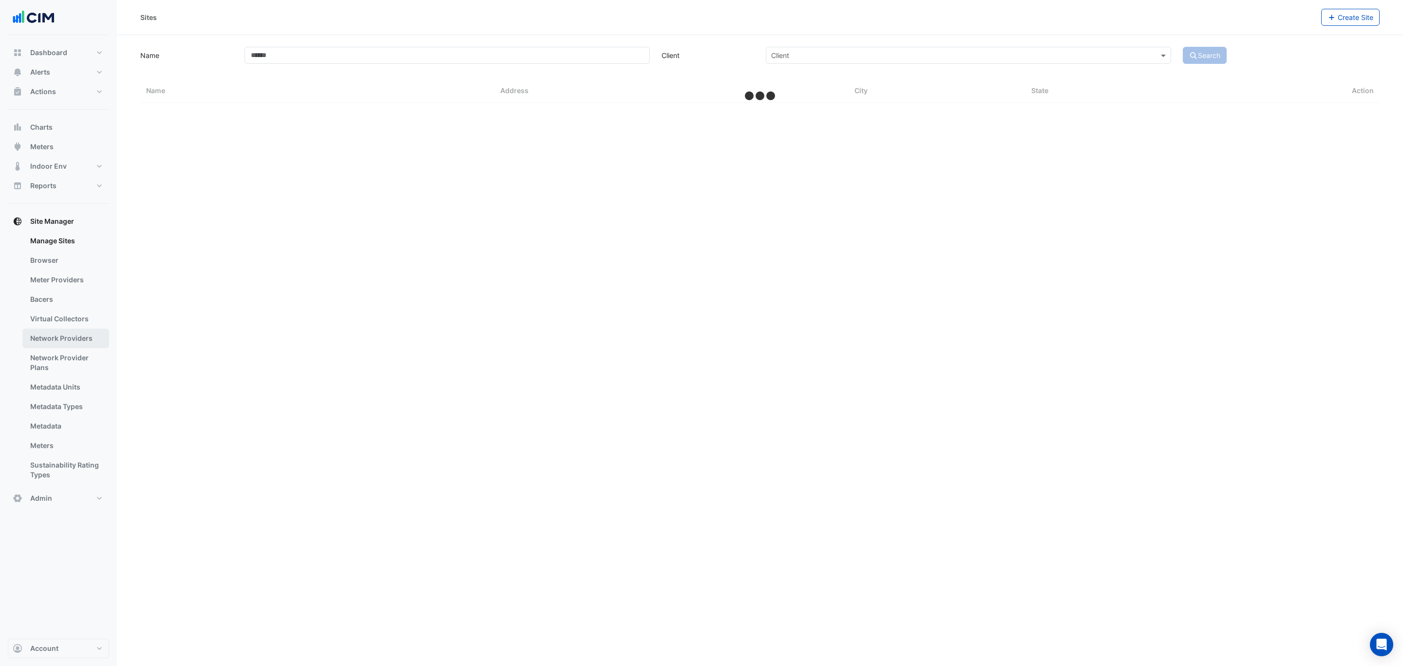
select select "***"
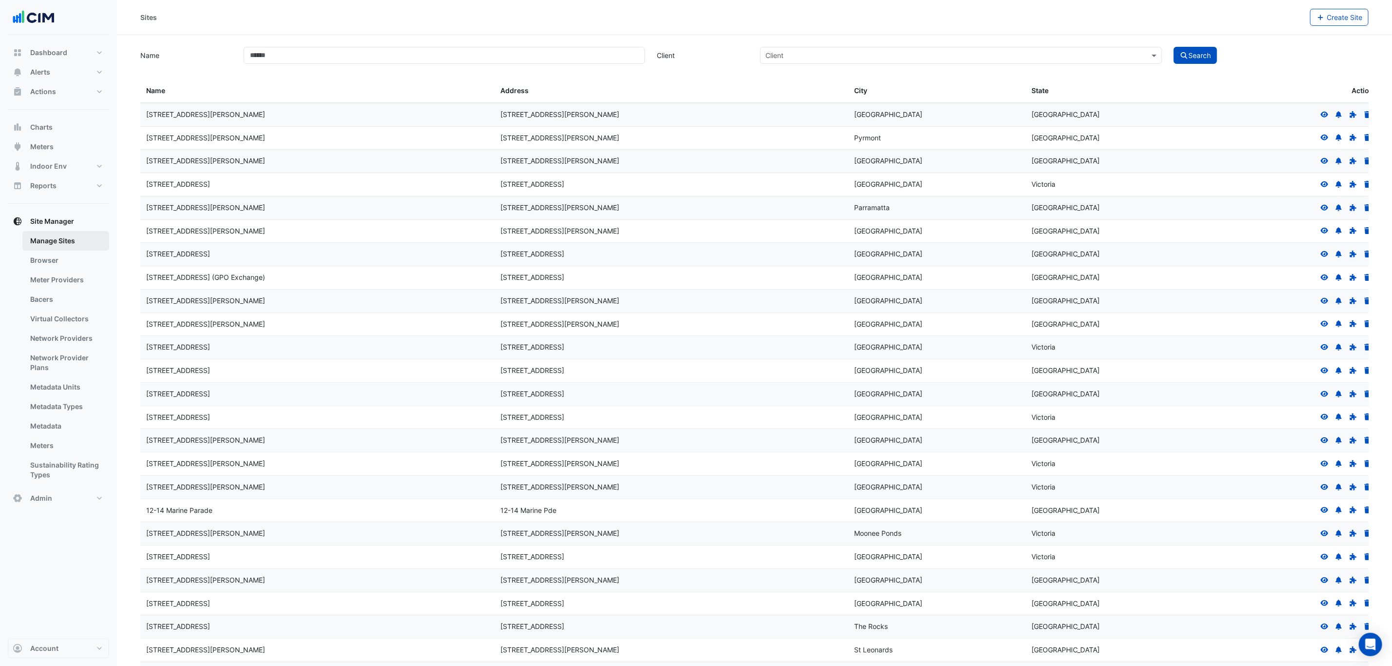
click at [69, 250] on link "Manage Sites" at bounding box center [65, 240] width 87 height 19
click at [366, 57] on input "Name" at bounding box center [445, 55] width 402 height 17
type input "***"
click at [1174, 47] on button "Search" at bounding box center [1196, 55] width 44 height 17
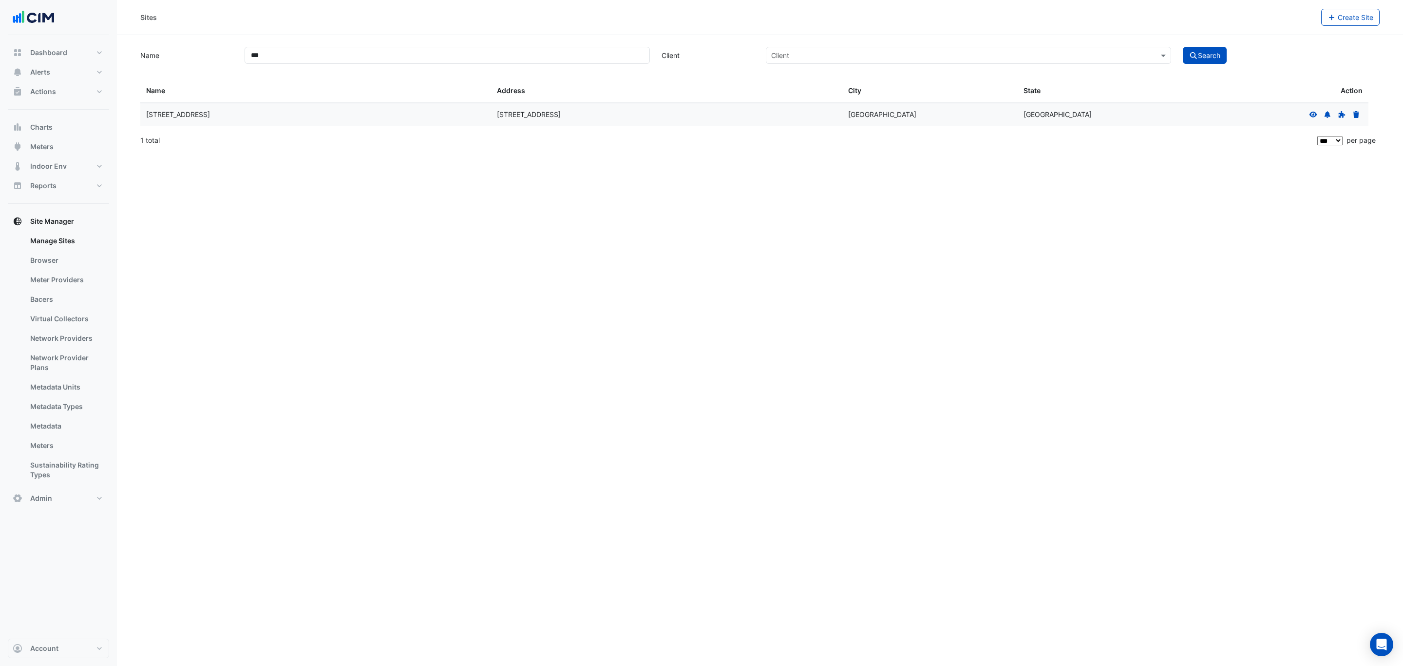
click at [1314, 115] on icon at bounding box center [1314, 114] width 8 height 6
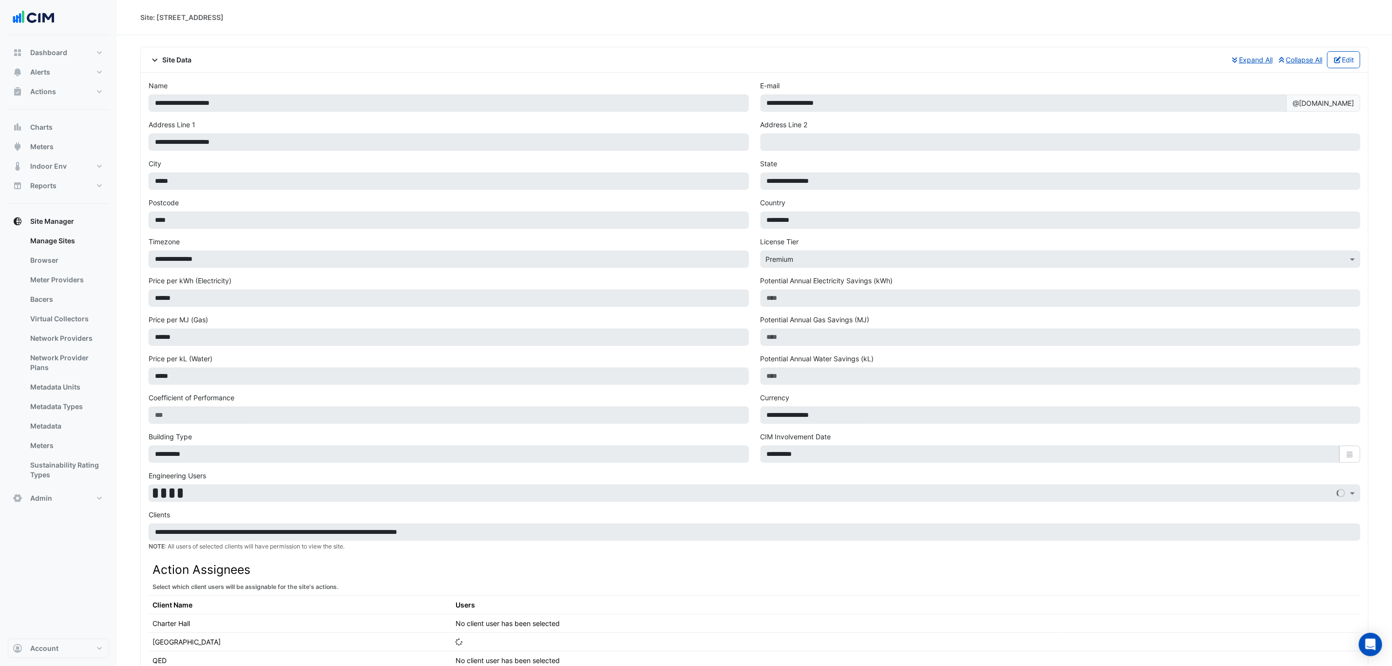
select select "***"
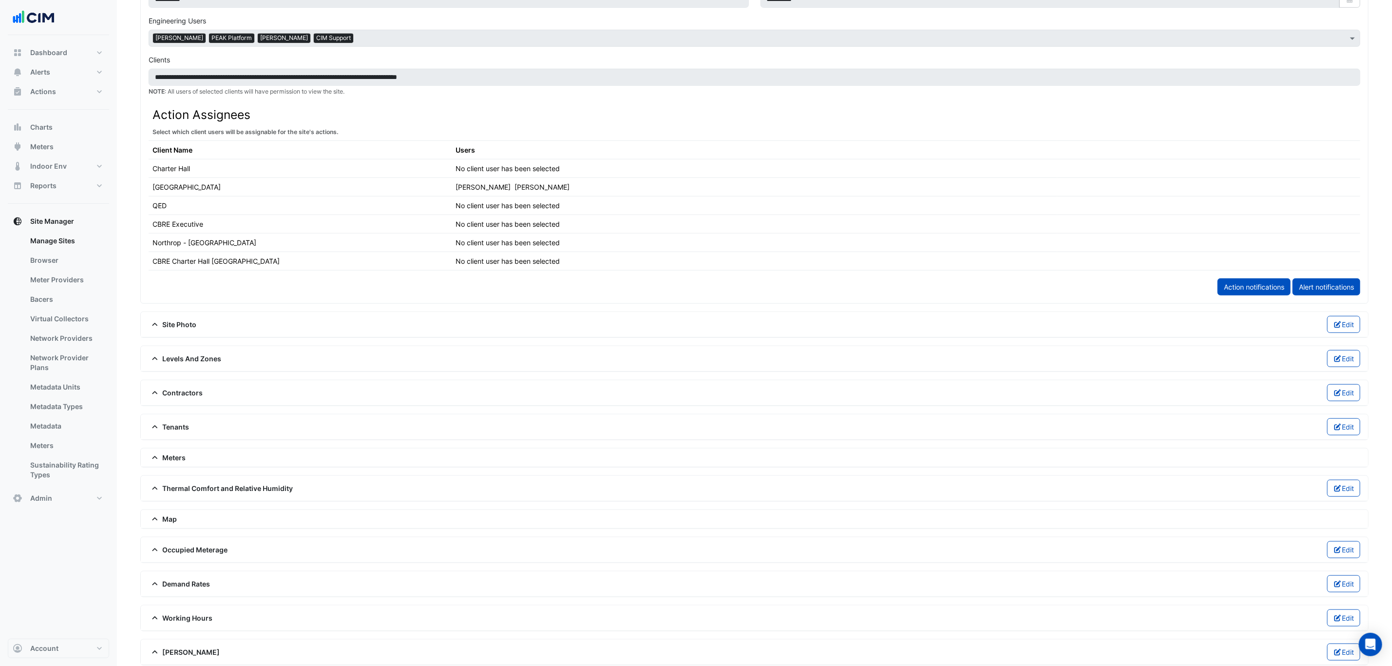
scroll to position [481, 0]
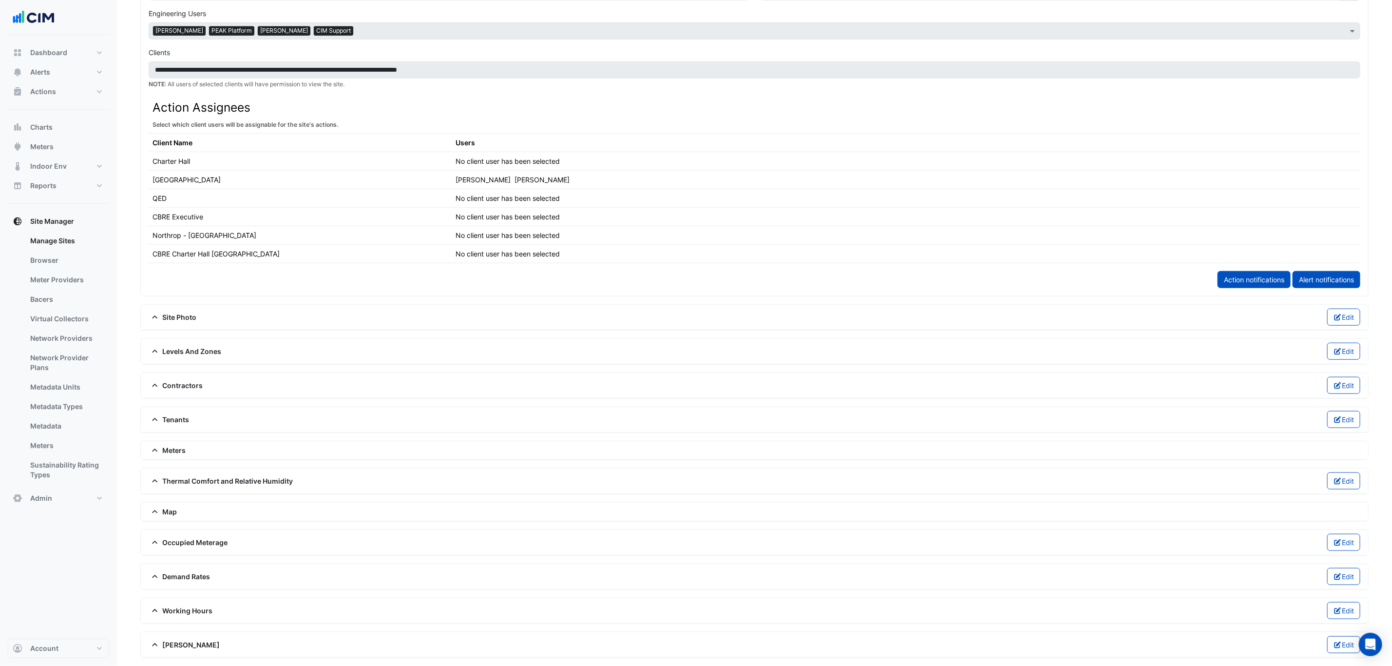
click at [219, 480] on span "Thermal Comfort and Relative Humidity" at bounding box center [221, 481] width 145 height 10
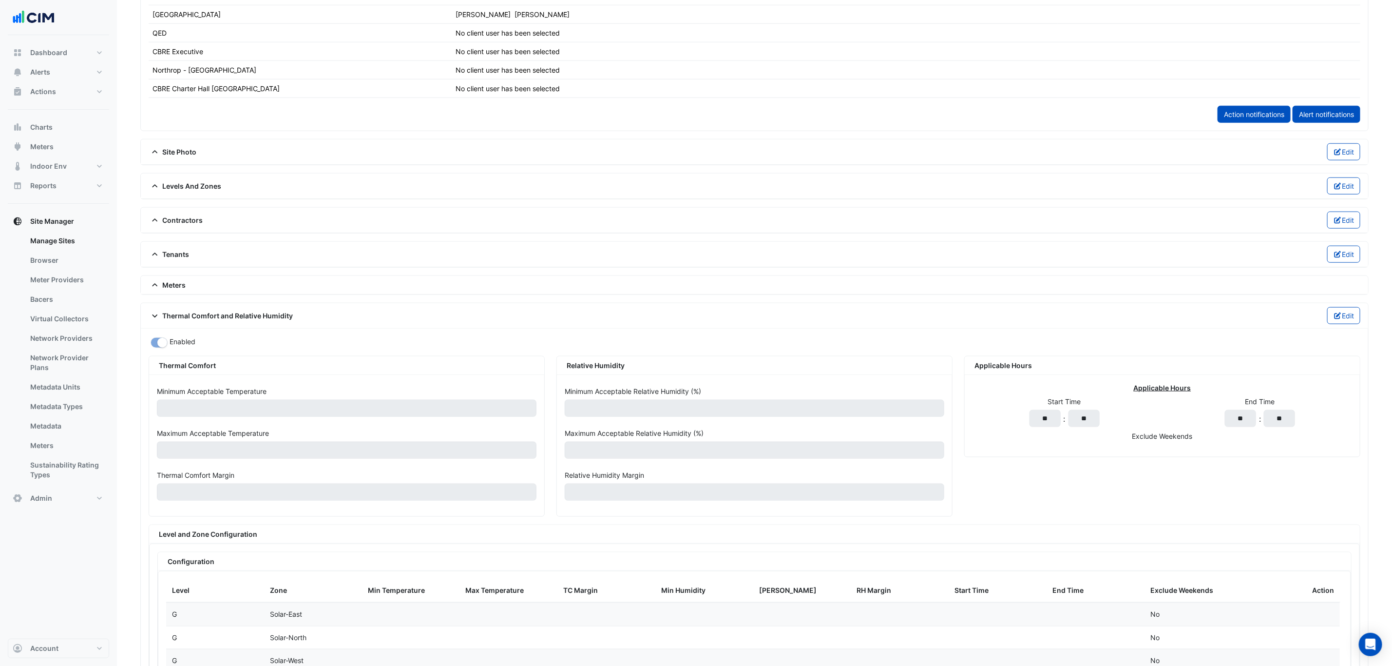
scroll to position [628, 0]
click at [1343, 324] on button "Edit" at bounding box center [1344, 315] width 34 height 17
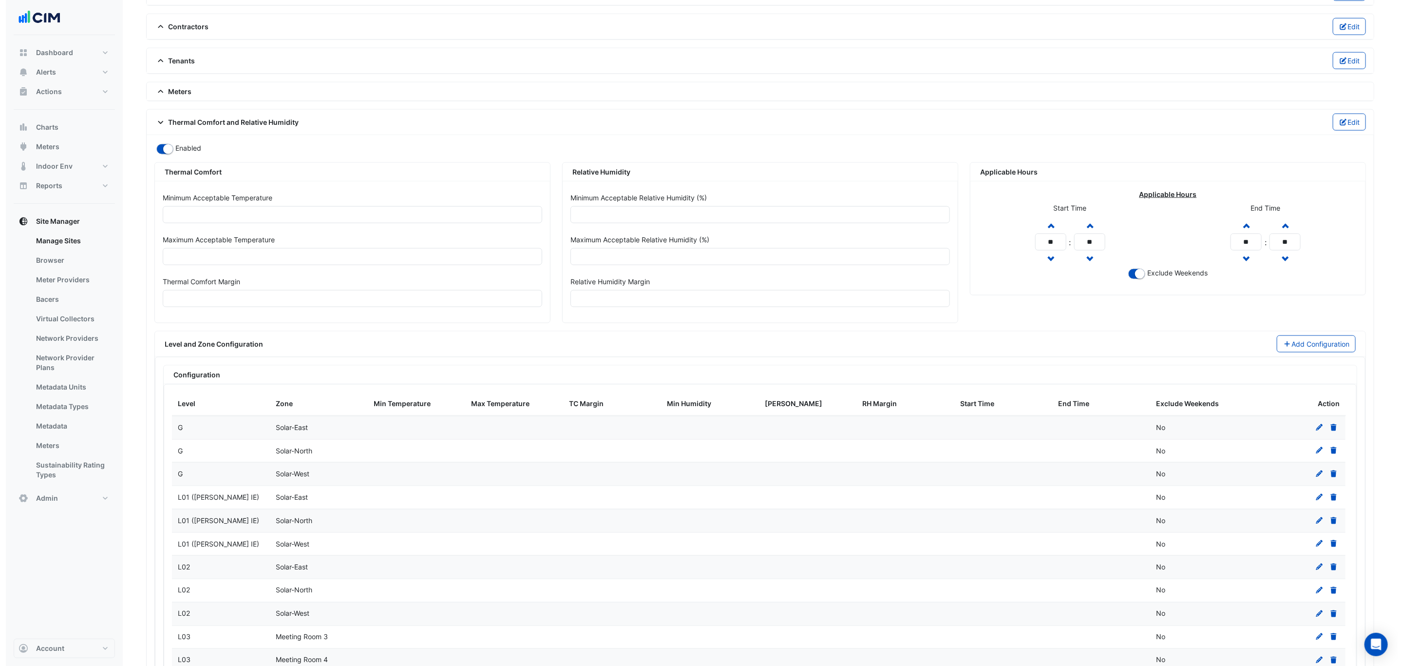
scroll to position [847, 0]
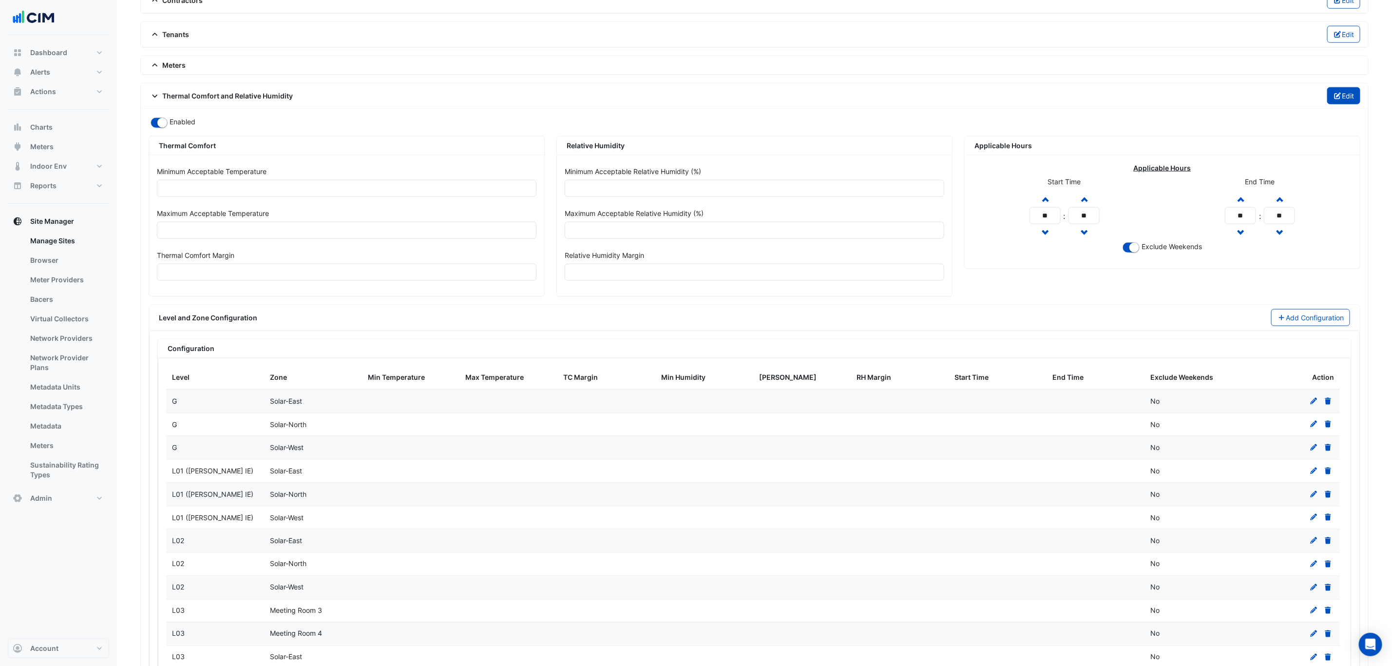
click at [1336, 99] on icon "button" at bounding box center [1337, 96] width 7 height 7
click at [1338, 326] on button "Add Configuration" at bounding box center [1310, 317] width 79 height 17
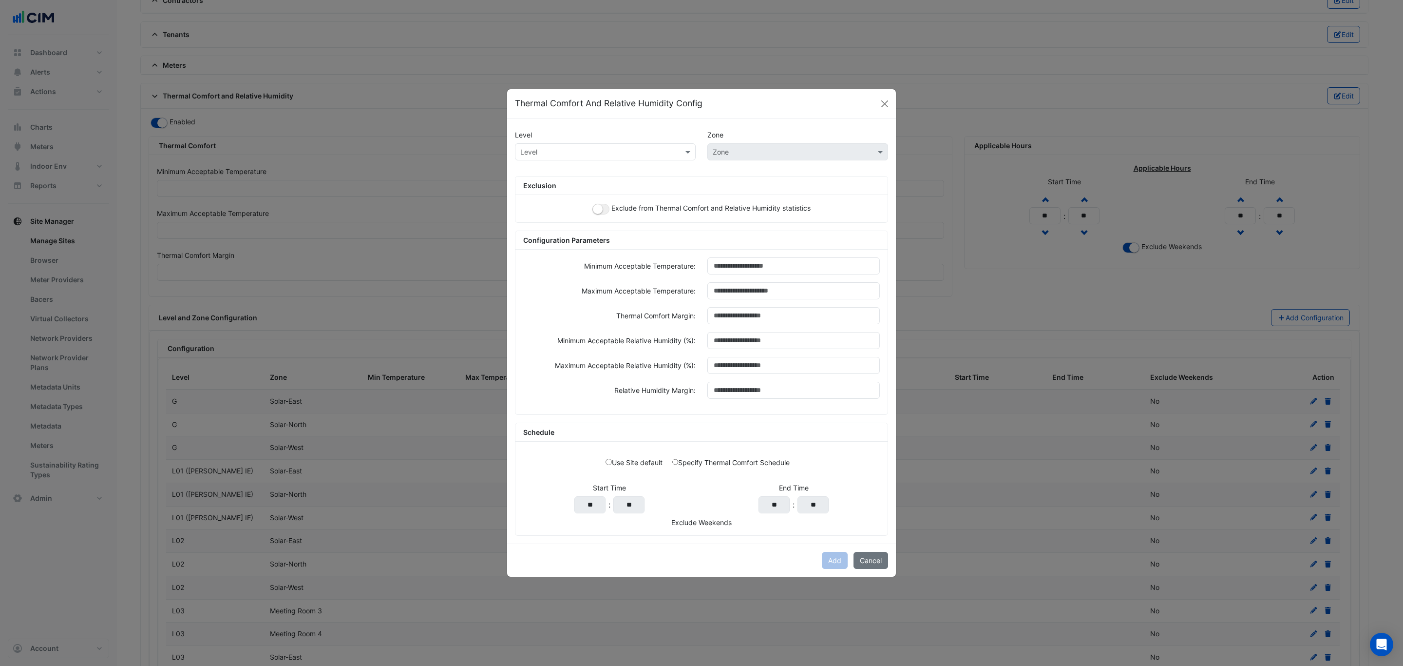
click at [601, 143] on div "Level" at bounding box center [605, 151] width 181 height 17
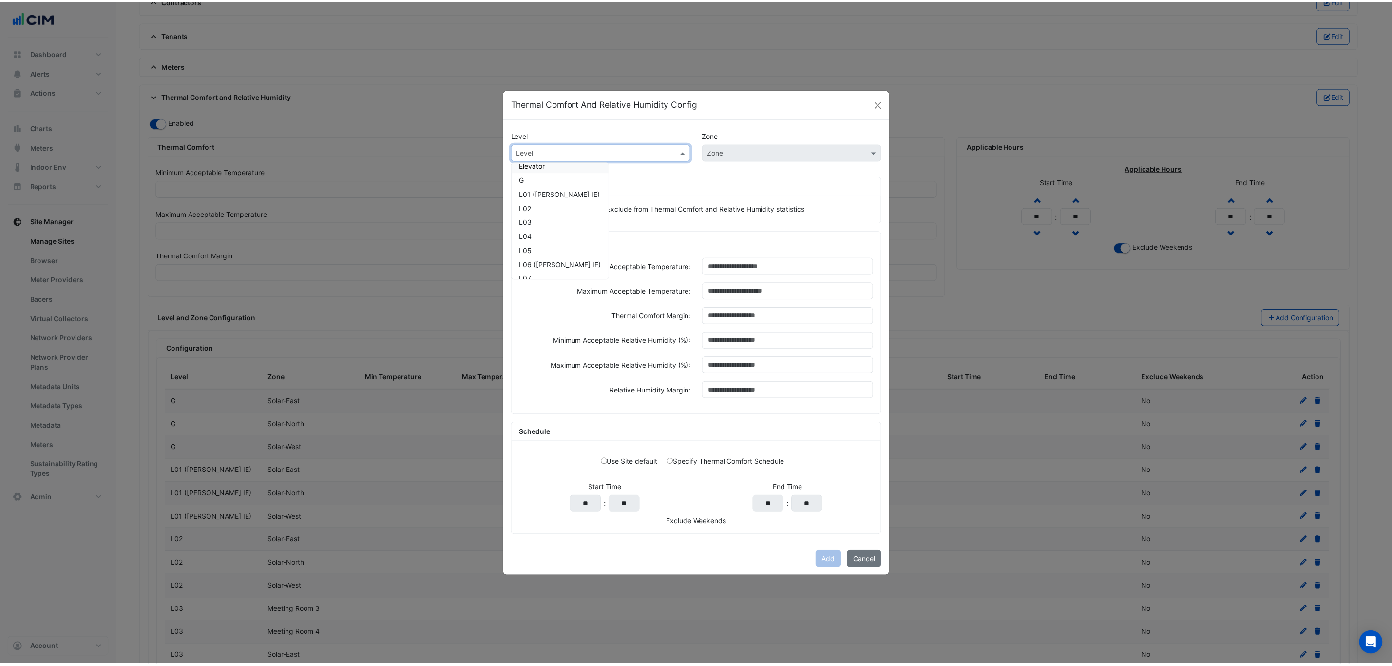
scroll to position [73, 0]
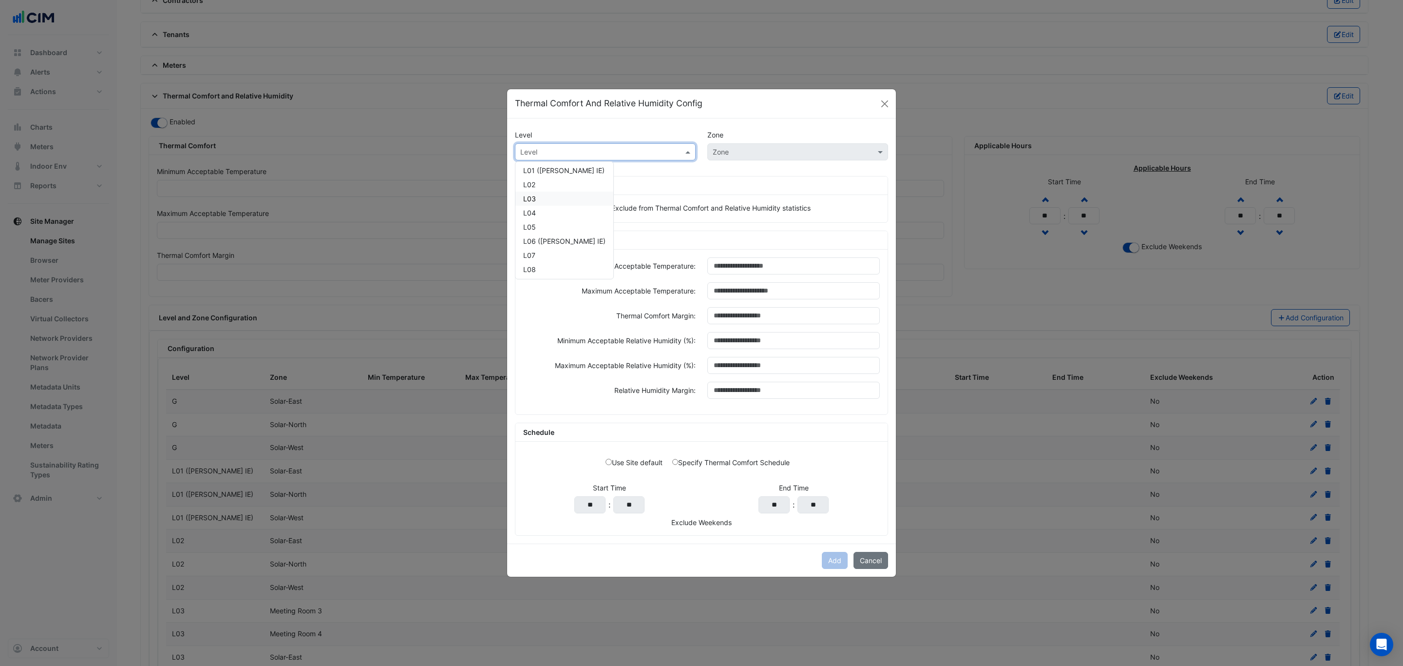
click at [552, 192] on div "L03" at bounding box center [565, 199] width 98 height 14
click at [601, 207] on button "button" at bounding box center [601, 209] width 17 height 11
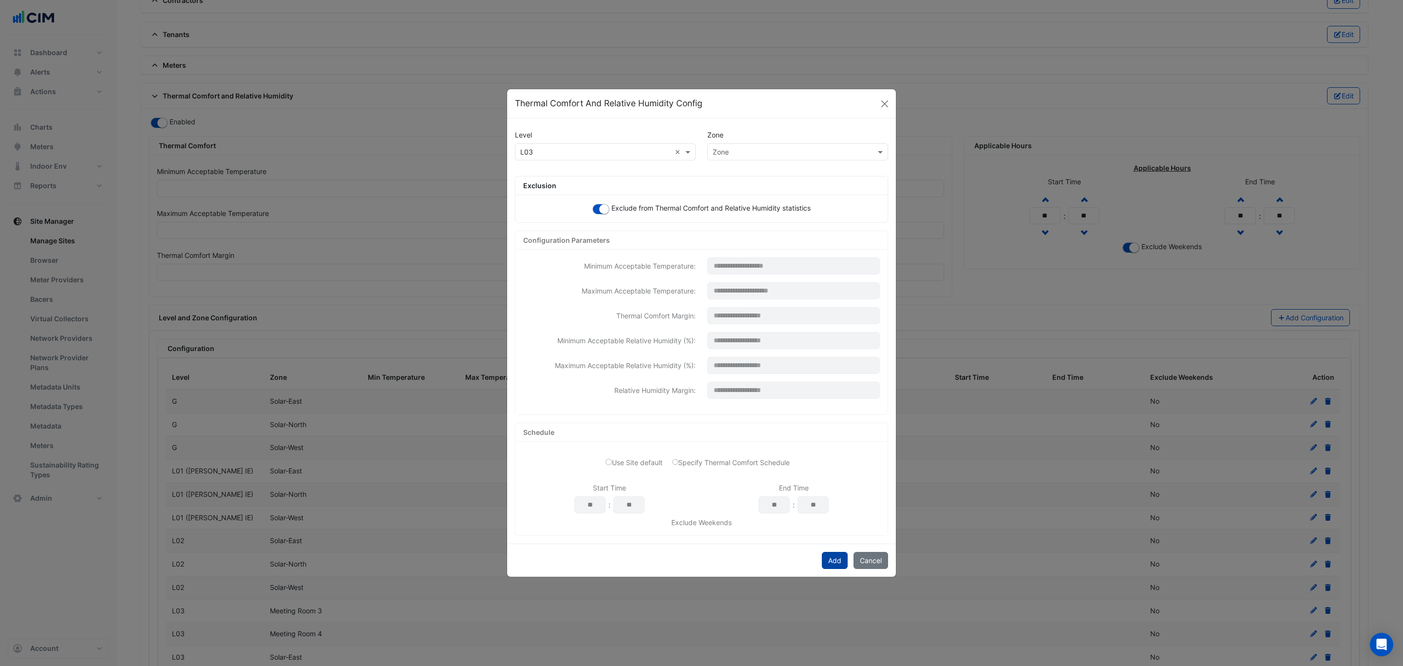
click at [842, 568] on button "Add" at bounding box center [835, 560] width 26 height 17
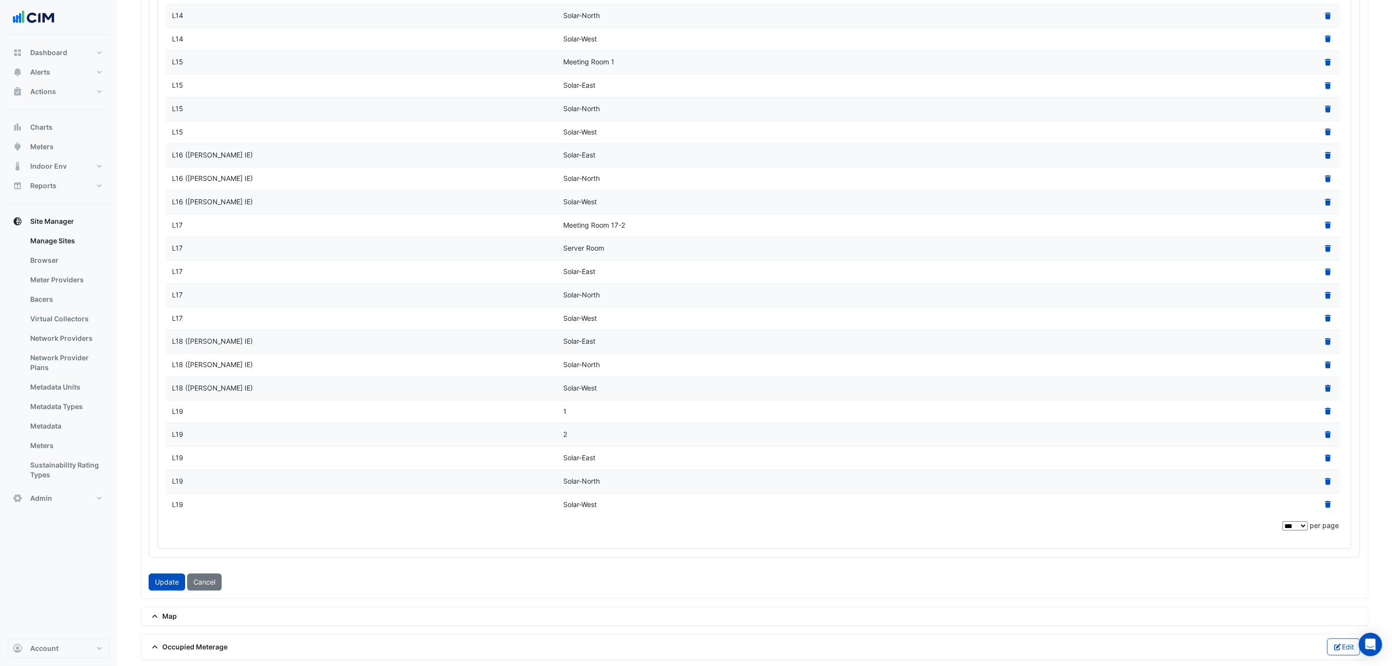
scroll to position [4352, 0]
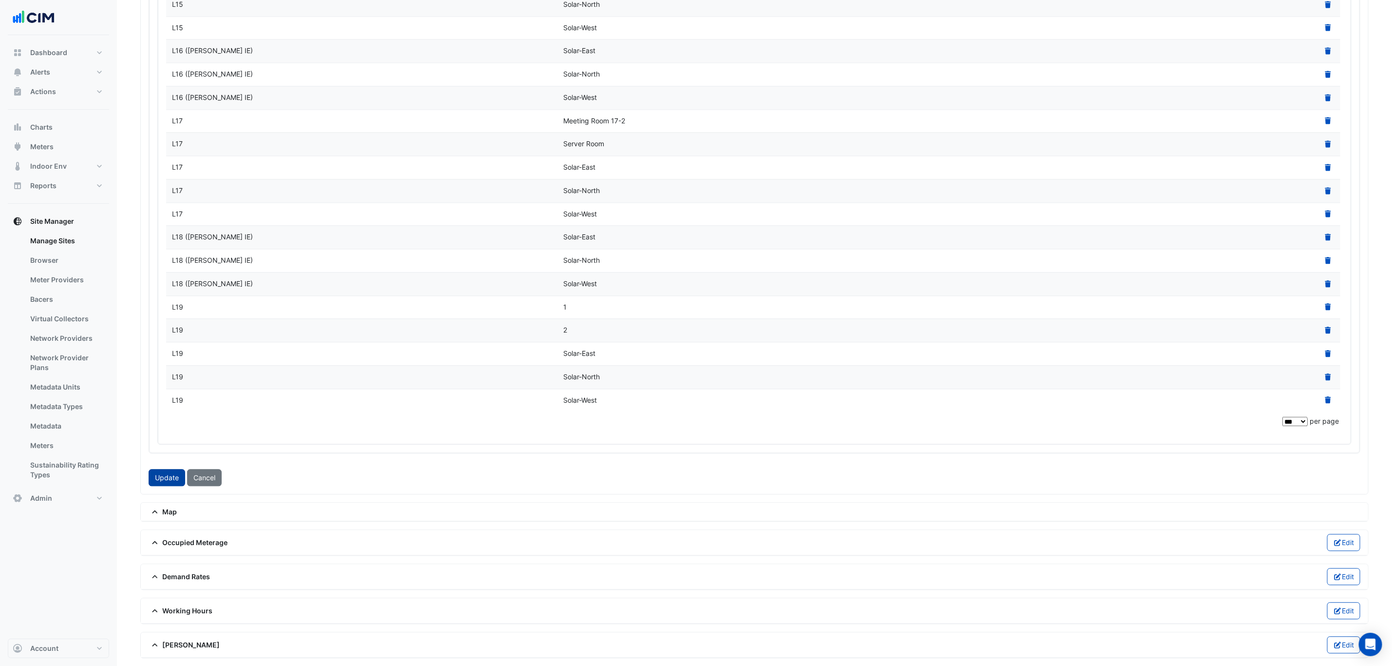
click at [175, 471] on button "Update" at bounding box center [167, 477] width 37 height 17
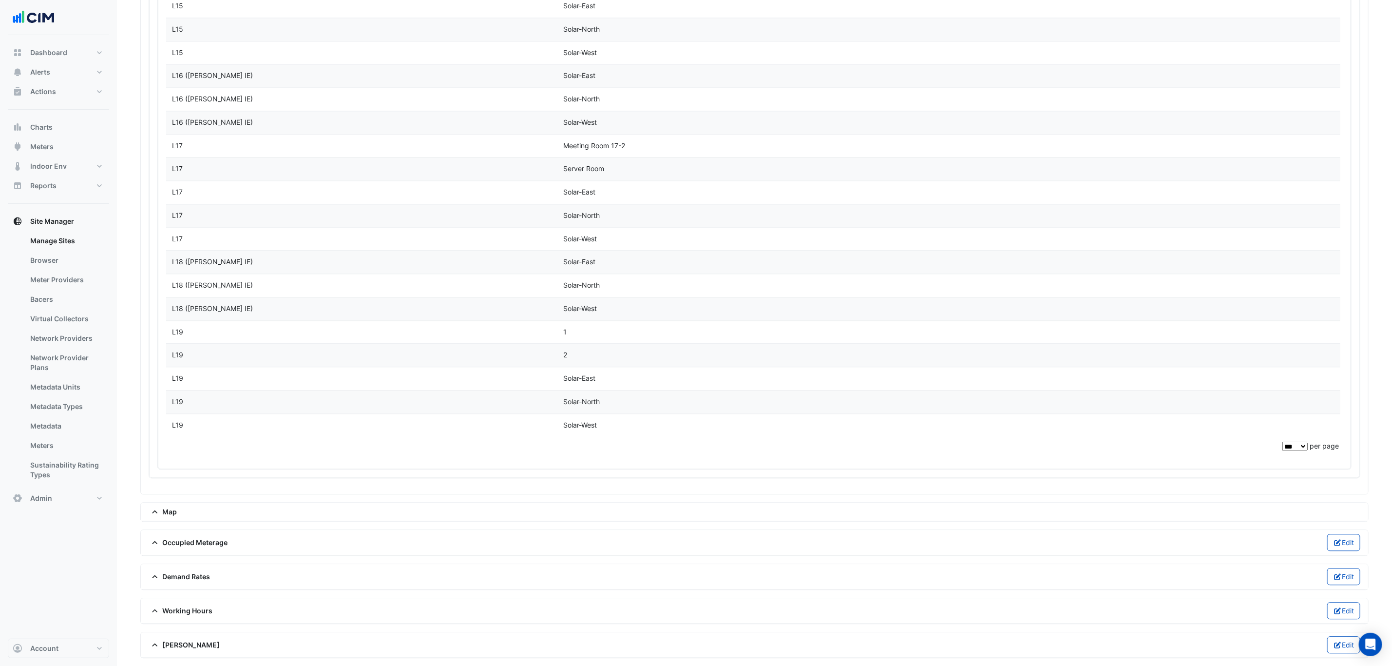
scroll to position [4320, 0]
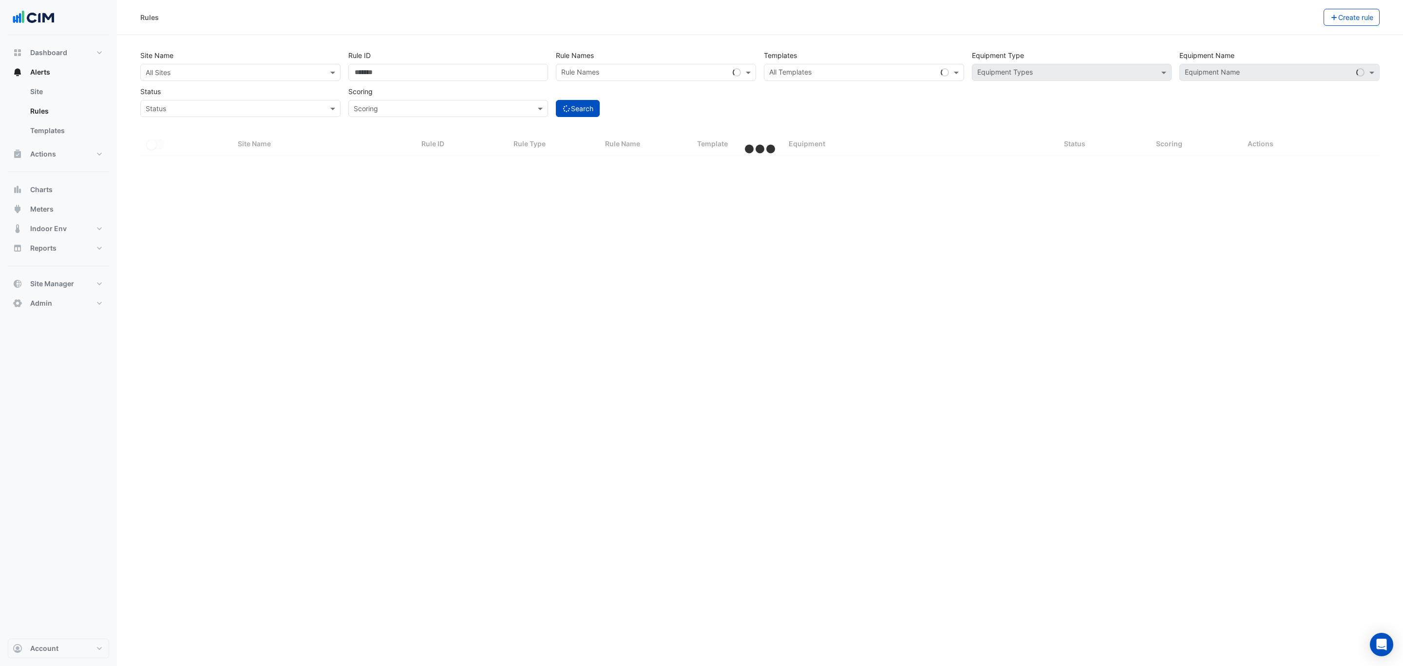
select select "***"
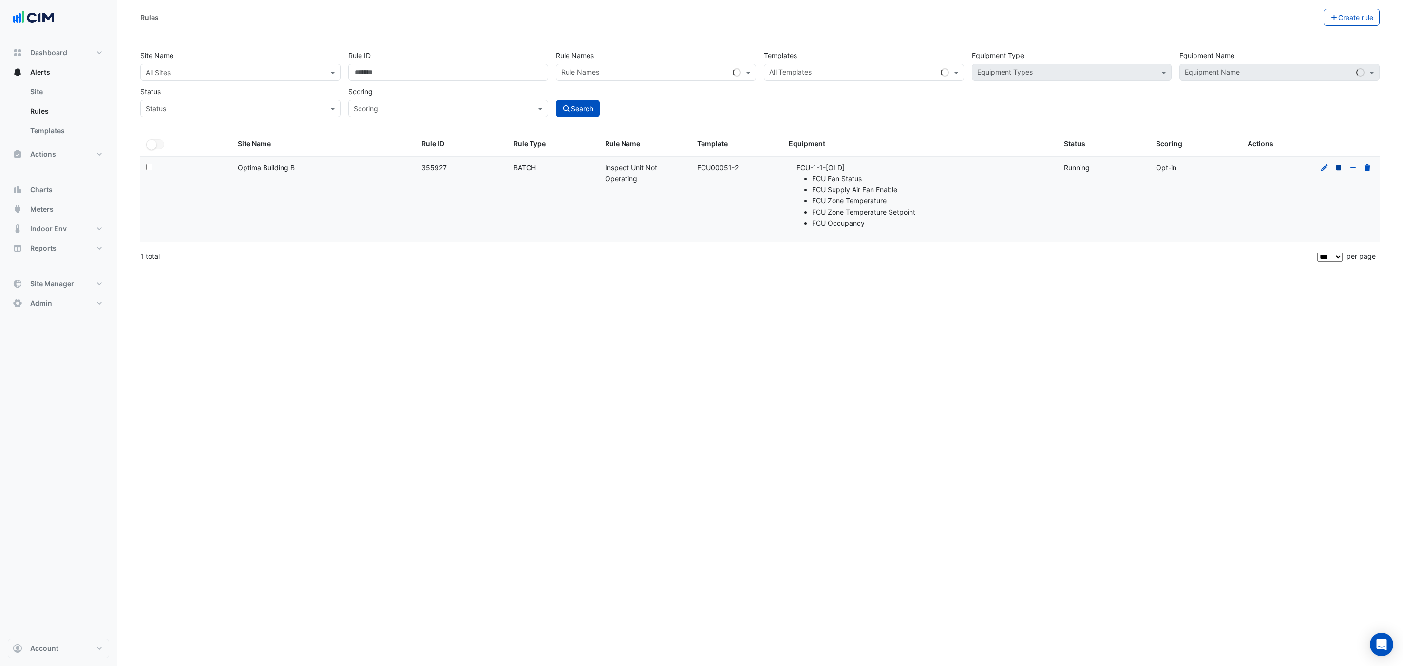
click at [1338, 171] on icon at bounding box center [1339, 167] width 9 height 7
click at [59, 148] on button "Actions" at bounding box center [58, 153] width 101 height 19
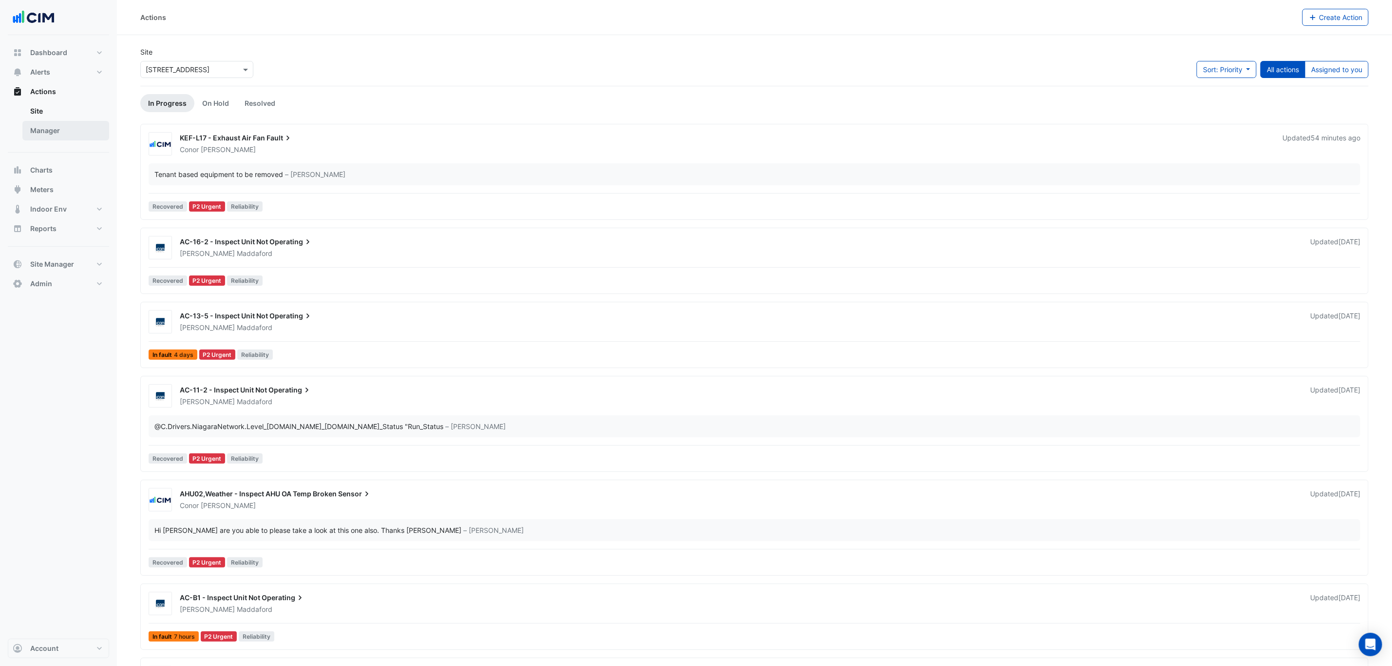
click at [51, 134] on link "Manager" at bounding box center [65, 130] width 87 height 19
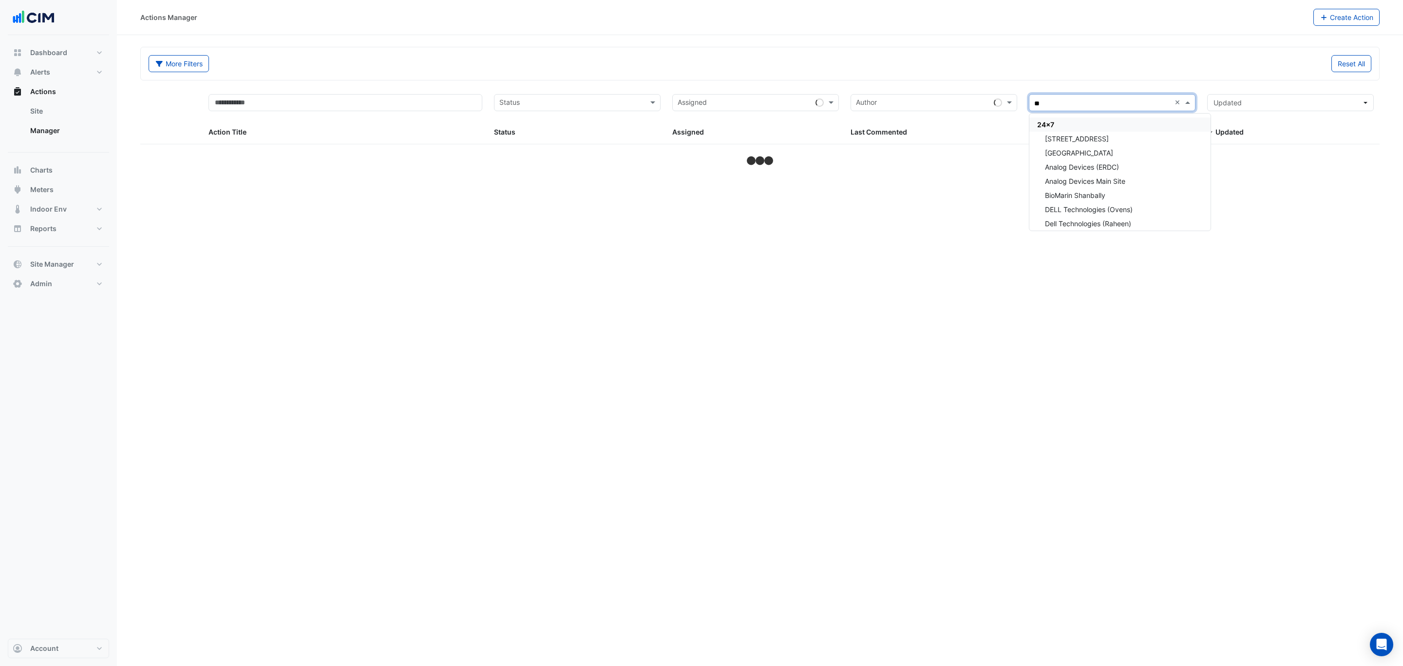
type input "***"
click at [1139, 135] on div "[STREET_ADDRESS]" at bounding box center [1113, 139] width 166 height 14
select select "***"
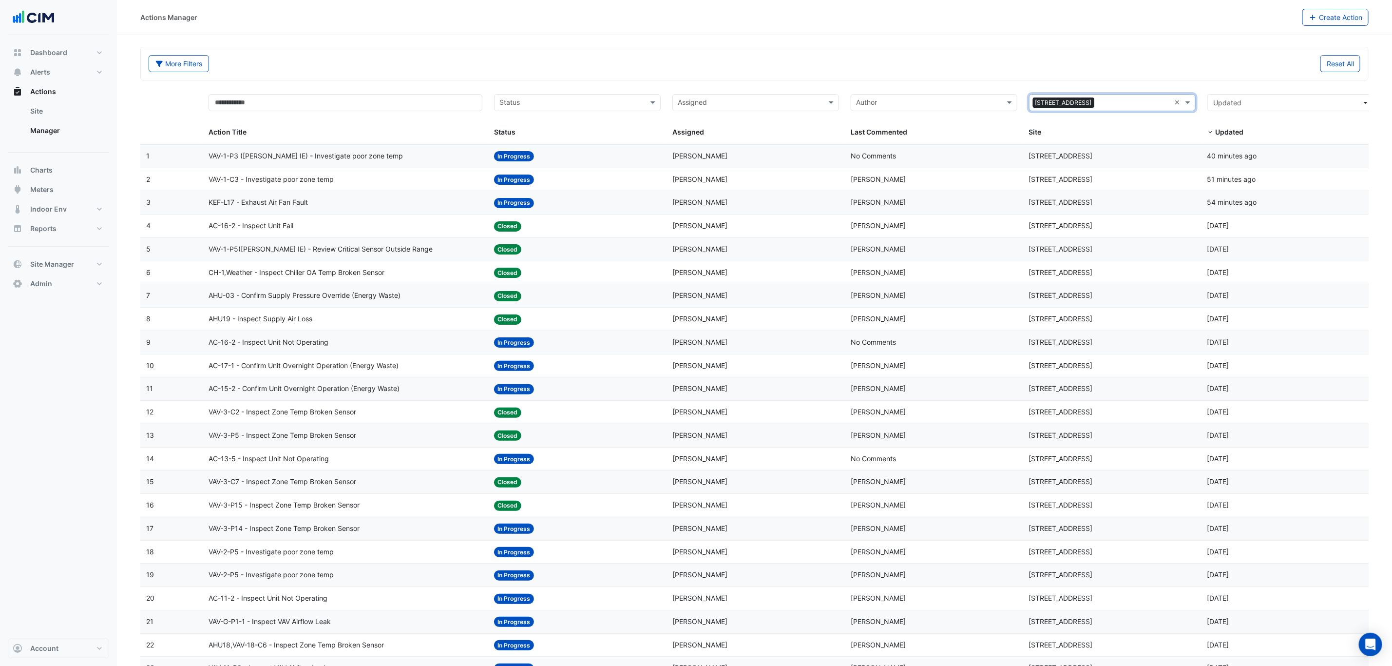
click at [417, 158] on div "VAV-1-P3 ([PERSON_NAME] IE) - Investigate poor zone temp" at bounding box center [346, 156] width 274 height 11
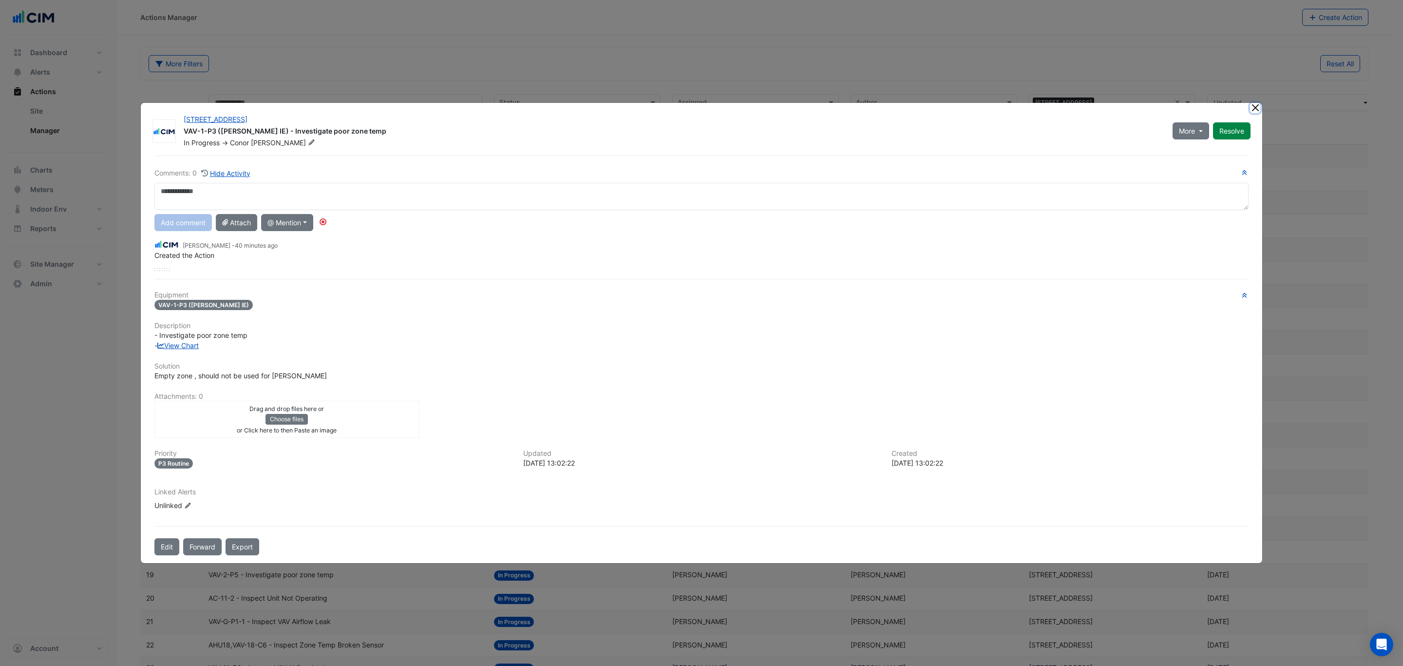
click at [1251, 109] on button "Close" at bounding box center [1255, 108] width 10 height 10
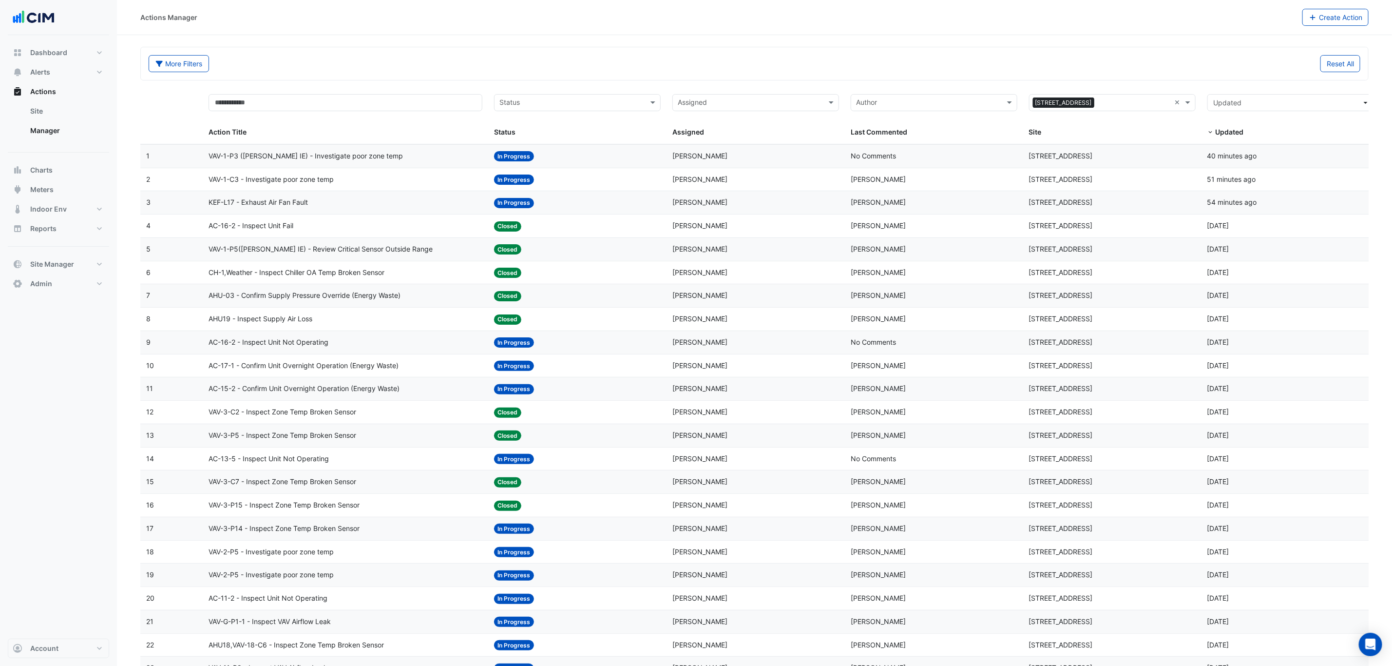
click at [412, 187] on datatable-body-cell "Action Title: VAV-1-C3 - Investigate poor zone temp" at bounding box center [346, 179] width 286 height 23
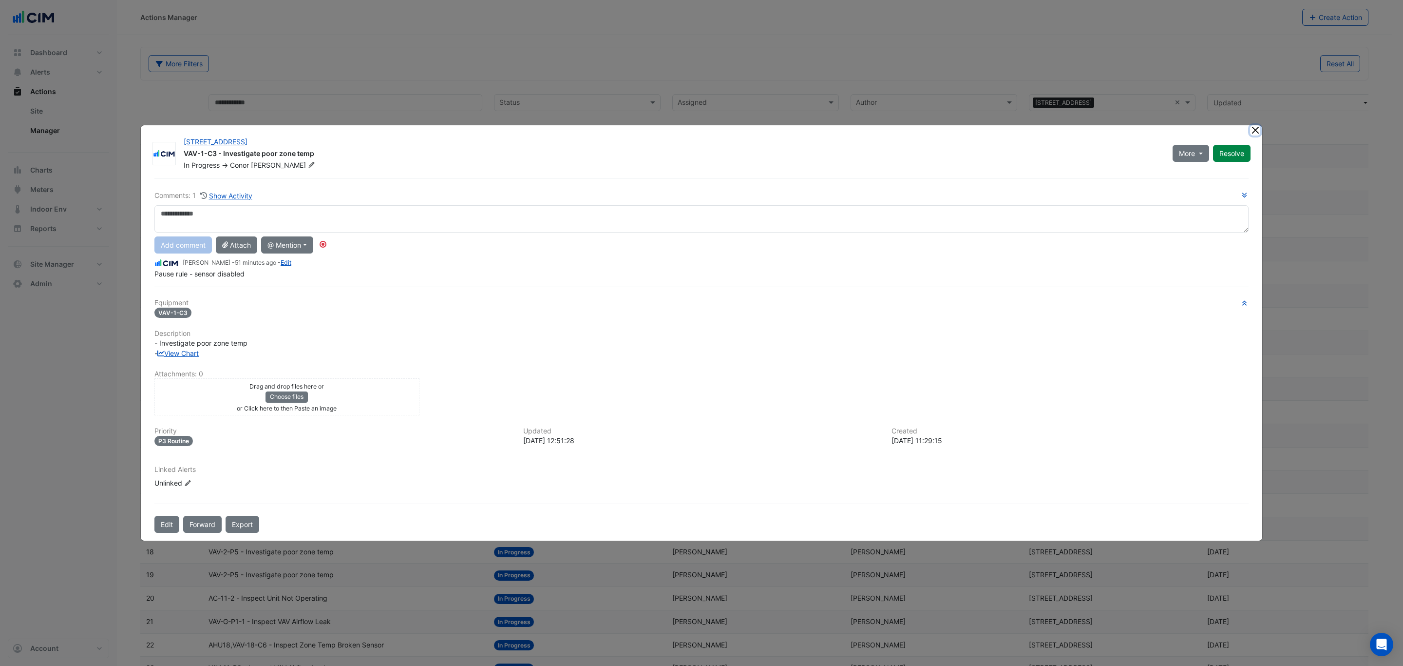
click at [1254, 134] on button "Close" at bounding box center [1255, 130] width 10 height 10
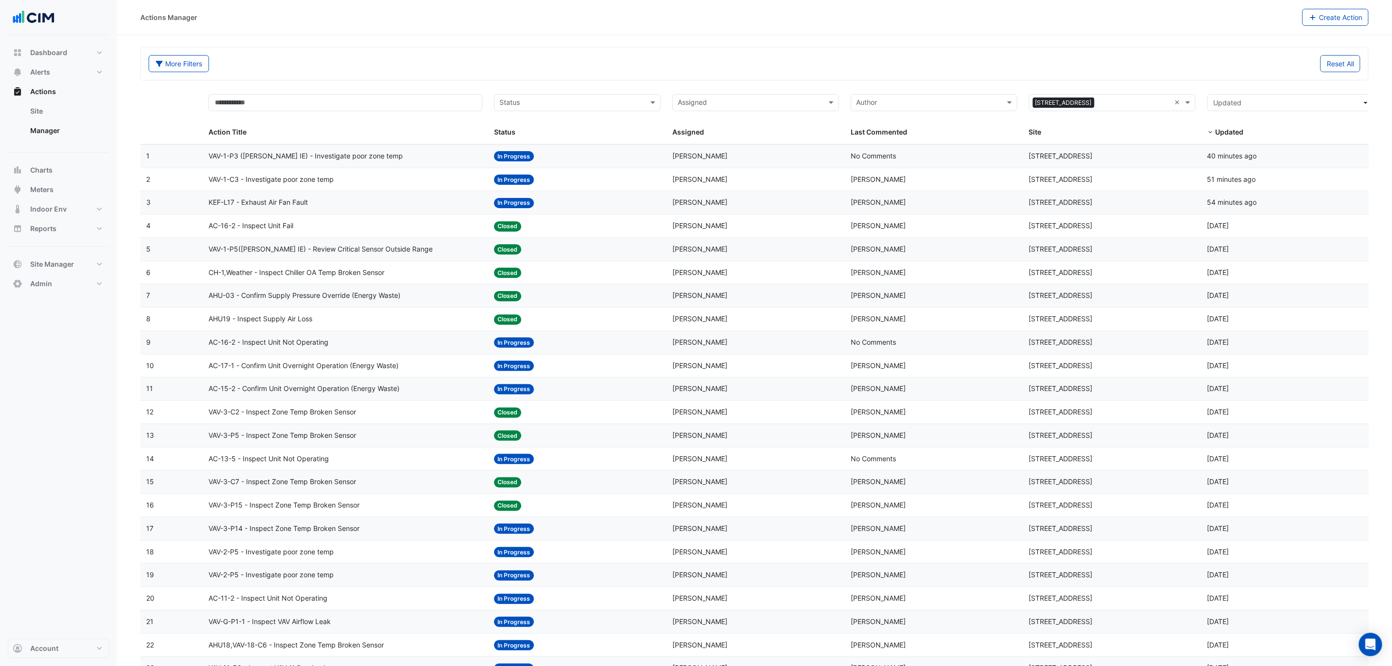
click at [386, 205] on div "KEF-L17 - Exhaust Air Fan Fault" at bounding box center [346, 202] width 274 height 11
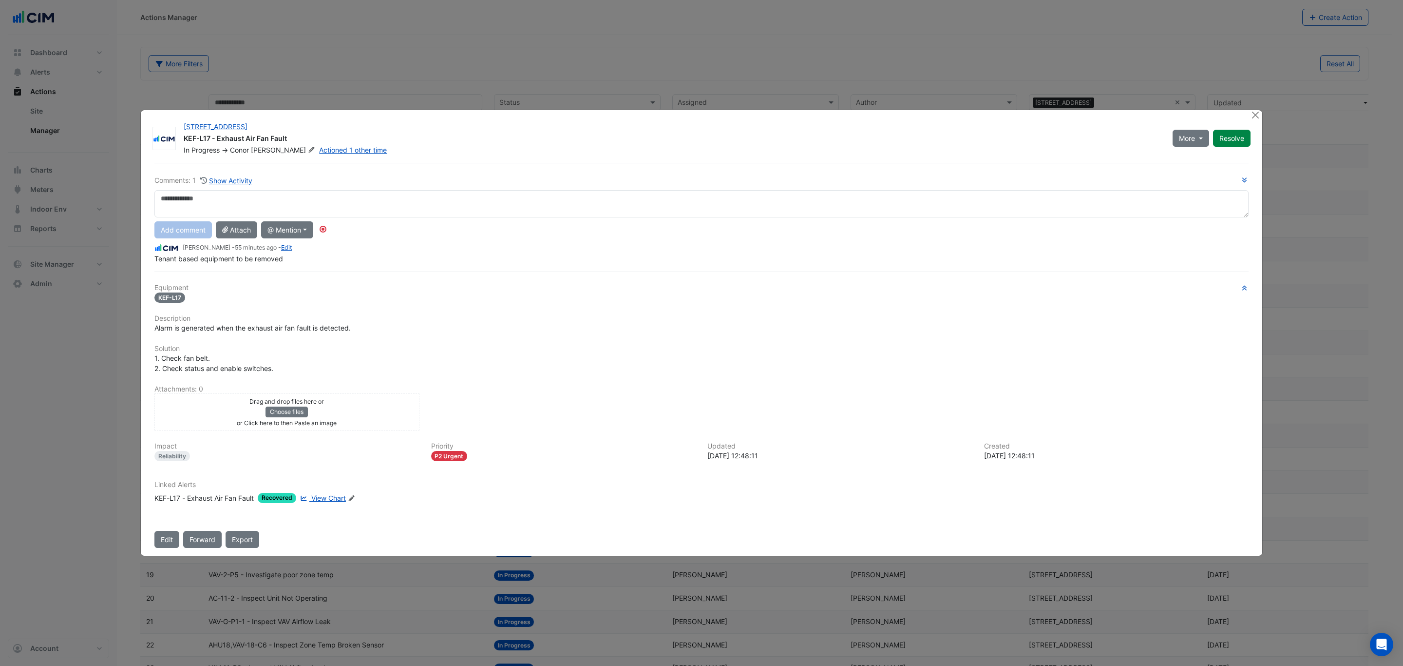
click at [222, 499] on div "KEF-L17 - Exhaust Air Fan Fault" at bounding box center [203, 498] width 99 height 10
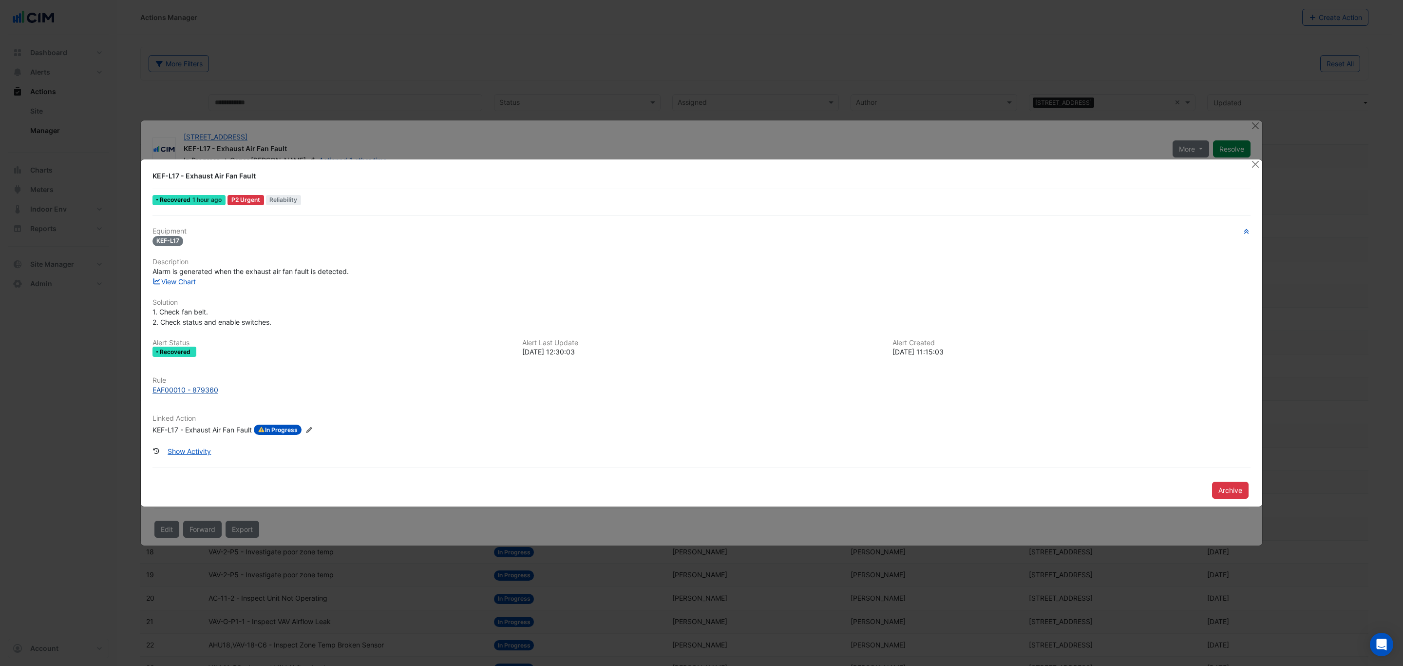
click at [195, 392] on div "EAF00010 - 879360" at bounding box center [186, 389] width 66 height 10
click at [1250, 170] on div at bounding box center [1256, 164] width 12 height 11
click at [1253, 167] on button "Close" at bounding box center [1255, 164] width 10 height 10
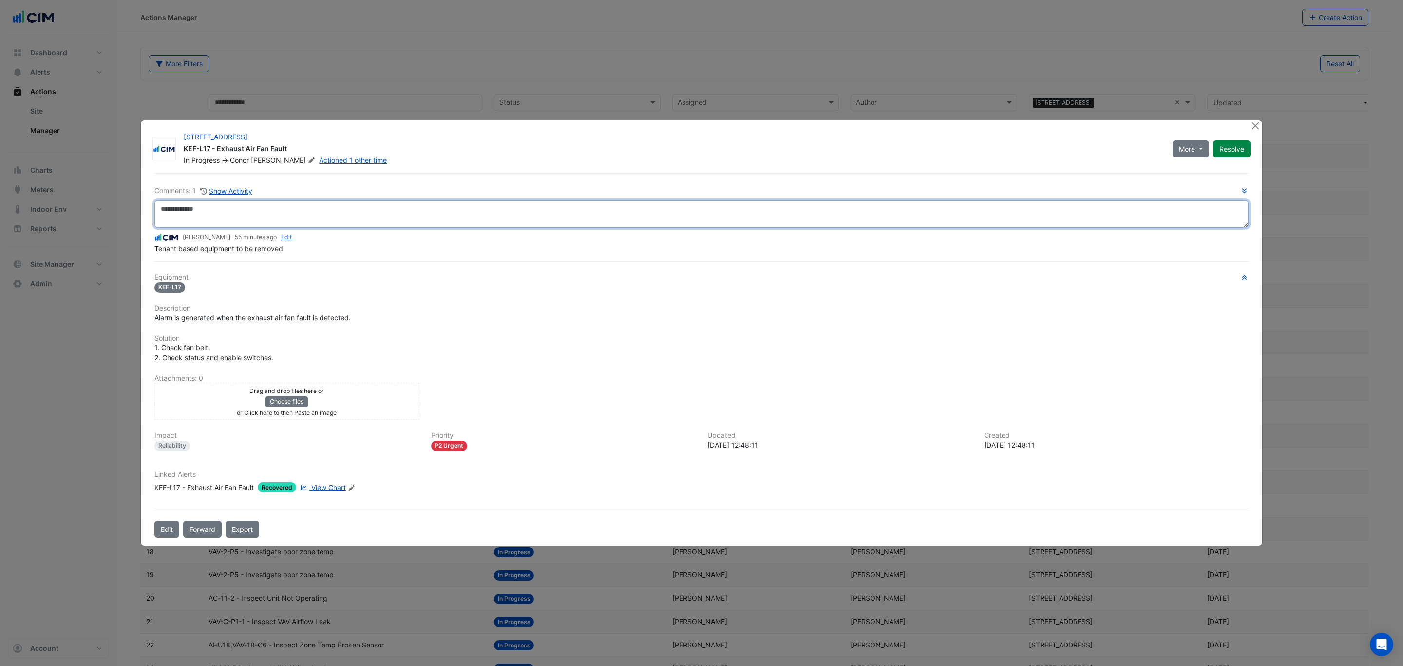
click at [382, 205] on textarea at bounding box center [701, 213] width 1094 height 27
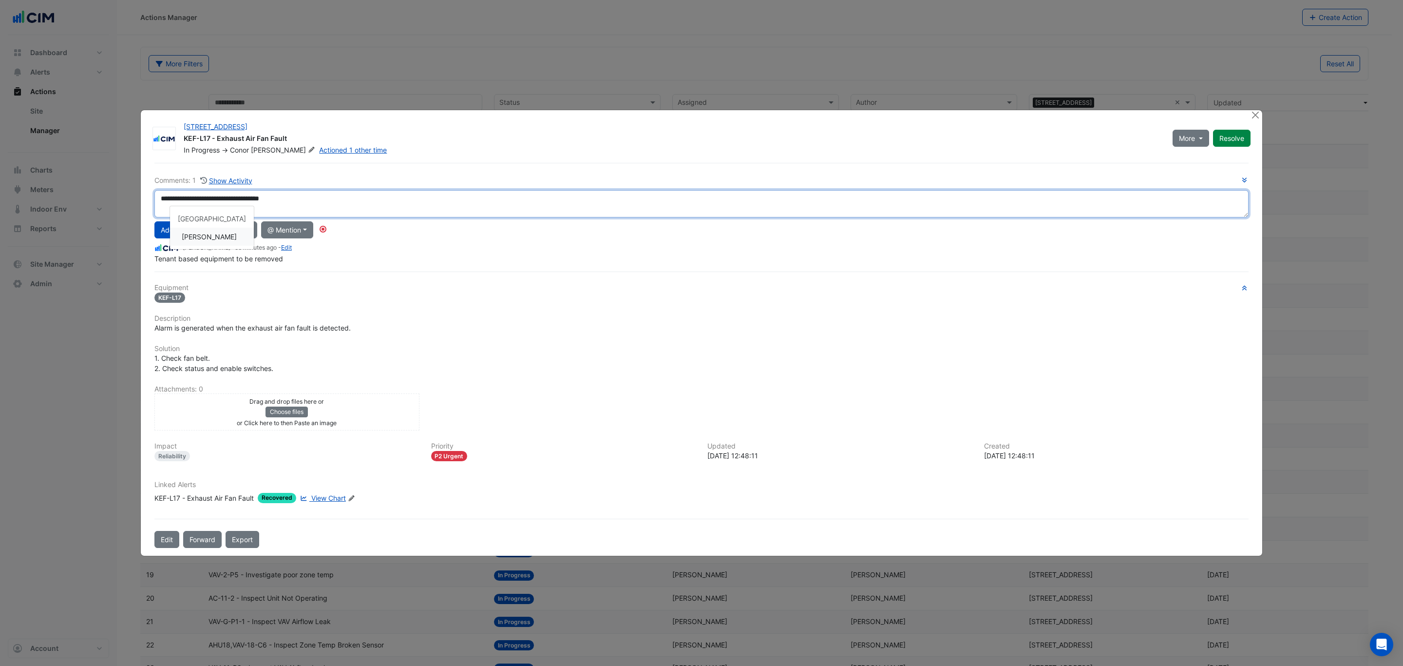
click at [211, 236] on div "**********" at bounding box center [701, 219] width 1094 height 89
type textarea "**********"
click at [176, 231] on button "Add comment" at bounding box center [183, 229] width 58 height 17
click at [1257, 115] on button "Close" at bounding box center [1255, 115] width 10 height 10
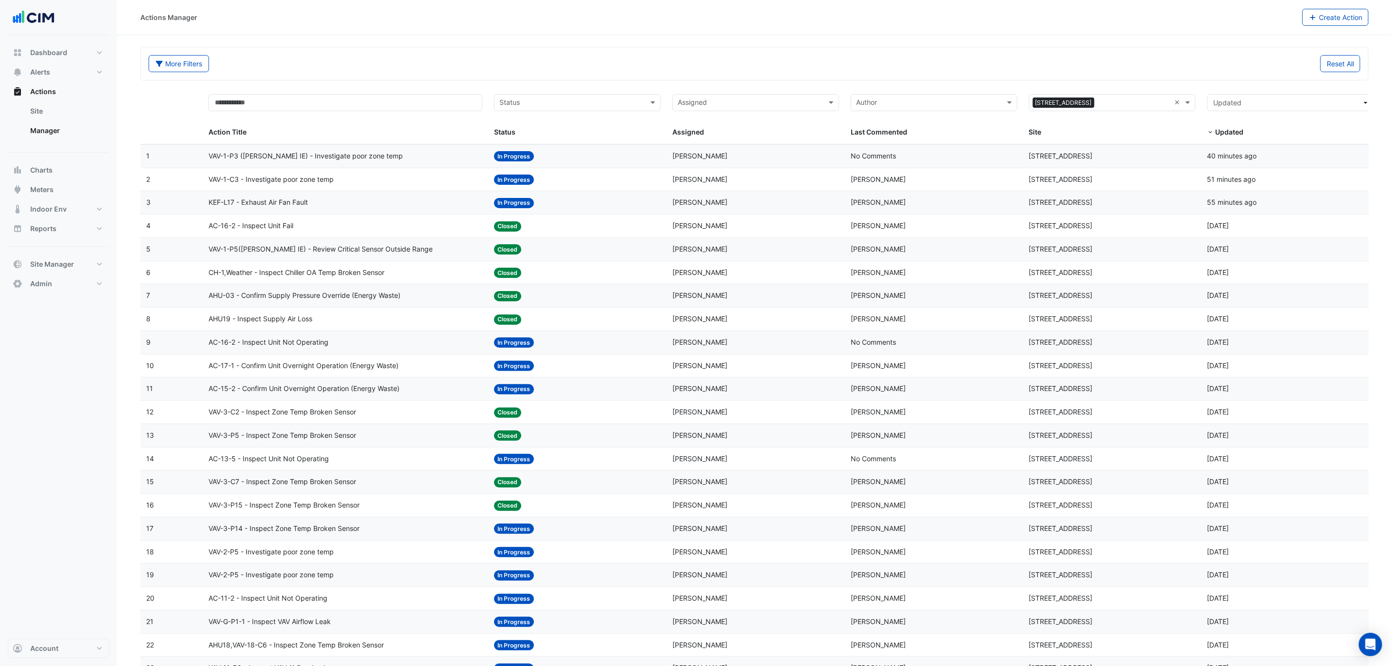
click at [594, 203] on div "Status: In Progress" at bounding box center [577, 202] width 167 height 11
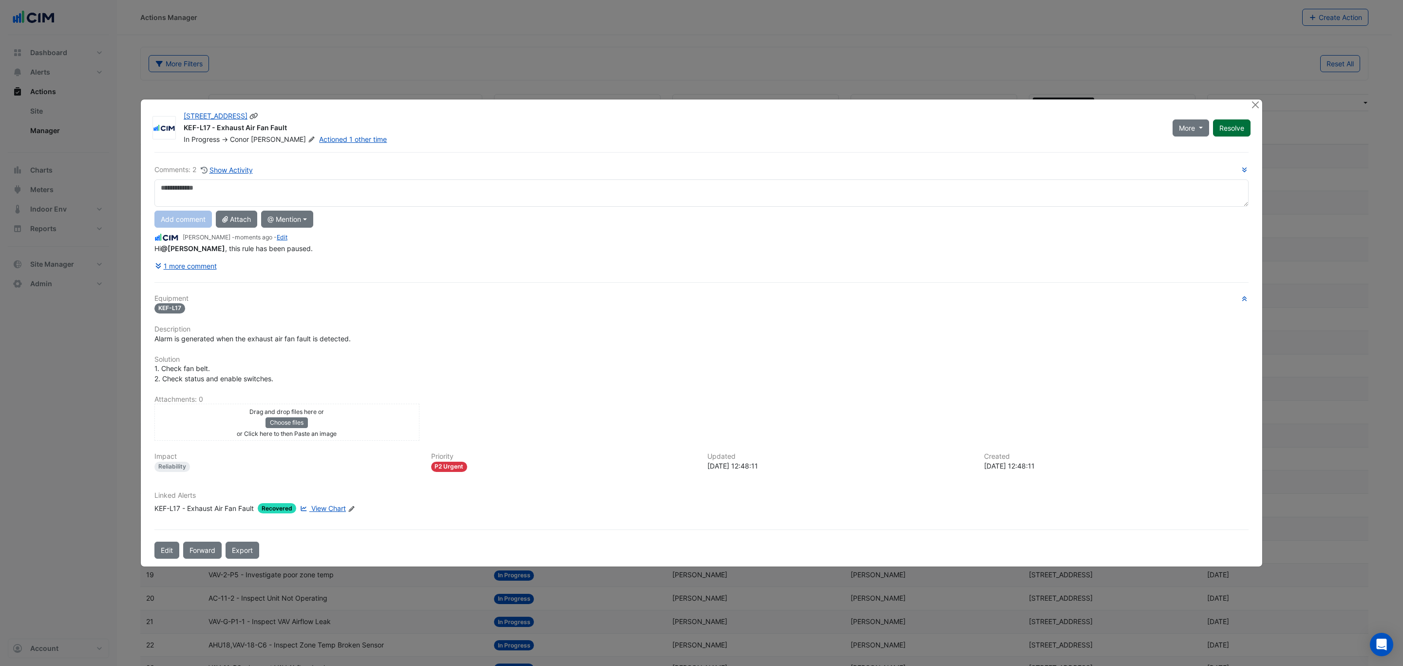
click at [1226, 120] on button "Resolve" at bounding box center [1232, 127] width 38 height 17
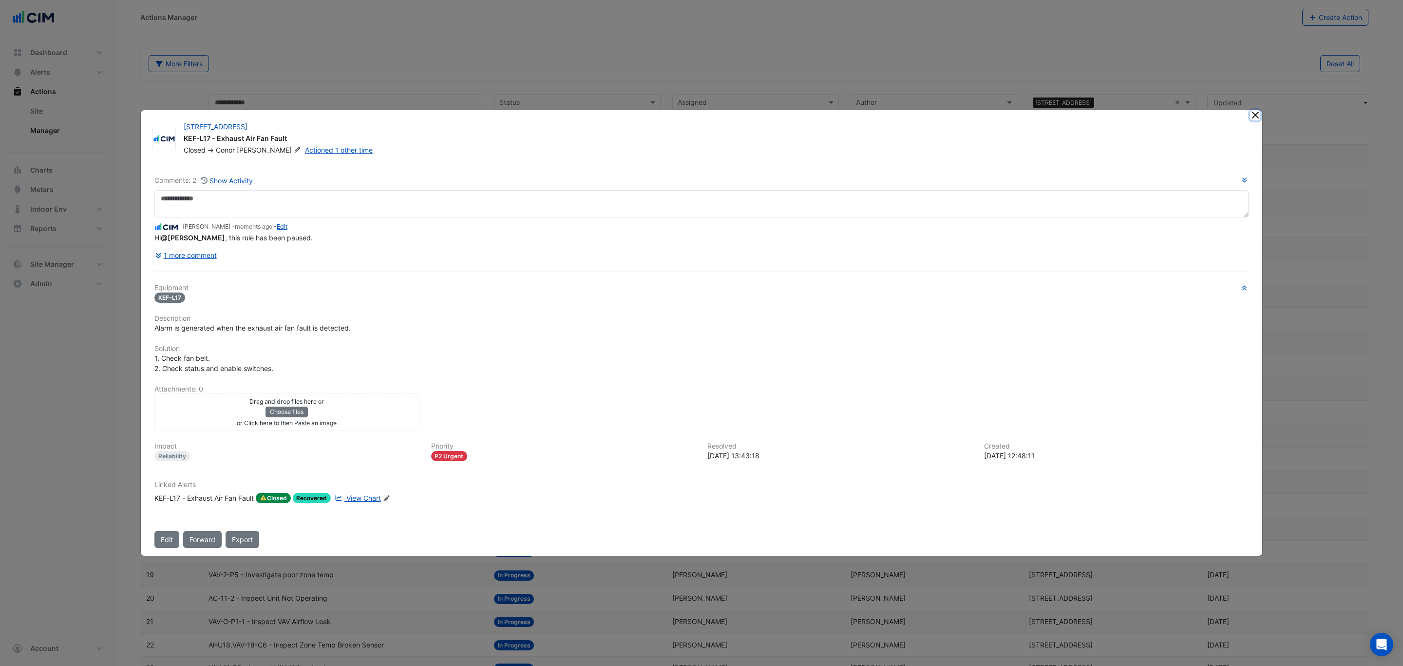
click at [1256, 113] on button "Close" at bounding box center [1255, 115] width 10 height 10
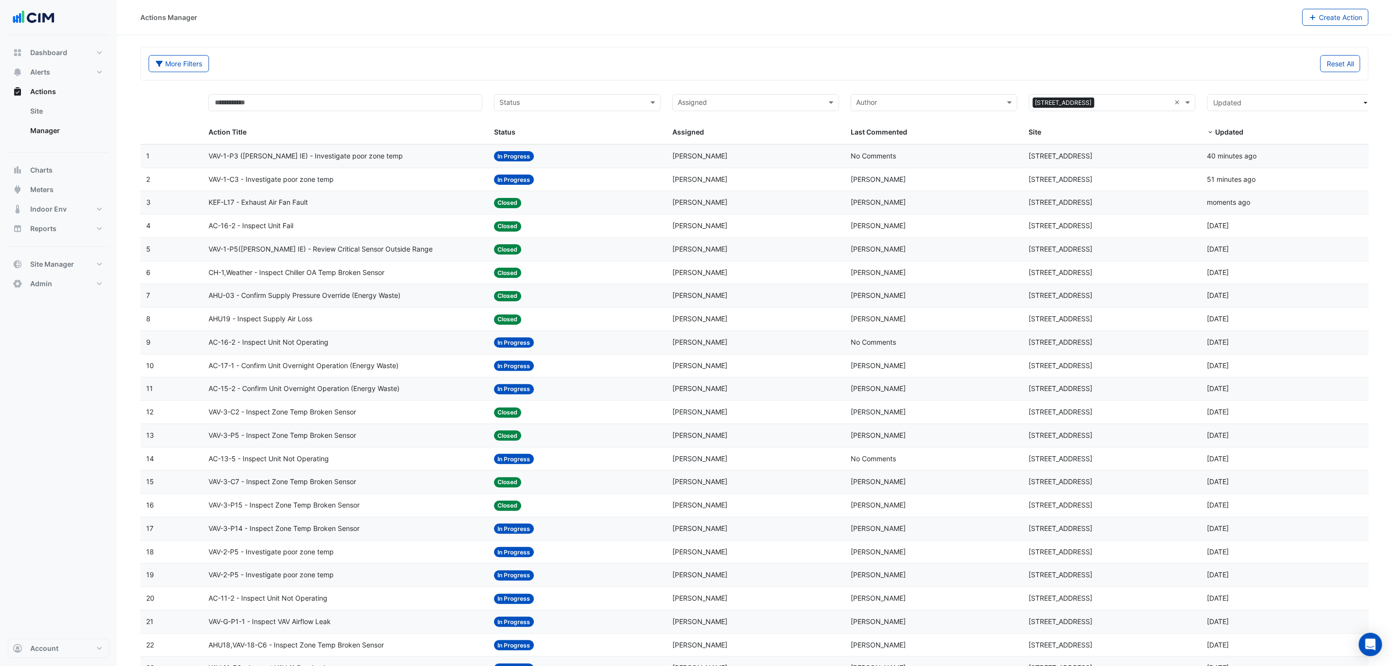
click at [340, 347] on div "AC-16-2 - Inspect Unit Not Operating" at bounding box center [346, 342] width 274 height 11
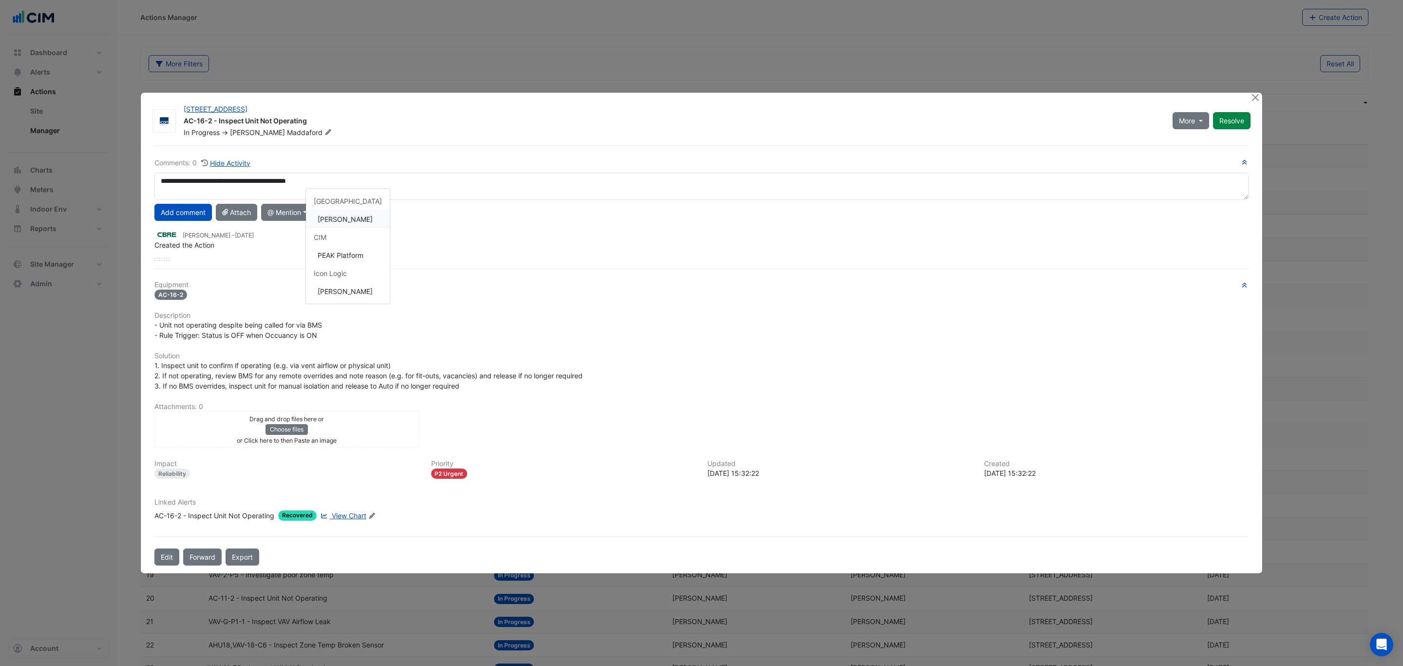
click at [345, 208] on div "[GEOGRAPHIC_DATA]" at bounding box center [348, 201] width 84 height 18
click at [346, 218] on div "**********" at bounding box center [701, 208] width 1094 height 103
type textarea "**********"
click at [199, 205] on button "Add comment" at bounding box center [183, 212] width 58 height 17
click at [250, 511] on div "AC-16-2 - Inspect Unit Not Operating" at bounding box center [214, 516] width 120 height 10
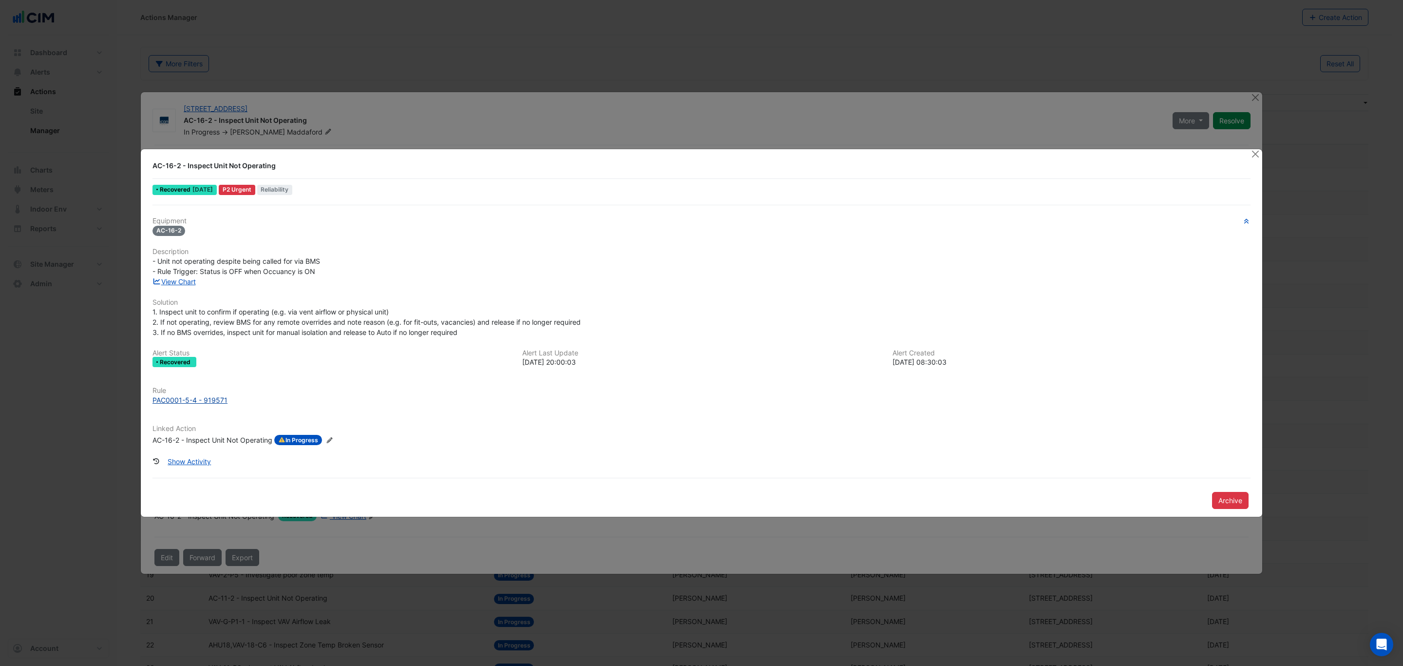
click at [201, 401] on div "PAC0001-5-4 - 919571" at bounding box center [190, 400] width 75 height 10
click at [1253, 157] on button "Close" at bounding box center [1255, 154] width 10 height 10
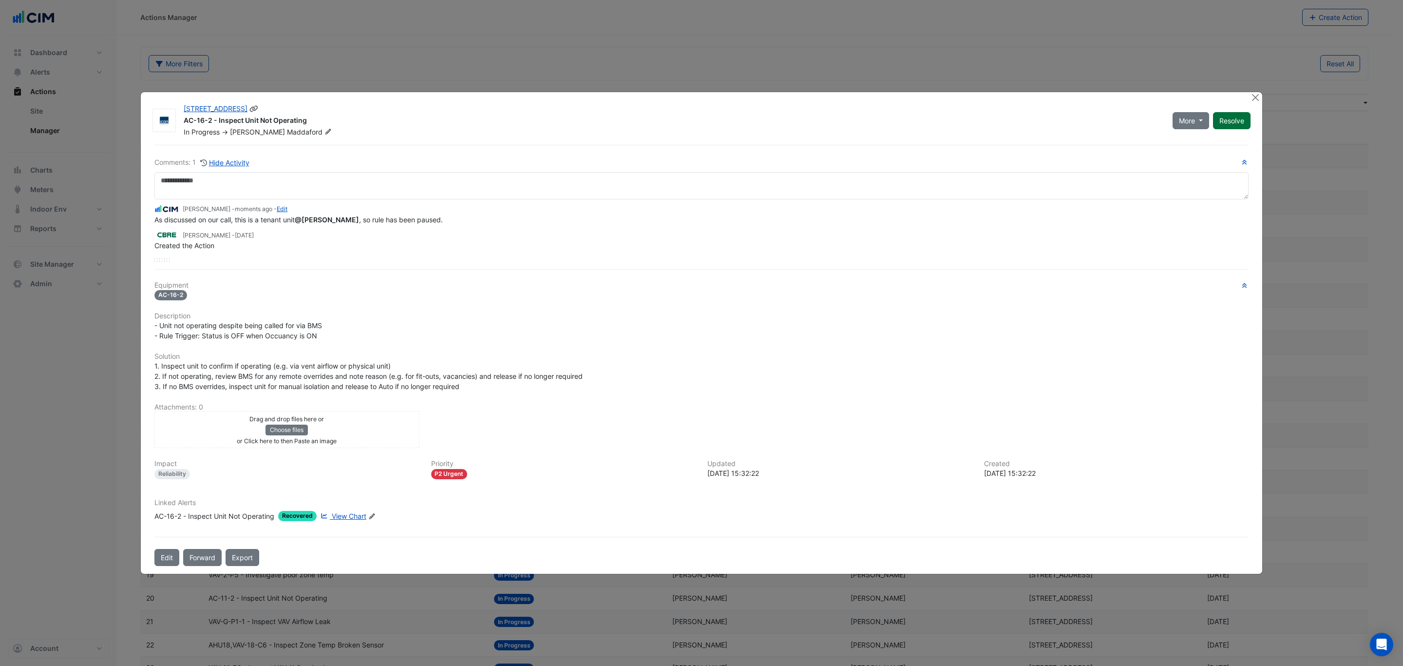
click at [1235, 119] on button "Resolve" at bounding box center [1232, 120] width 38 height 17
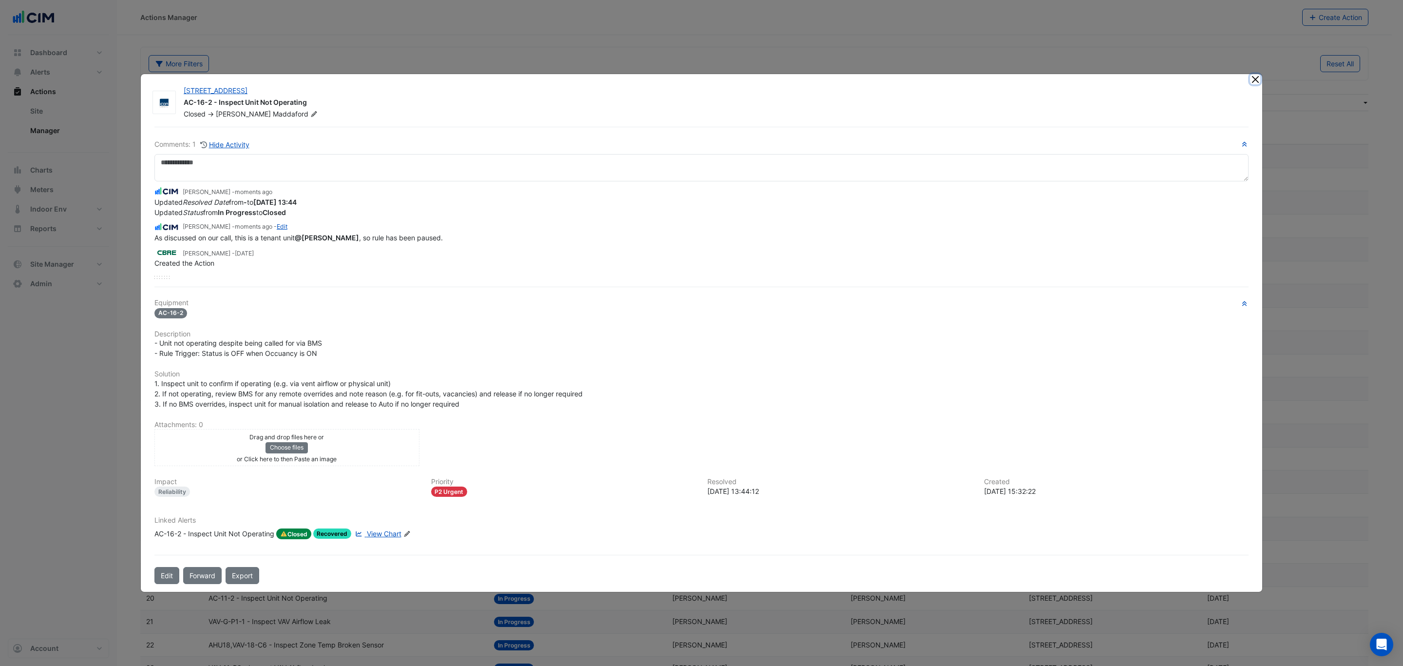
click at [1257, 80] on button "Close" at bounding box center [1255, 79] width 10 height 10
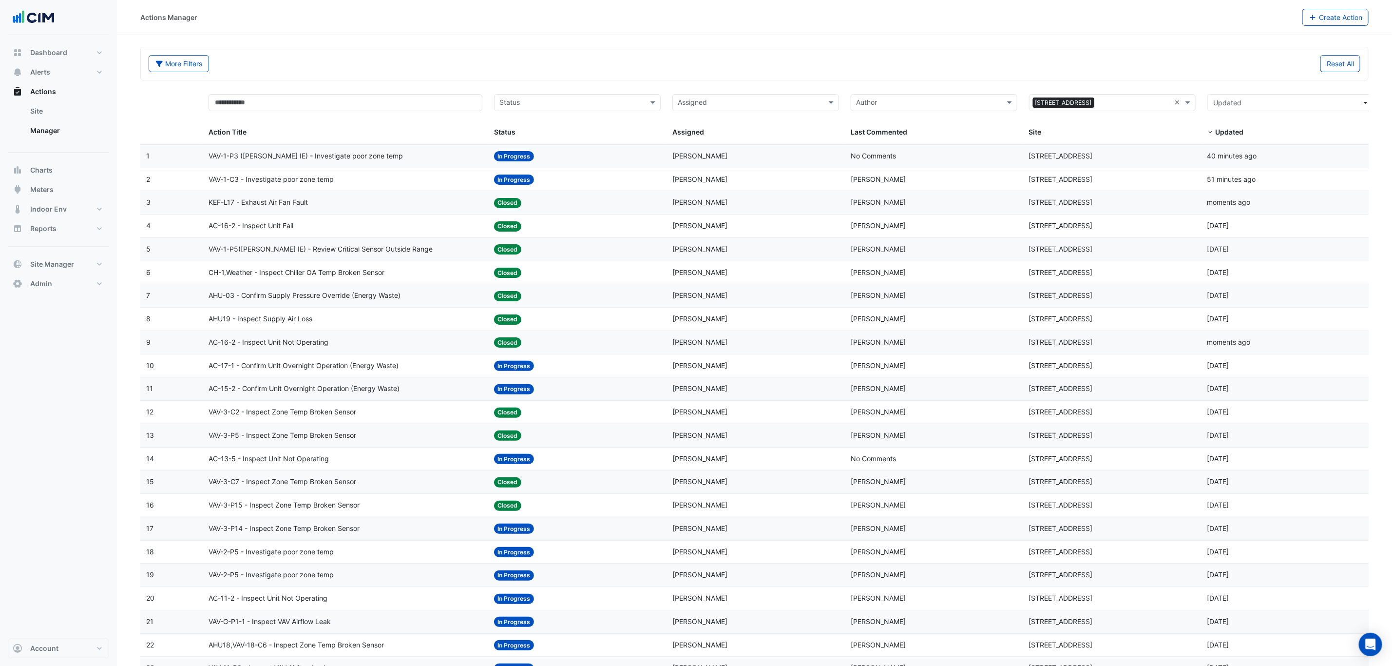
click at [319, 371] on span "AC-17-1 - Confirm Unit Overnight Operation (Energy Waste)" at bounding box center [304, 365] width 190 height 11
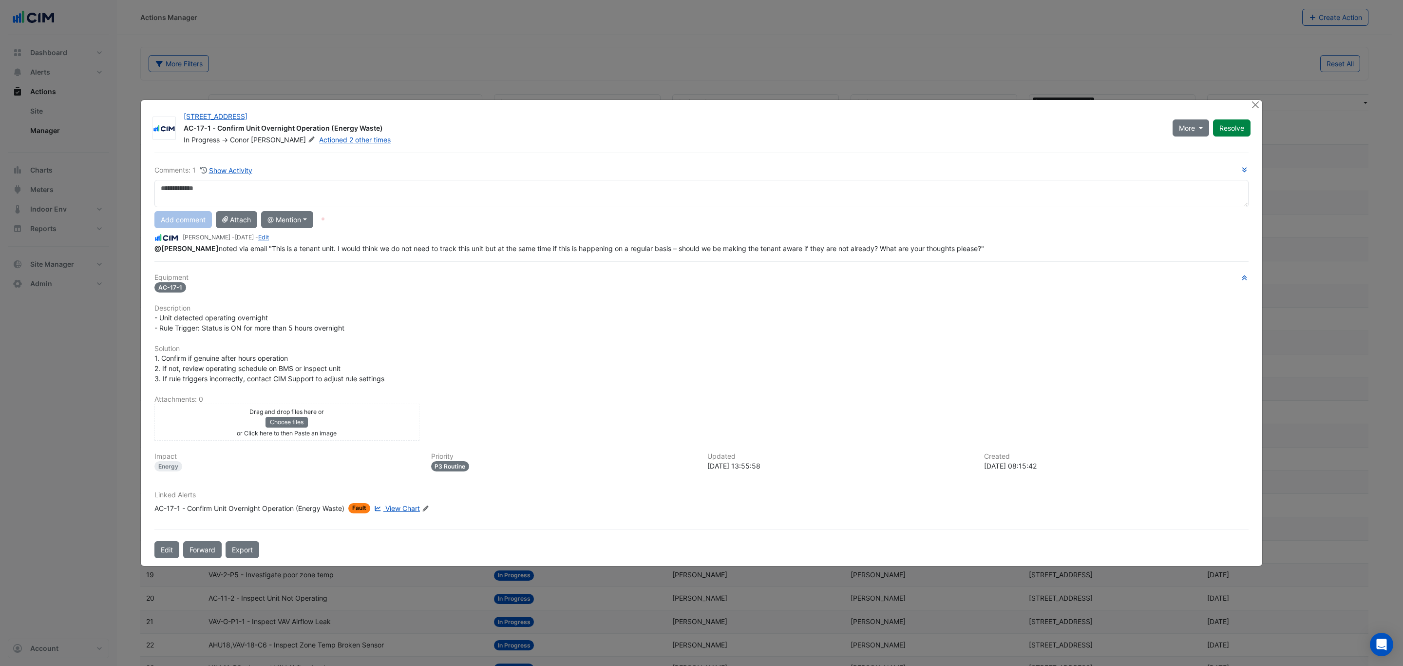
click at [250, 192] on textarea at bounding box center [701, 193] width 1094 height 27
click at [306, 234] on div "**********" at bounding box center [701, 209] width 1094 height 89
click at [176, 183] on textarea "**********" at bounding box center [701, 193] width 1094 height 27
drag, startPoint x: 177, startPoint y: 184, endPoint x: 144, endPoint y: 183, distance: 33.6
click at [144, 183] on div "225 St Georges Terrace AC-17-1 - Confirm Unit Overnight Operation (Energy Waste…" at bounding box center [702, 333] width 1122 height 466
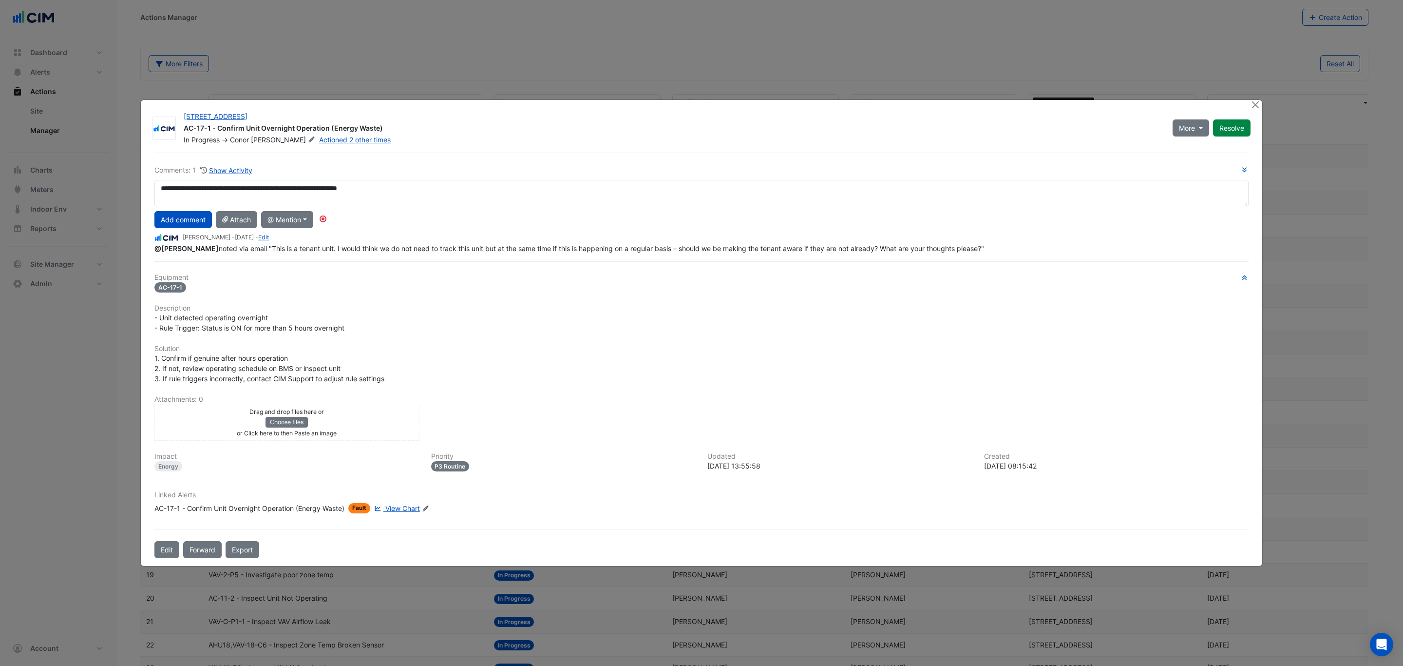
drag, startPoint x: 187, startPoint y: 187, endPoint x: 146, endPoint y: 187, distance: 40.9
click at [146, 187] on div "225 St Georges Terrace AC-17-1 - Confirm Unit Overnight Operation (Energy Waste…" at bounding box center [702, 333] width 1122 height 466
click at [209, 226] on div "**********" at bounding box center [701, 209] width 1094 height 89
type textarea "**********"
click at [183, 227] on button "Add comment" at bounding box center [183, 219] width 58 height 17
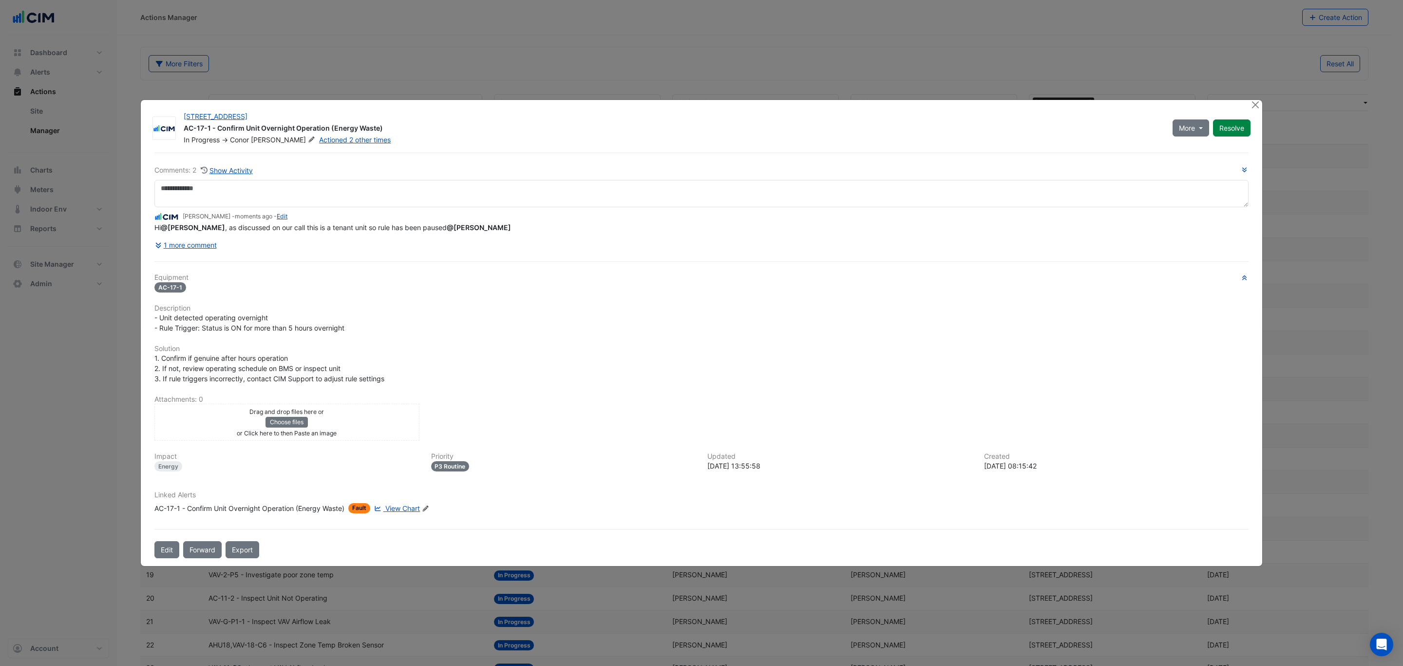
click at [287, 509] on div "AC-17-1 - Confirm Unit Overnight Operation (Energy Waste)" at bounding box center [249, 508] width 190 height 10
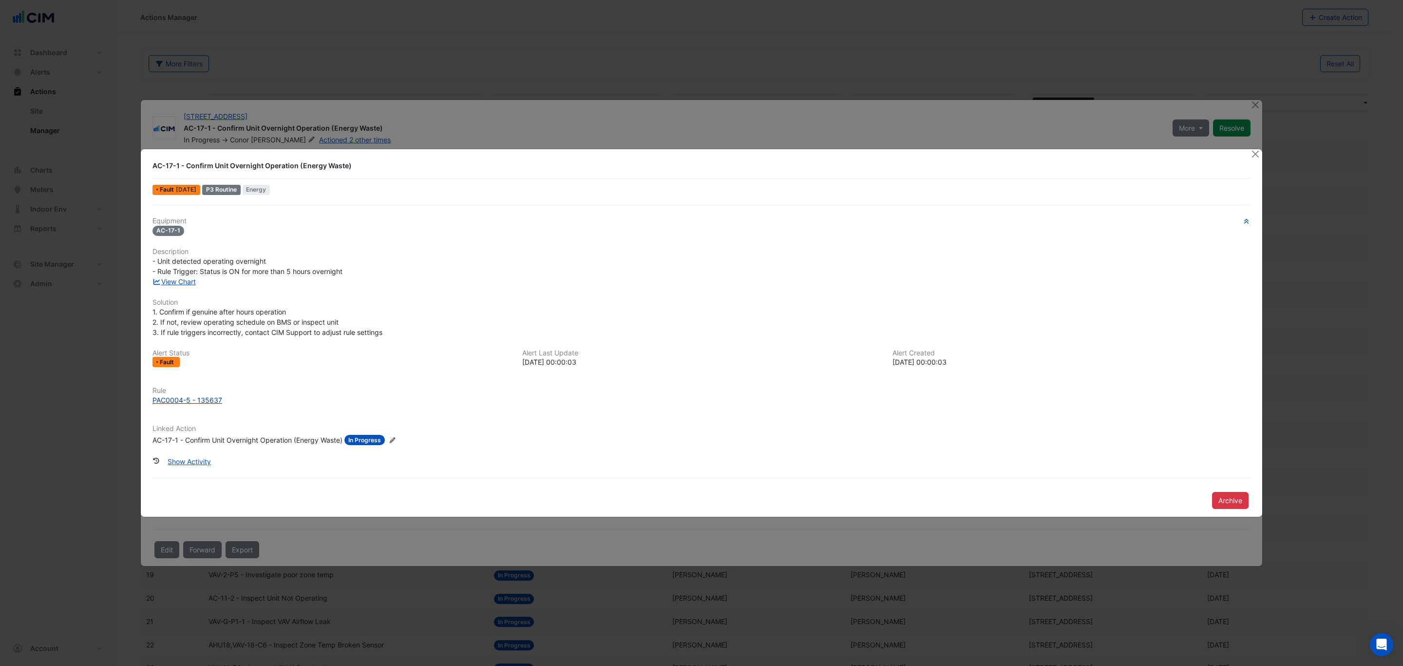
click at [214, 400] on div "PAC0004-5 - 135637" at bounding box center [188, 400] width 70 height 10
click at [1261, 151] on div at bounding box center [1256, 154] width 12 height 11
click at [1256, 158] on button "Close" at bounding box center [1255, 154] width 10 height 10
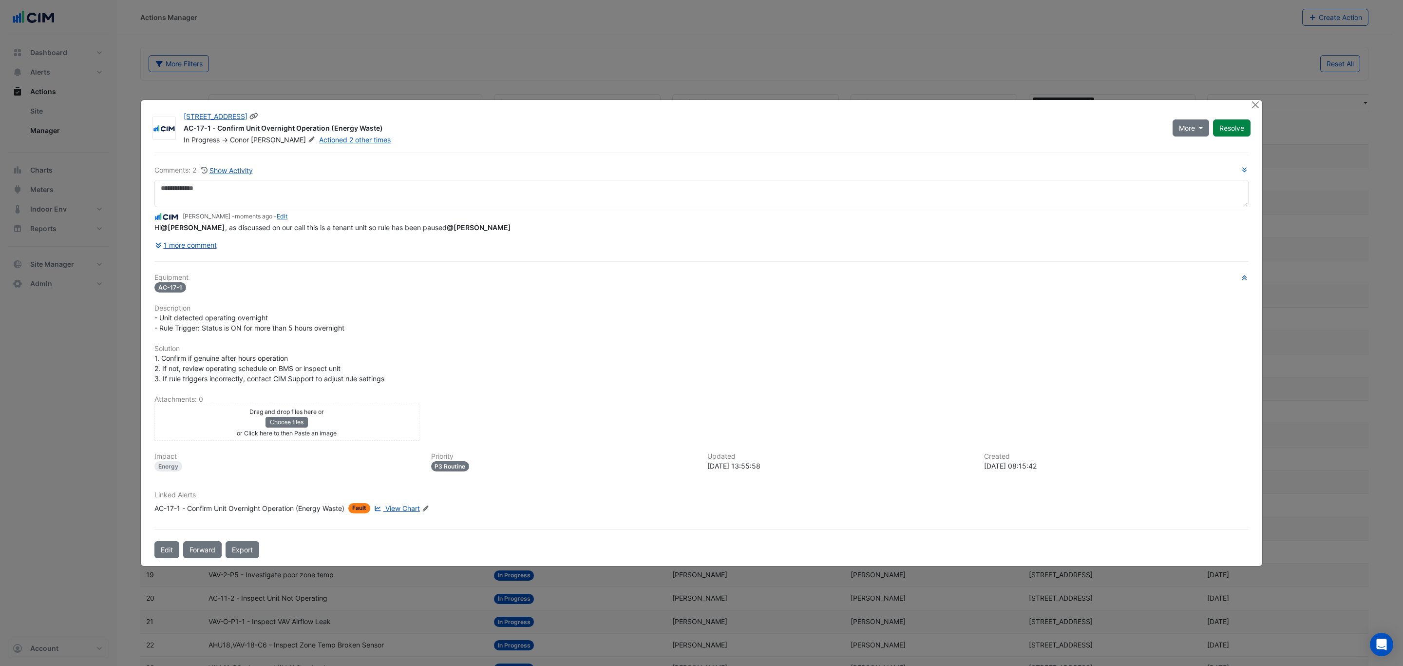
click at [1233, 123] on button "Resolve" at bounding box center [1232, 127] width 38 height 17
click at [1255, 105] on button "Close" at bounding box center [1255, 105] width 10 height 10
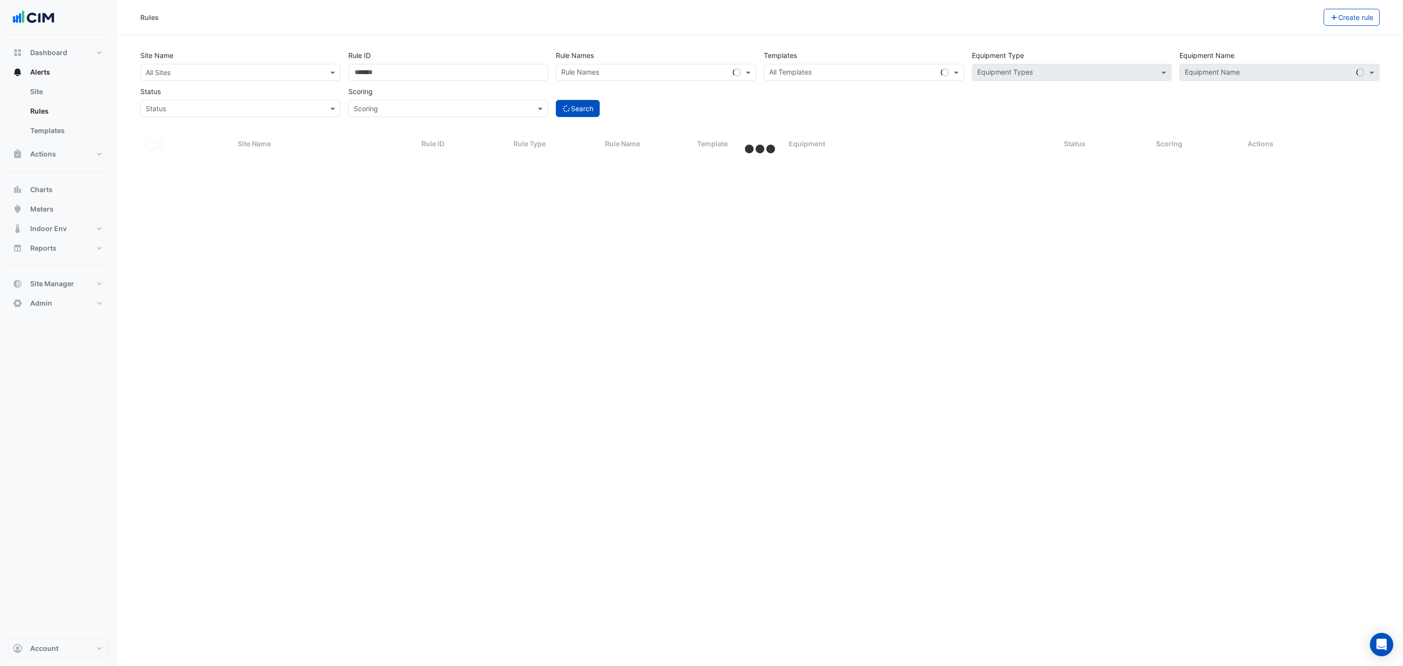
select select "***"
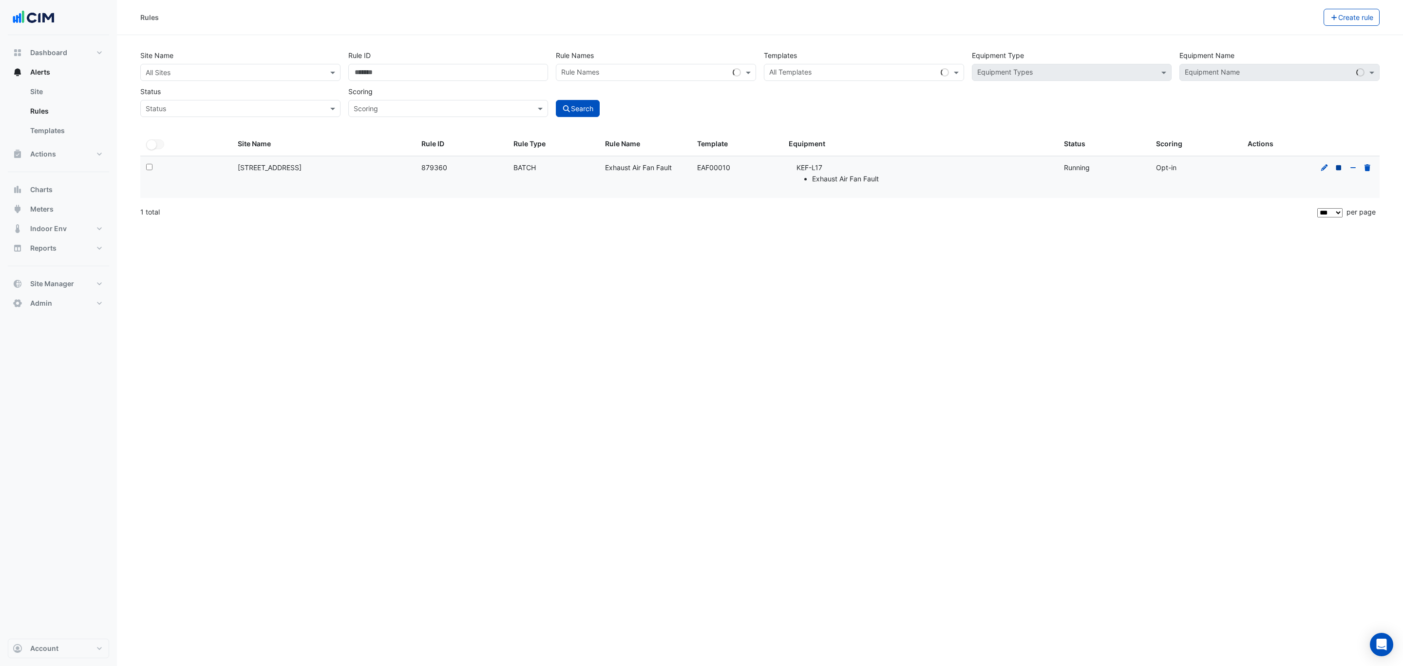
click at [1340, 170] on icon at bounding box center [1339, 167] width 5 height 5
click at [60, 157] on button "Actions" at bounding box center [58, 153] width 101 height 19
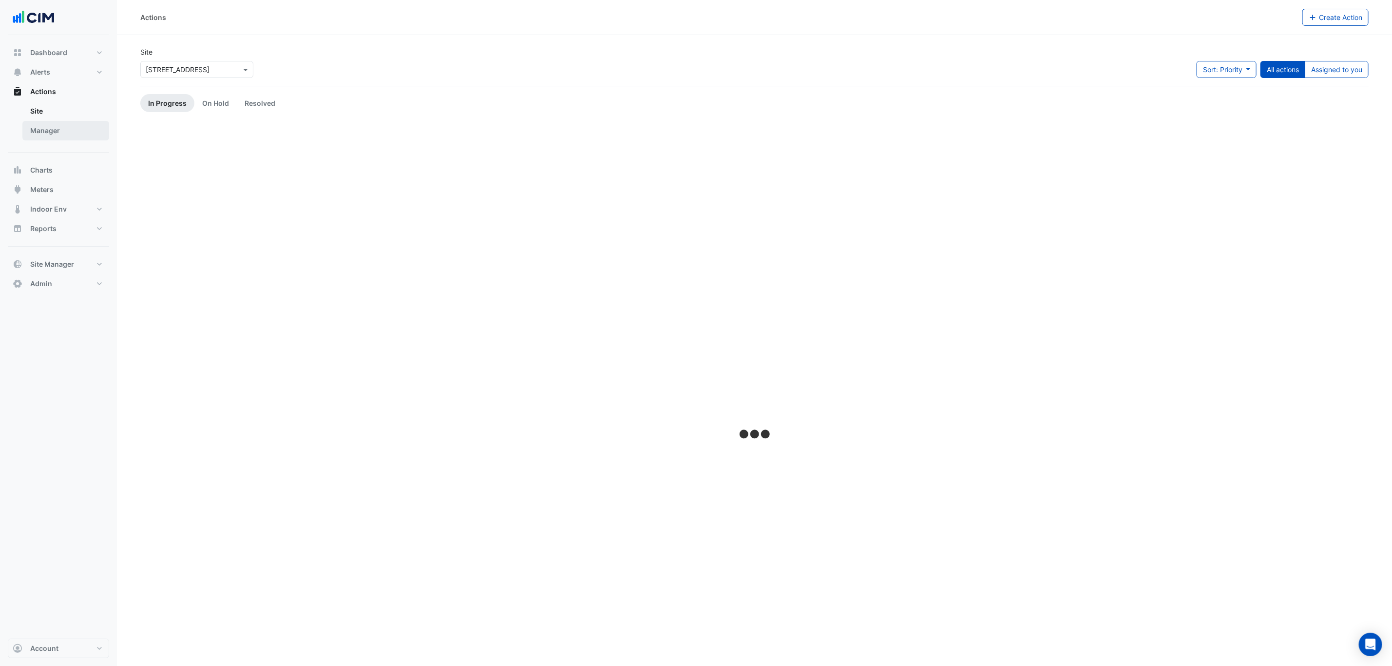
click at [62, 136] on link "Manager" at bounding box center [65, 130] width 87 height 19
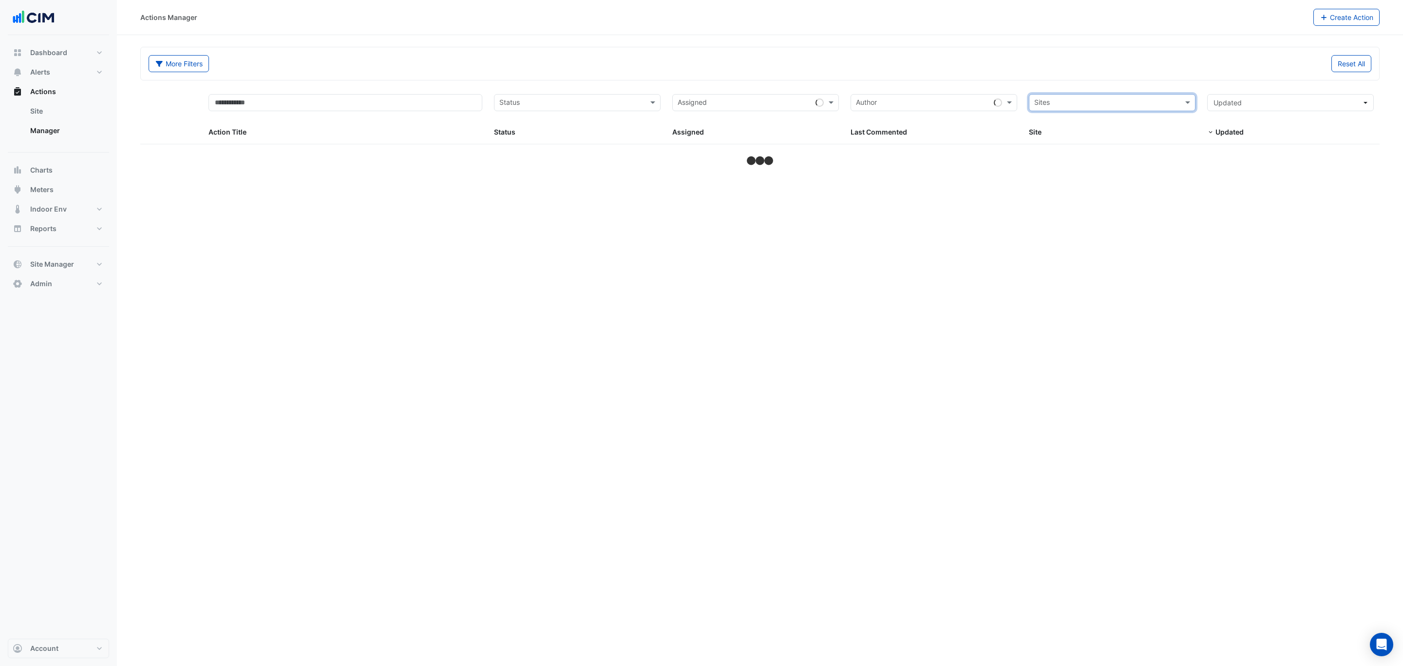
select select "***"
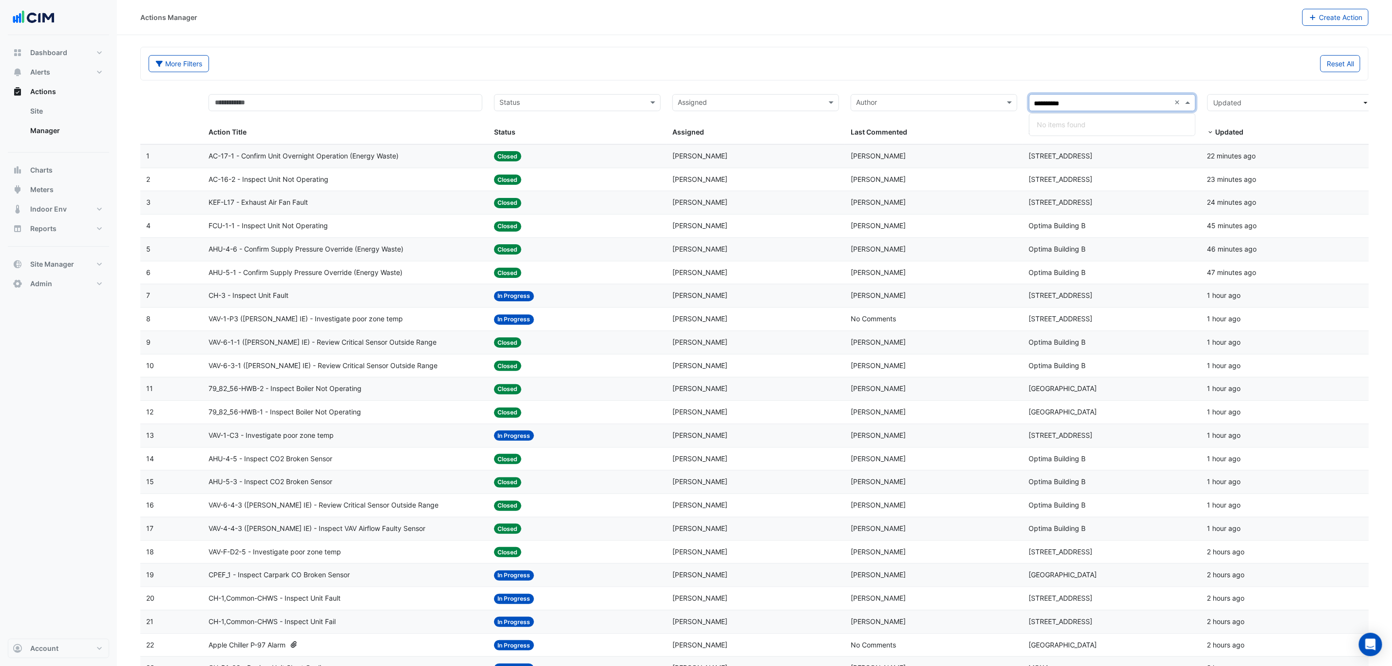
click at [1061, 102] on input "**********" at bounding box center [1103, 103] width 136 height 11
click at [1056, 102] on input "**********" at bounding box center [1103, 103] width 136 height 11
type input "**********"
click at [1124, 136] on span "[STREET_ADDRESS] (GPO Exchange)" at bounding box center [1104, 138] width 119 height 8
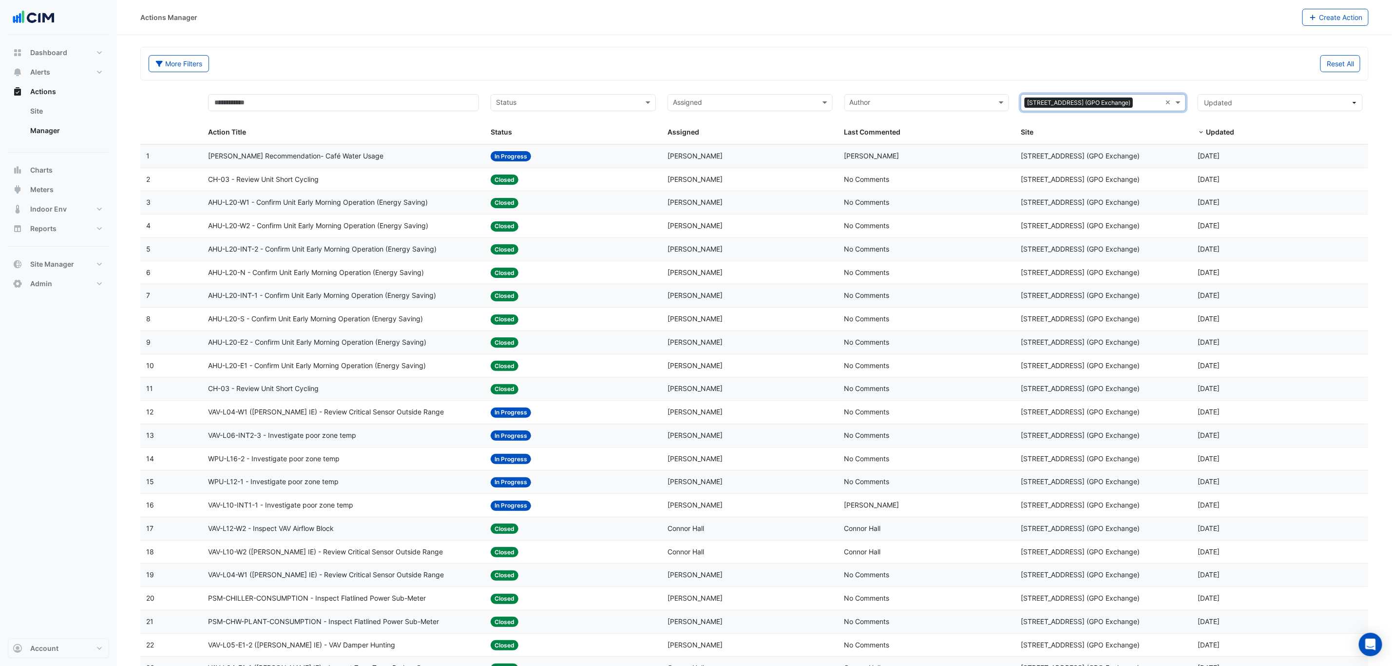
click at [585, 166] on datatable-body-cell "Status: In Progress" at bounding box center [573, 156] width 177 height 23
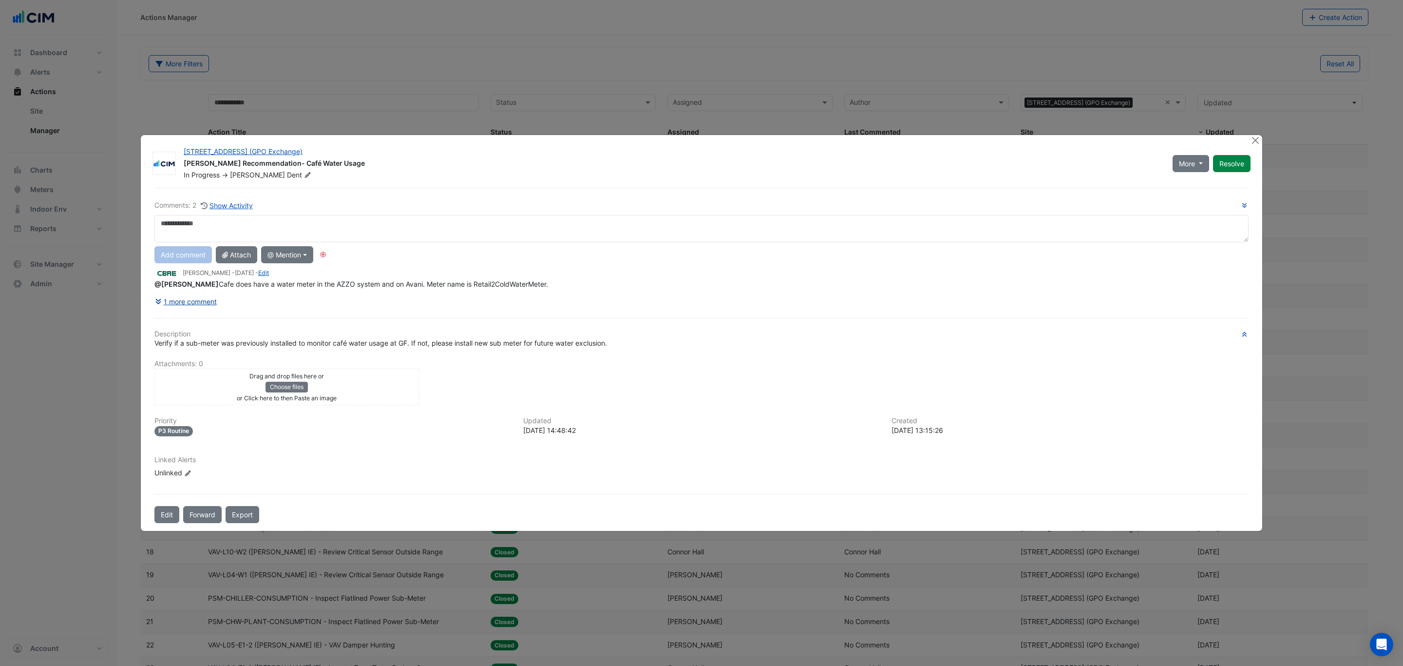
click at [216, 304] on button "1 more comment" at bounding box center [185, 301] width 63 height 17
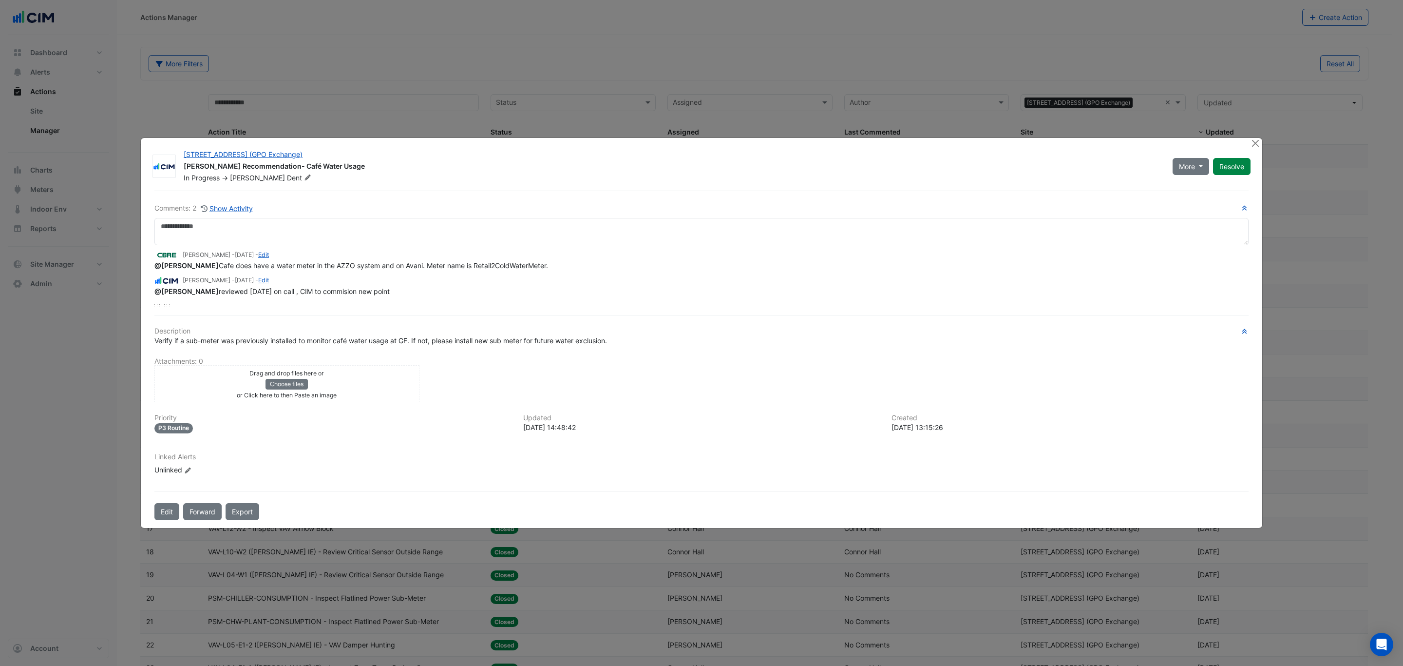
drag, startPoint x: 537, startPoint y: 268, endPoint x: 147, endPoint y: 268, distance: 389.8
click at [147, 268] on div "[STREET_ADDRESS] (GPO Exchange) [PERSON_NAME] Recommendation- Café Water Usage …" at bounding box center [702, 333] width 1122 height 390
copy span "@[PERSON_NAME] Cafe does have a water meter in the AZZO system and on Avani. Me…"
click at [1259, 142] on button "Close" at bounding box center [1255, 143] width 10 height 10
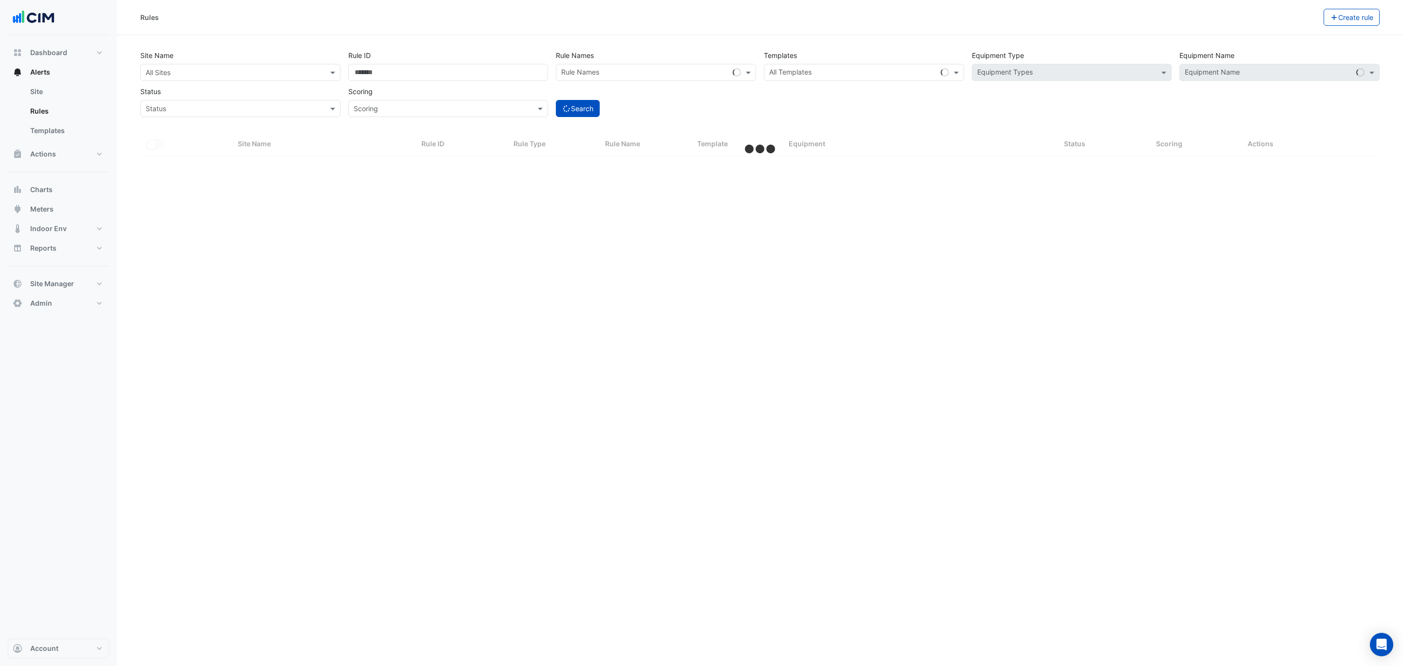
select select "***"
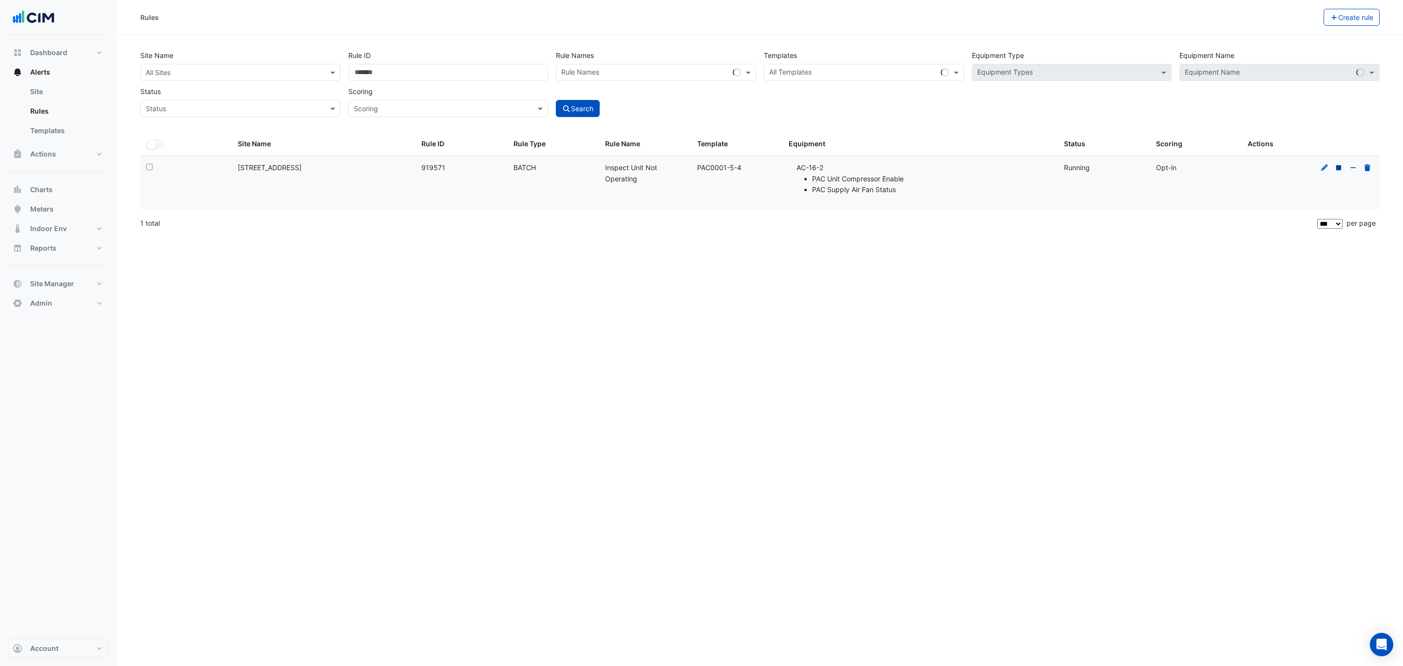
click at [1335, 170] on icon at bounding box center [1339, 167] width 9 height 7
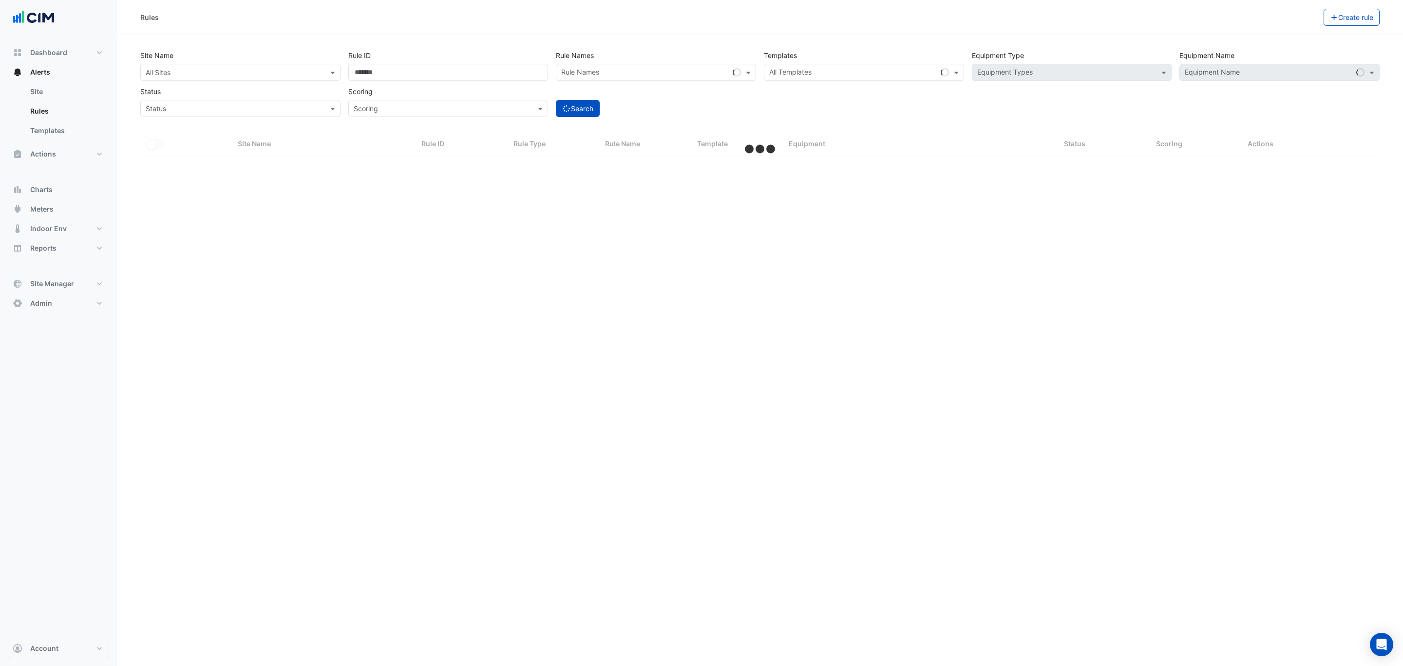
select select "***"
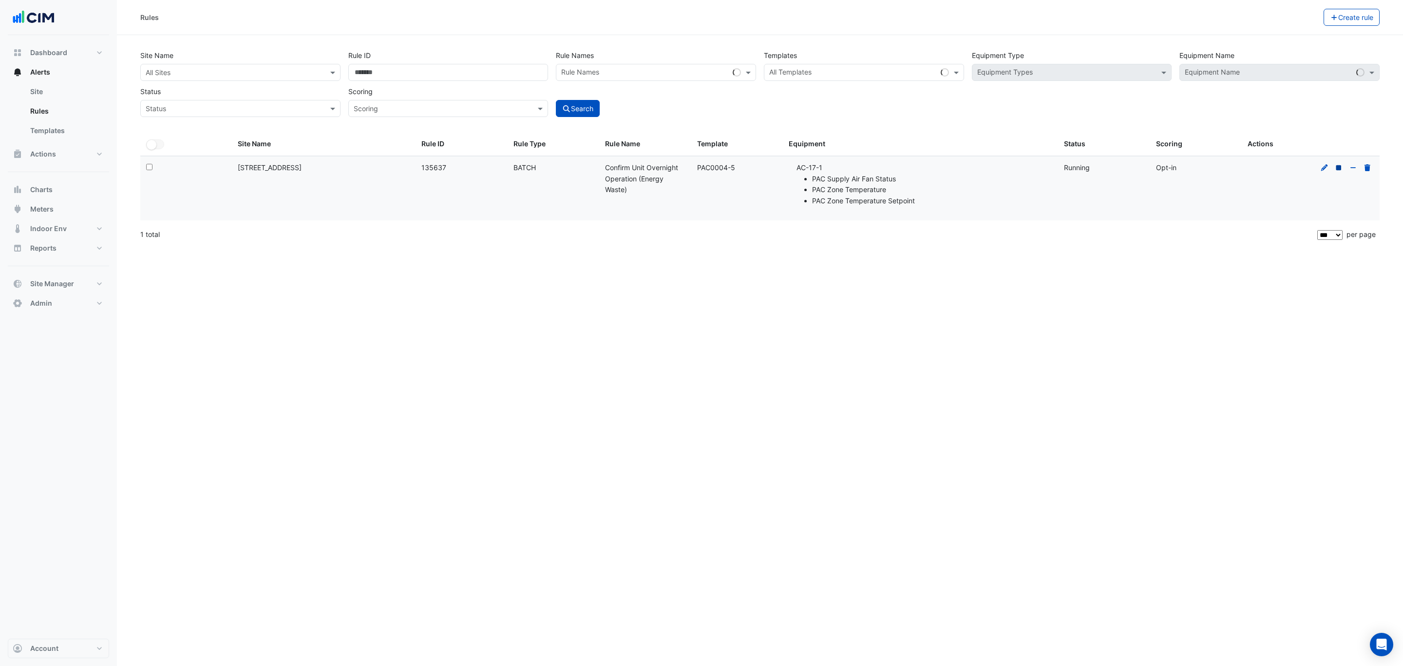
click at [1340, 167] on icon at bounding box center [1339, 167] width 5 height 5
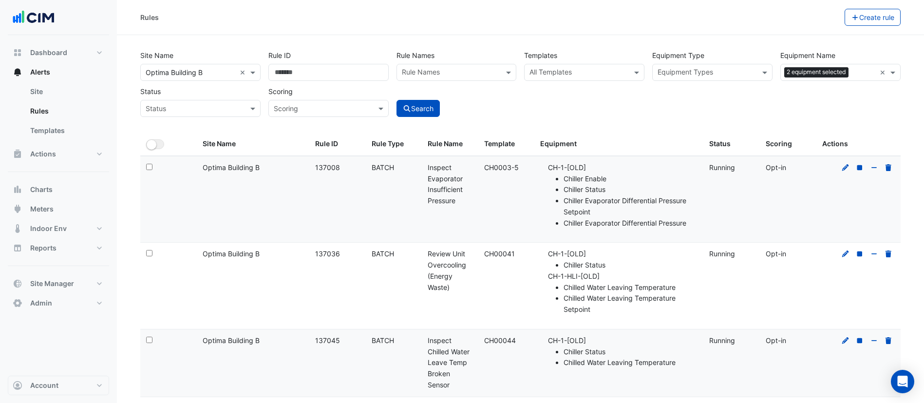
select select "***"
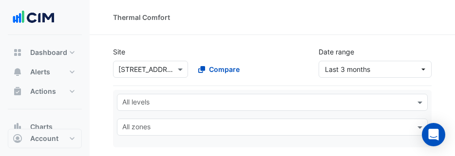
select select "***"
